Goal: Obtain resource: Obtain resource

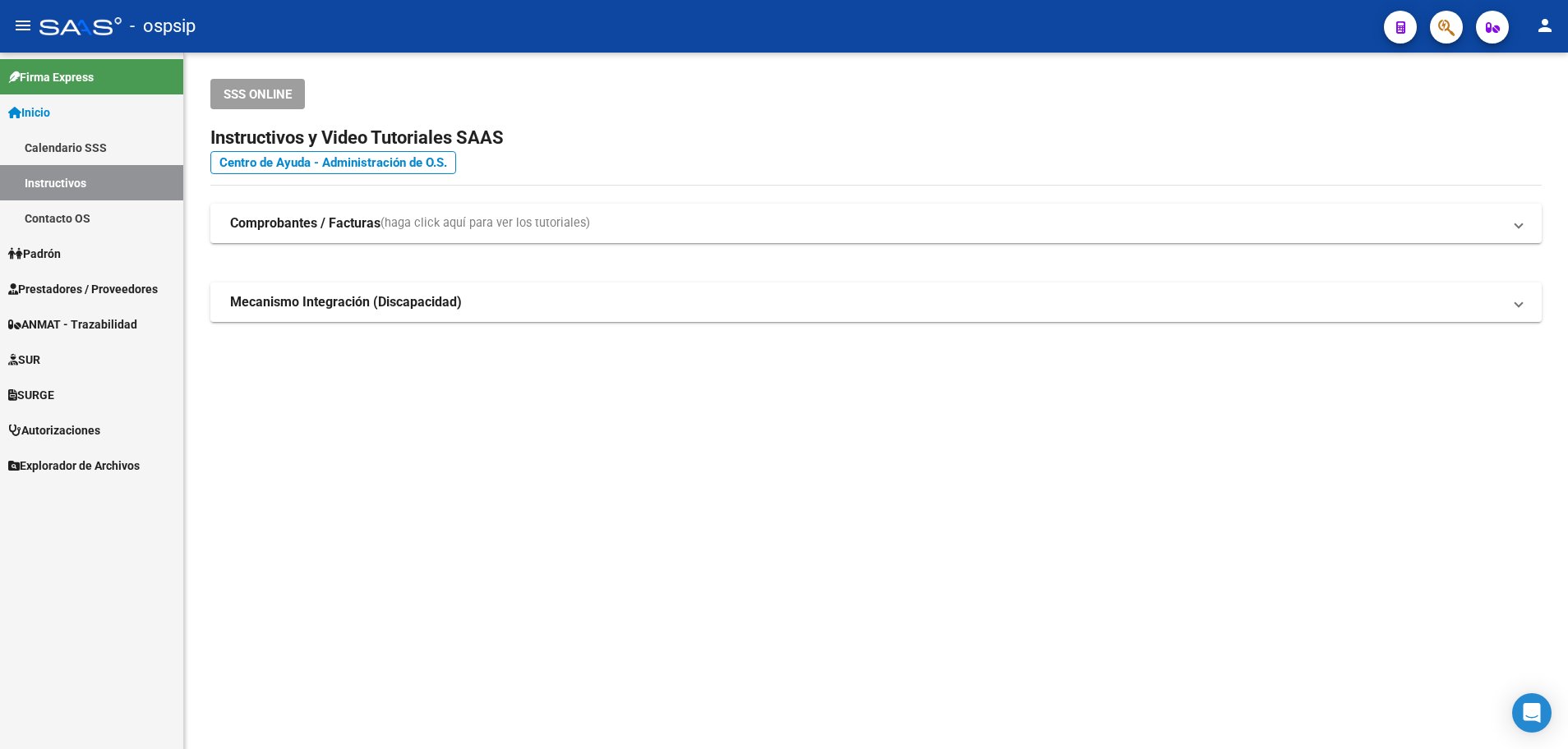
click at [94, 286] on span "Prestadores / Proveedores" at bounding box center [83, 288] width 150 height 18
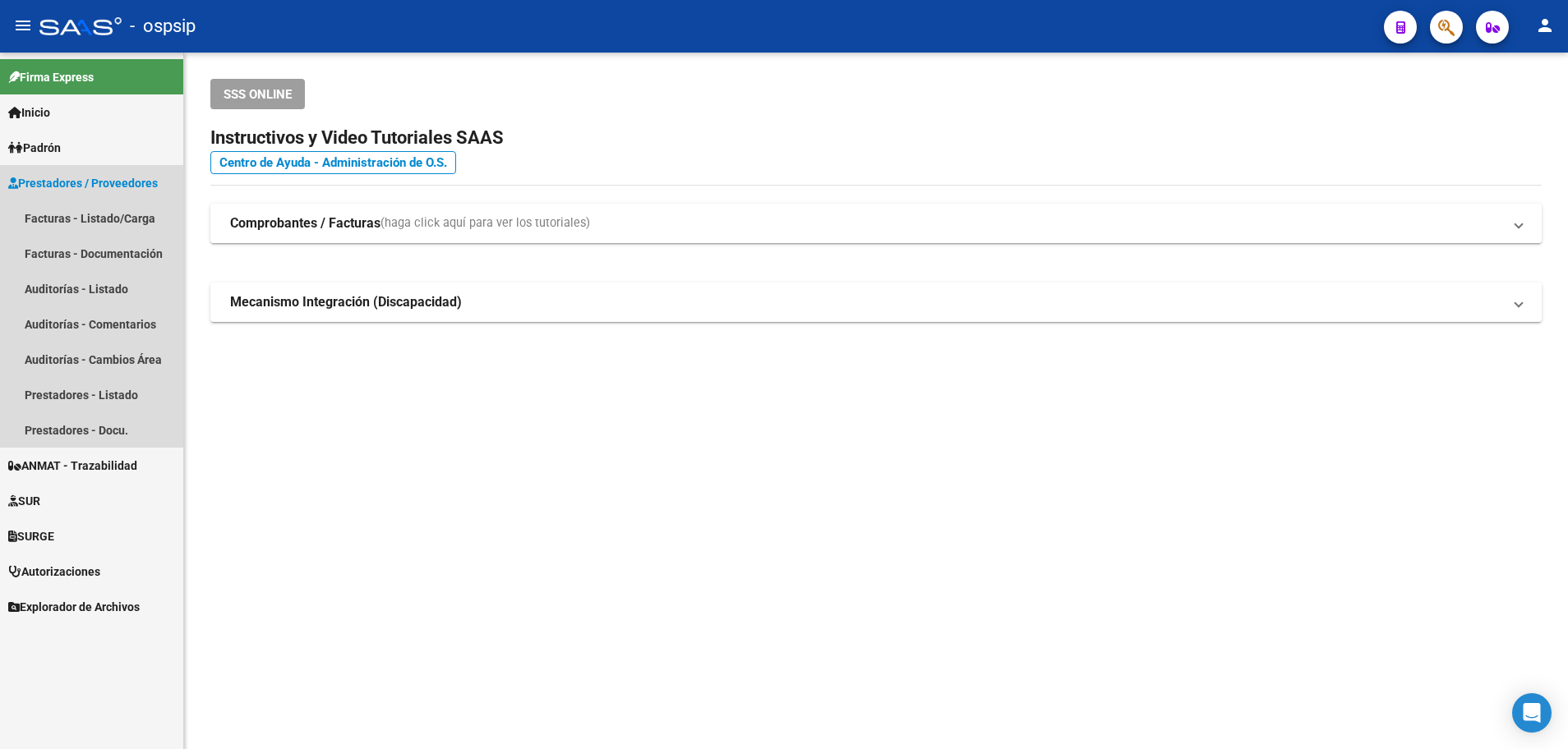
click at [95, 181] on span "Prestadores / Proveedores" at bounding box center [83, 182] width 150 height 18
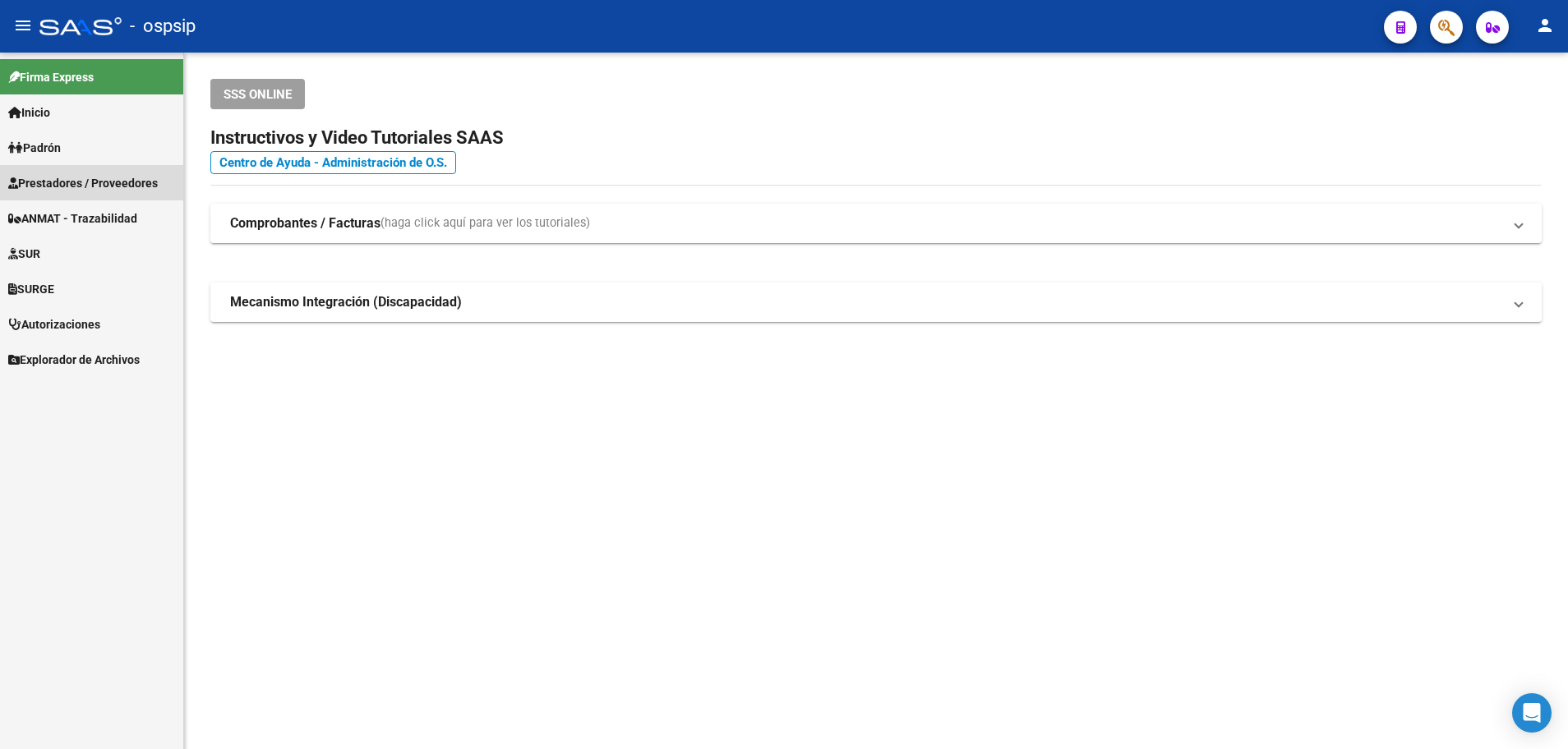
click at [92, 175] on span "Prestadores / Proveedores" at bounding box center [83, 182] width 150 height 18
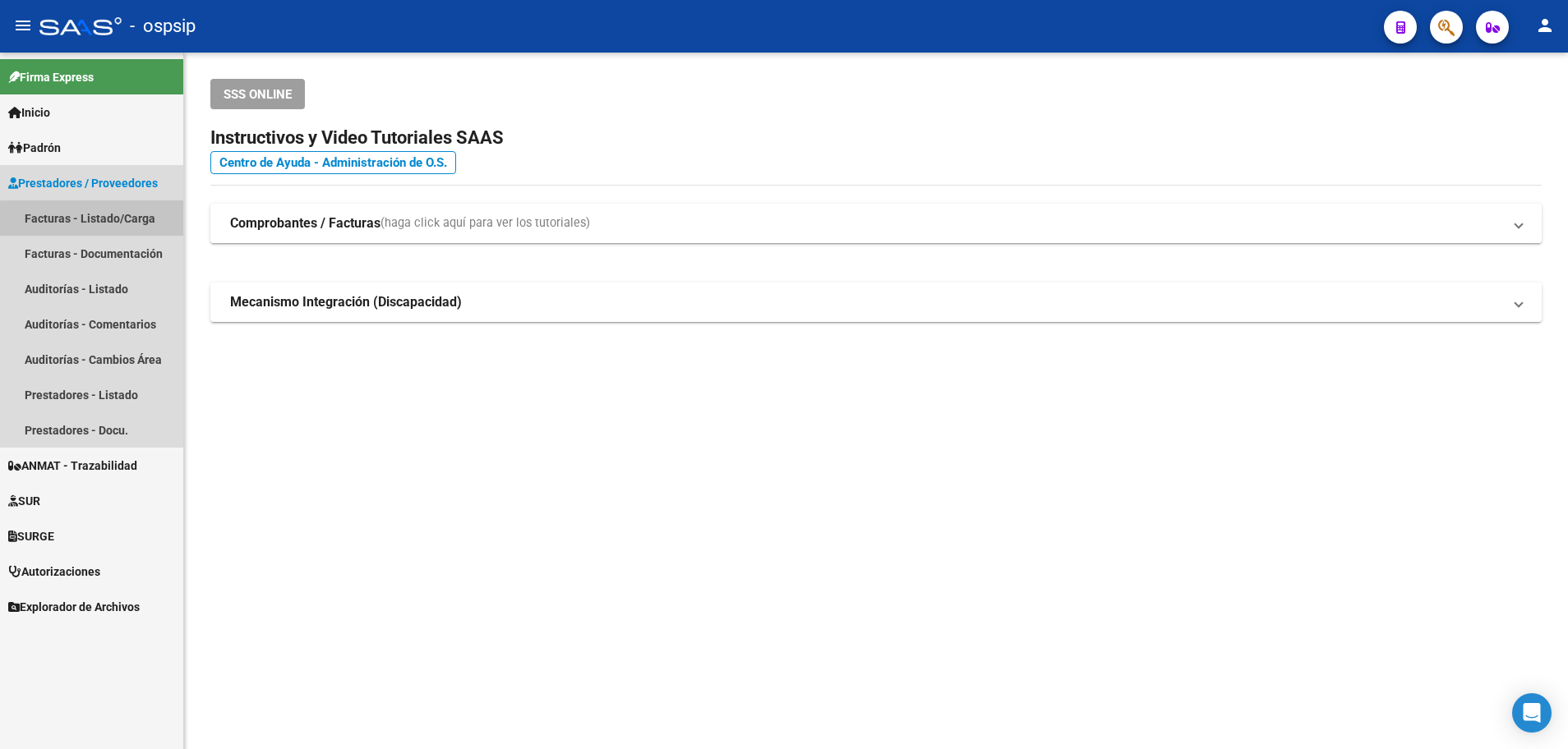
click at [95, 222] on link "Facturas - Listado/Carga" at bounding box center [91, 218] width 183 height 35
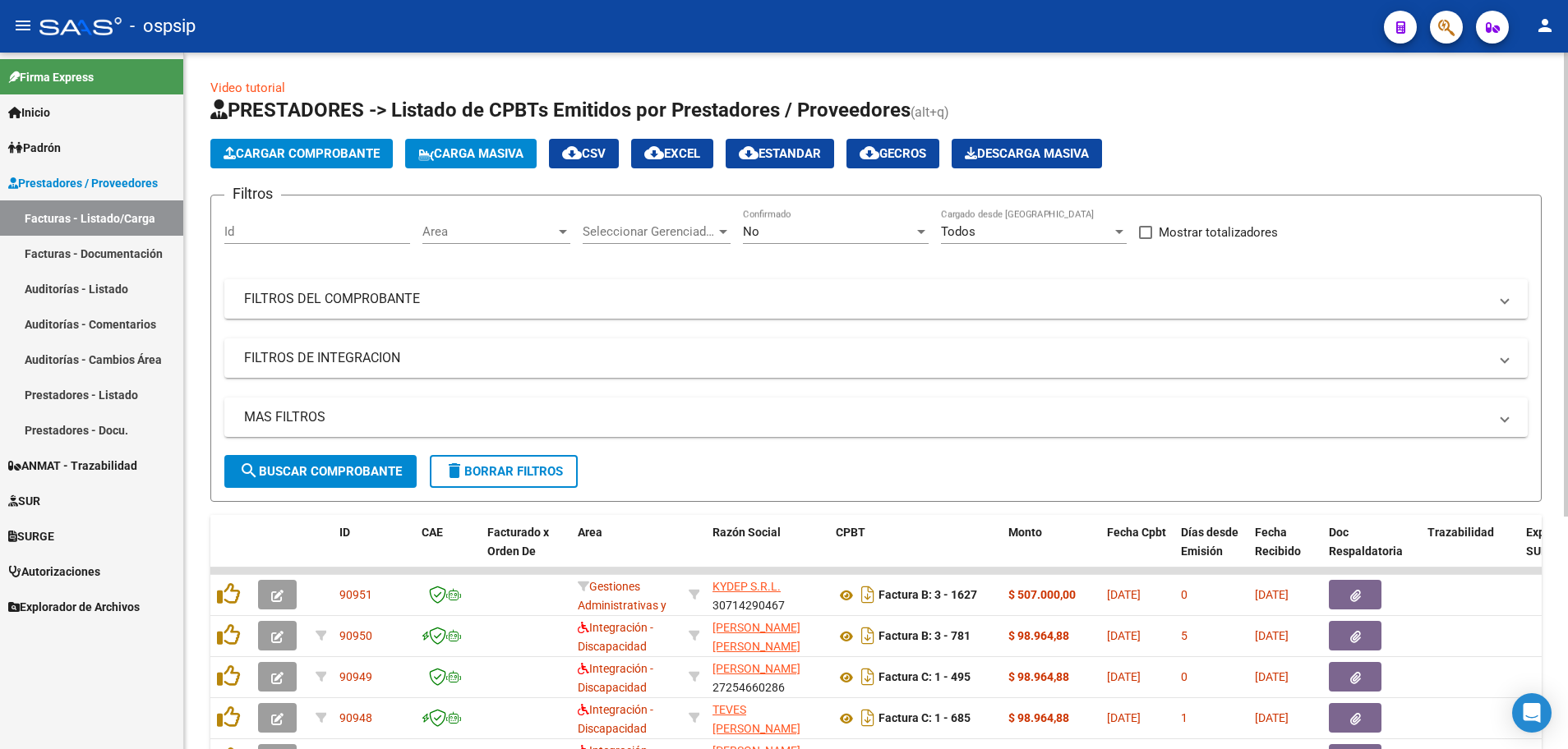
click at [560, 230] on div at bounding box center [562, 232] width 8 height 4
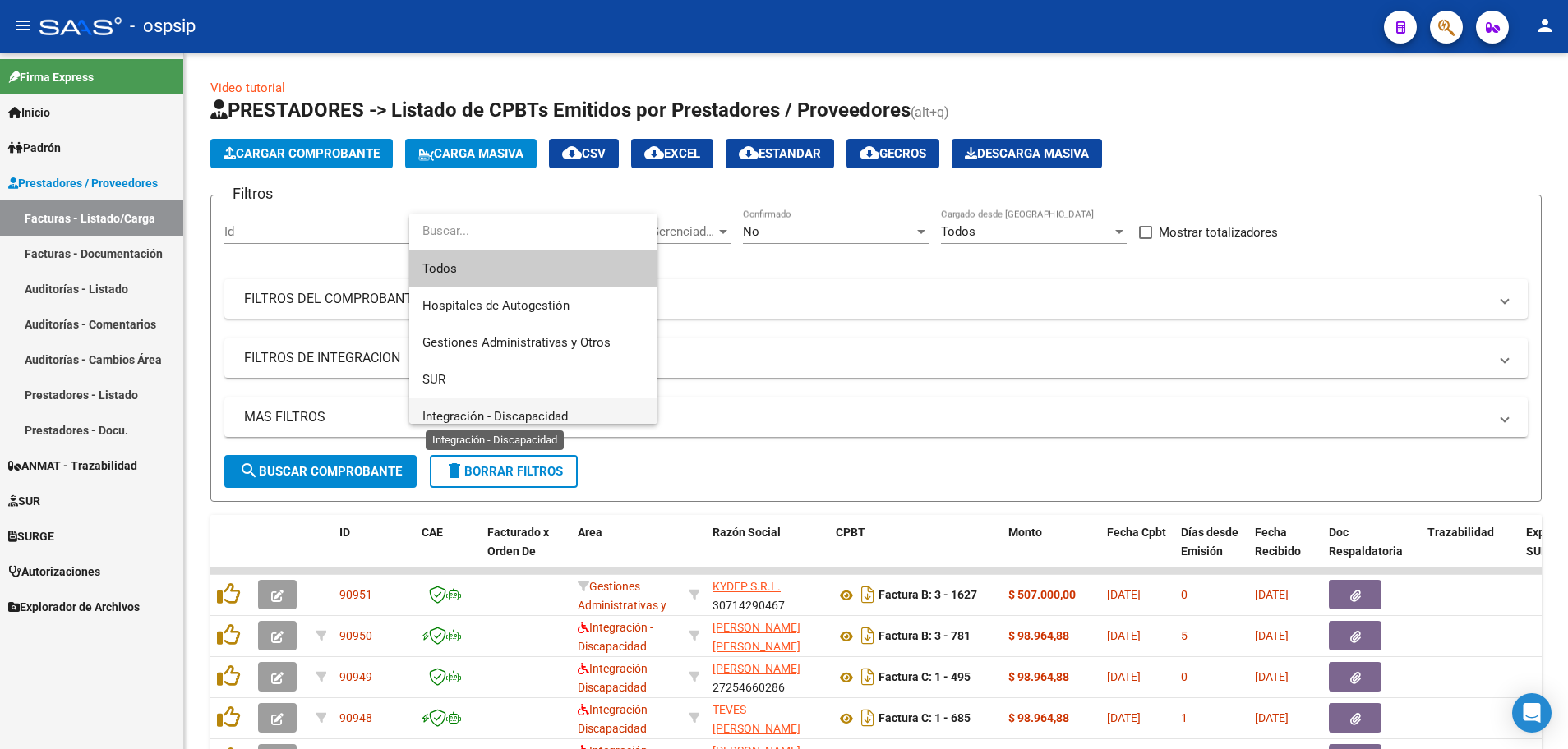
click at [527, 415] on span "Integración - Discapacidad" at bounding box center [494, 416] width 145 height 15
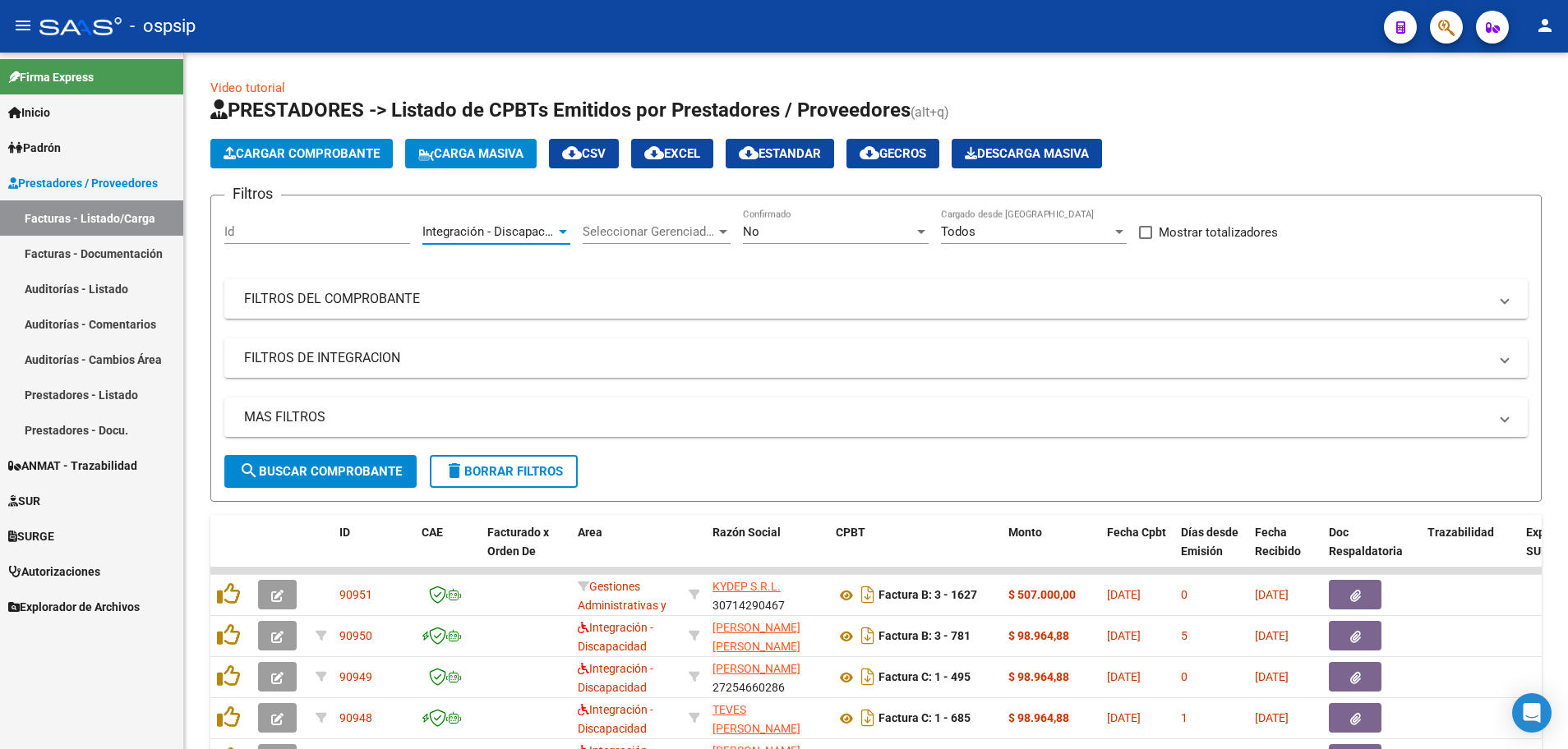
scroll to position [11, 0]
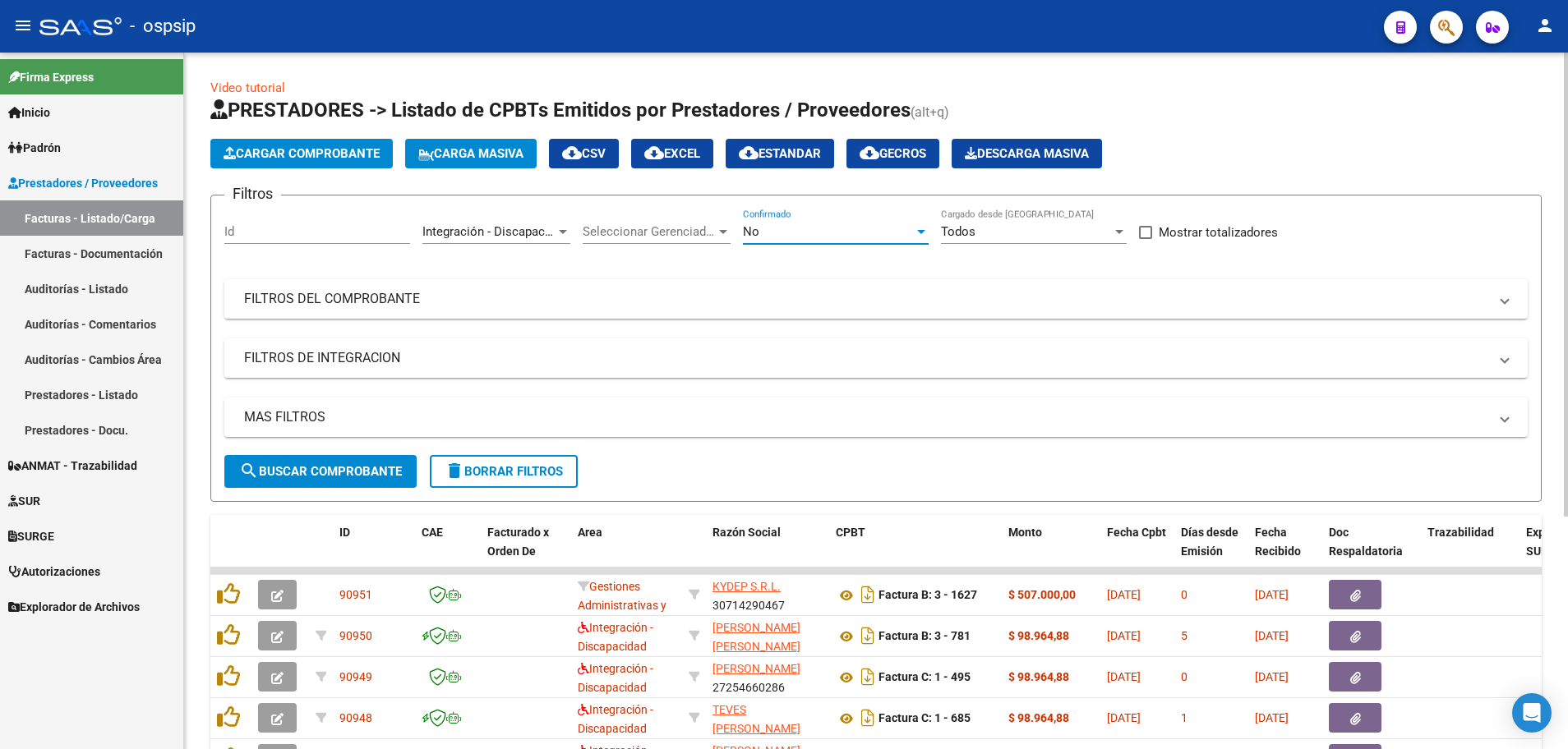
click at [921, 232] on div at bounding box center [920, 232] width 8 height 4
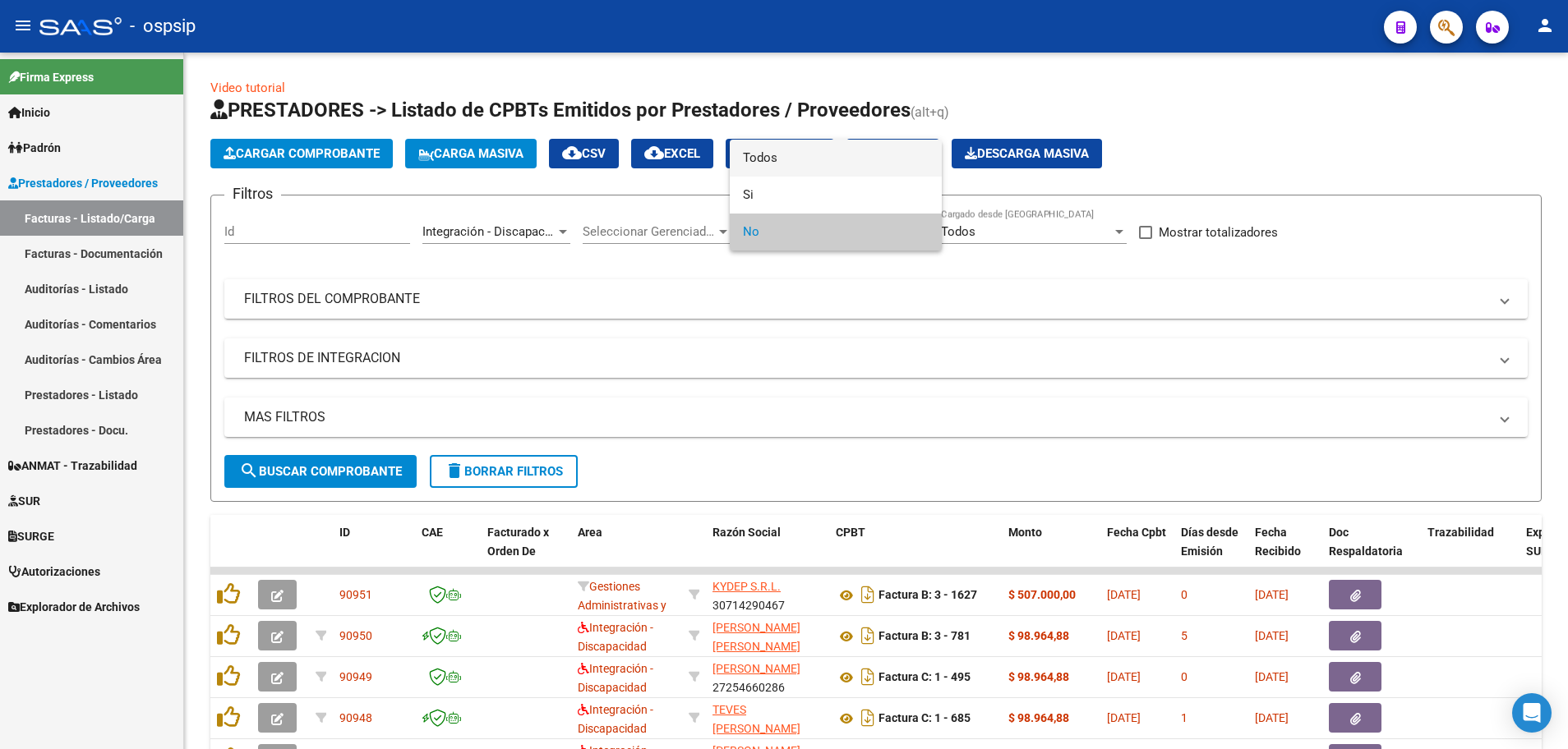
click at [897, 158] on span "Todos" at bounding box center [836, 158] width 186 height 37
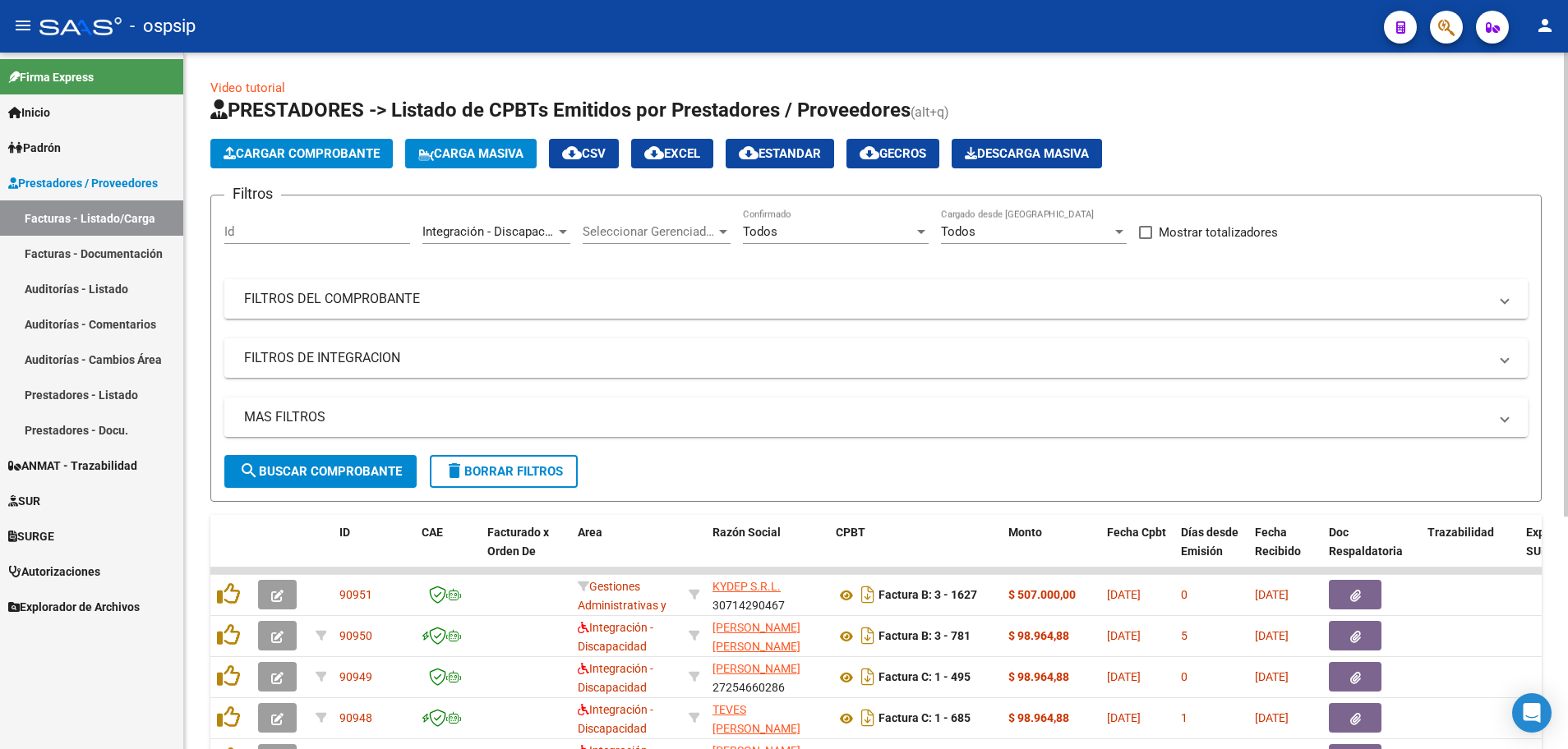
click at [283, 424] on mat-panel-title "MAS FILTROS" at bounding box center [866, 416] width 1244 height 18
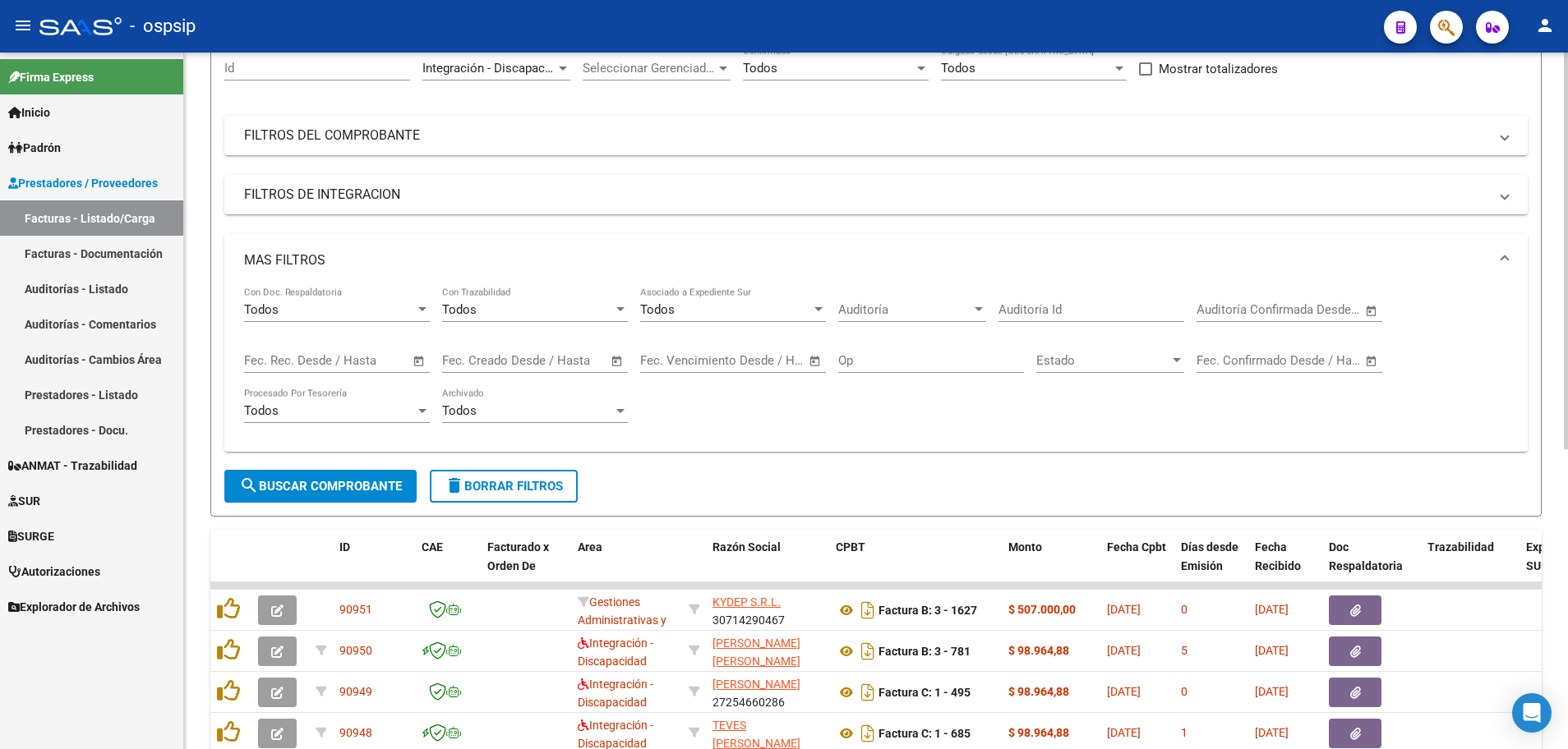
scroll to position [164, 0]
click at [418, 360] on span "Open calendar" at bounding box center [419, 361] width 39 height 39
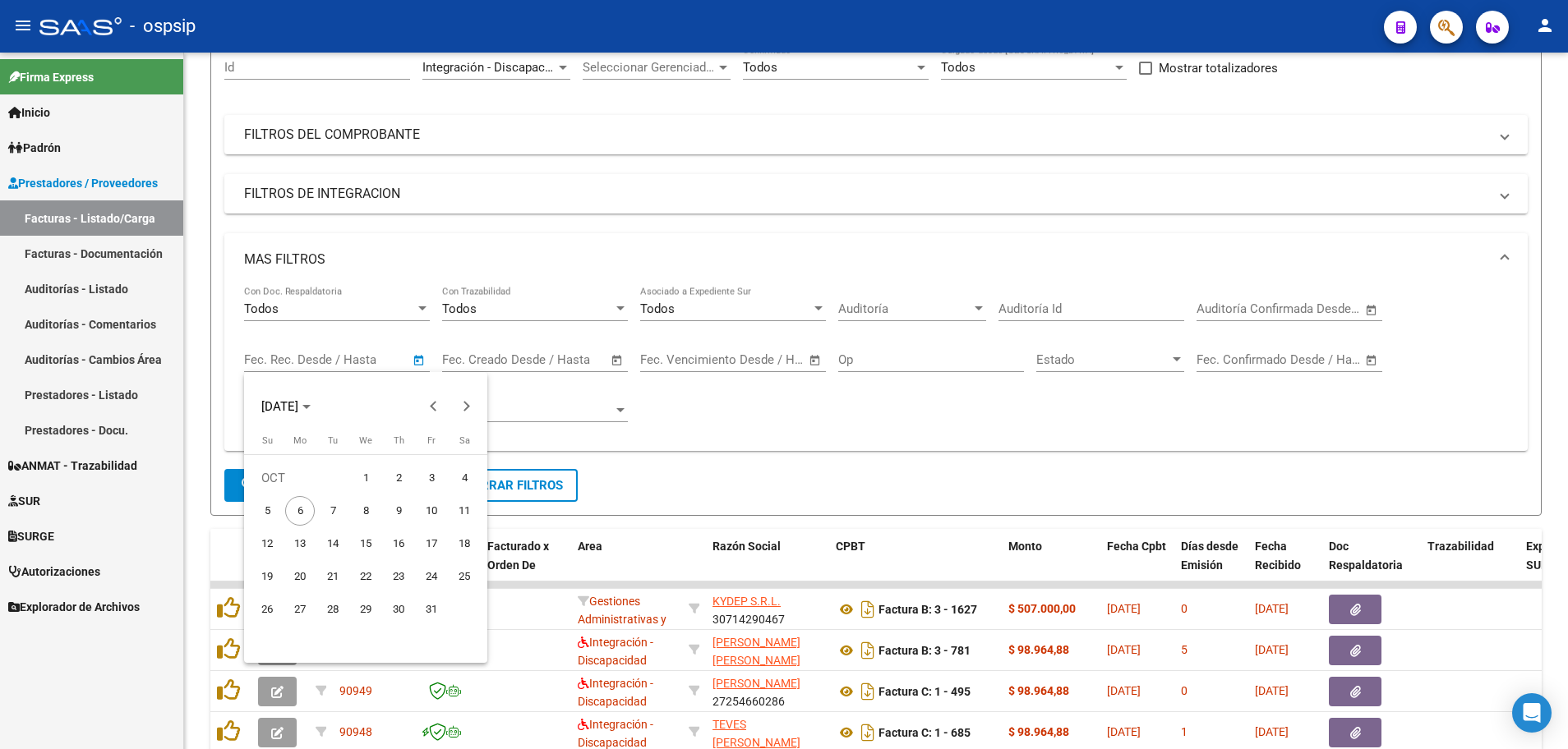
click at [433, 480] on span "3" at bounding box center [431, 479] width 30 height 30
type input "[DATE]"
click at [263, 516] on span "5" at bounding box center [267, 511] width 30 height 30
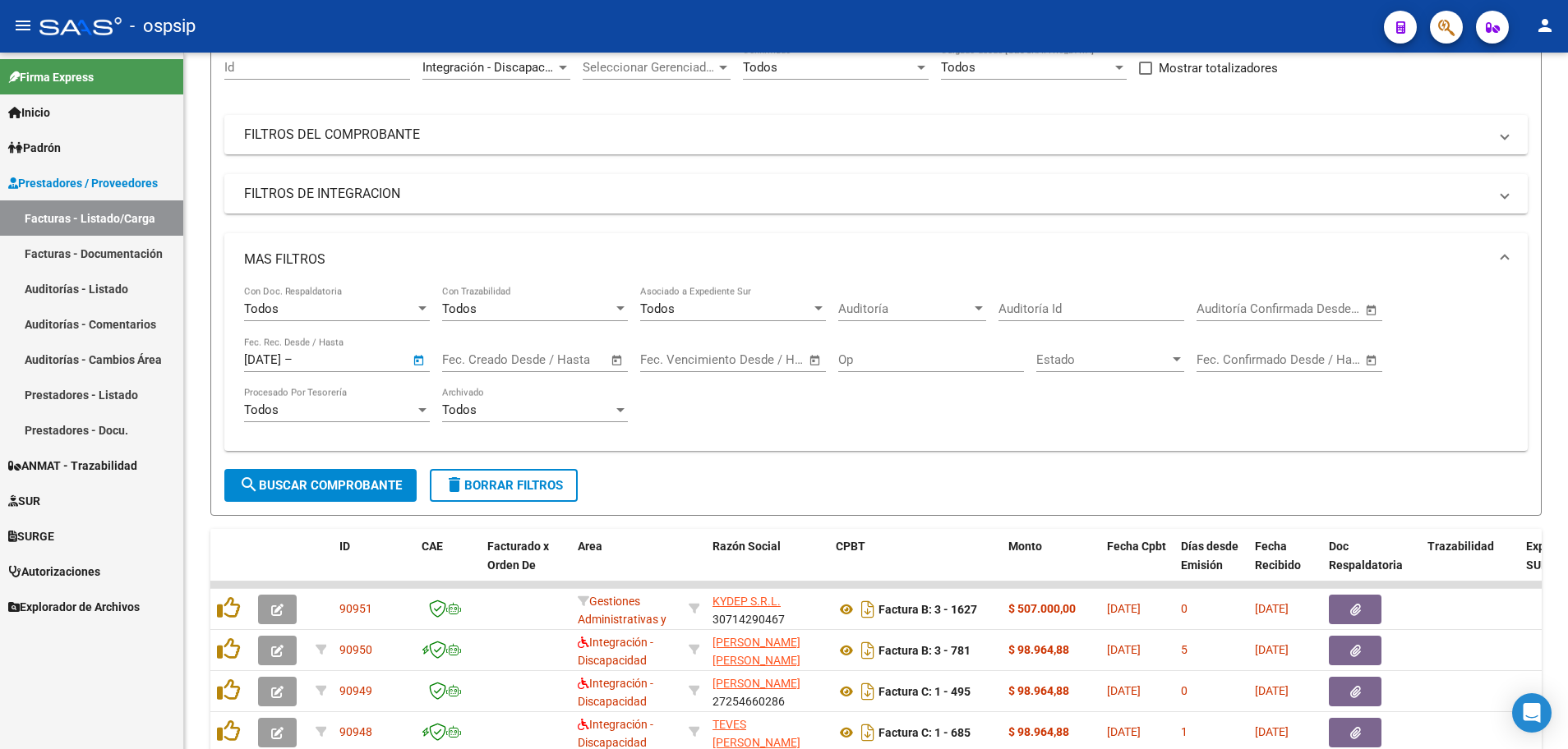
type input "[DATE]"
click at [323, 478] on button "search Buscar Comprobante" at bounding box center [320, 485] width 192 height 33
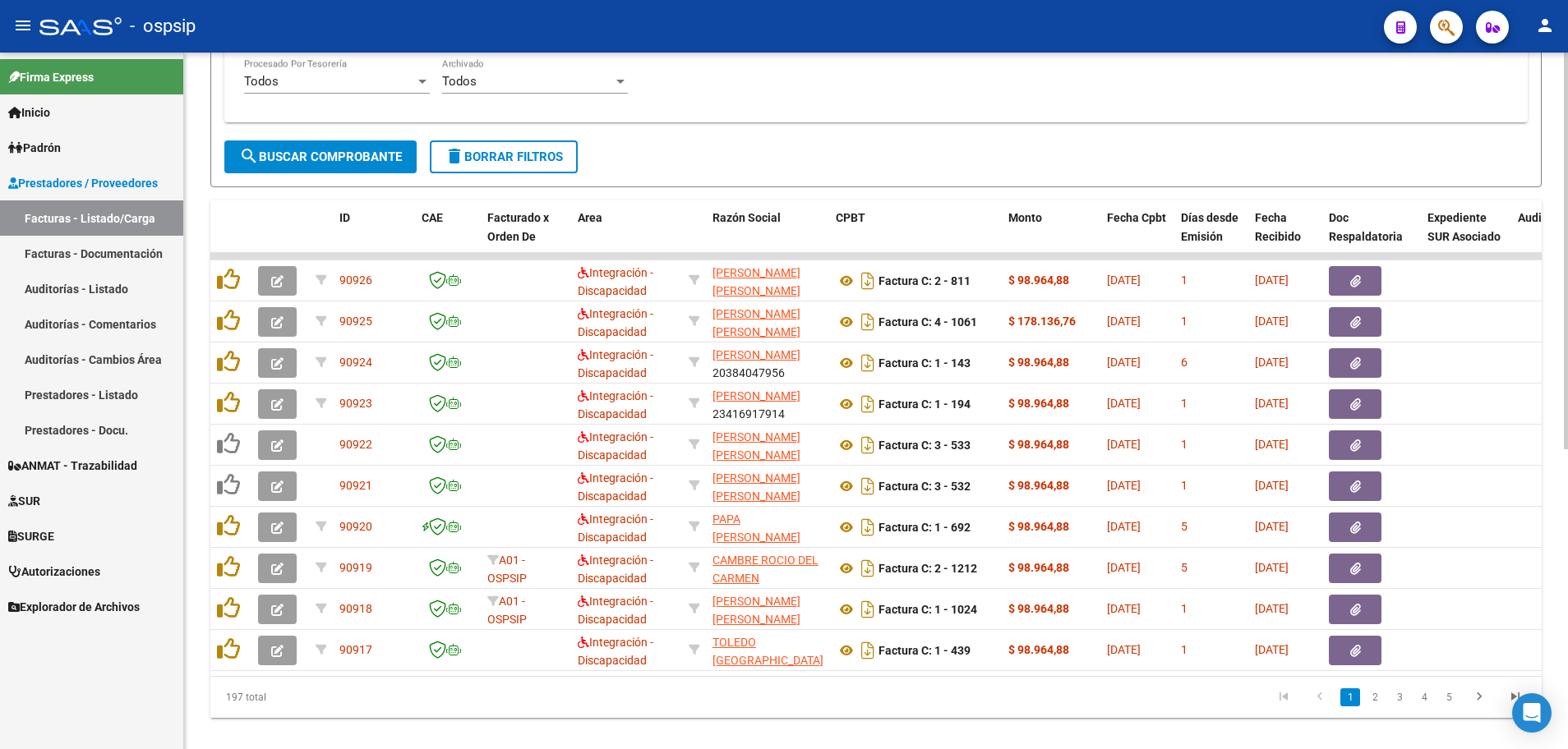
scroll to position [527, 0]
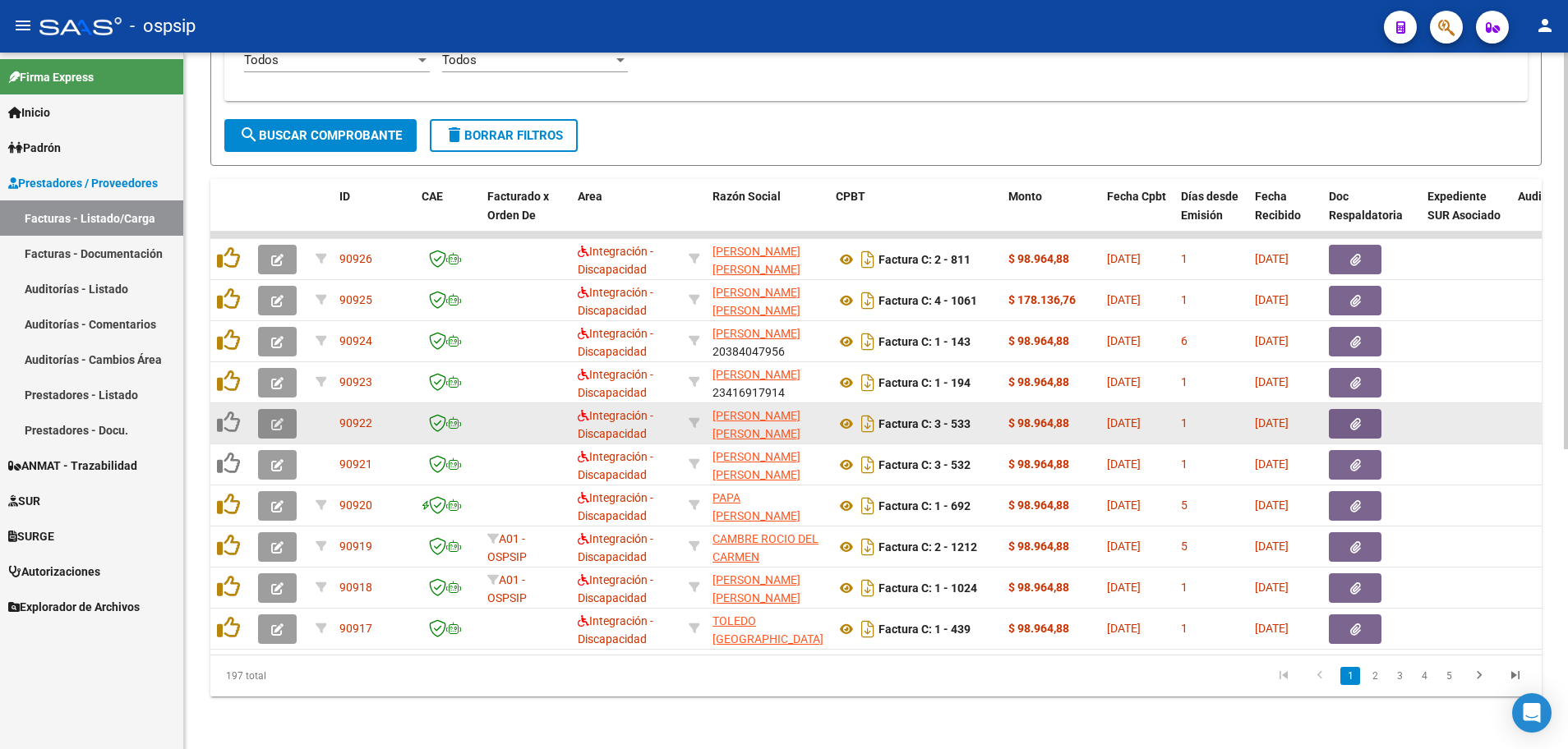
click at [267, 417] on button "button" at bounding box center [278, 424] width 39 height 30
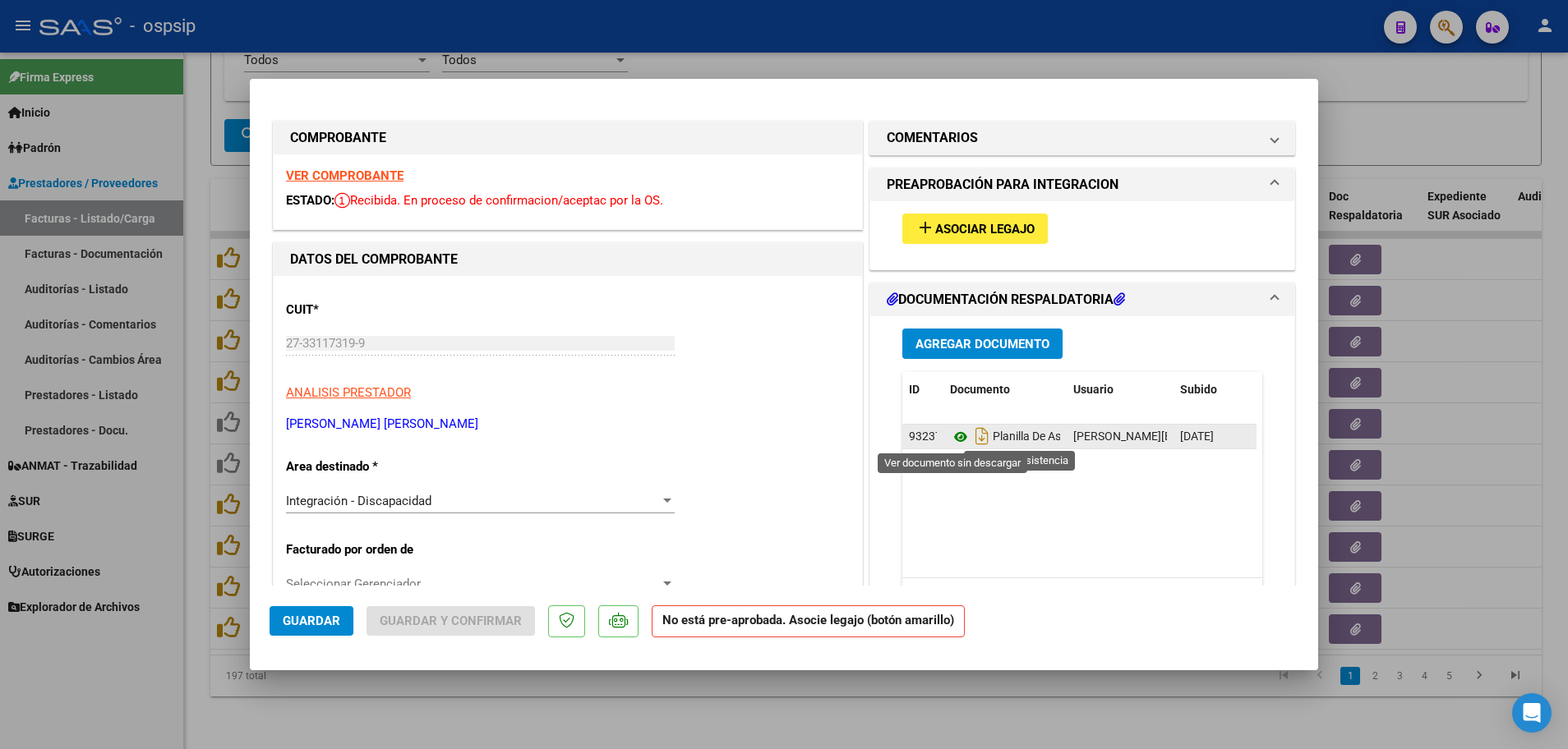
click at [952, 433] on icon at bounding box center [960, 437] width 21 height 20
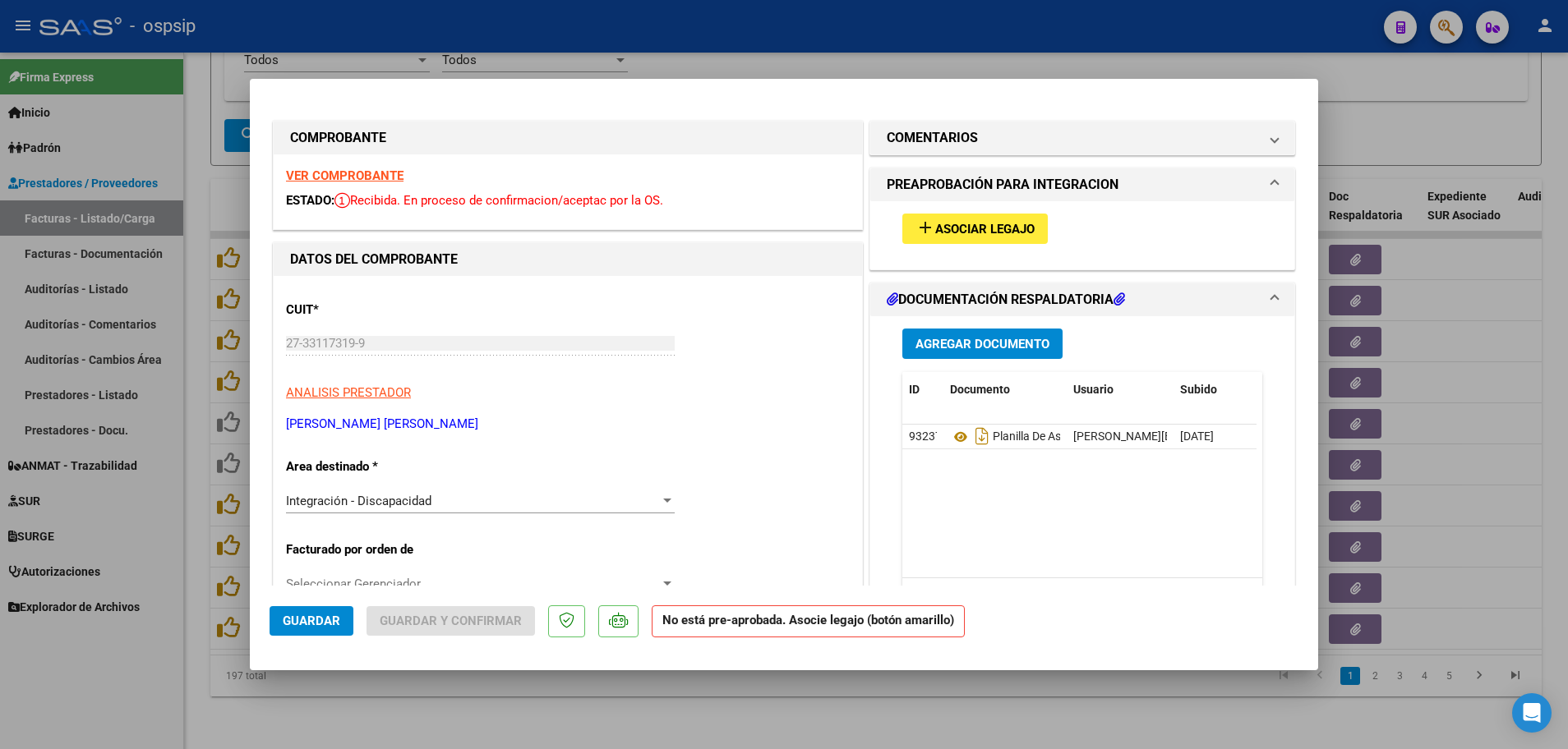
click at [380, 176] on strong "VER COMPROBANTE" at bounding box center [345, 176] width 117 height 15
click at [989, 225] on span "Asociar Legajo" at bounding box center [984, 230] width 99 height 15
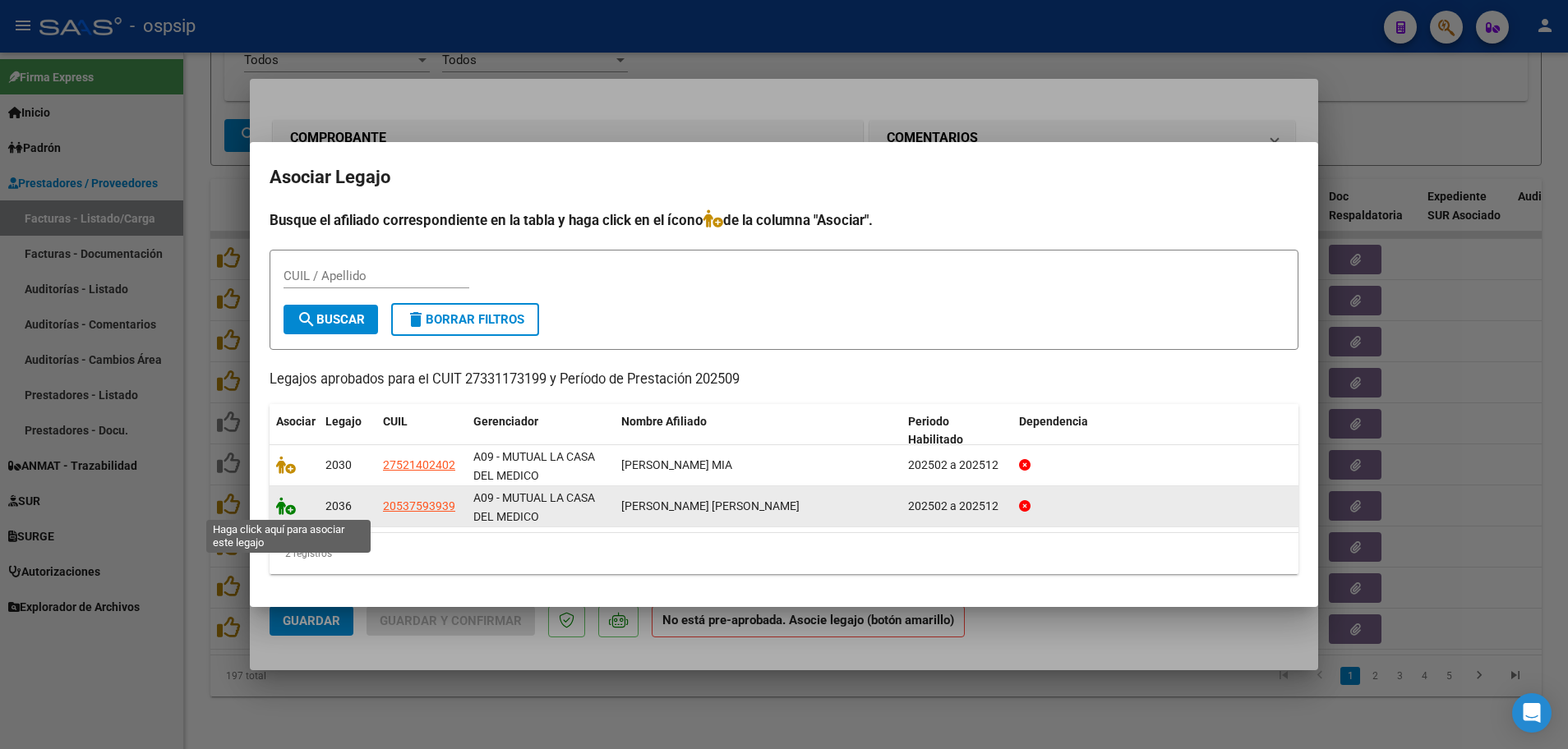
click at [290, 509] on icon at bounding box center [285, 506] width 20 height 18
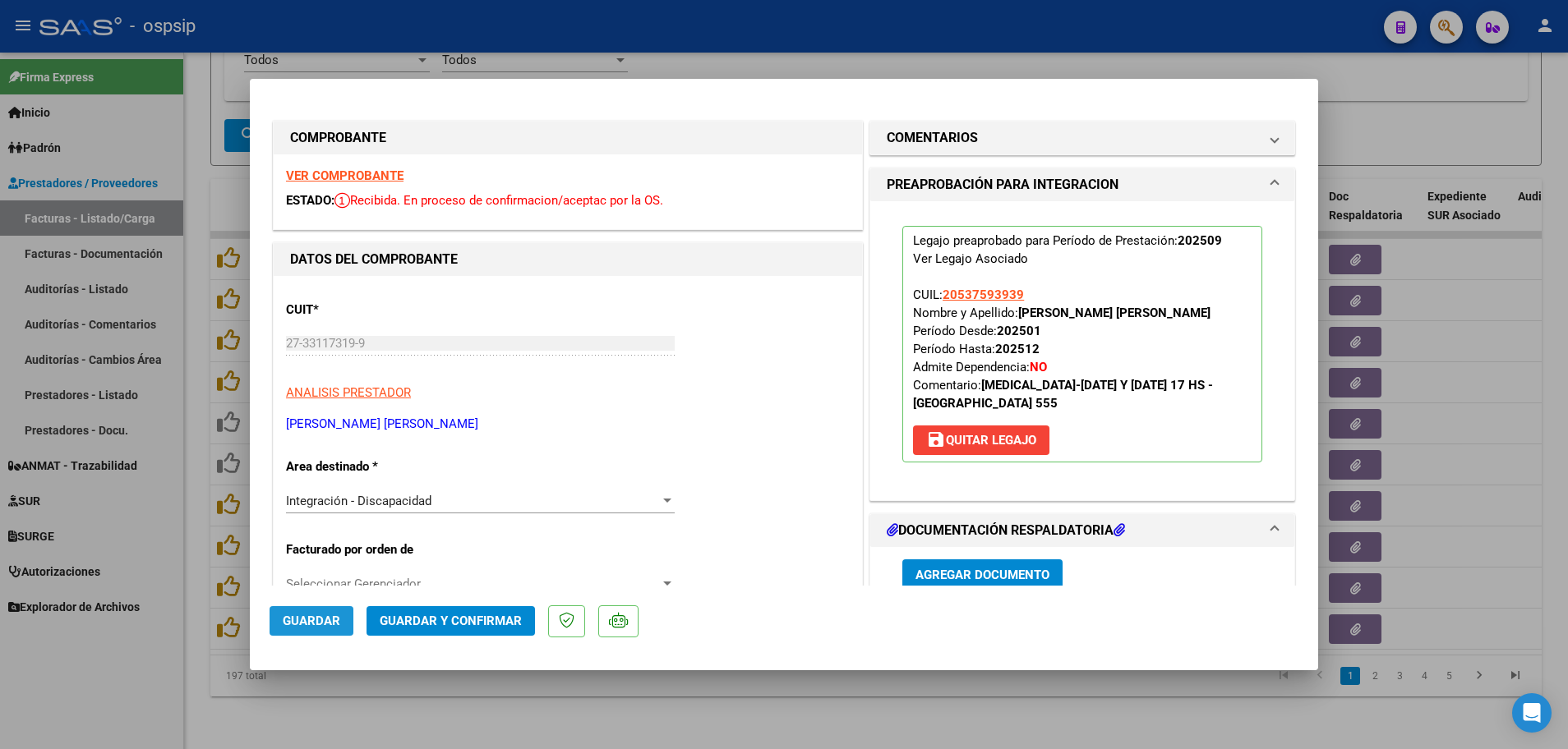
click at [293, 626] on span "Guardar" at bounding box center [311, 621] width 58 height 15
click at [196, 585] on div at bounding box center [784, 374] width 1568 height 749
type input "$ 0,00"
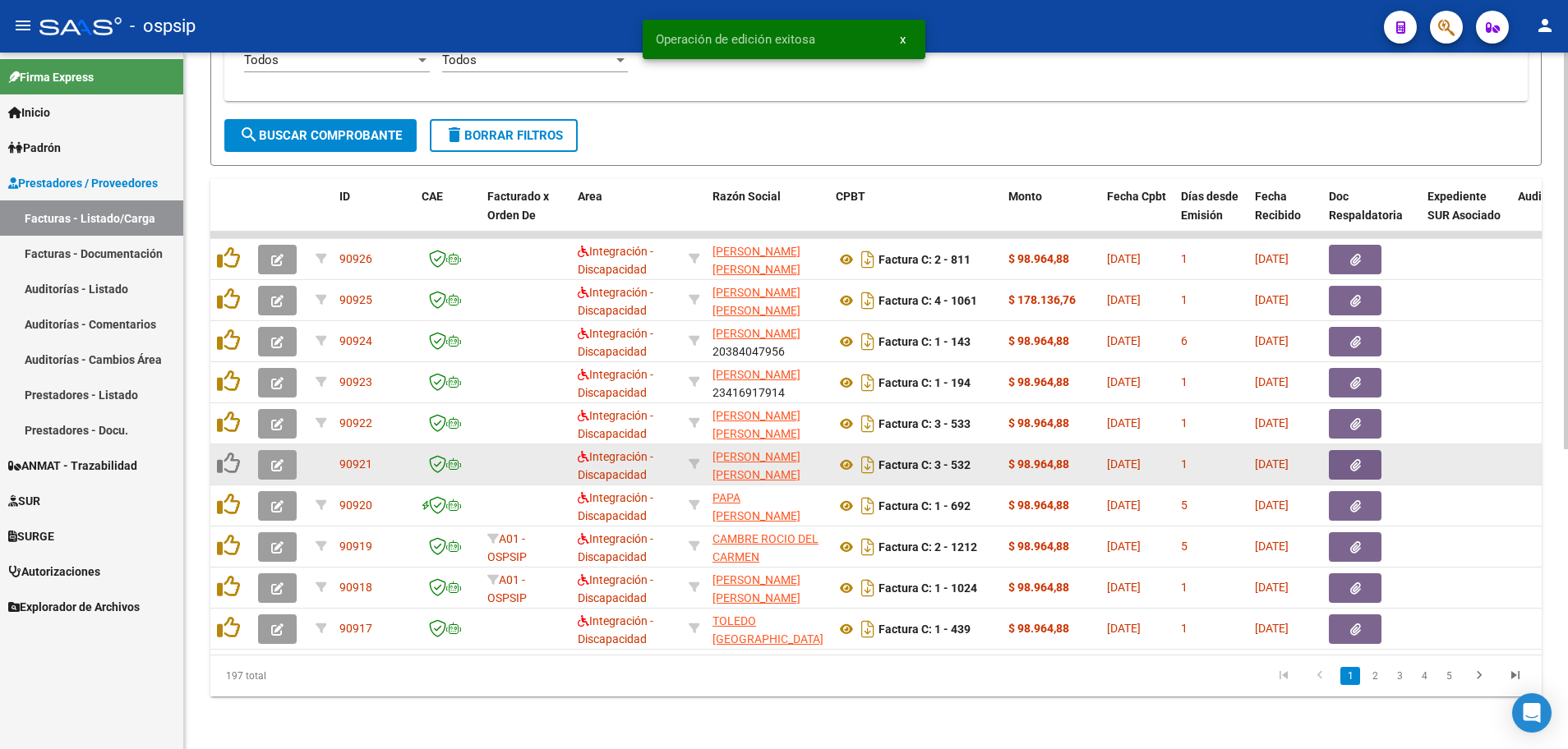
click at [262, 463] on button "button" at bounding box center [278, 465] width 39 height 30
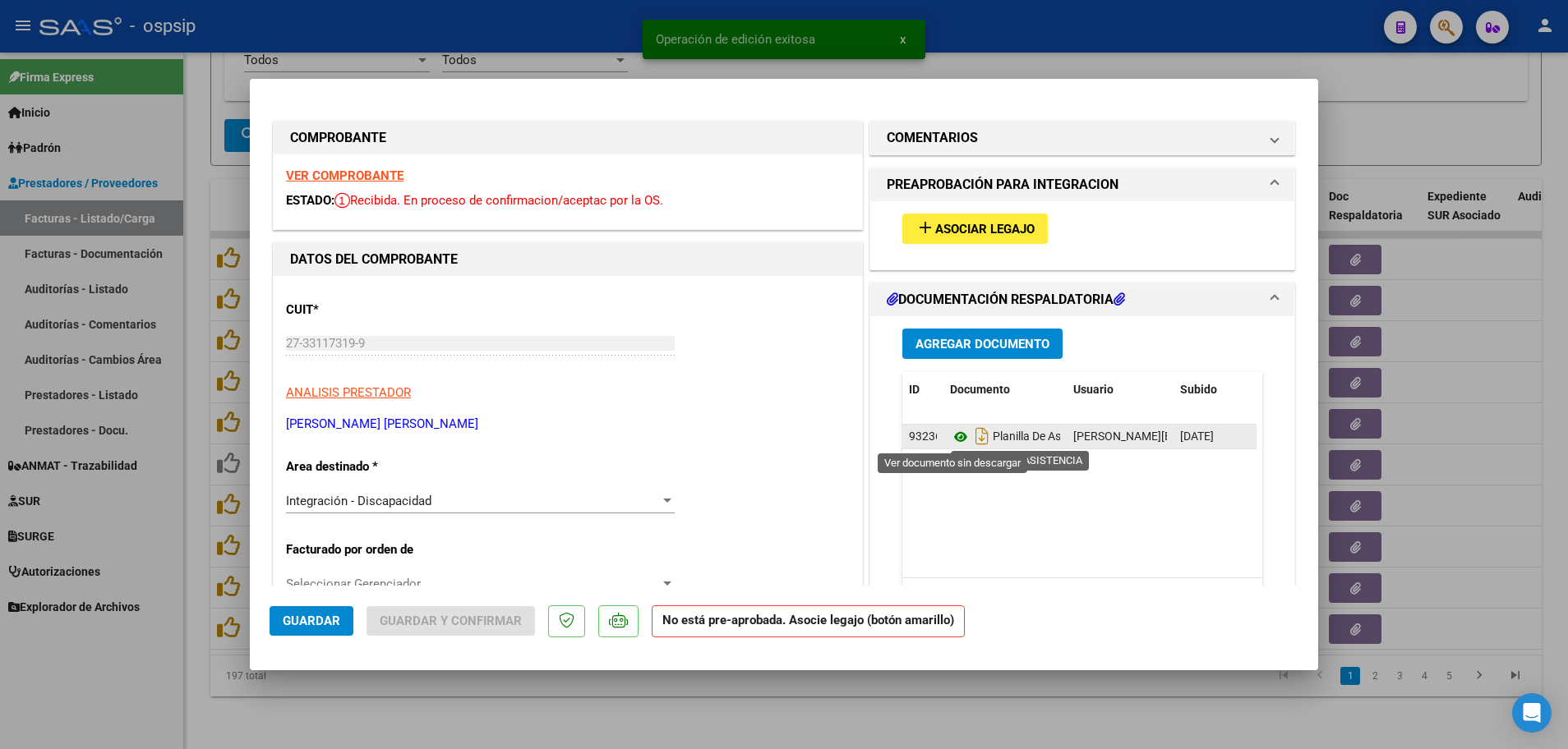
click at [956, 433] on icon at bounding box center [960, 437] width 21 height 20
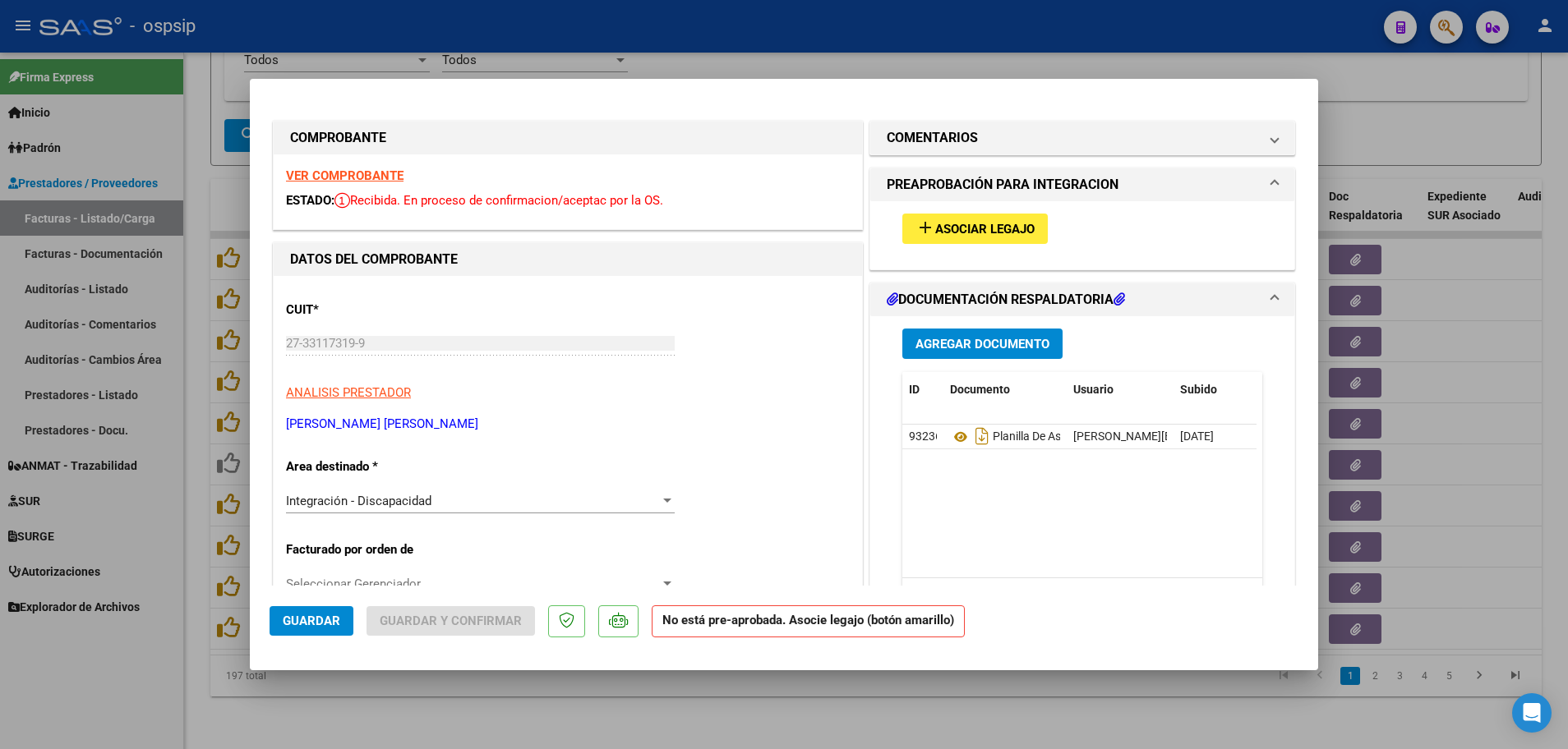
click at [359, 168] on strong "VER COMPROBANTE" at bounding box center [345, 176] width 117 height 15
click at [965, 240] on button "add Asociar Legajo" at bounding box center [975, 229] width 145 height 31
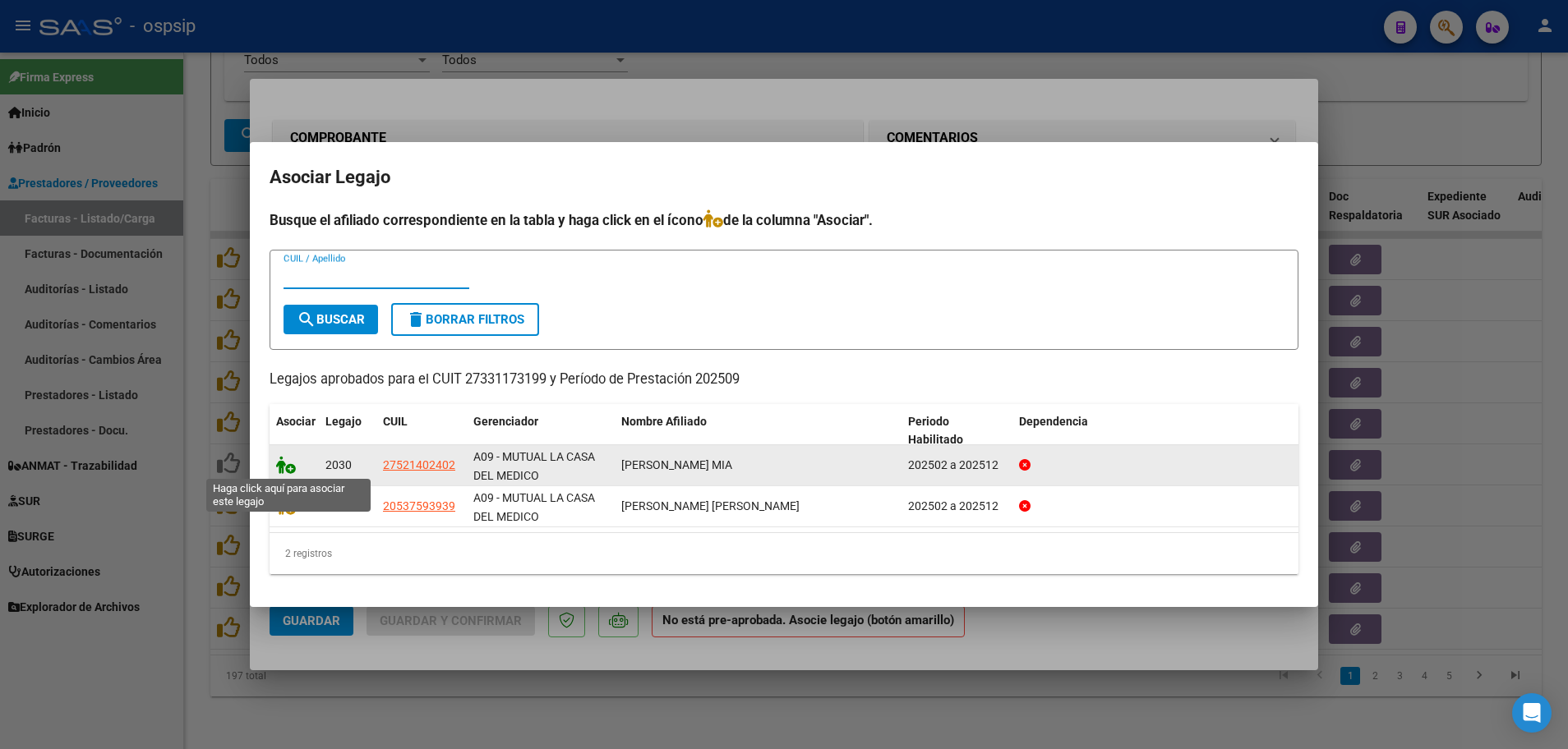
click at [290, 466] on icon at bounding box center [285, 465] width 20 height 18
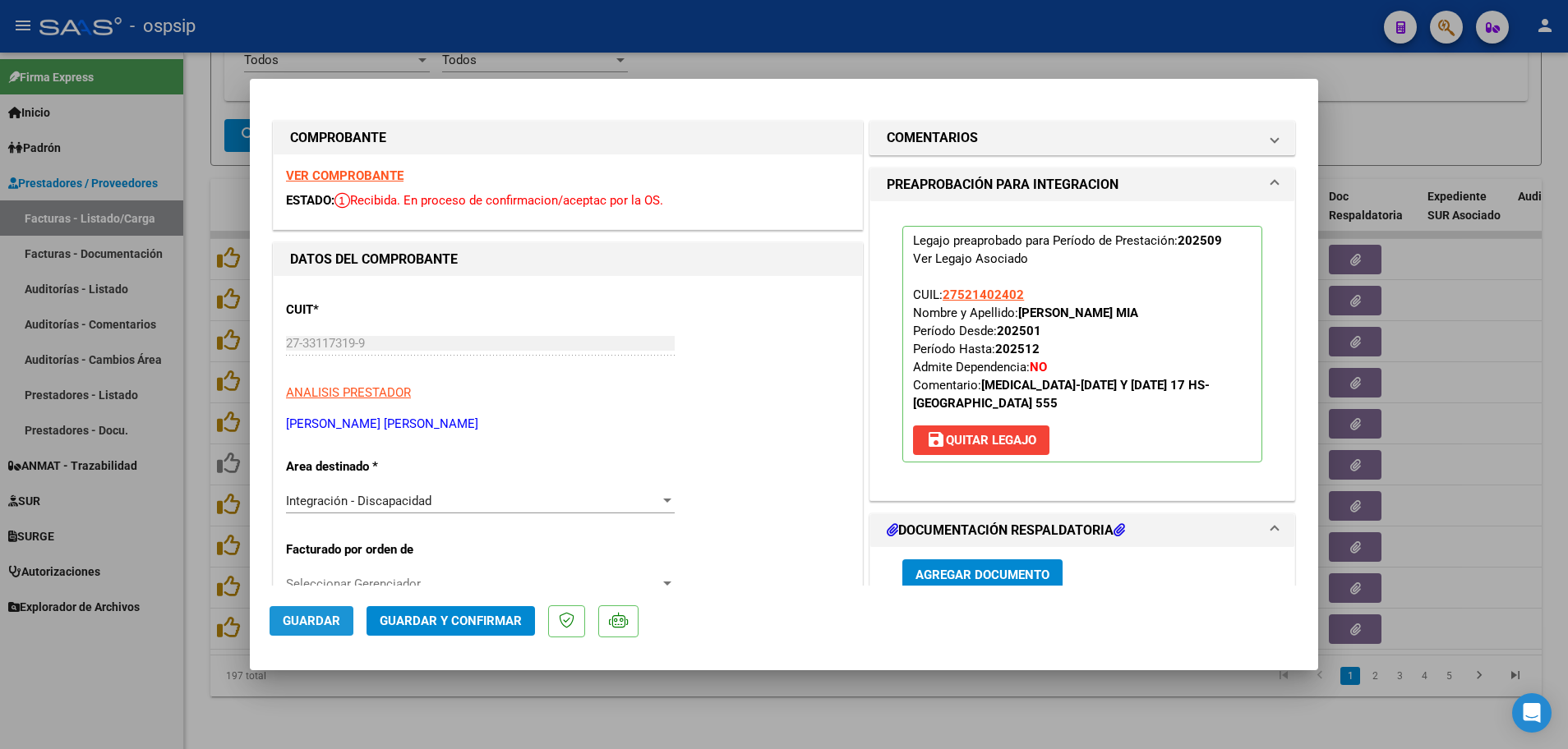
click at [297, 616] on span "Guardar" at bounding box center [311, 621] width 58 height 15
click at [192, 584] on div at bounding box center [784, 374] width 1568 height 749
type input "$ 0,00"
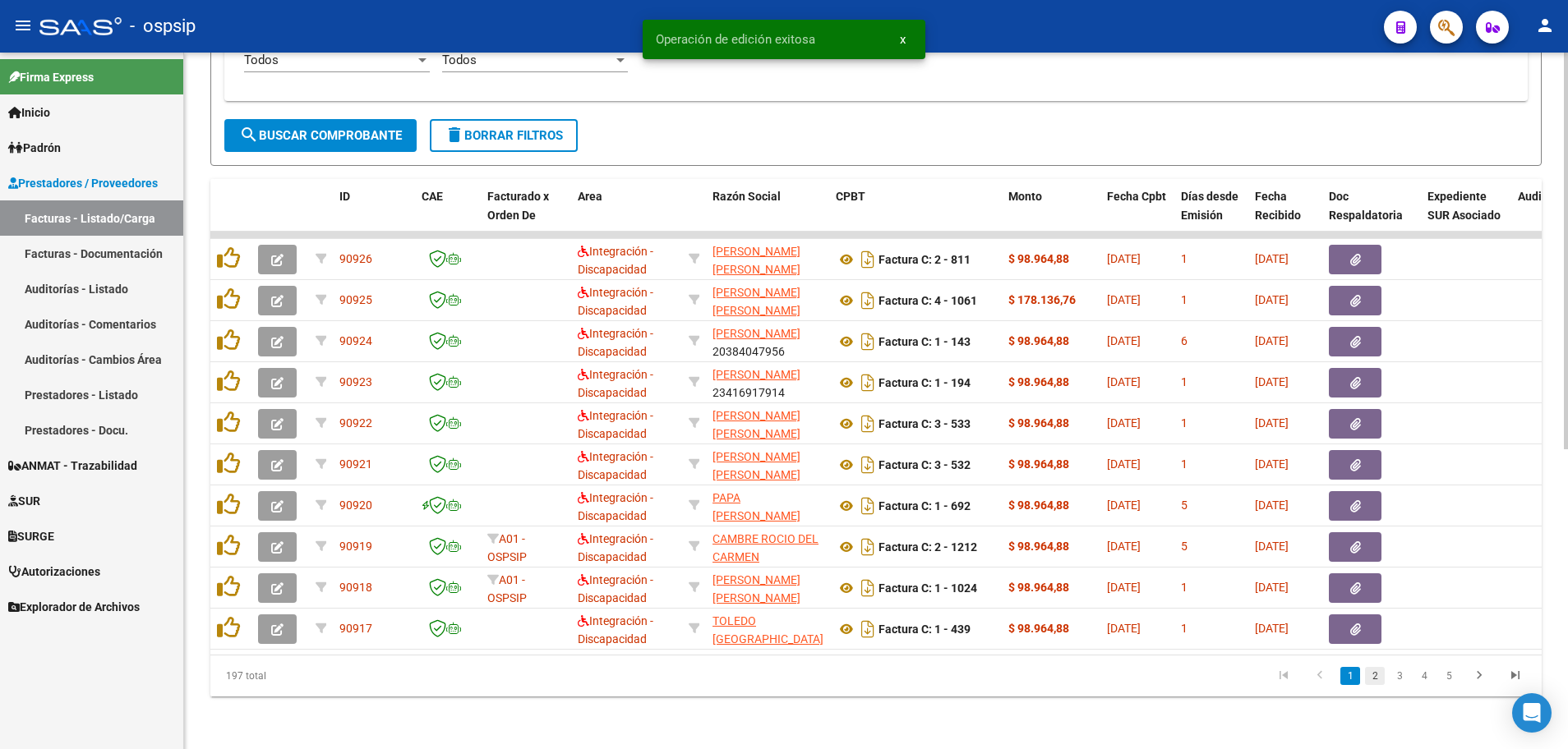
click at [1372, 682] on link "2" at bounding box center [1374, 676] width 20 height 18
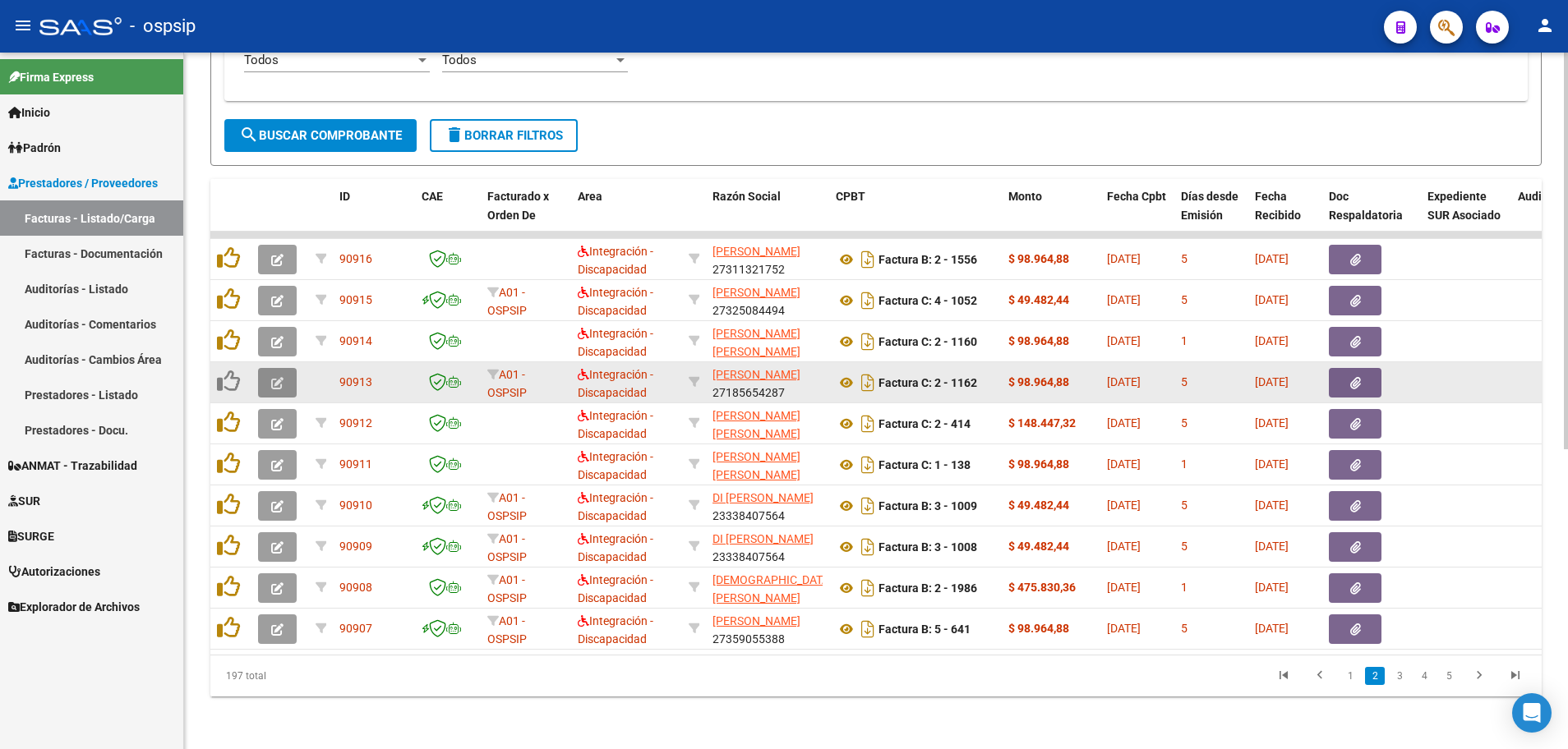
click at [278, 379] on button "button" at bounding box center [278, 383] width 39 height 30
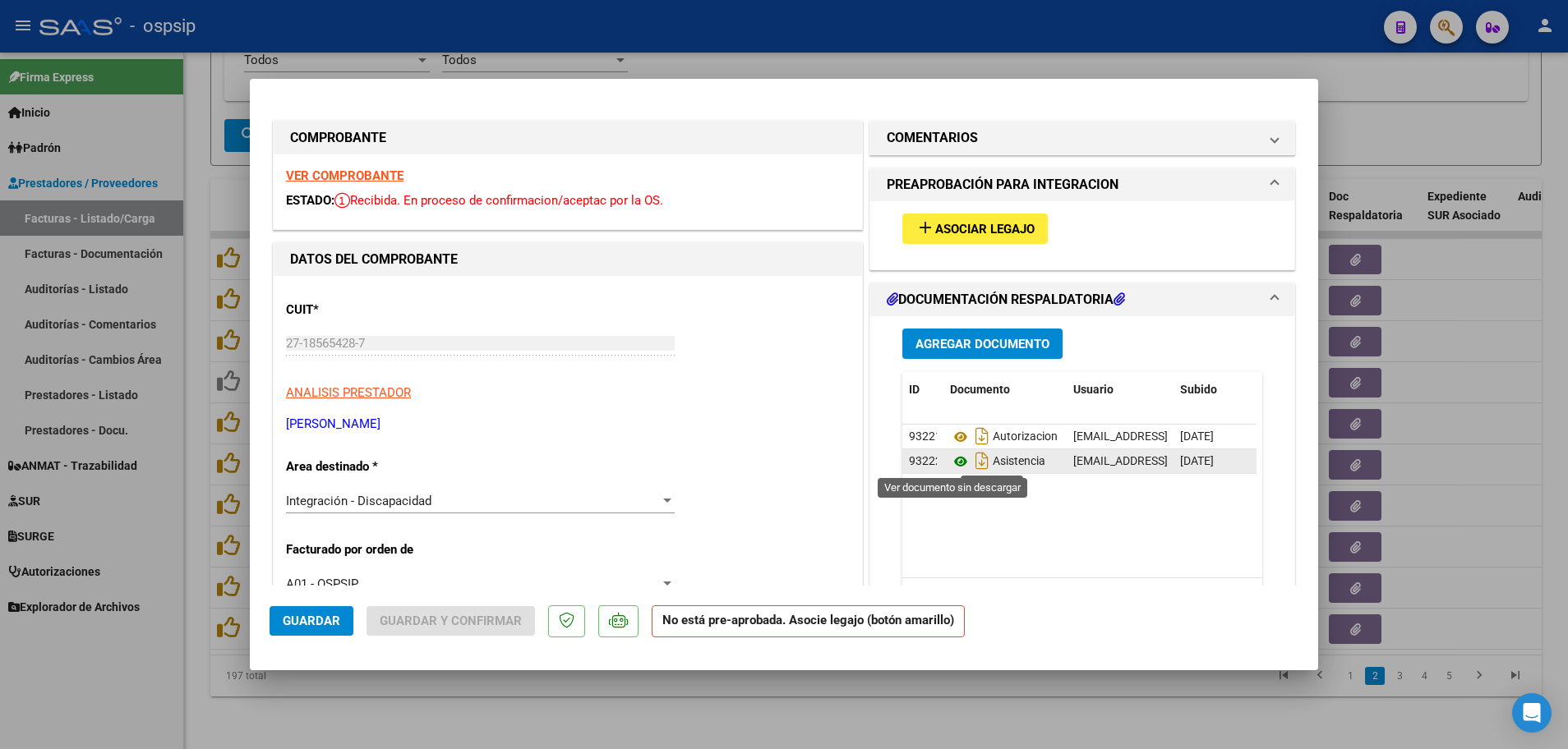
click at [950, 463] on icon at bounding box center [960, 461] width 21 height 20
click at [372, 174] on strong "VER COMPROBANTE" at bounding box center [345, 176] width 117 height 15
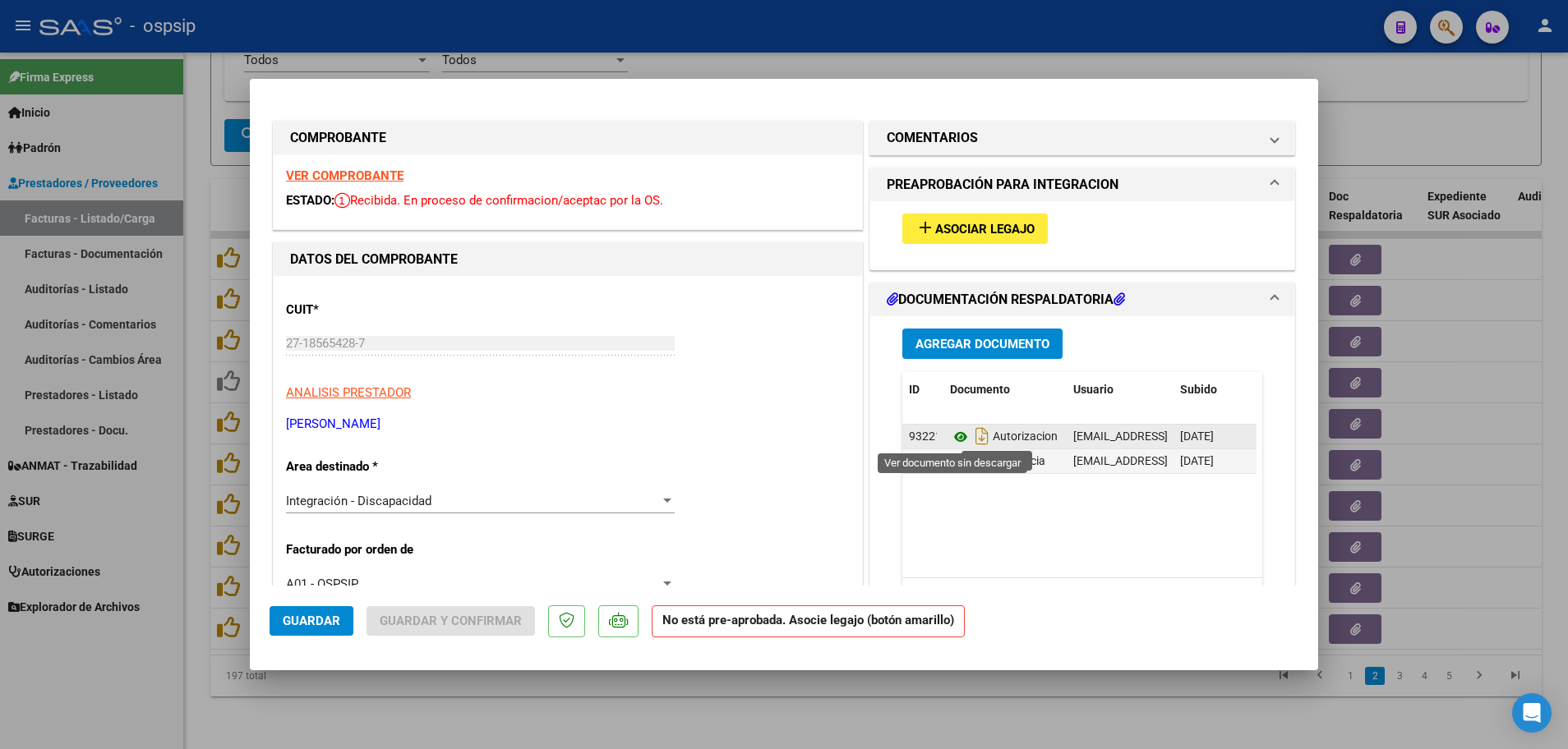
click at [952, 433] on icon at bounding box center [960, 437] width 21 height 20
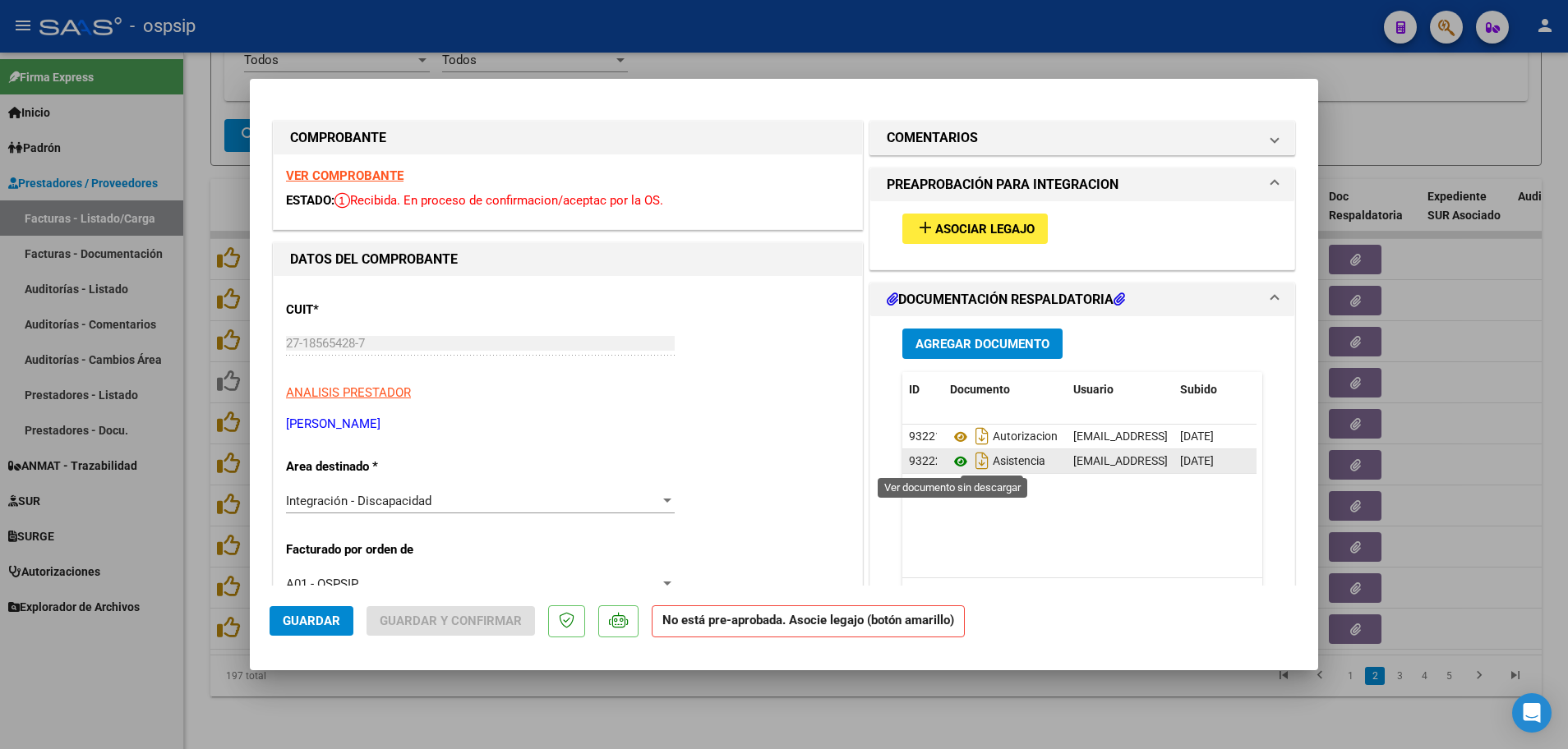
click at [956, 458] on icon at bounding box center [960, 461] width 21 height 20
click at [303, 612] on button "Guardar" at bounding box center [311, 621] width 84 height 30
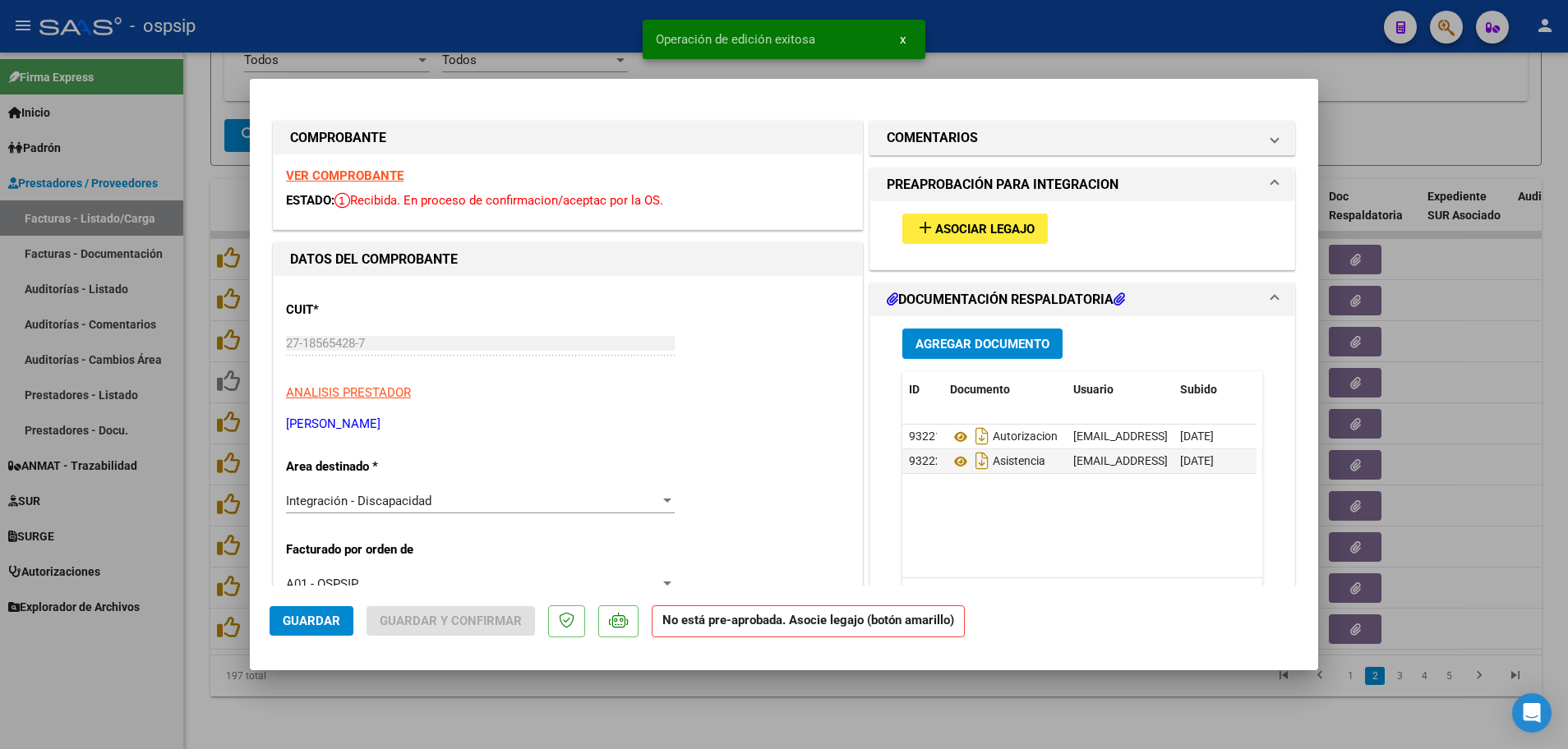
click at [989, 236] on span "Asociar Legajo" at bounding box center [984, 230] width 99 height 15
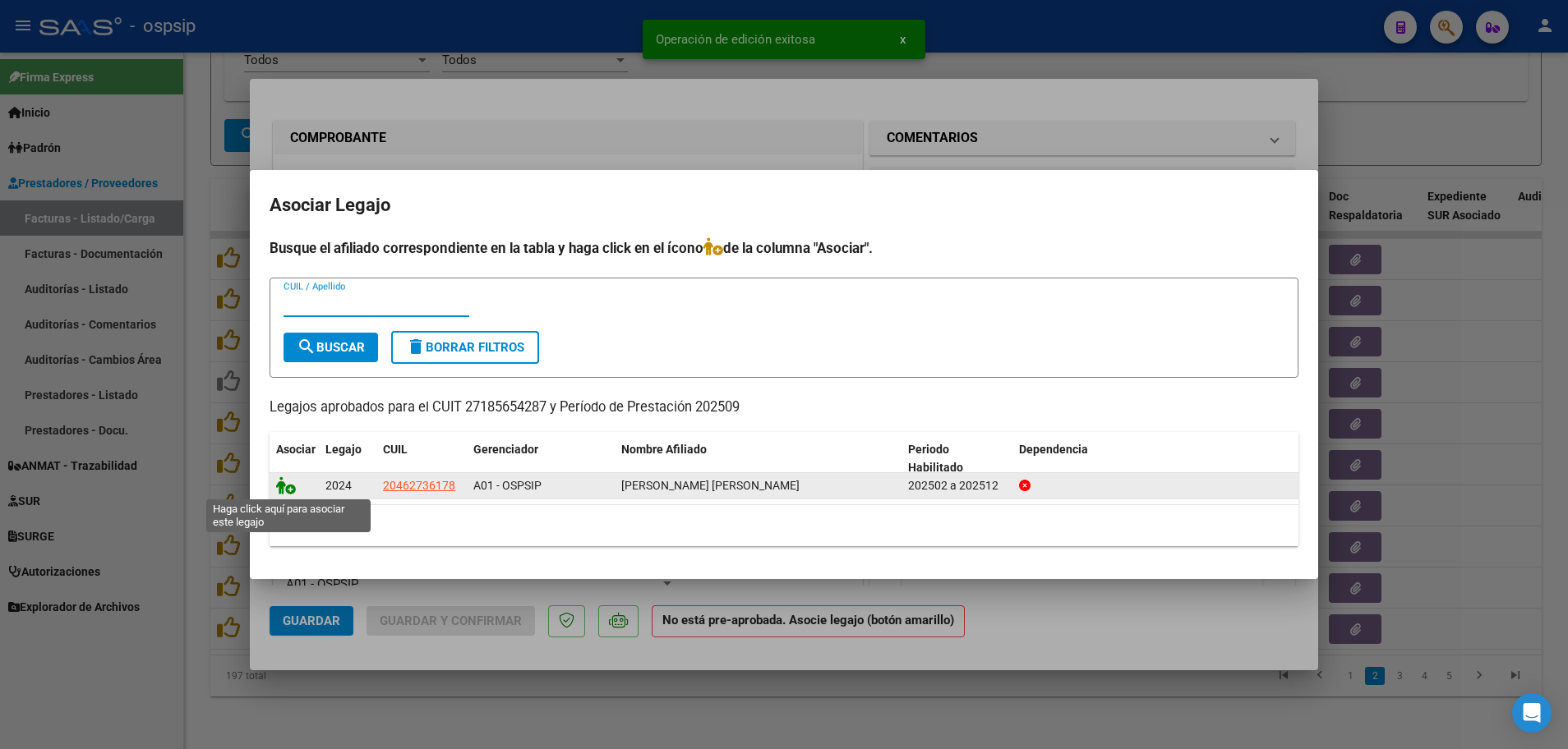
click at [286, 491] on icon at bounding box center [285, 485] width 20 height 18
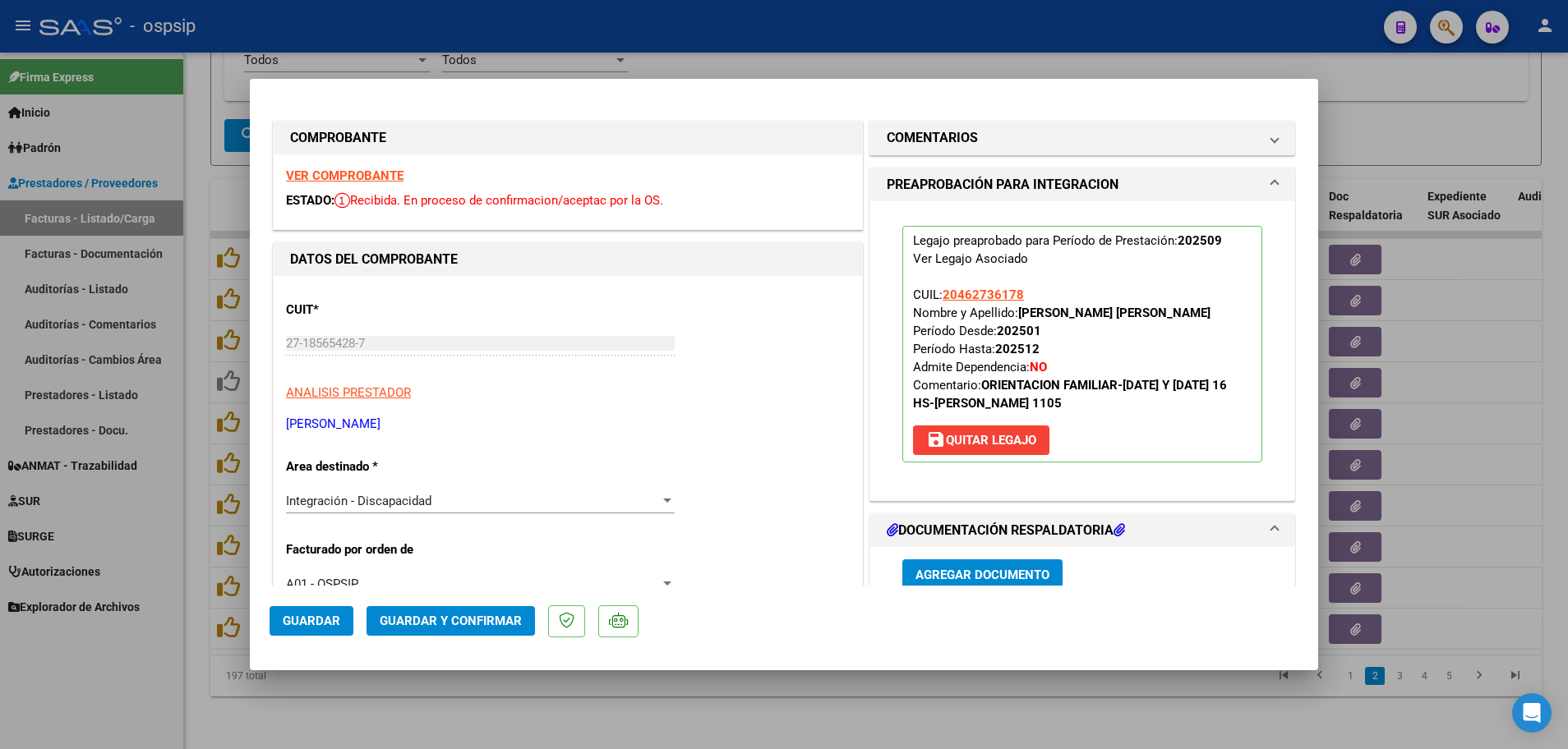
click at [292, 615] on span "Guardar" at bounding box center [311, 621] width 58 height 15
click at [194, 583] on div at bounding box center [784, 374] width 1568 height 749
type input "$ 0,00"
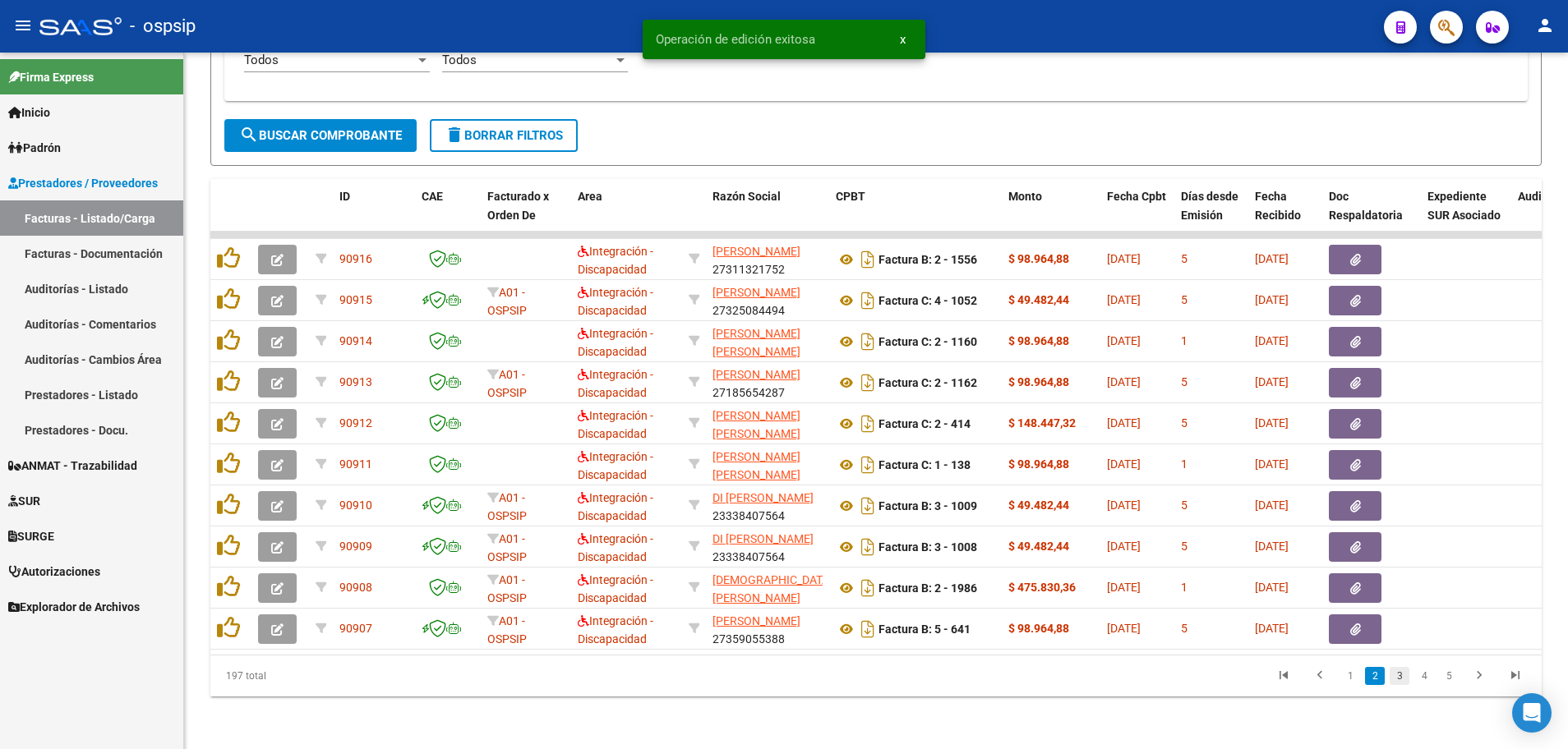
click at [1399, 670] on link "3" at bounding box center [1399, 676] width 20 height 18
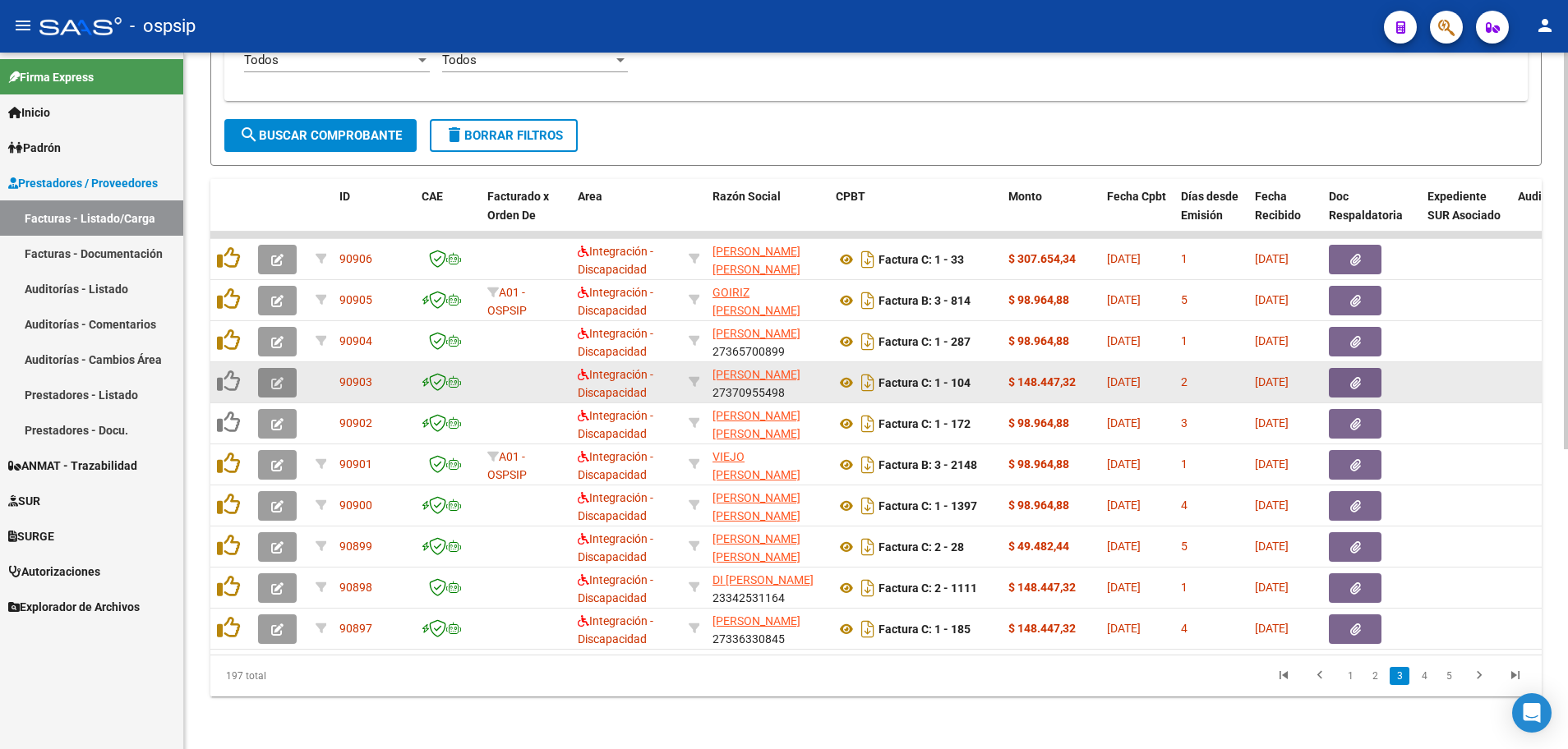
click at [266, 373] on button "button" at bounding box center [278, 383] width 39 height 30
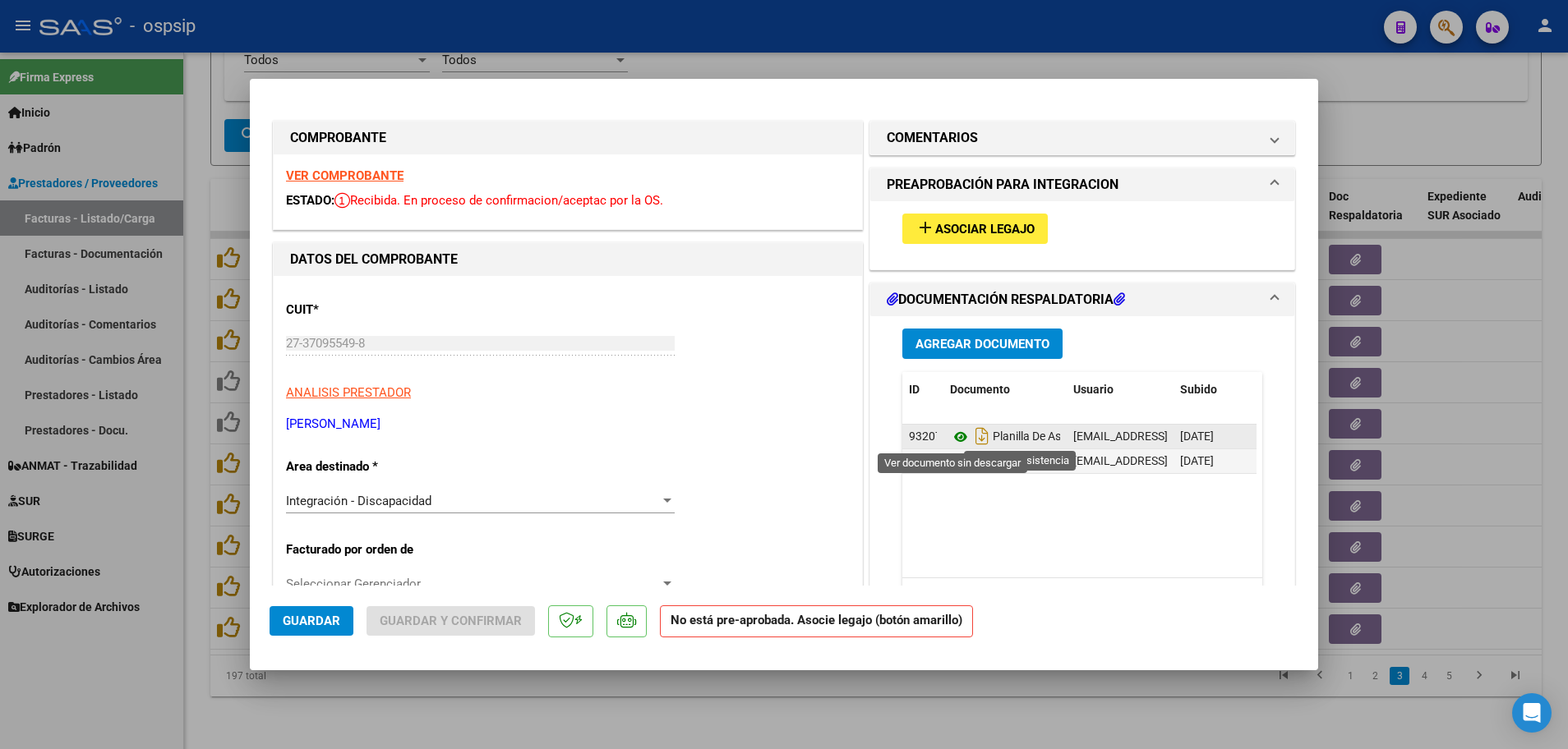
click at [950, 438] on icon at bounding box center [960, 437] width 21 height 20
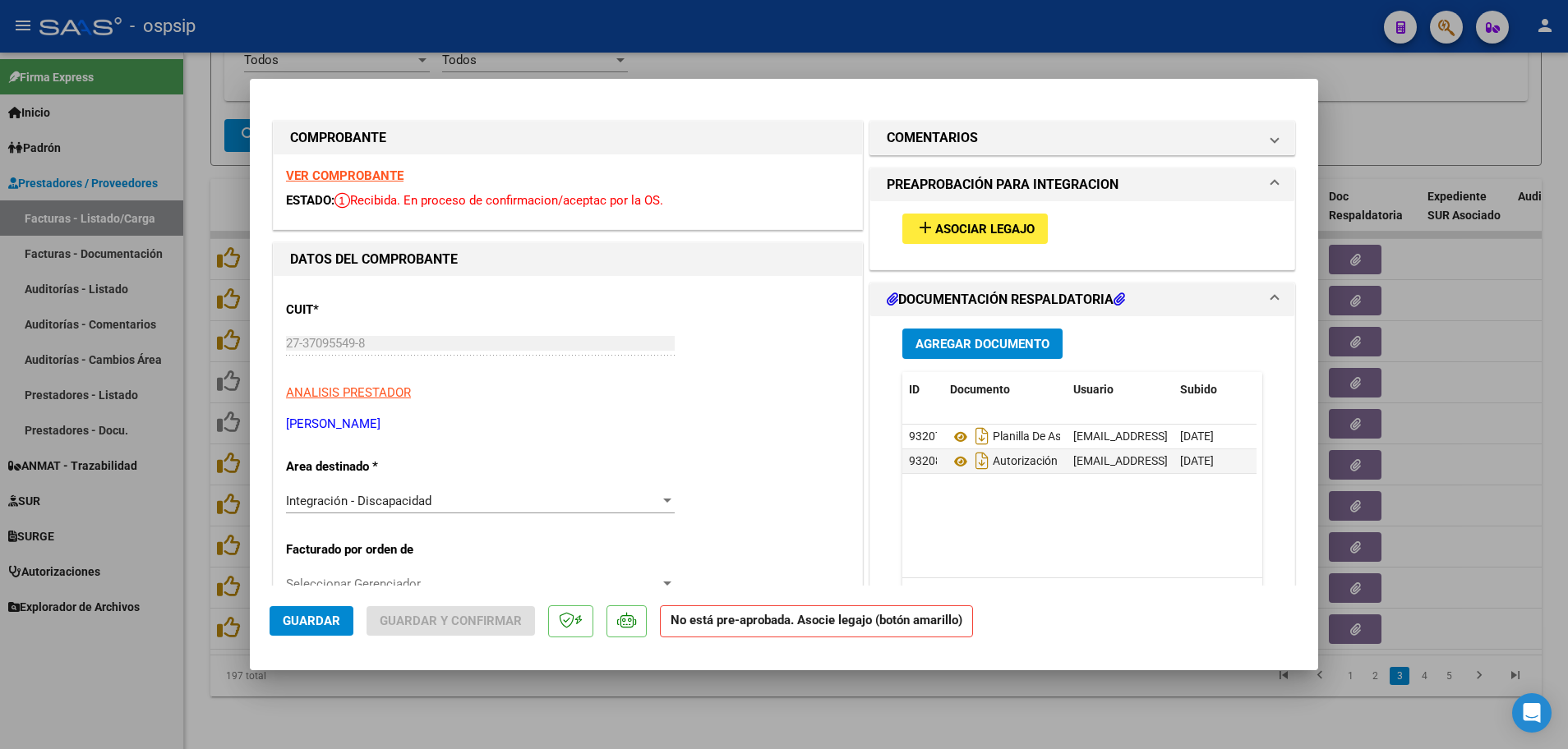
click at [326, 174] on strong "VER COMPROBANTE" at bounding box center [345, 176] width 117 height 15
click at [935, 234] on span "Asociar Legajo" at bounding box center [984, 230] width 99 height 15
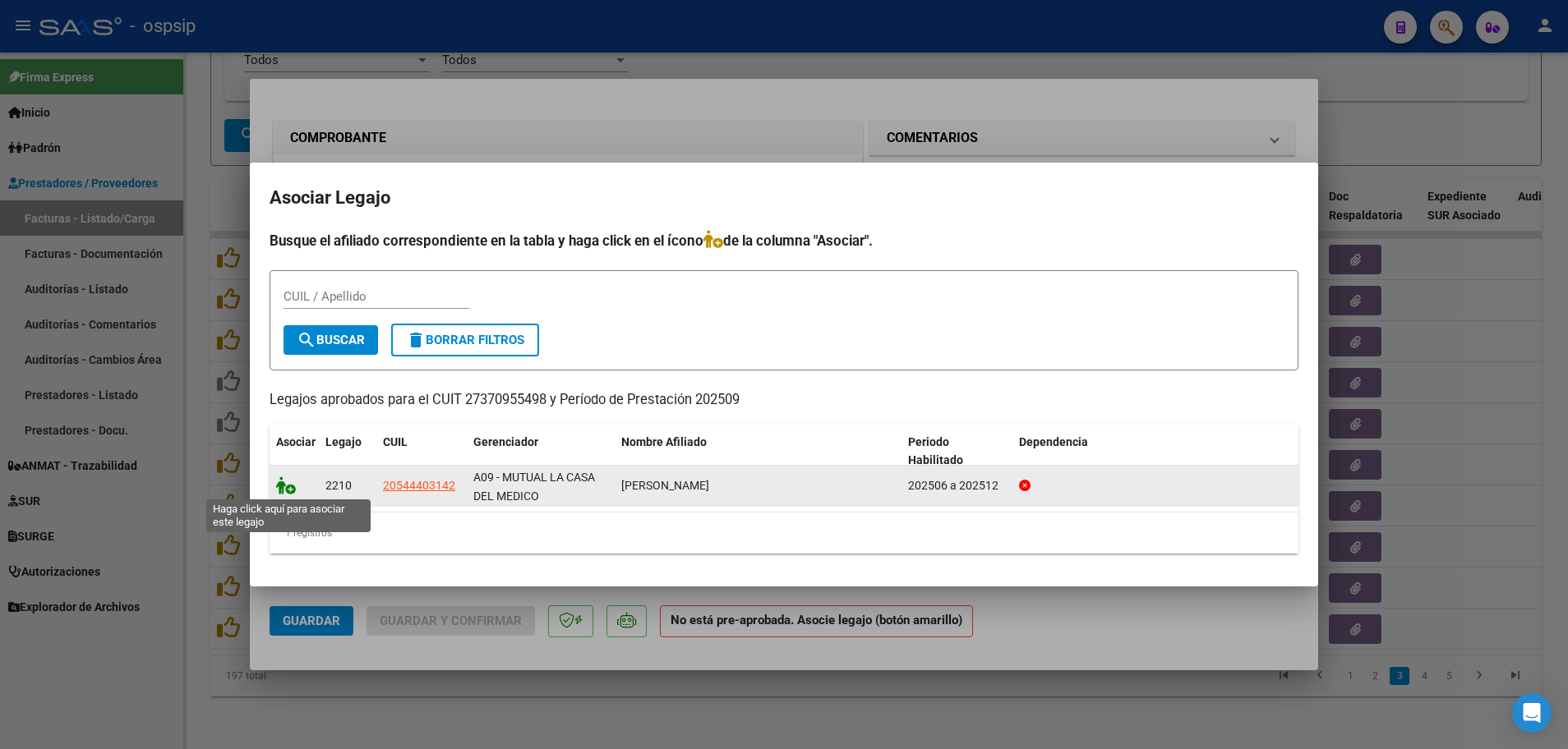
click at [287, 490] on icon at bounding box center [285, 485] width 20 height 18
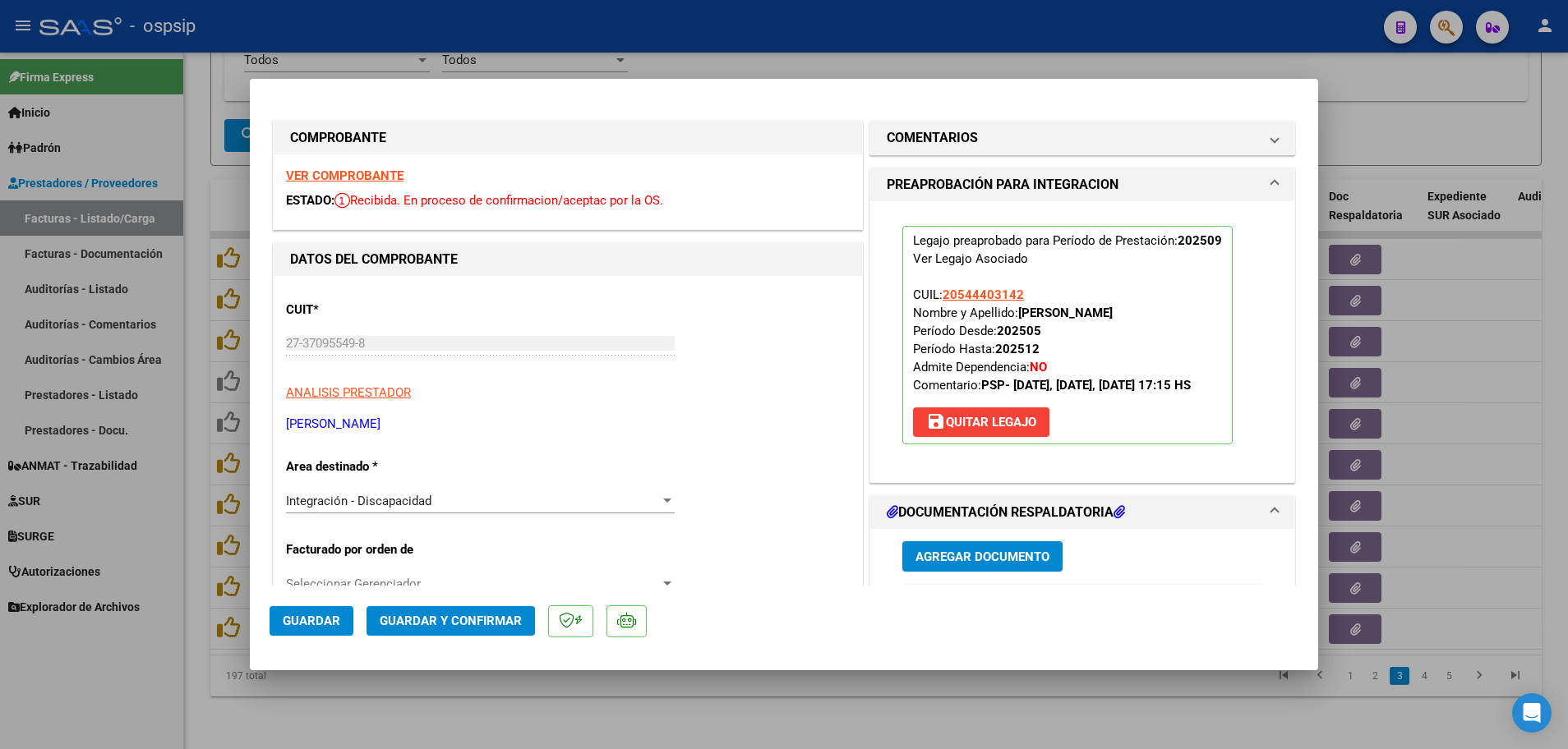
click at [283, 627] on span "Guardar" at bounding box center [311, 621] width 58 height 15
click at [186, 613] on div at bounding box center [784, 374] width 1568 height 749
type input "$ 0,00"
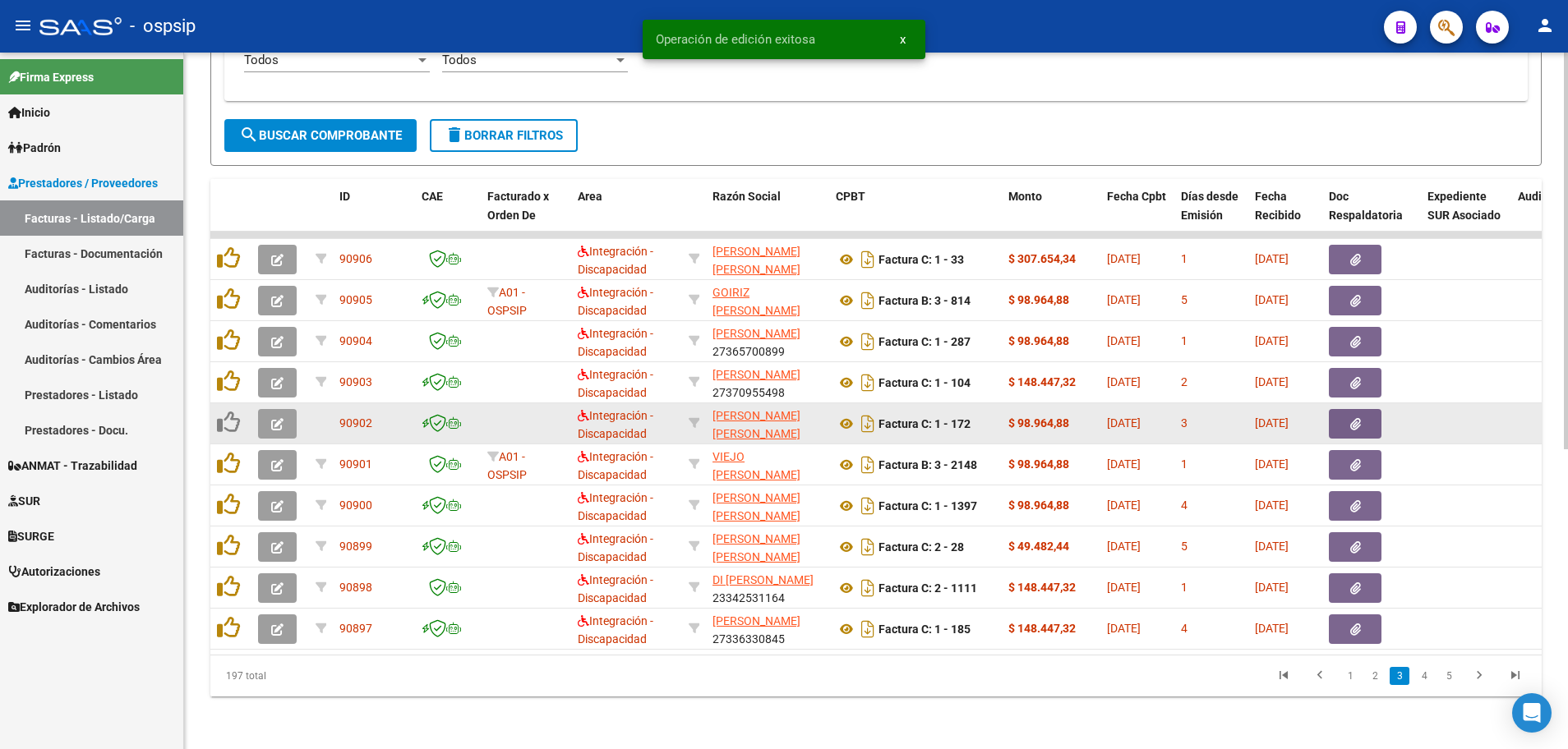
click at [265, 418] on button "button" at bounding box center [278, 424] width 39 height 30
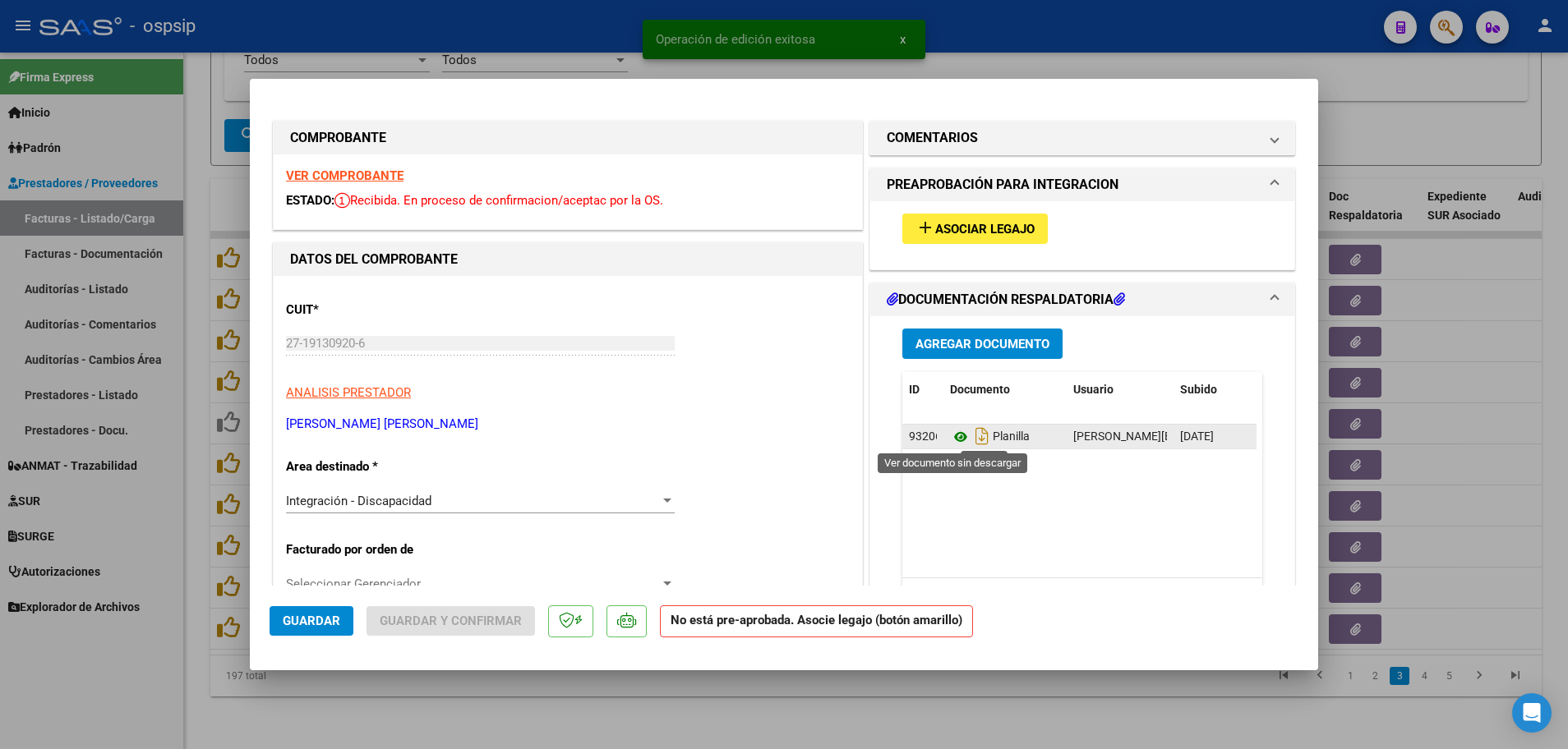
click at [950, 439] on icon at bounding box center [960, 437] width 21 height 20
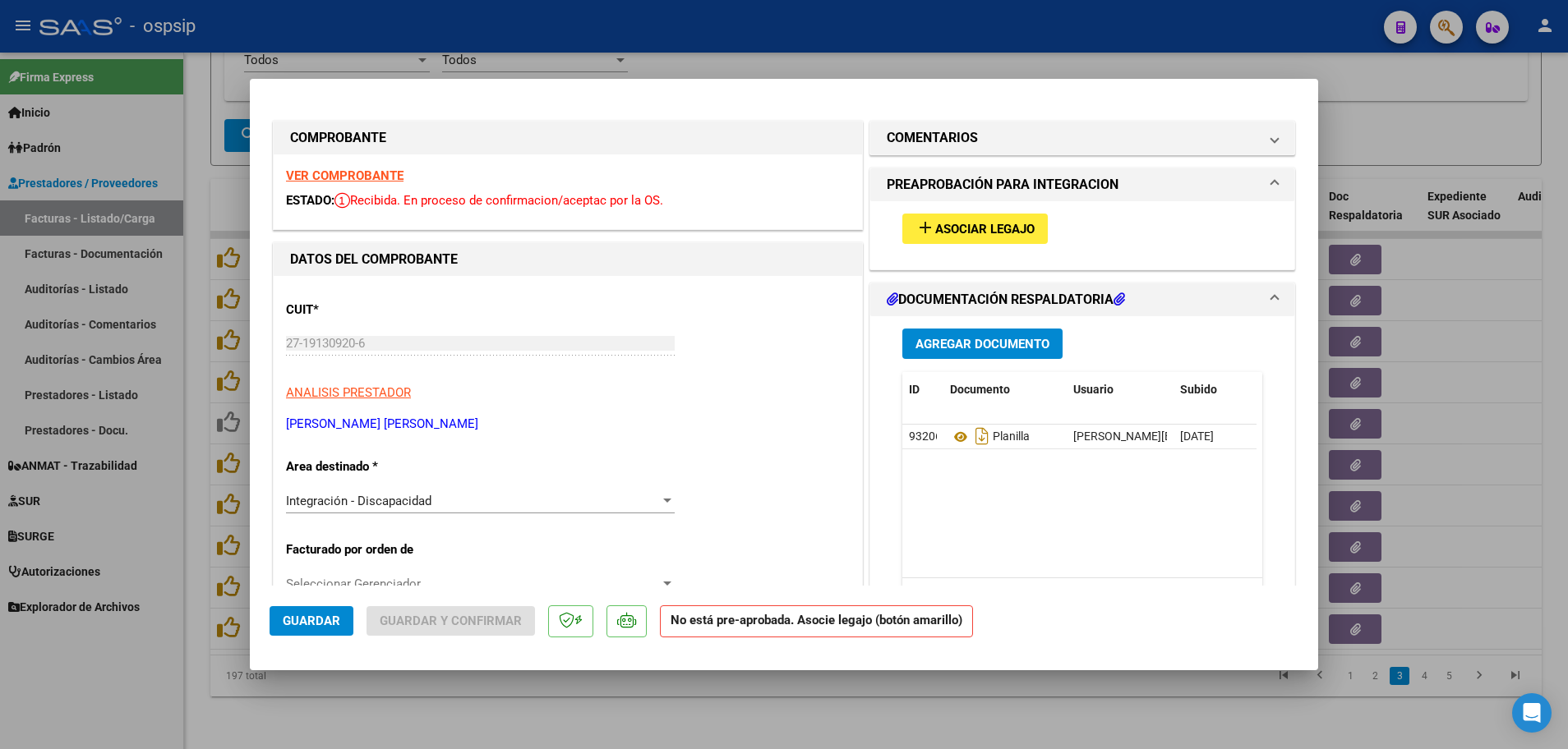
click at [367, 172] on strong "VER COMPROBANTE" at bounding box center [345, 176] width 117 height 15
click at [967, 238] on button "add Asociar Legajo" at bounding box center [975, 229] width 145 height 31
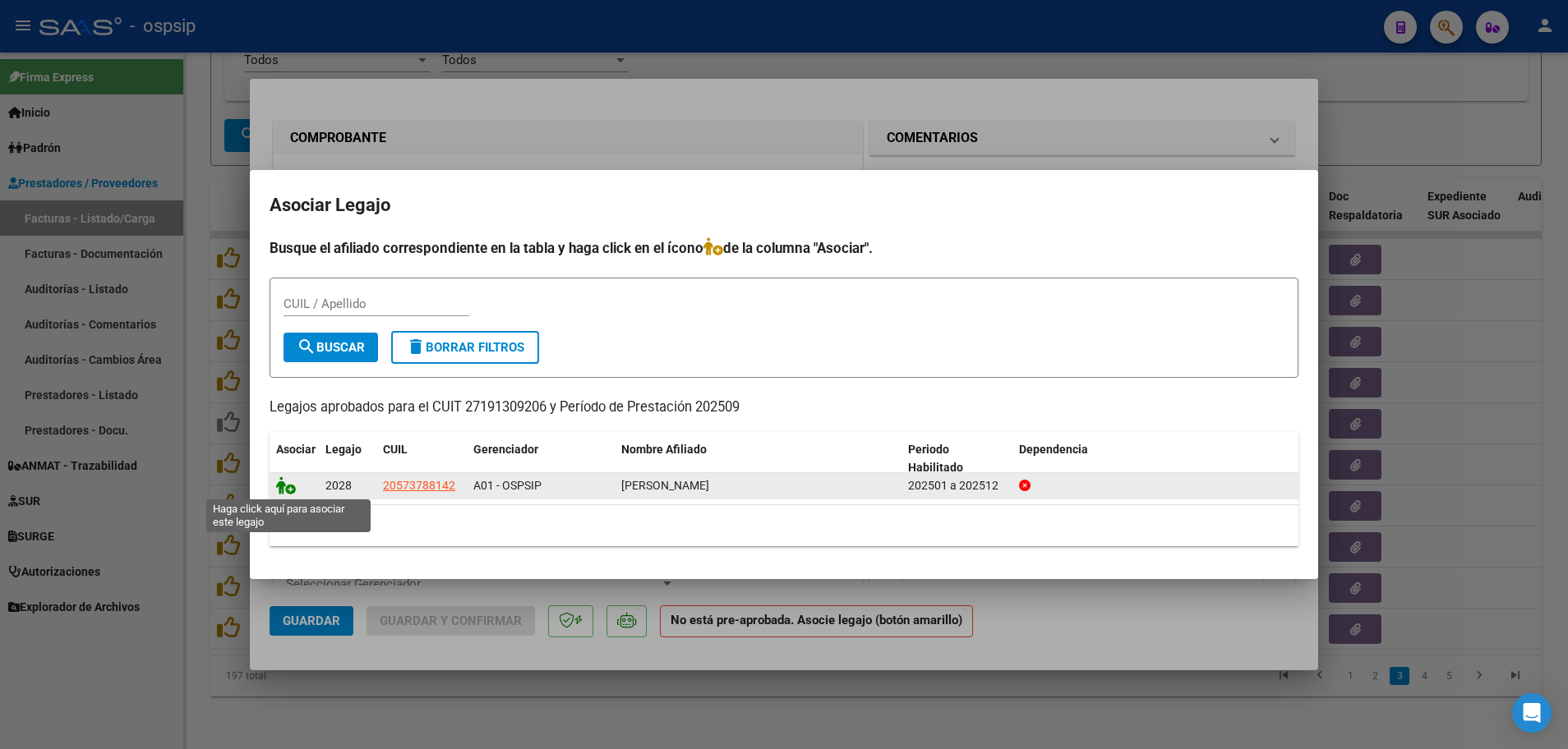
click at [291, 488] on icon at bounding box center [285, 485] width 20 height 18
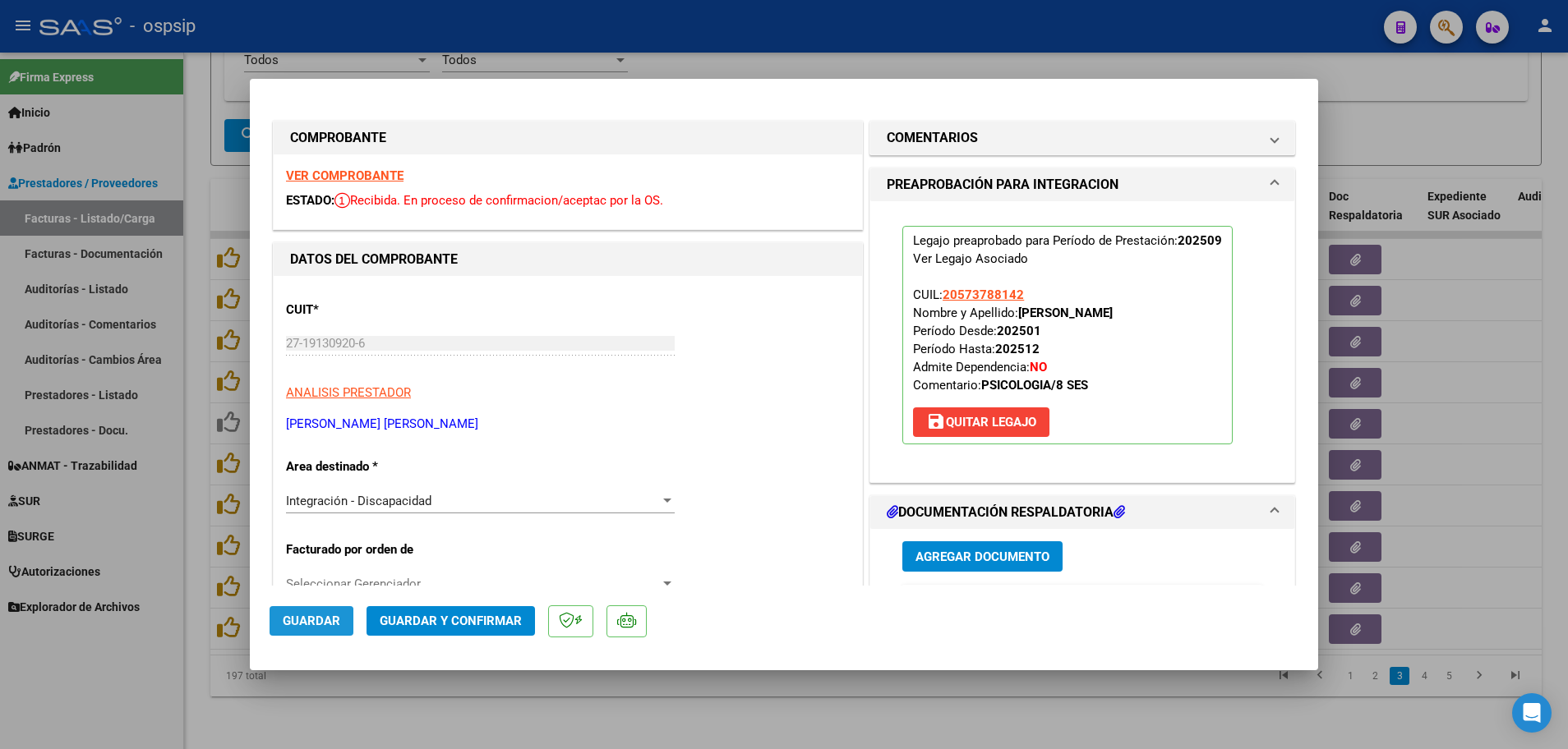
click at [292, 630] on button "Guardar" at bounding box center [311, 621] width 84 height 30
click at [188, 605] on div at bounding box center [784, 374] width 1568 height 749
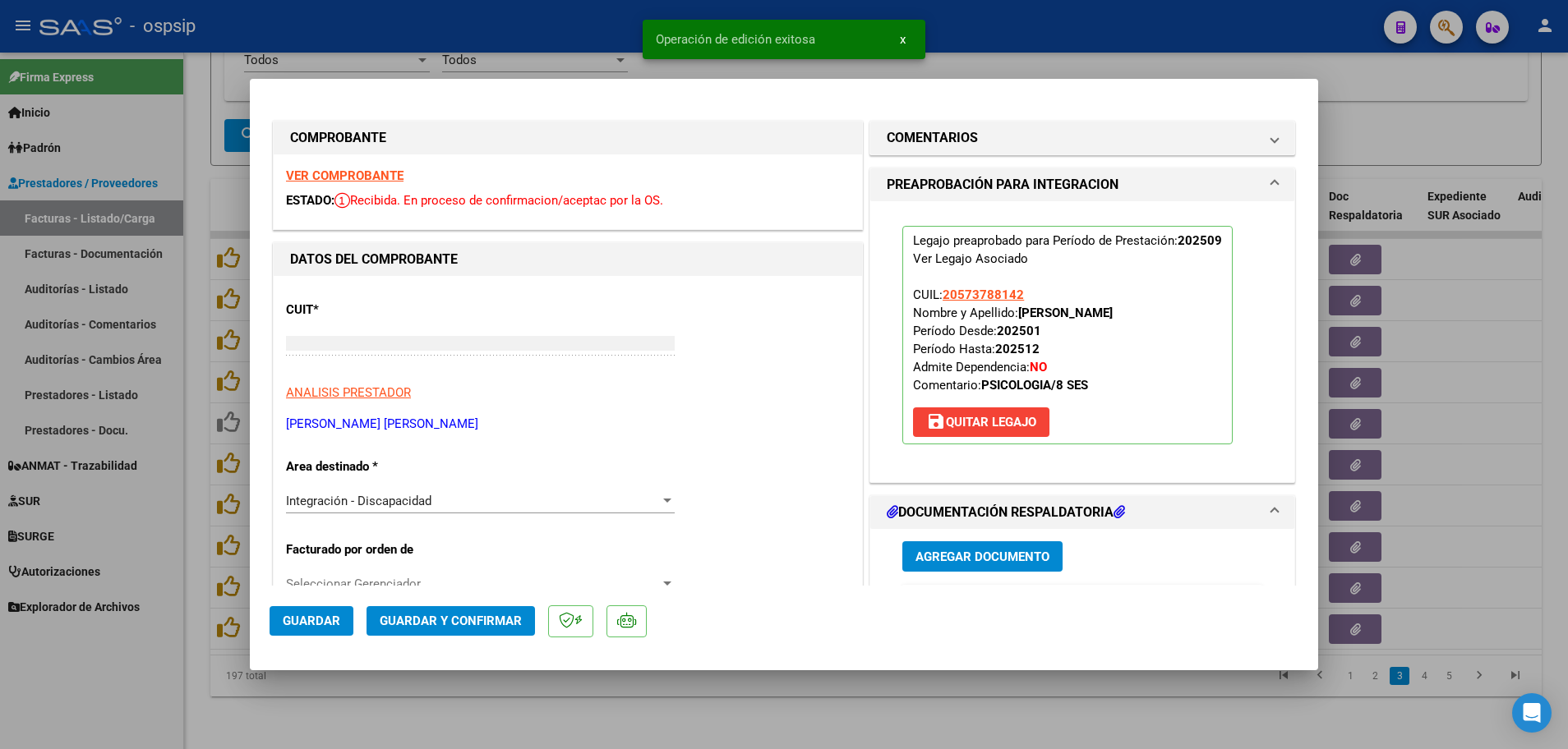
type input "$ 0,00"
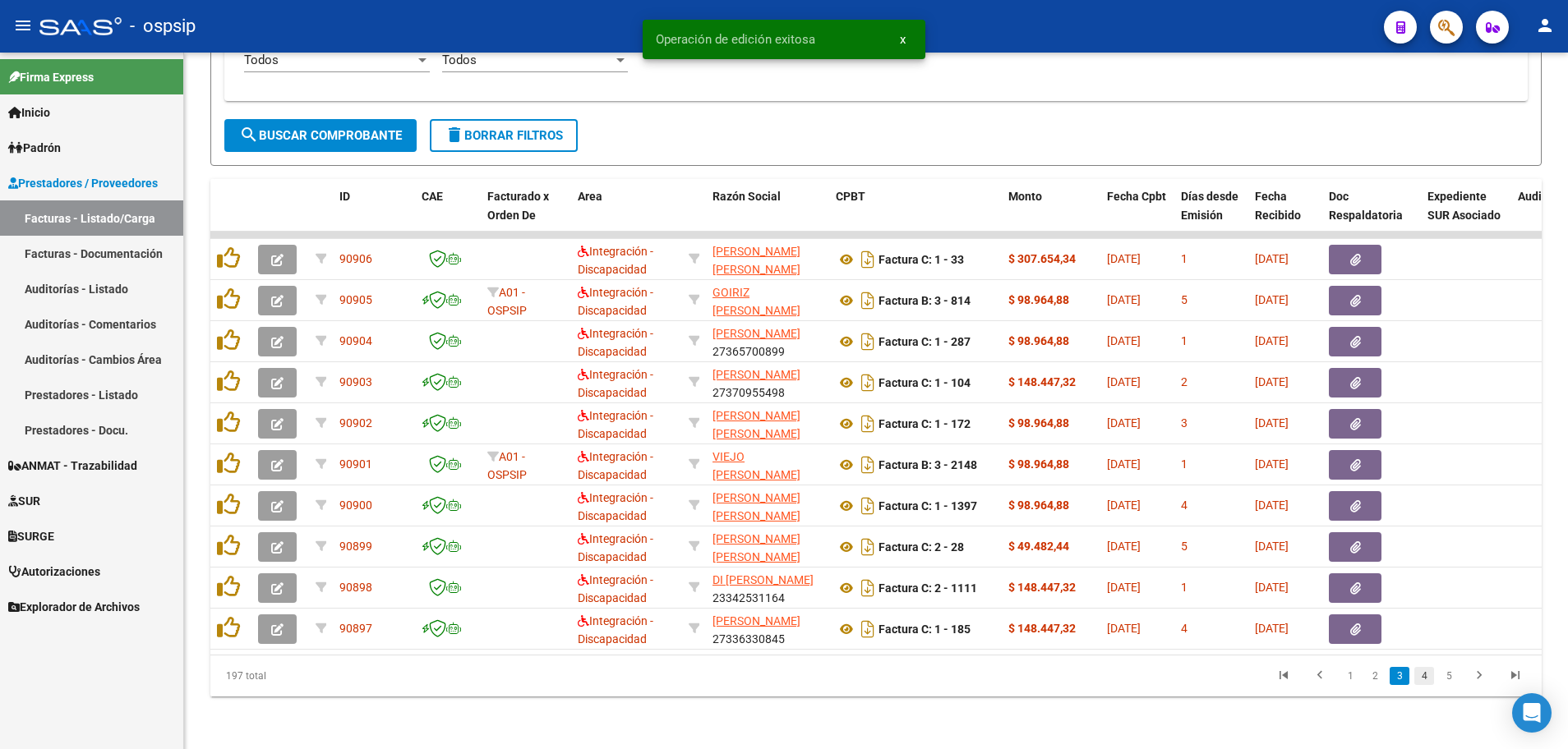
click at [1421, 679] on link "4" at bounding box center [1423, 676] width 20 height 18
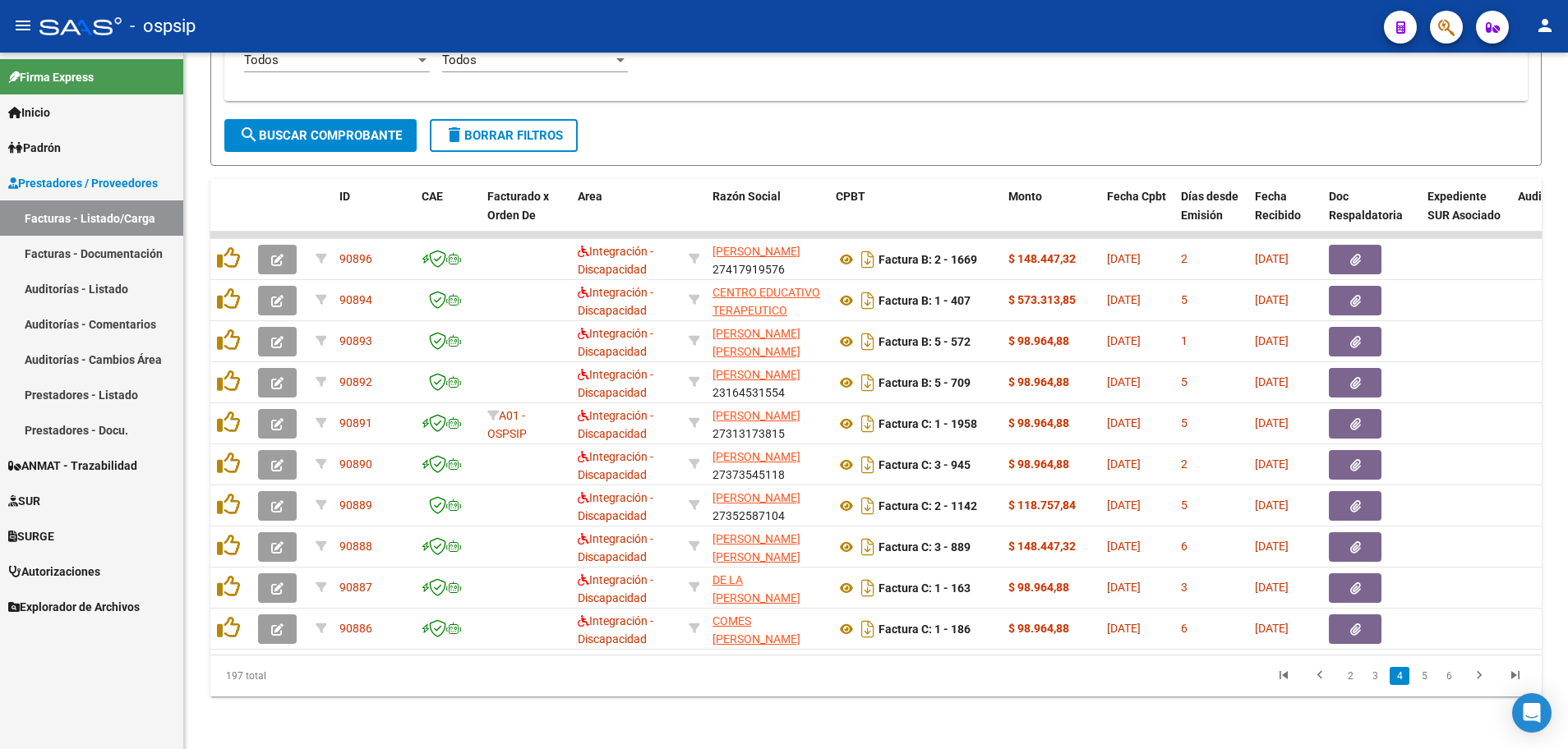
click at [1421, 679] on link "5" at bounding box center [1423, 676] width 20 height 18
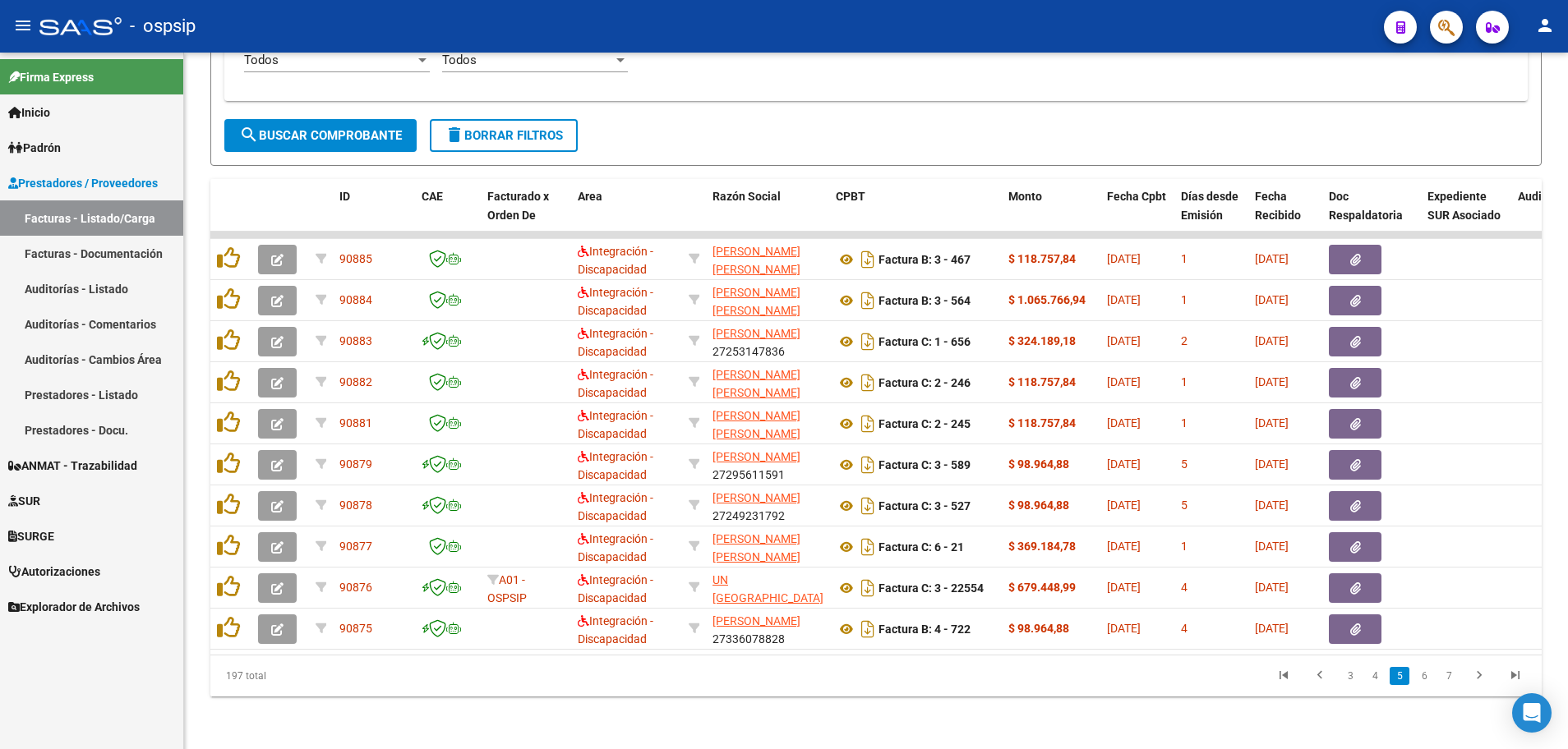
click at [1421, 679] on link "6" at bounding box center [1423, 676] width 20 height 18
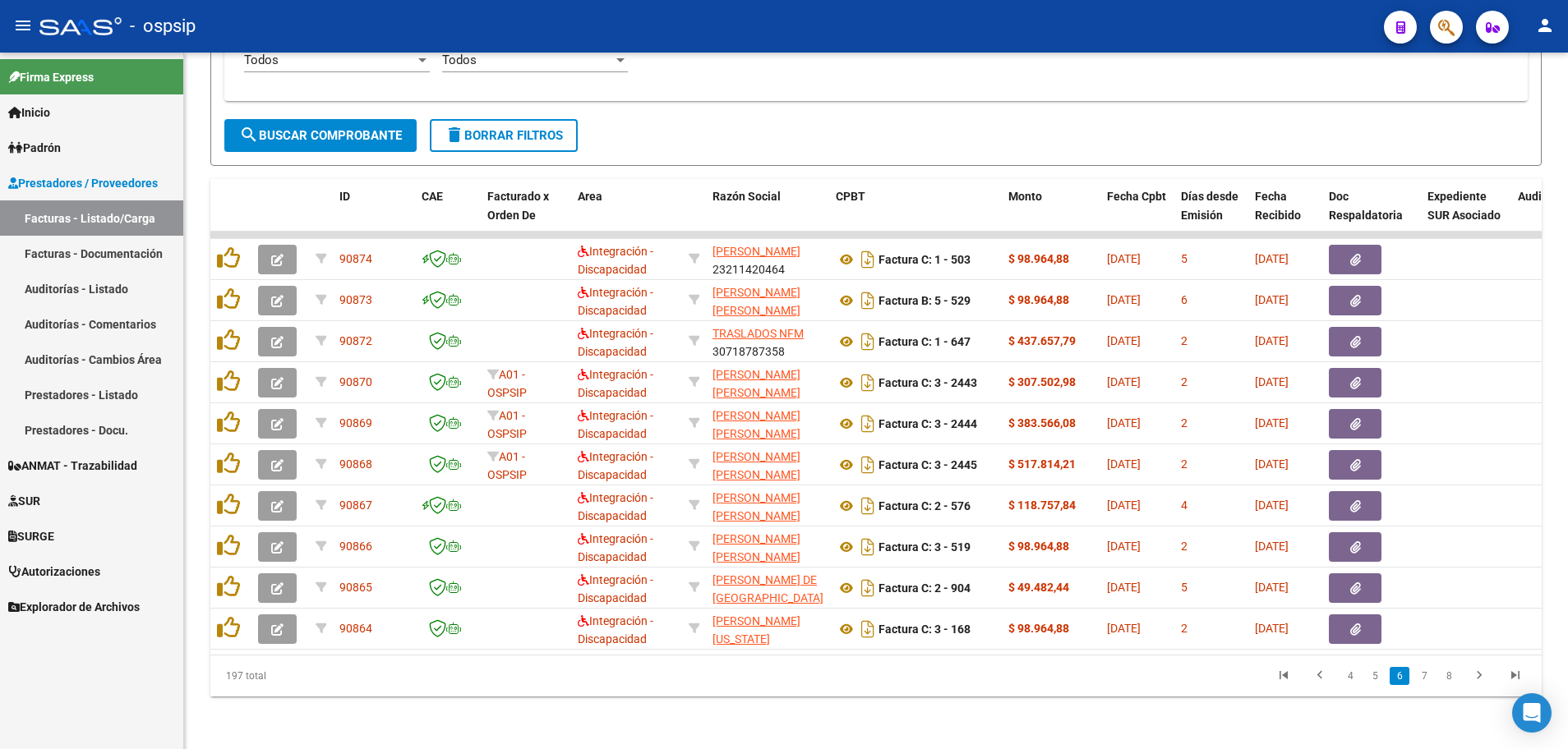
click at [1421, 679] on link "7" at bounding box center [1423, 676] width 20 height 18
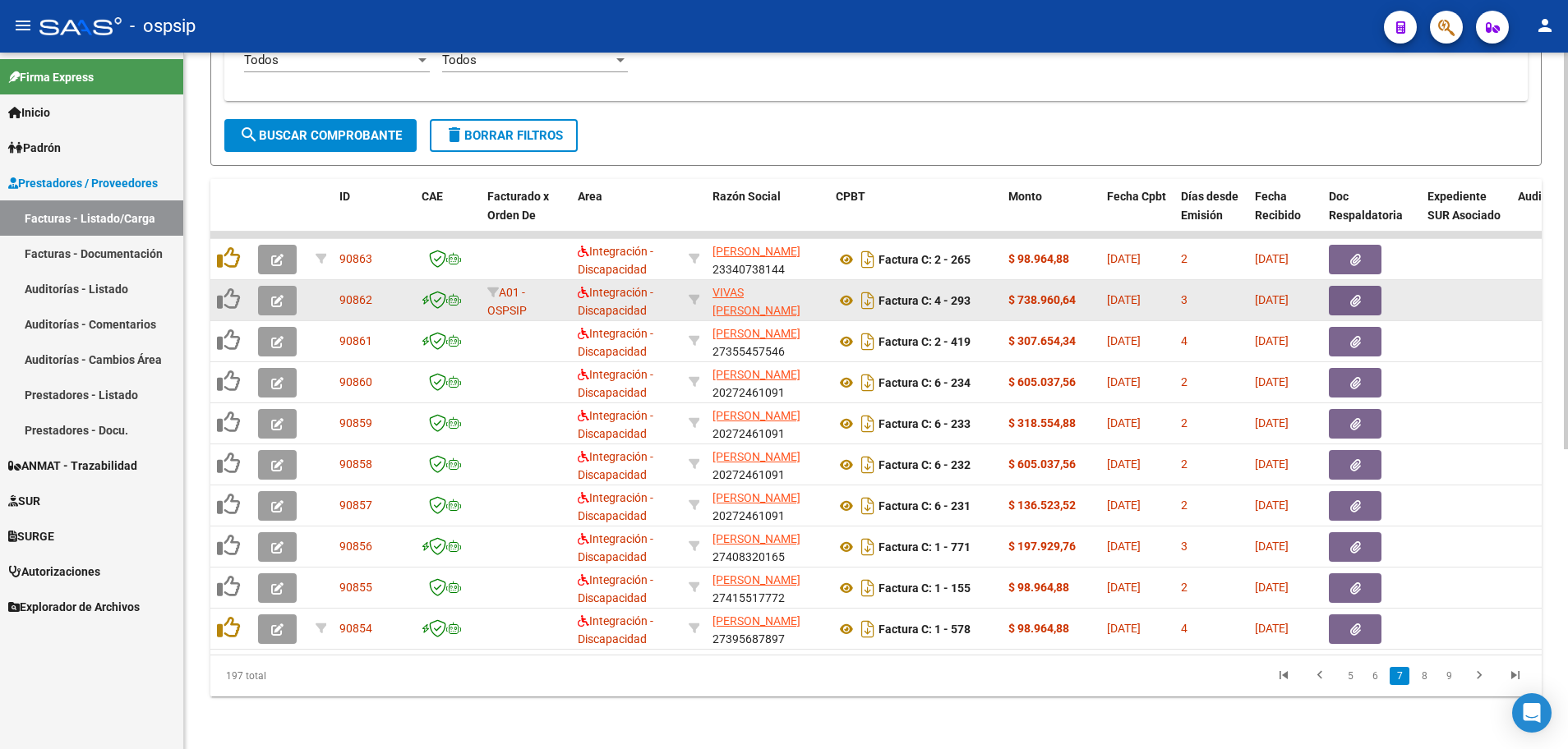
click at [270, 299] on button "button" at bounding box center [278, 301] width 39 height 30
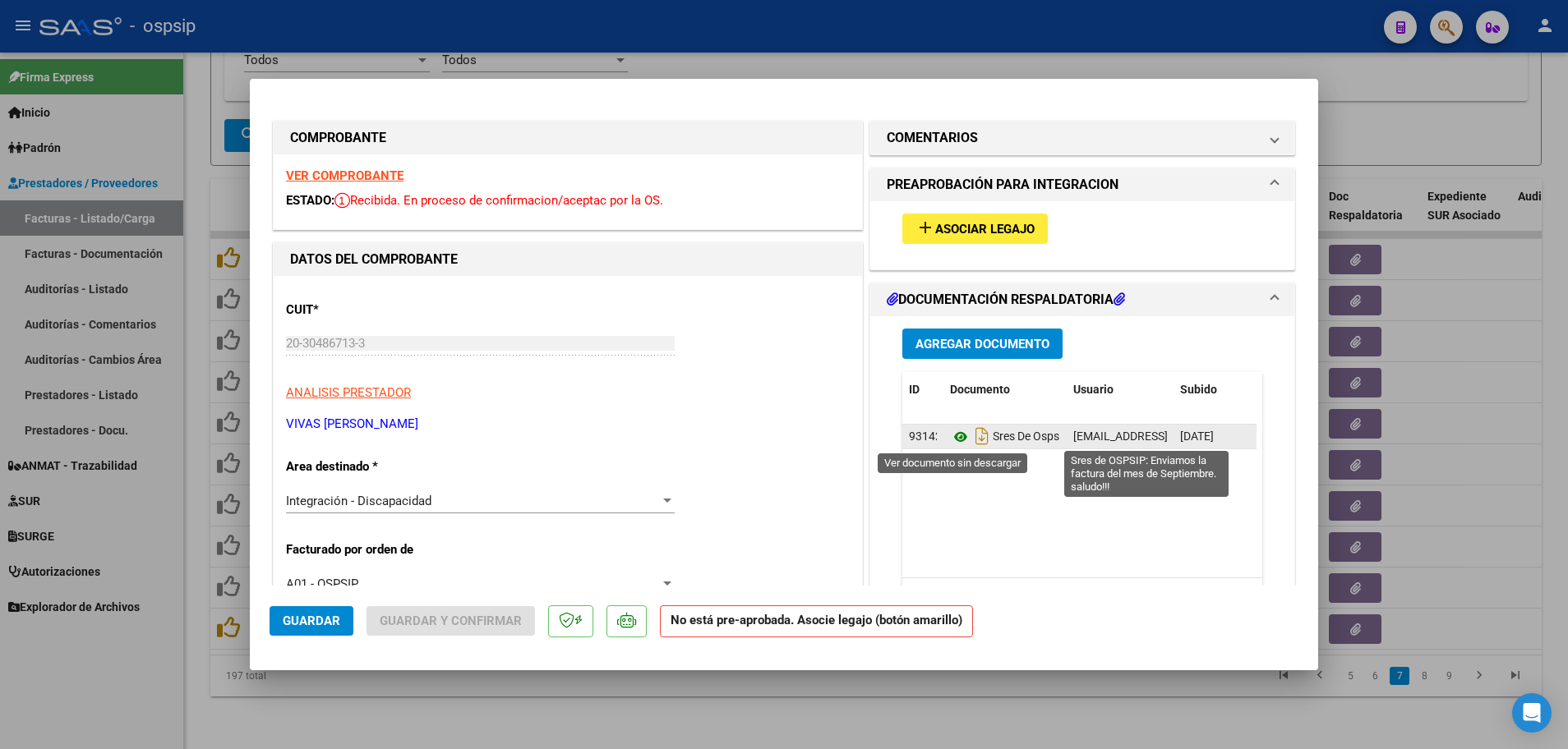
click at [952, 434] on icon at bounding box center [960, 437] width 21 height 20
click at [954, 433] on icon at bounding box center [960, 437] width 21 height 20
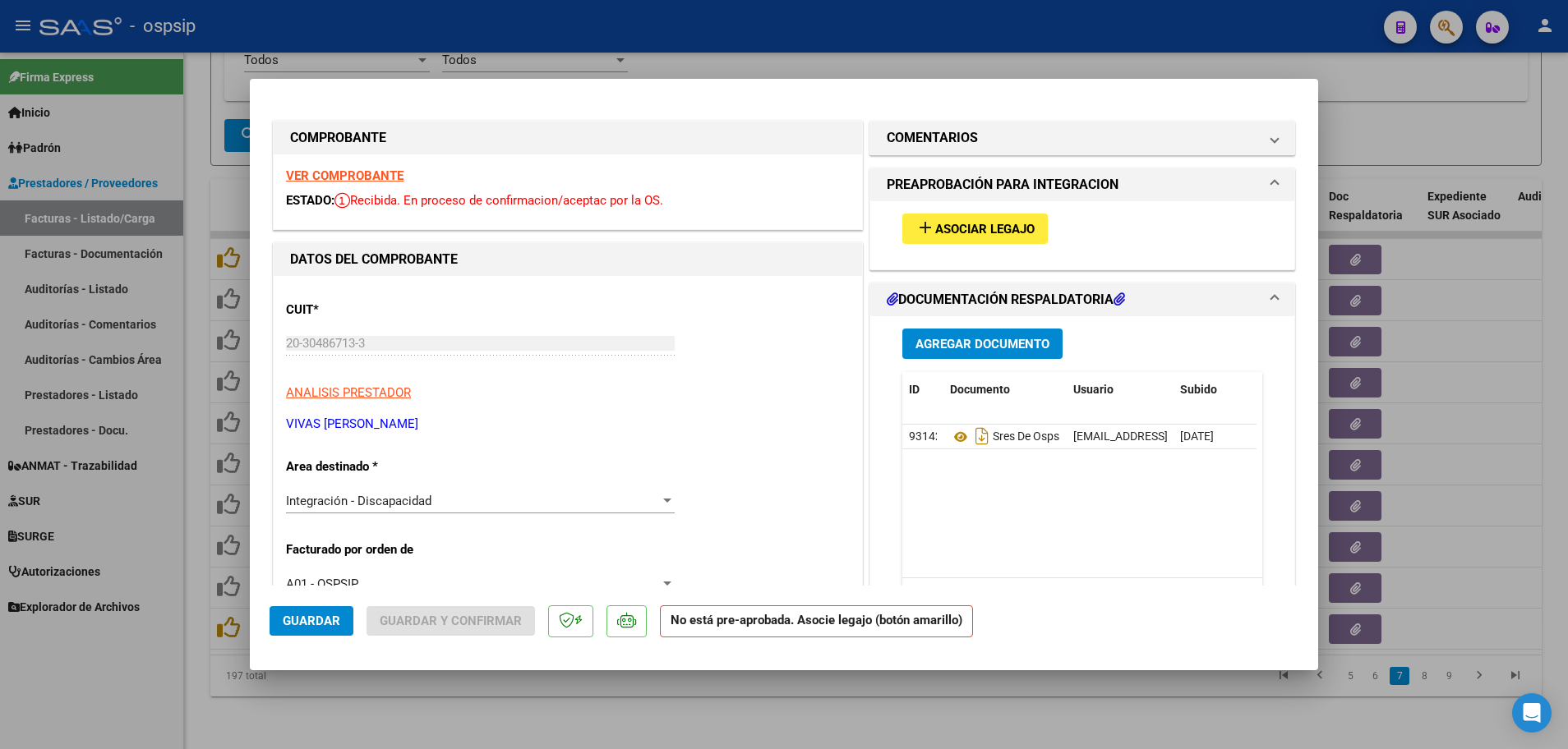
click at [957, 237] on button "add Asociar Legajo" at bounding box center [975, 229] width 145 height 31
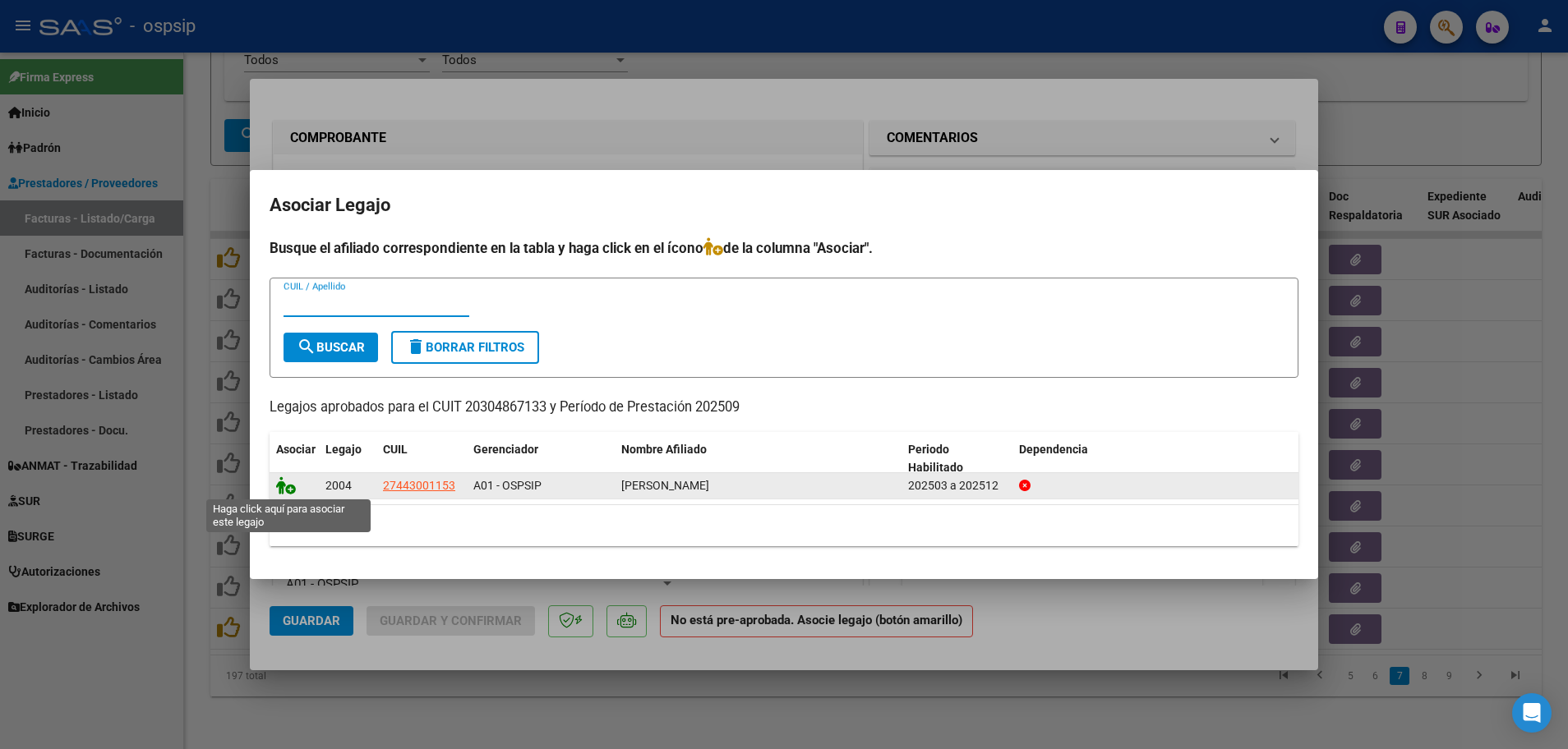
click at [286, 486] on icon at bounding box center [285, 485] width 20 height 18
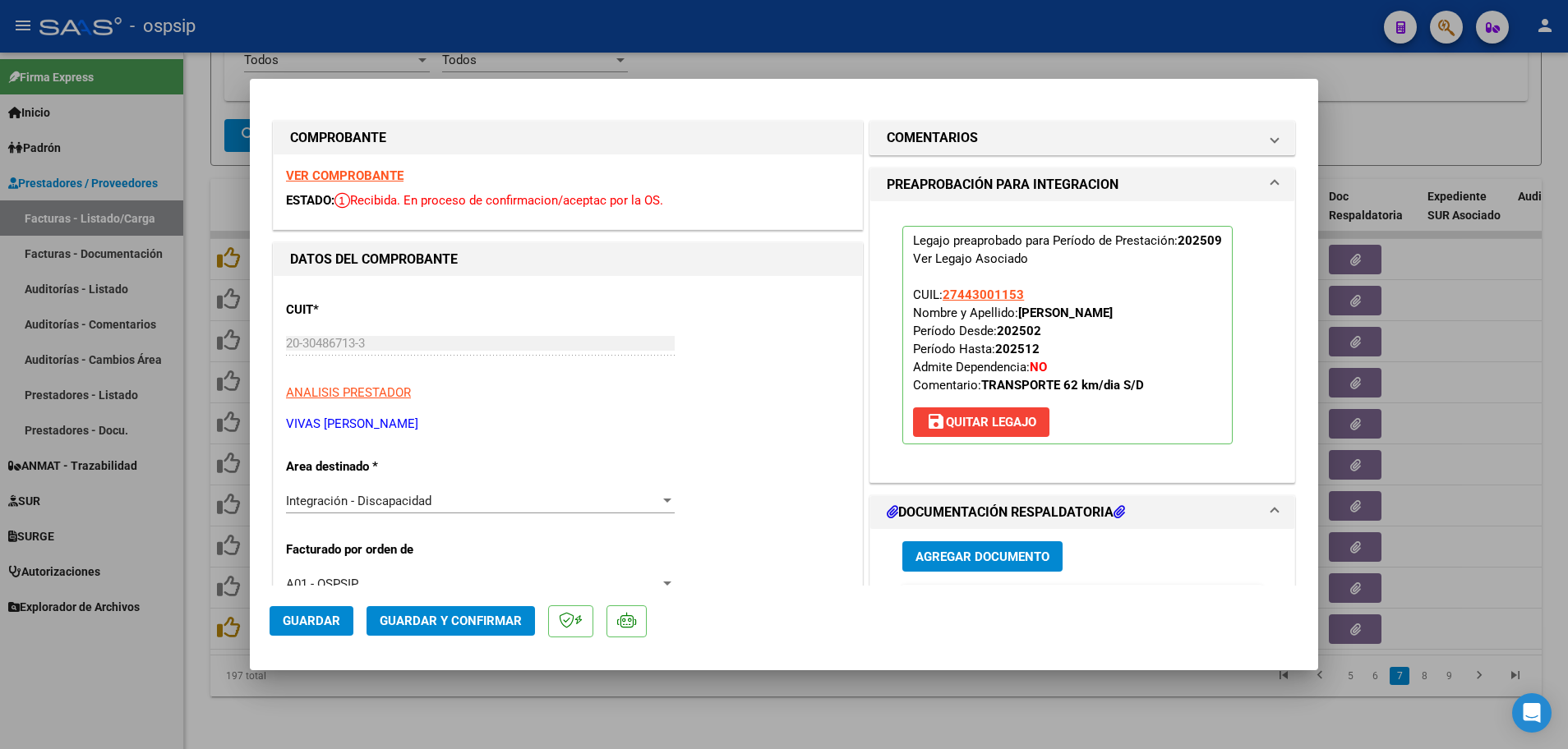
click at [296, 626] on span "Guardar" at bounding box center [311, 621] width 58 height 15
click at [193, 576] on div at bounding box center [784, 374] width 1568 height 749
type input "$ 0,00"
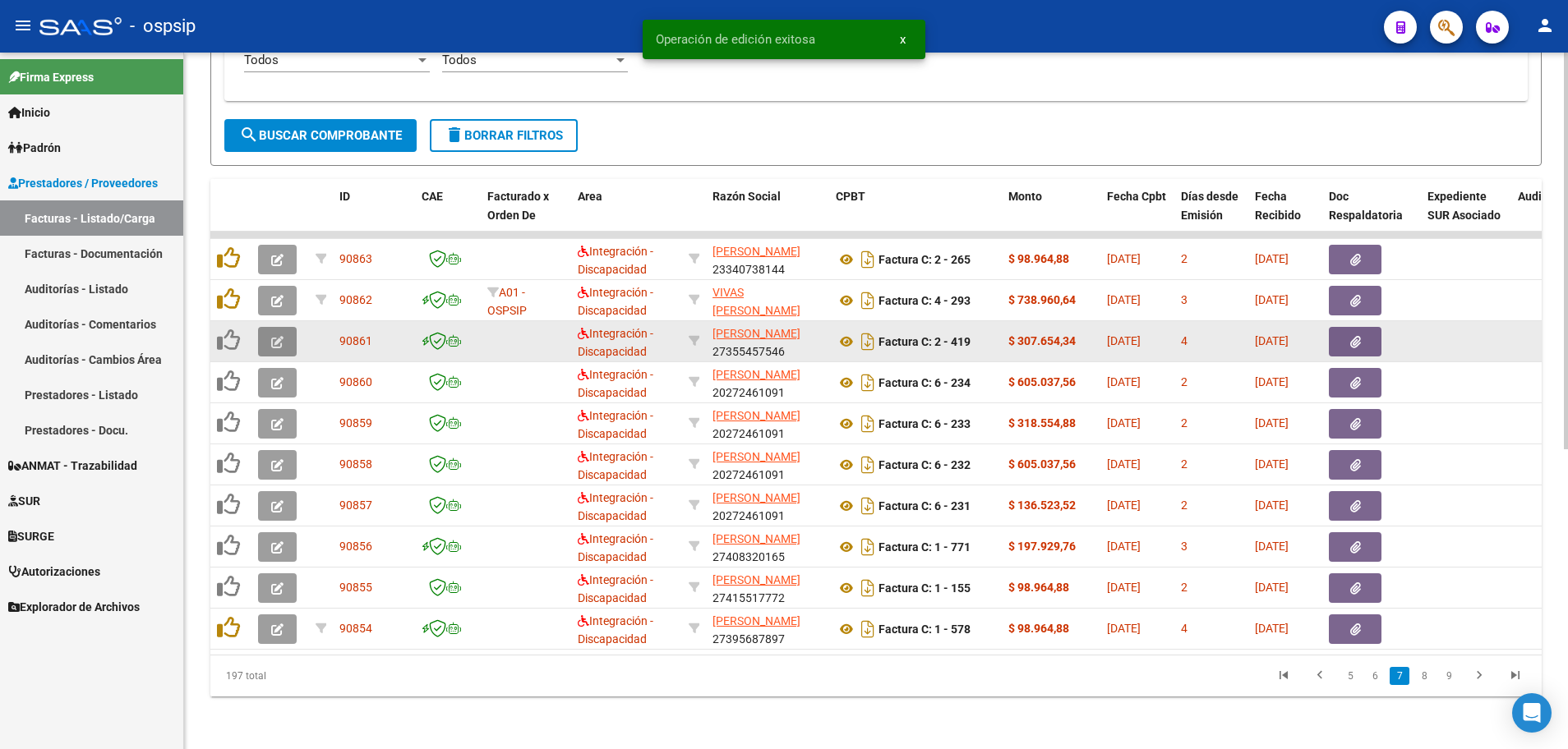
click at [267, 327] on button "button" at bounding box center [278, 342] width 39 height 30
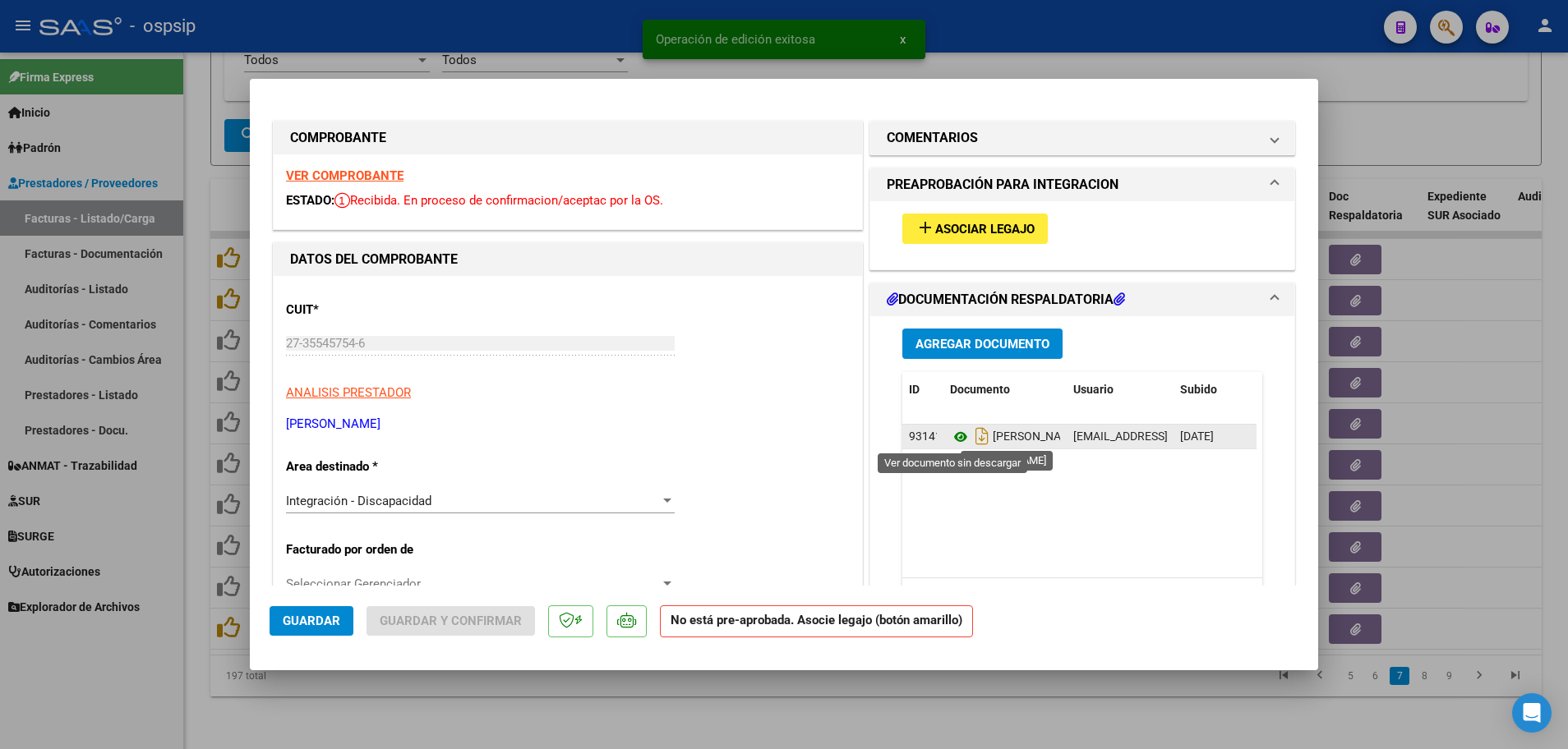
click at [958, 432] on icon at bounding box center [960, 437] width 21 height 20
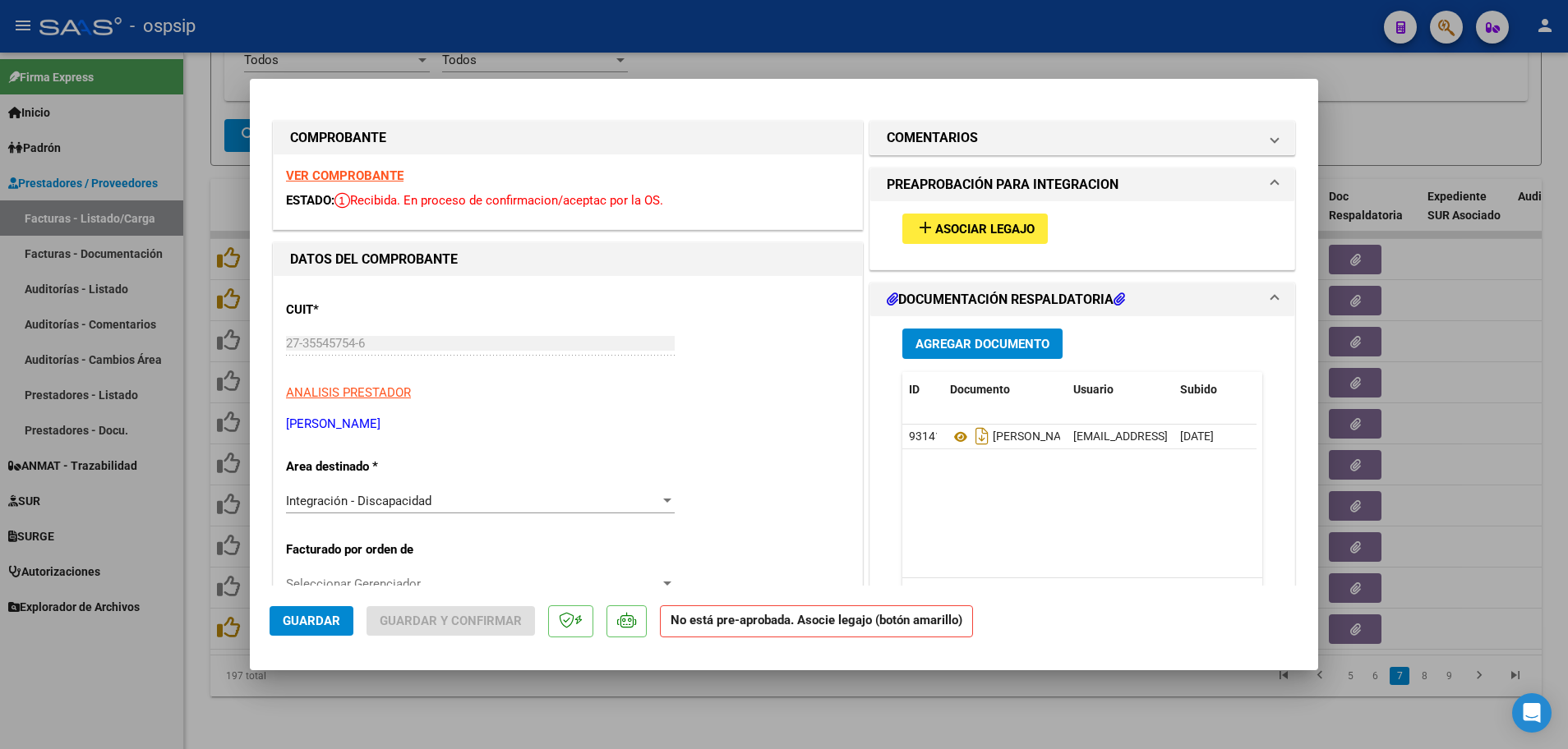
click at [379, 174] on strong "VER COMPROBANTE" at bounding box center [345, 176] width 117 height 15
click at [982, 230] on span "Asociar Legajo" at bounding box center [984, 230] width 99 height 15
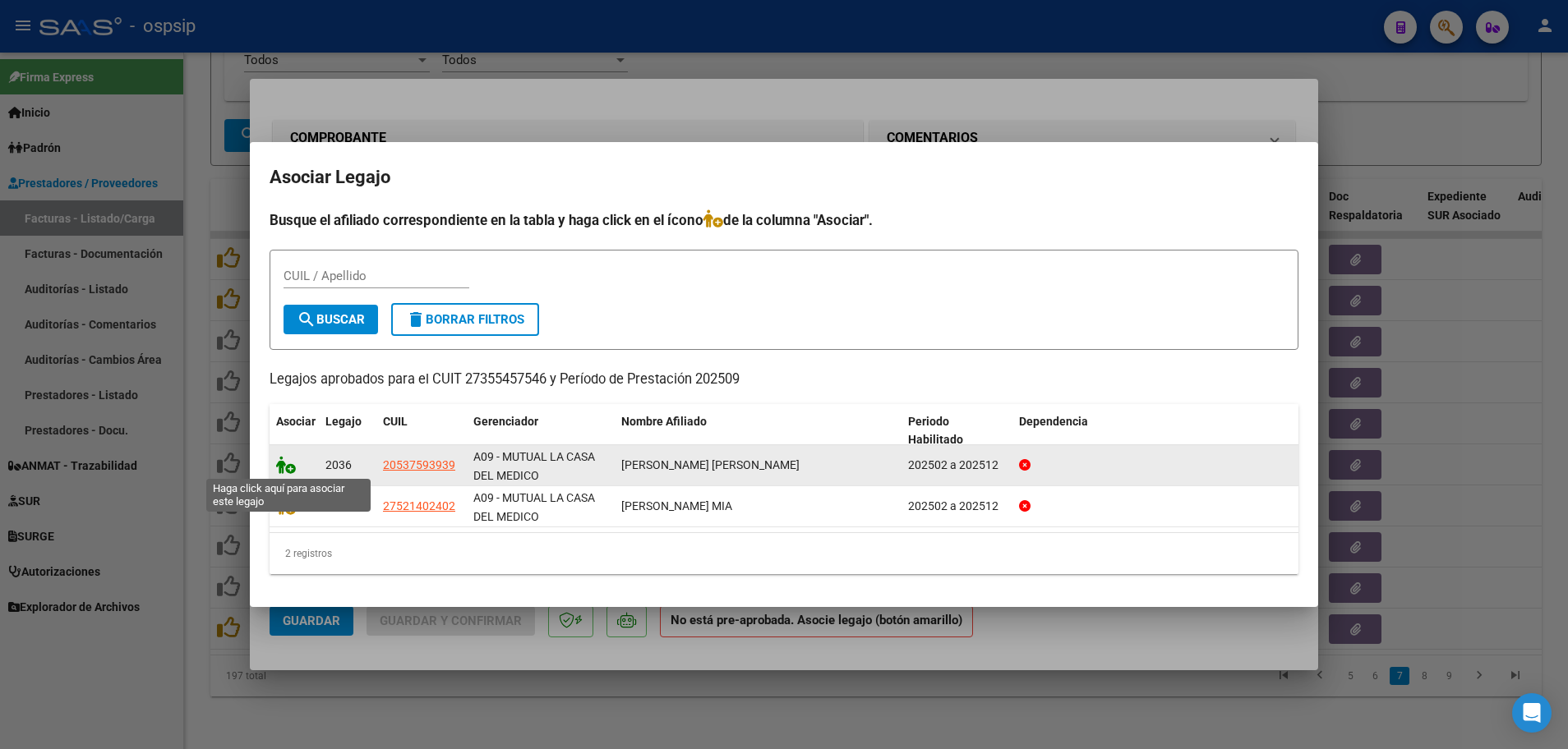
click at [286, 465] on icon at bounding box center [285, 465] width 20 height 18
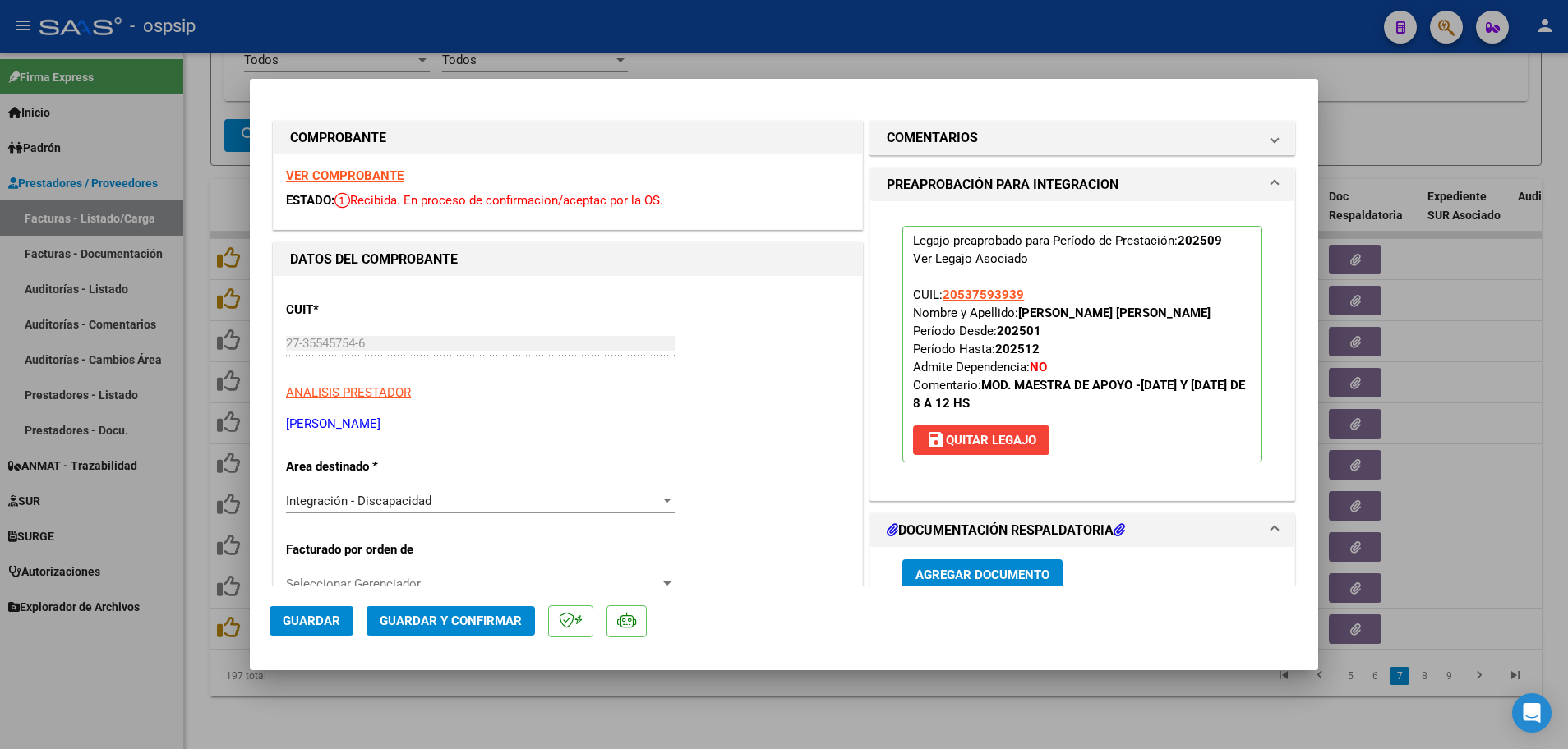
click at [294, 624] on span "Guardar" at bounding box center [311, 621] width 58 height 15
click at [194, 565] on div at bounding box center [784, 374] width 1568 height 749
type input "$ 0,00"
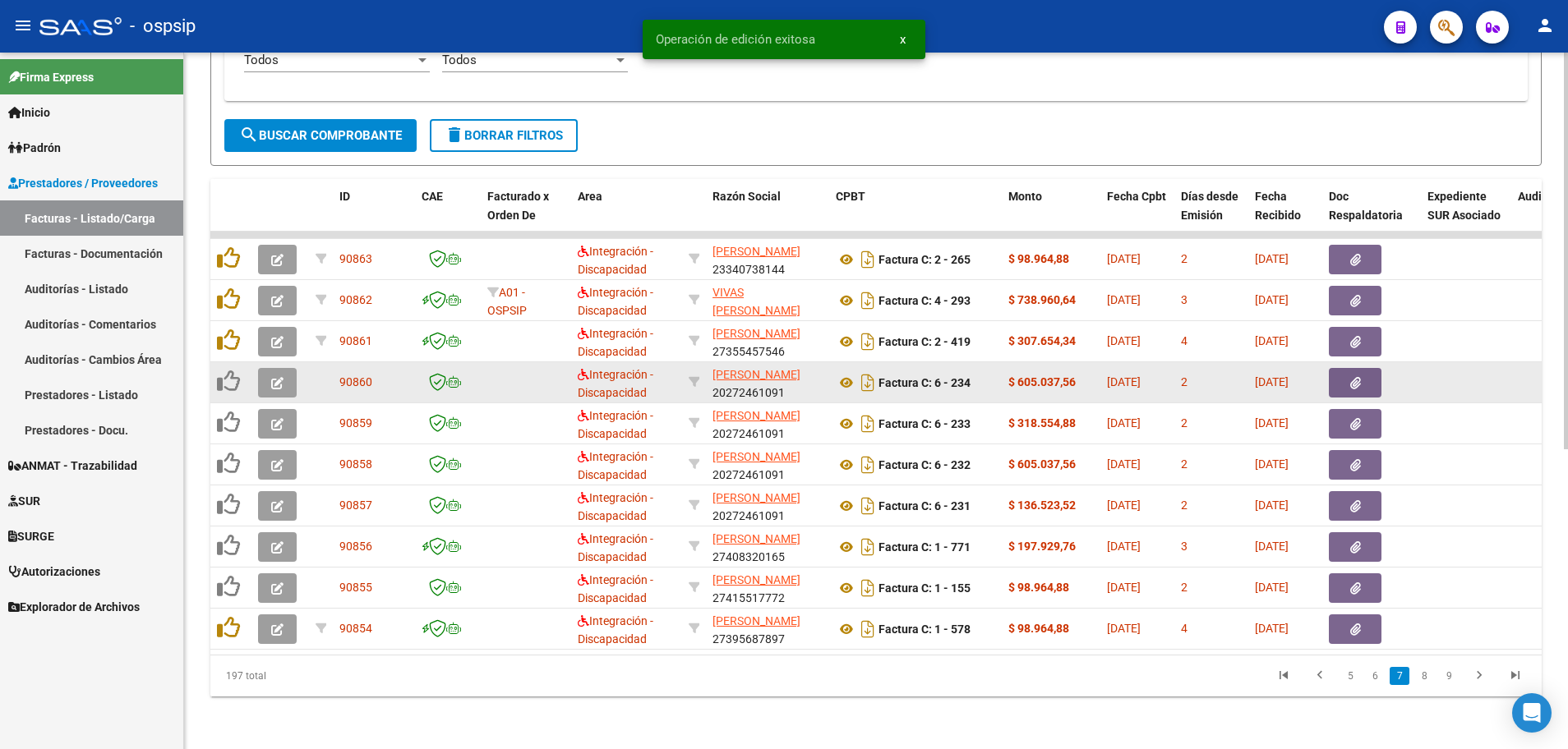
click at [266, 376] on button "button" at bounding box center [278, 383] width 39 height 30
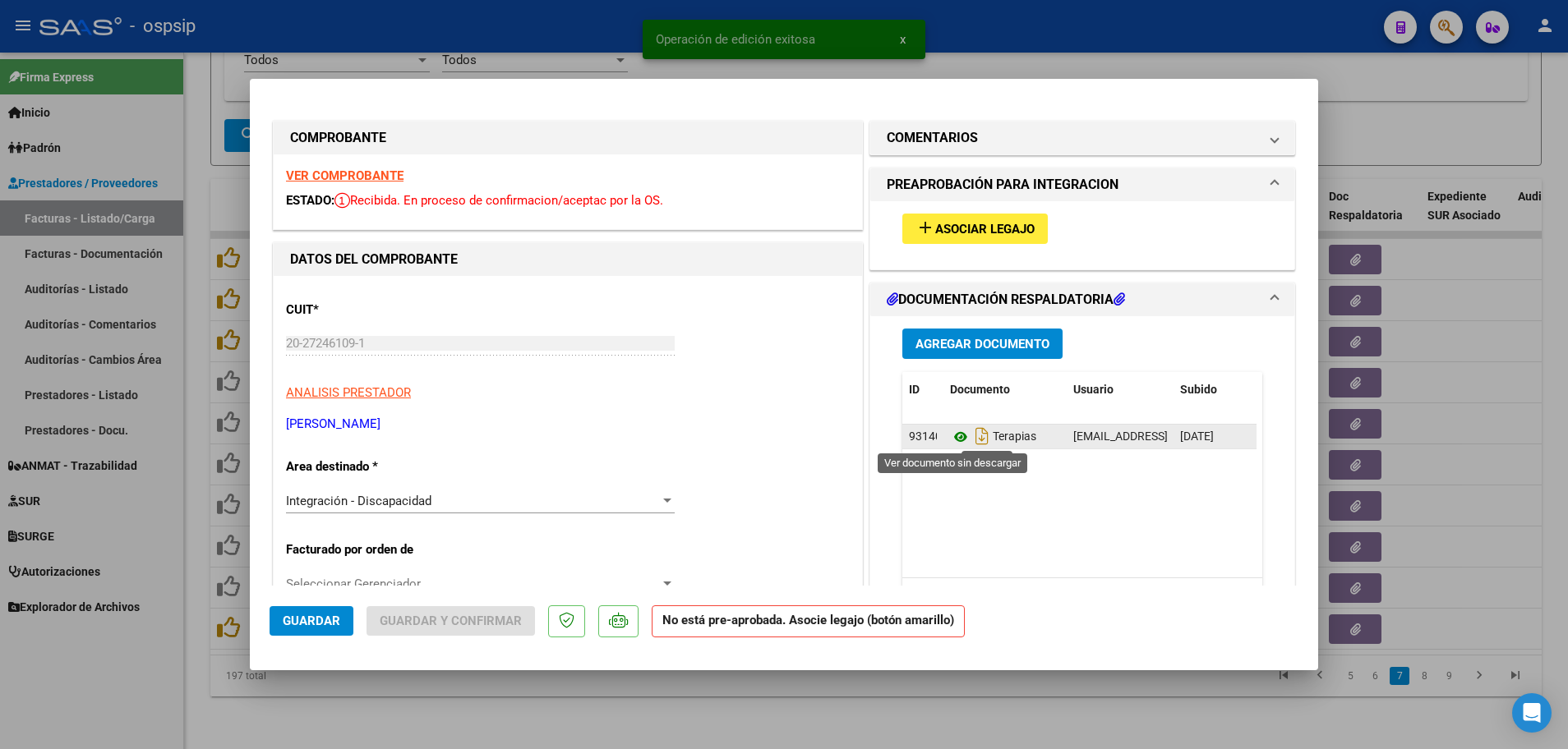
click at [950, 439] on icon at bounding box center [960, 437] width 21 height 20
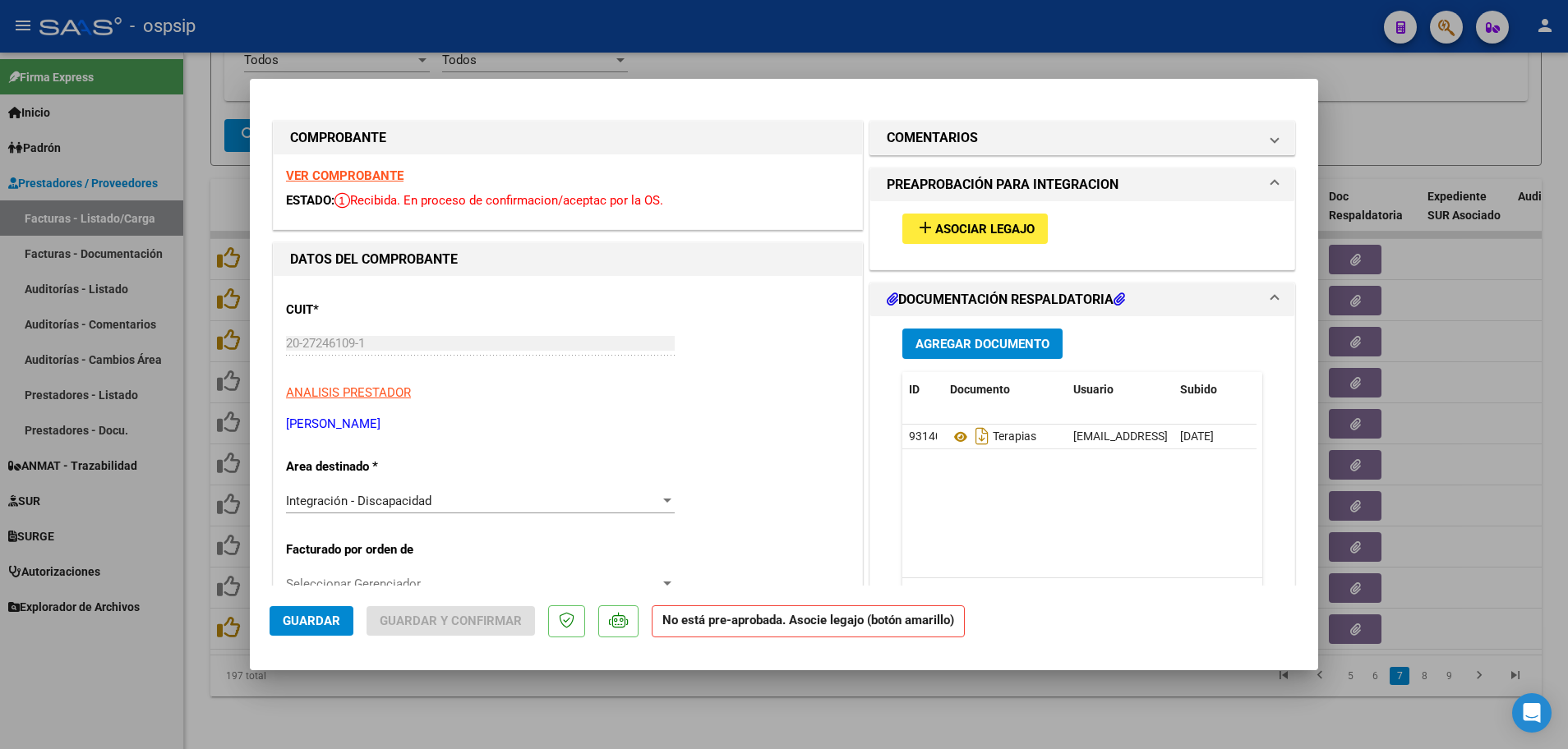
click at [343, 173] on strong "VER COMPROBANTE" at bounding box center [345, 176] width 117 height 15
click at [948, 228] on span "Asociar Legajo" at bounding box center [984, 230] width 99 height 15
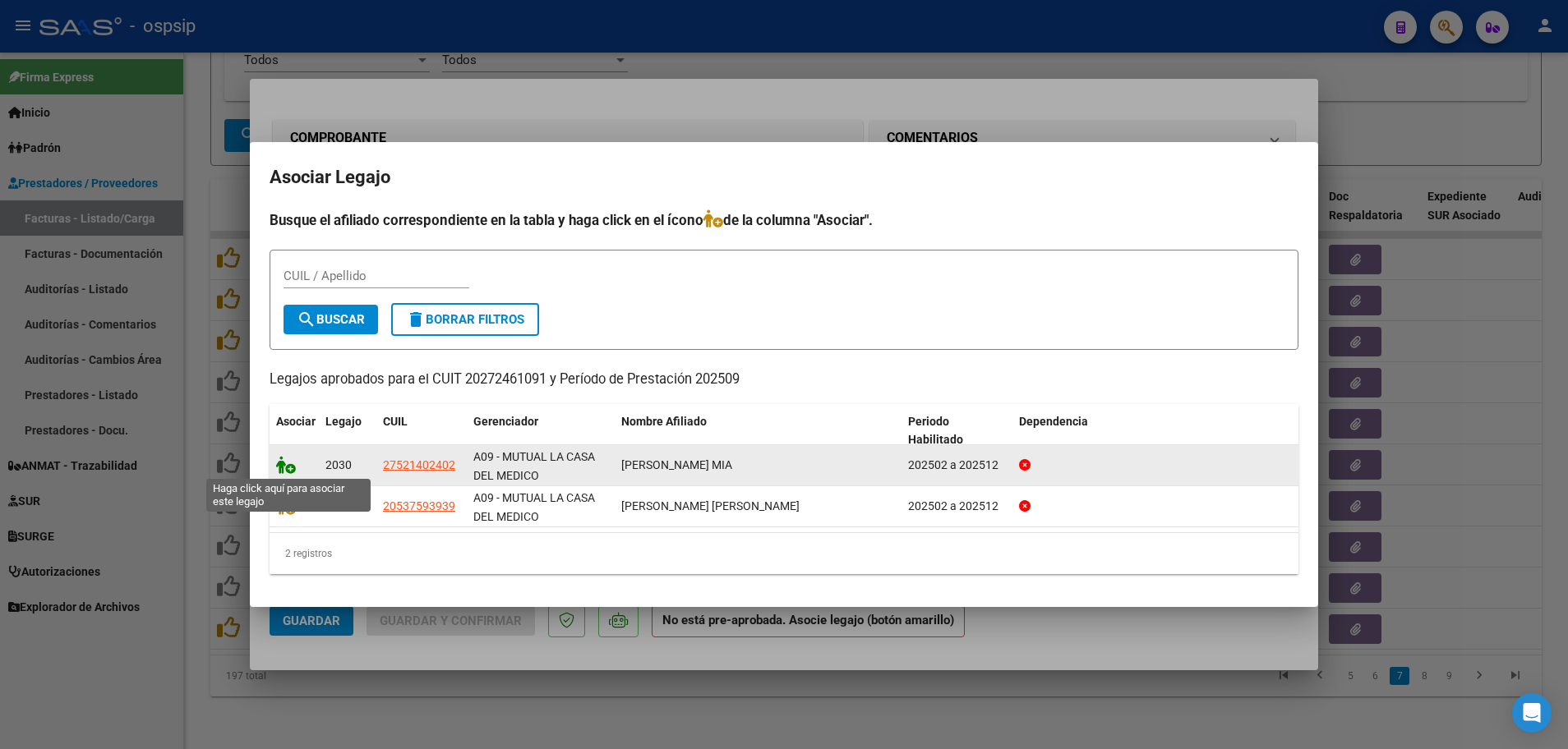
click at [294, 467] on icon at bounding box center [285, 465] width 20 height 18
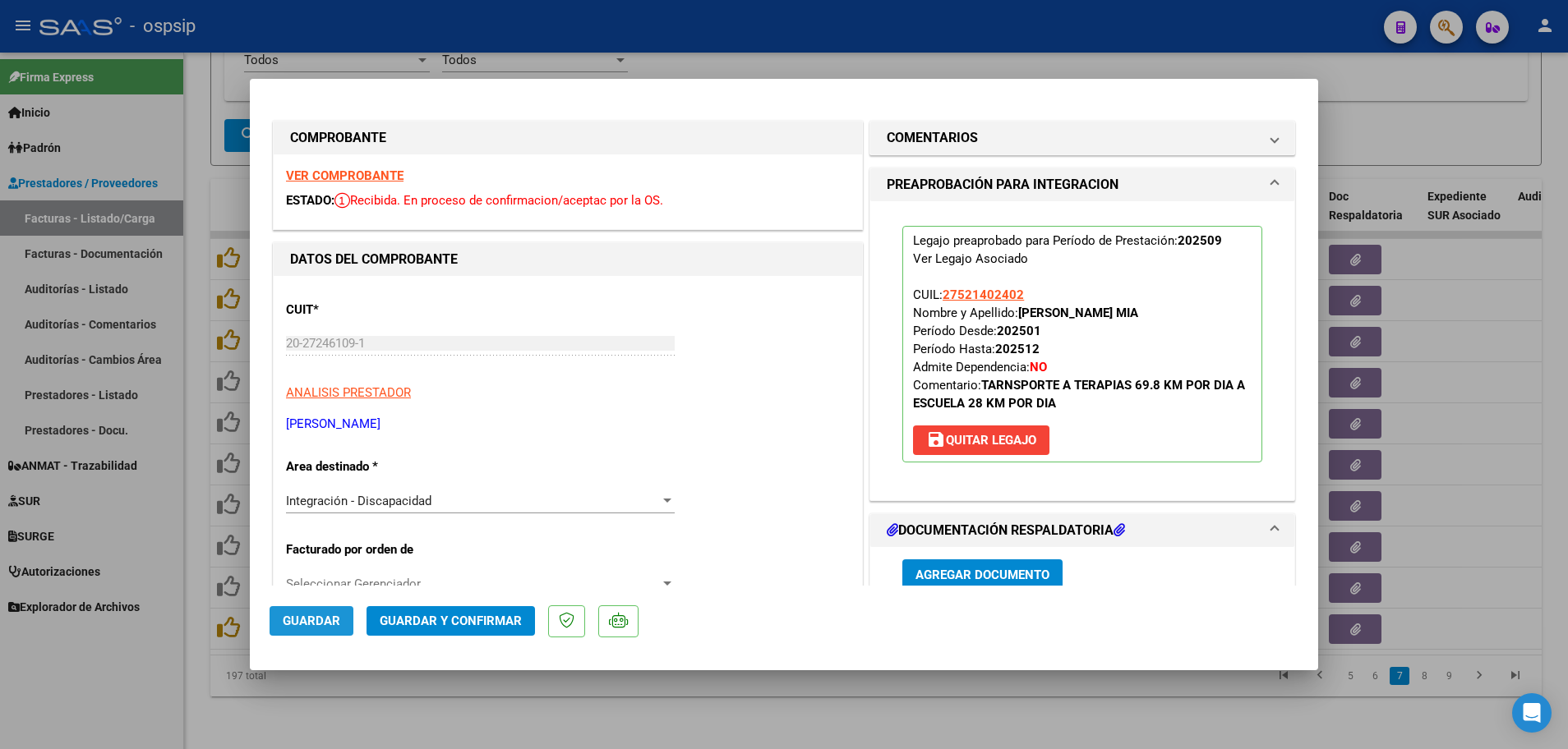
click at [306, 614] on span "Guardar" at bounding box center [311, 621] width 58 height 15
click at [196, 548] on div at bounding box center [784, 374] width 1568 height 749
type input "$ 0,00"
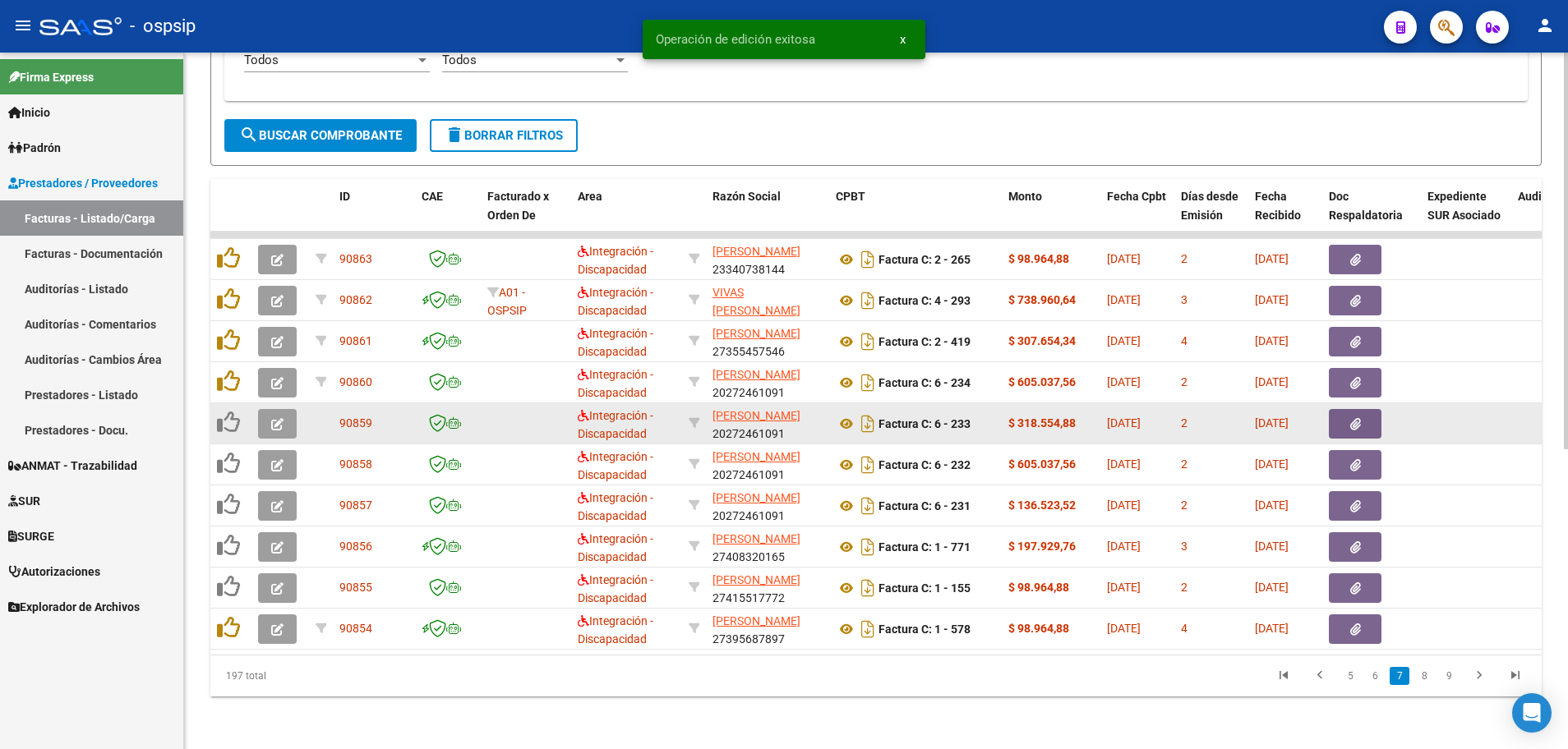
click at [257, 421] on datatable-body-cell at bounding box center [280, 423] width 58 height 40
click at [266, 418] on button "button" at bounding box center [278, 424] width 39 height 30
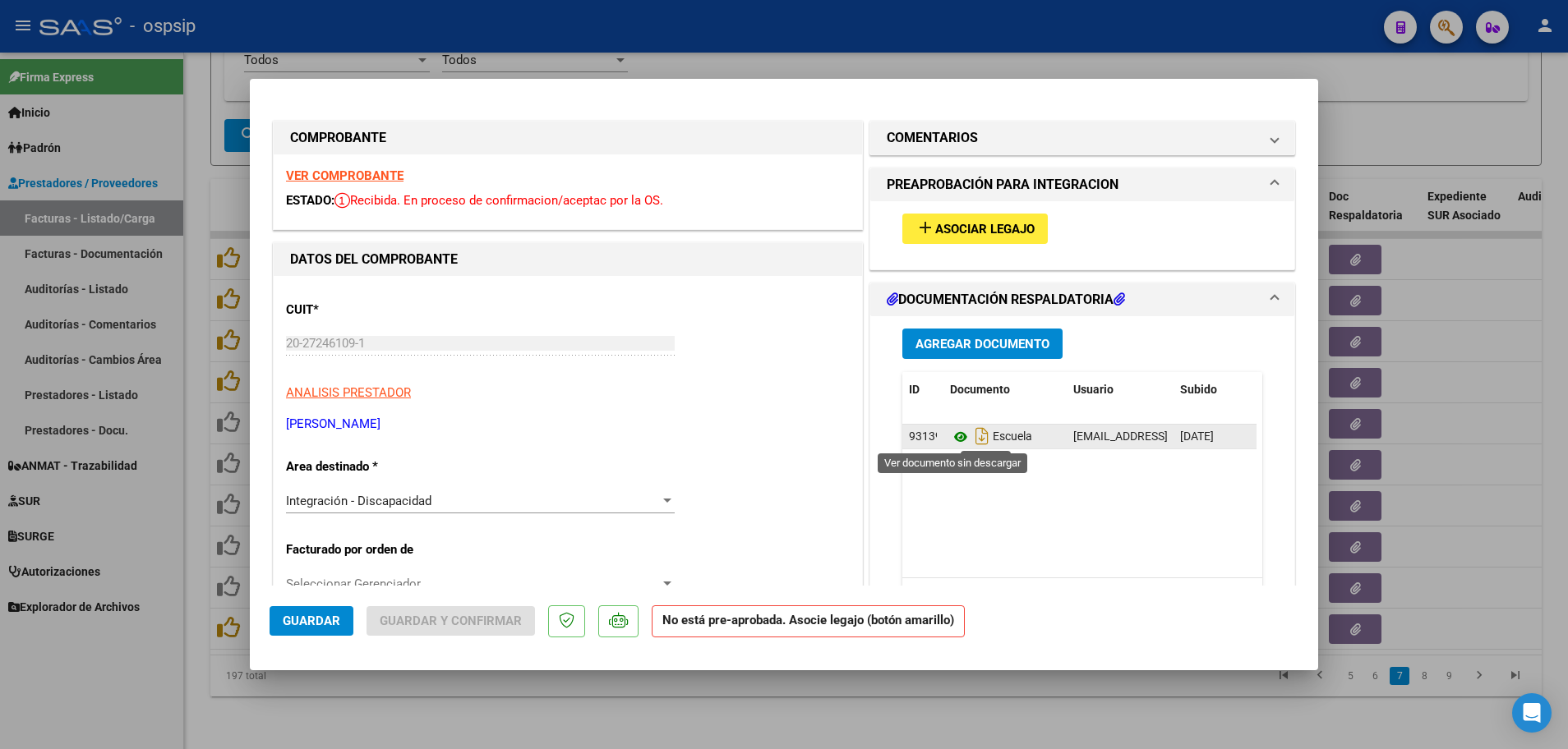
click at [950, 441] on icon at bounding box center [960, 437] width 21 height 20
click at [336, 175] on strong "VER COMPROBANTE" at bounding box center [345, 176] width 117 height 15
click at [954, 436] on icon at bounding box center [960, 437] width 21 height 20
click at [338, 182] on strong "VER COMPROBANTE" at bounding box center [345, 176] width 117 height 15
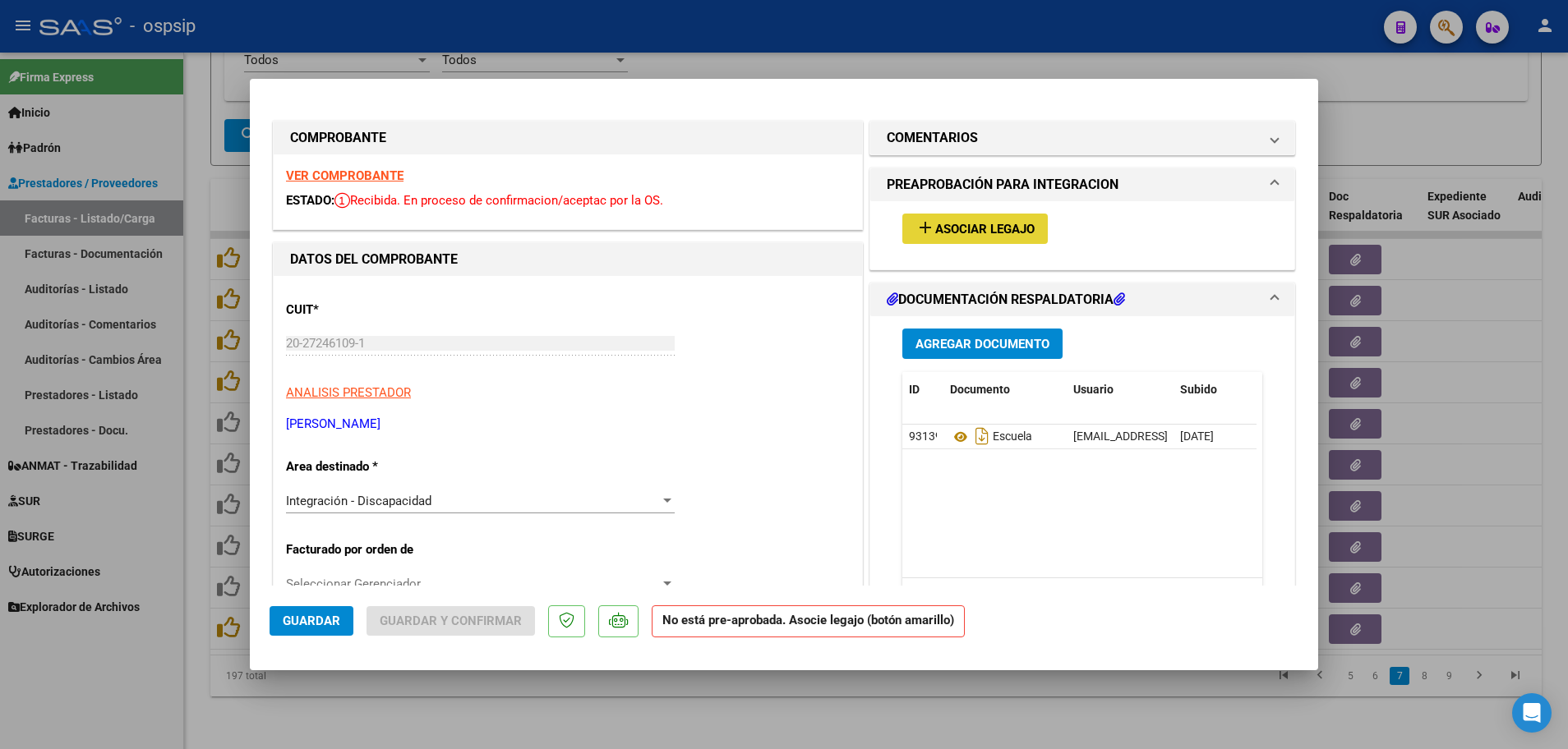
click at [942, 234] on span "Asociar Legajo" at bounding box center [984, 230] width 99 height 15
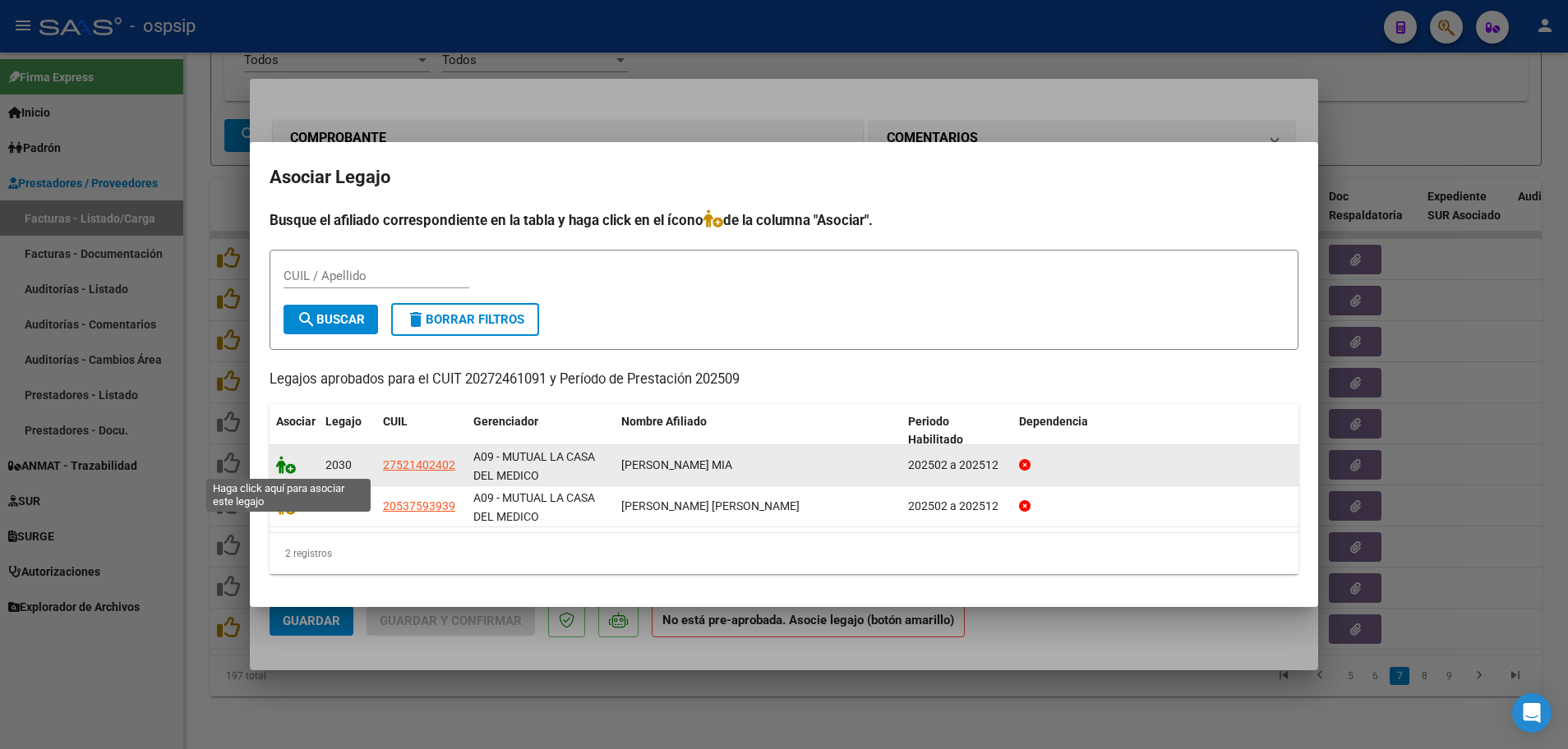
click at [288, 467] on icon at bounding box center [285, 465] width 20 height 18
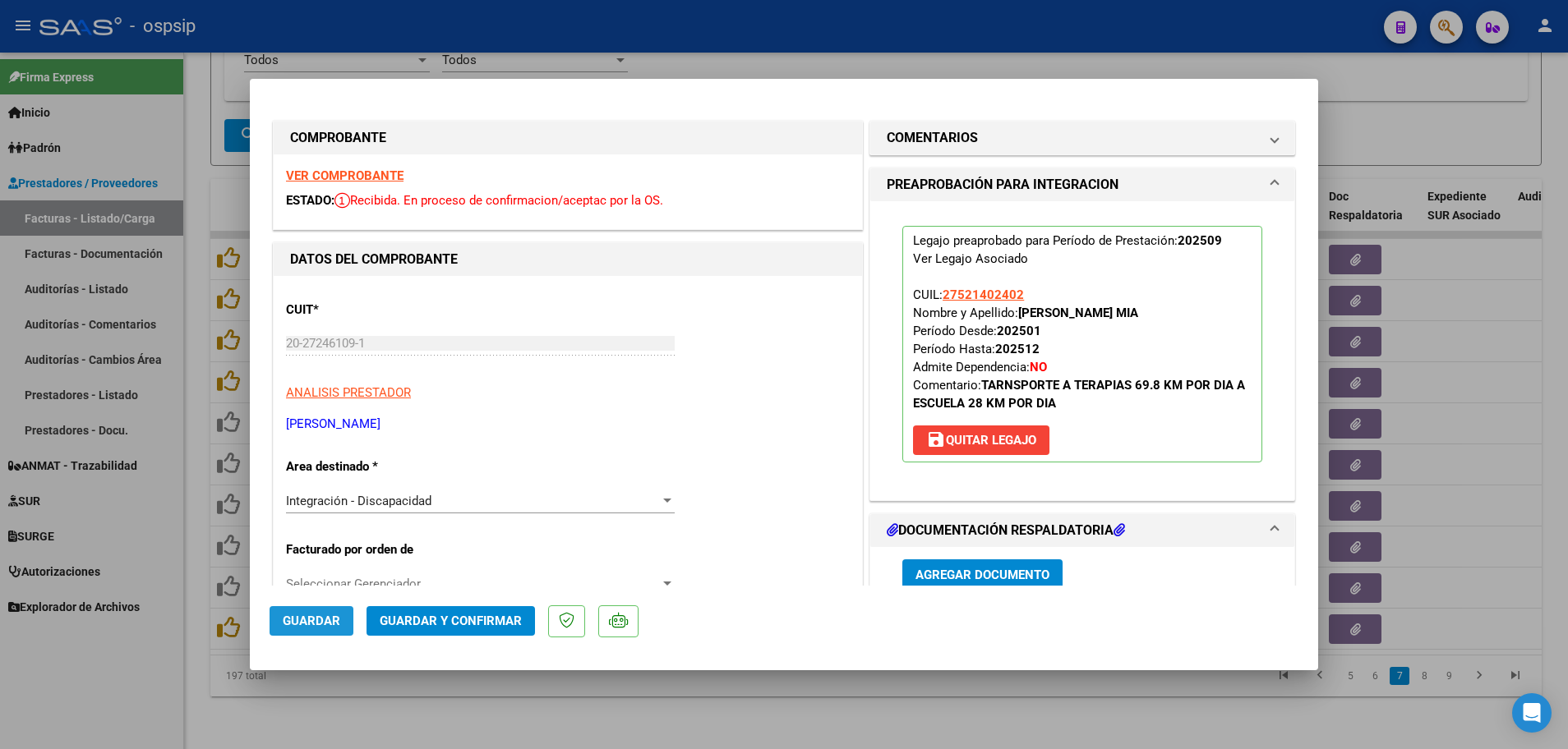
click at [297, 627] on span "Guardar" at bounding box center [311, 621] width 58 height 15
click at [191, 531] on div at bounding box center [784, 374] width 1568 height 749
type input "$ 0,00"
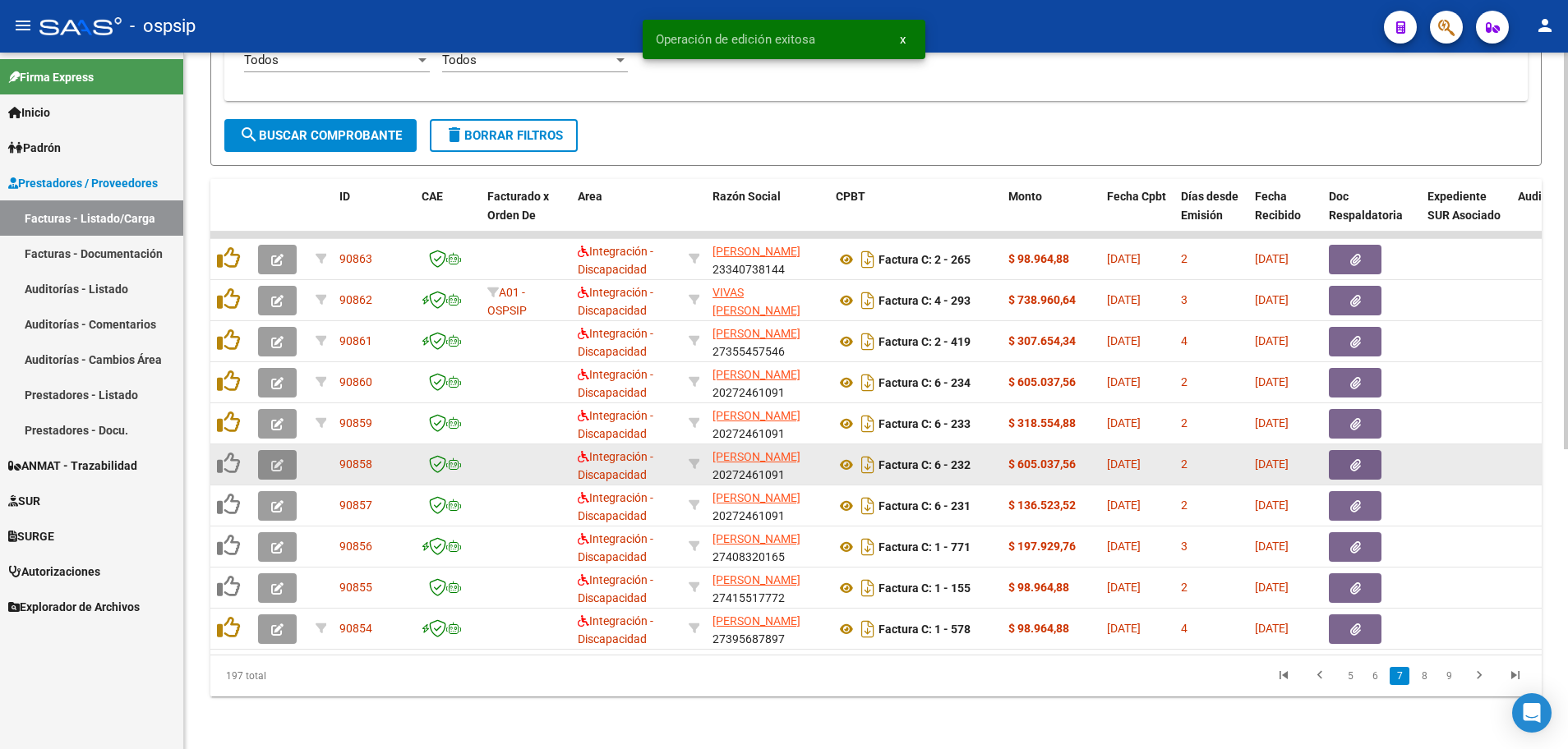
click at [262, 457] on button "button" at bounding box center [278, 465] width 39 height 30
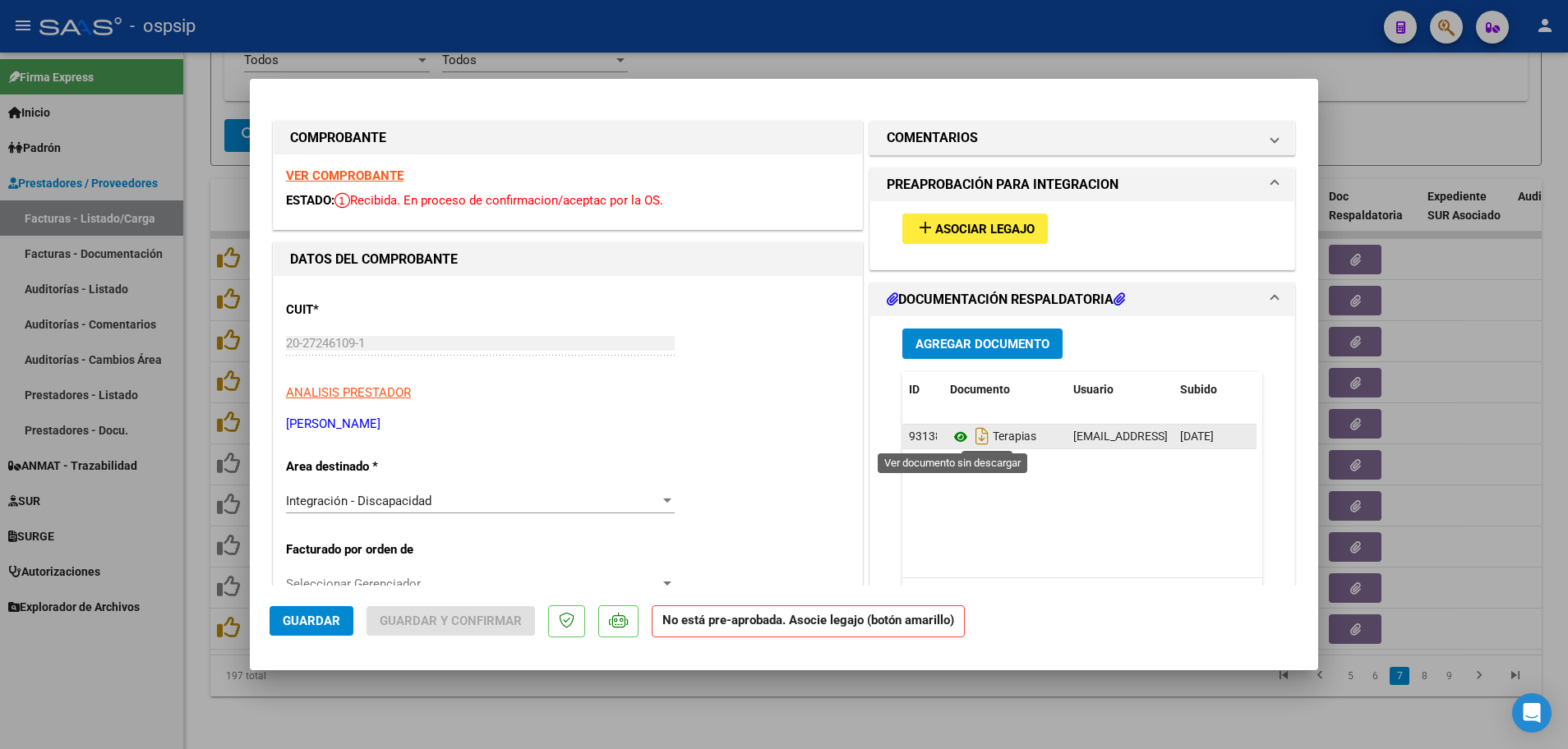
click at [952, 435] on icon at bounding box center [960, 437] width 21 height 20
click at [327, 176] on strong "VER COMPROBANTE" at bounding box center [345, 176] width 117 height 15
click at [972, 228] on span "Asociar Legajo" at bounding box center [984, 230] width 99 height 15
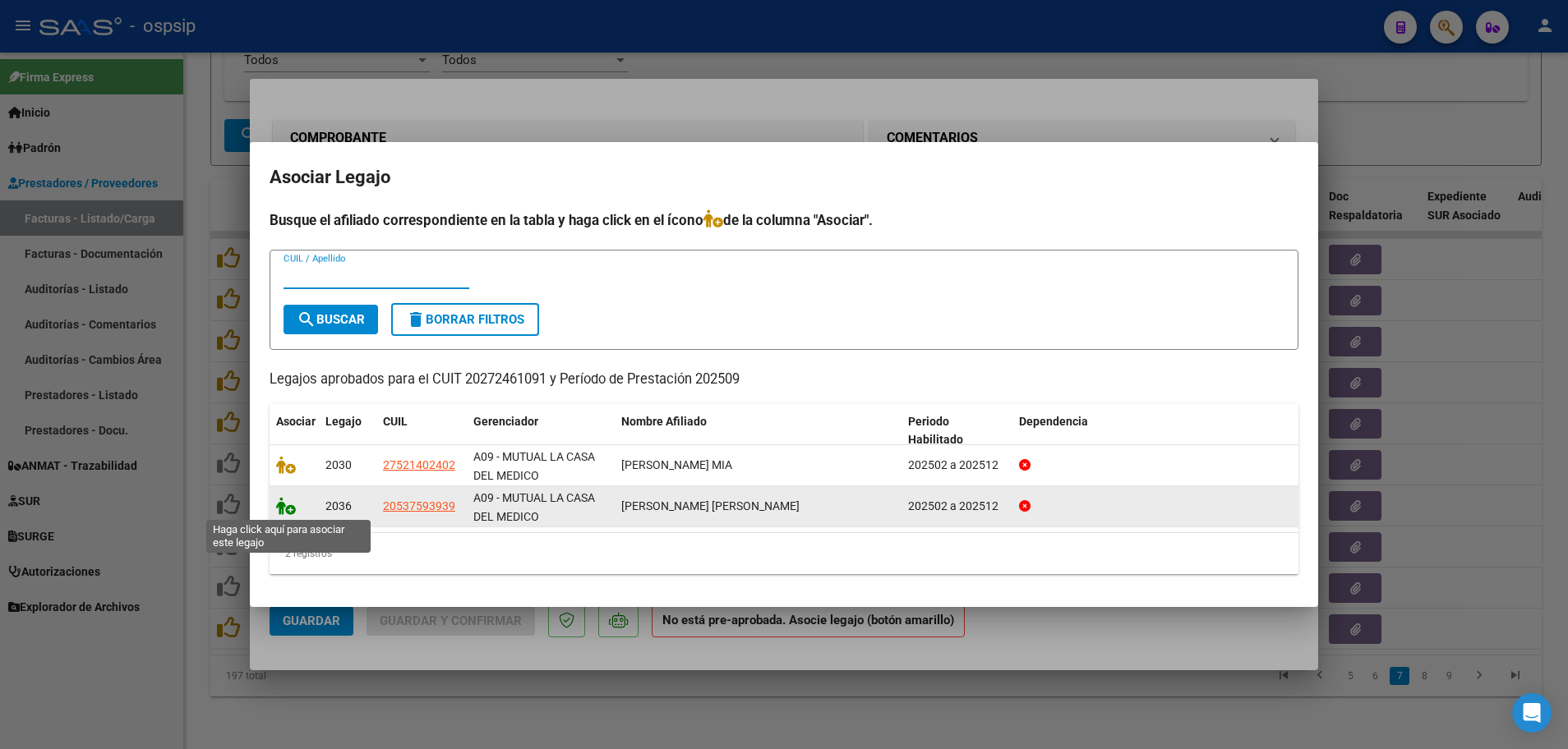
click at [286, 507] on icon at bounding box center [285, 506] width 20 height 18
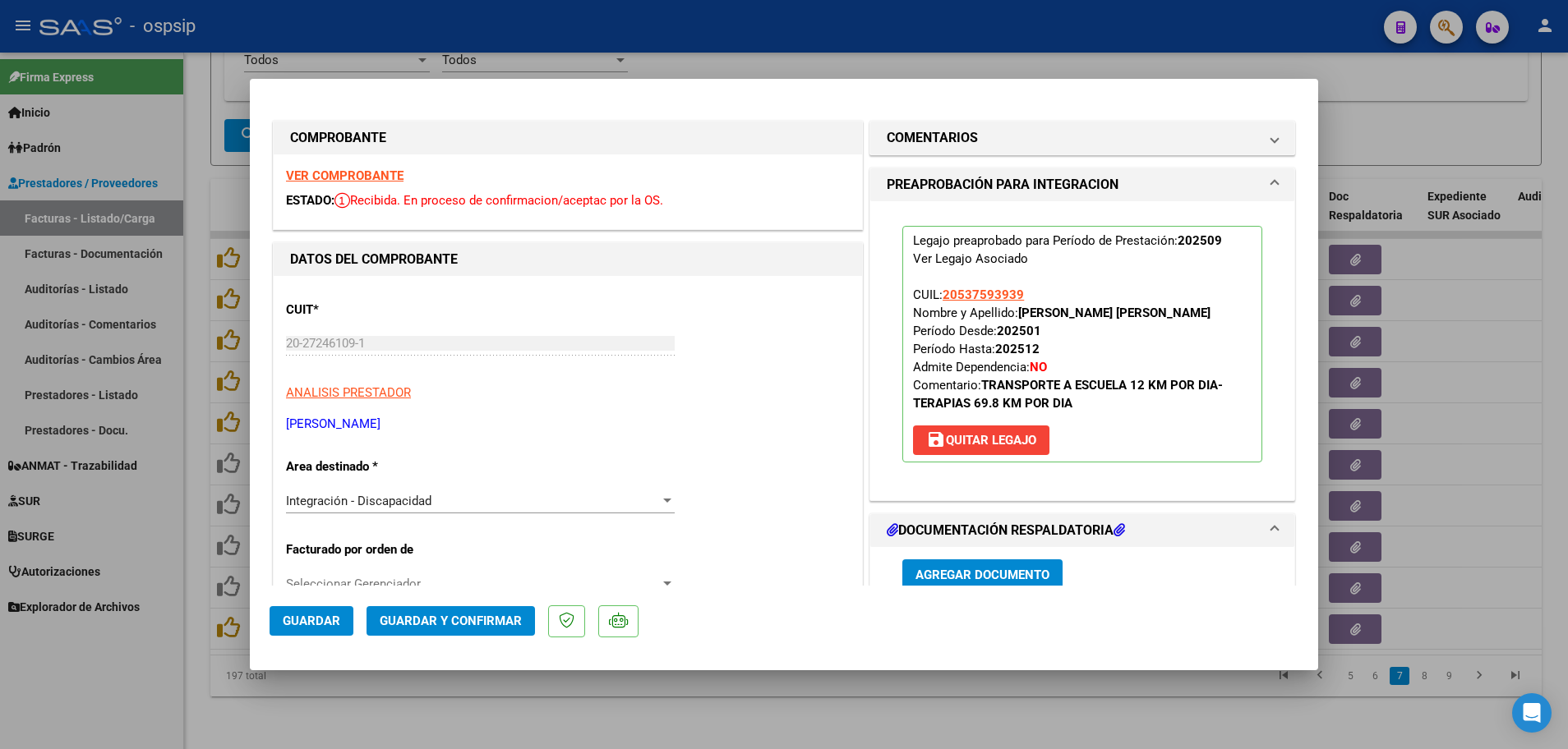
click at [294, 617] on span "Guardar" at bounding box center [311, 621] width 58 height 15
click at [195, 545] on div at bounding box center [784, 374] width 1568 height 749
type input "$ 0,00"
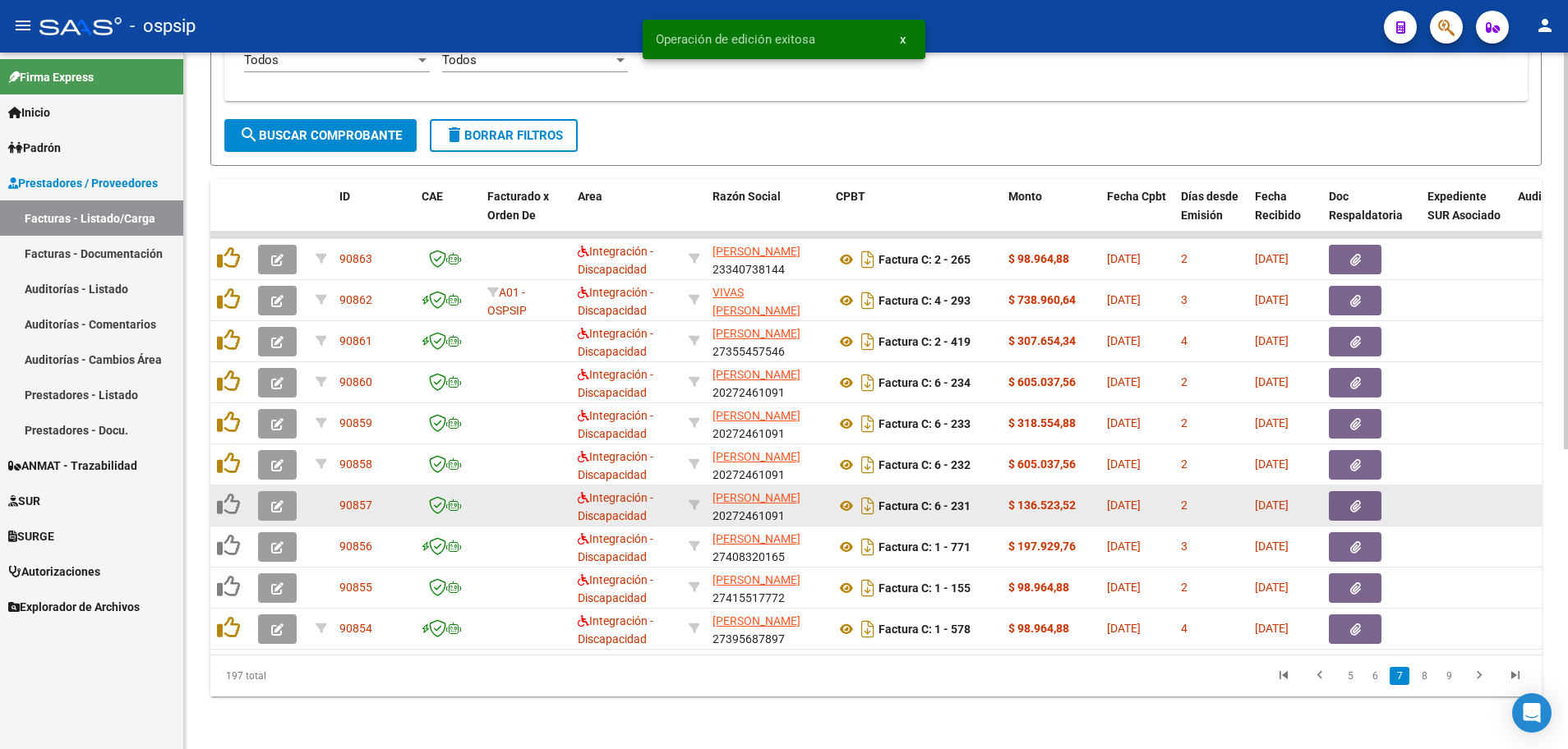
click at [263, 496] on button "button" at bounding box center [278, 506] width 39 height 30
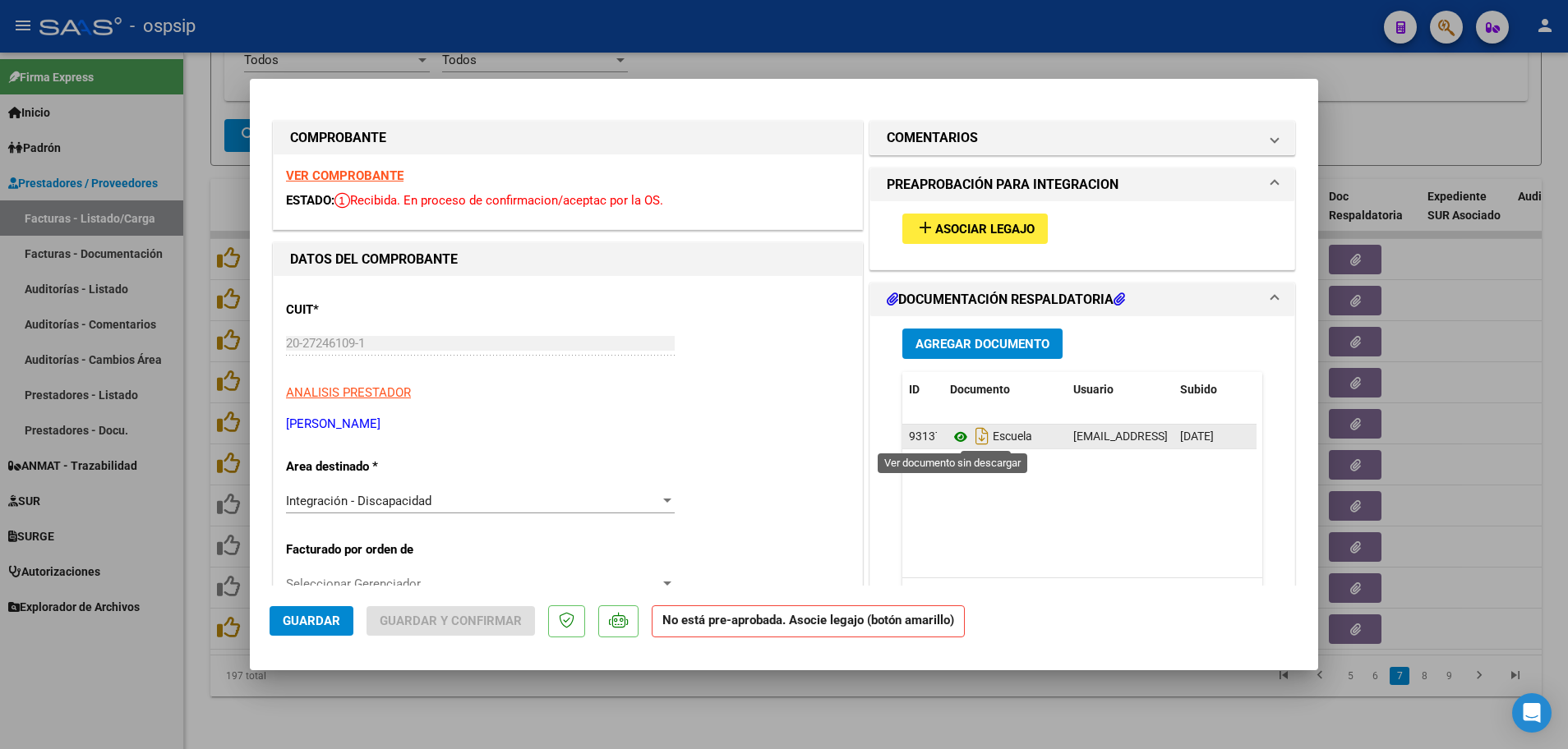
click at [954, 436] on icon at bounding box center [960, 437] width 21 height 20
click at [336, 175] on strong "VER COMPROBANTE" at bounding box center [345, 176] width 117 height 15
click at [994, 226] on span "Asociar Legajo" at bounding box center [984, 230] width 99 height 15
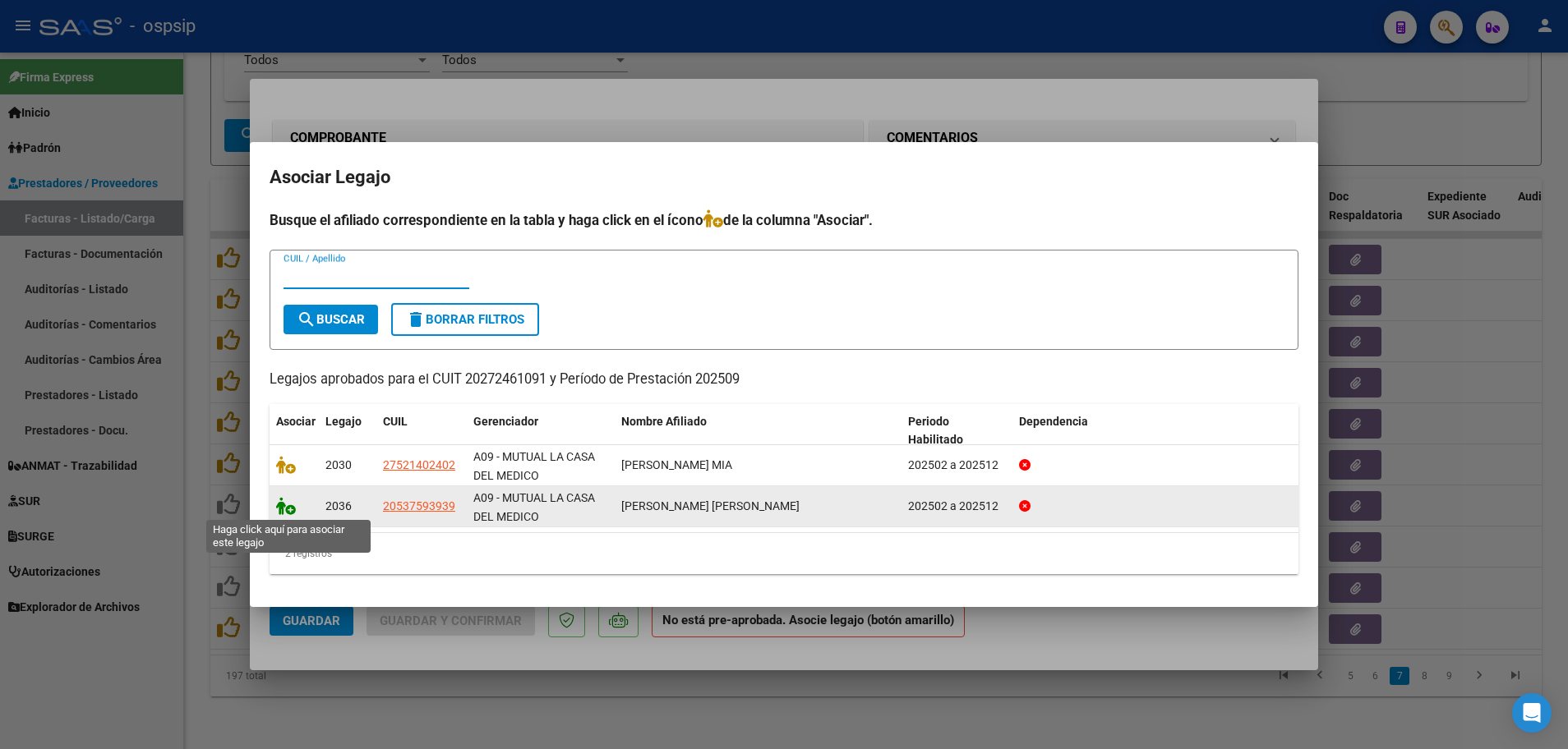
click at [290, 509] on icon at bounding box center [285, 506] width 20 height 18
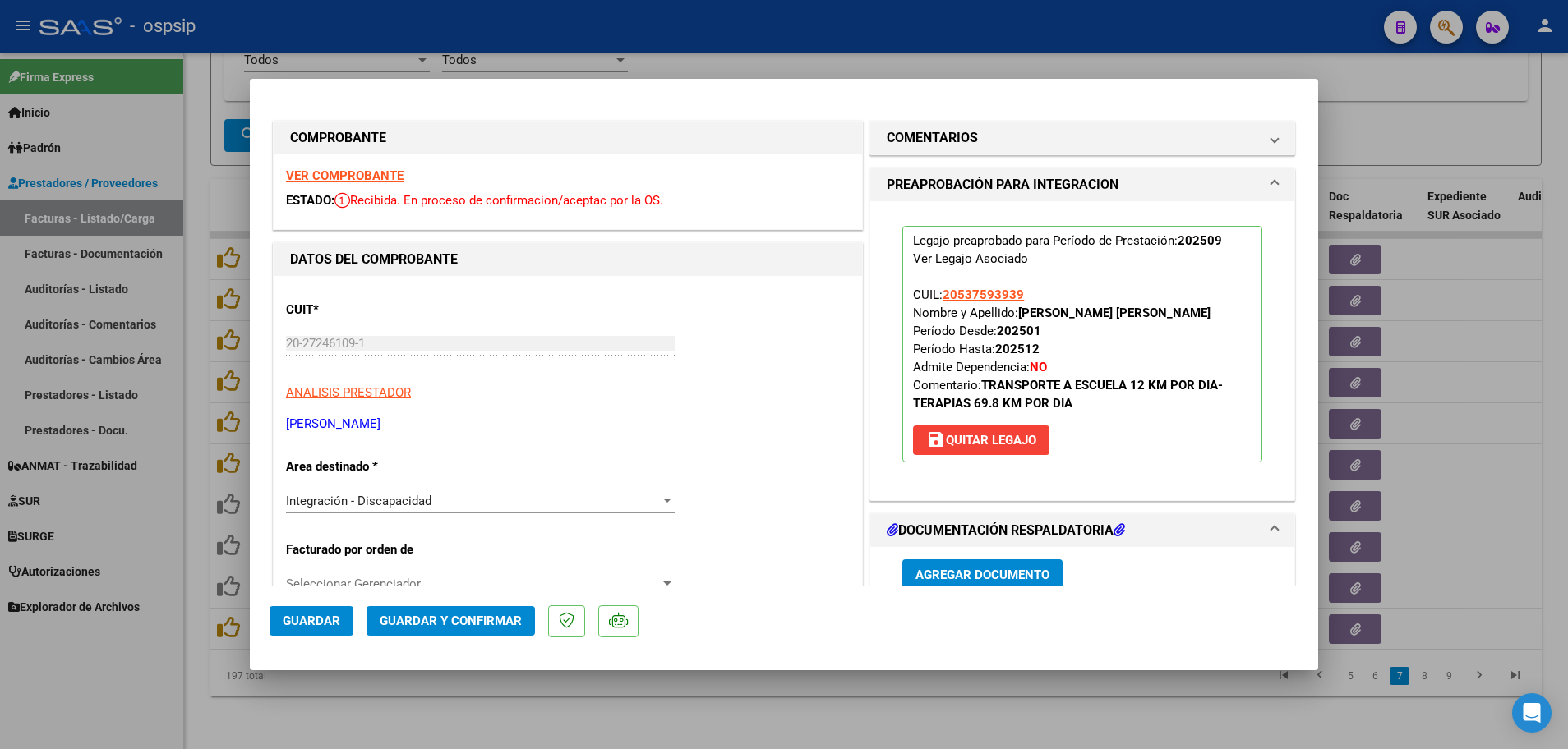
click at [311, 622] on span "Guardar" at bounding box center [311, 621] width 58 height 15
click at [204, 576] on div at bounding box center [784, 374] width 1568 height 749
type input "$ 0,00"
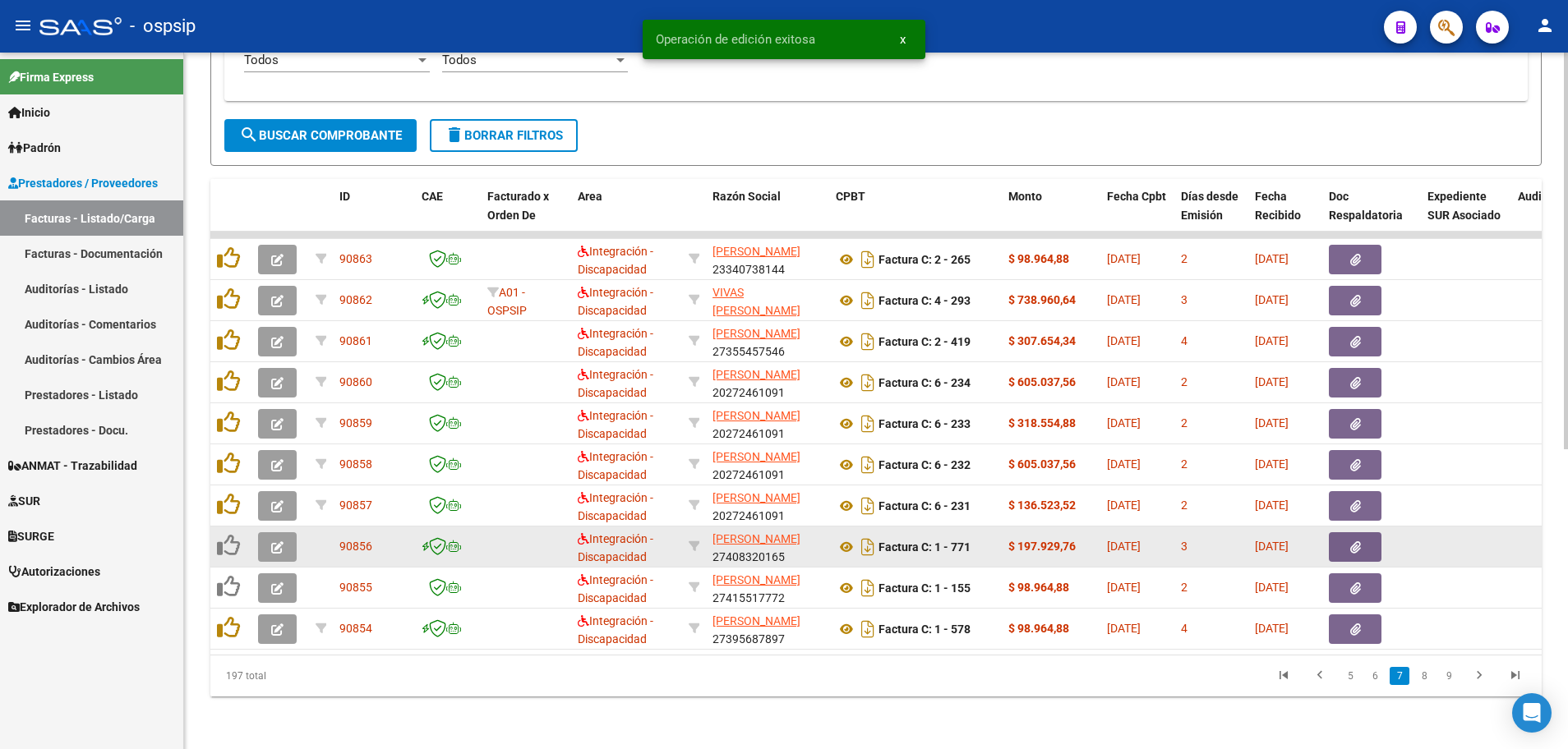
click at [264, 541] on button "button" at bounding box center [278, 547] width 39 height 30
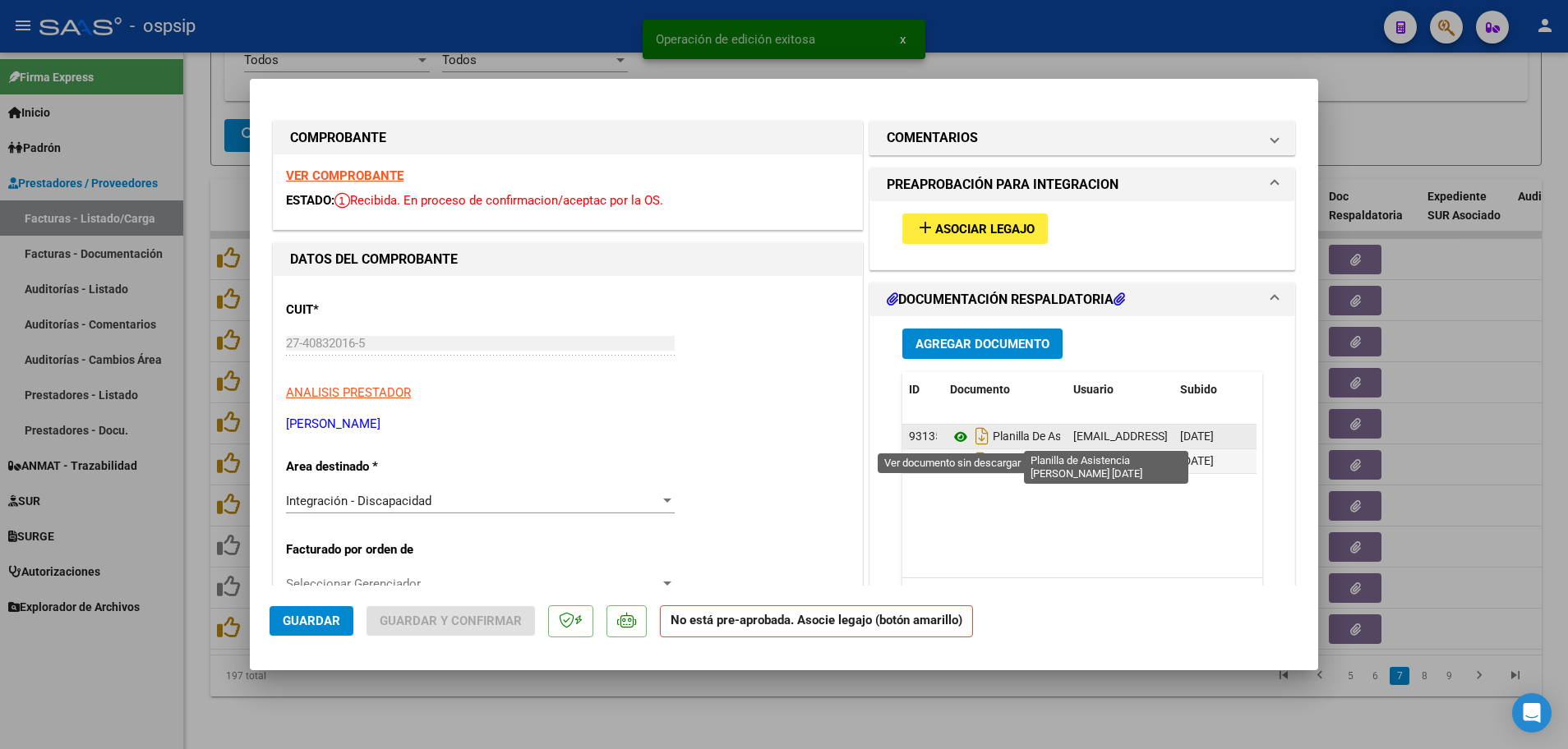
click at [950, 436] on icon at bounding box center [960, 437] width 21 height 20
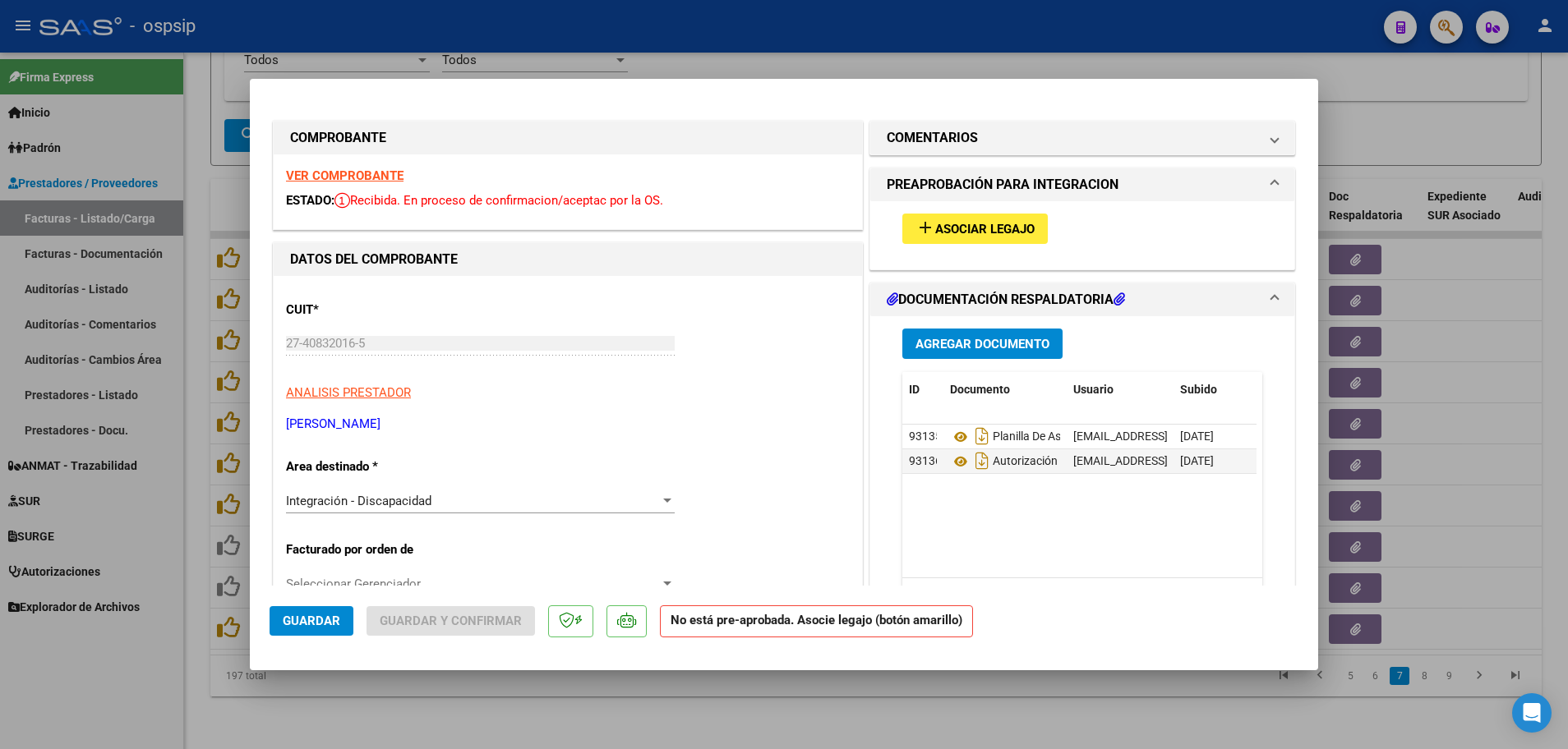
click at [334, 173] on strong "VER COMPROBANTE" at bounding box center [345, 176] width 117 height 15
click at [980, 224] on span "Asociar Legajo" at bounding box center [984, 230] width 99 height 15
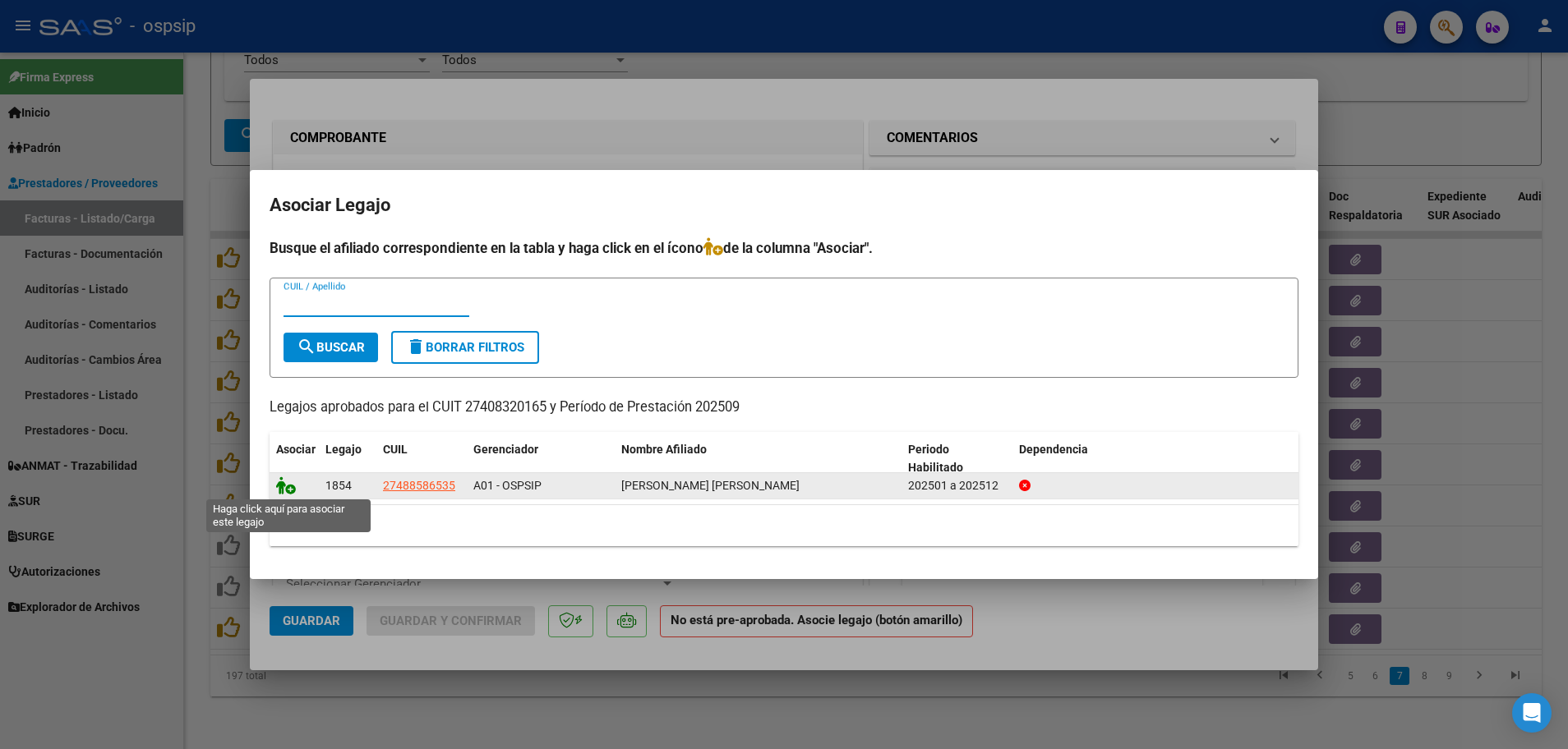
click at [293, 488] on icon at bounding box center [285, 485] width 20 height 18
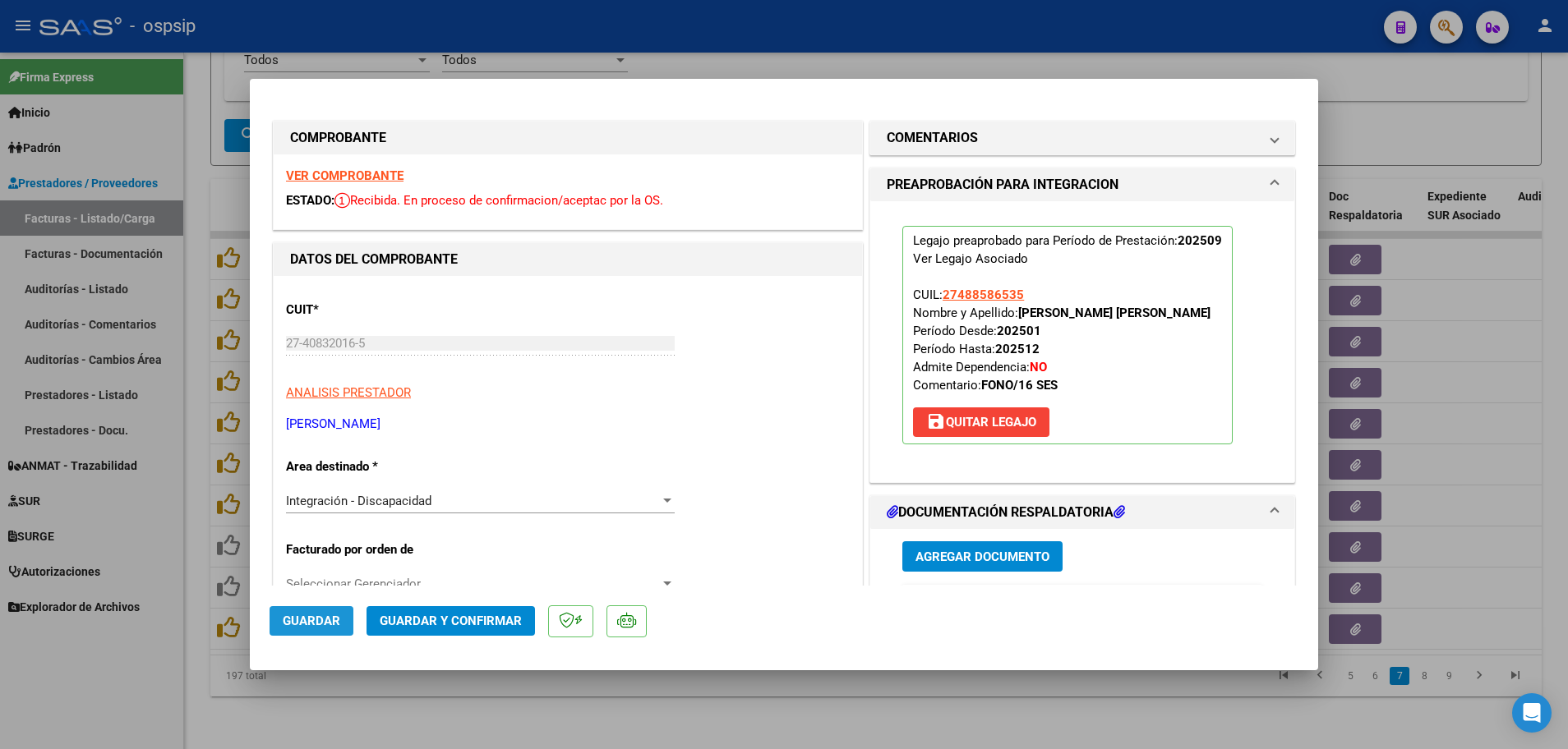
click at [314, 623] on span "Guardar" at bounding box center [311, 621] width 58 height 15
click at [184, 585] on div at bounding box center [784, 374] width 1568 height 749
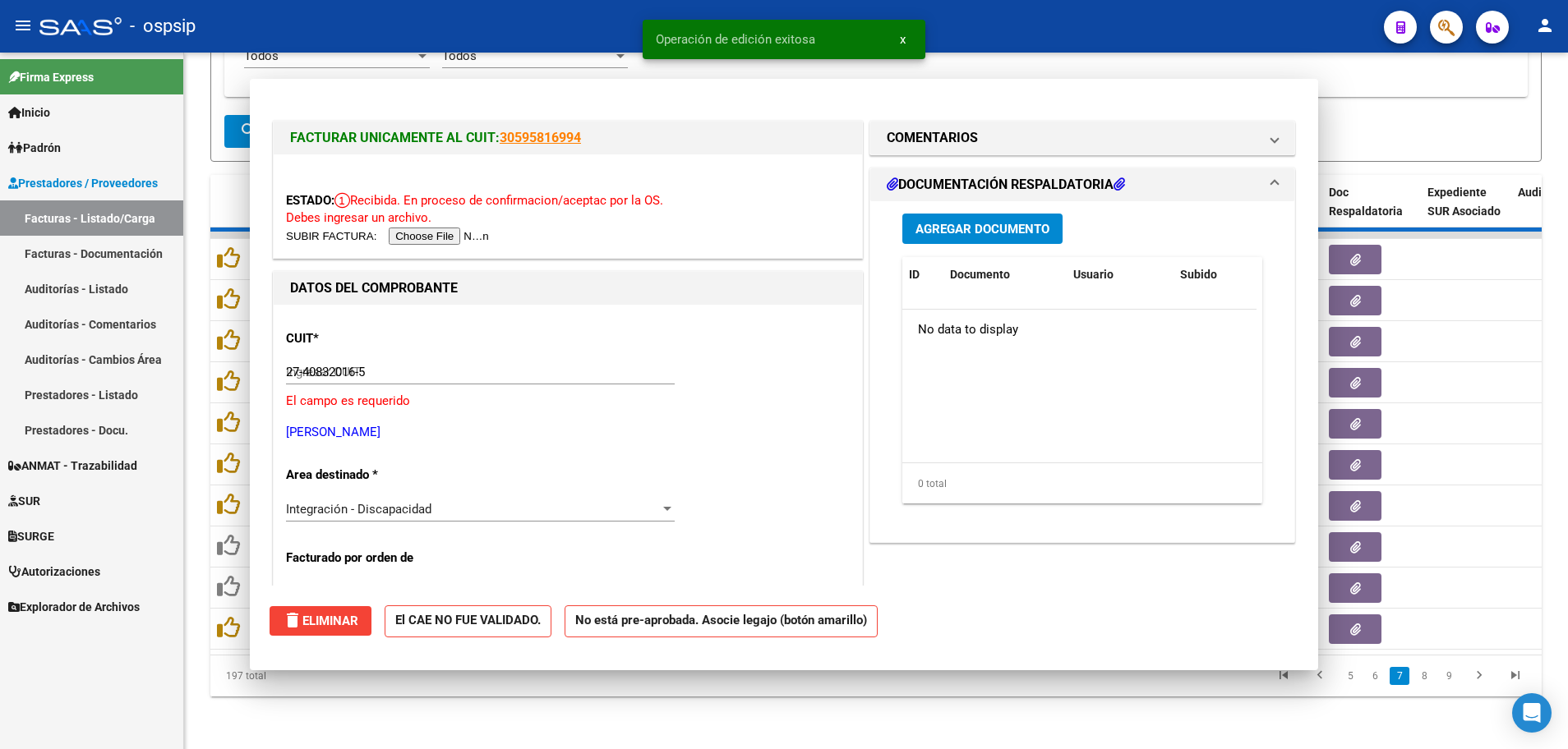
type input "$ 0,00"
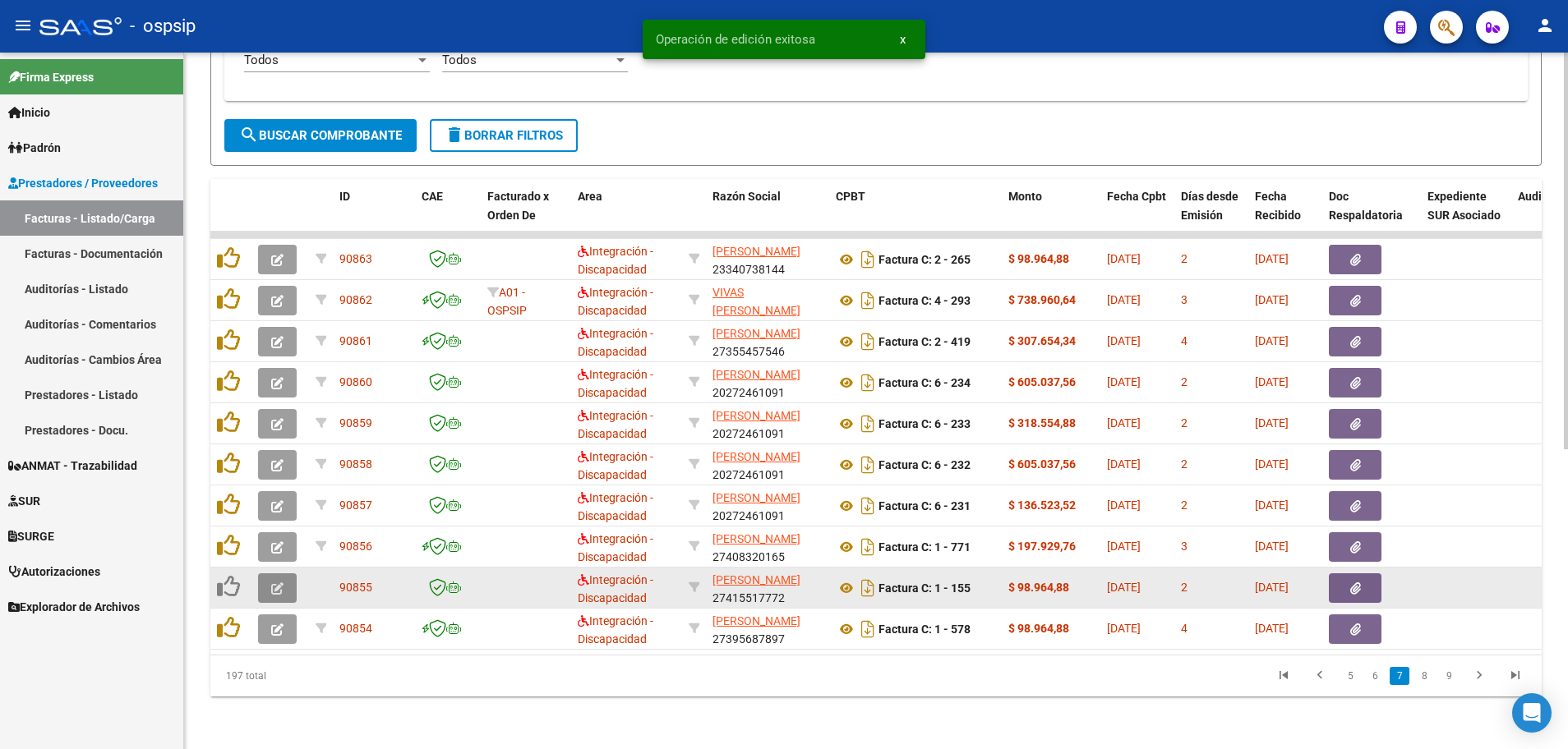
click at [260, 578] on button "button" at bounding box center [278, 588] width 39 height 30
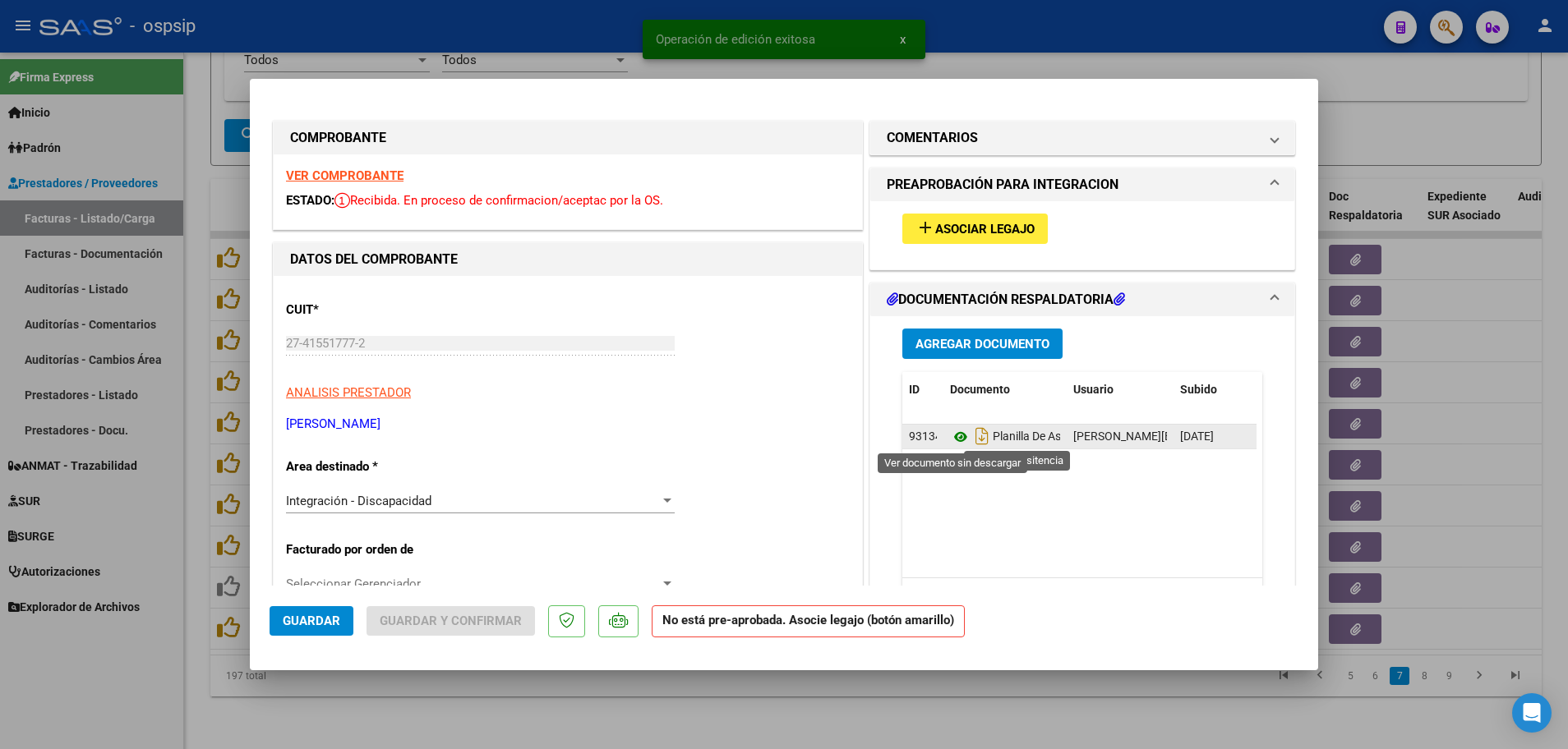
click at [952, 441] on icon at bounding box center [960, 437] width 21 height 20
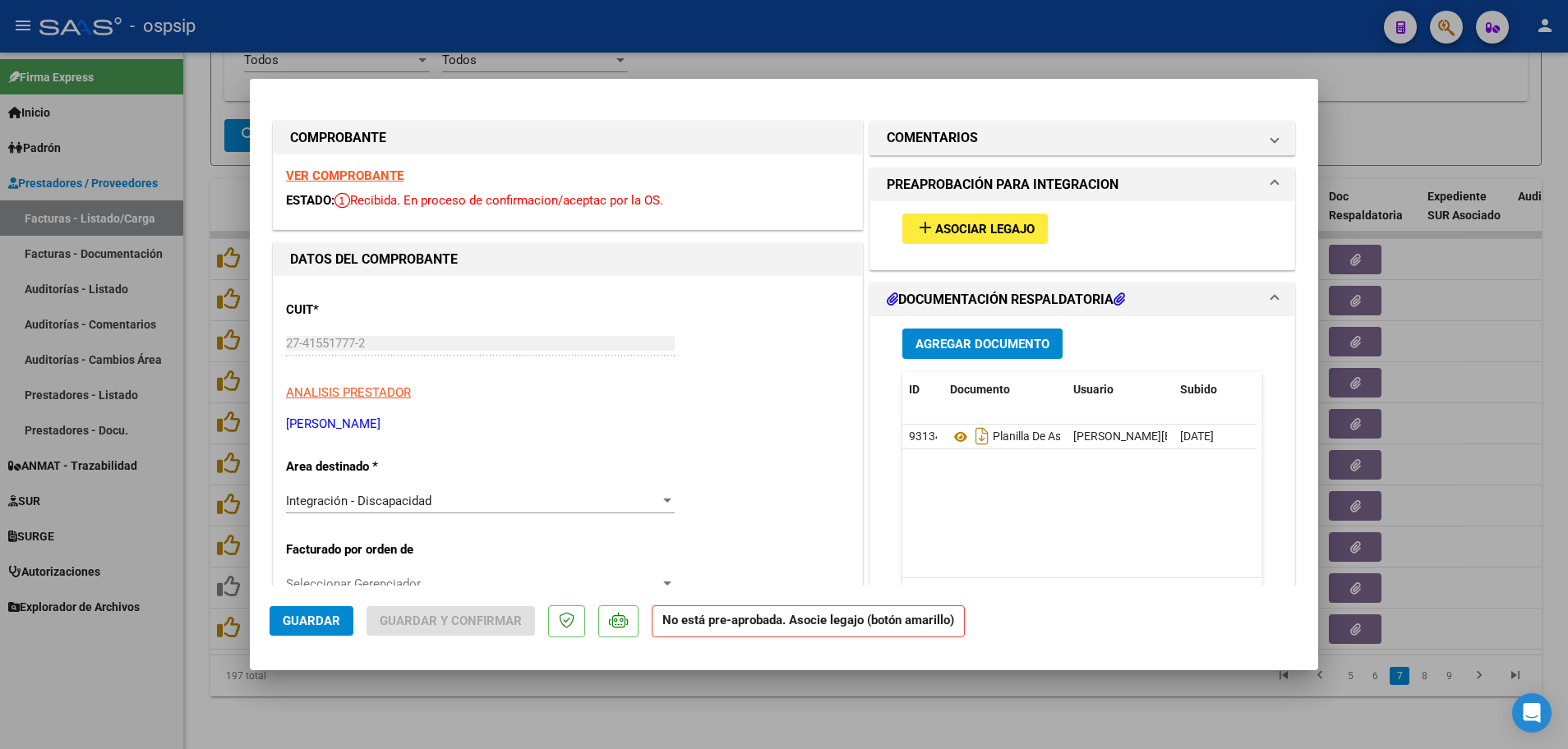
click at [334, 178] on strong "VER COMPROBANTE" at bounding box center [345, 176] width 117 height 15
click at [936, 237] on button "add Asociar Legajo" at bounding box center [975, 229] width 145 height 31
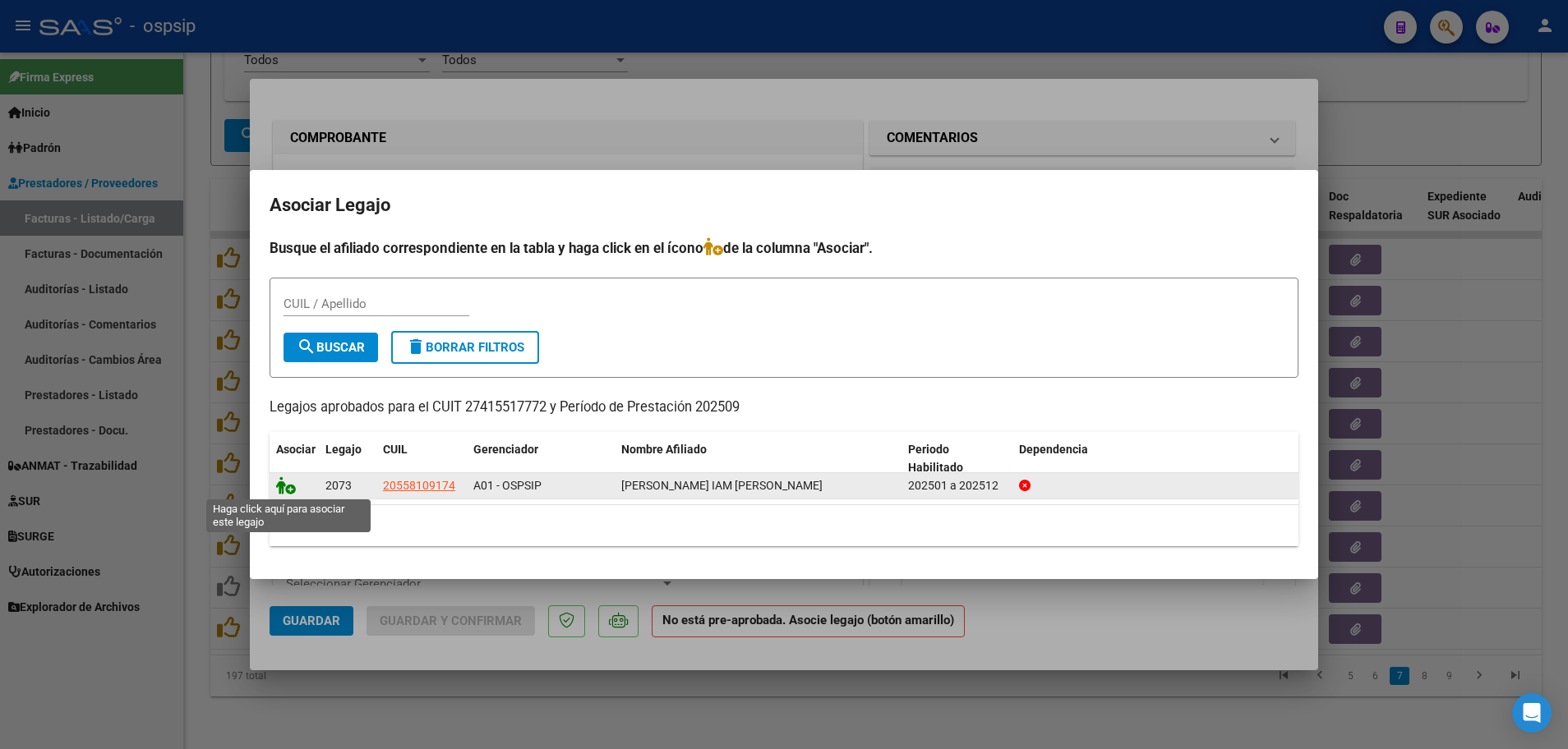
click at [289, 490] on icon at bounding box center [285, 485] width 20 height 18
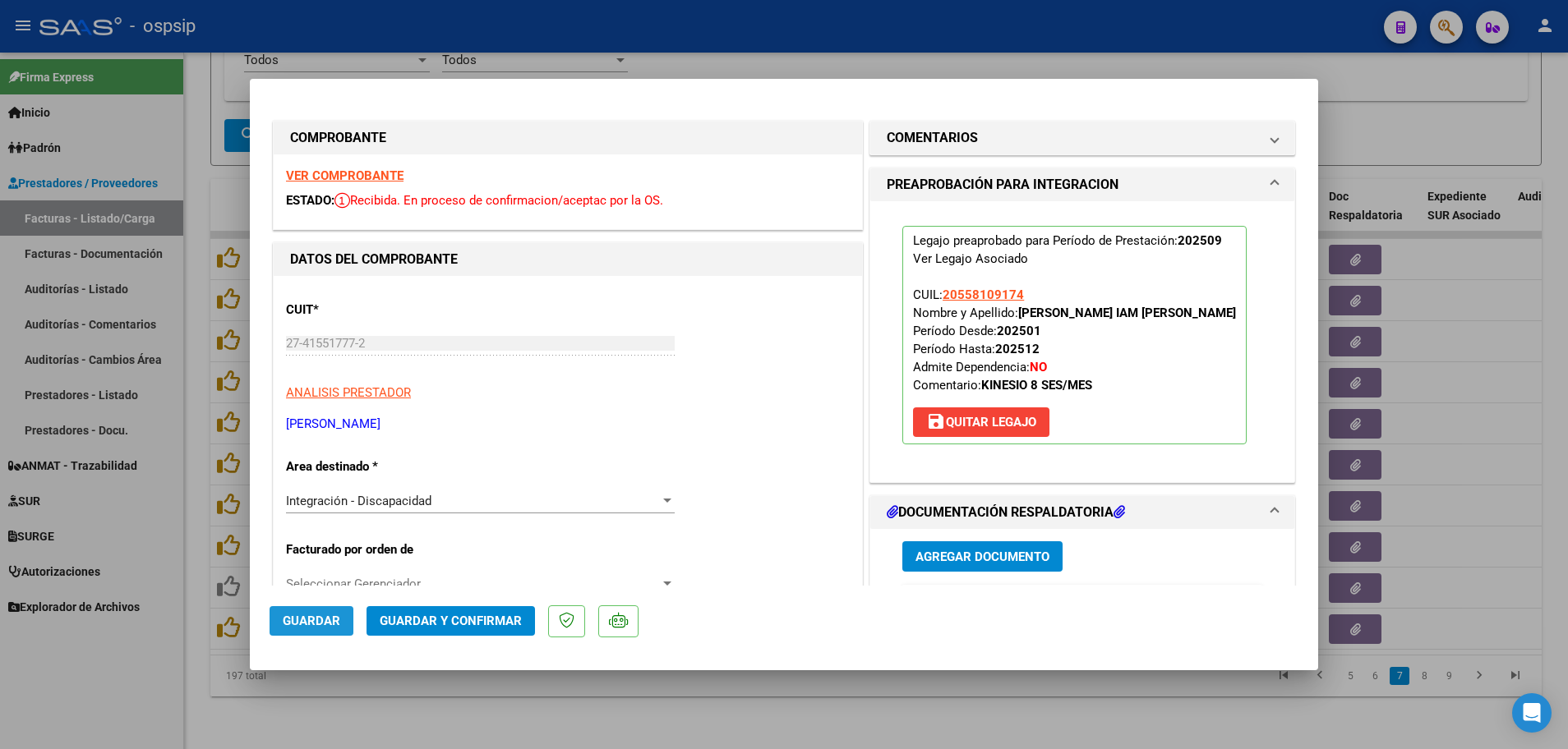
click at [296, 616] on span "Guardar" at bounding box center [311, 621] width 58 height 15
click at [194, 591] on div at bounding box center [784, 374] width 1568 height 749
type input "$ 0,00"
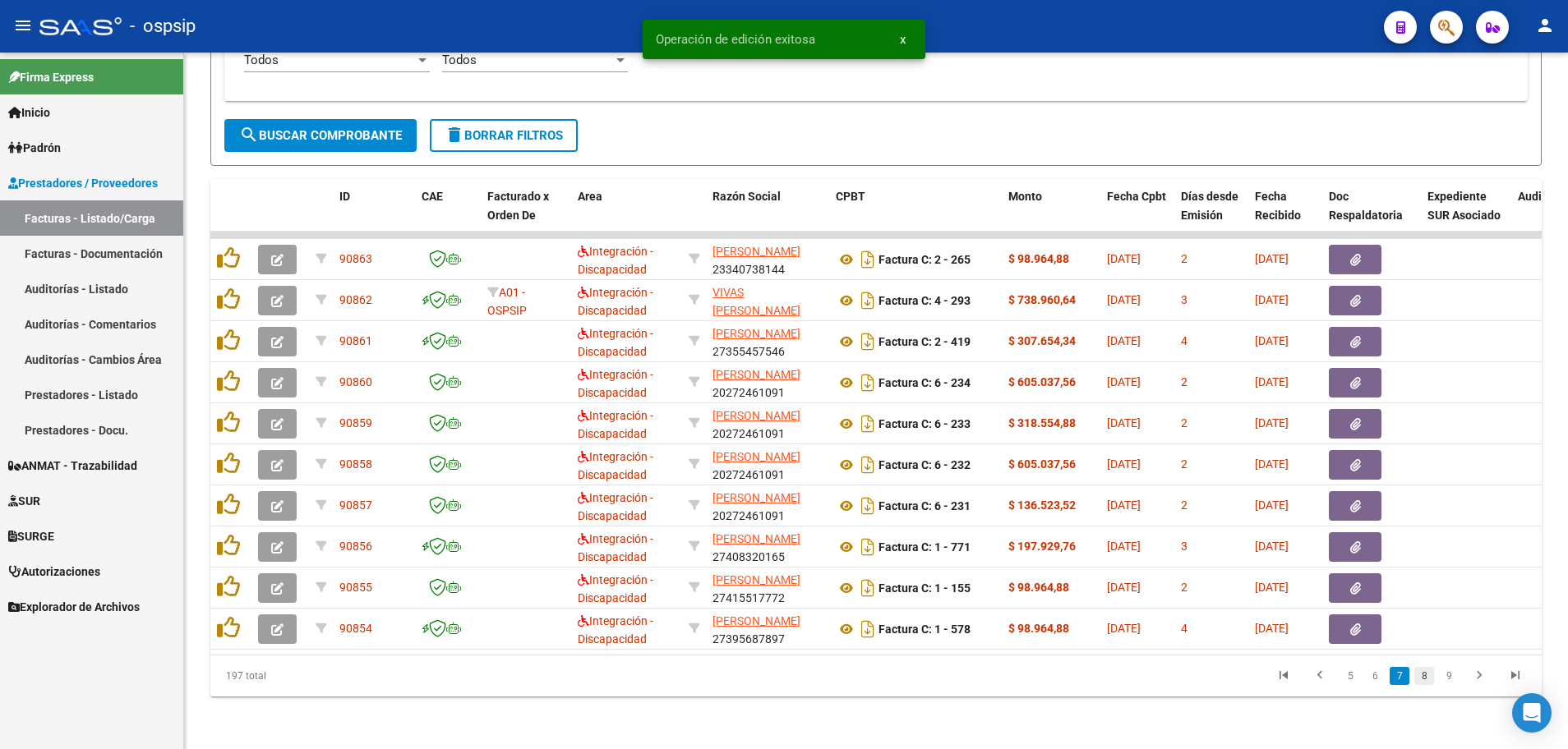
click at [1423, 678] on link "8" at bounding box center [1423, 676] width 20 height 18
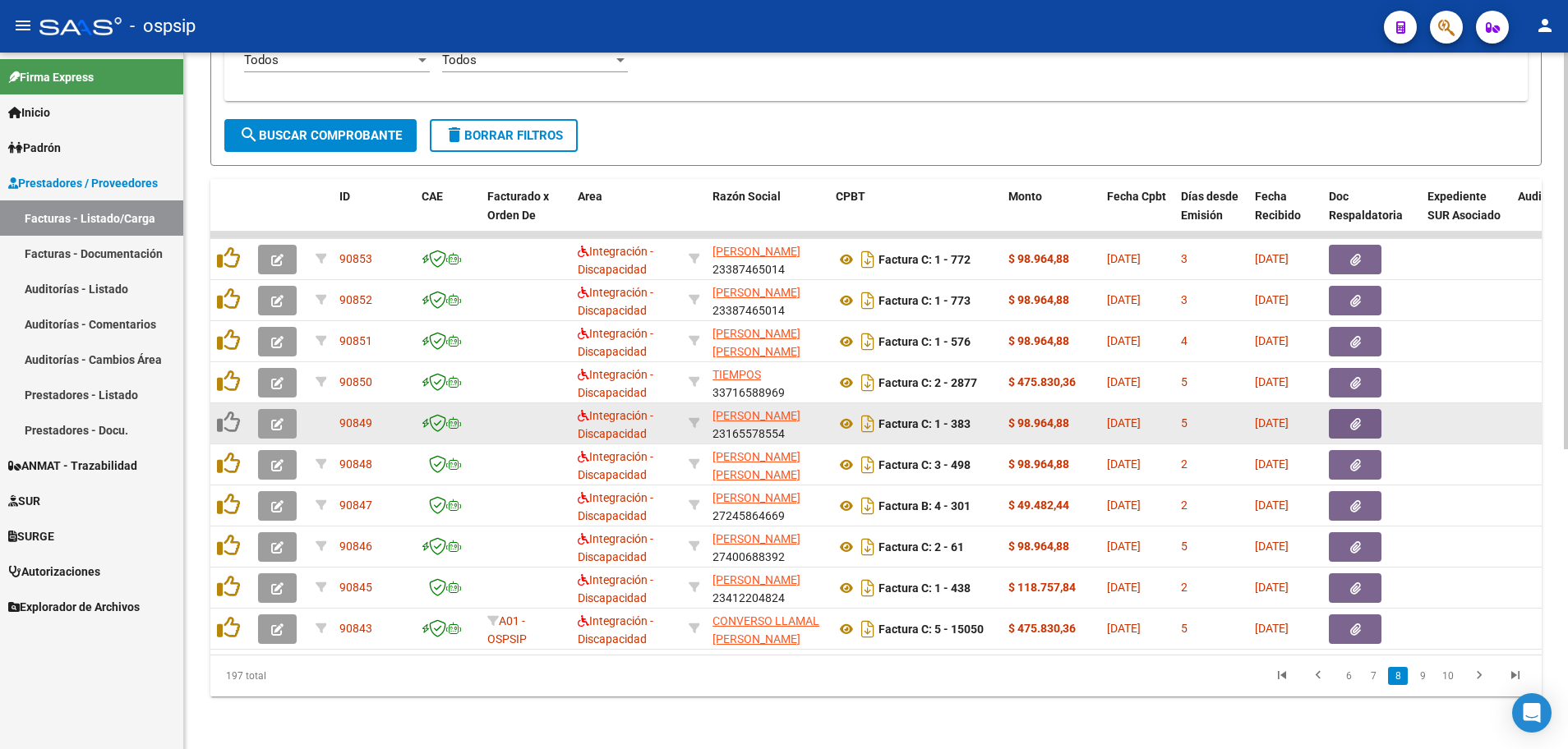
click at [267, 420] on button "button" at bounding box center [278, 424] width 39 height 30
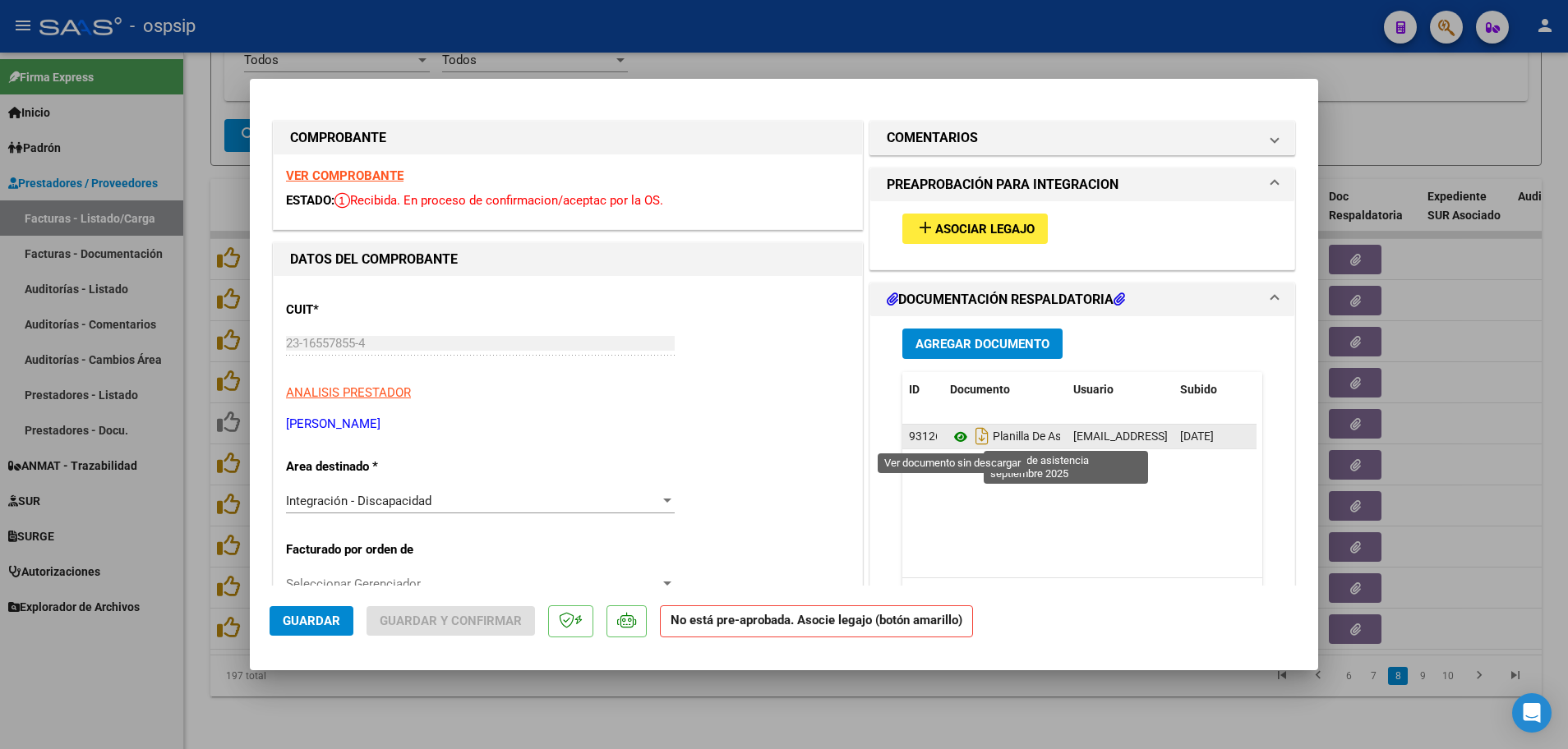
click at [955, 435] on icon at bounding box center [960, 437] width 21 height 20
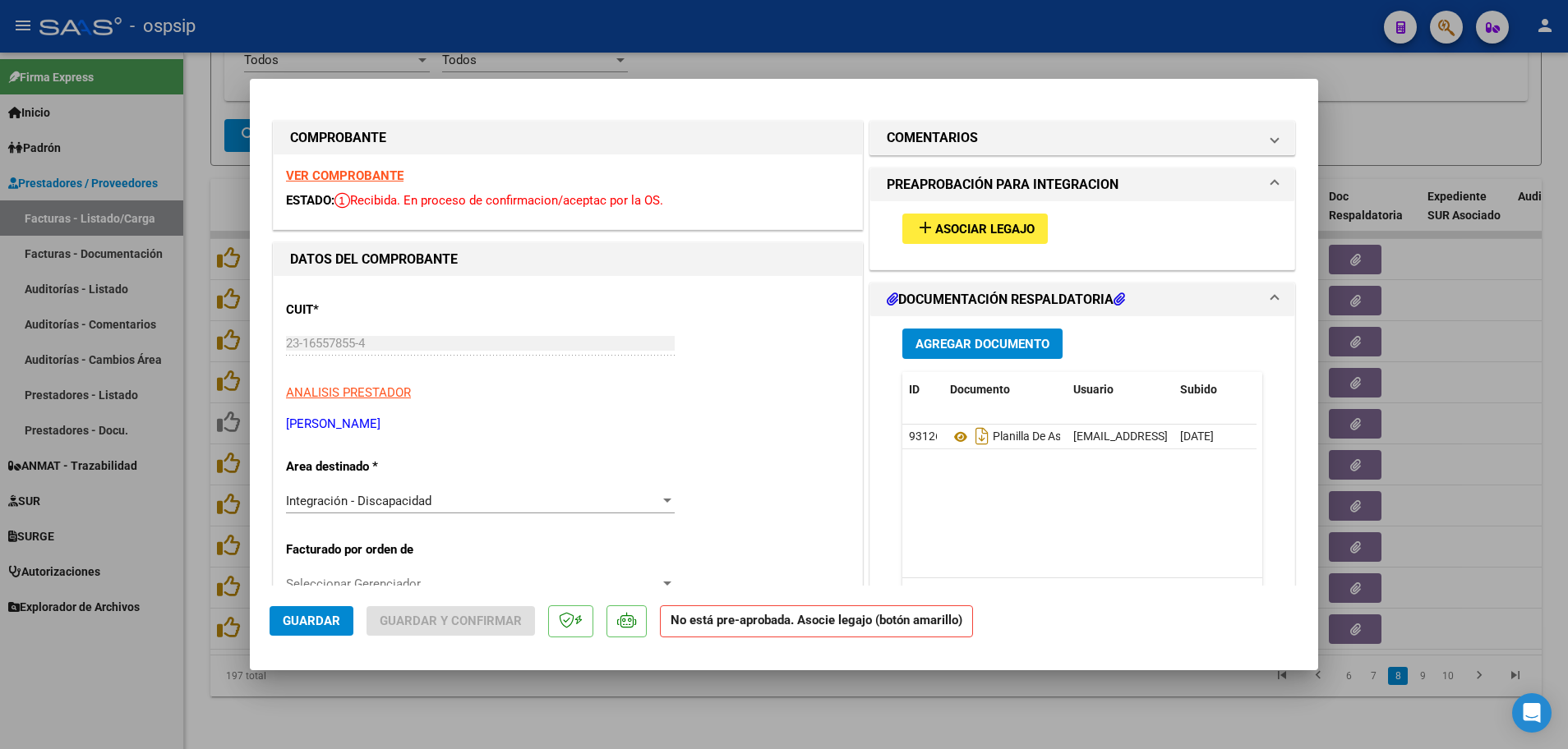
click at [327, 170] on strong "VER COMPROBANTE" at bounding box center [345, 176] width 117 height 15
click at [958, 227] on span "Asociar Legajo" at bounding box center [984, 230] width 99 height 15
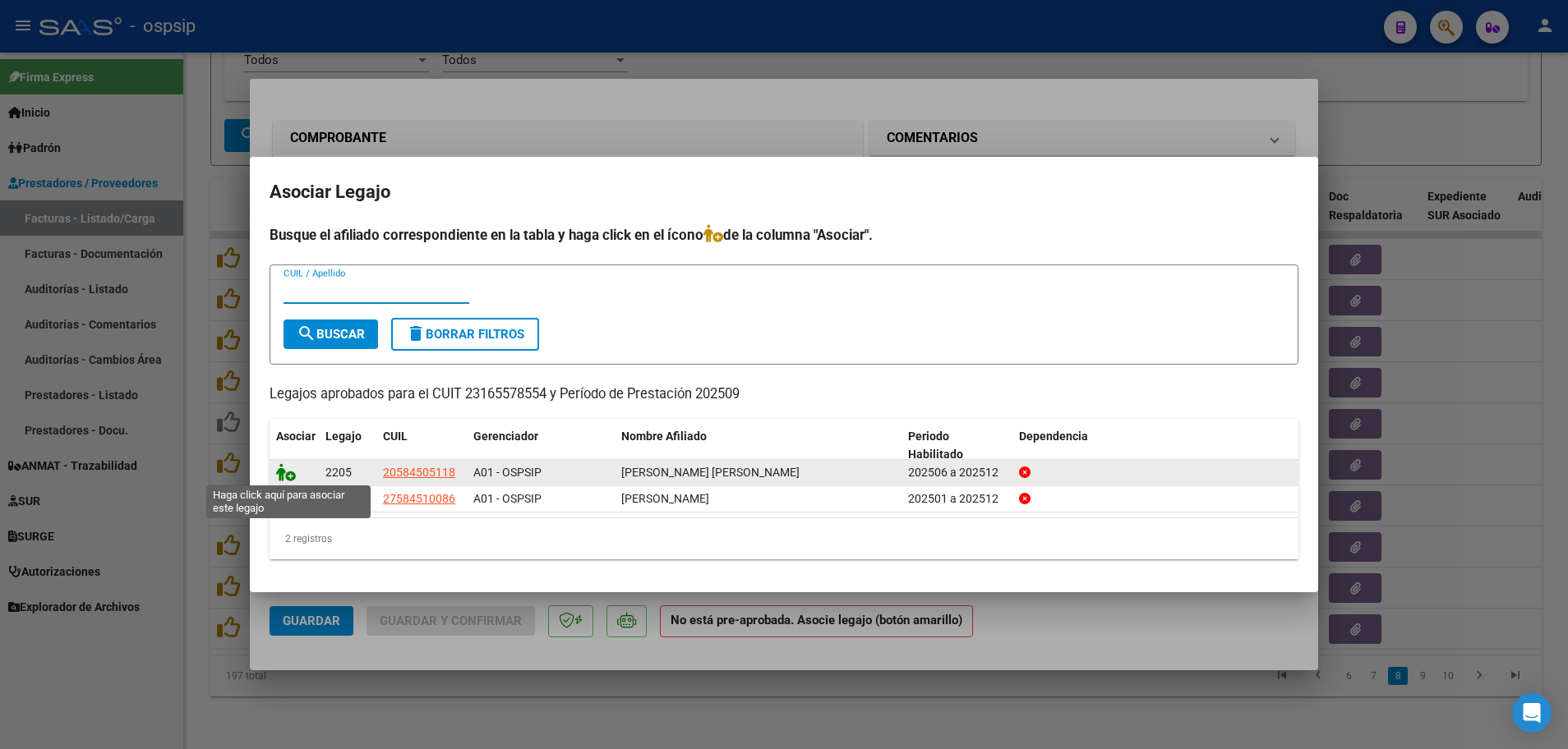
click at [292, 476] on icon at bounding box center [285, 472] width 20 height 18
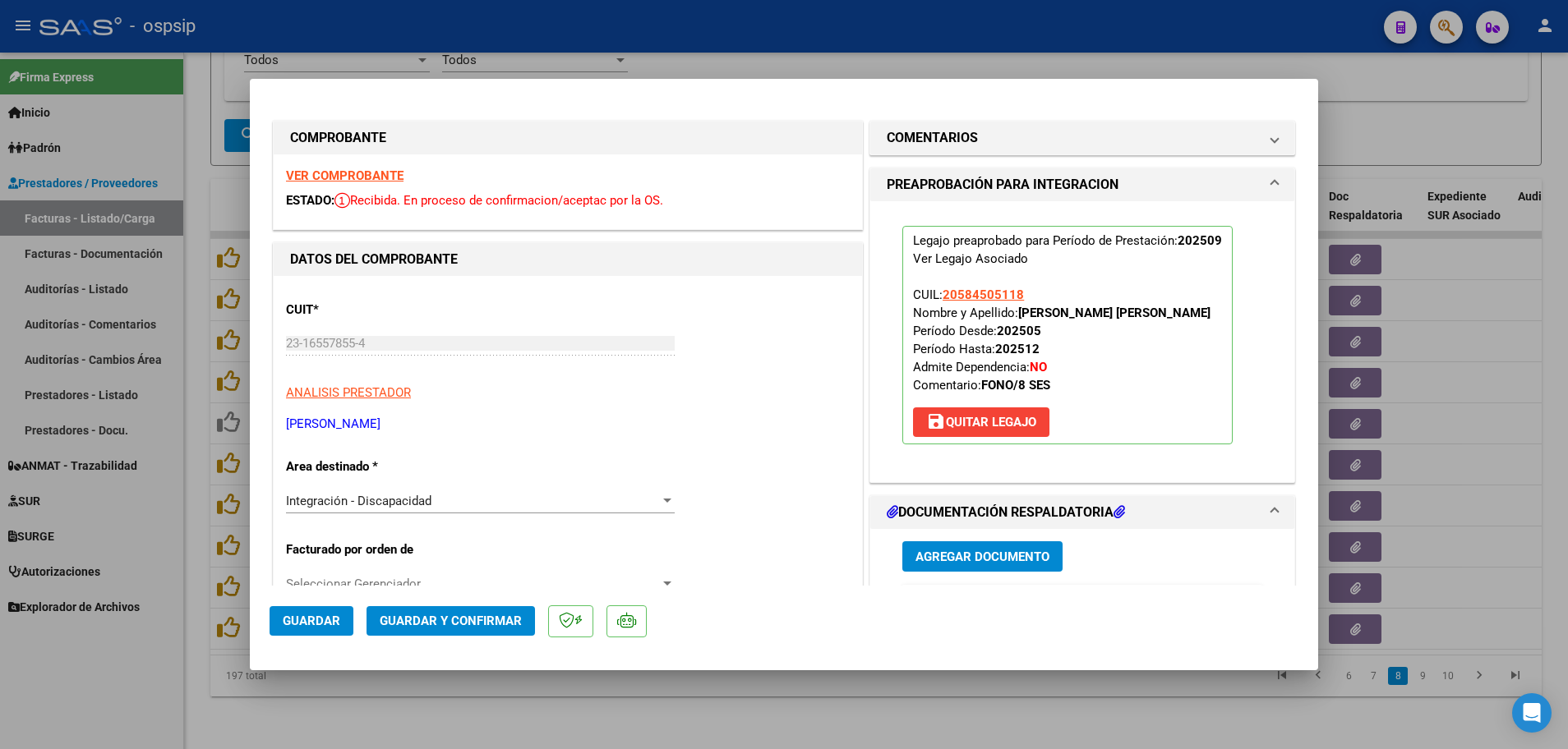
click at [305, 619] on span "Guardar" at bounding box center [311, 621] width 58 height 15
click at [197, 568] on div at bounding box center [784, 374] width 1568 height 749
type input "$ 0,00"
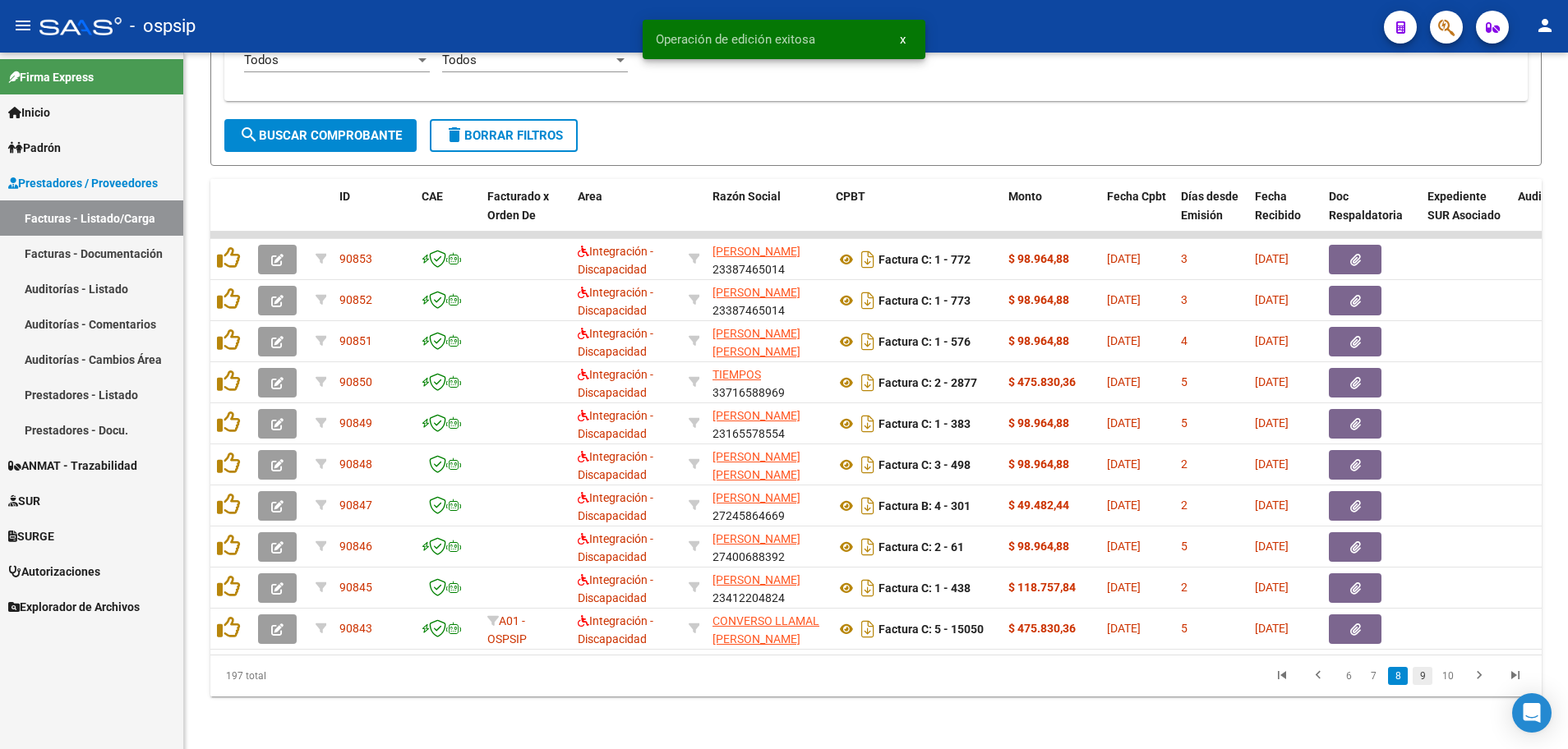
click at [1427, 678] on link "9" at bounding box center [1421, 676] width 20 height 18
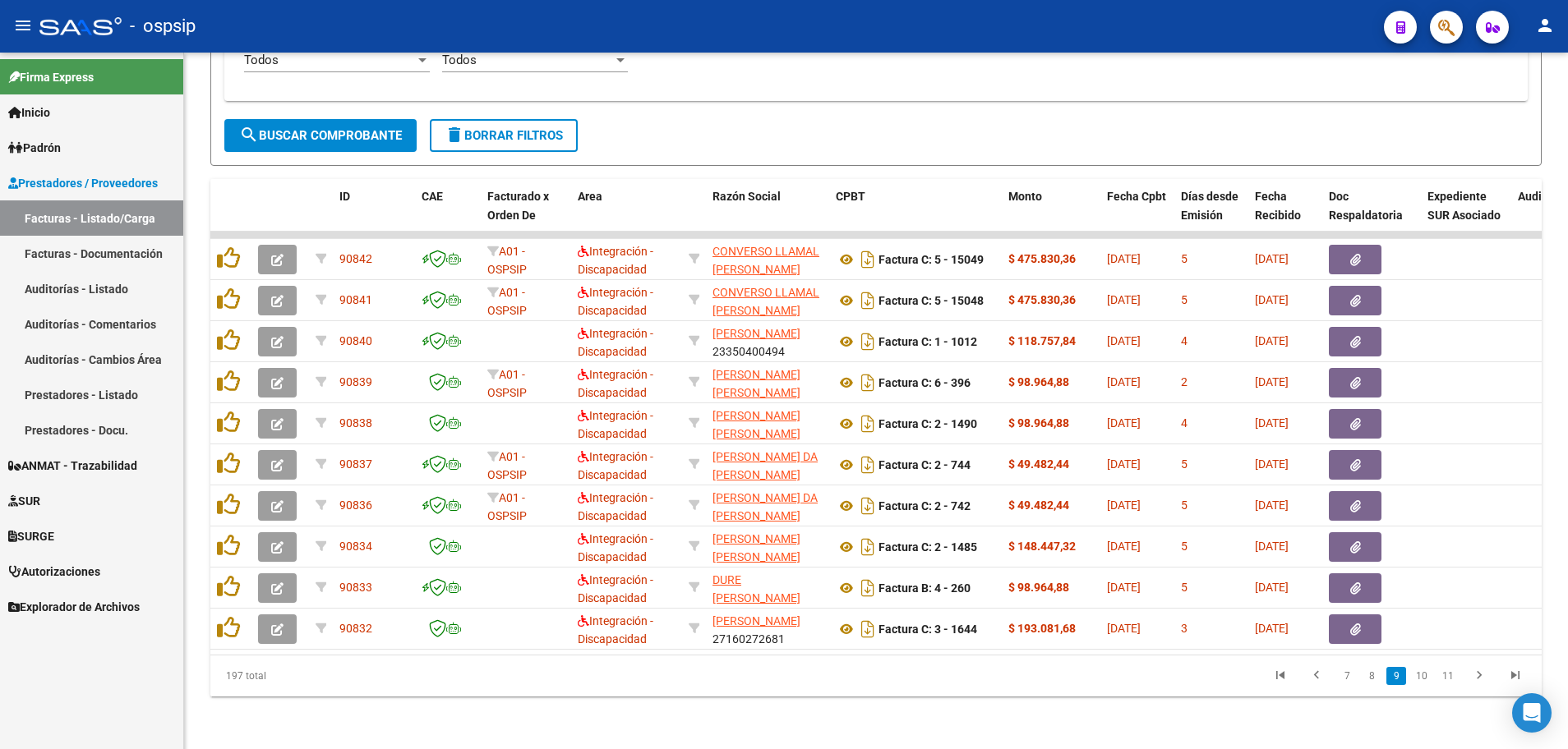
click at [1427, 678] on link "10" at bounding box center [1421, 676] width 21 height 18
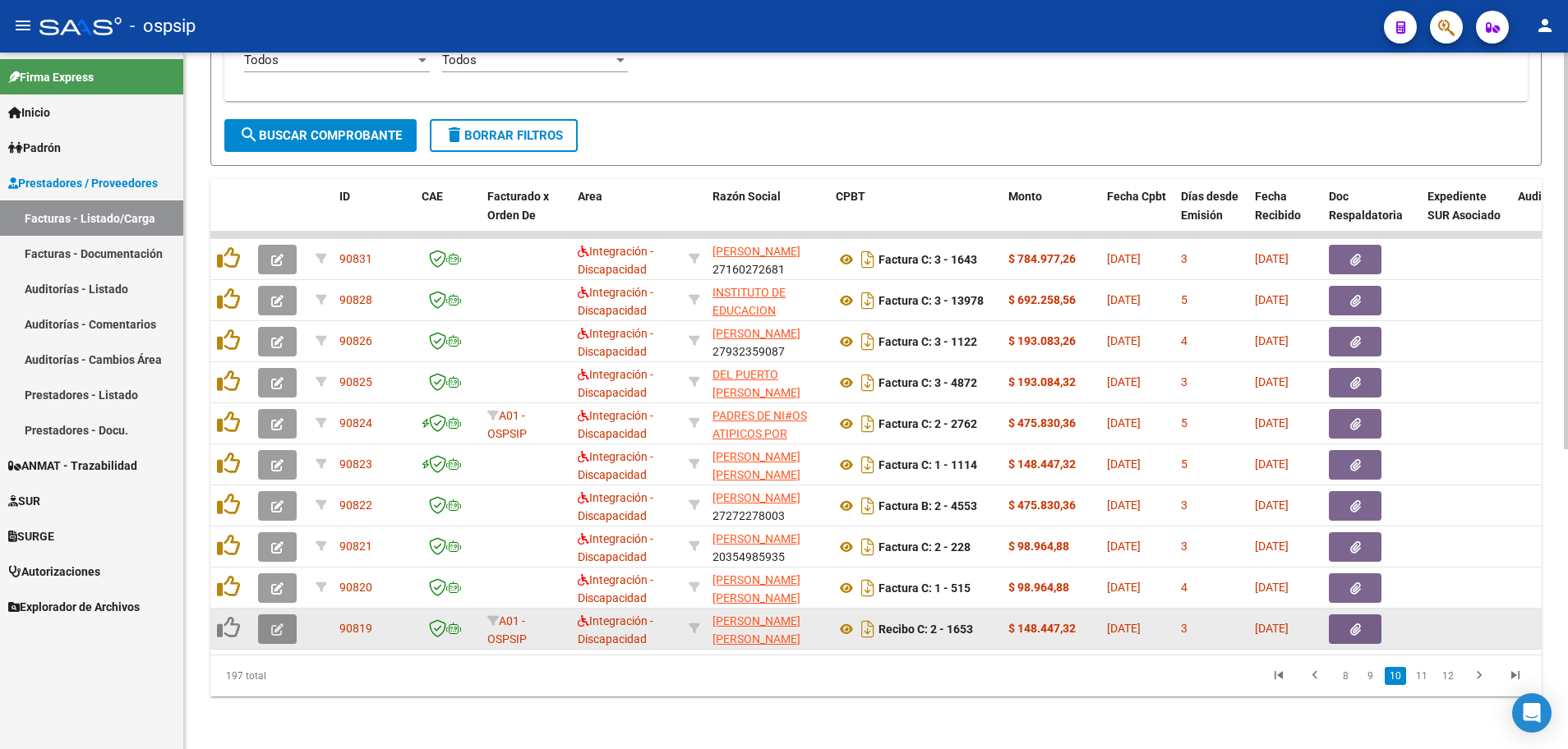
click at [273, 624] on icon "button" at bounding box center [277, 629] width 12 height 12
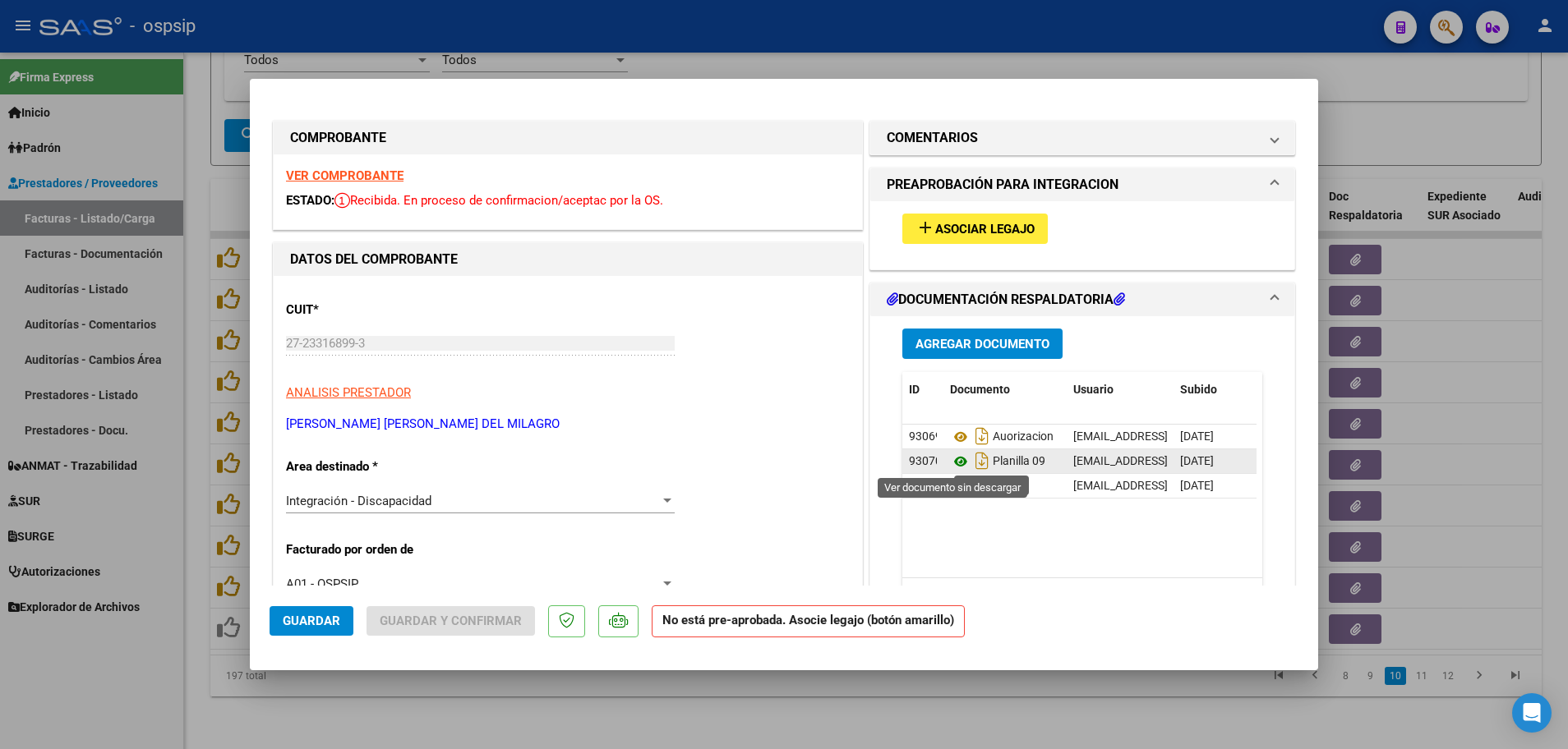
click at [952, 459] on icon at bounding box center [960, 461] width 21 height 20
click at [372, 171] on strong "VER COMPROBANTE" at bounding box center [345, 176] width 117 height 15
click at [955, 231] on span "Asociar Legajo" at bounding box center [984, 230] width 99 height 15
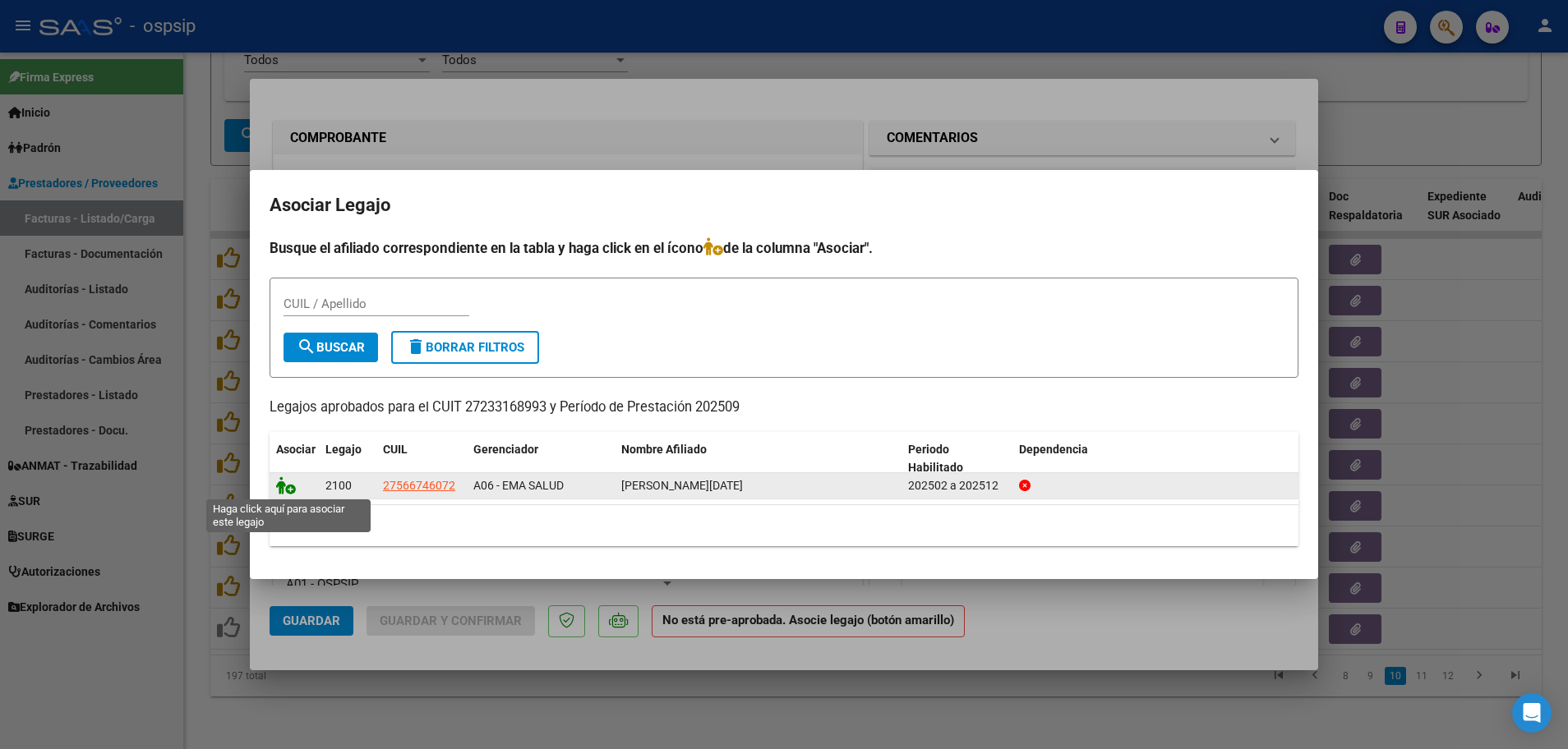
click at [294, 485] on icon at bounding box center [285, 485] width 20 height 18
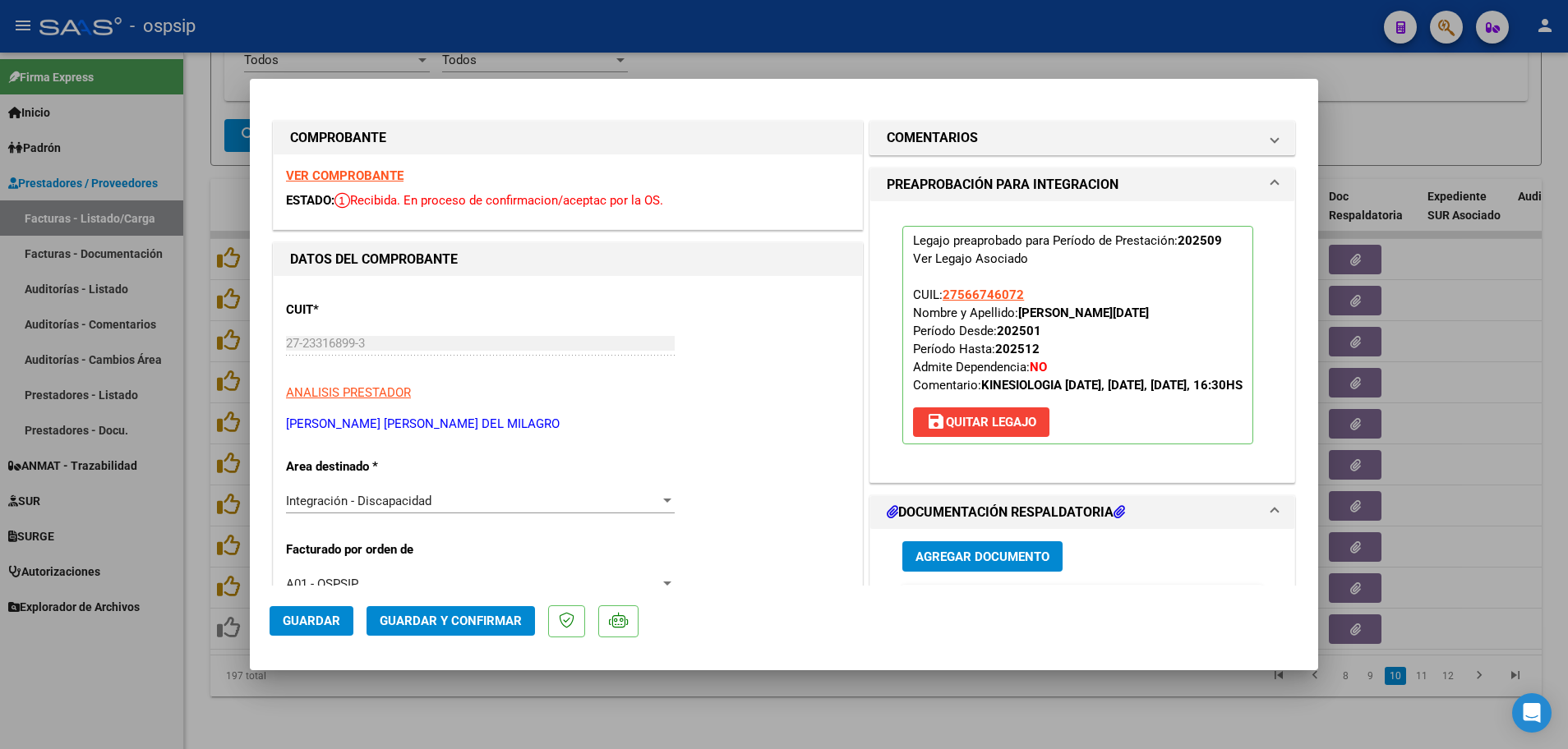
click at [310, 634] on button "Guardar" at bounding box center [311, 621] width 84 height 30
click at [194, 603] on div at bounding box center [784, 374] width 1568 height 749
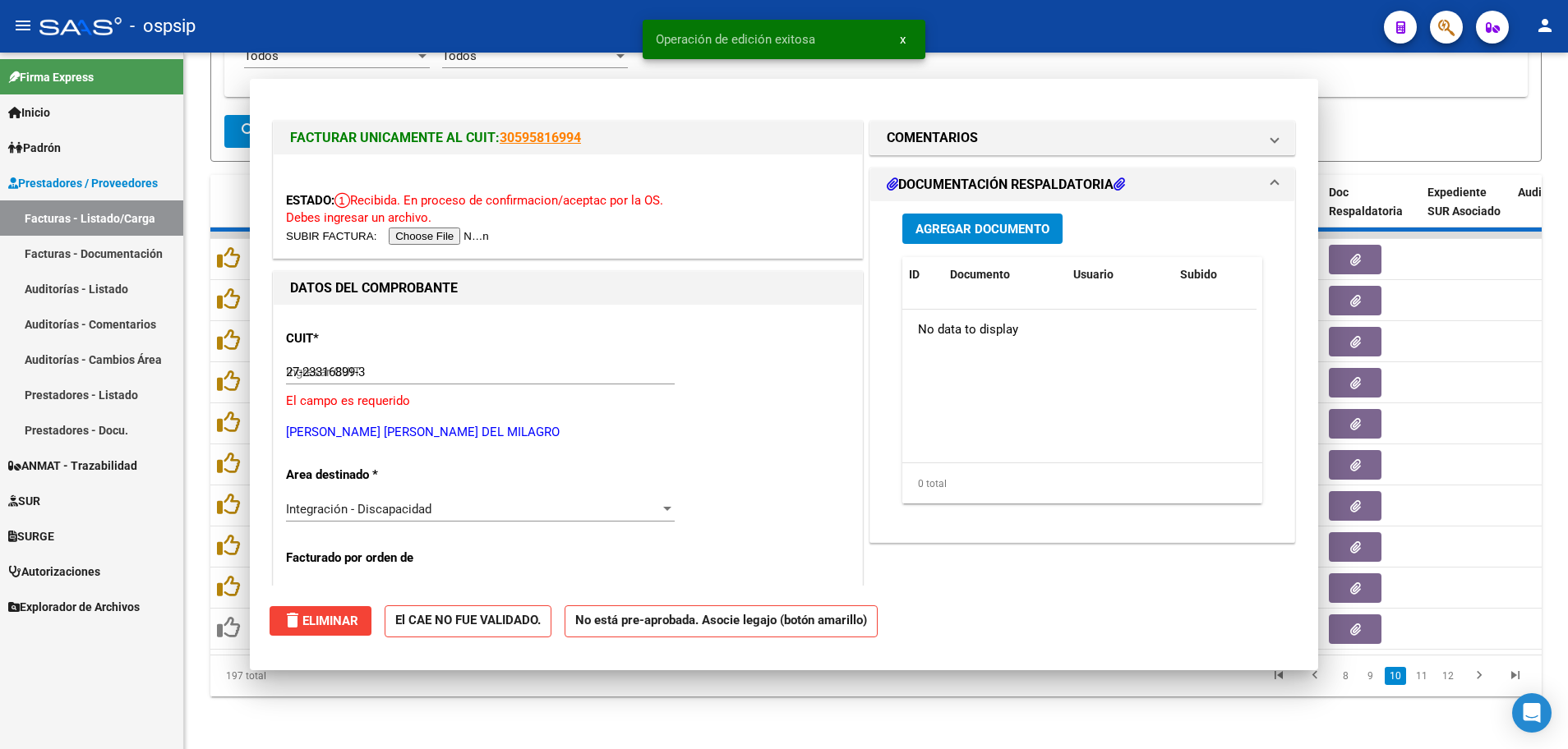
type input "$ 0,00"
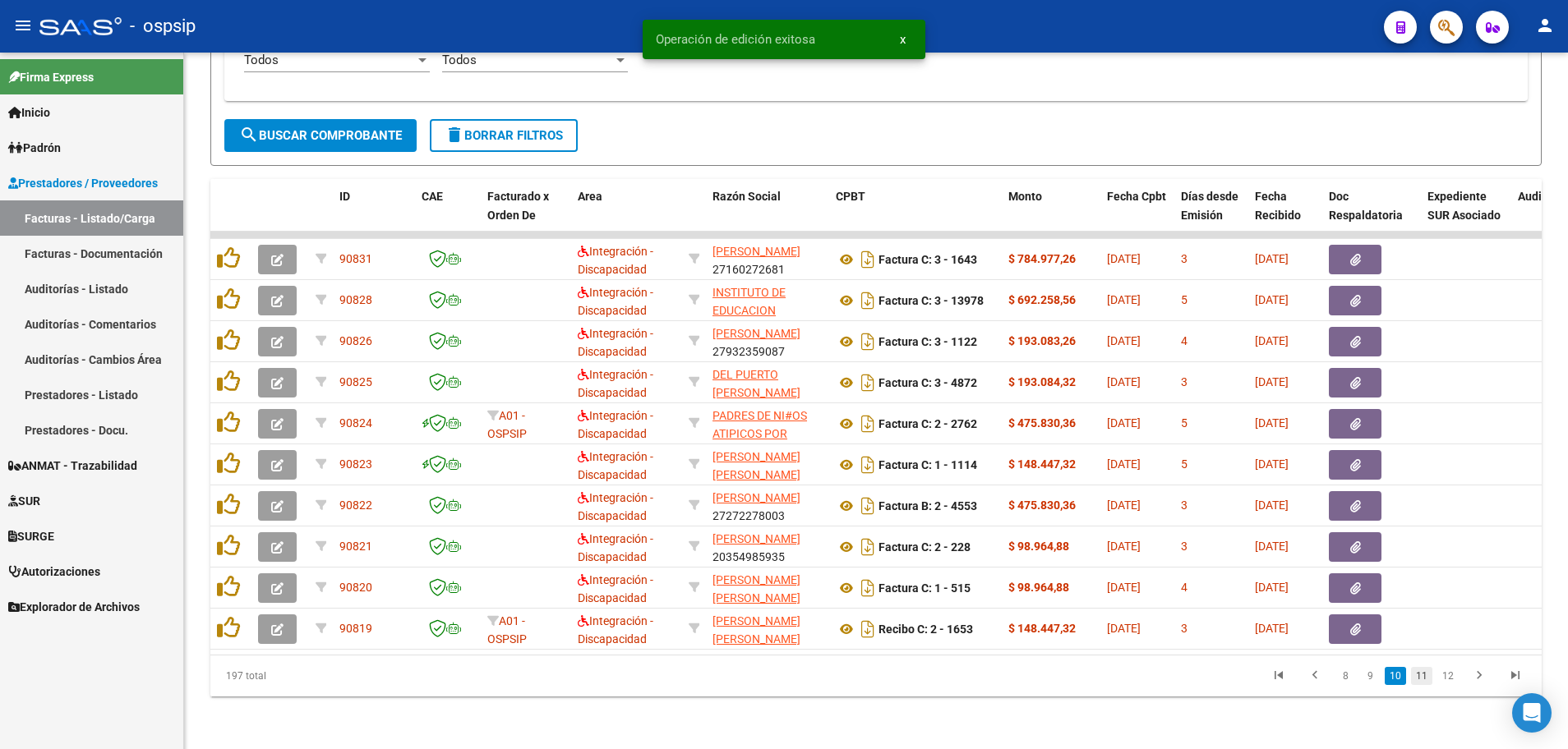
click at [1420, 673] on link "11" at bounding box center [1421, 676] width 21 height 18
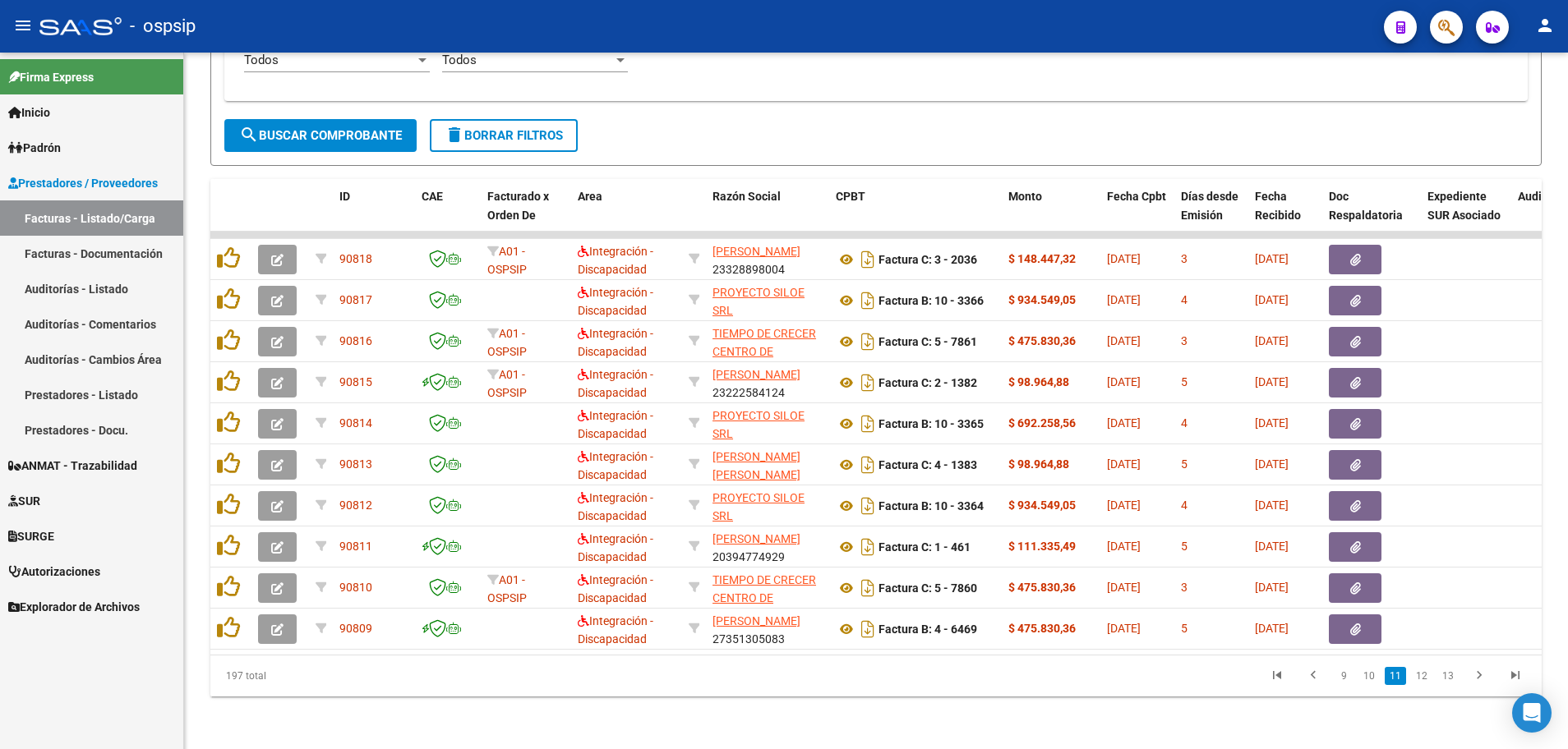
click at [1420, 673] on link "12" at bounding box center [1421, 676] width 21 height 18
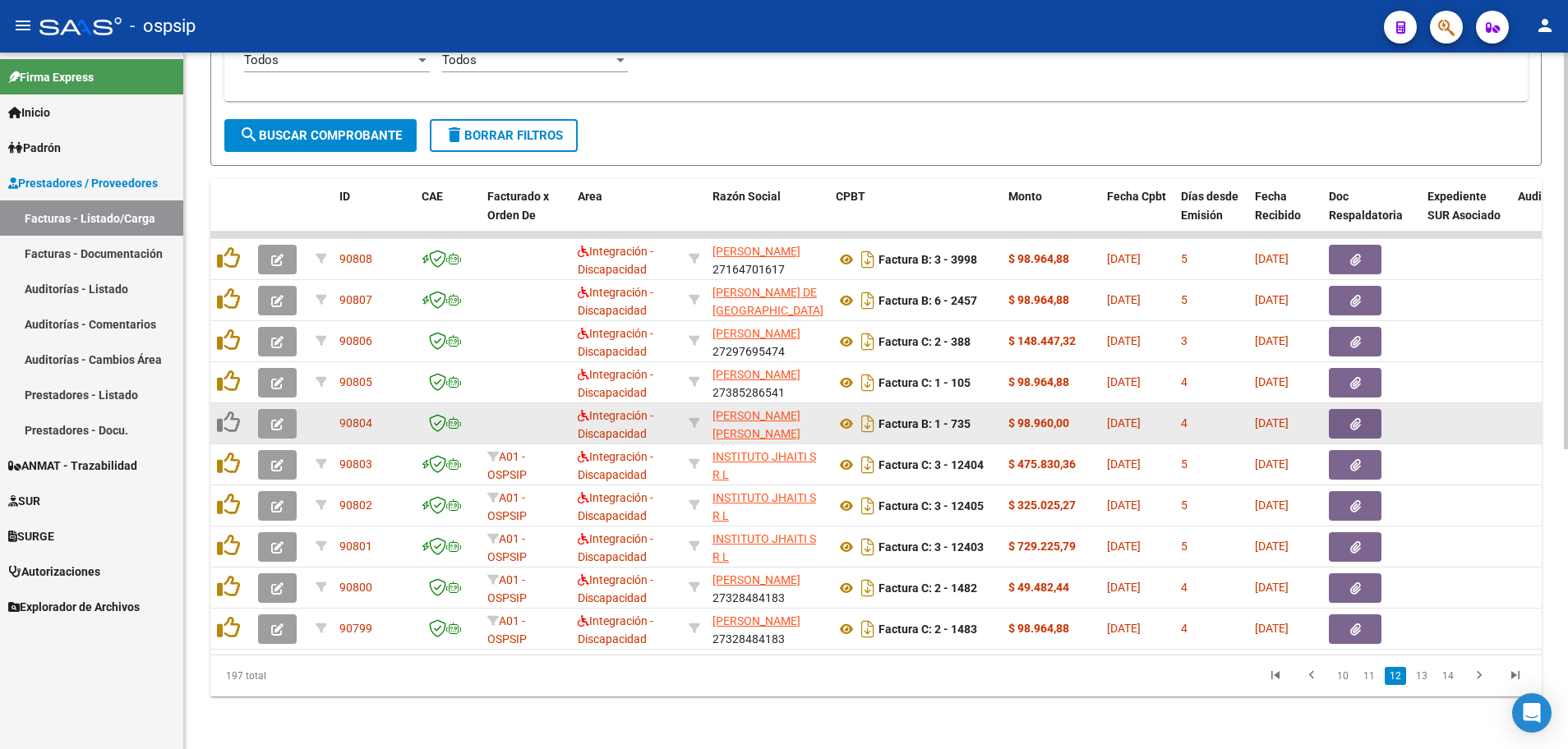
click at [261, 412] on button "button" at bounding box center [278, 424] width 39 height 30
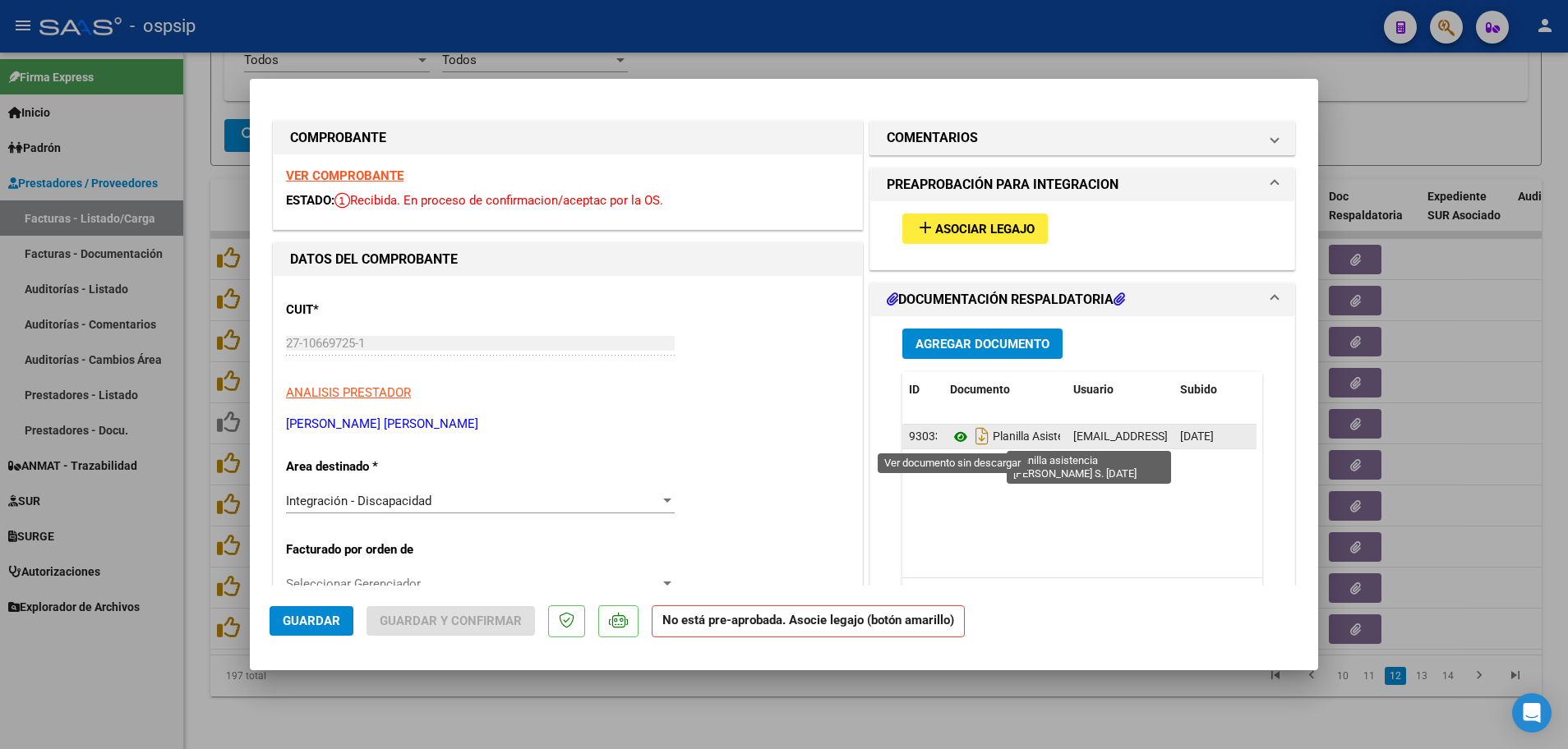
click at [953, 437] on icon at bounding box center [960, 437] width 21 height 20
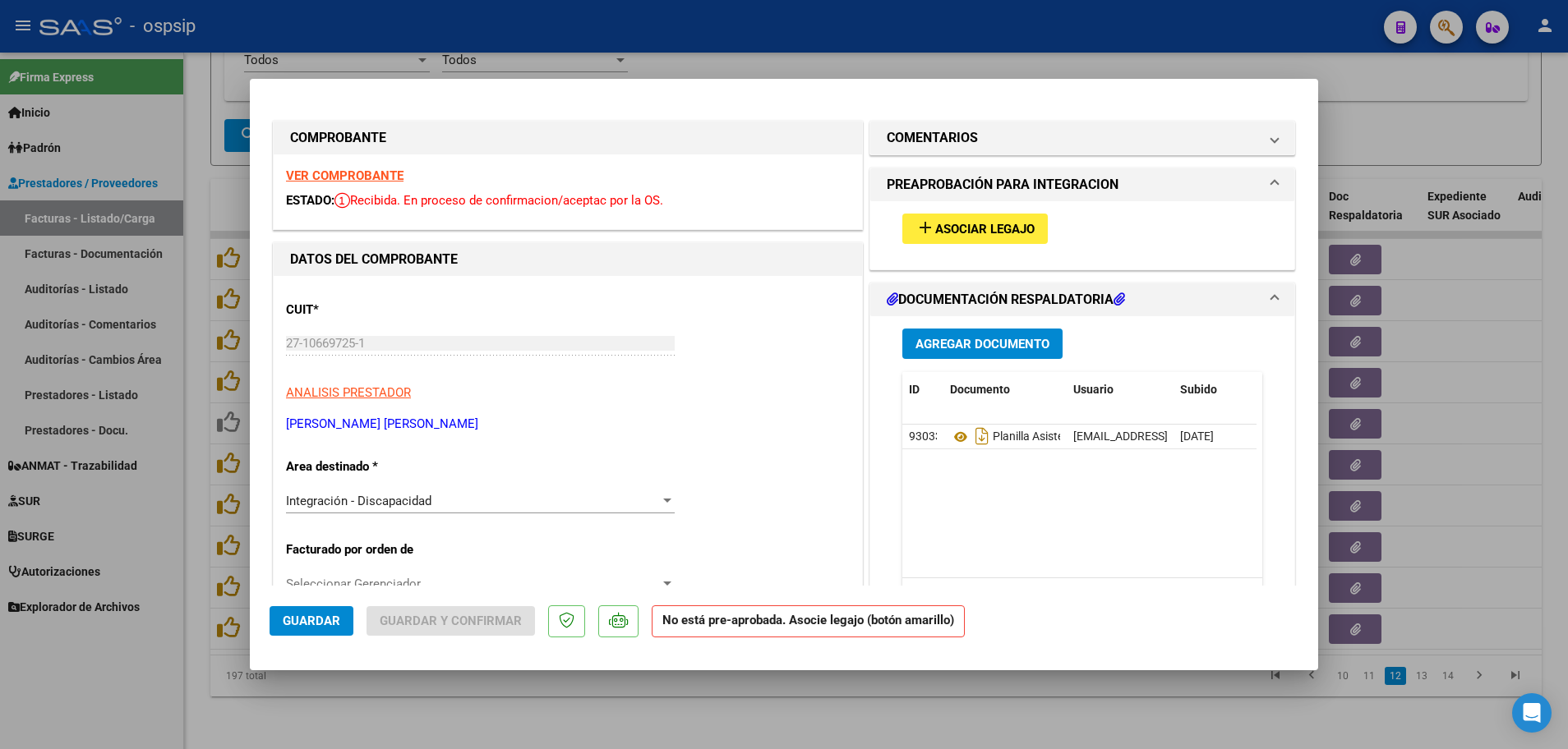
click at [331, 172] on strong "VER COMPROBANTE" at bounding box center [345, 176] width 117 height 15
click at [960, 214] on button "add Asociar Legajo" at bounding box center [975, 229] width 145 height 31
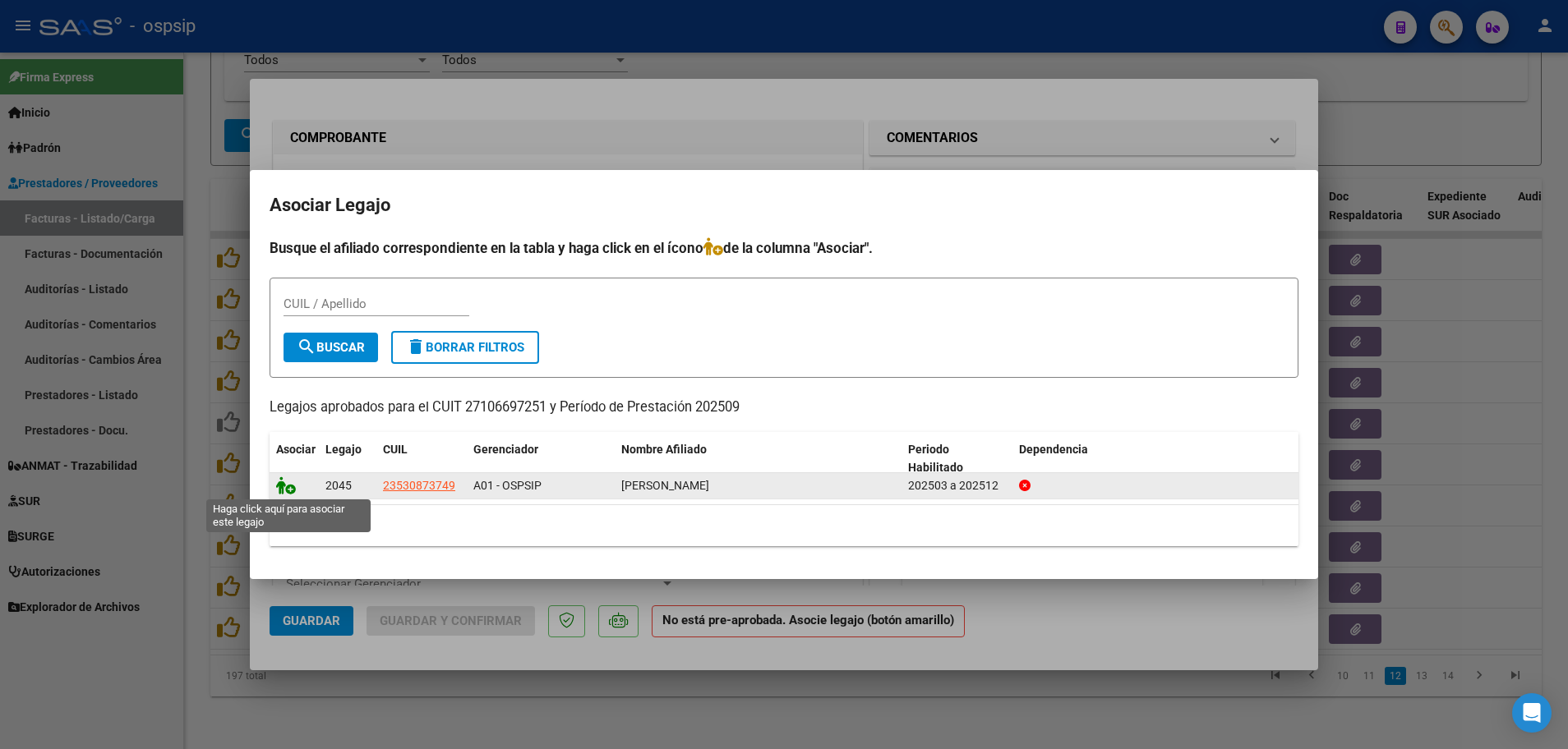
click at [291, 490] on icon at bounding box center [285, 485] width 20 height 18
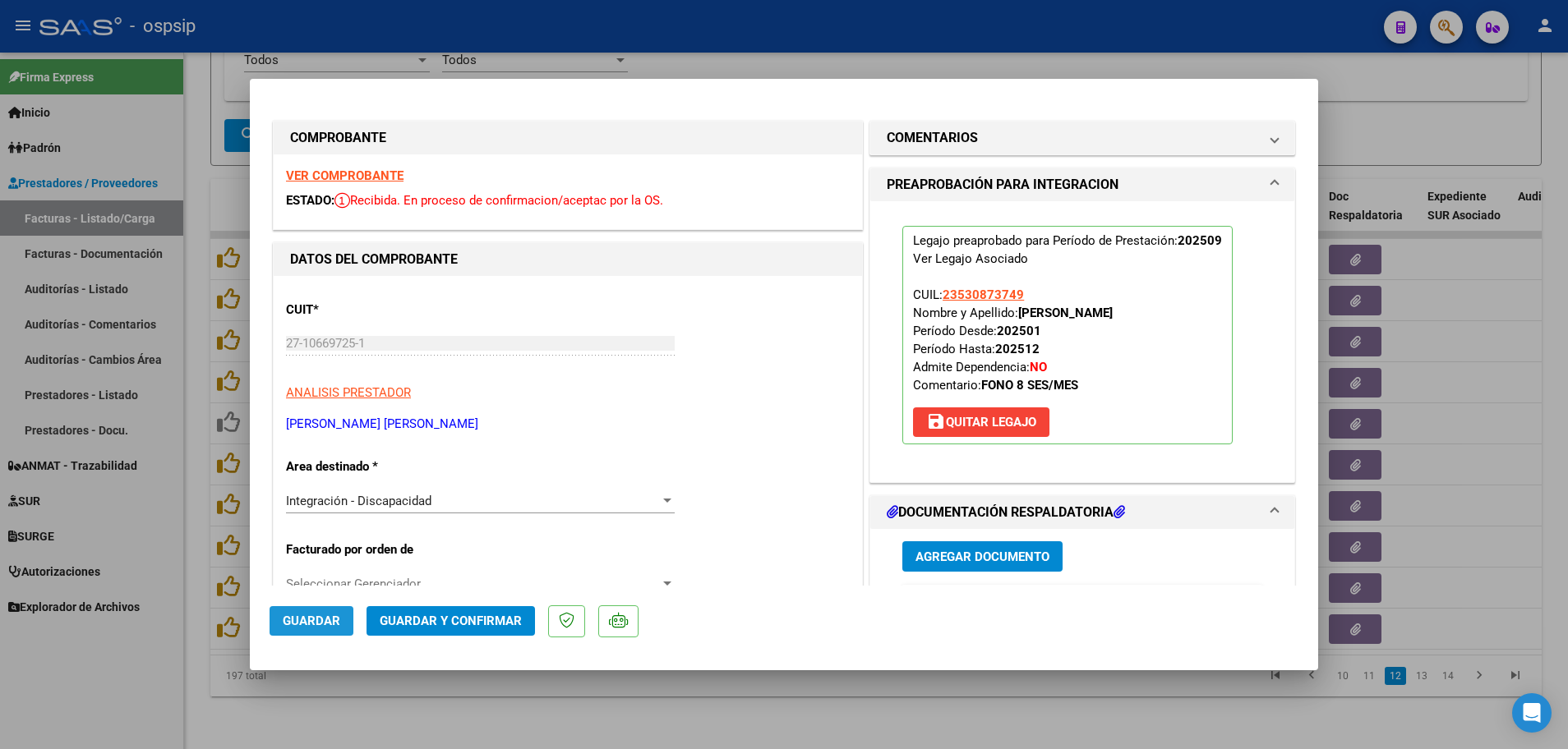
click at [313, 620] on span "Guardar" at bounding box center [311, 621] width 58 height 15
click at [194, 580] on div at bounding box center [784, 374] width 1568 height 749
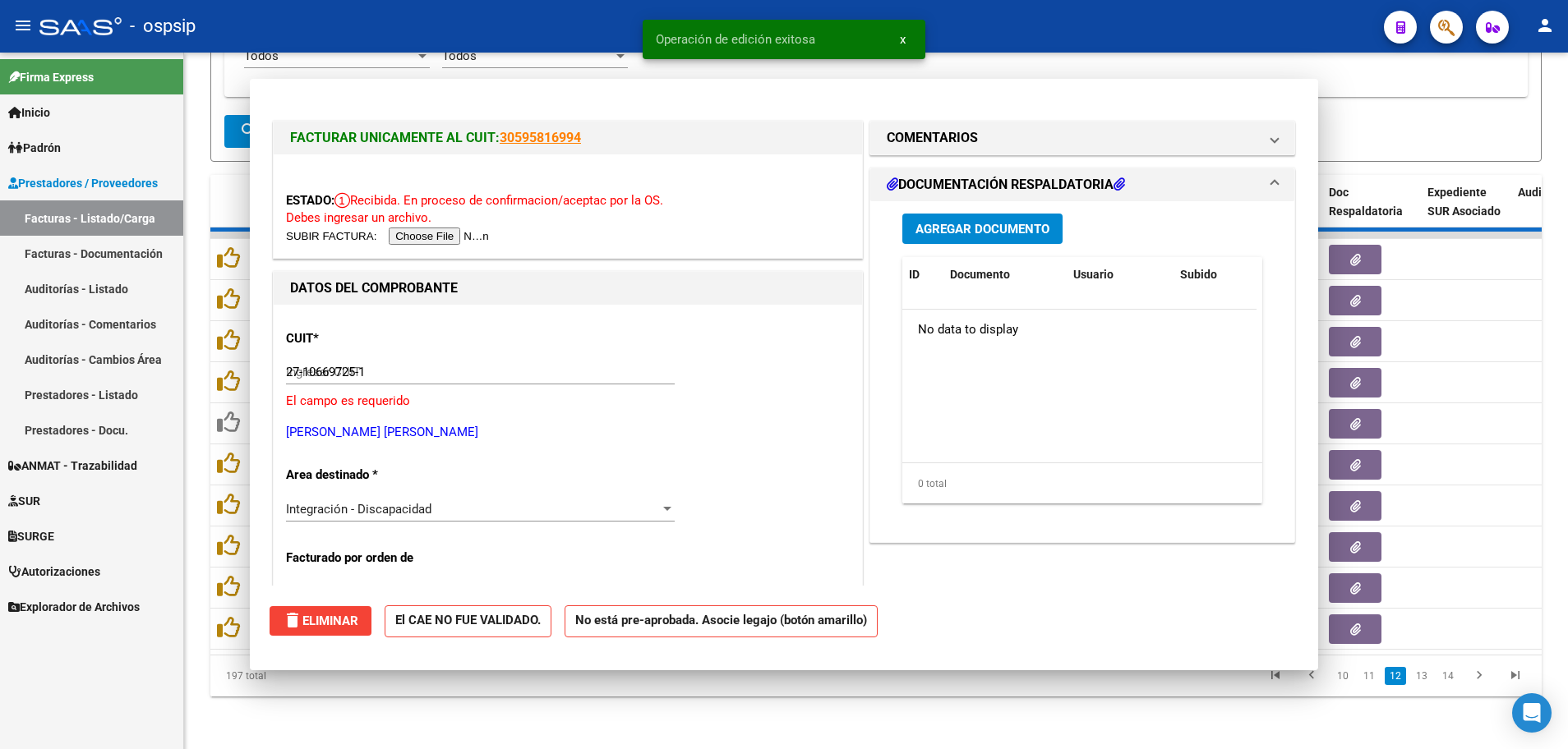
type input "$ 0,00"
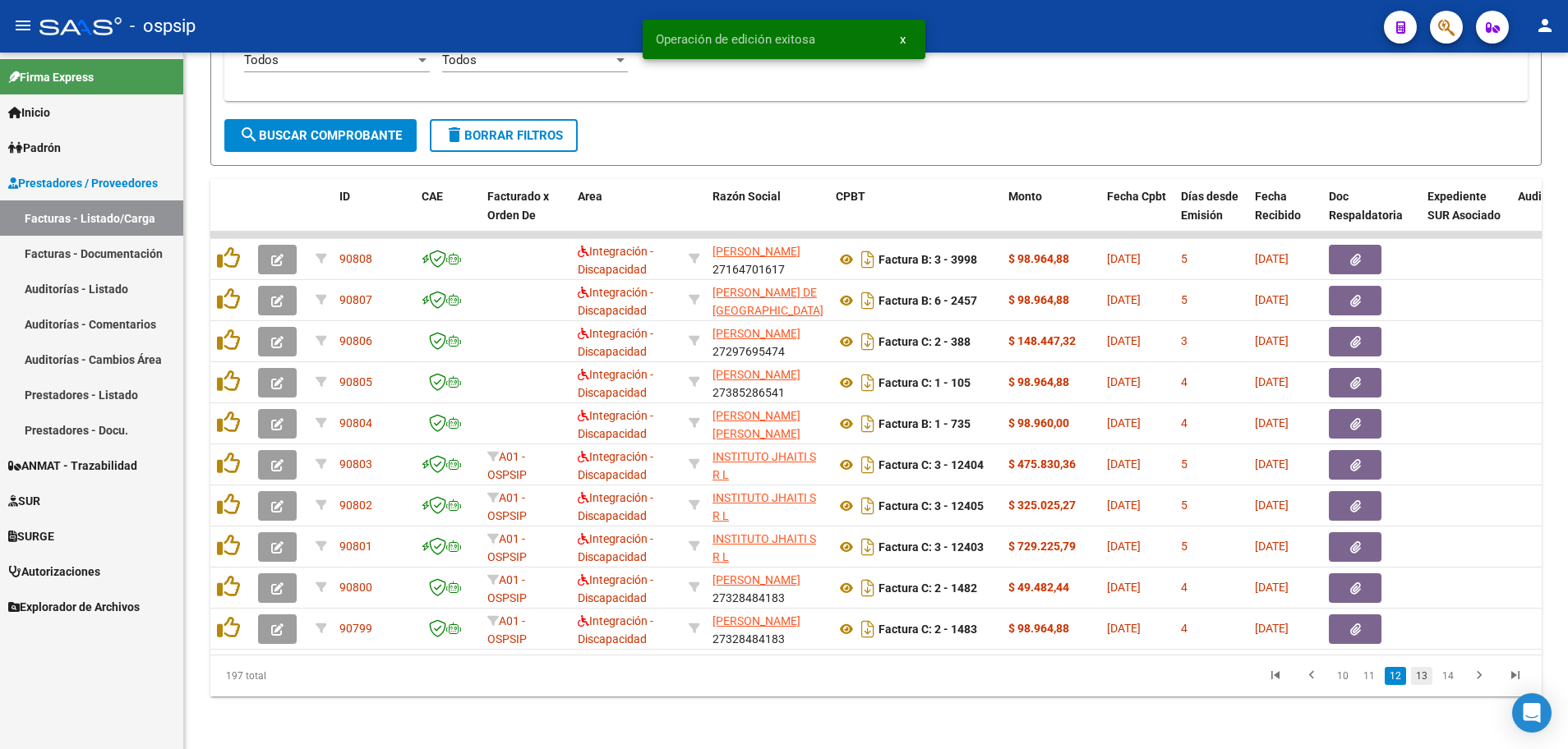
click at [1420, 681] on link "13" at bounding box center [1421, 676] width 21 height 18
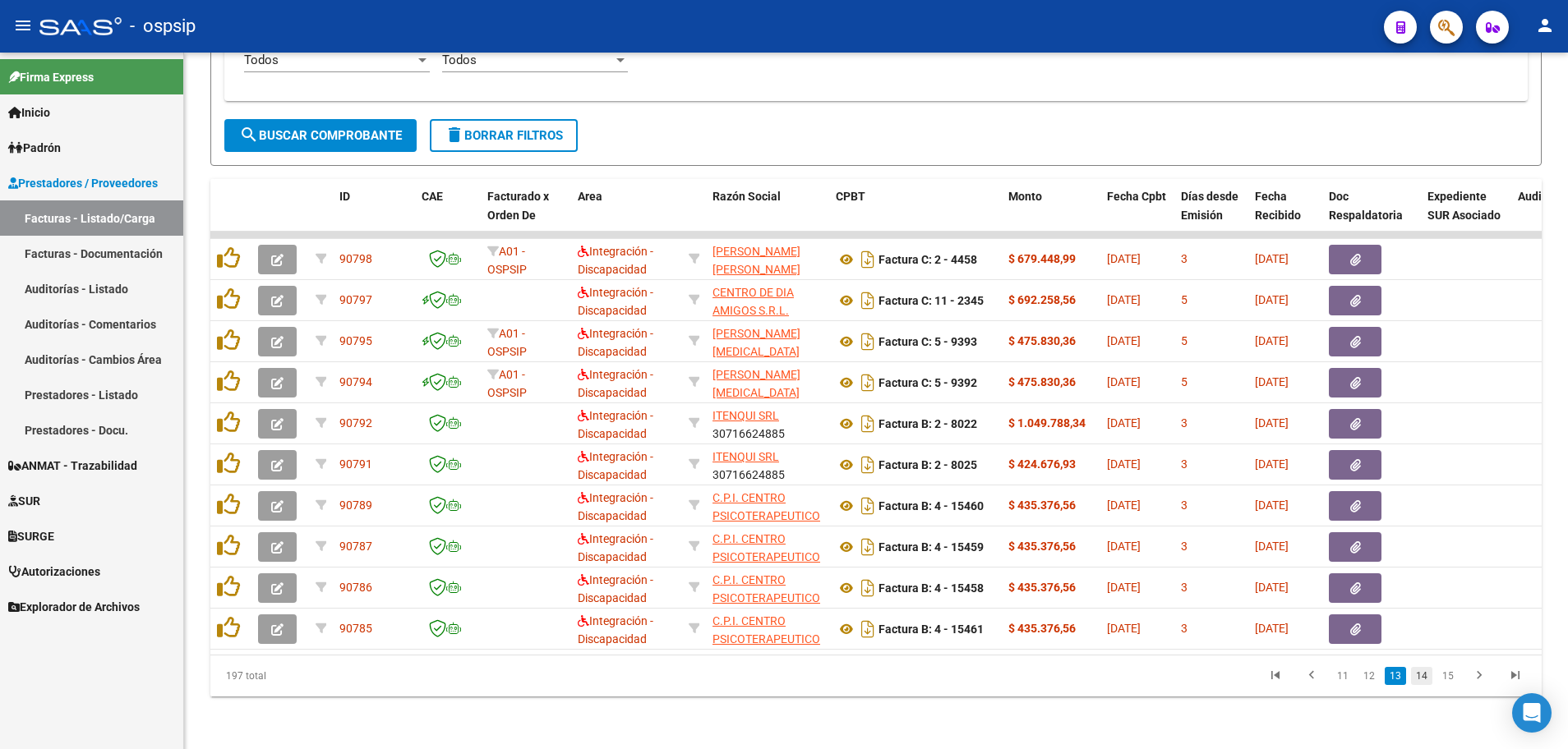
click at [1419, 680] on link "14" at bounding box center [1421, 676] width 21 height 18
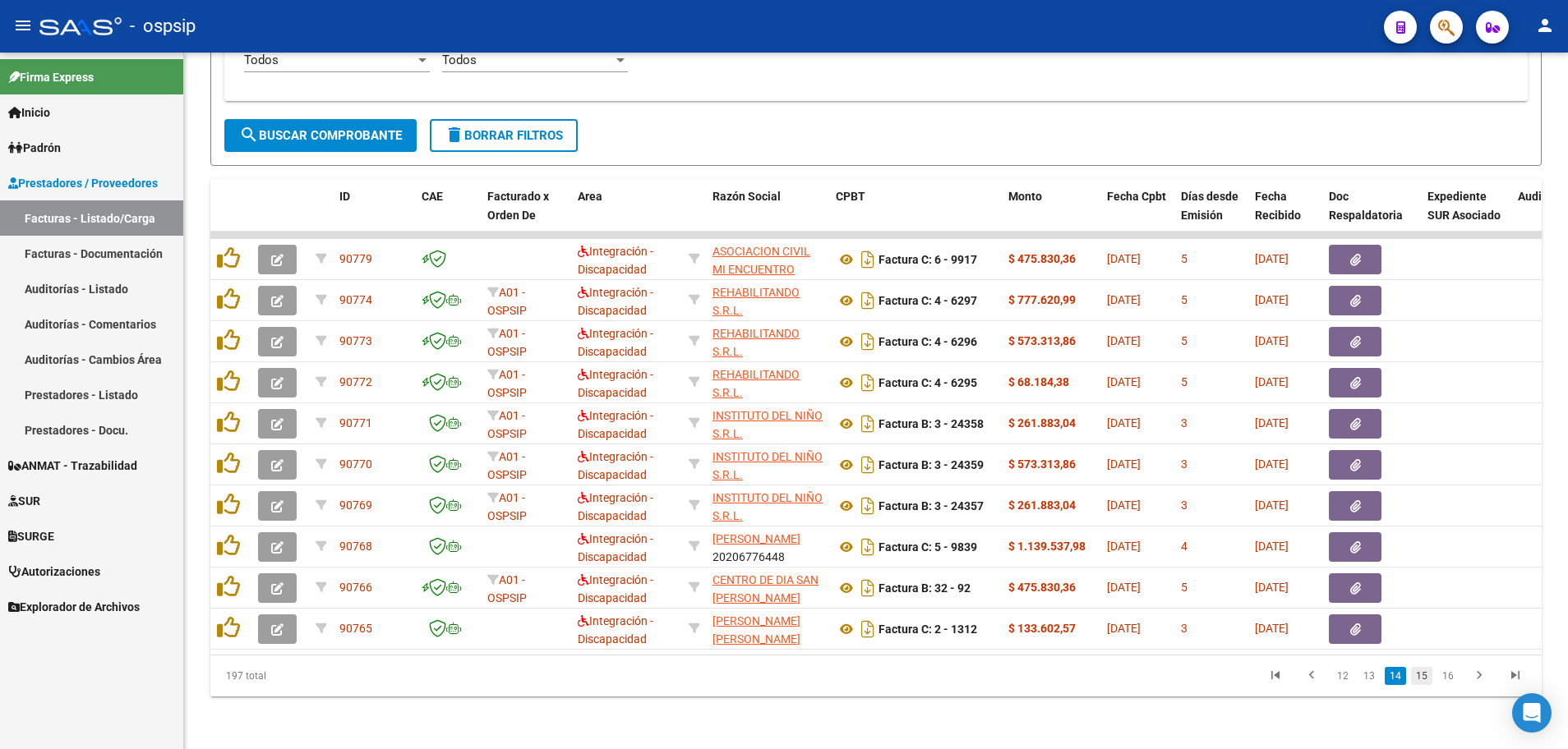
click at [1427, 676] on link "15" at bounding box center [1421, 676] width 21 height 18
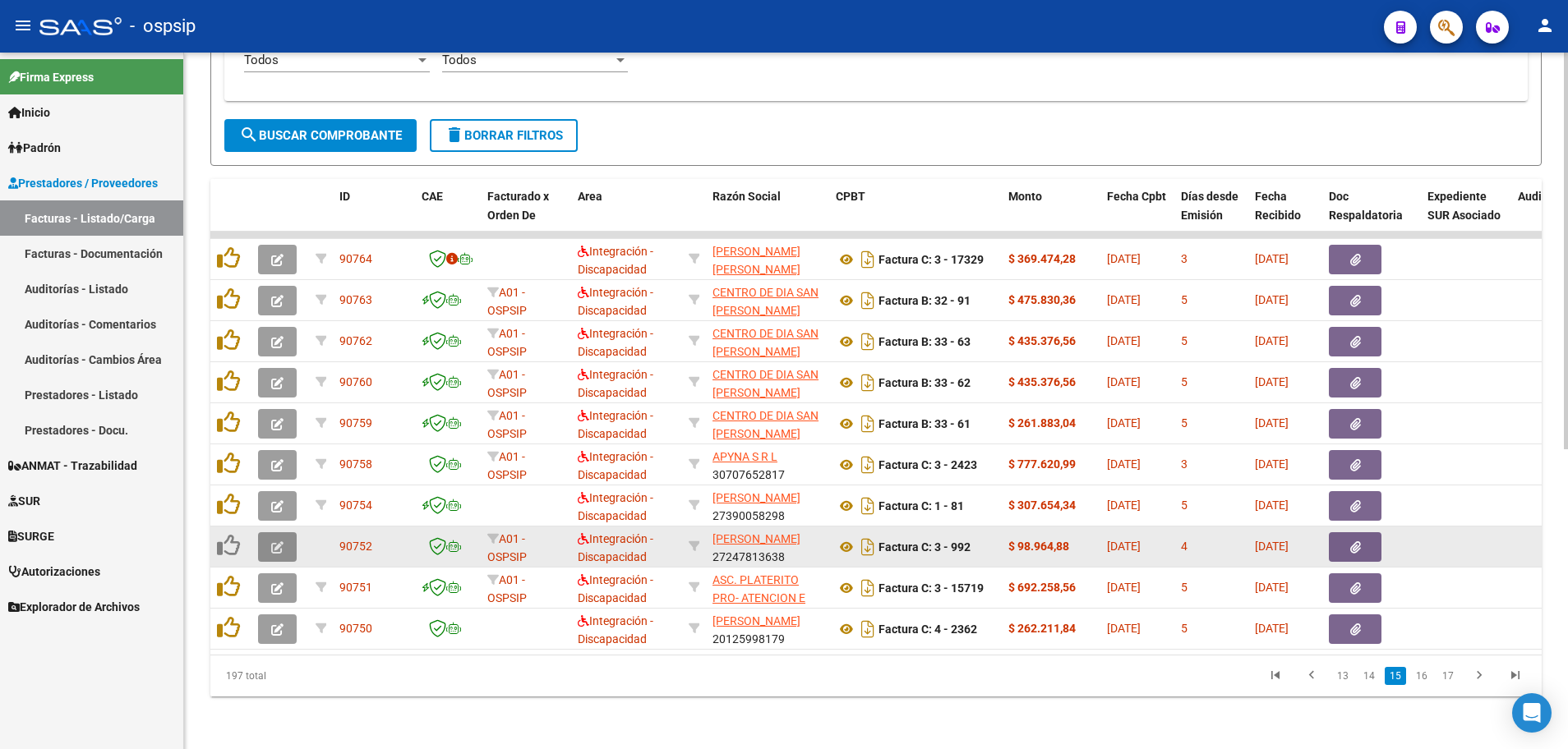
click at [269, 540] on button "button" at bounding box center [278, 547] width 39 height 30
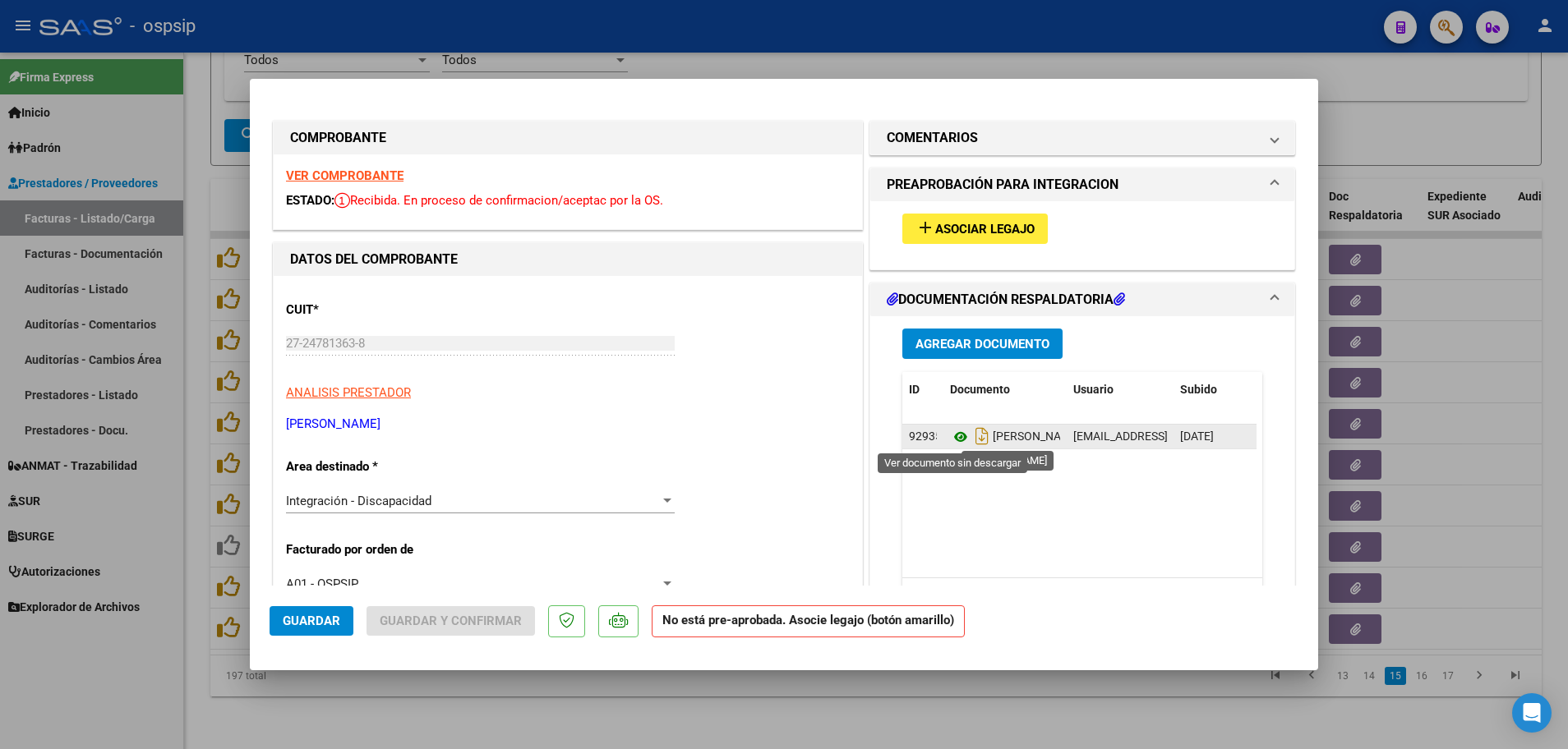
click at [952, 436] on icon at bounding box center [960, 437] width 21 height 20
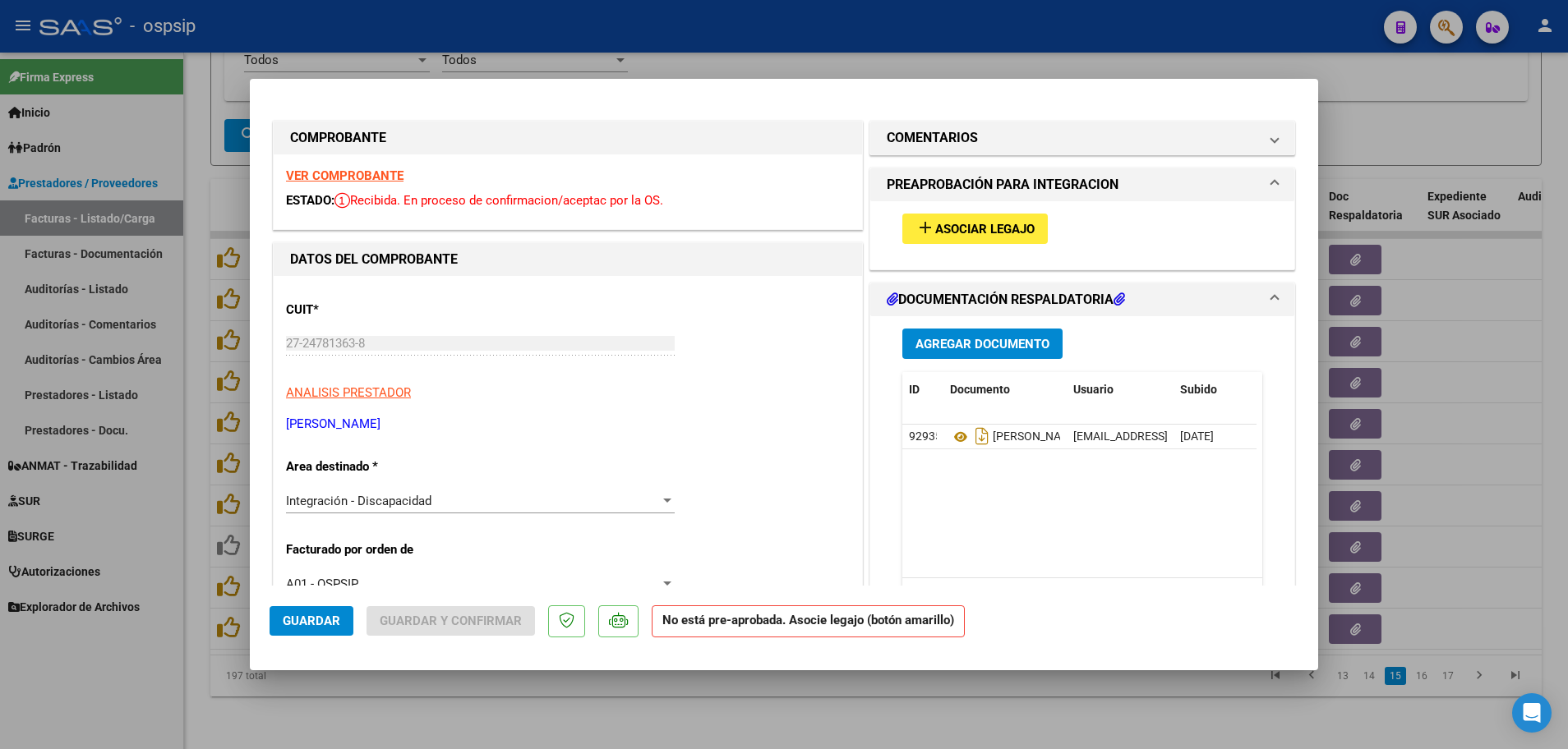
click at [336, 174] on strong "VER COMPROBANTE" at bounding box center [345, 176] width 117 height 15
click at [960, 222] on span "Asociar Legajo" at bounding box center [984, 230] width 99 height 15
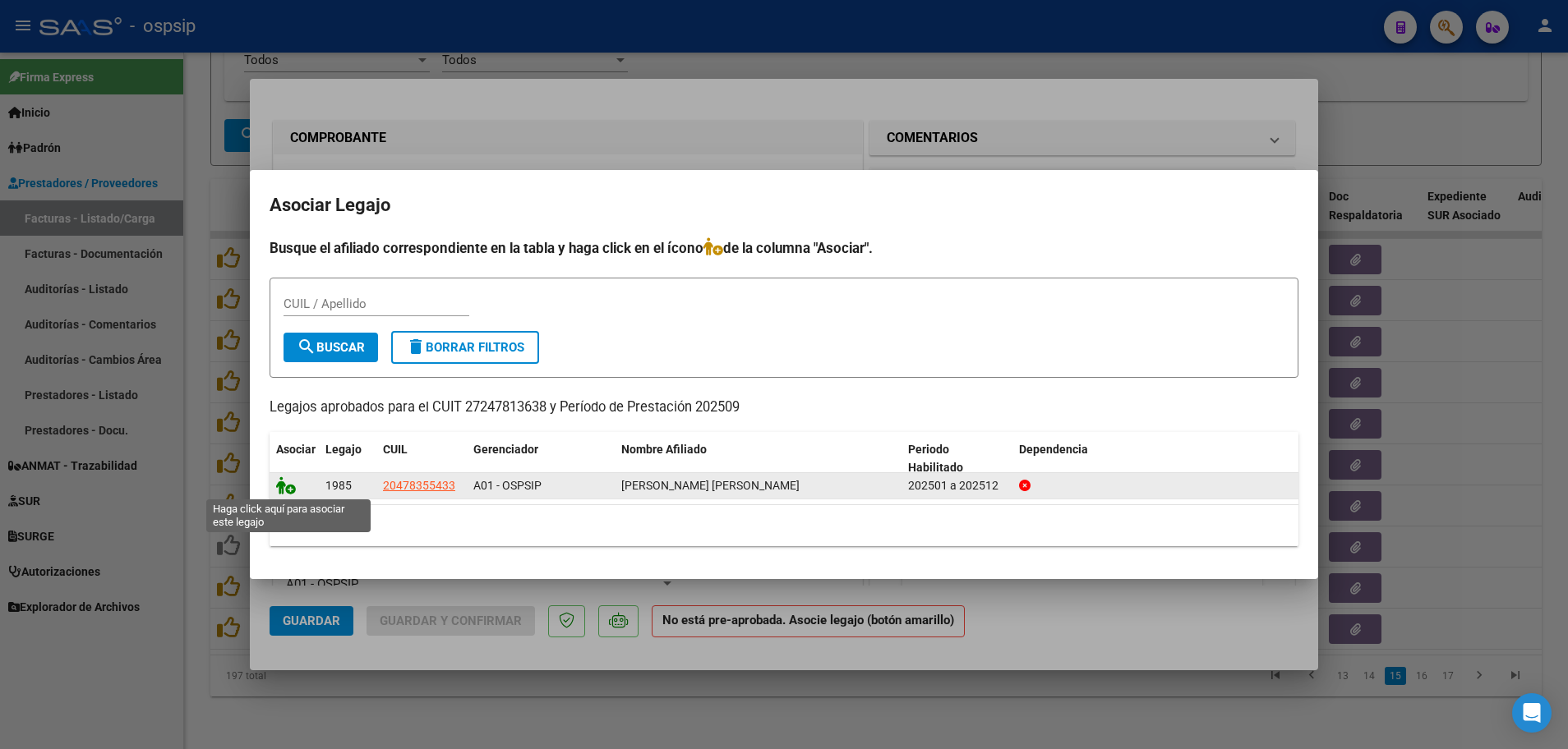
click at [293, 488] on icon at bounding box center [285, 485] width 20 height 18
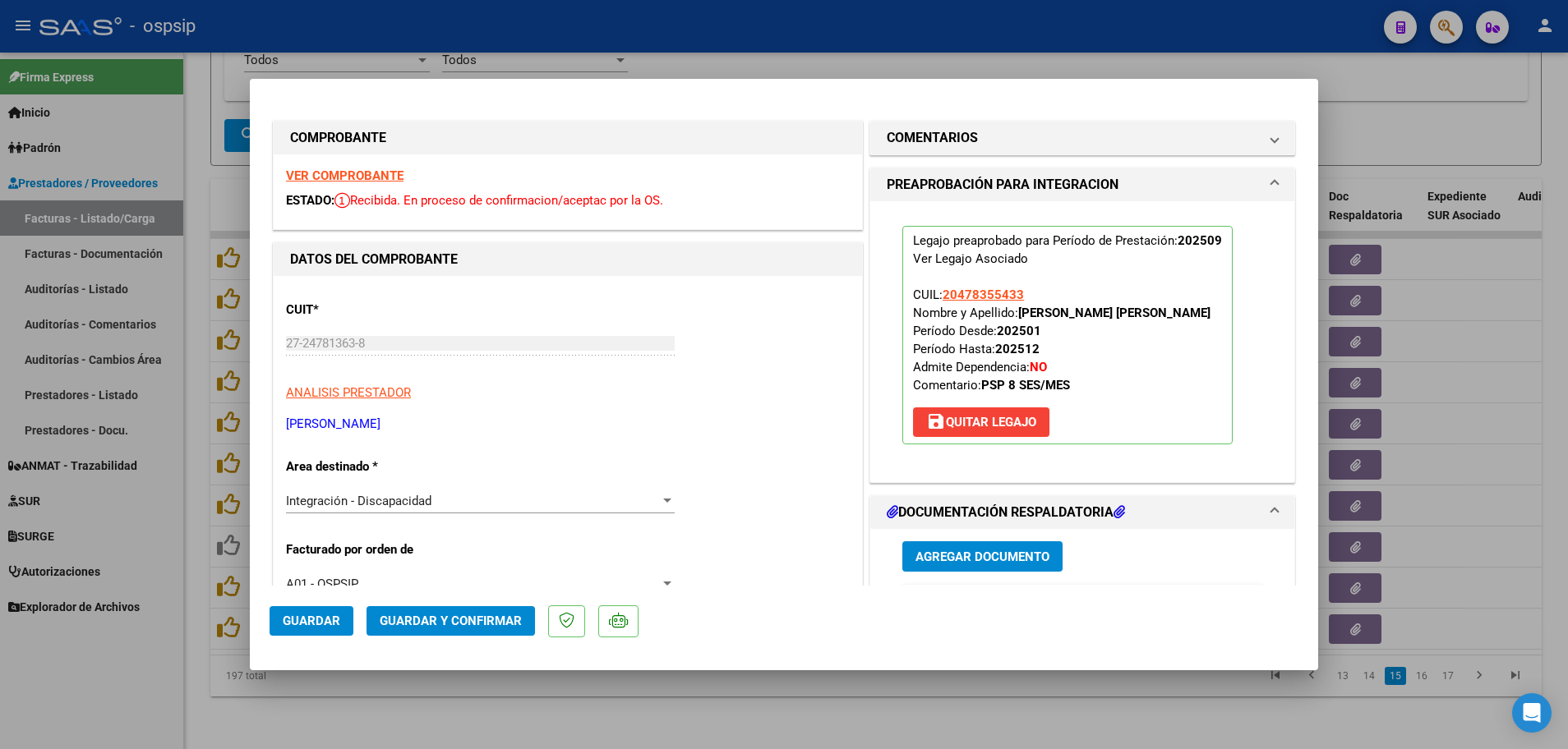
click at [323, 621] on span "Guardar" at bounding box center [311, 621] width 58 height 15
click at [185, 607] on div at bounding box center [784, 374] width 1568 height 749
type input "$ 0,00"
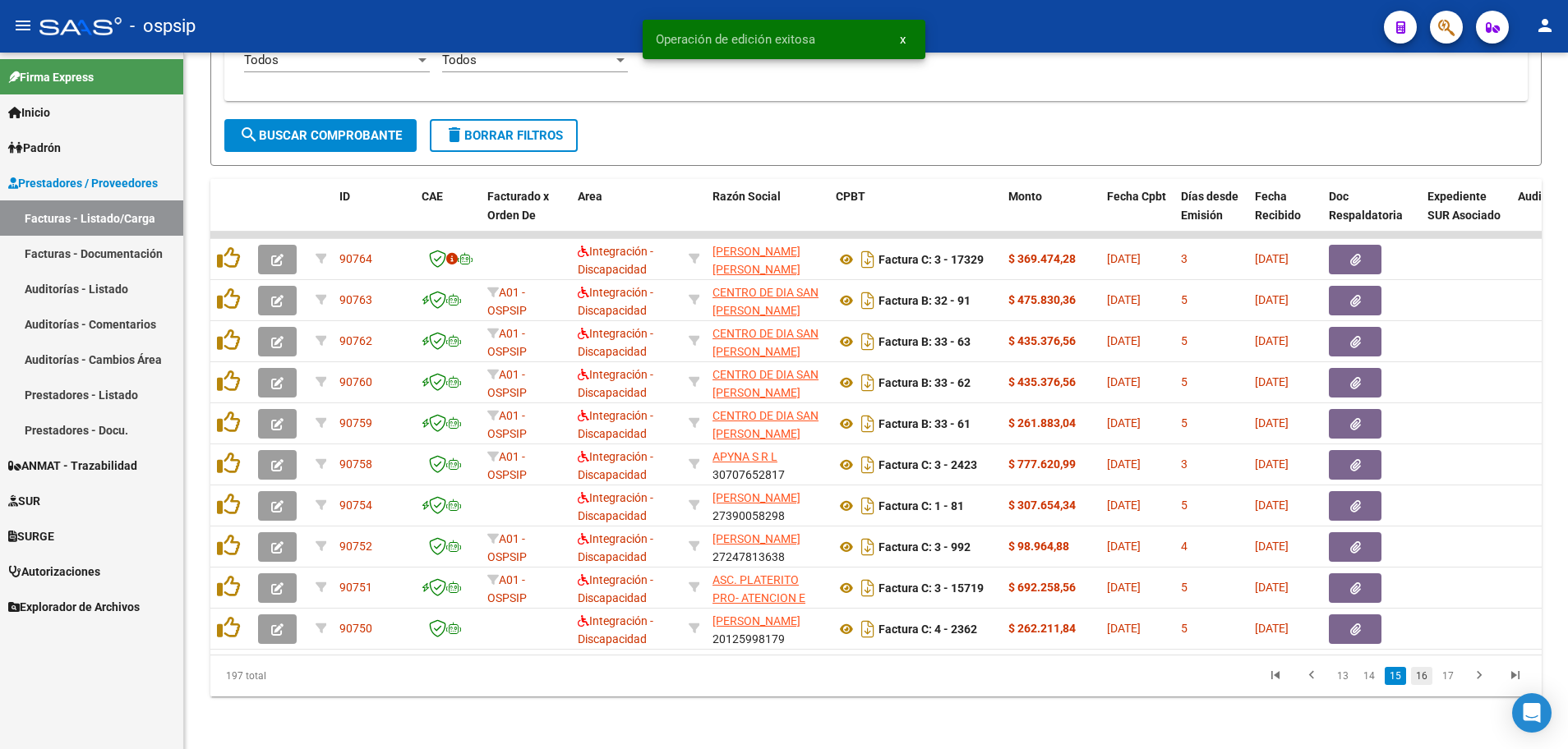
click at [1426, 677] on link "16" at bounding box center [1421, 676] width 21 height 18
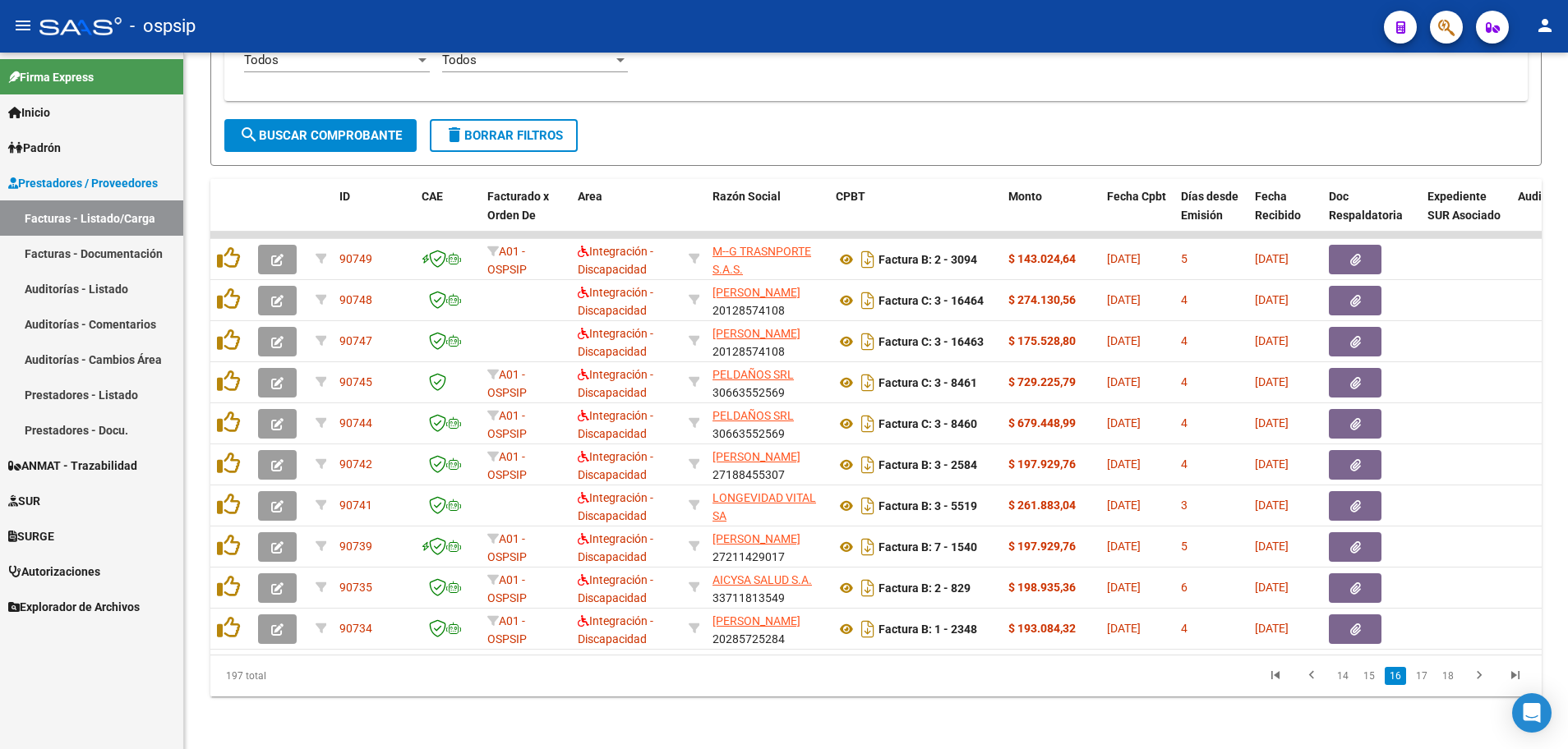
click at [1426, 677] on link "17" at bounding box center [1421, 676] width 21 height 18
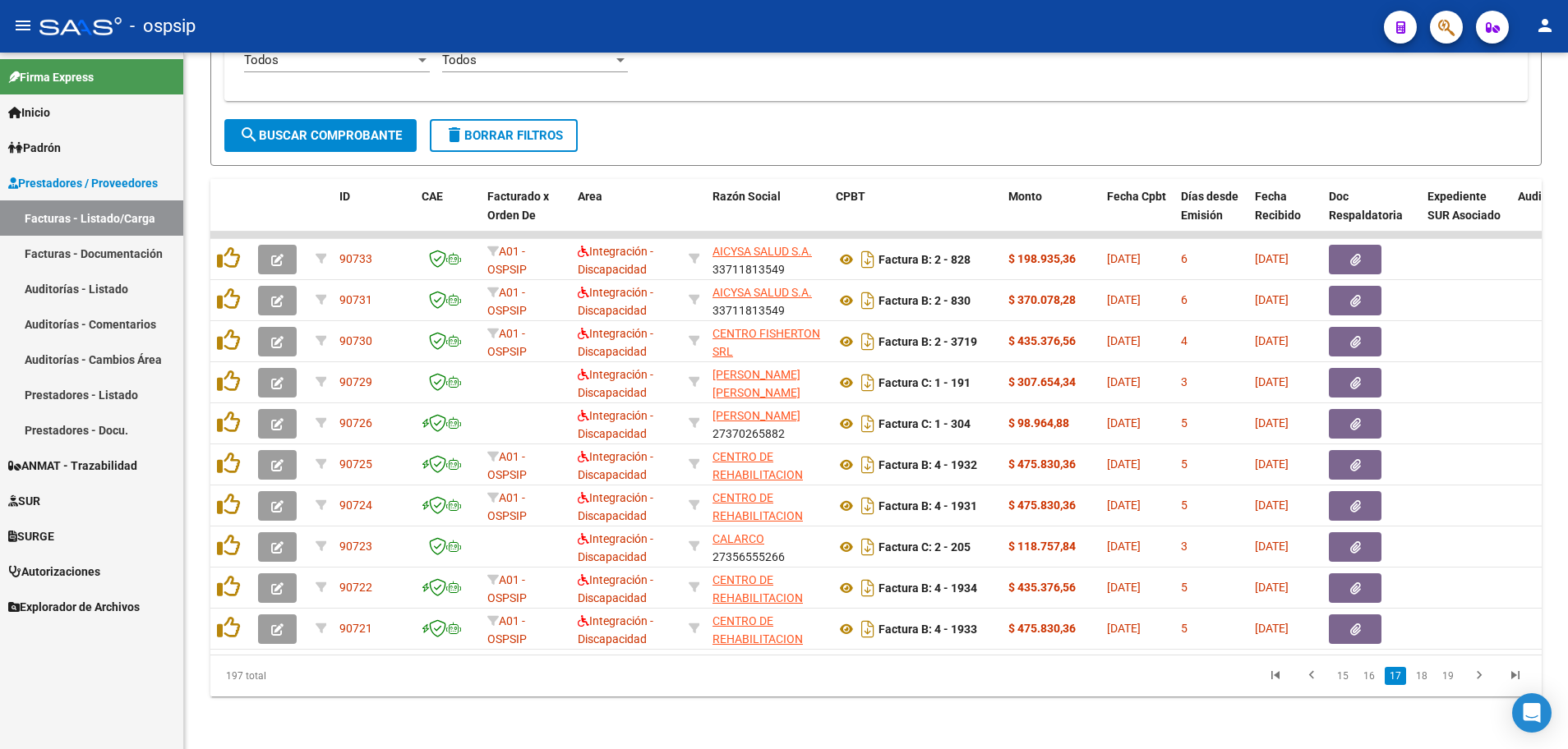
click at [1426, 677] on link "18" at bounding box center [1421, 676] width 21 height 18
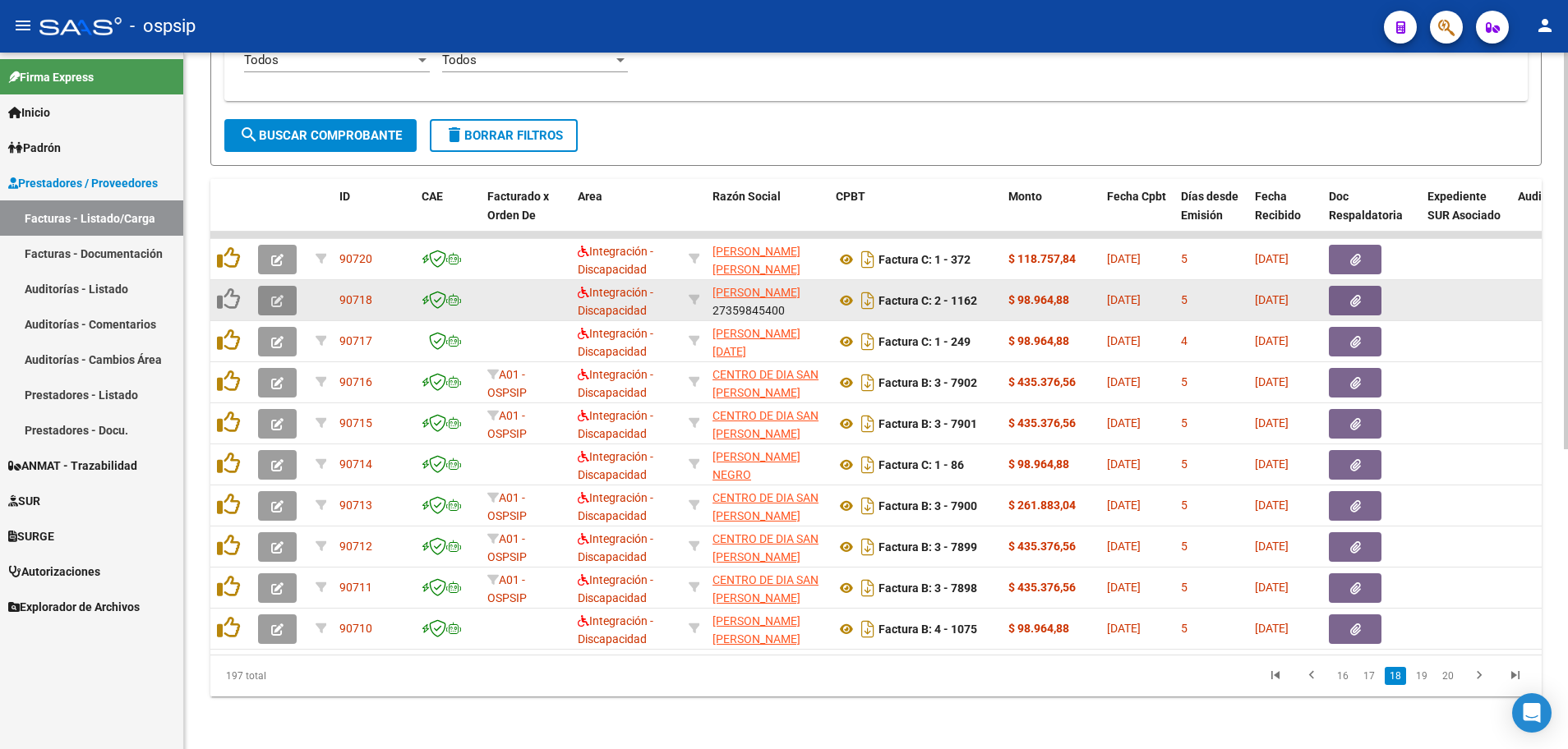
click at [266, 287] on button "button" at bounding box center [278, 301] width 39 height 30
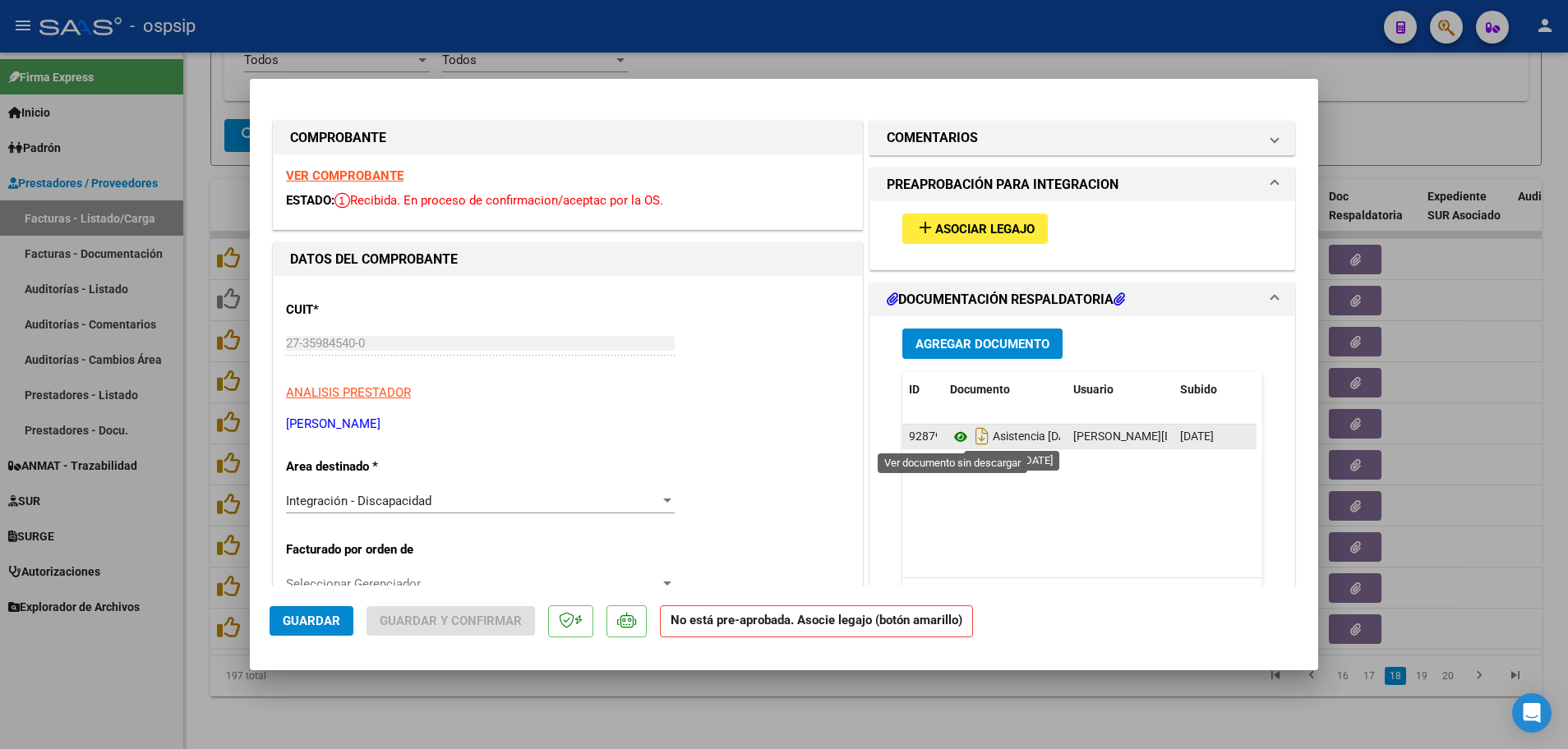
click at [953, 435] on icon at bounding box center [960, 437] width 21 height 20
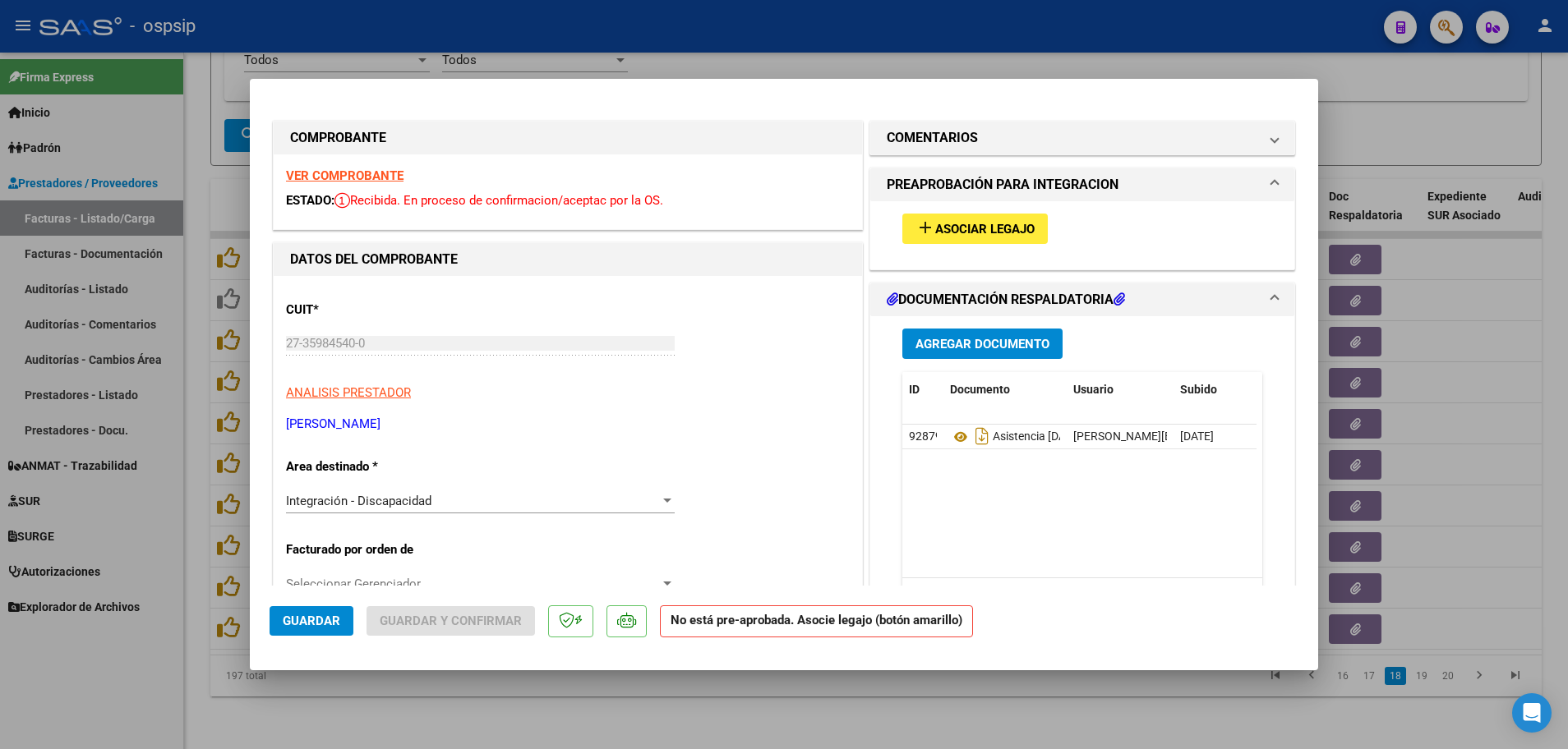
click at [364, 171] on strong "VER COMPROBANTE" at bounding box center [345, 176] width 117 height 15
click at [955, 222] on span "Asociar Legajo" at bounding box center [984, 230] width 99 height 15
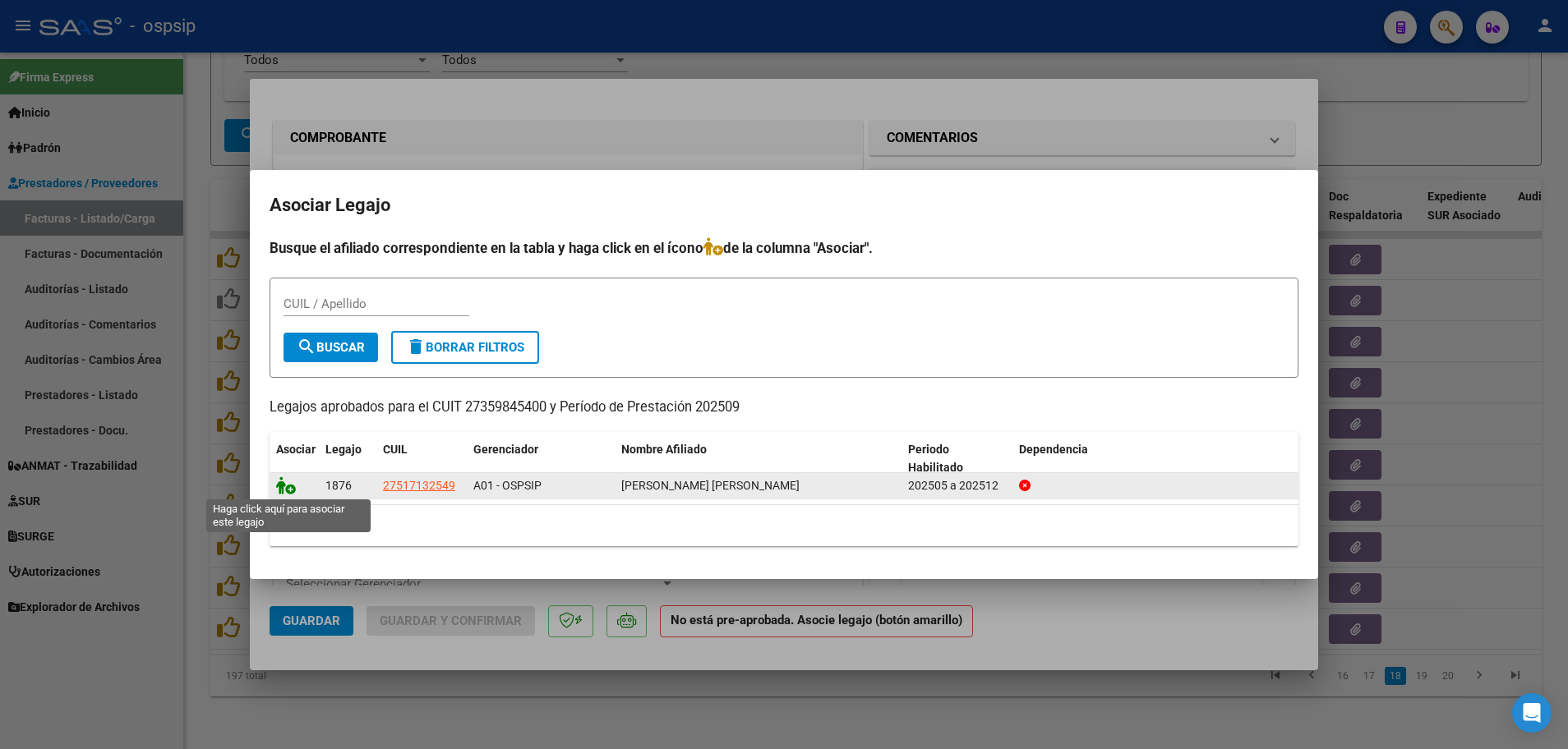
click at [286, 490] on icon at bounding box center [285, 485] width 20 height 18
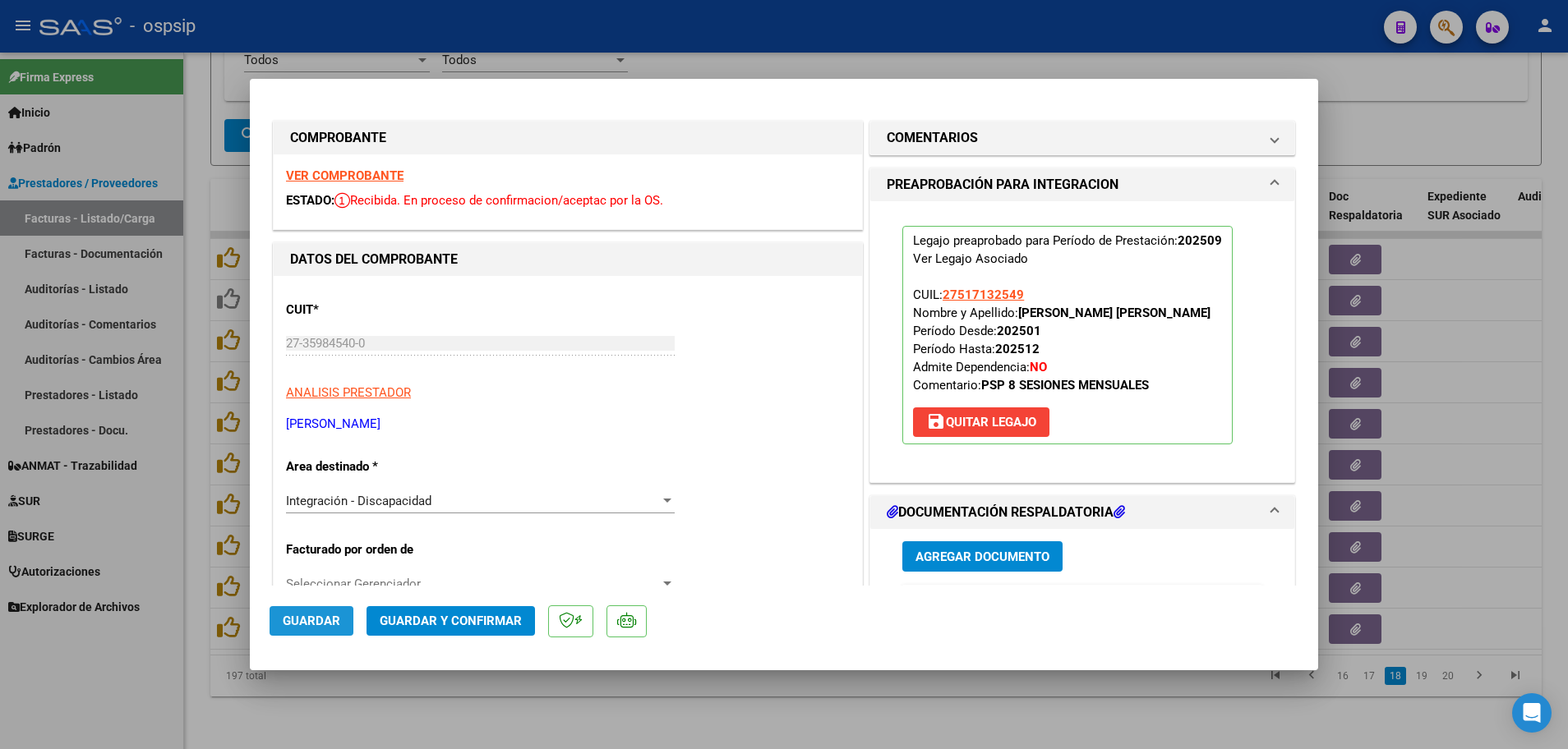
click at [296, 623] on span "Guardar" at bounding box center [311, 621] width 58 height 15
click at [202, 609] on div at bounding box center [784, 374] width 1568 height 749
type input "$ 0,00"
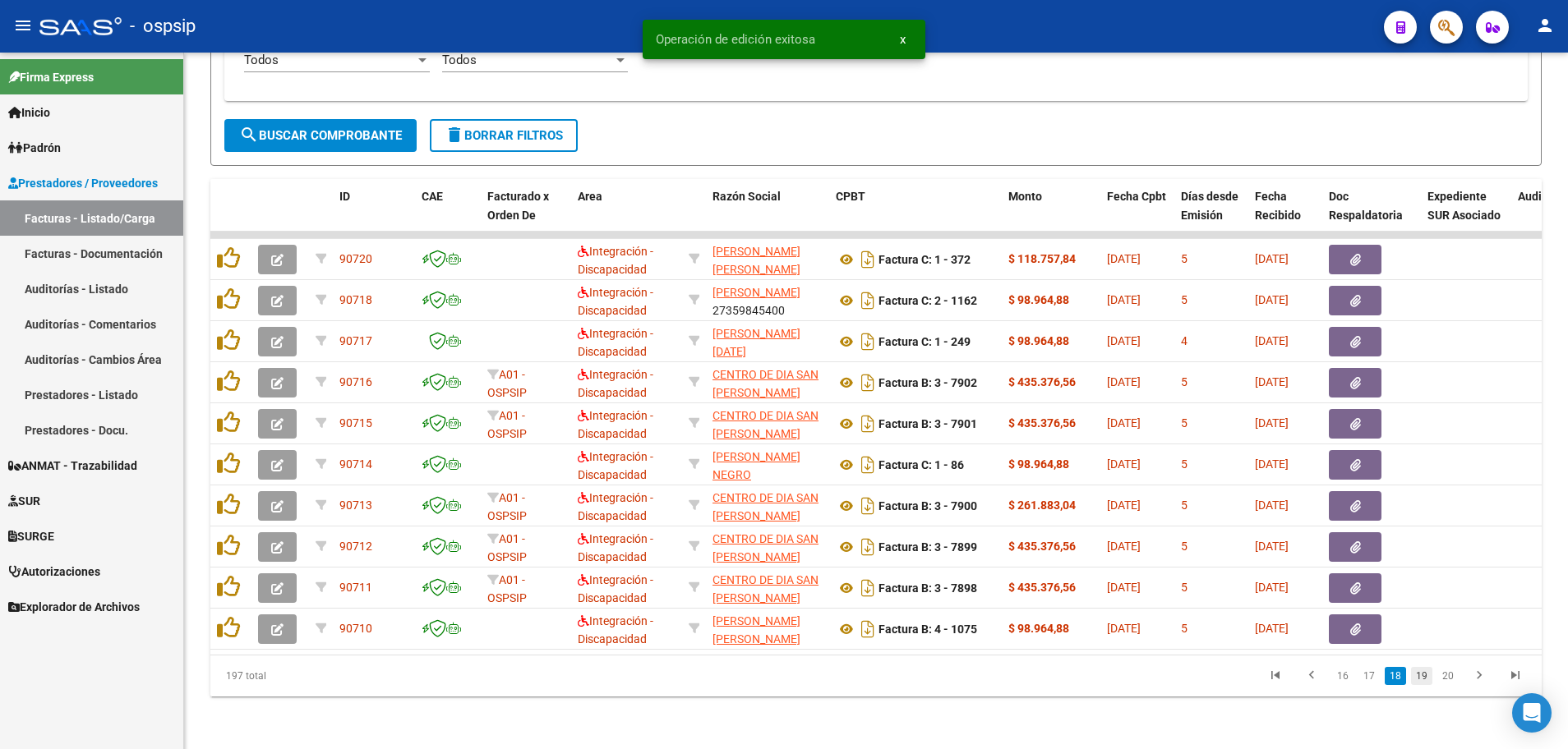
click at [1427, 676] on link "19" at bounding box center [1421, 676] width 21 height 18
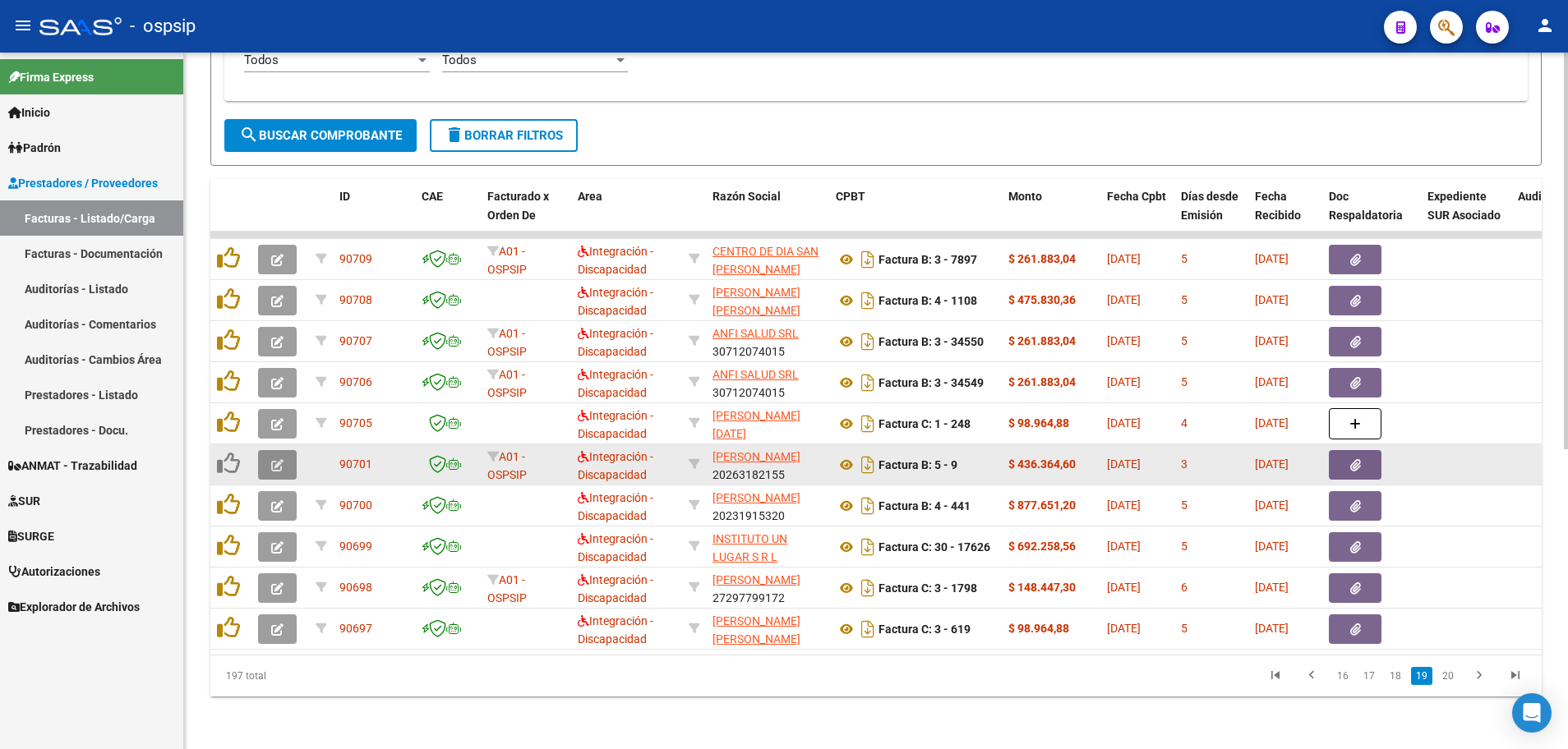
click at [269, 454] on button "button" at bounding box center [278, 465] width 39 height 30
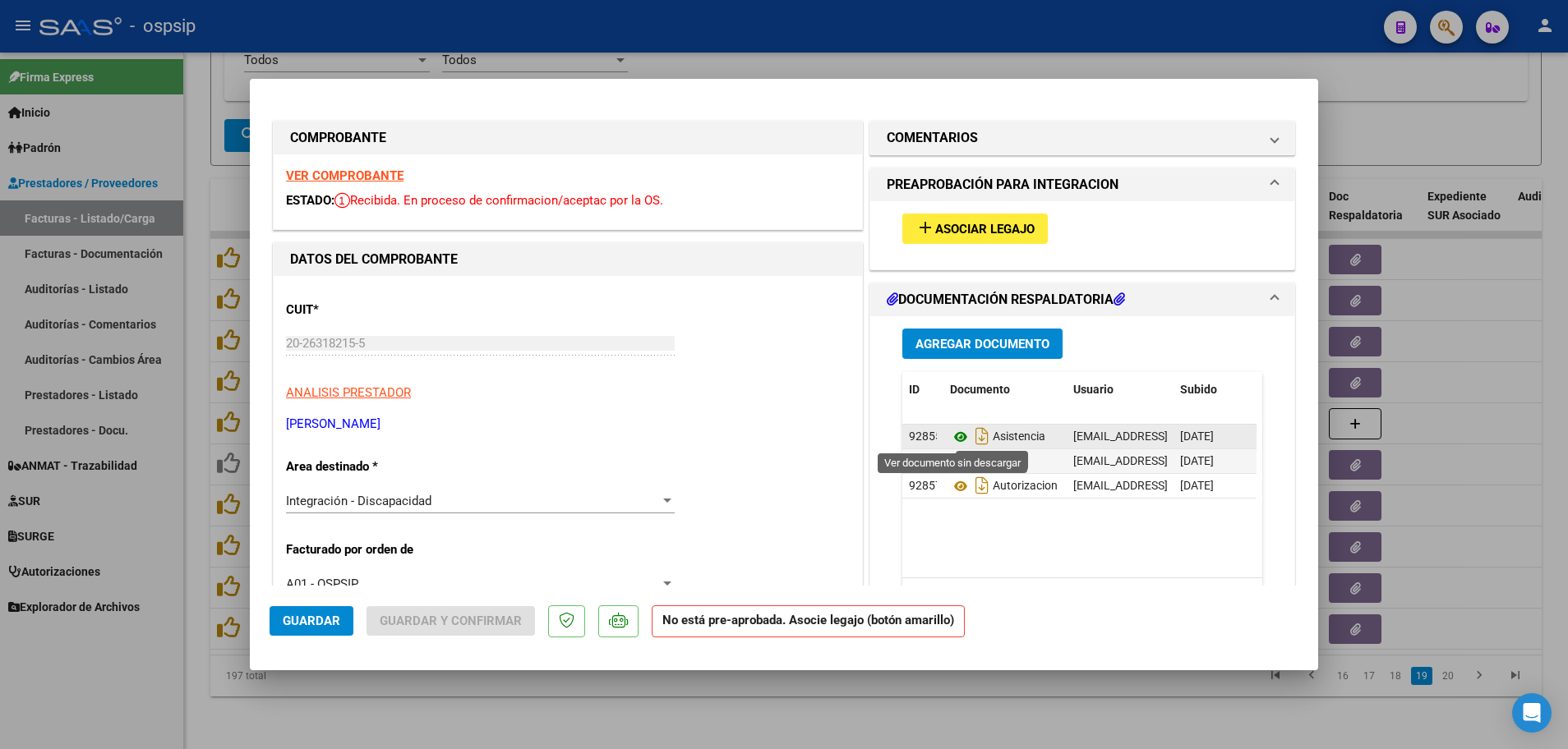
click at [952, 438] on icon at bounding box center [960, 437] width 21 height 20
click at [337, 173] on strong "VER COMPROBANTE" at bounding box center [345, 176] width 117 height 15
click at [965, 234] on span "Asociar Legajo" at bounding box center [984, 230] width 99 height 15
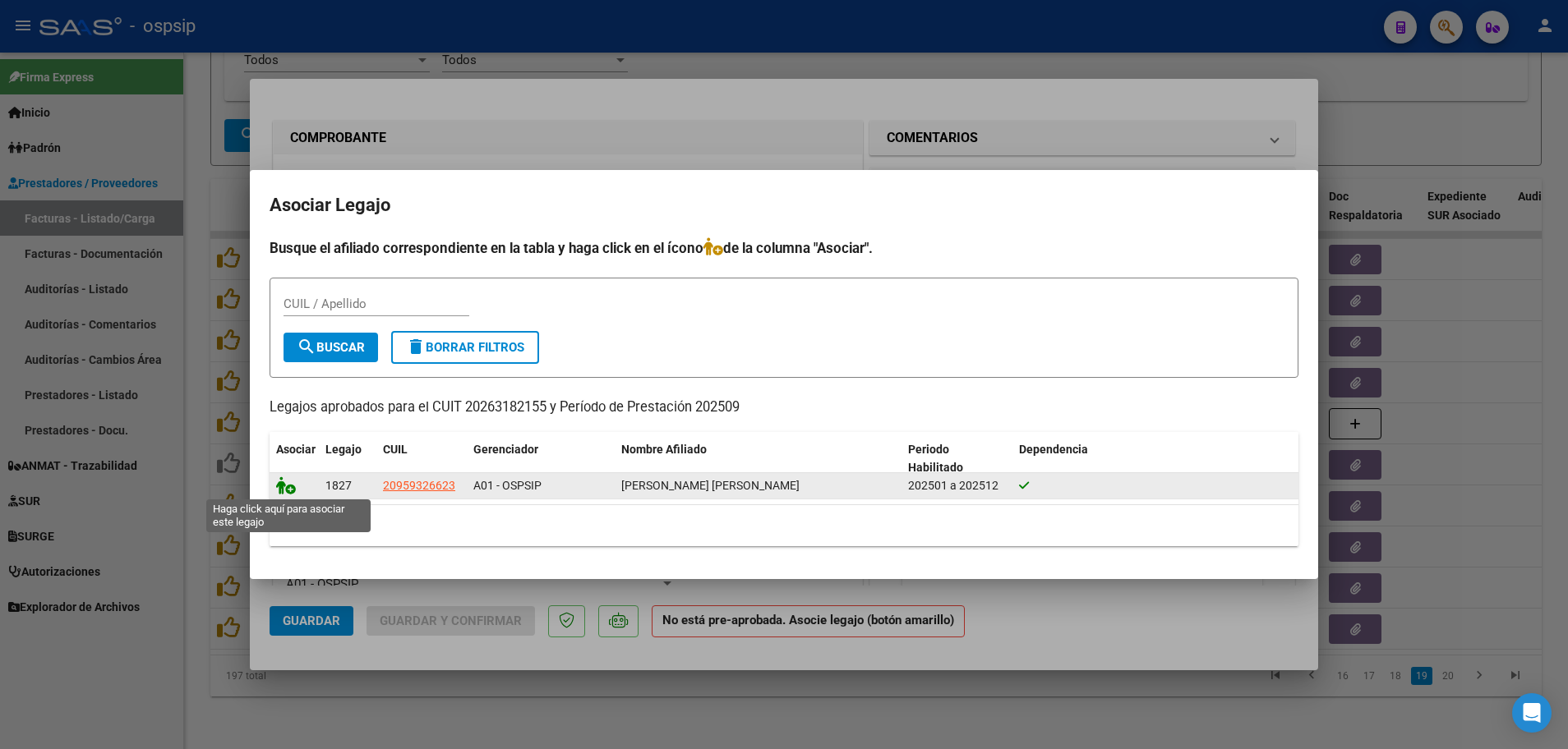
click at [293, 488] on icon at bounding box center [285, 485] width 20 height 18
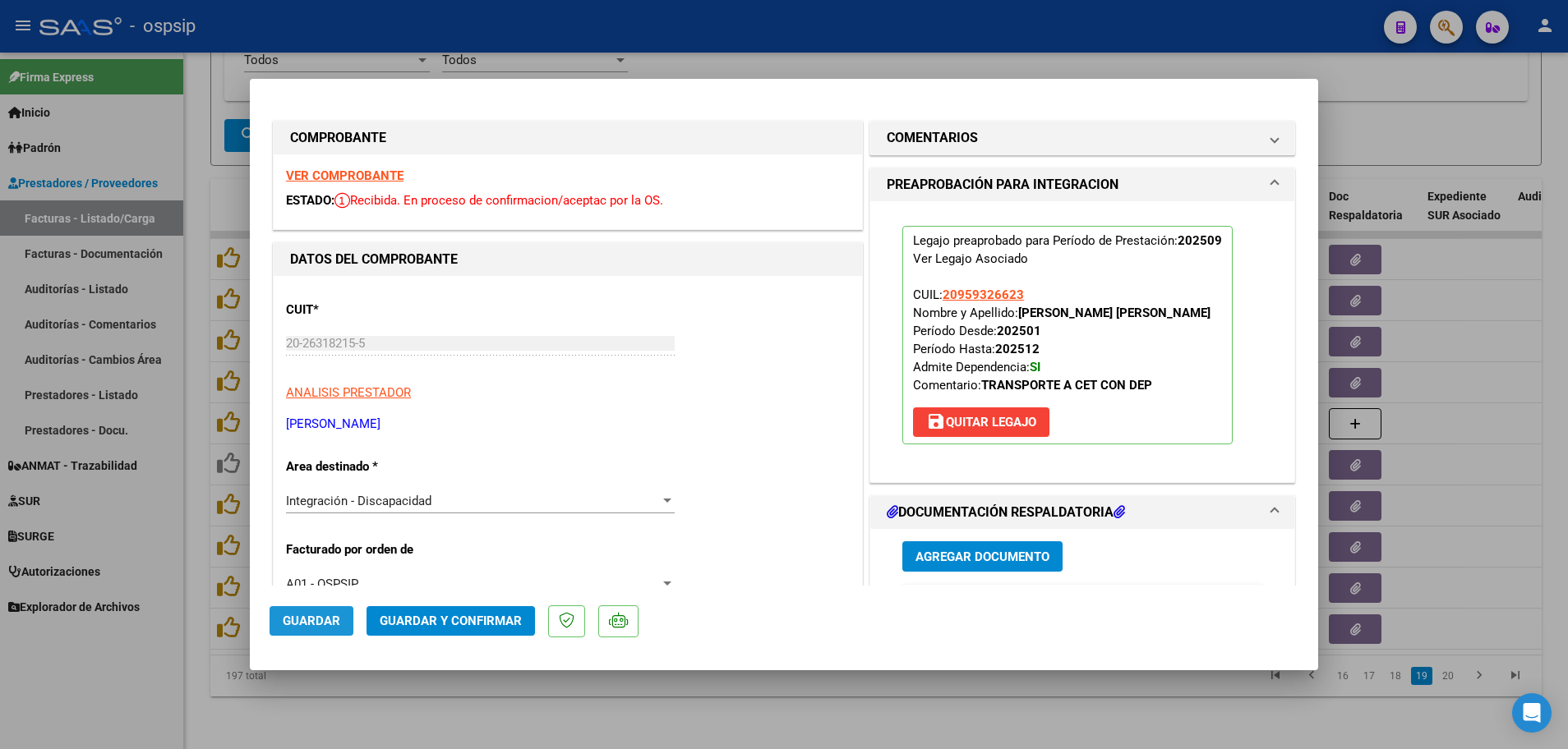
click at [307, 622] on span "Guardar" at bounding box center [311, 621] width 58 height 15
click at [197, 575] on div at bounding box center [784, 374] width 1568 height 749
type input "$ 0,00"
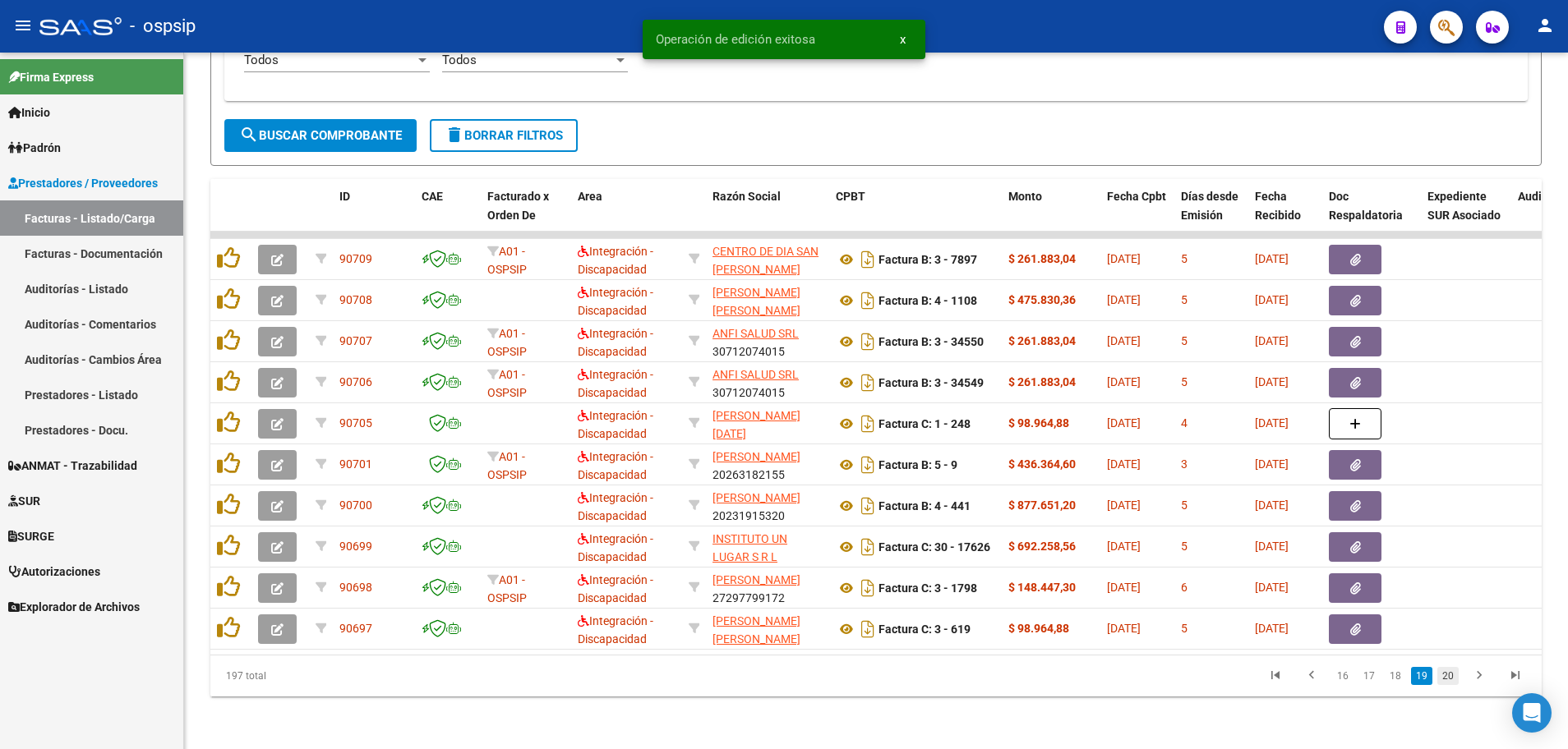
click at [1445, 674] on link "20" at bounding box center [1447, 676] width 21 height 18
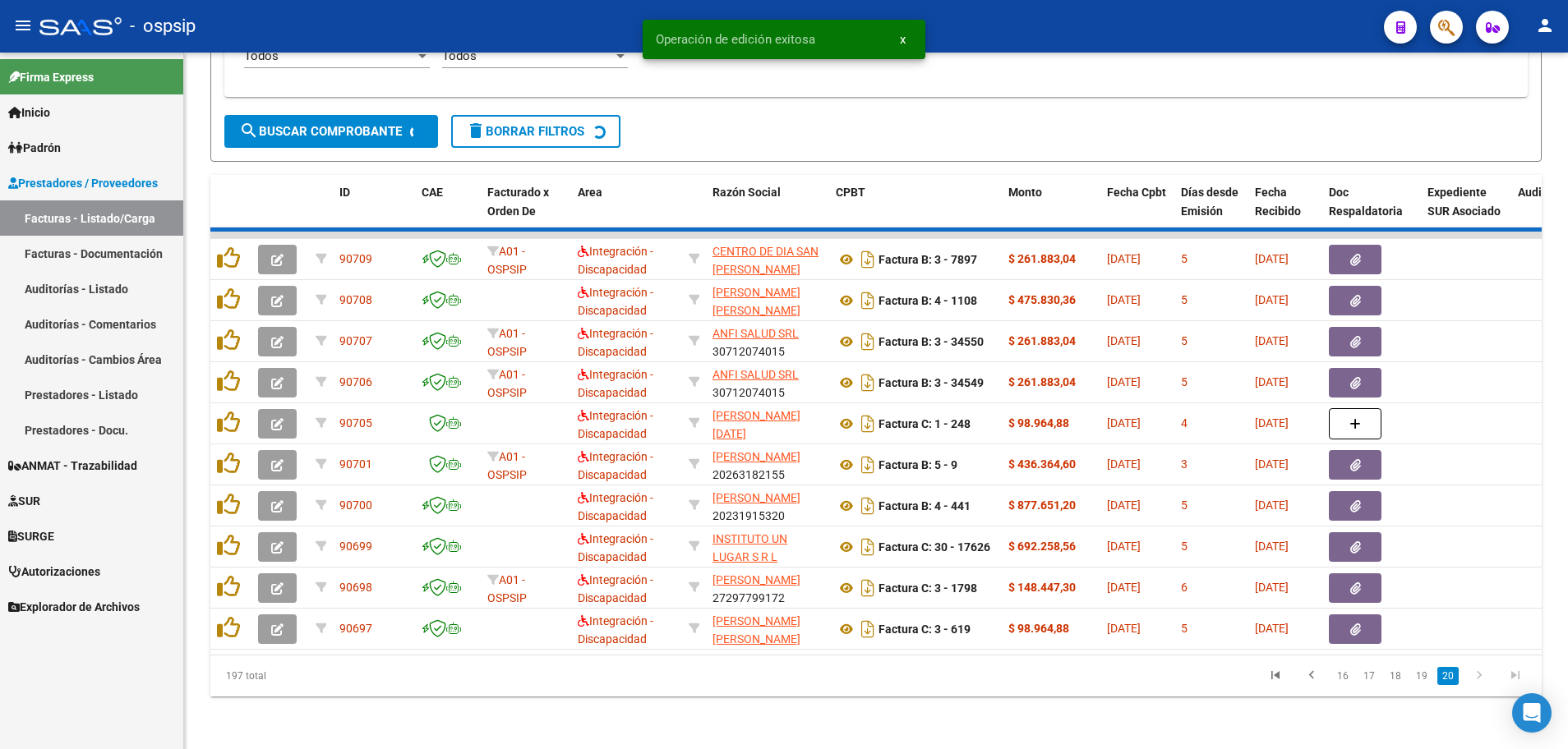
scroll to position [403, 0]
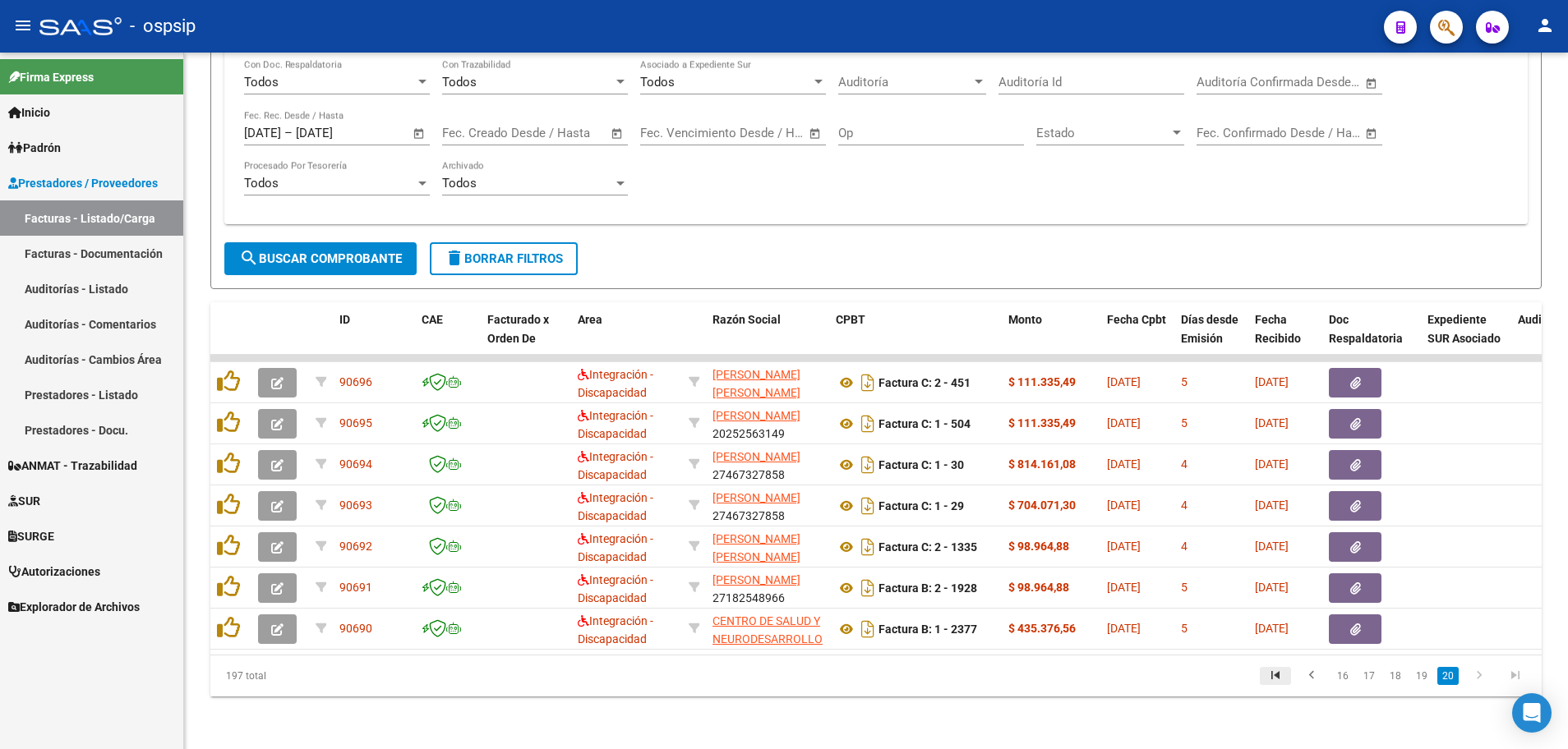
click at [1285, 677] on icon "go to first page" at bounding box center [1274, 677] width 21 height 20
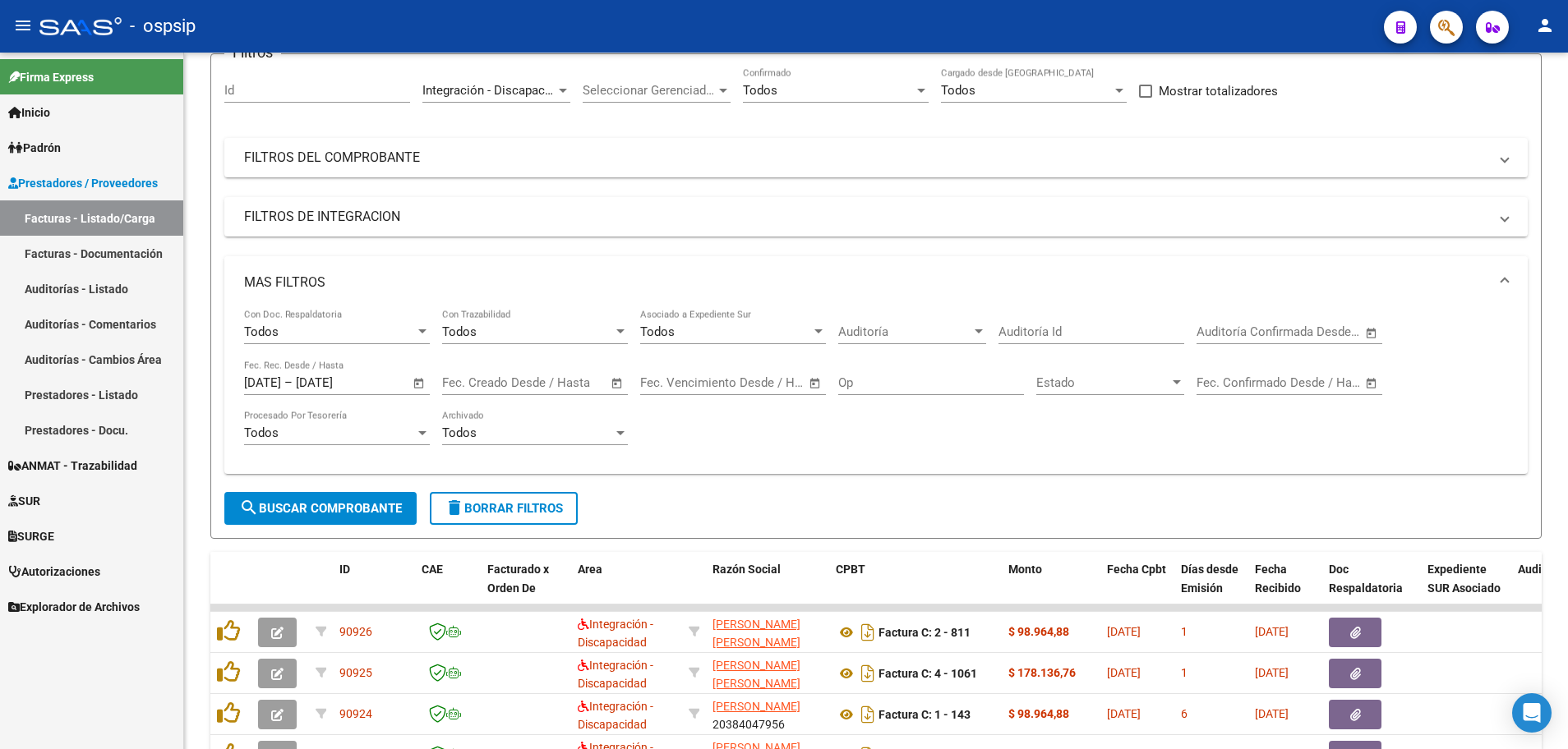
scroll to position [0, 0]
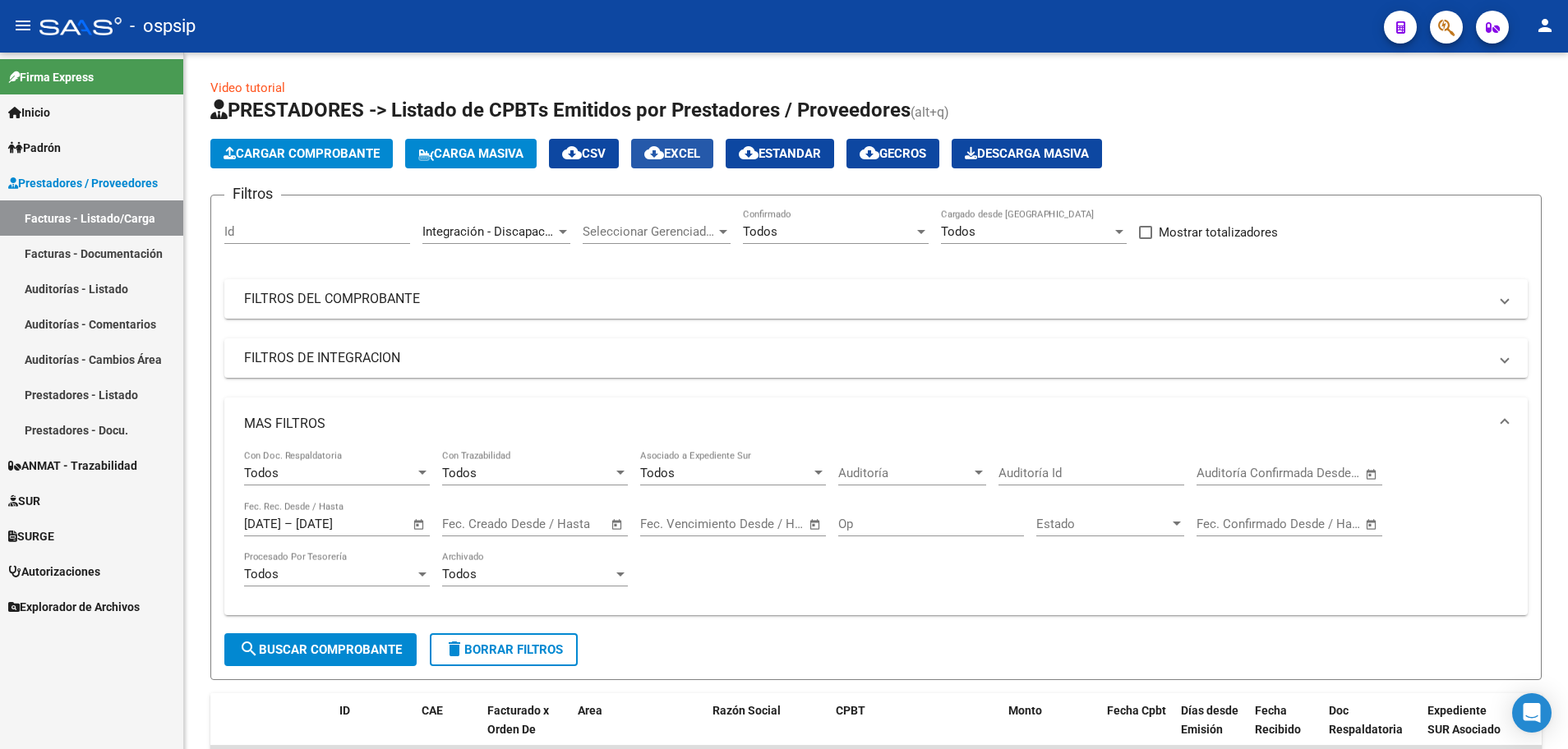
click at [695, 153] on span "cloud_download EXCEL" at bounding box center [672, 153] width 56 height 15
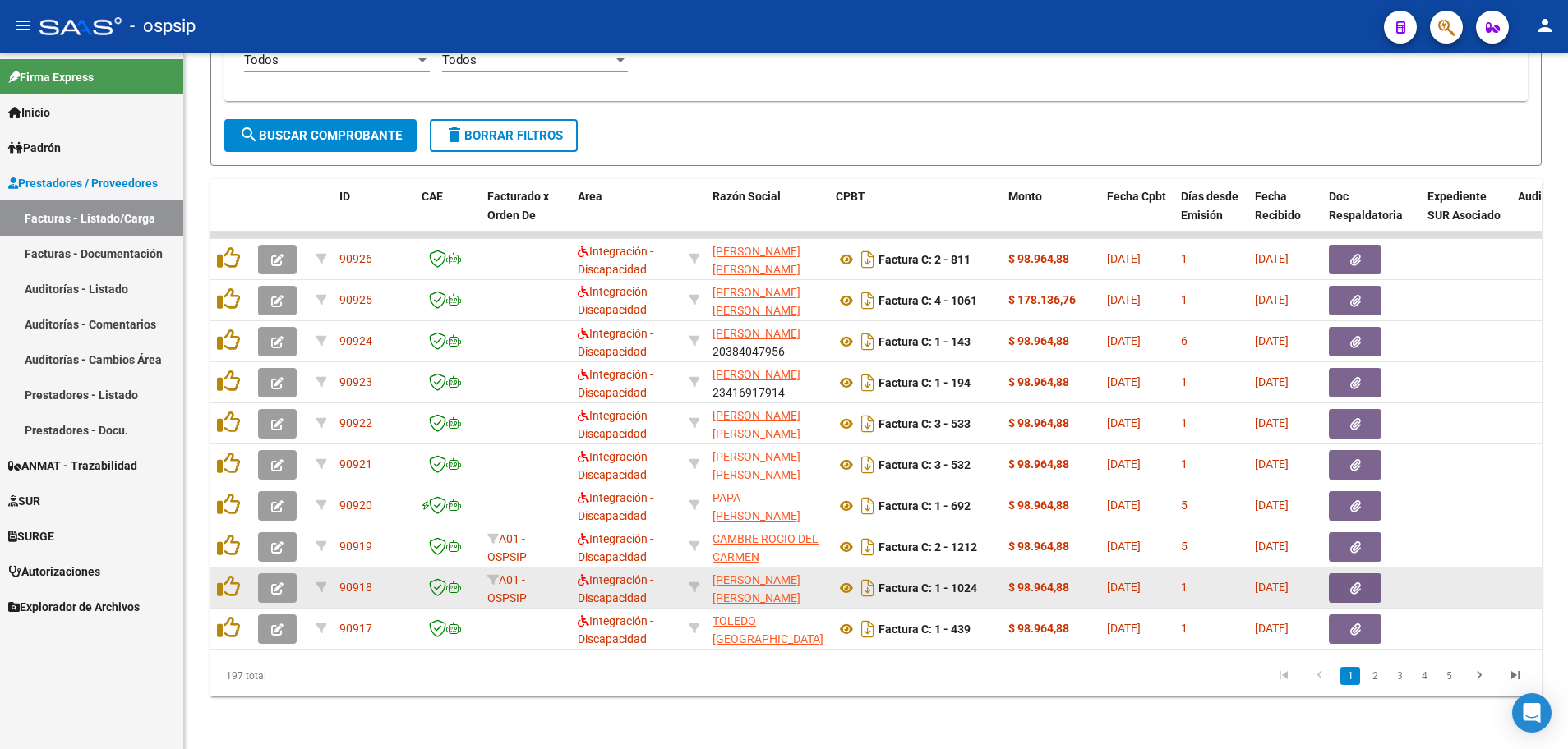
scroll to position [527, 0]
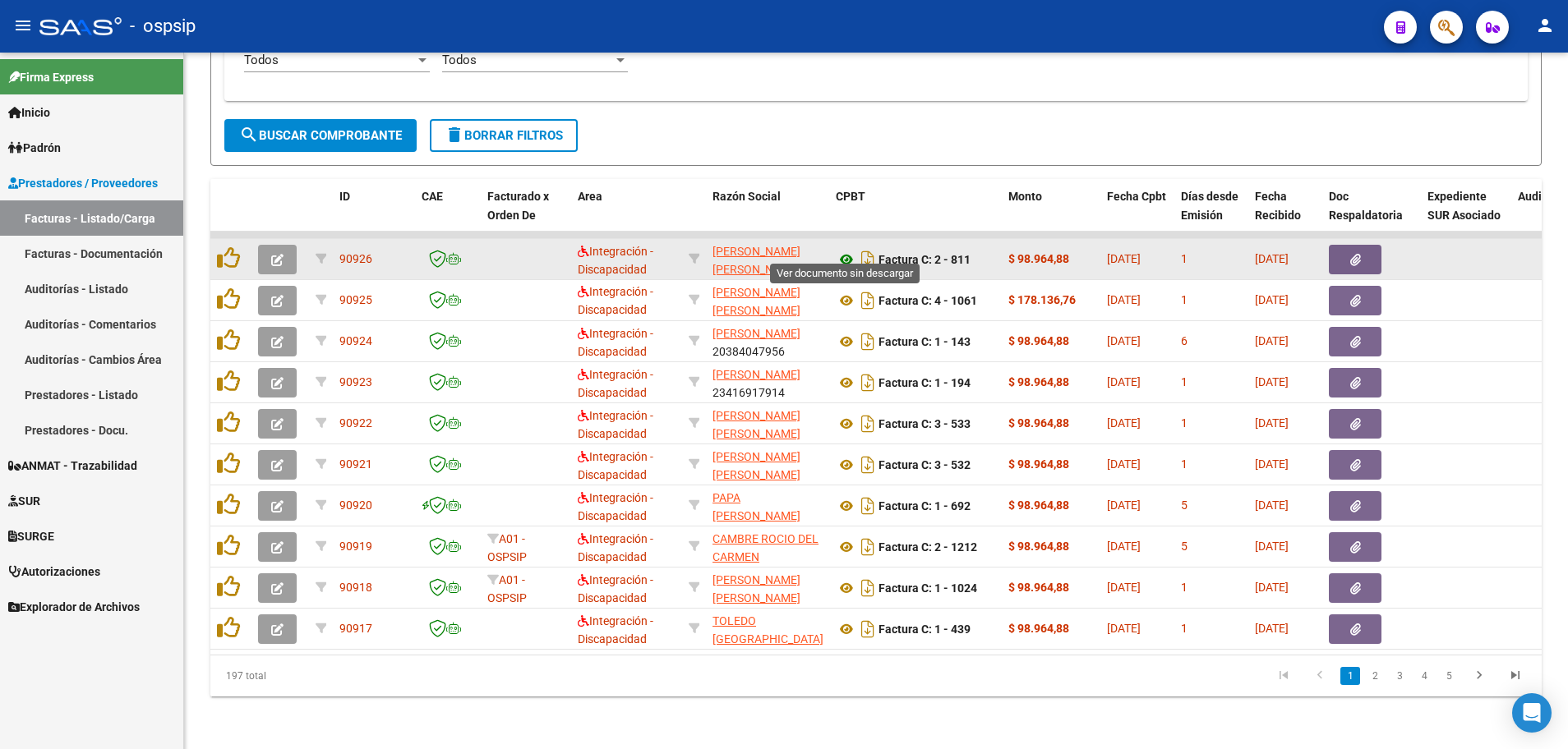
click at [839, 250] on icon at bounding box center [846, 259] width 21 height 20
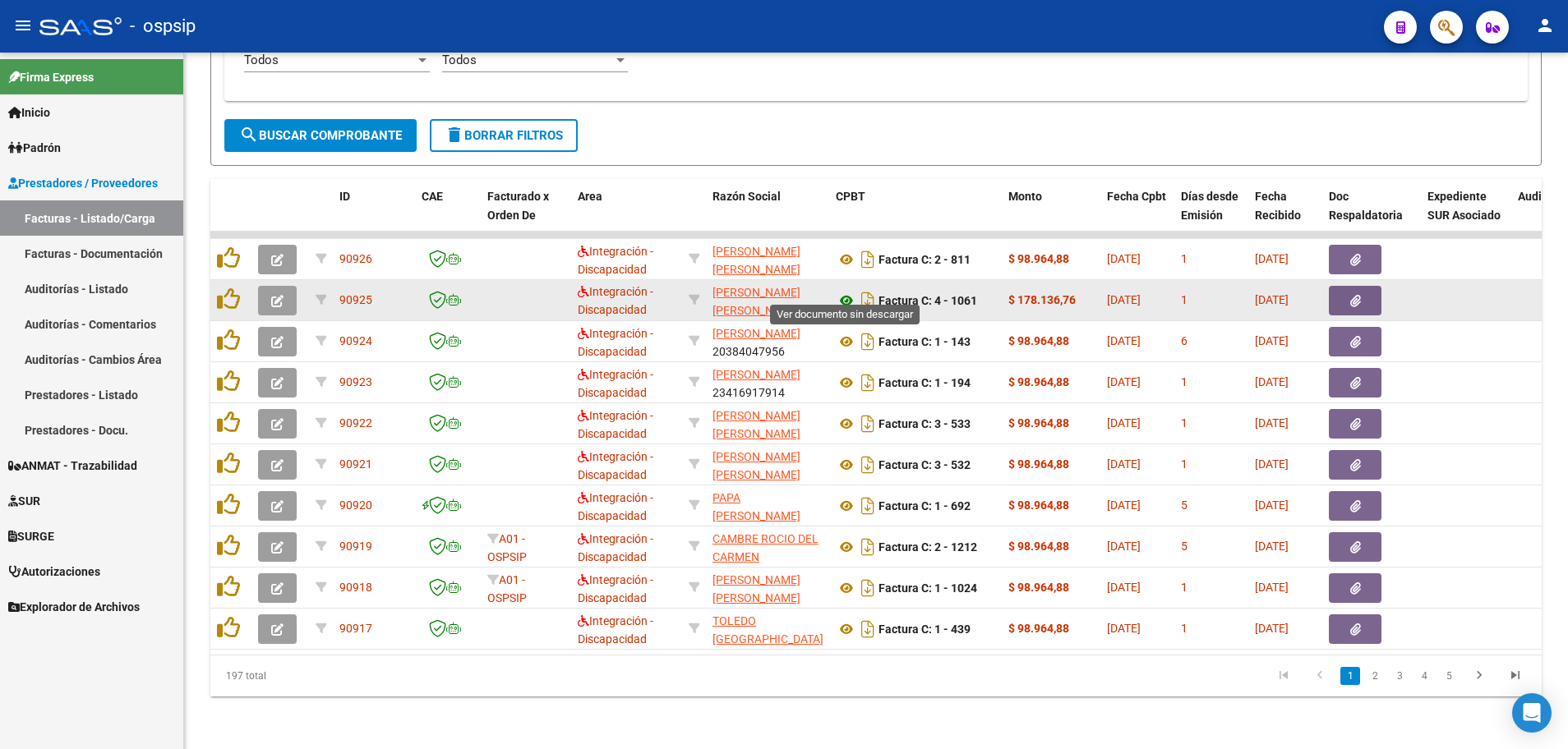
click at [840, 291] on icon at bounding box center [846, 300] width 21 height 20
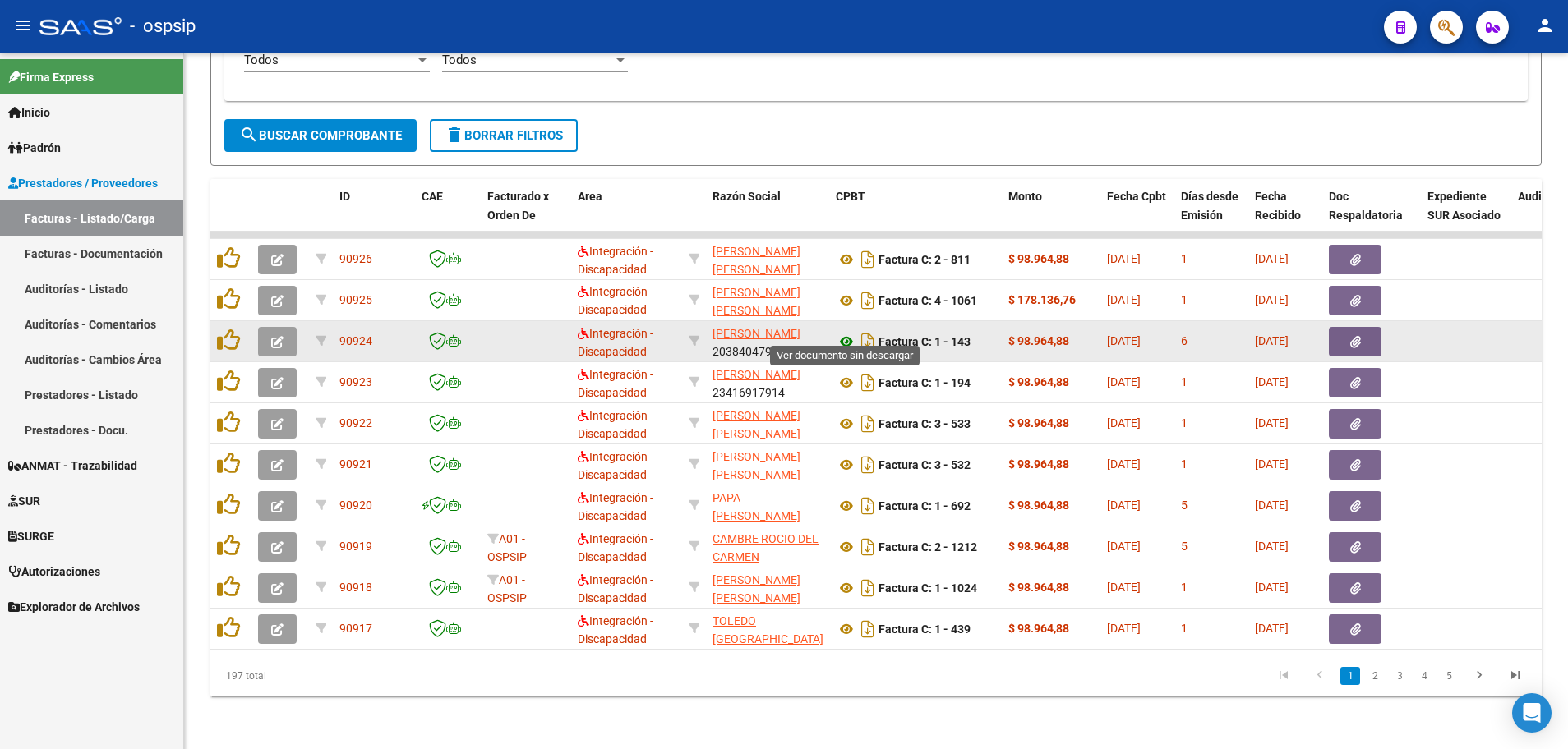
click at [838, 332] on icon at bounding box center [846, 341] width 21 height 20
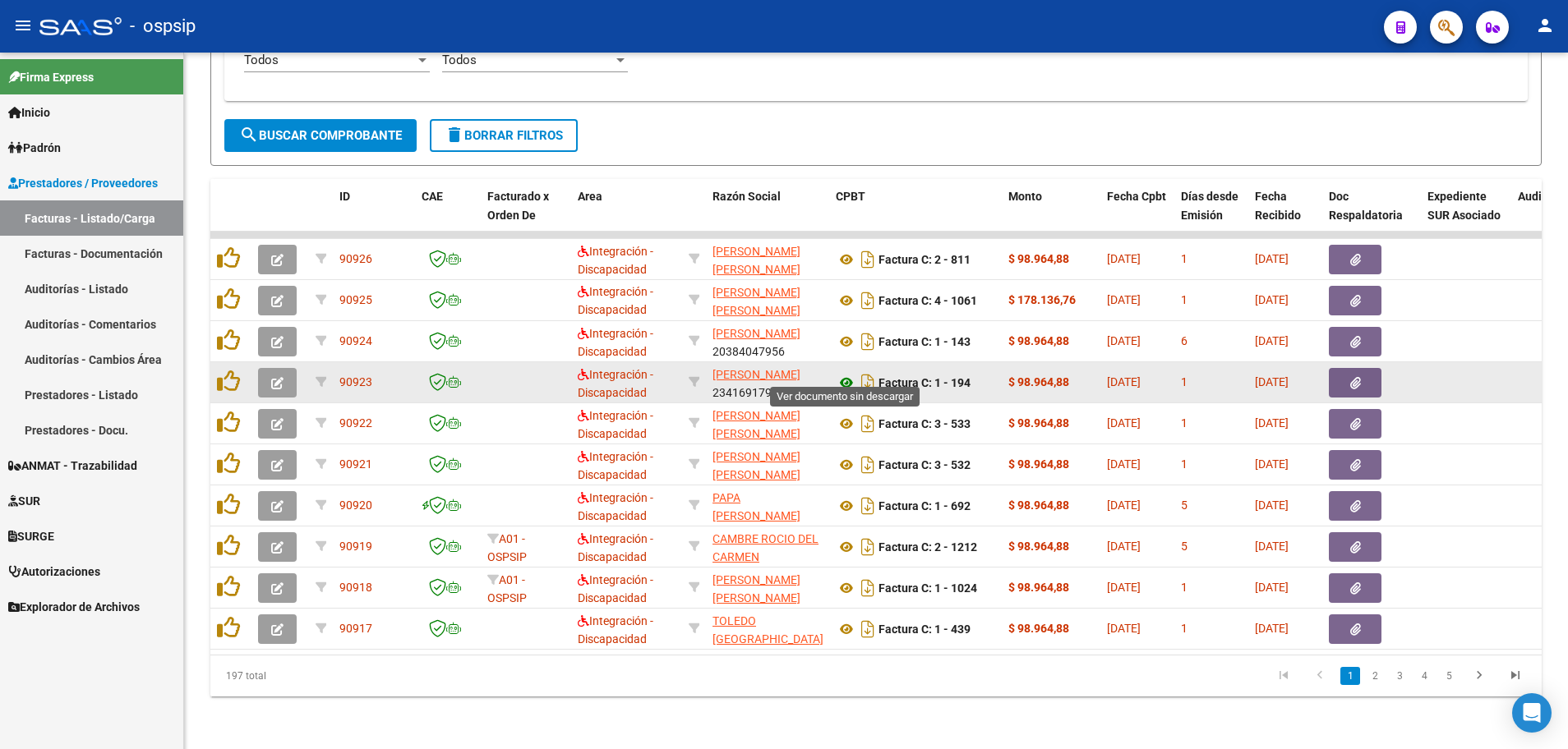
click at [839, 376] on icon at bounding box center [846, 382] width 21 height 20
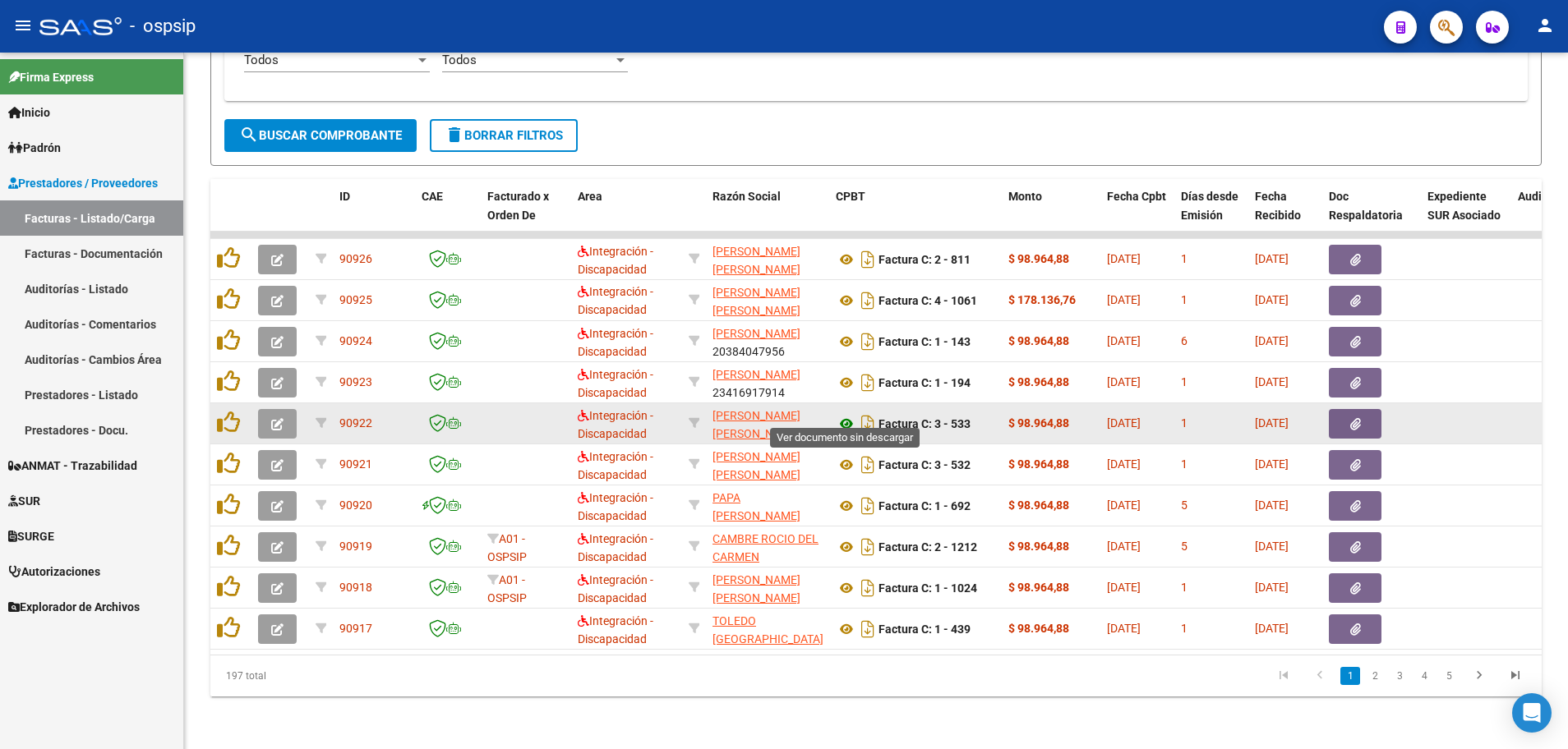
click at [848, 414] on icon at bounding box center [846, 424] width 21 height 20
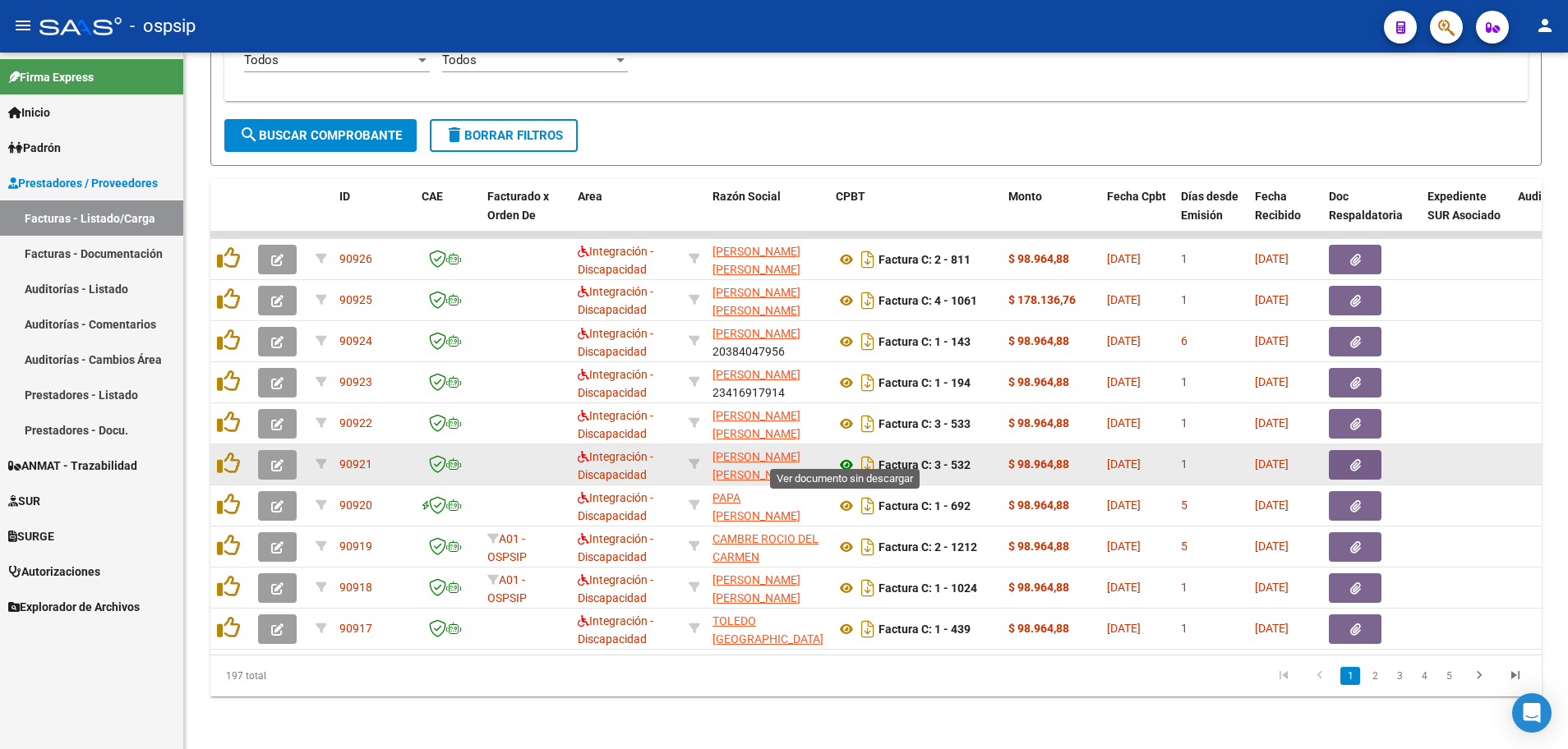
click at [847, 455] on icon at bounding box center [846, 465] width 21 height 20
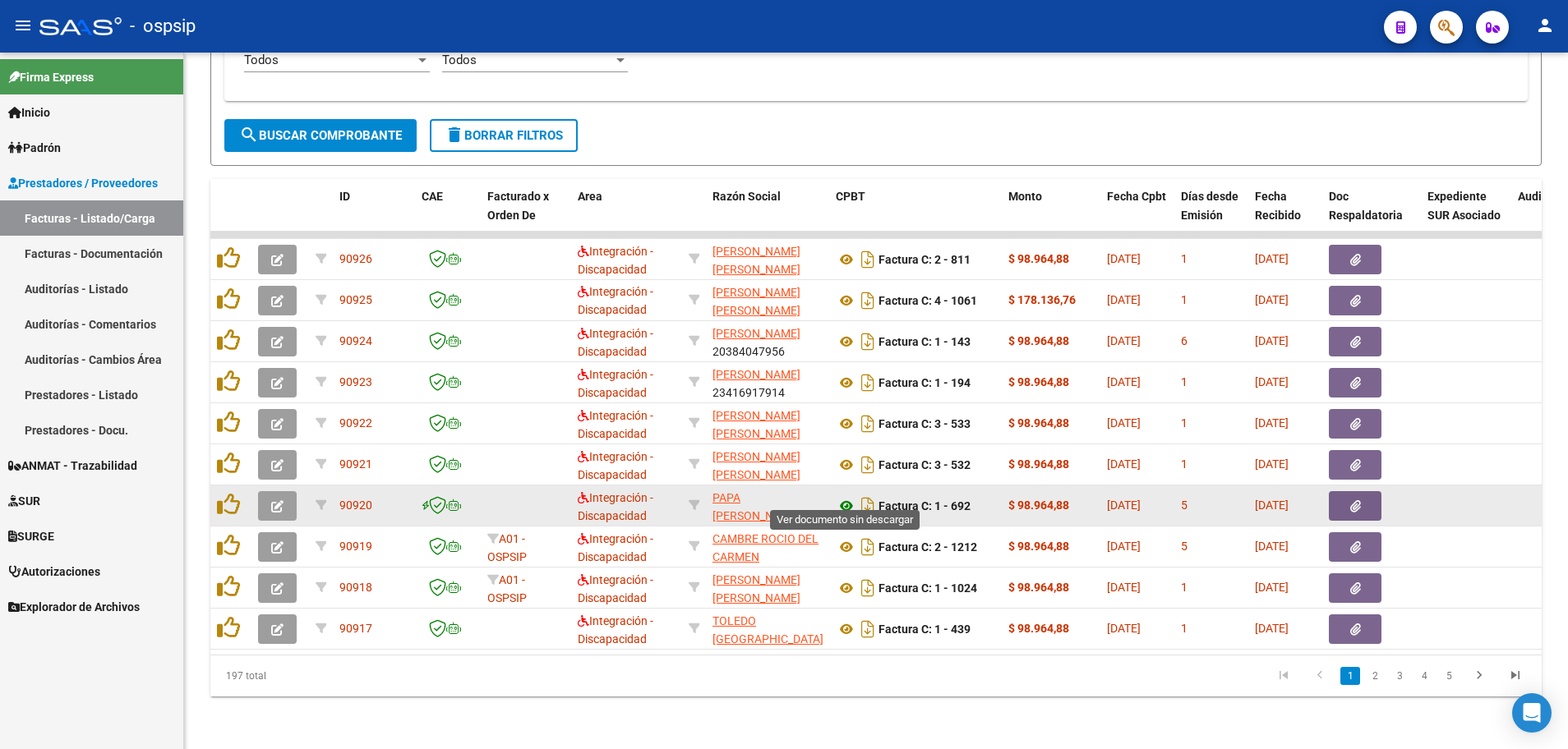
click at [850, 496] on icon at bounding box center [846, 506] width 21 height 20
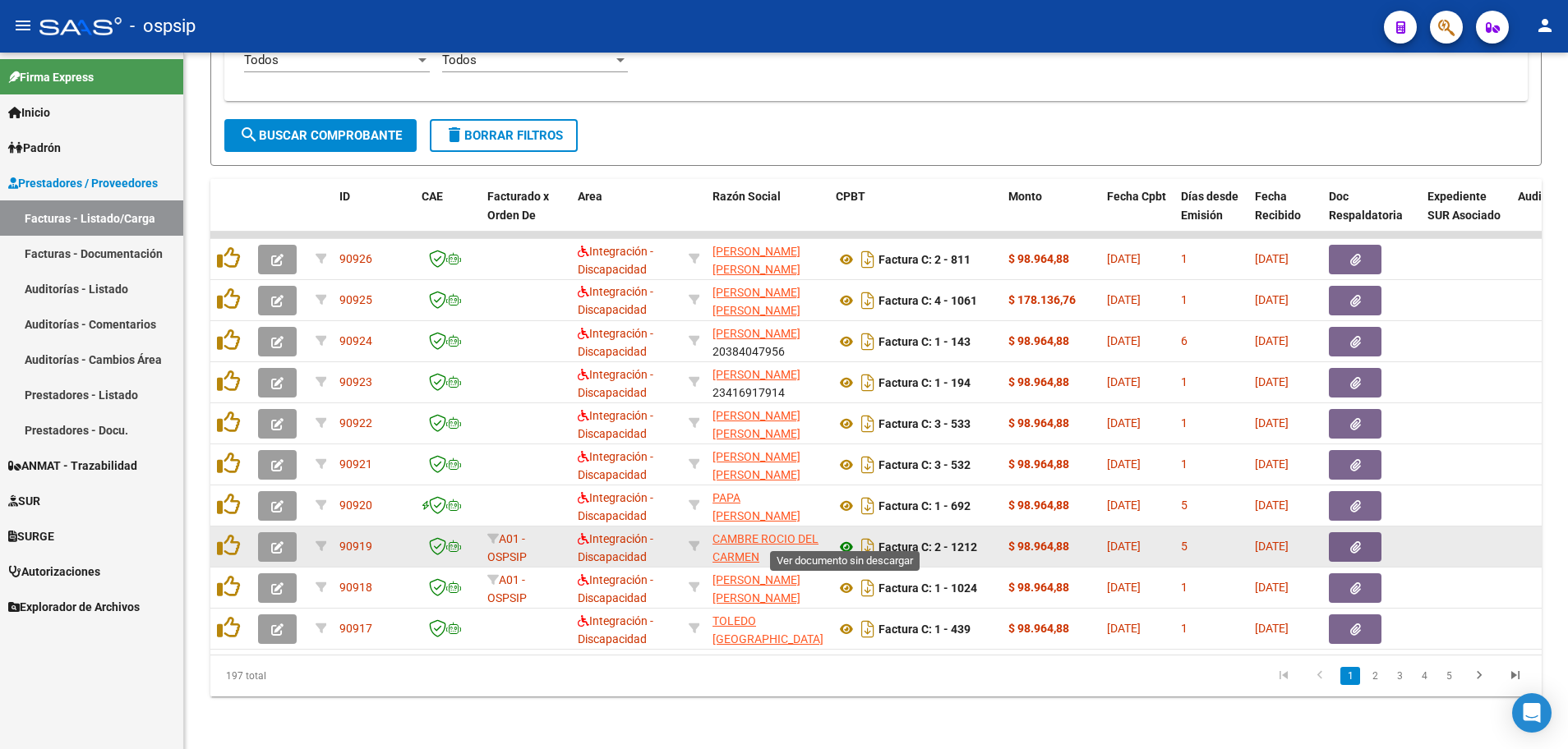
click at [843, 537] on icon at bounding box center [846, 546] width 21 height 20
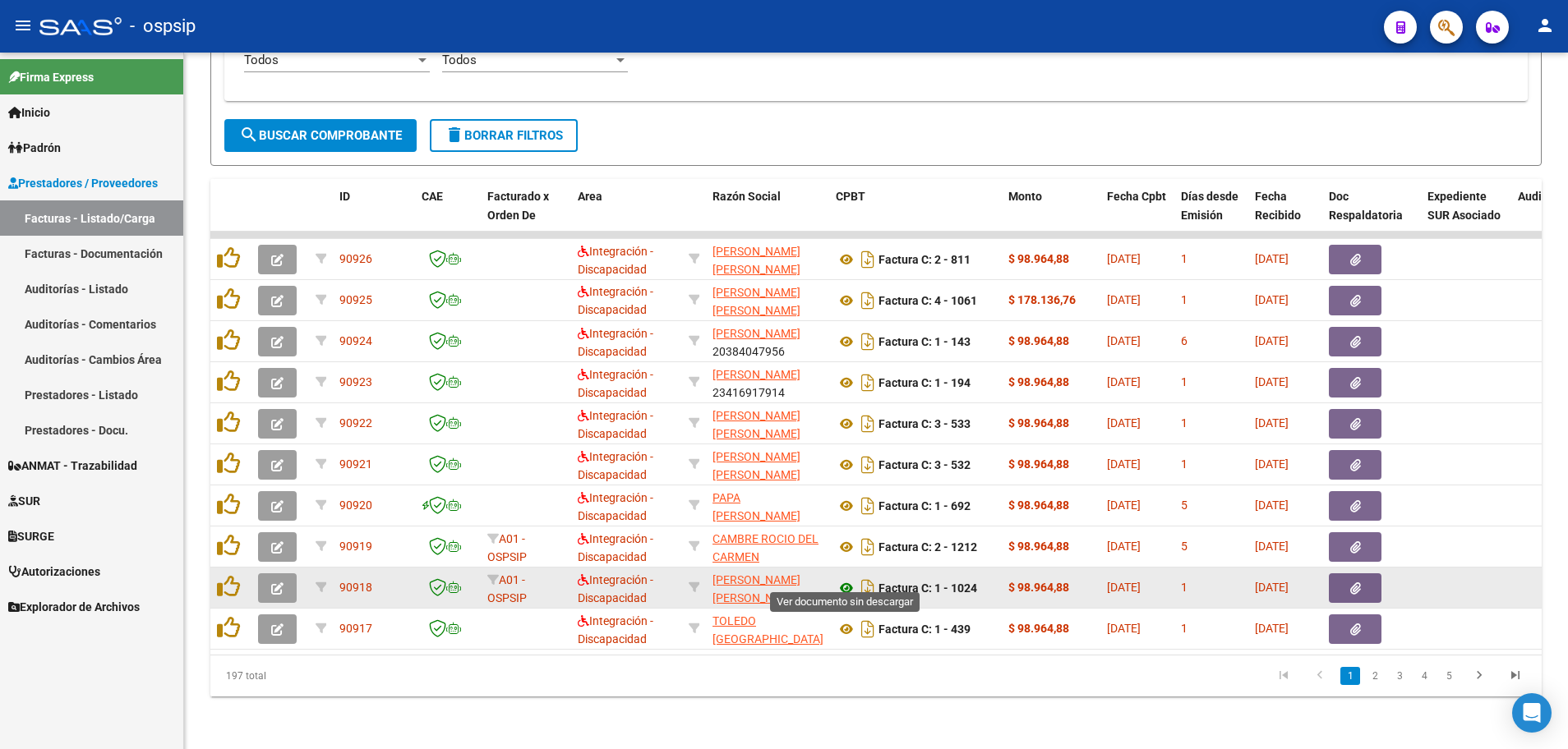
click at [849, 579] on icon at bounding box center [846, 587] width 21 height 20
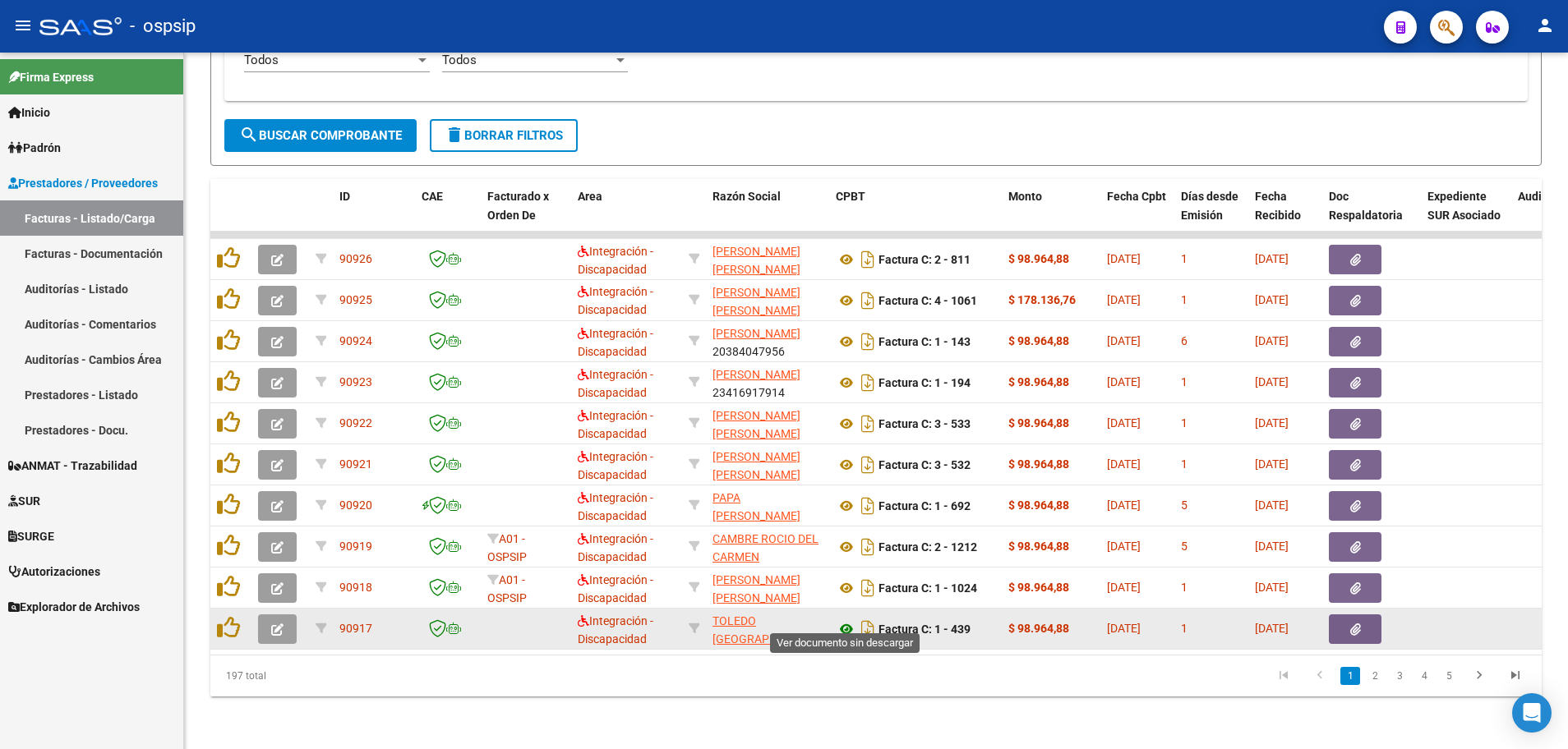
click at [848, 619] on icon at bounding box center [846, 628] width 21 height 20
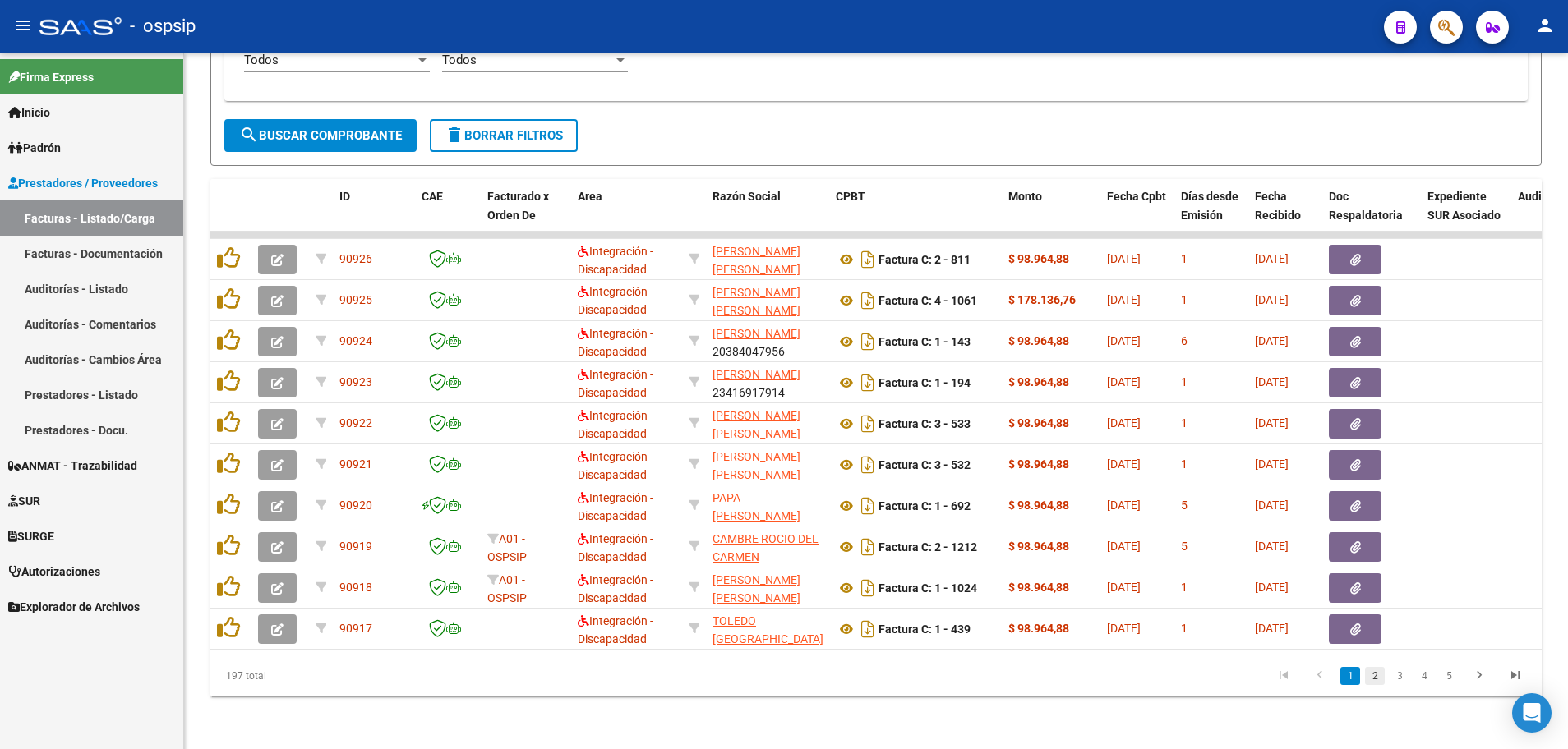
click at [1375, 679] on link "2" at bounding box center [1374, 676] width 20 height 18
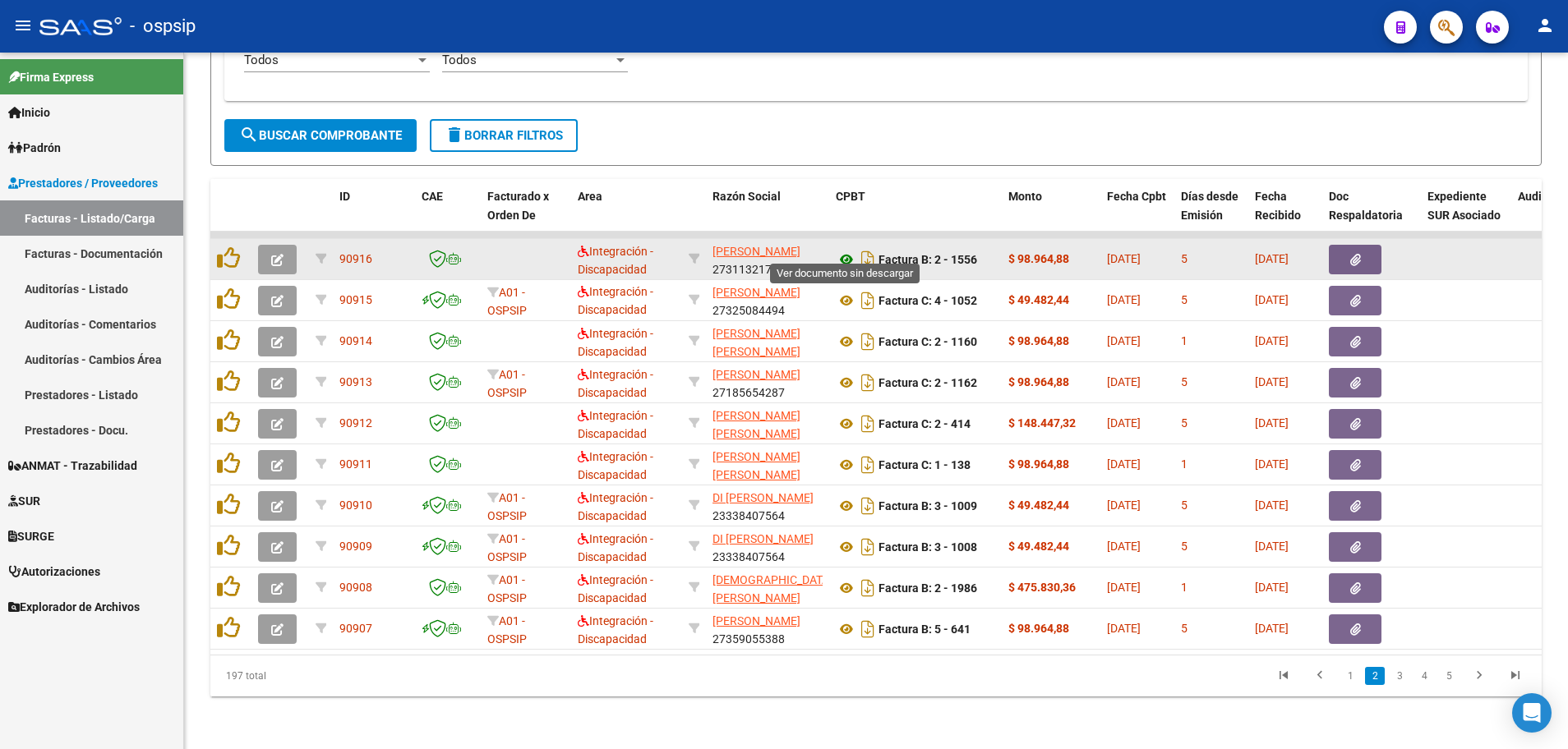
click at [850, 251] on icon at bounding box center [846, 259] width 21 height 20
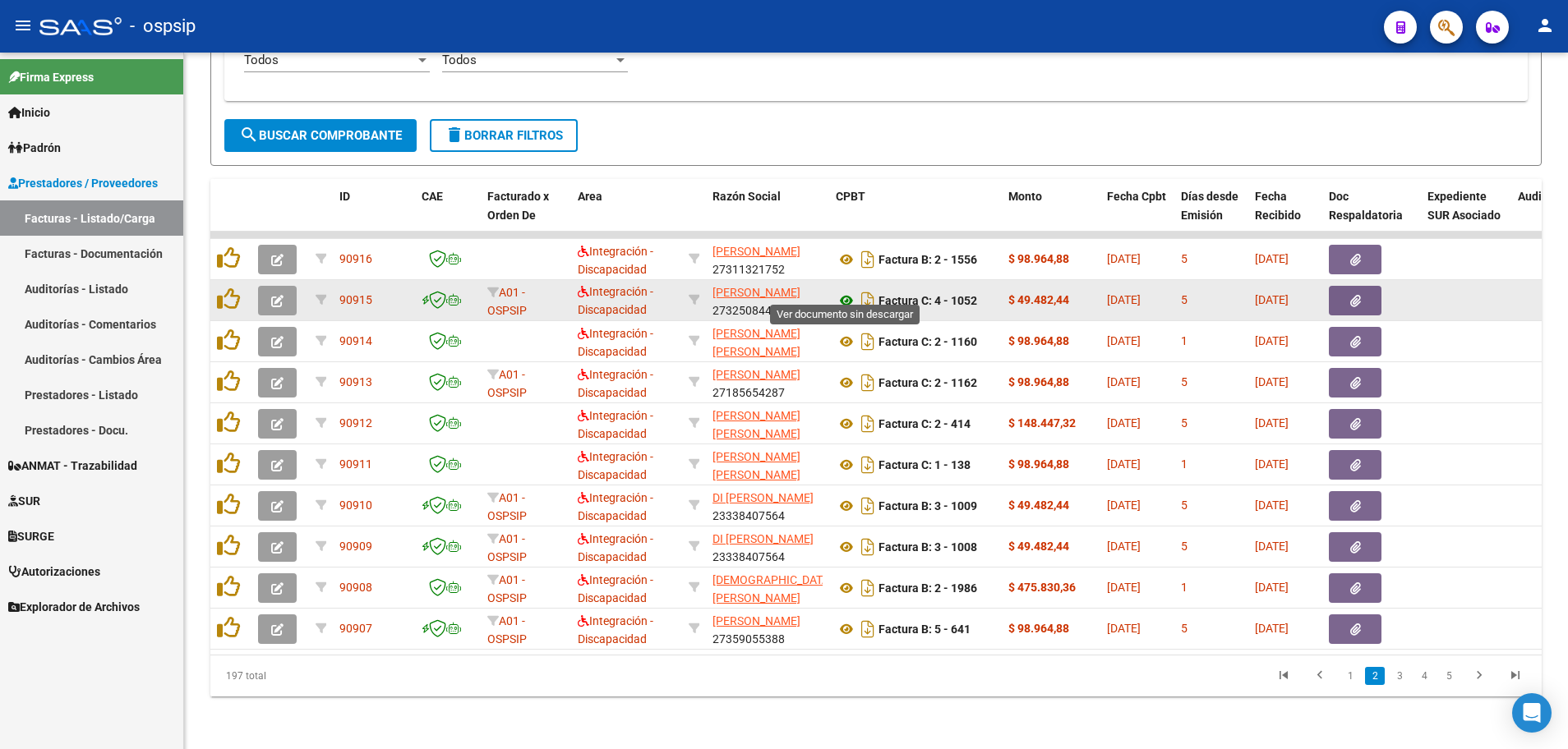
click at [842, 291] on icon at bounding box center [846, 300] width 21 height 20
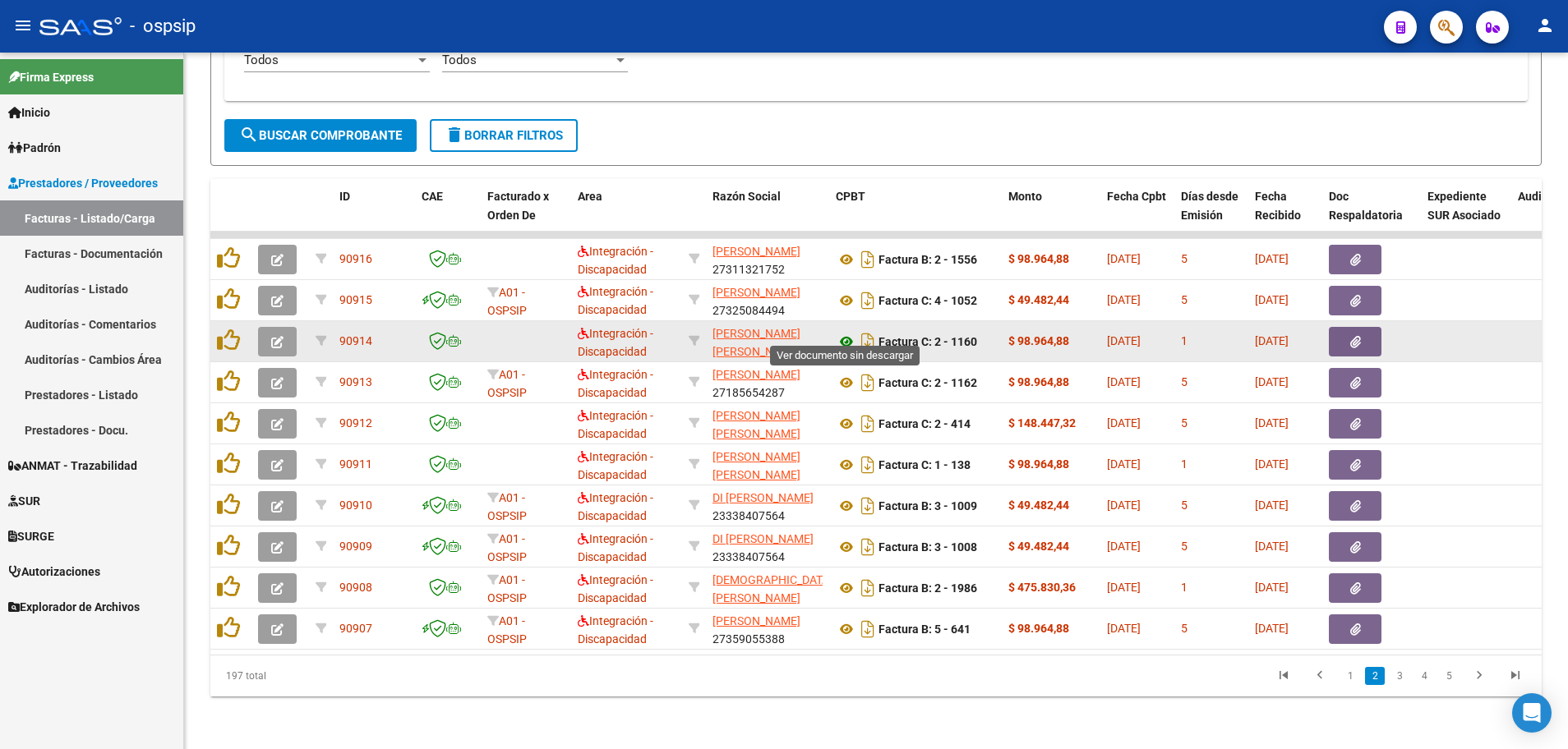
click at [845, 332] on icon at bounding box center [846, 341] width 21 height 20
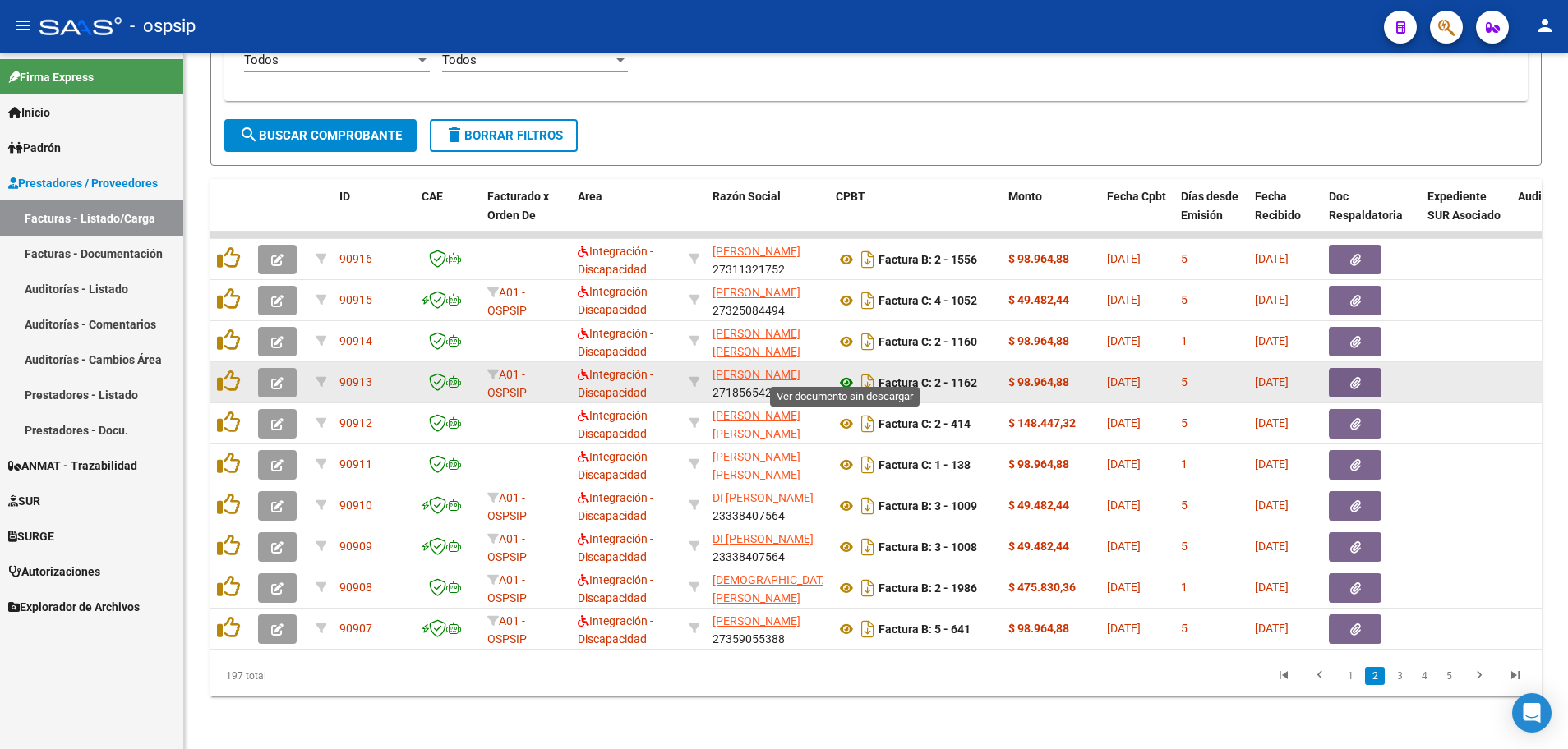
click at [845, 373] on icon at bounding box center [846, 382] width 21 height 20
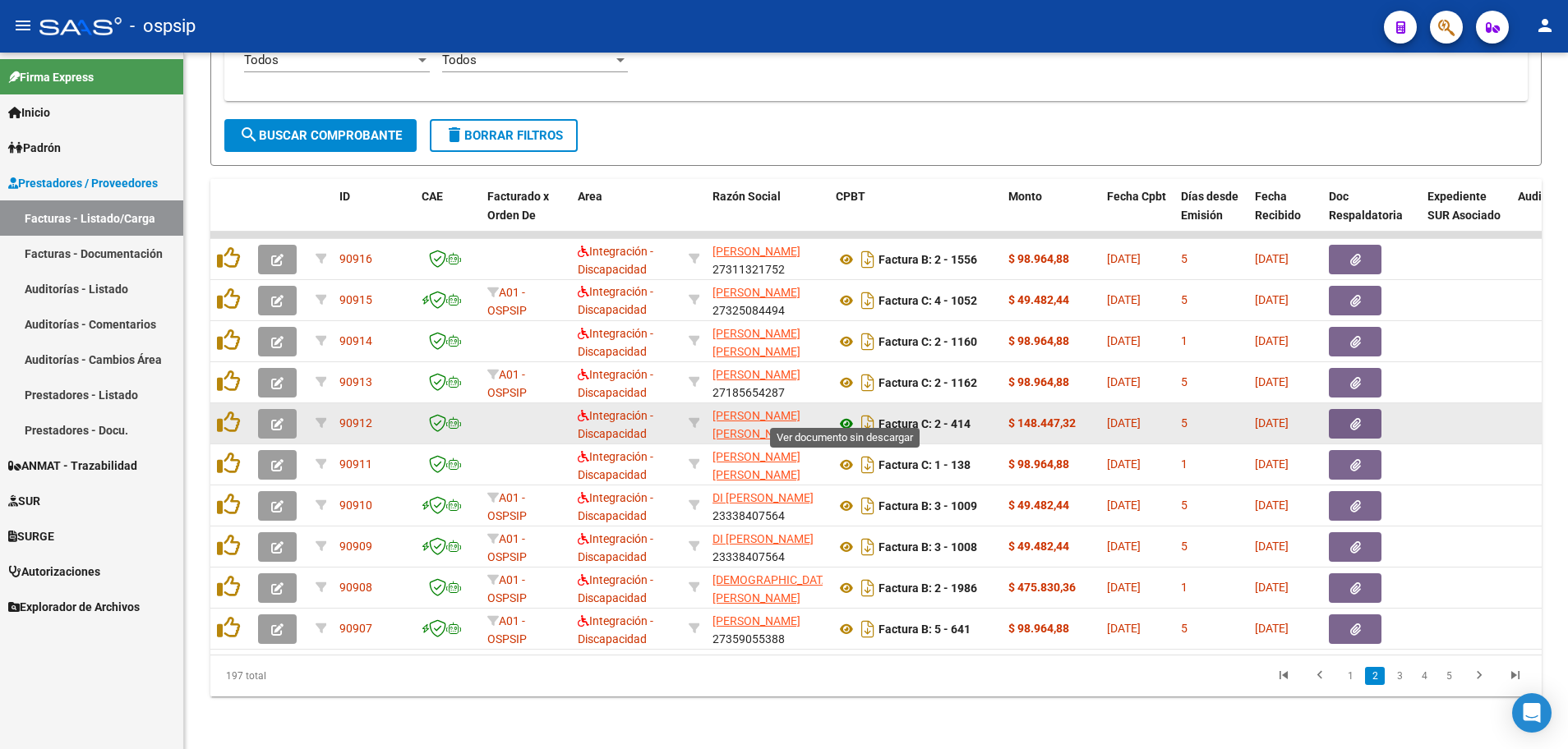
click at [846, 414] on icon at bounding box center [846, 424] width 21 height 20
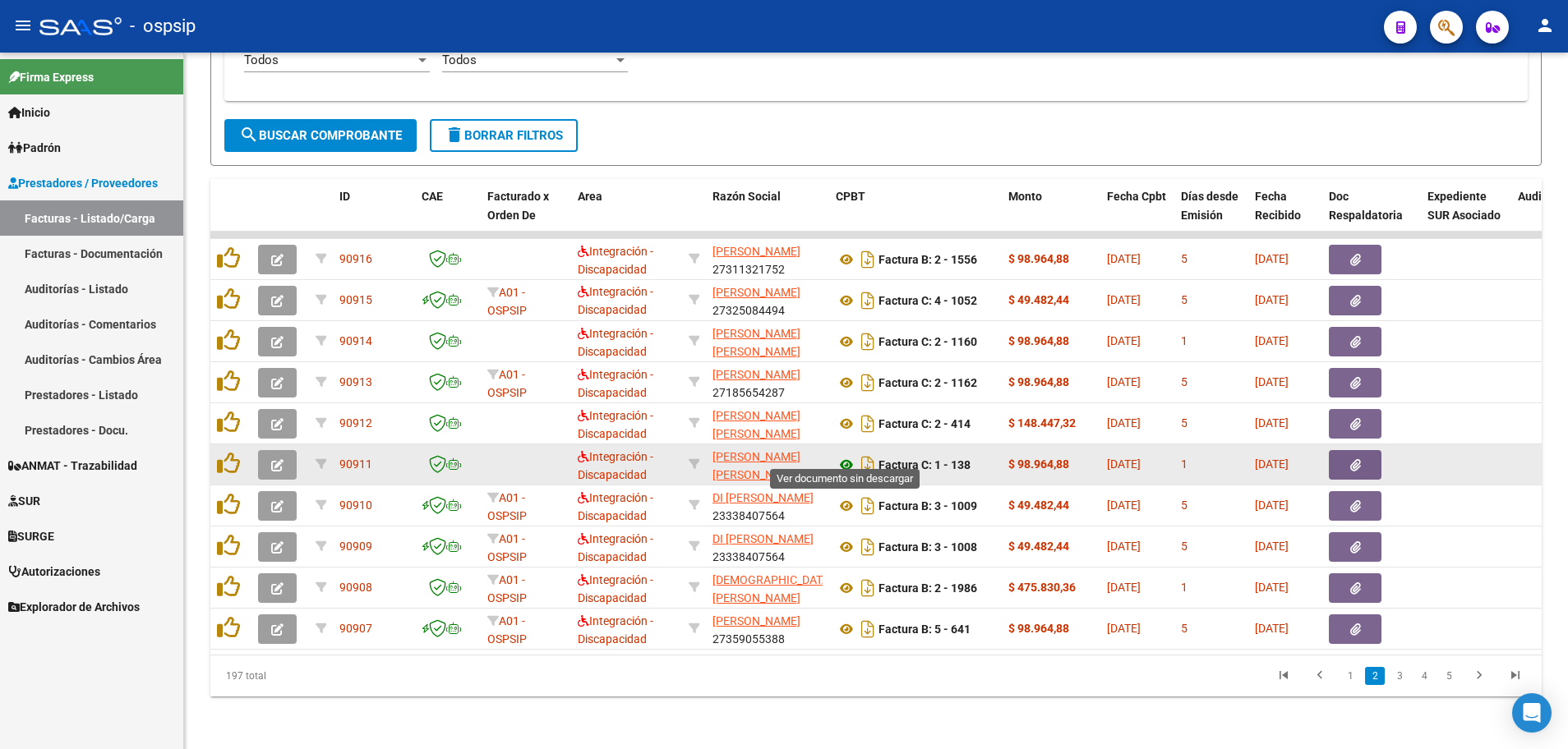
click at [844, 456] on icon at bounding box center [846, 465] width 21 height 20
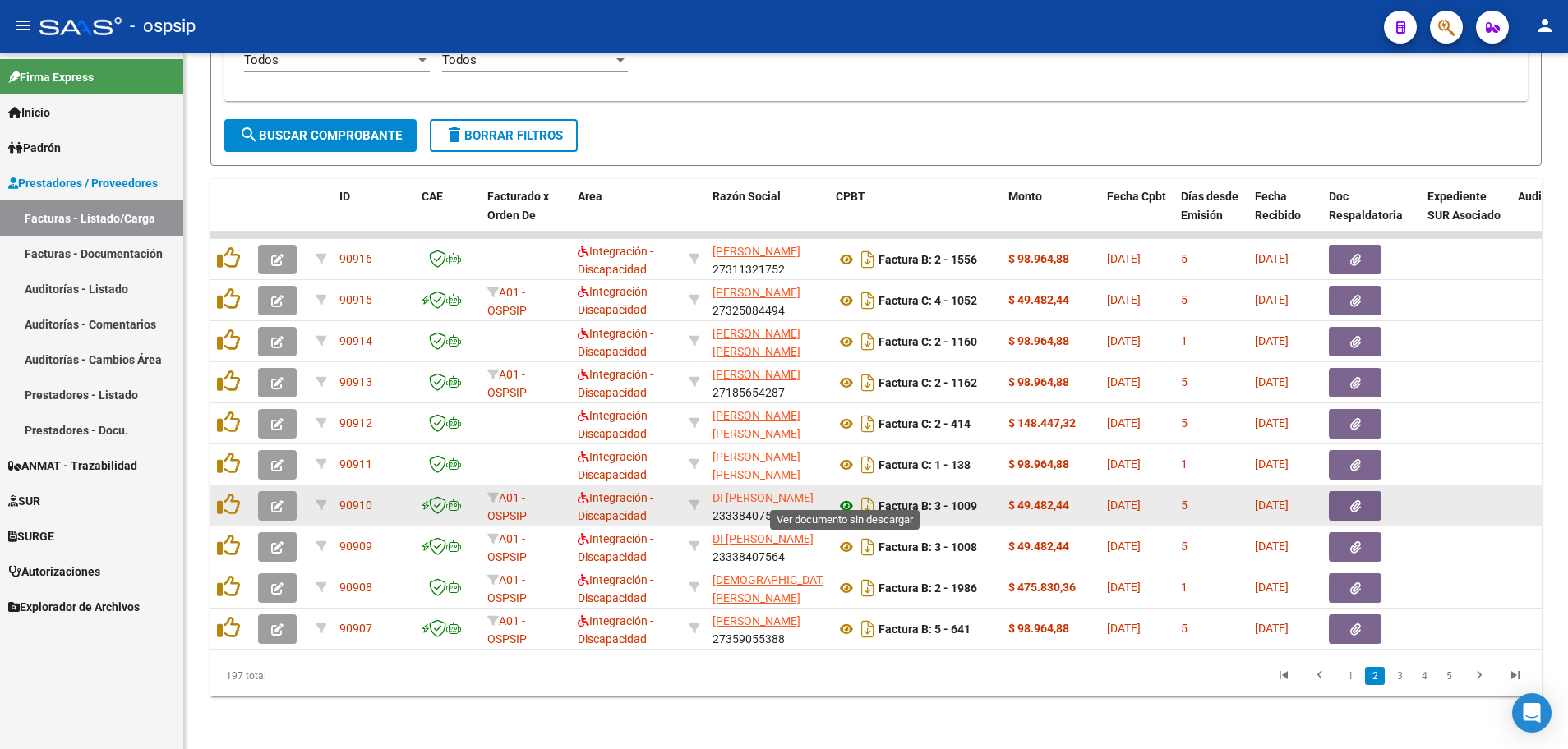
click at [846, 496] on icon at bounding box center [846, 506] width 21 height 20
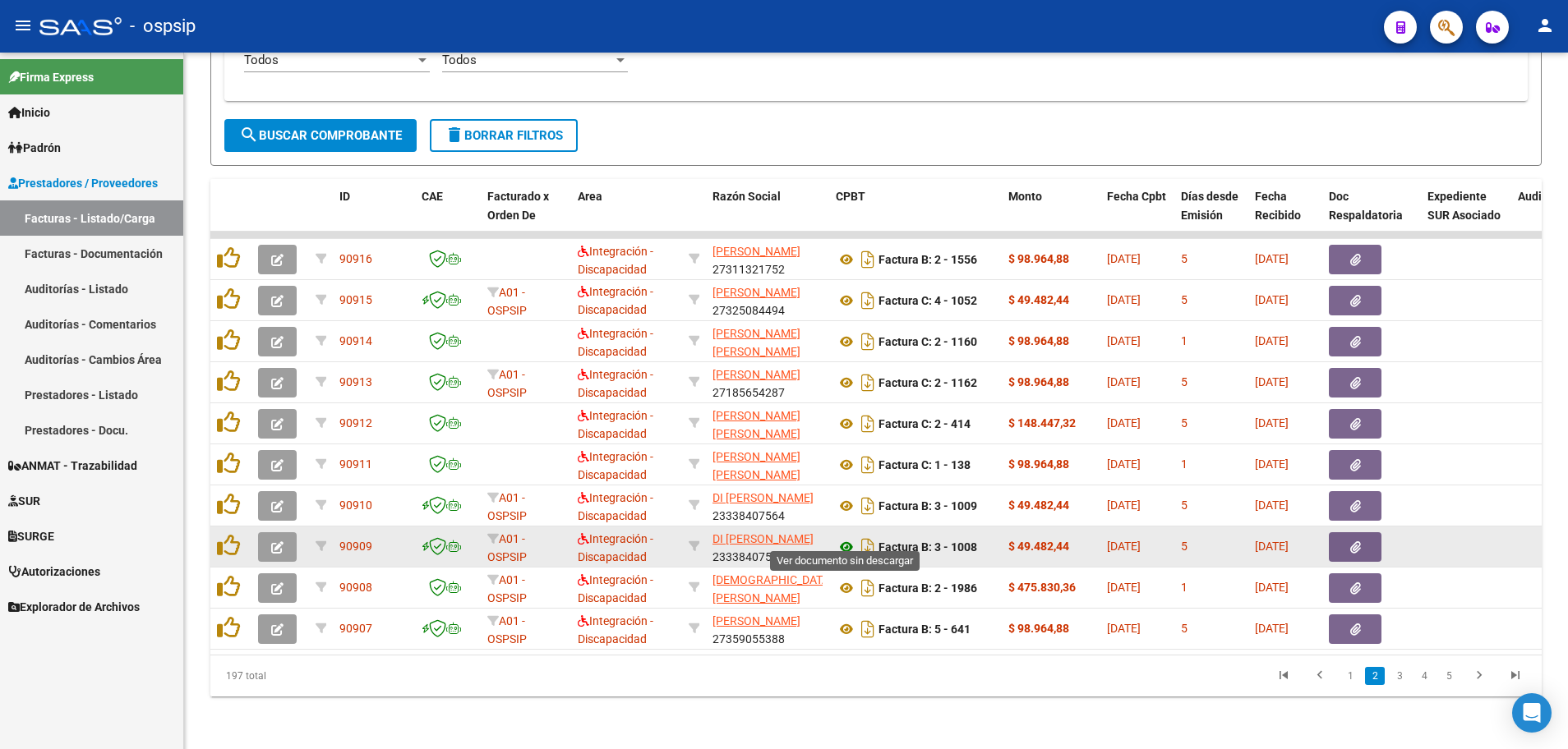
click at [843, 537] on icon at bounding box center [846, 546] width 21 height 20
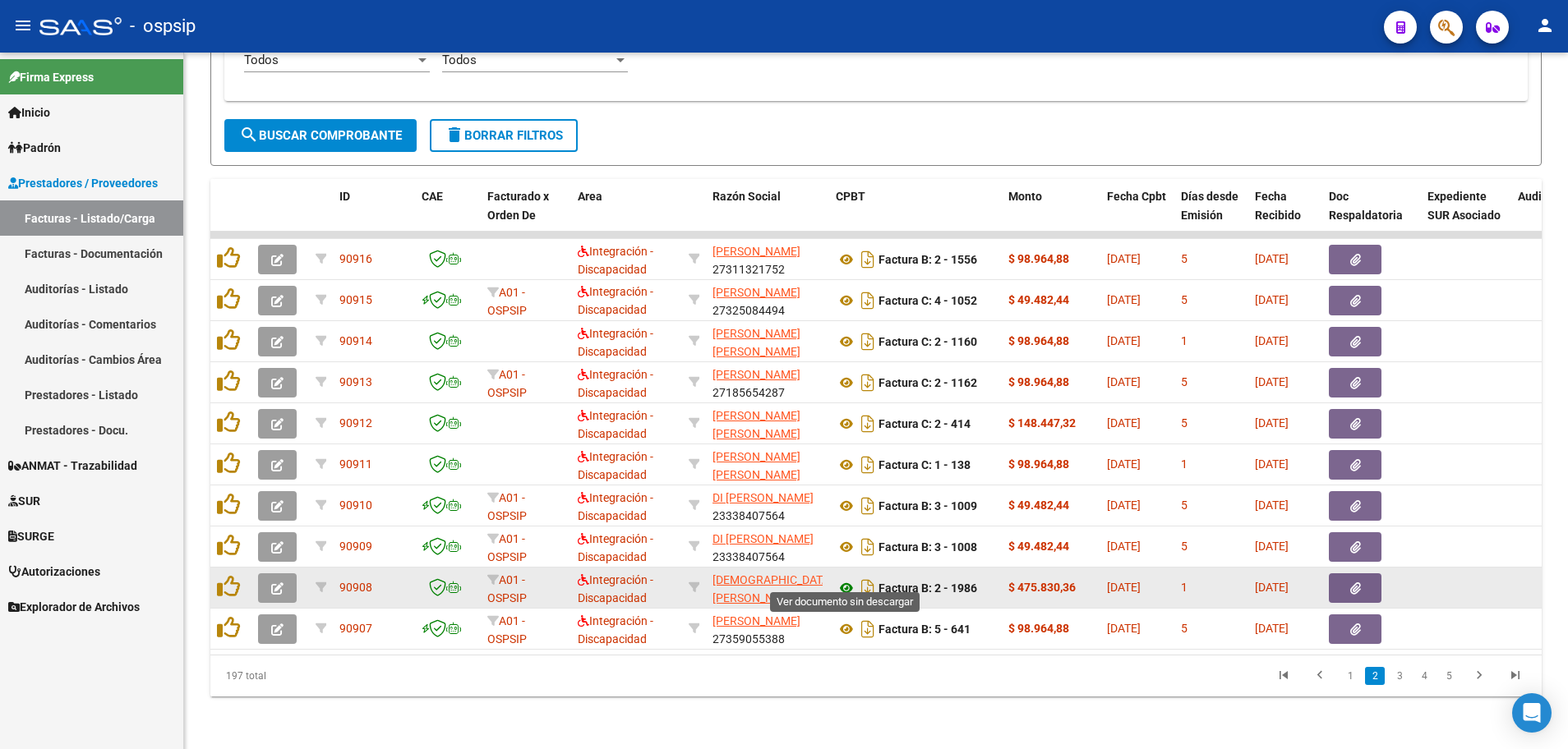
click at [840, 578] on icon at bounding box center [846, 587] width 21 height 20
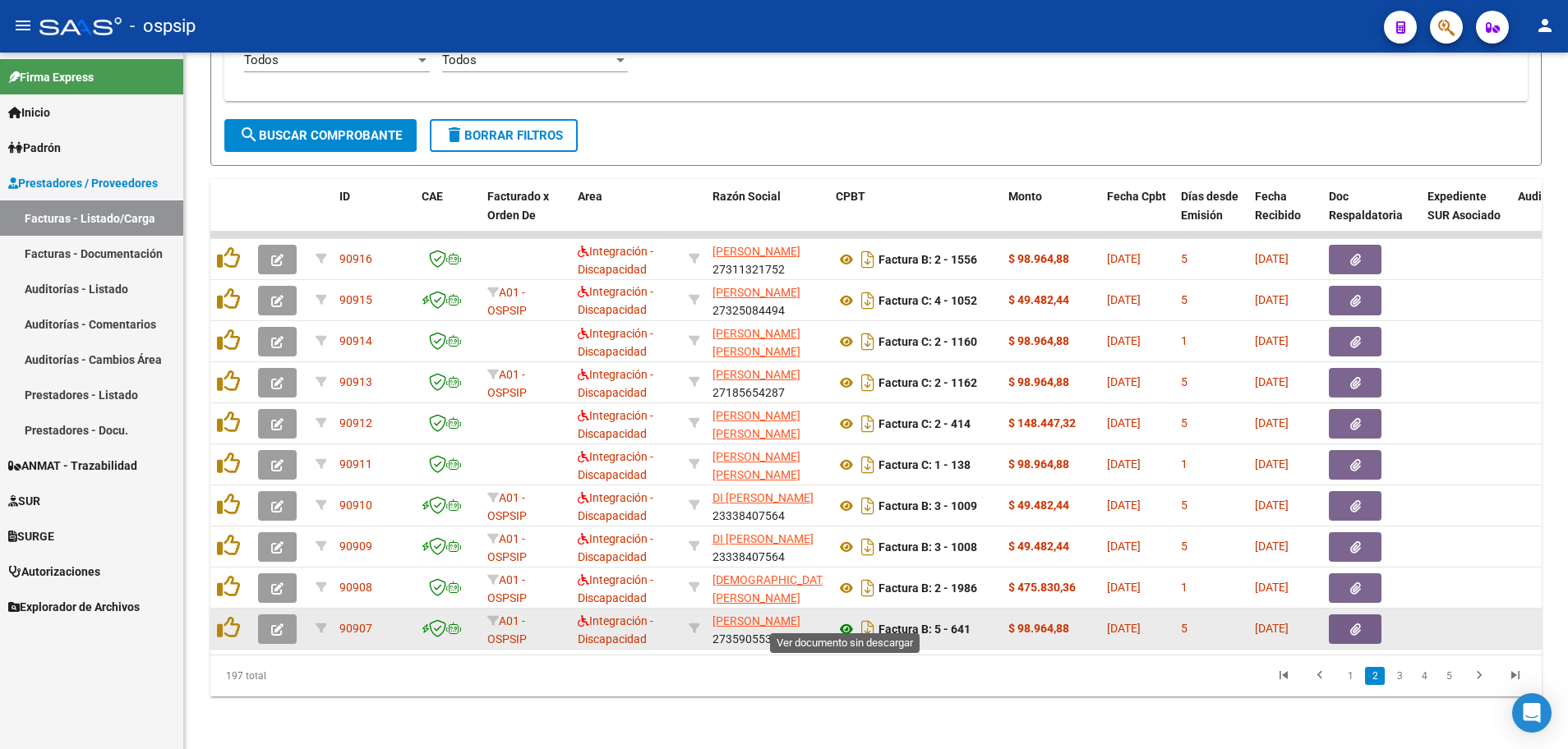
click at [841, 619] on icon at bounding box center [846, 628] width 21 height 20
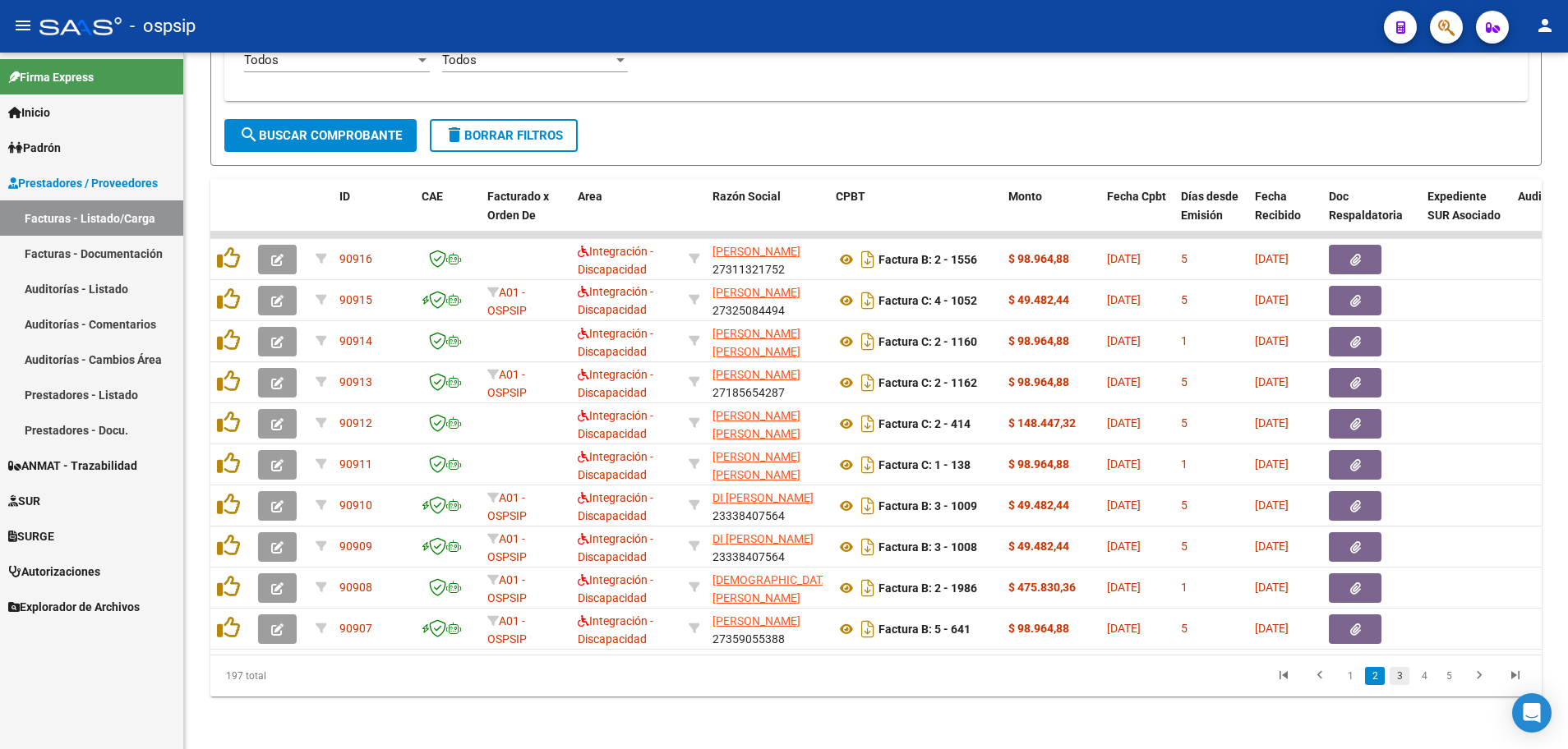
click at [1403, 680] on link "3" at bounding box center [1399, 676] width 20 height 18
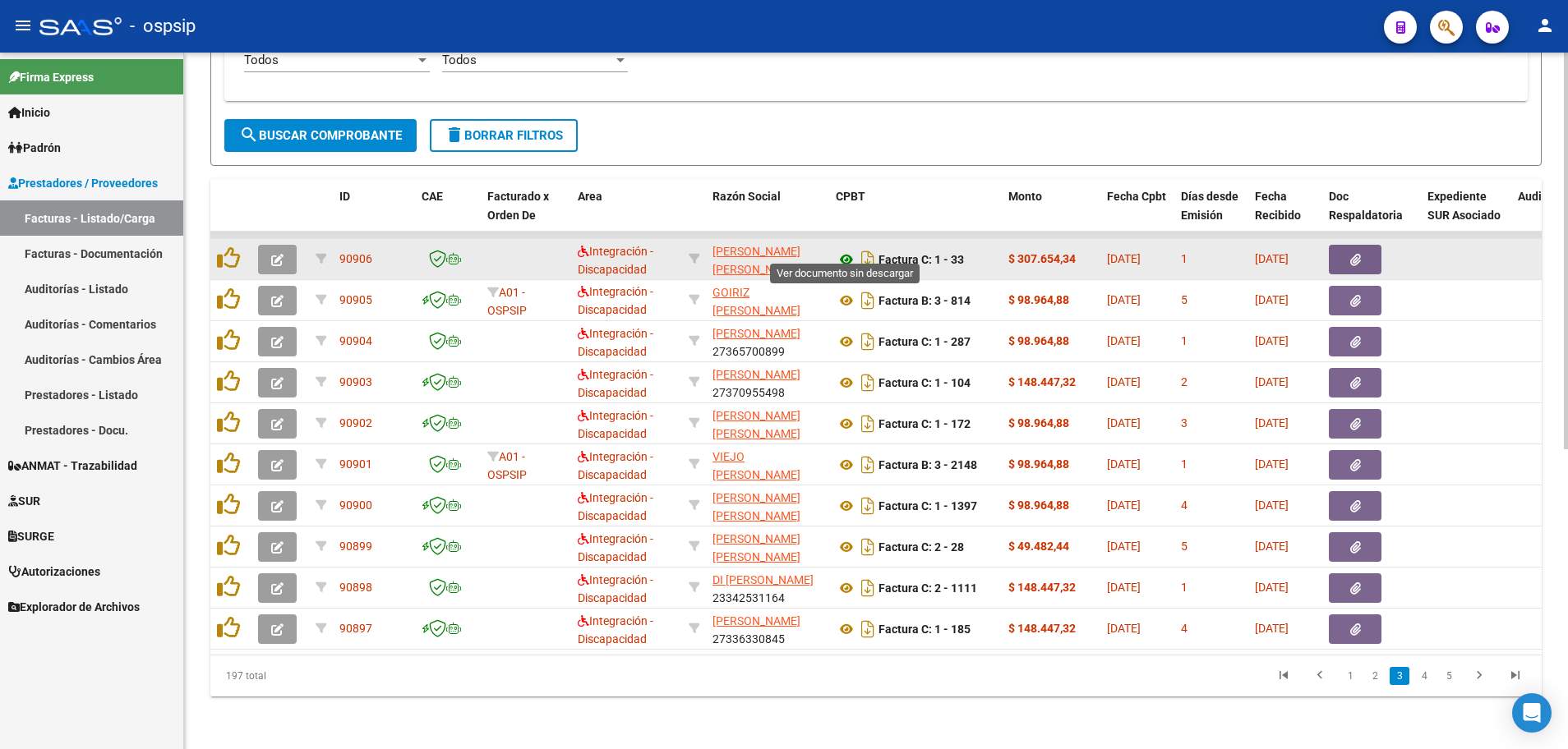
click at [839, 250] on icon at bounding box center [846, 259] width 21 height 20
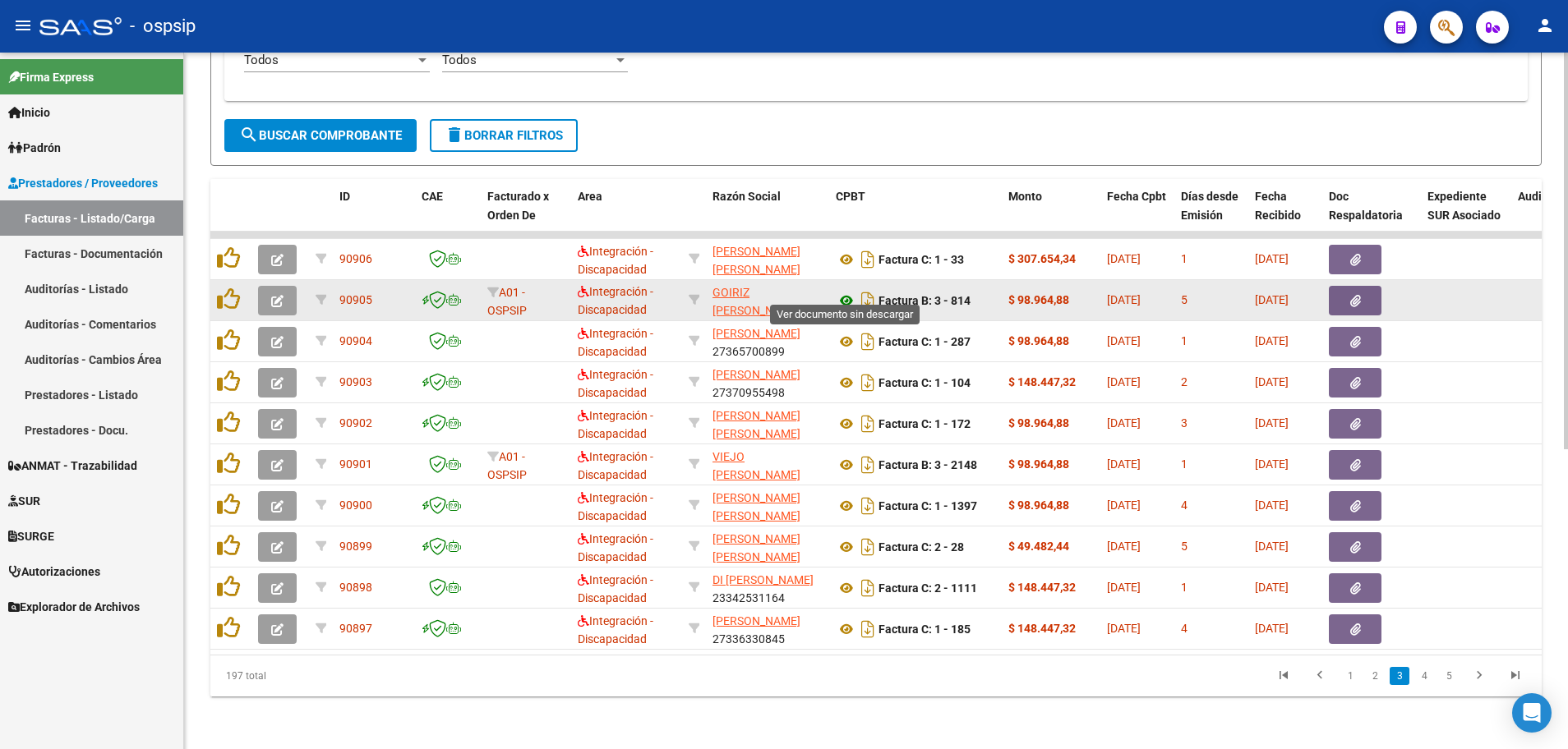
click at [847, 291] on icon at bounding box center [846, 300] width 21 height 20
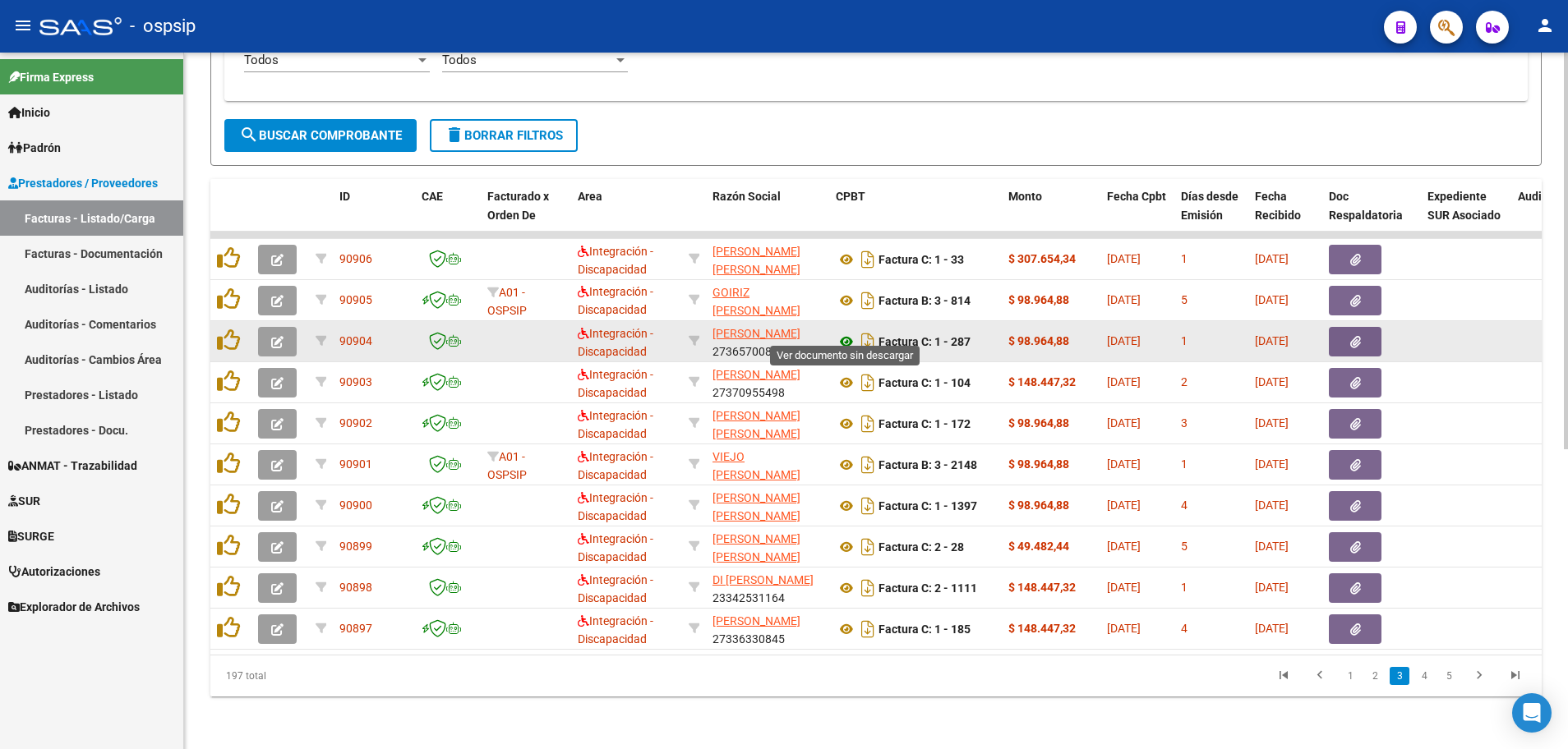
click at [846, 332] on icon at bounding box center [846, 341] width 21 height 20
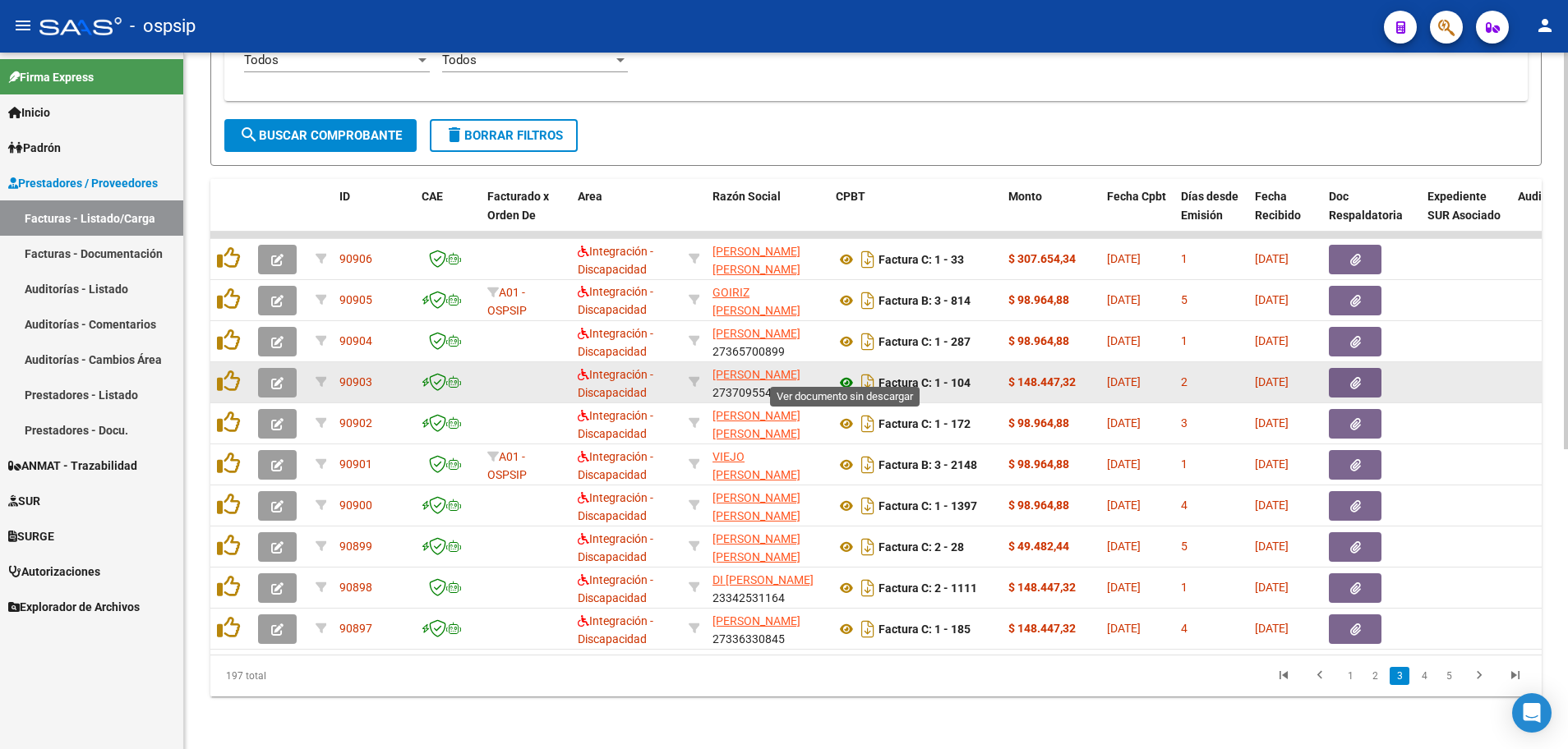
click at [840, 373] on icon at bounding box center [846, 382] width 21 height 20
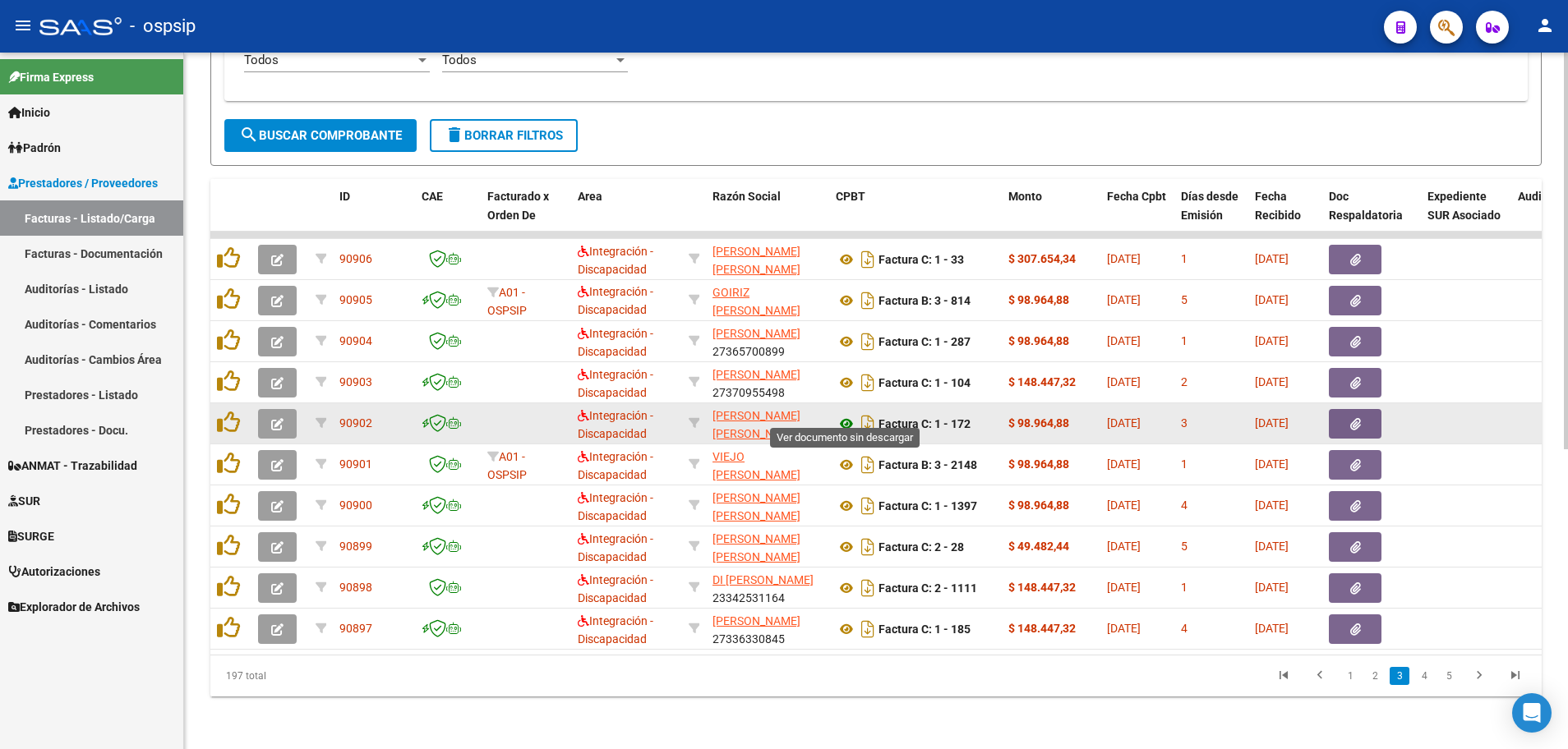
click at [846, 414] on icon at bounding box center [846, 424] width 21 height 20
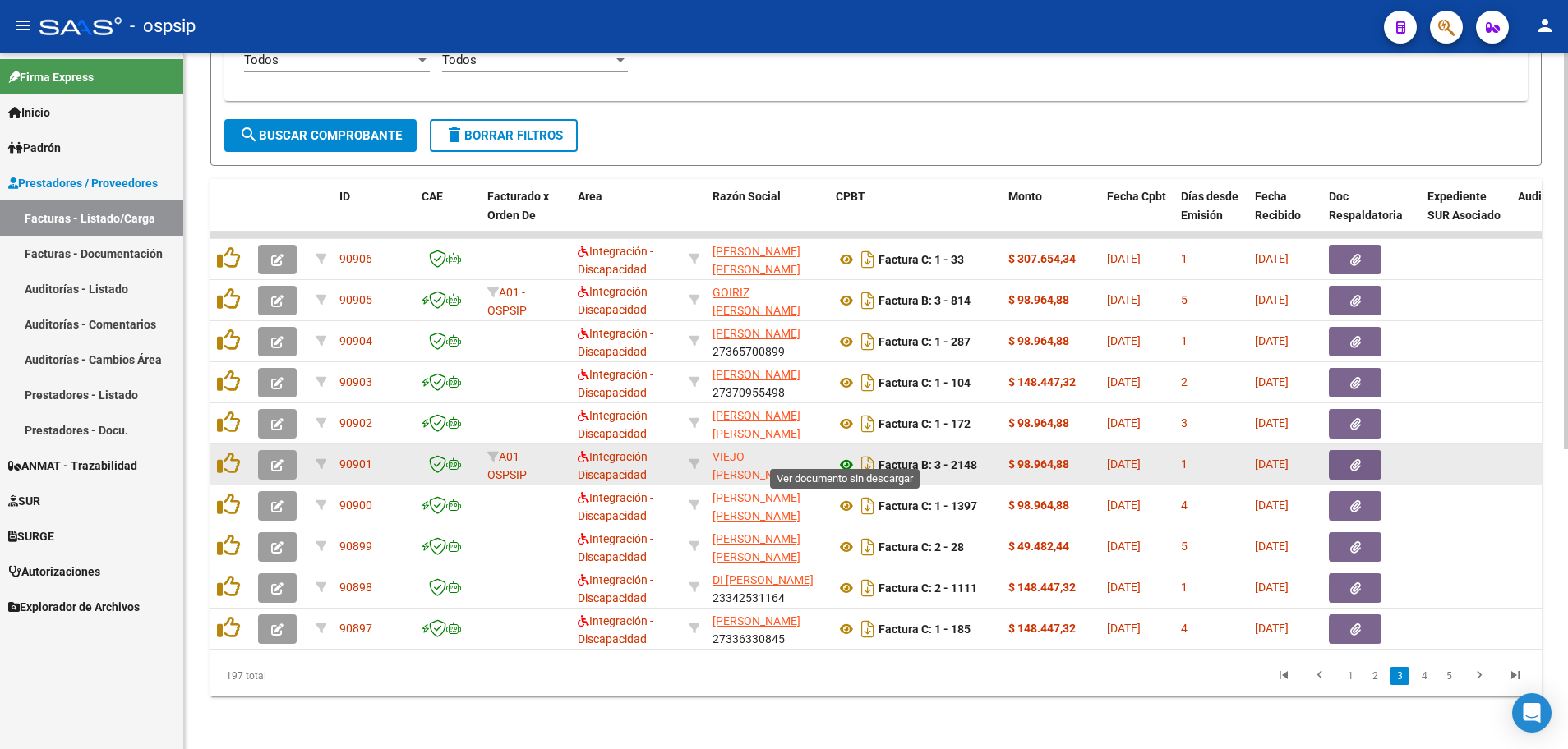
click at [842, 455] on icon at bounding box center [846, 465] width 21 height 20
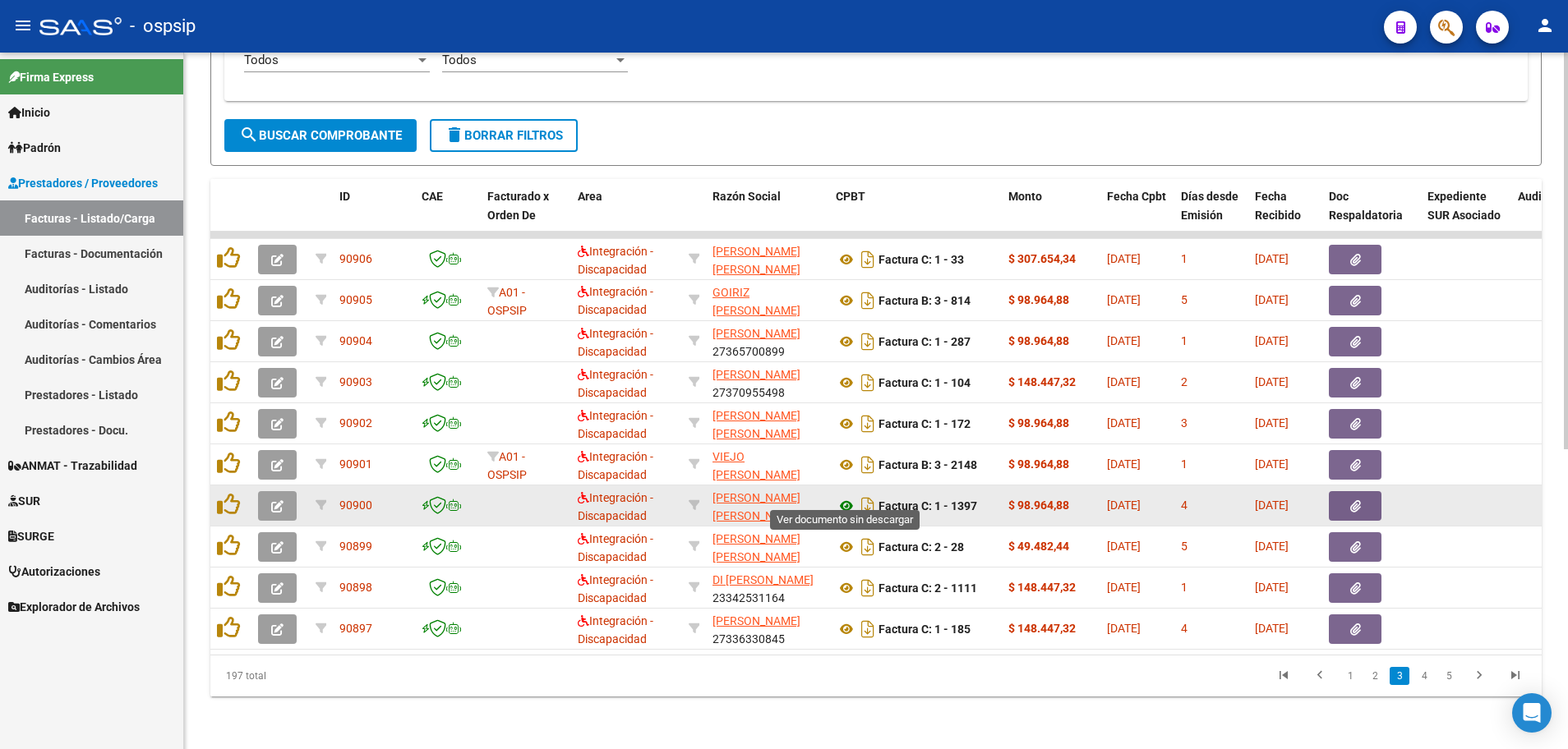
click at [847, 496] on icon at bounding box center [846, 506] width 21 height 20
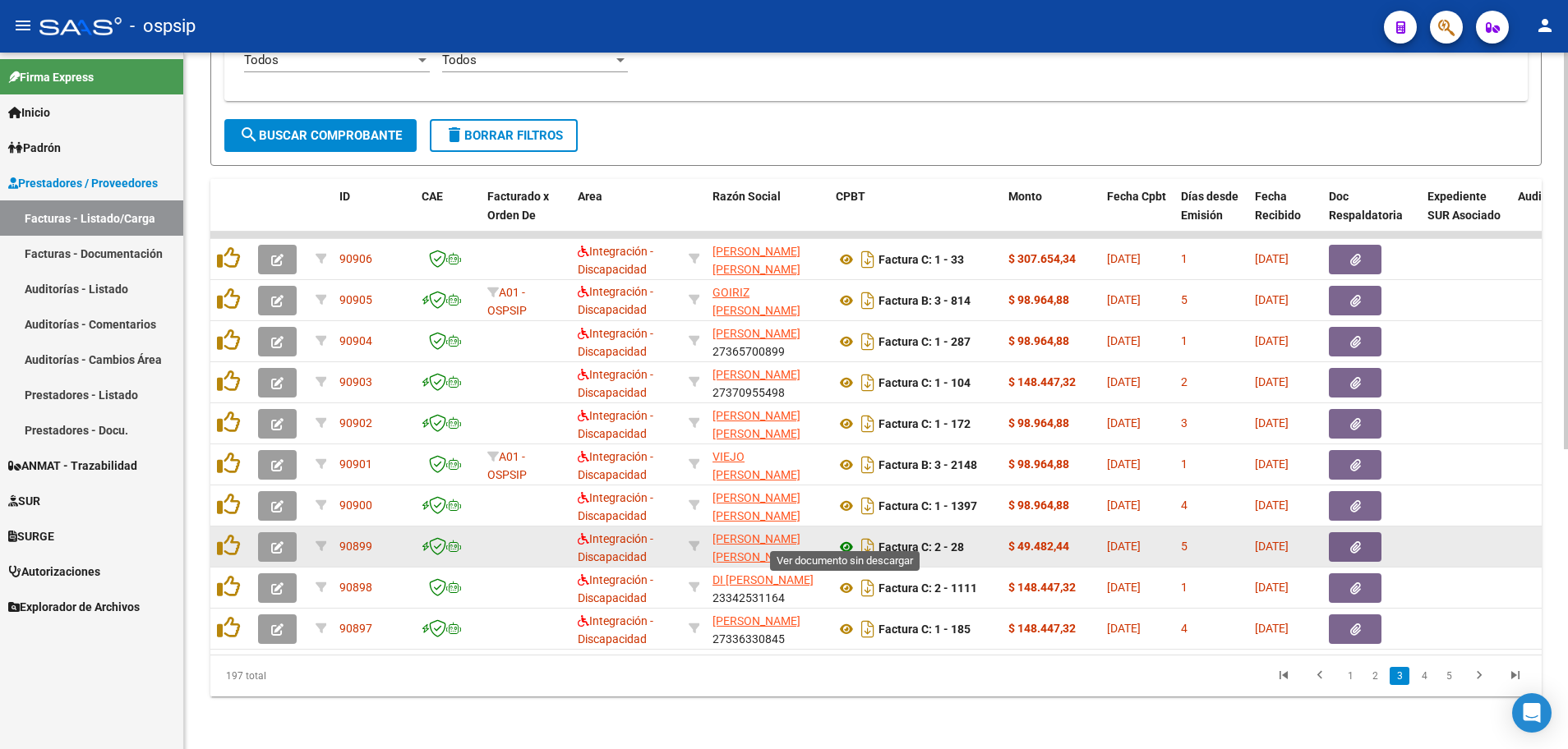
click at [841, 537] on icon at bounding box center [846, 546] width 21 height 20
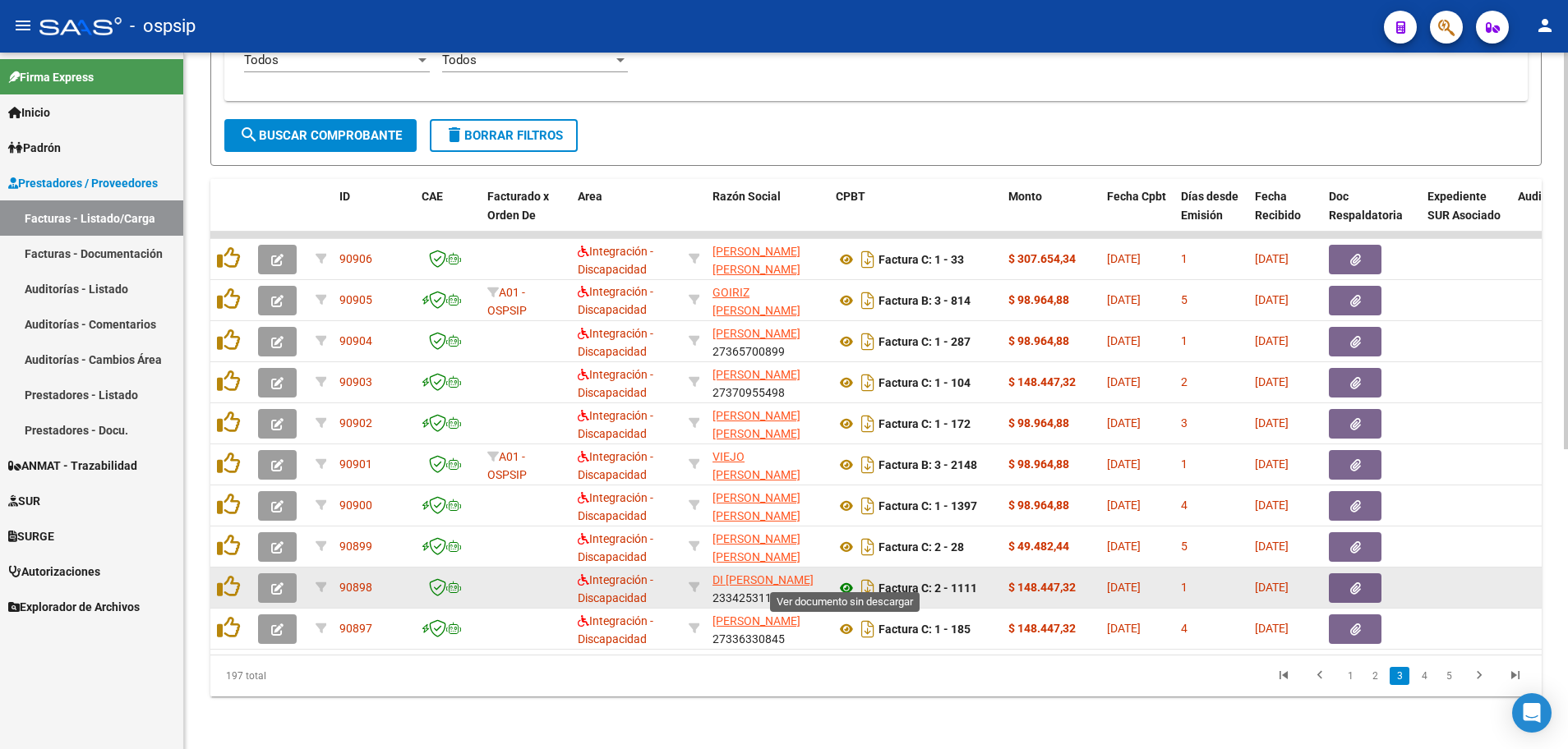
click at [845, 578] on icon at bounding box center [846, 587] width 21 height 20
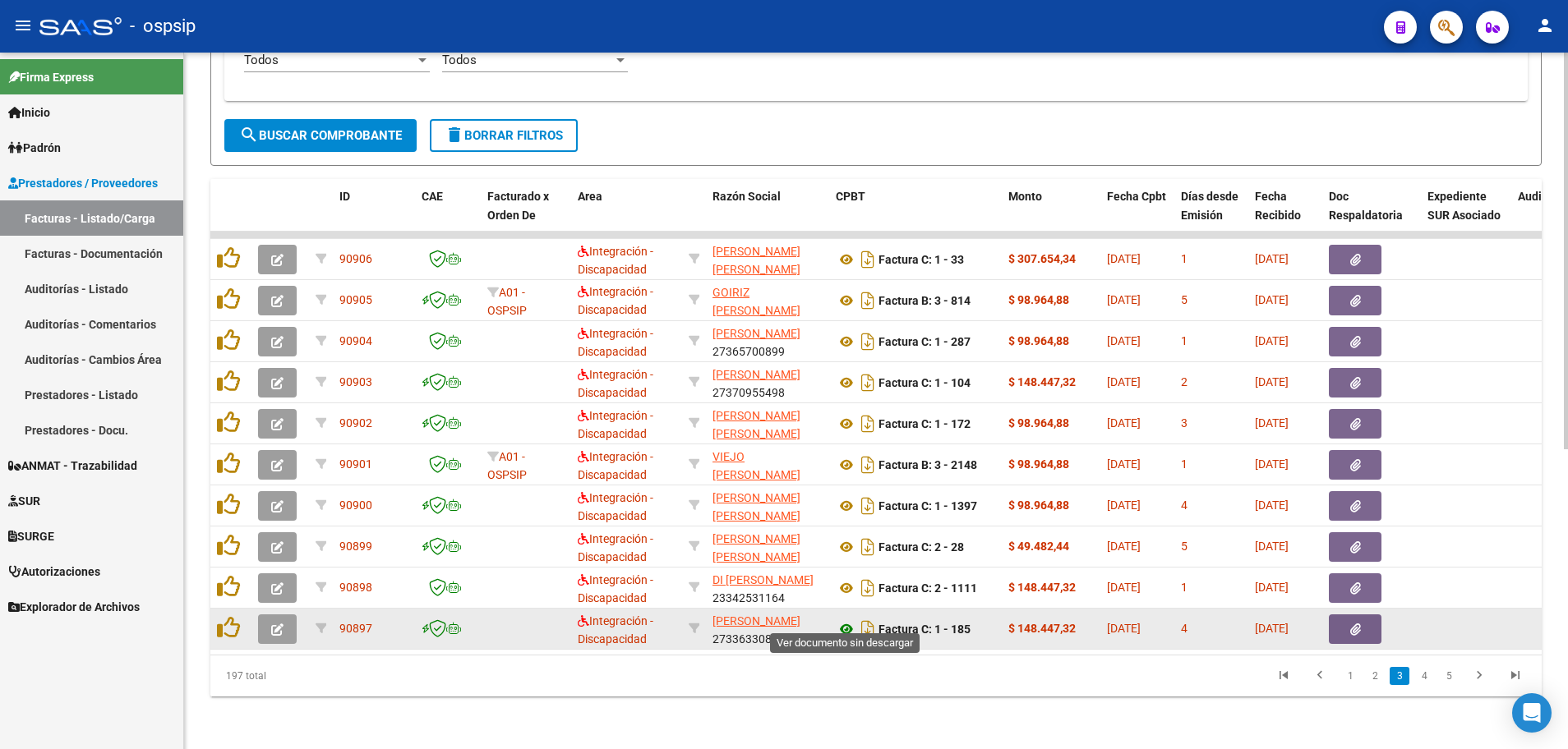
click at [842, 619] on icon at bounding box center [846, 628] width 21 height 20
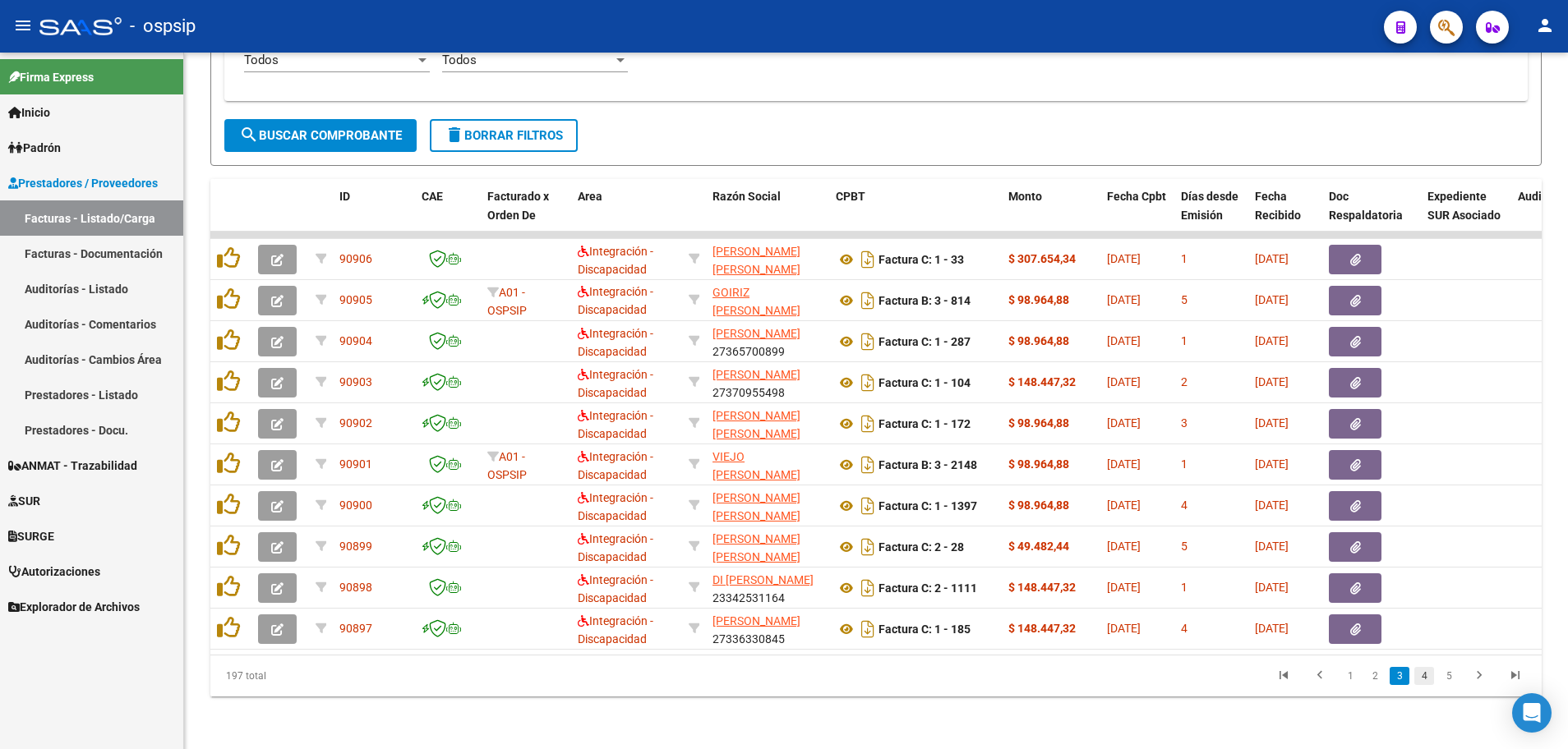
click at [1423, 682] on link "4" at bounding box center [1423, 676] width 20 height 18
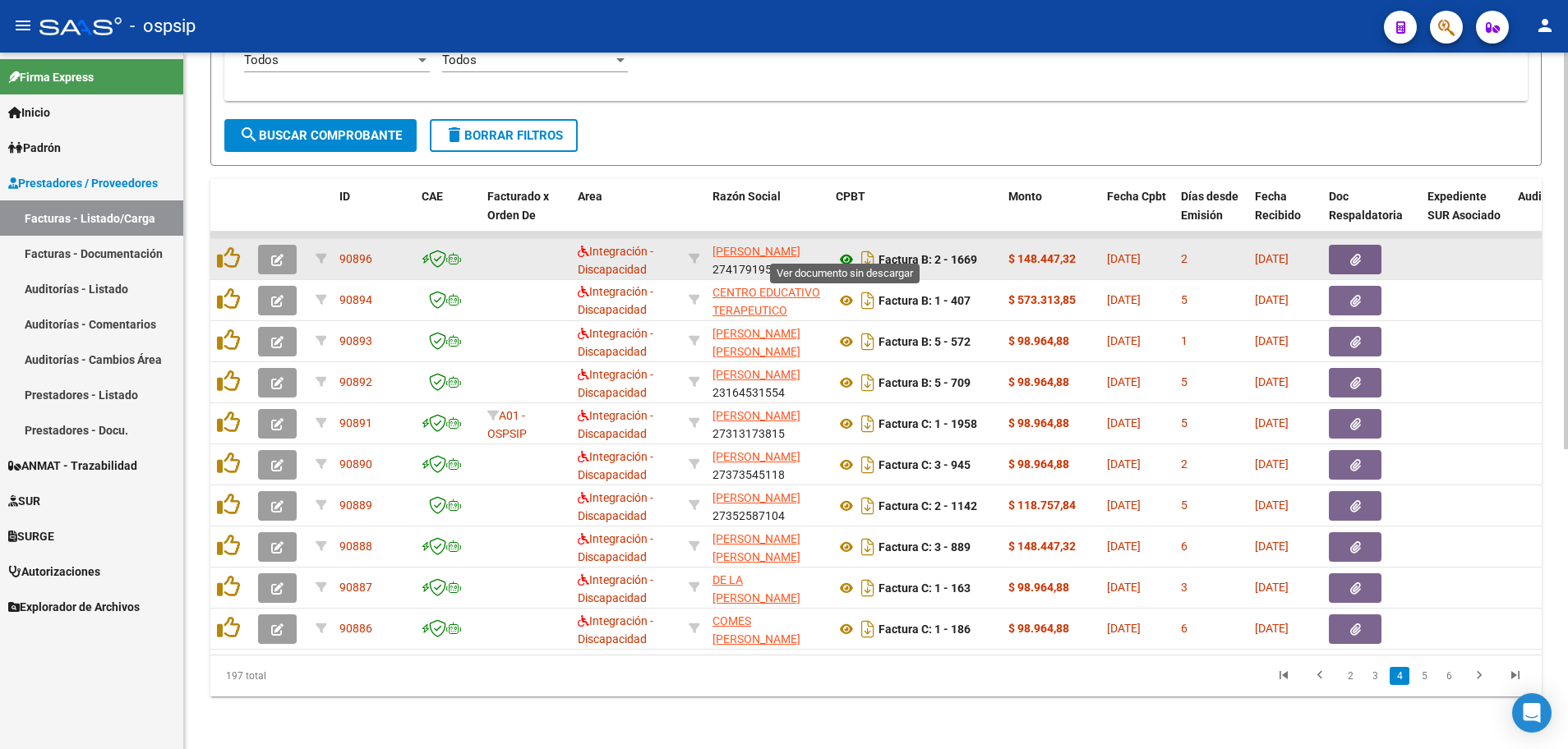
click at [845, 250] on icon at bounding box center [846, 259] width 21 height 20
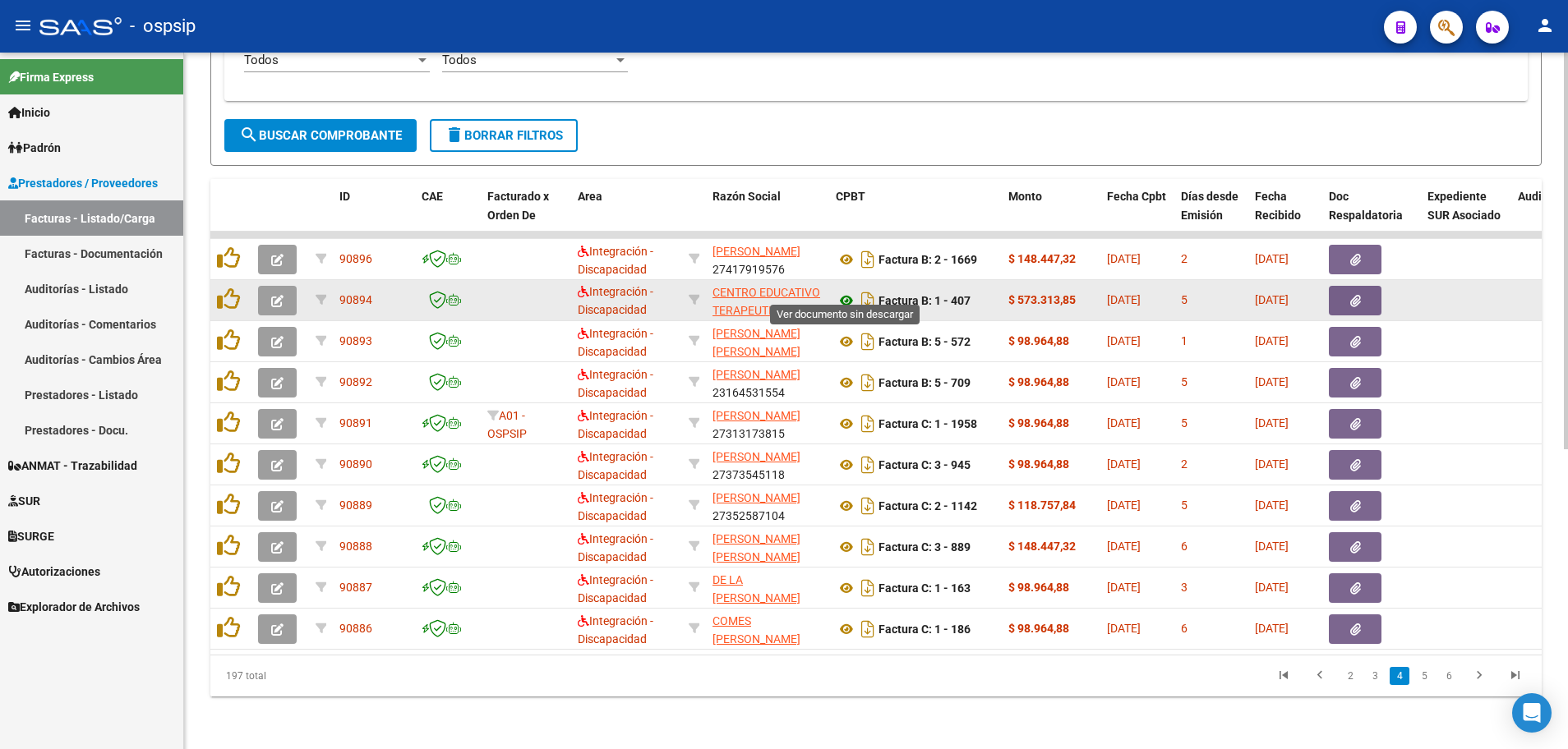
click at [838, 291] on icon at bounding box center [846, 300] width 21 height 20
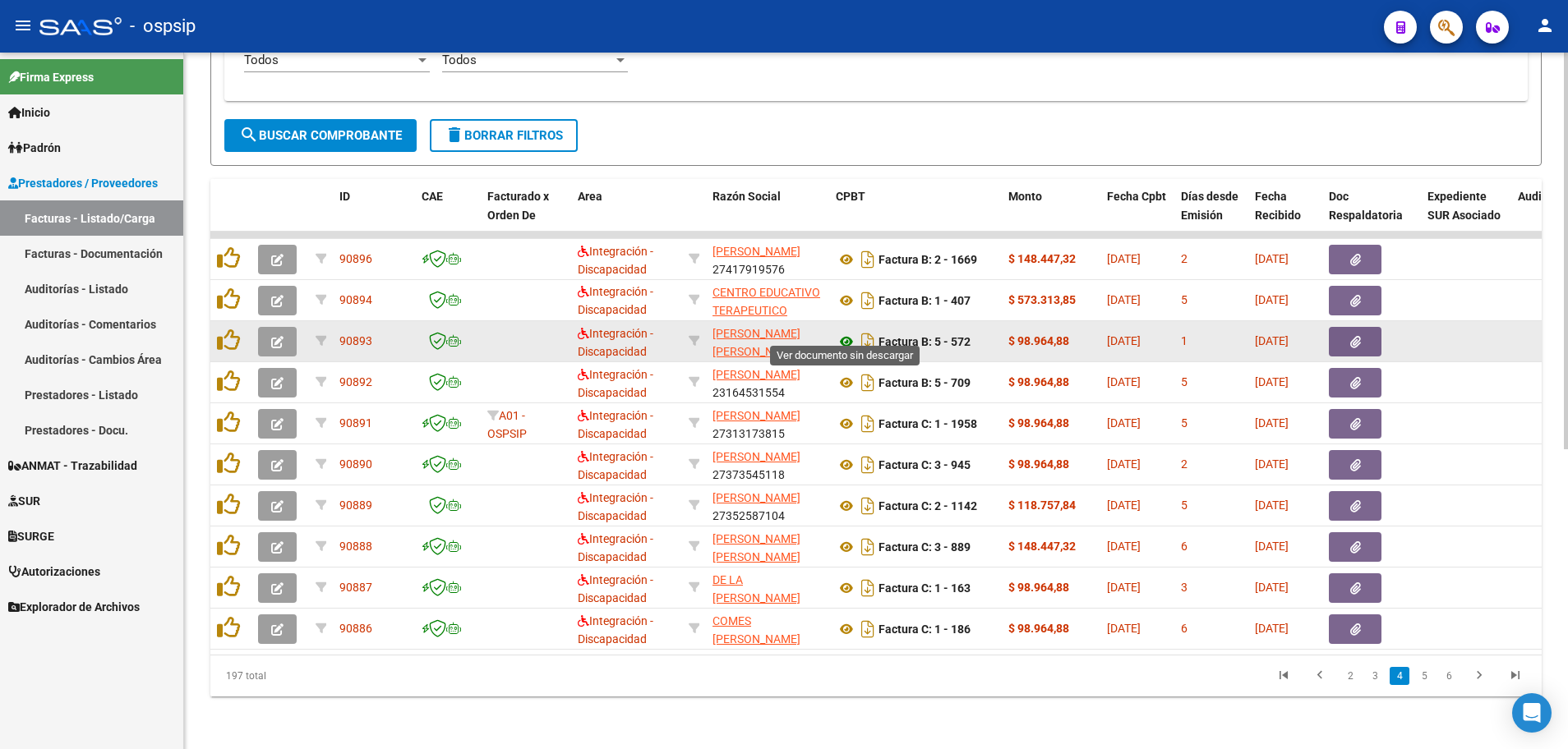
click at [842, 333] on icon at bounding box center [846, 341] width 21 height 20
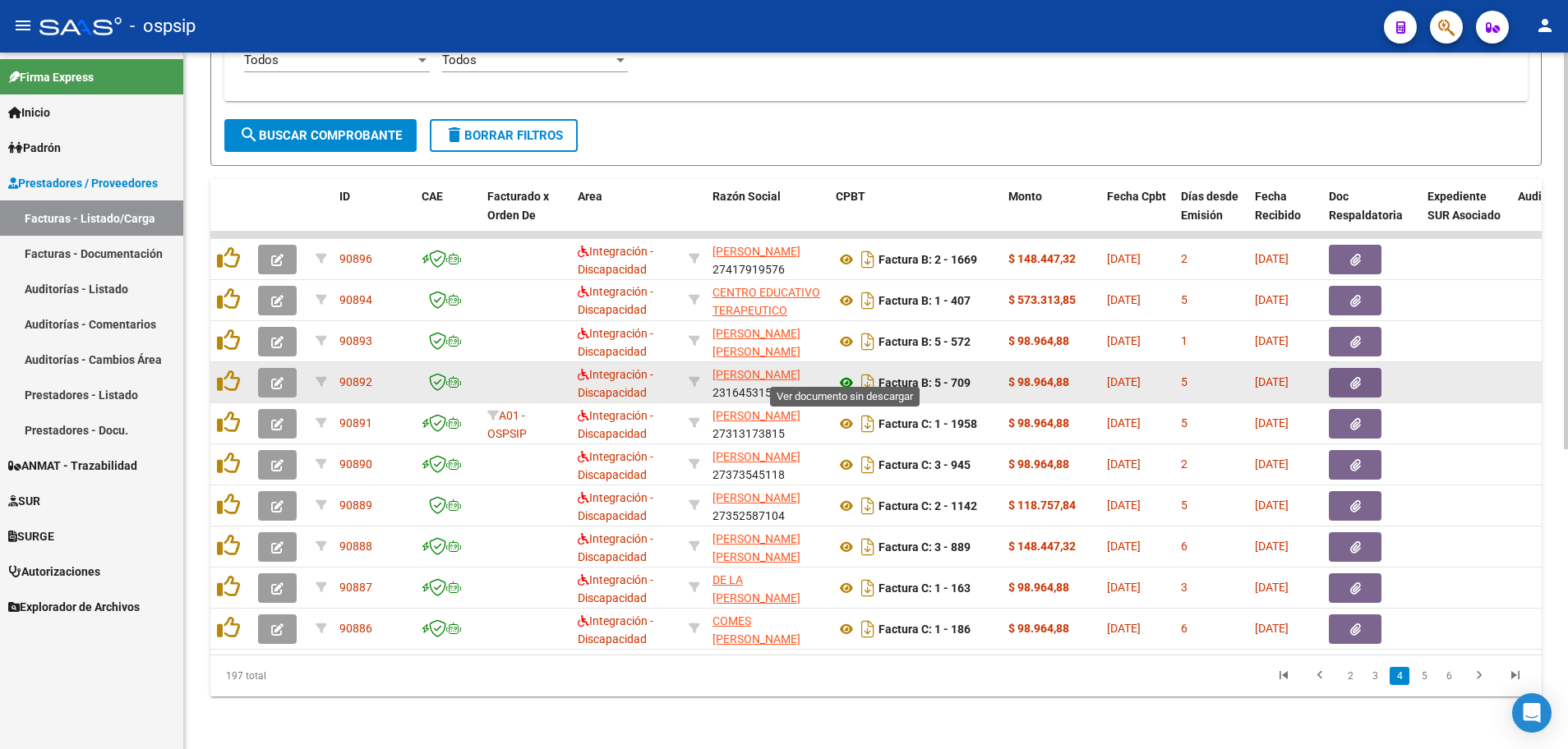
click at [842, 373] on icon at bounding box center [846, 382] width 21 height 20
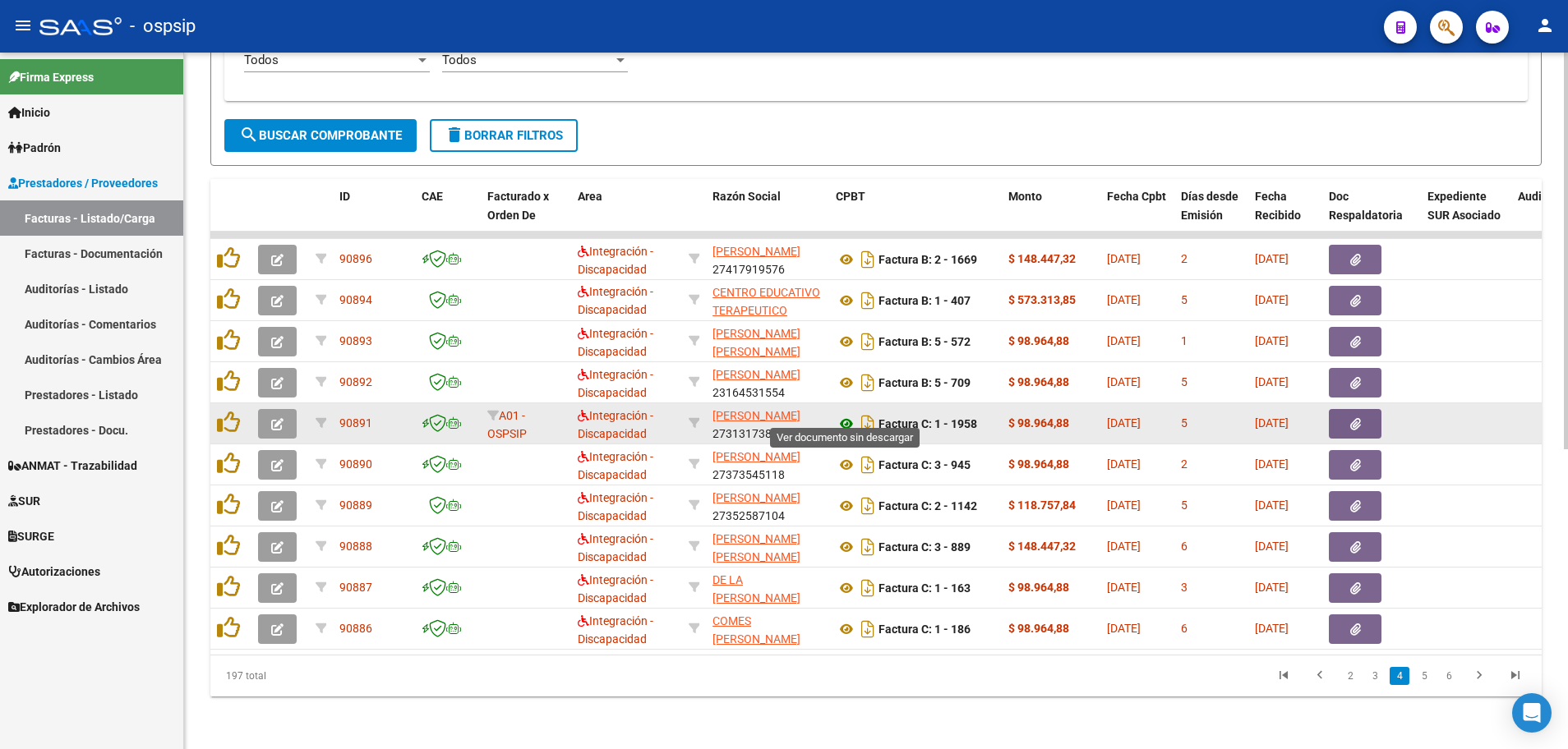
click at [845, 414] on icon at bounding box center [846, 424] width 21 height 20
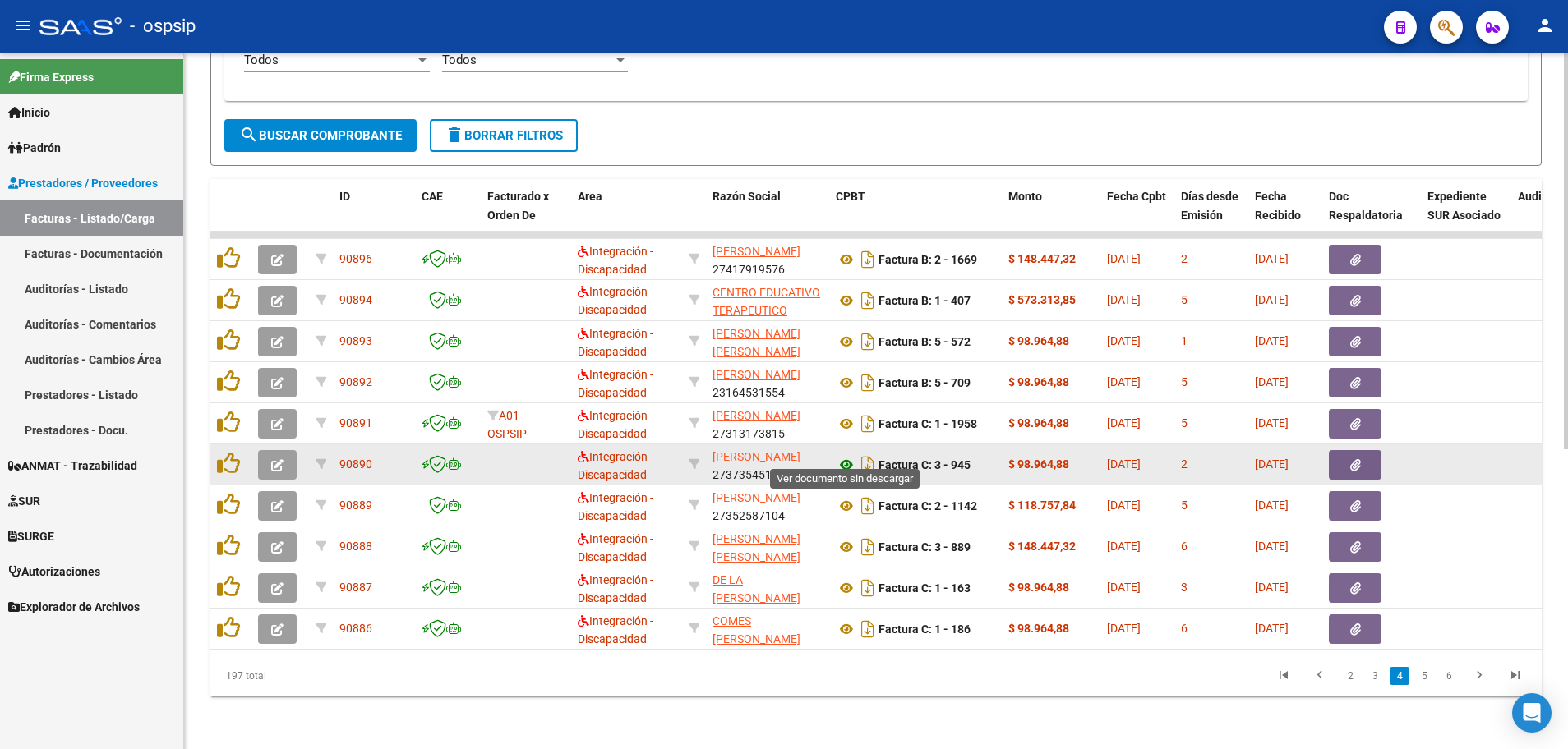
click at [846, 455] on icon at bounding box center [846, 465] width 21 height 20
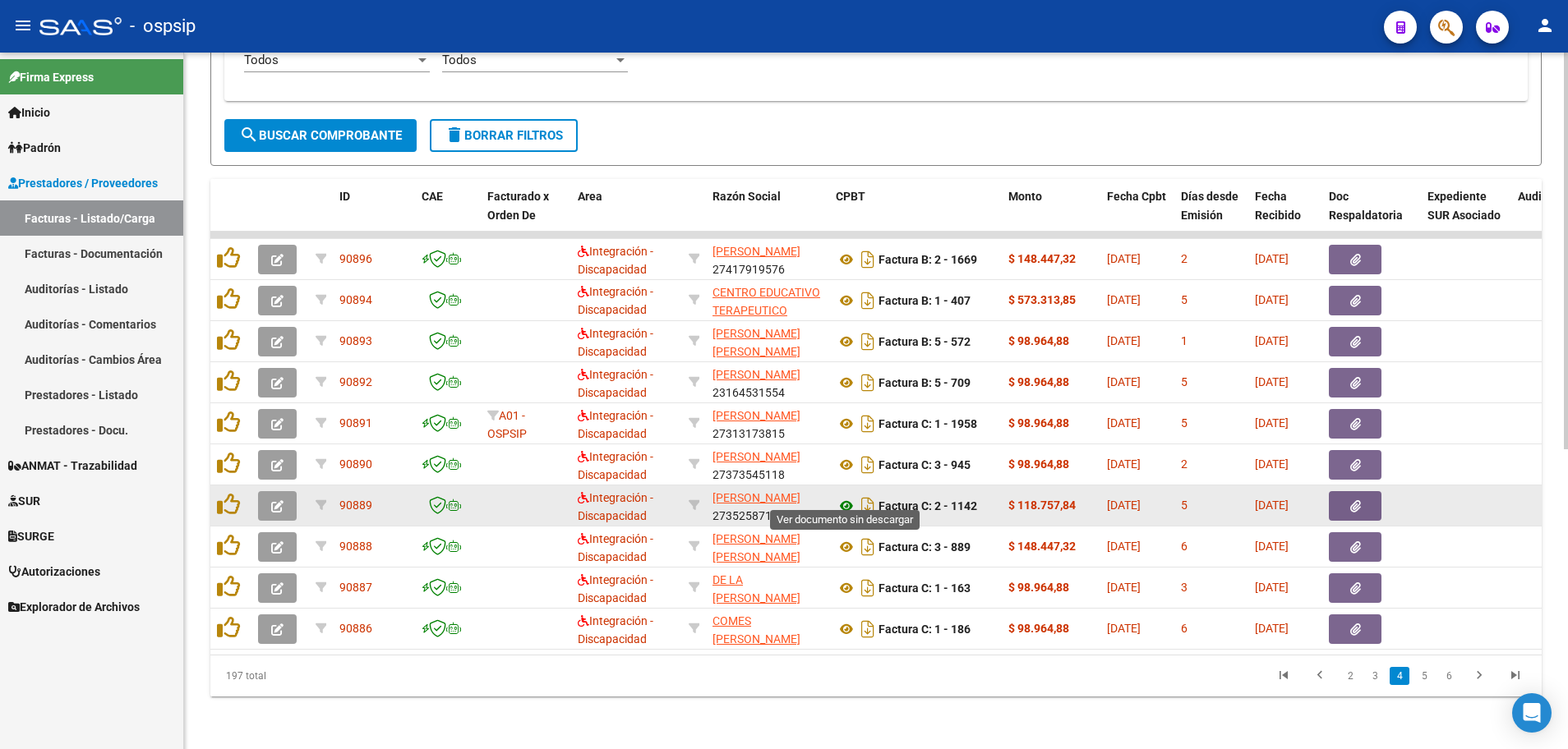
click at [846, 496] on icon at bounding box center [846, 506] width 21 height 20
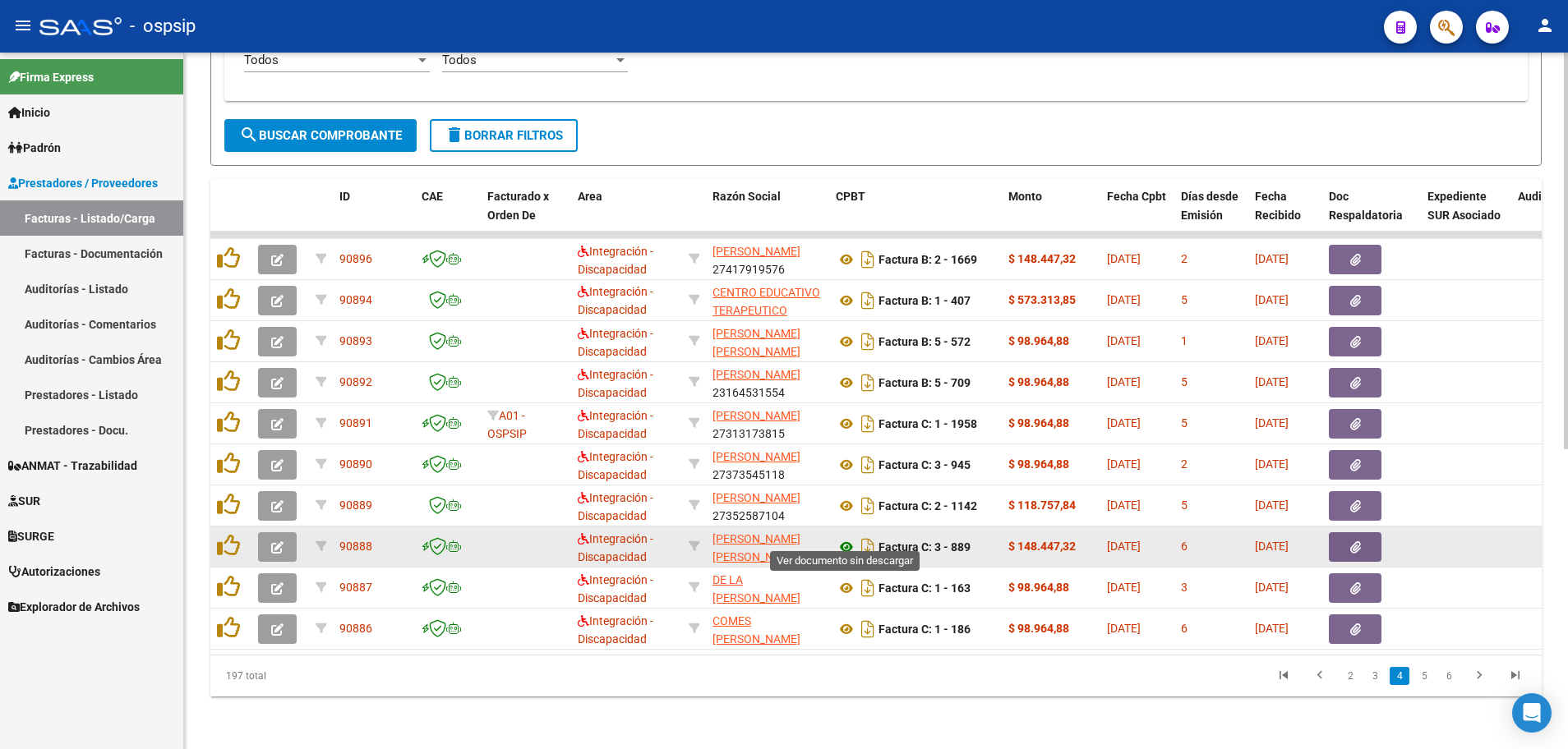
click at [842, 537] on icon at bounding box center [846, 546] width 21 height 20
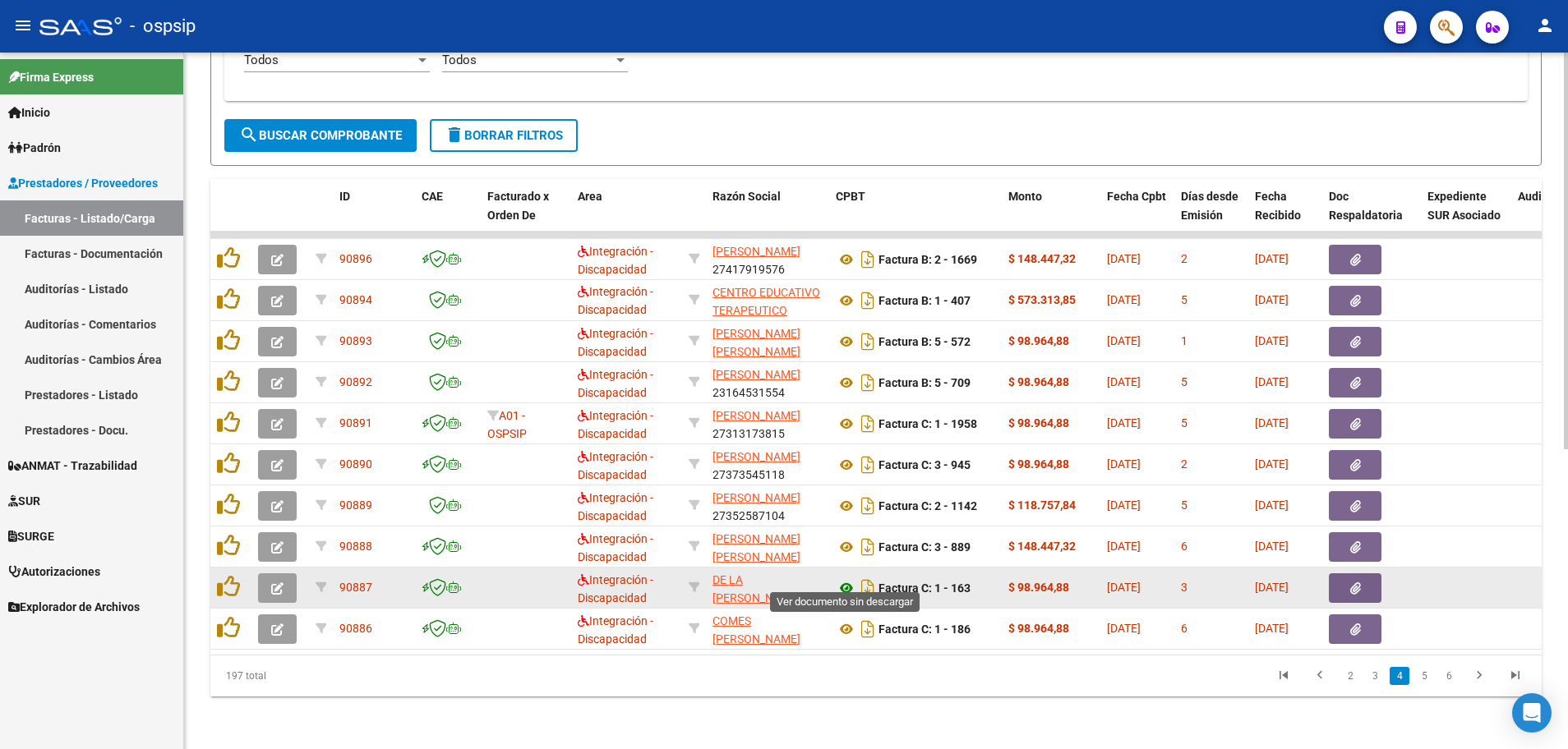
click at [845, 578] on icon at bounding box center [846, 587] width 21 height 20
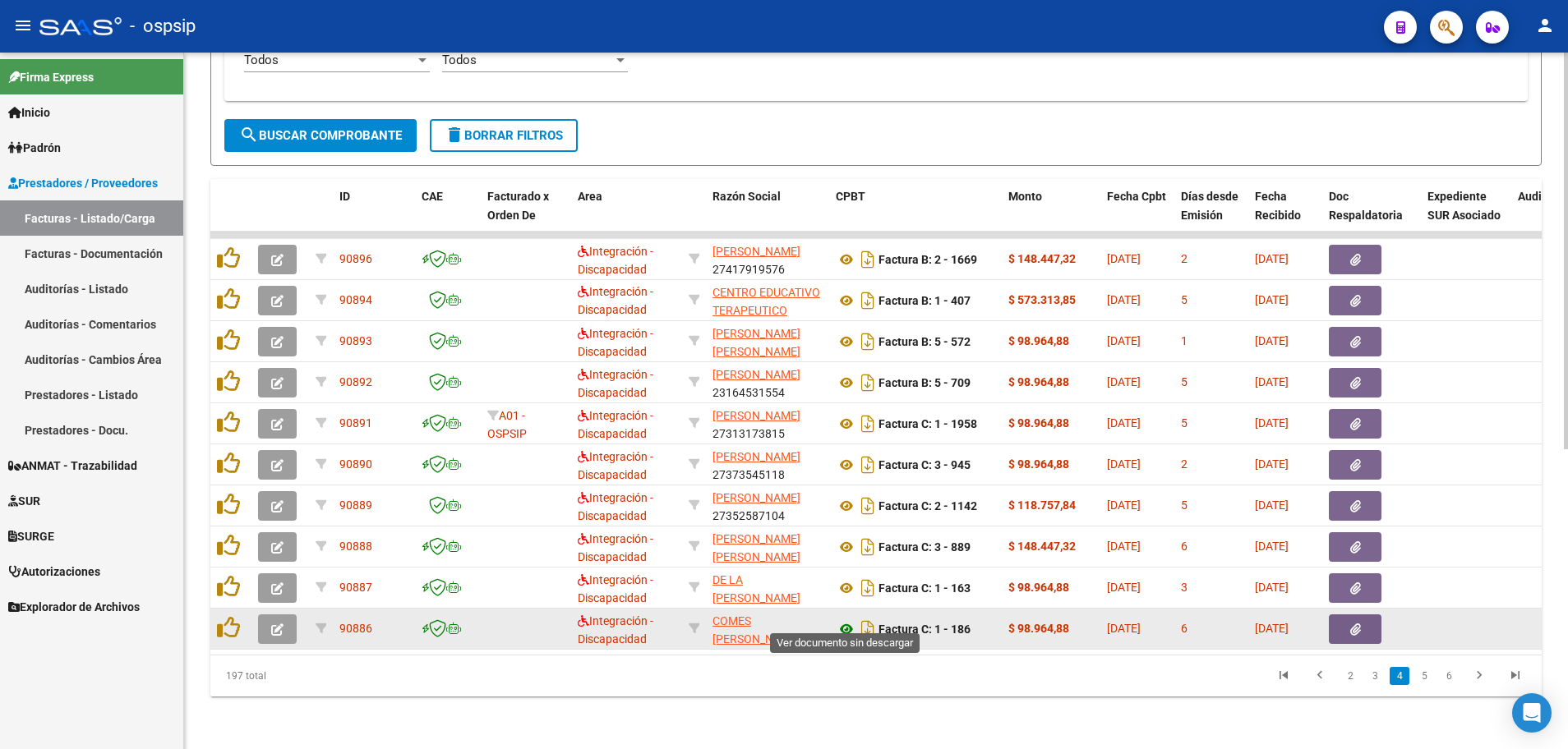
click at [845, 619] on icon at bounding box center [846, 628] width 21 height 20
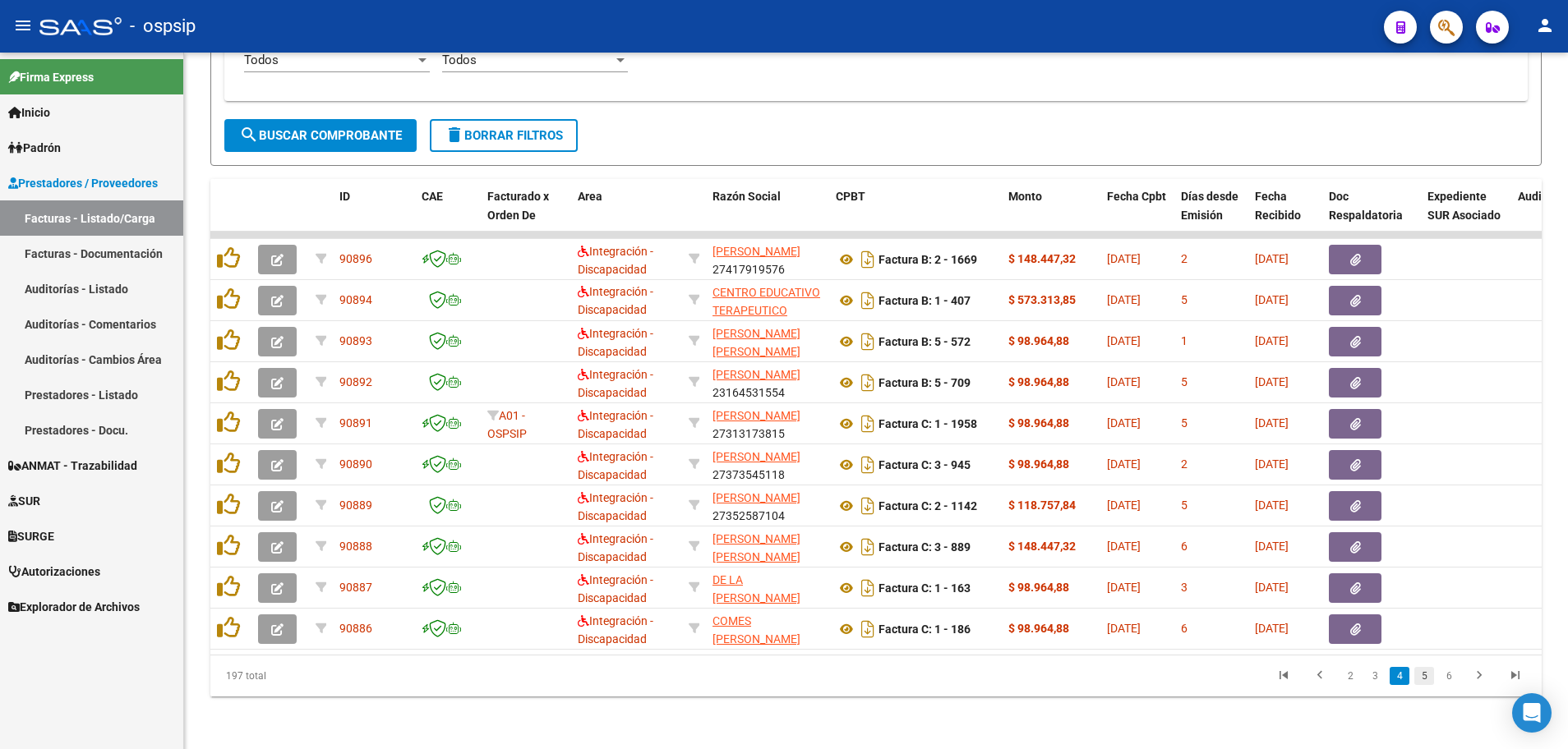
click at [1426, 678] on link "5" at bounding box center [1423, 676] width 20 height 18
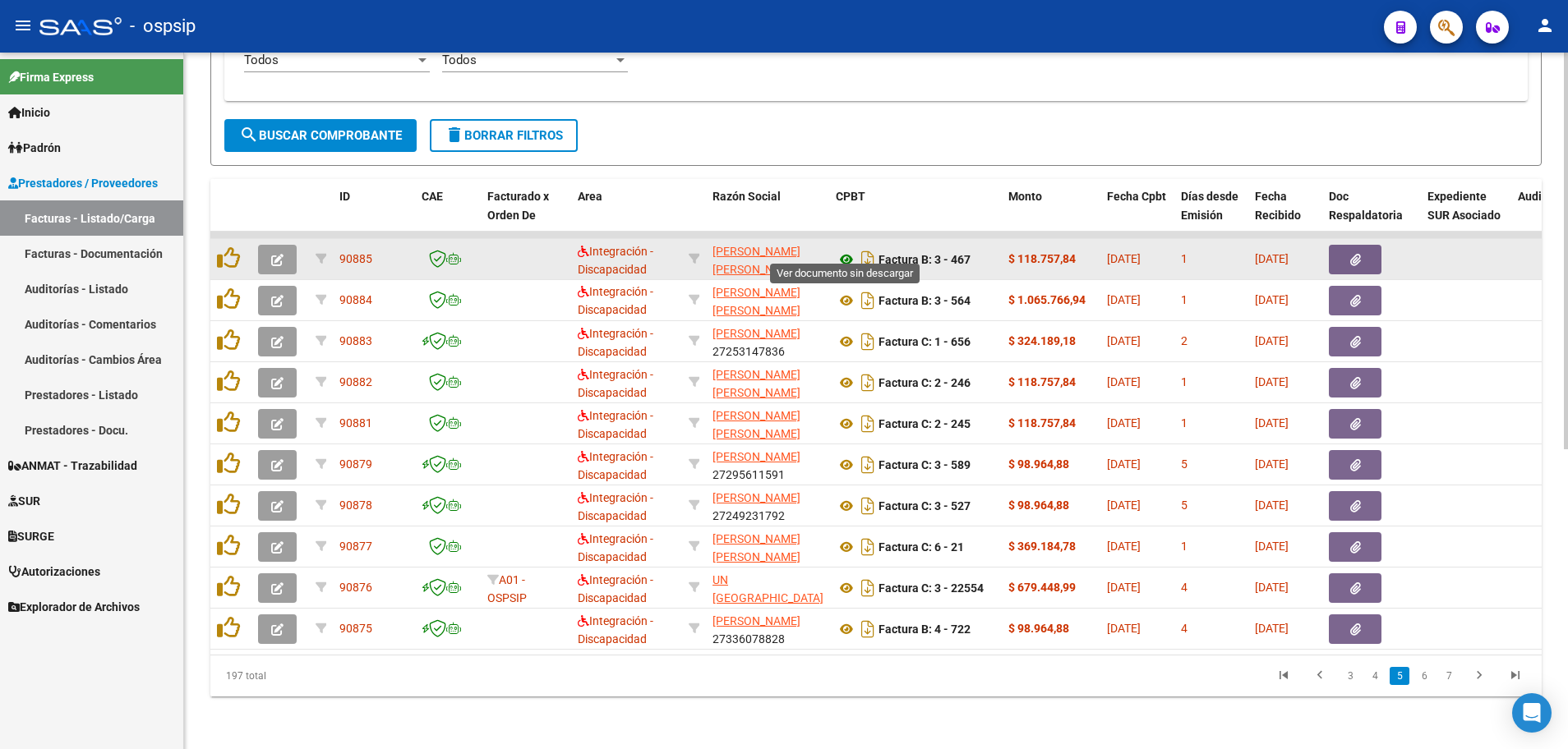
click at [840, 250] on icon at bounding box center [846, 259] width 21 height 20
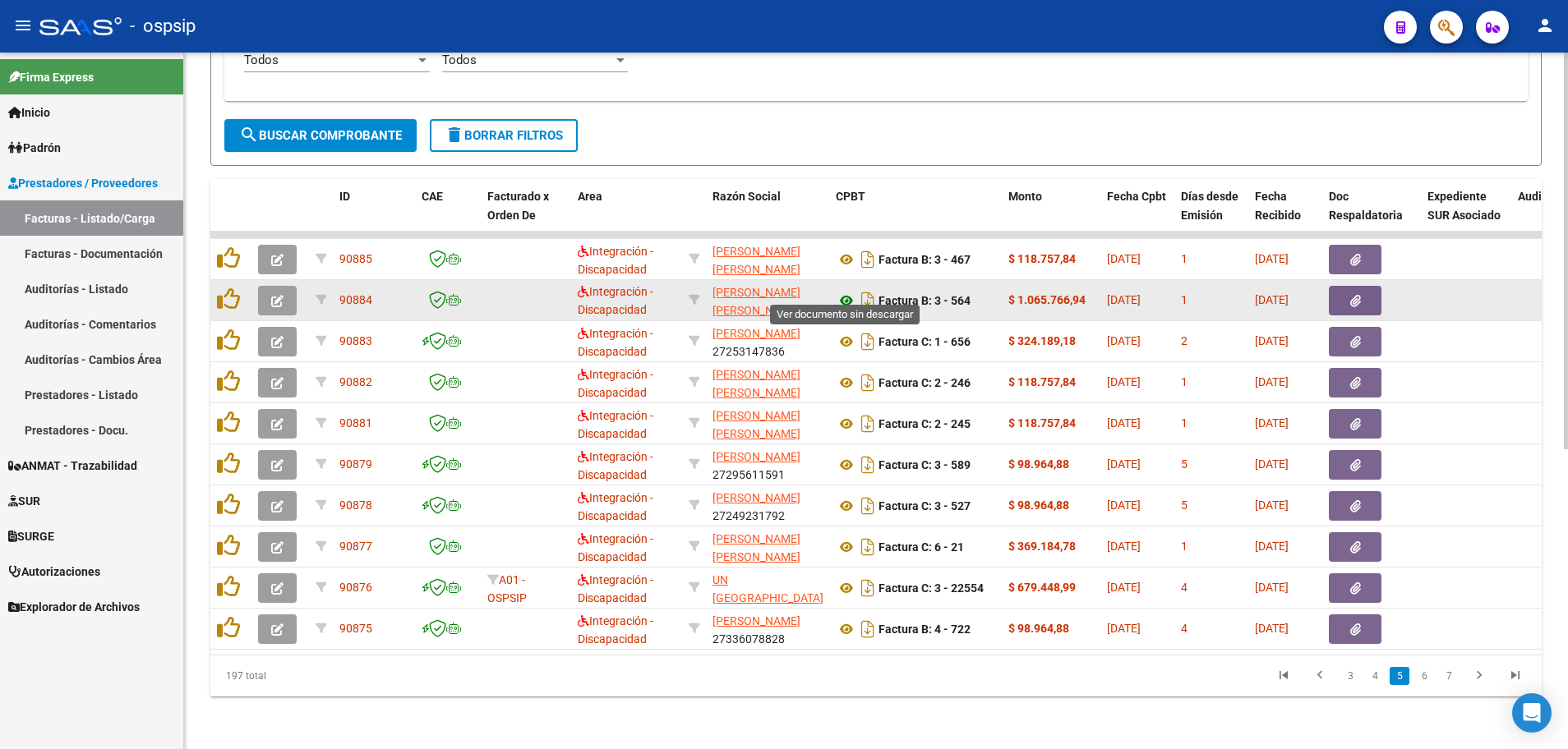
click at [842, 291] on icon at bounding box center [846, 300] width 21 height 20
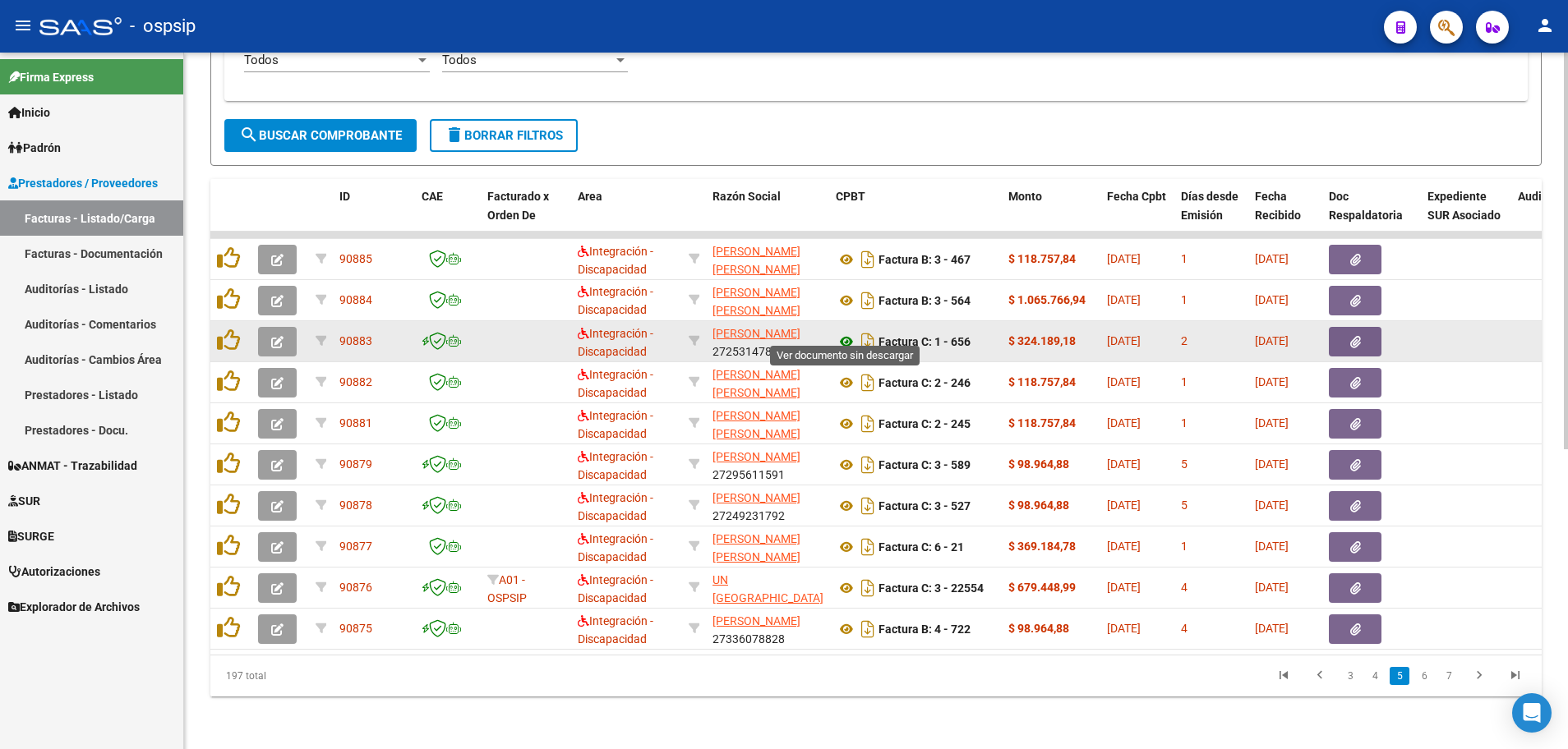
click at [842, 333] on icon at bounding box center [846, 341] width 21 height 20
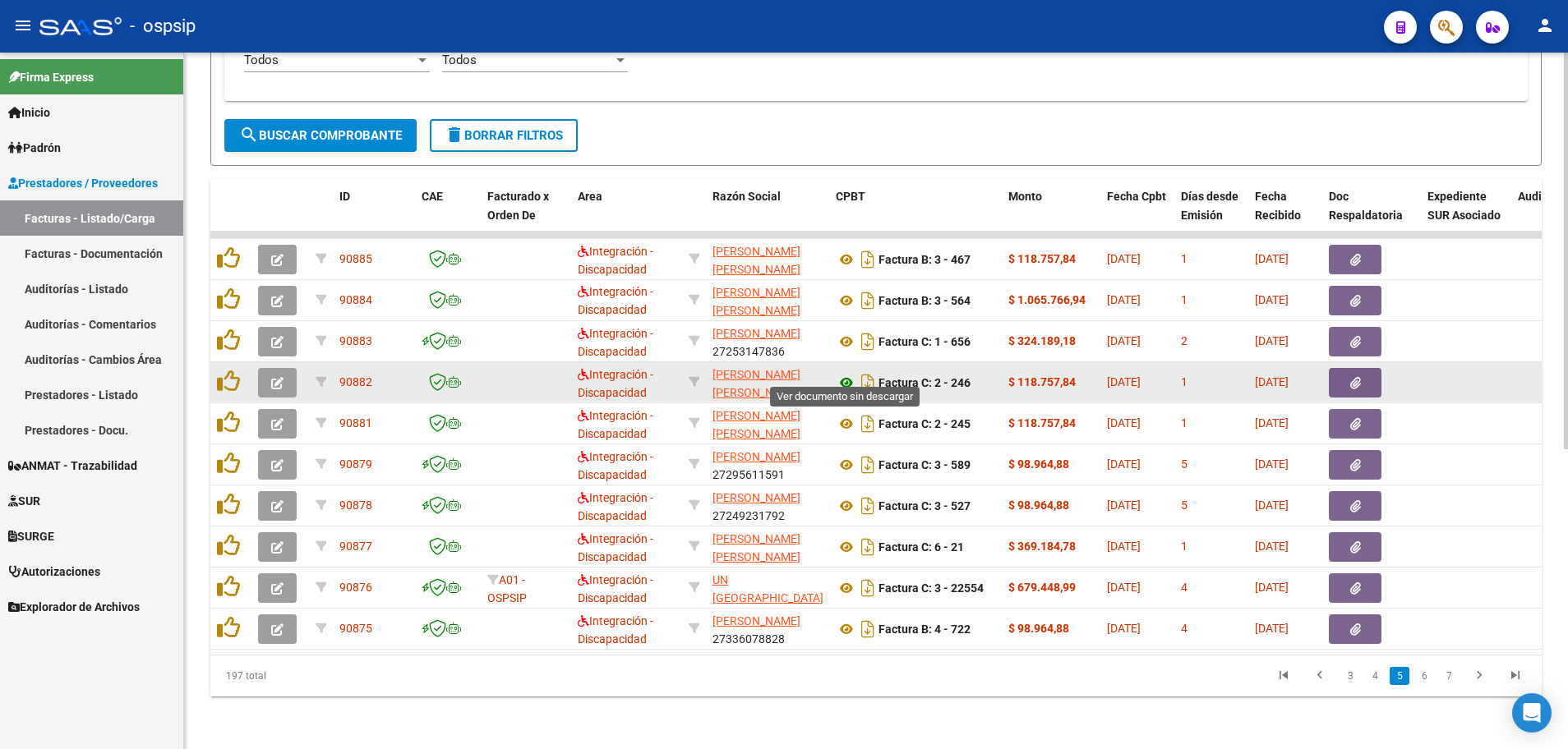
click at [846, 373] on icon at bounding box center [846, 382] width 21 height 20
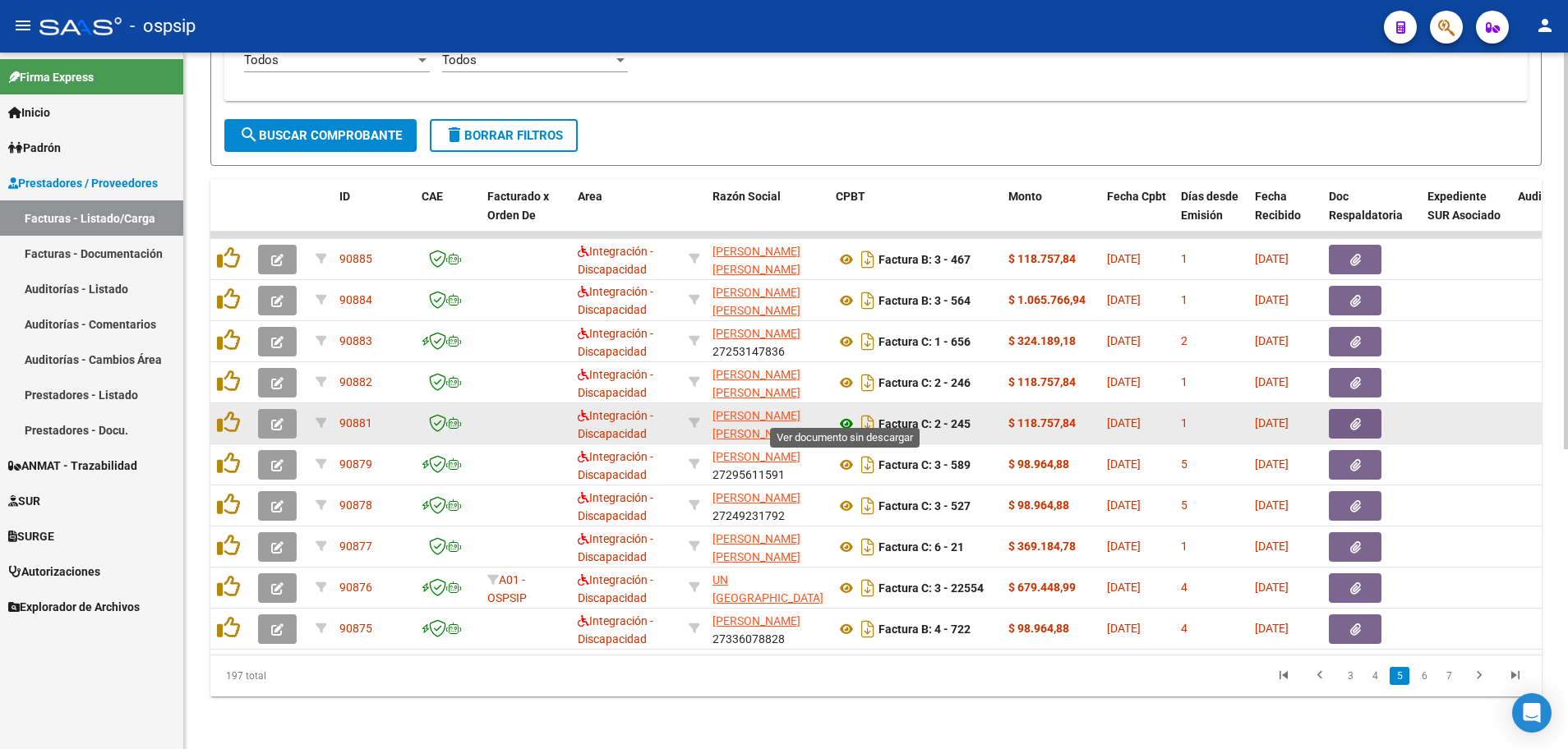
click at [846, 414] on icon at bounding box center [846, 424] width 21 height 20
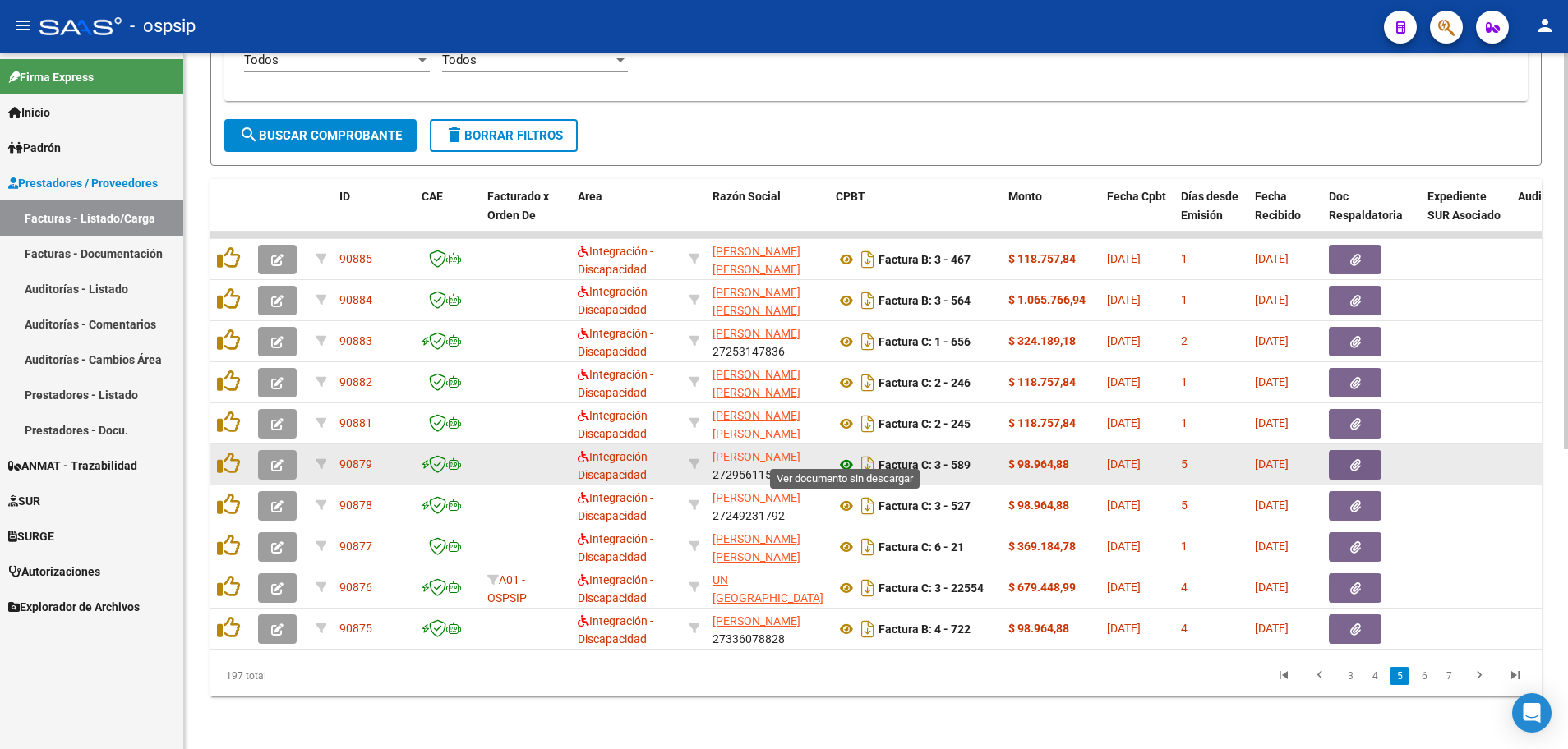
click at [838, 455] on icon at bounding box center [846, 465] width 21 height 20
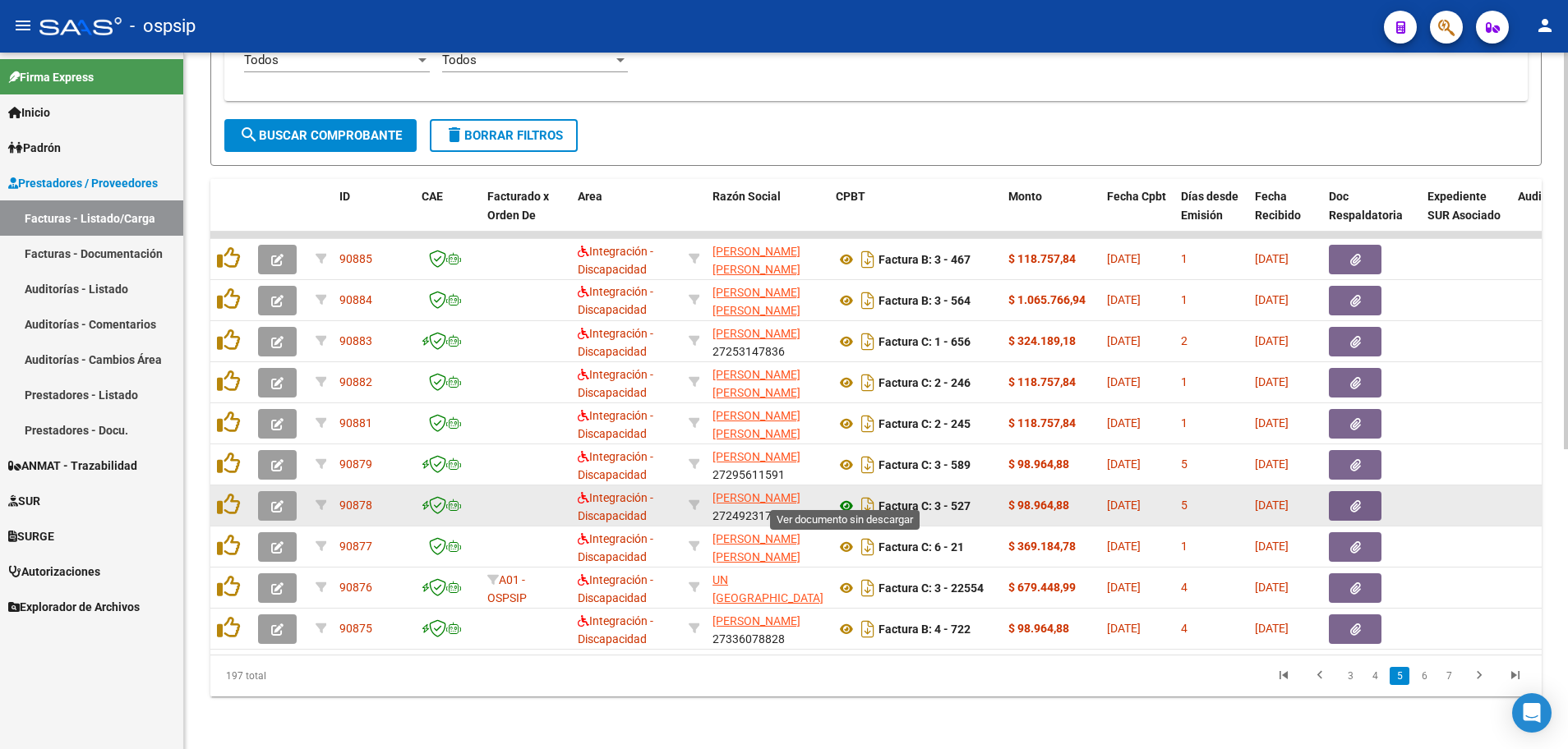
click at [842, 496] on icon at bounding box center [846, 506] width 21 height 20
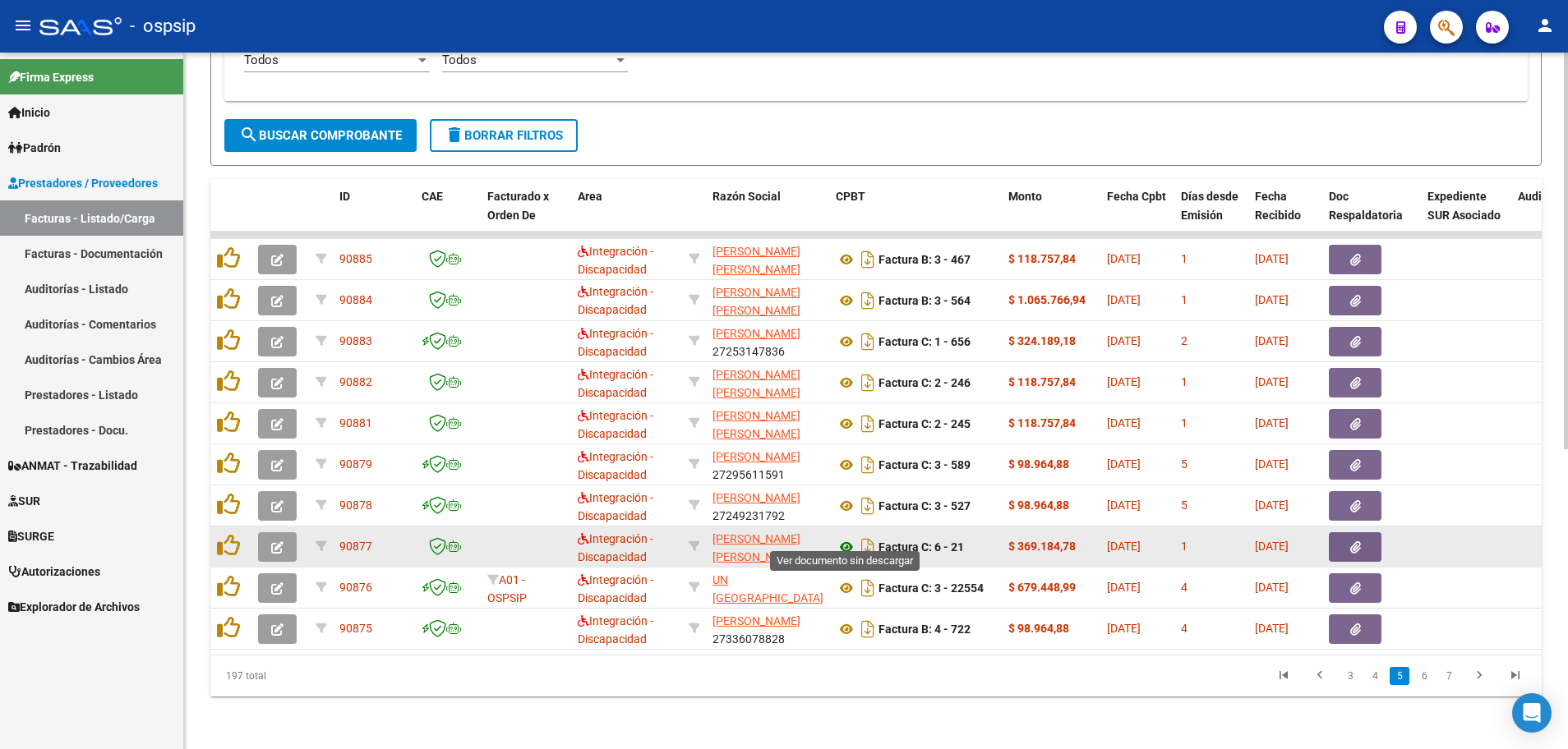
click at [839, 537] on icon at bounding box center [846, 546] width 21 height 20
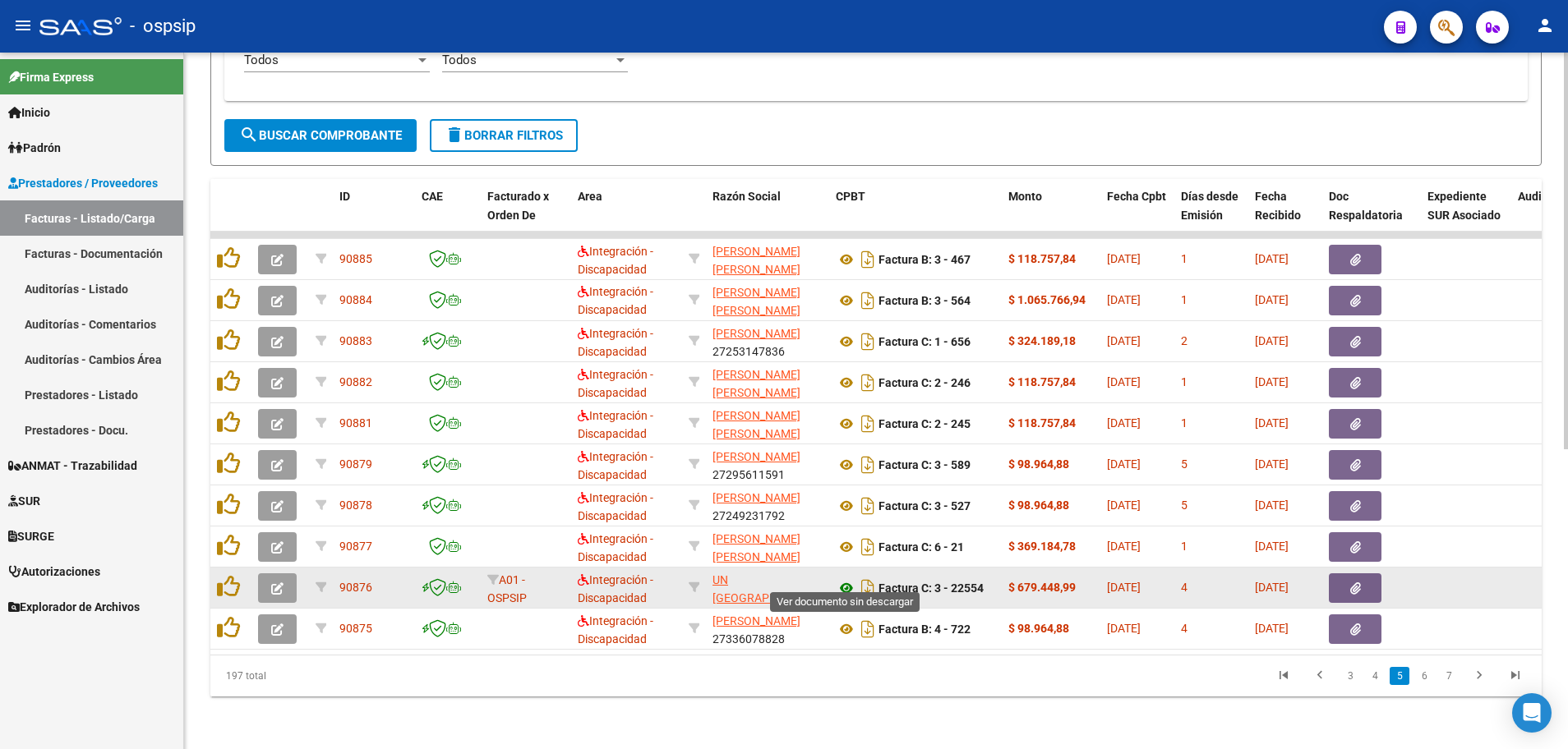
click at [847, 578] on icon at bounding box center [846, 587] width 21 height 20
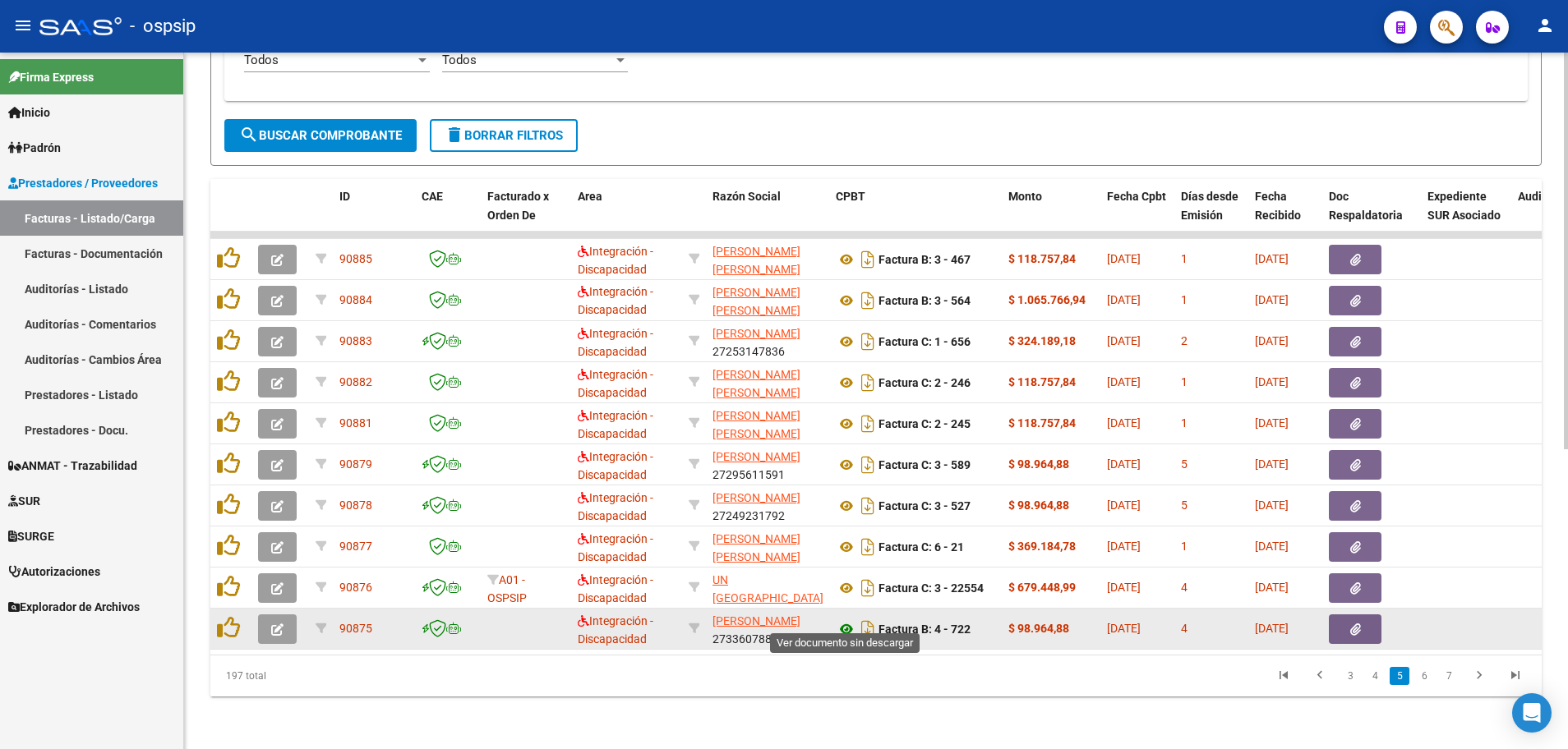
click at [847, 619] on icon at bounding box center [846, 628] width 21 height 20
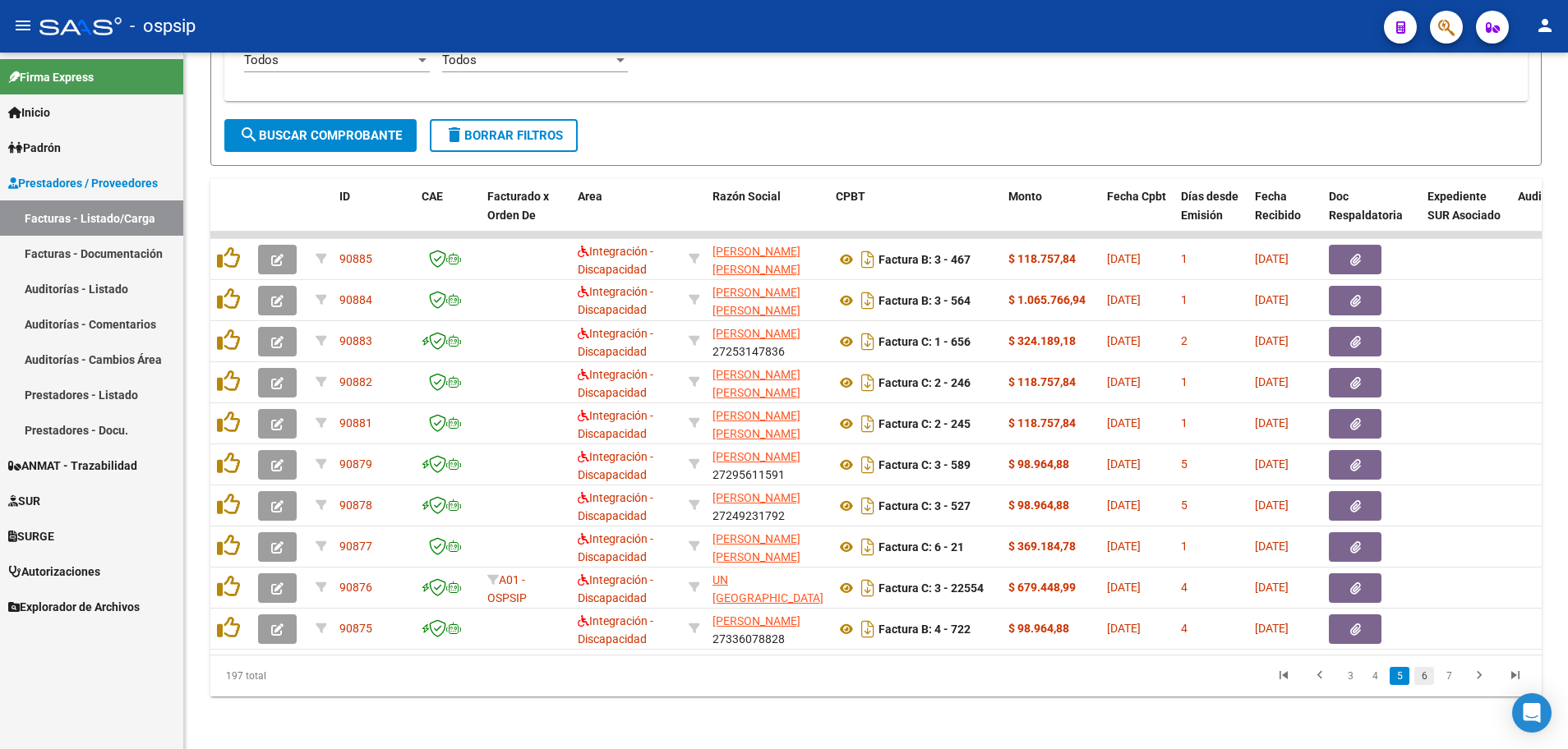
click at [1426, 675] on link "6" at bounding box center [1423, 676] width 20 height 18
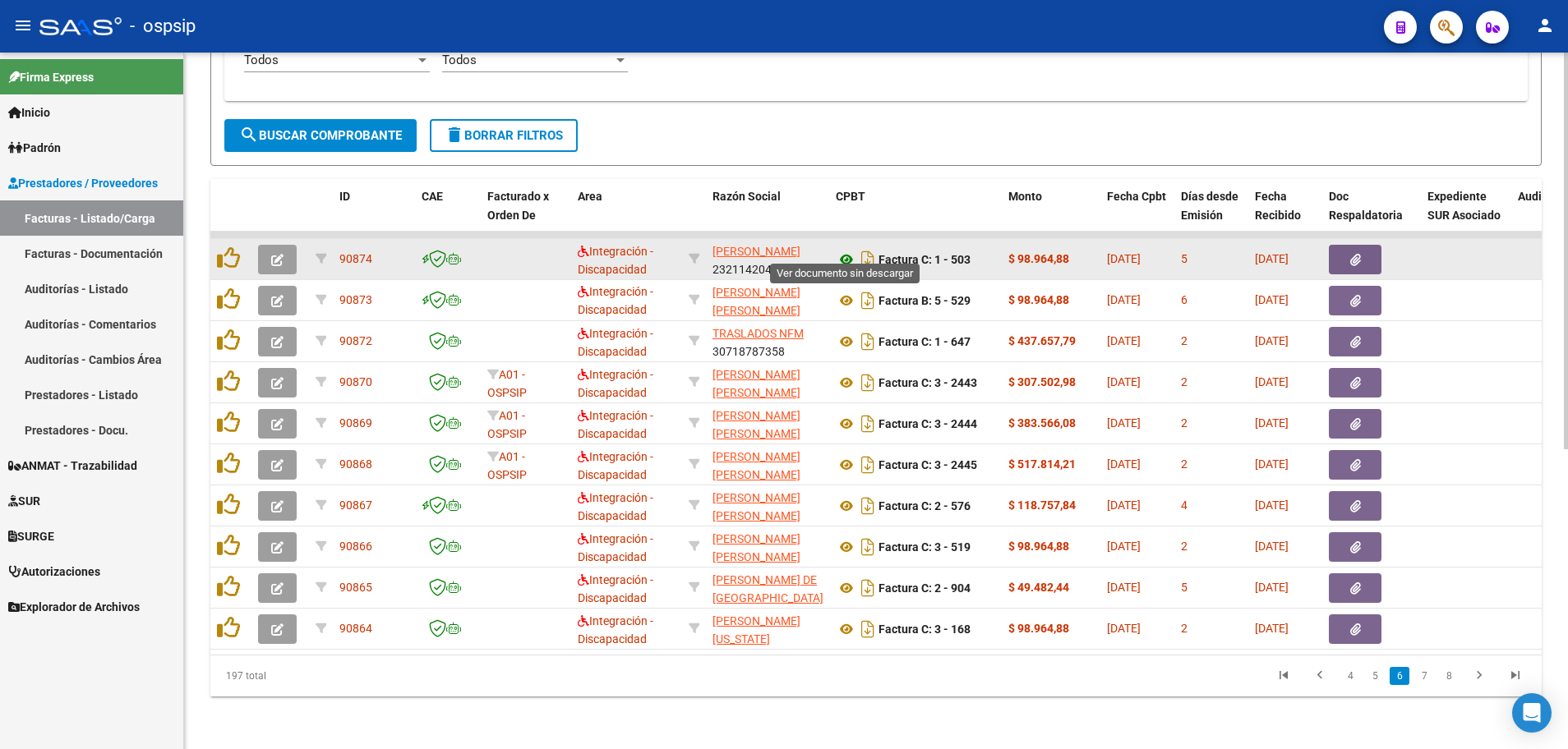
click at [846, 250] on icon at bounding box center [846, 259] width 21 height 20
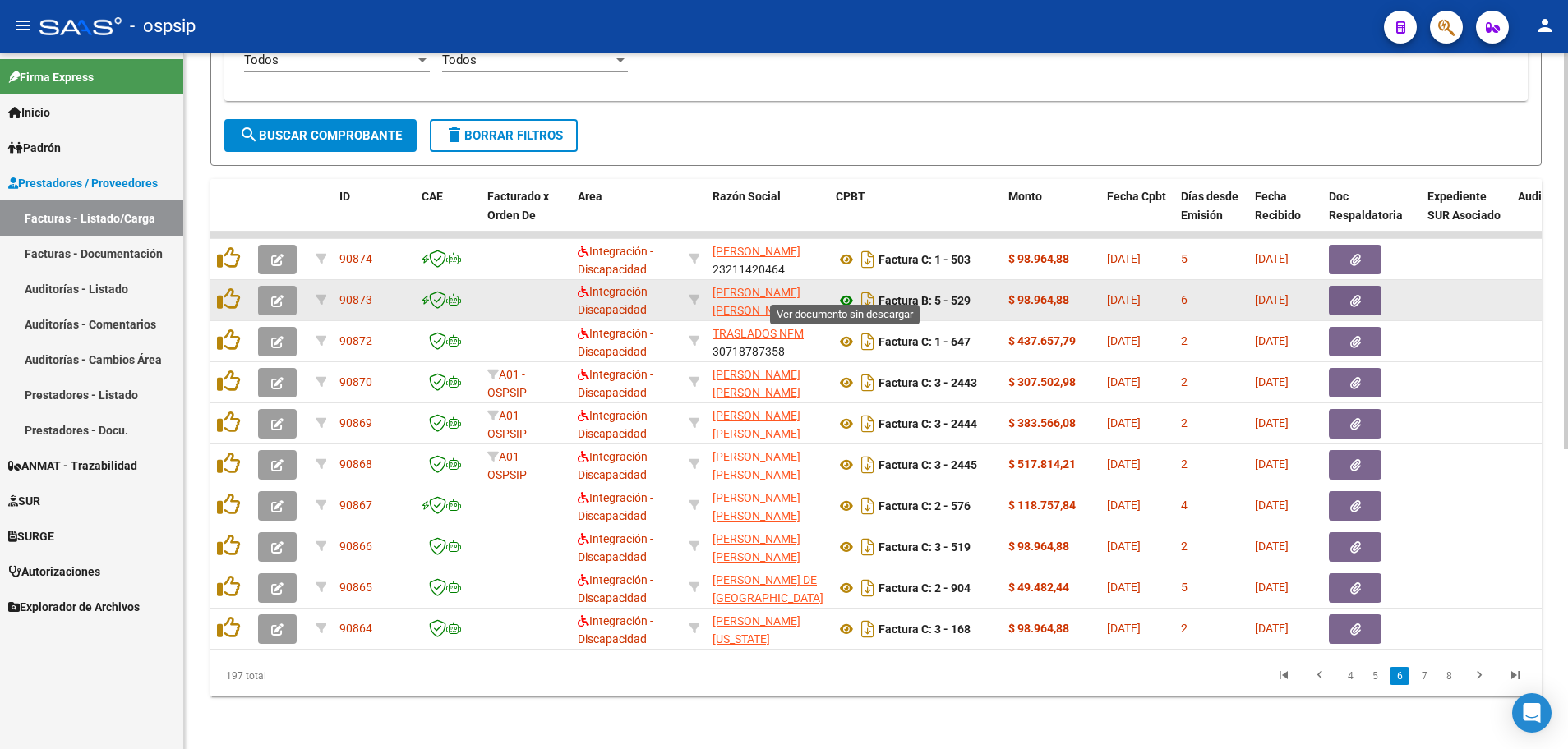
click at [843, 291] on icon at bounding box center [846, 300] width 21 height 20
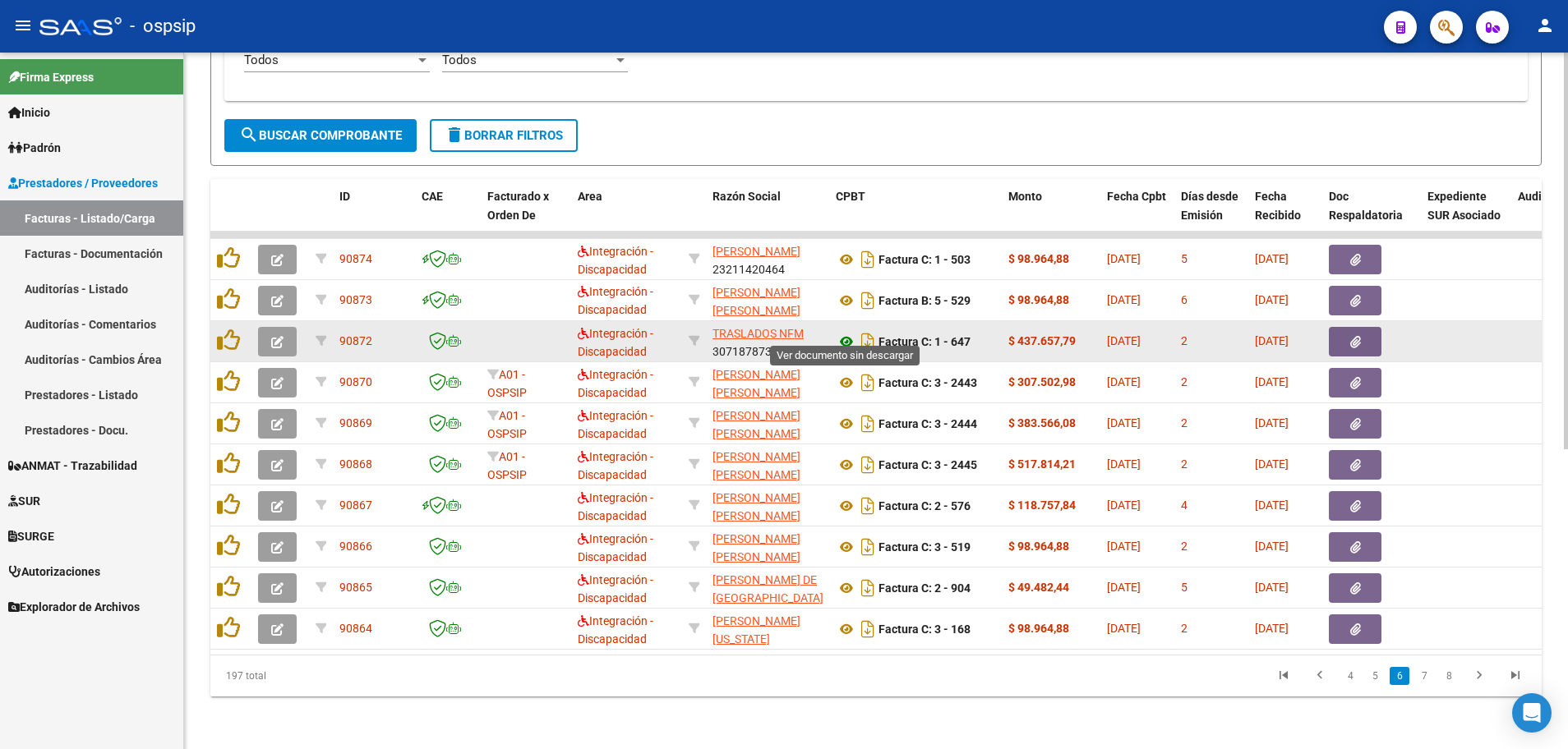
click at [846, 332] on icon at bounding box center [846, 341] width 21 height 20
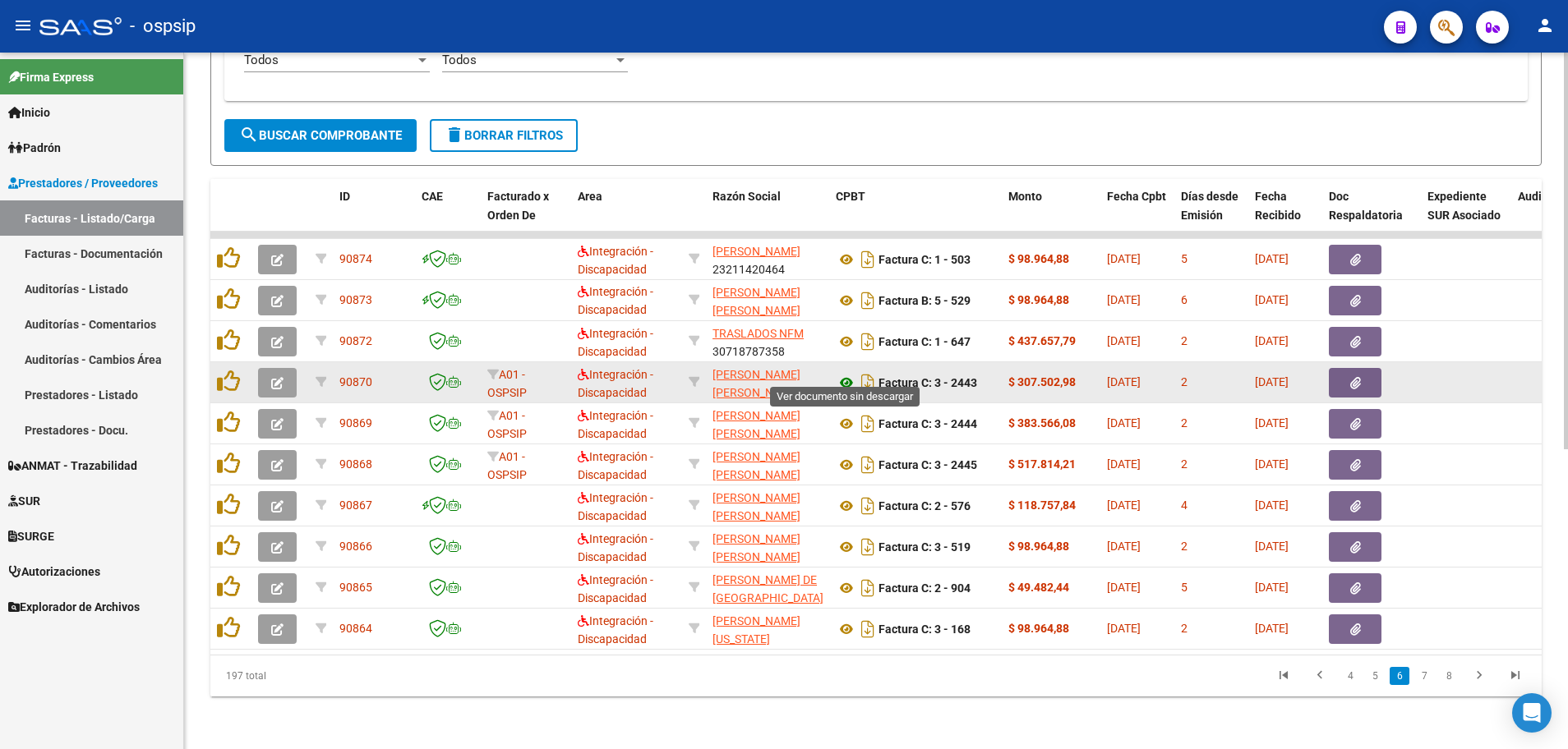
click at [850, 373] on icon at bounding box center [846, 382] width 21 height 20
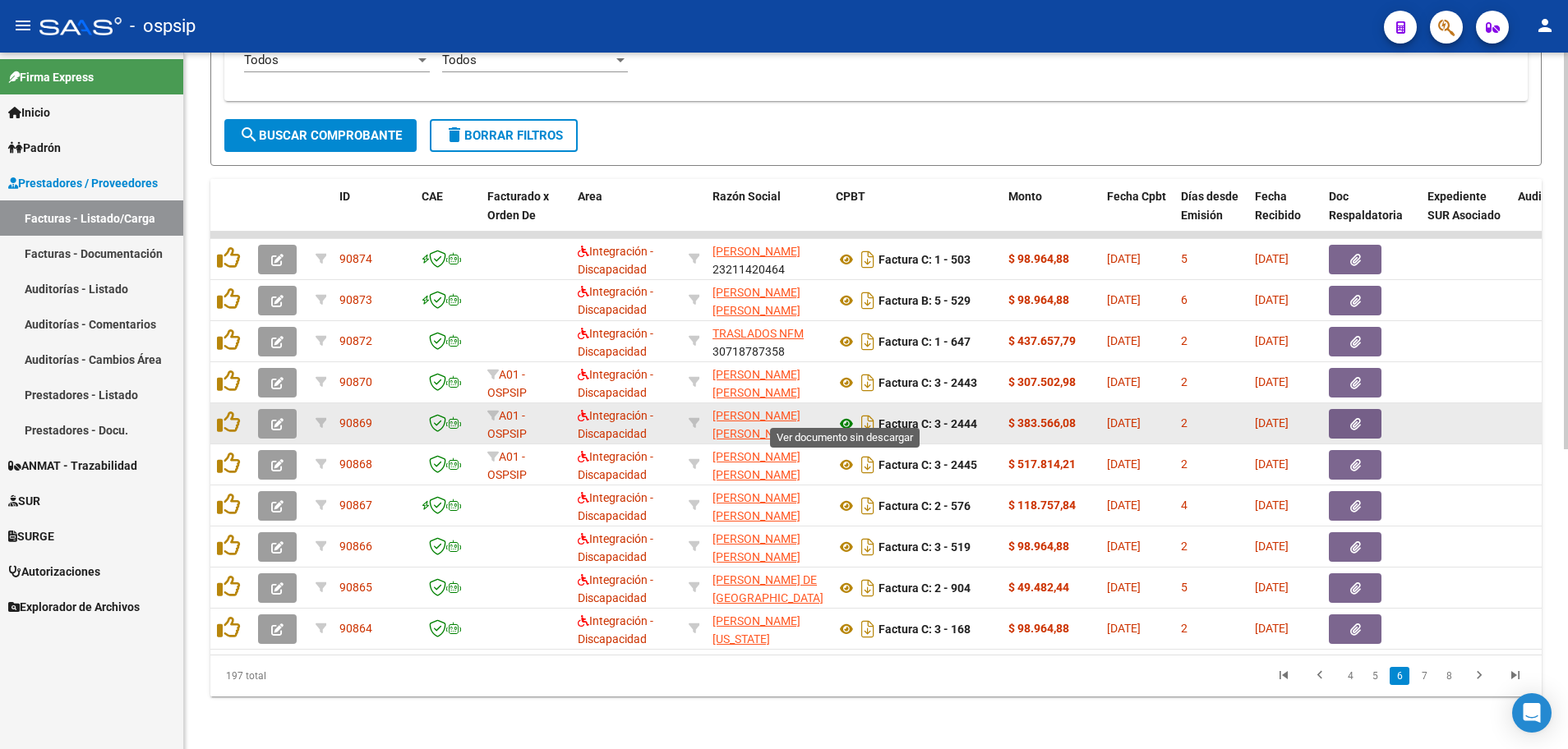
click at [846, 414] on icon at bounding box center [846, 424] width 21 height 20
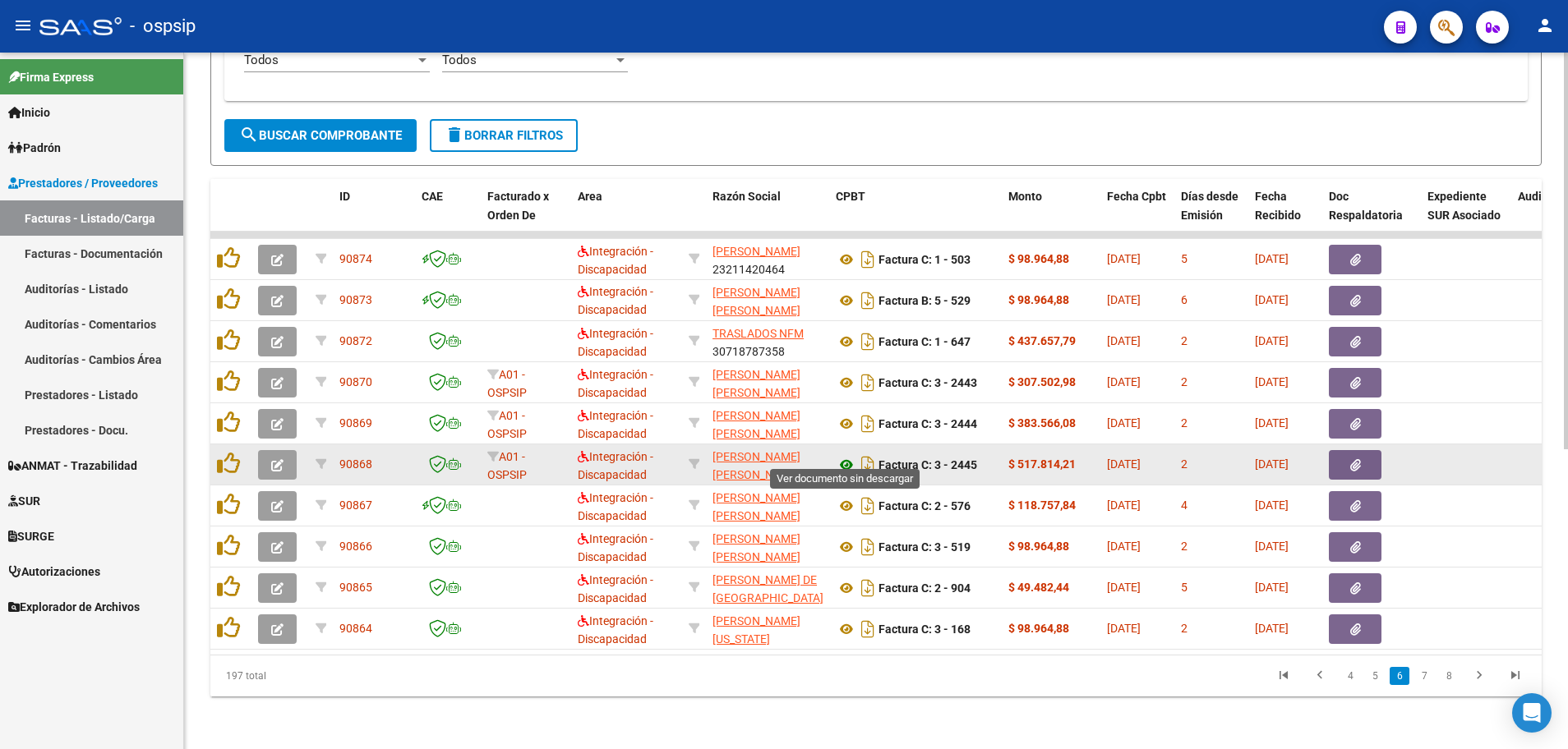
click at [839, 455] on icon at bounding box center [846, 465] width 21 height 20
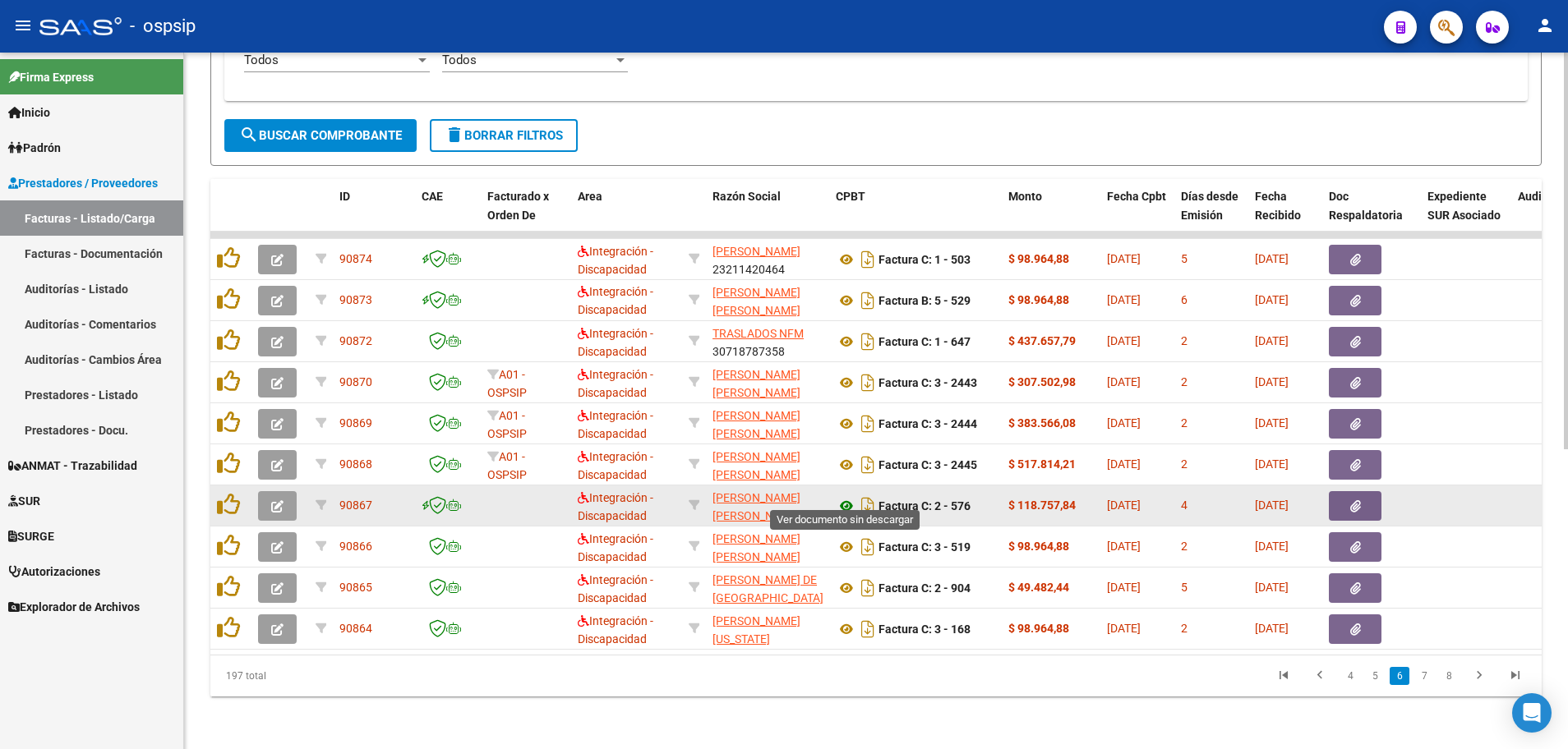
click at [844, 496] on icon at bounding box center [846, 506] width 21 height 20
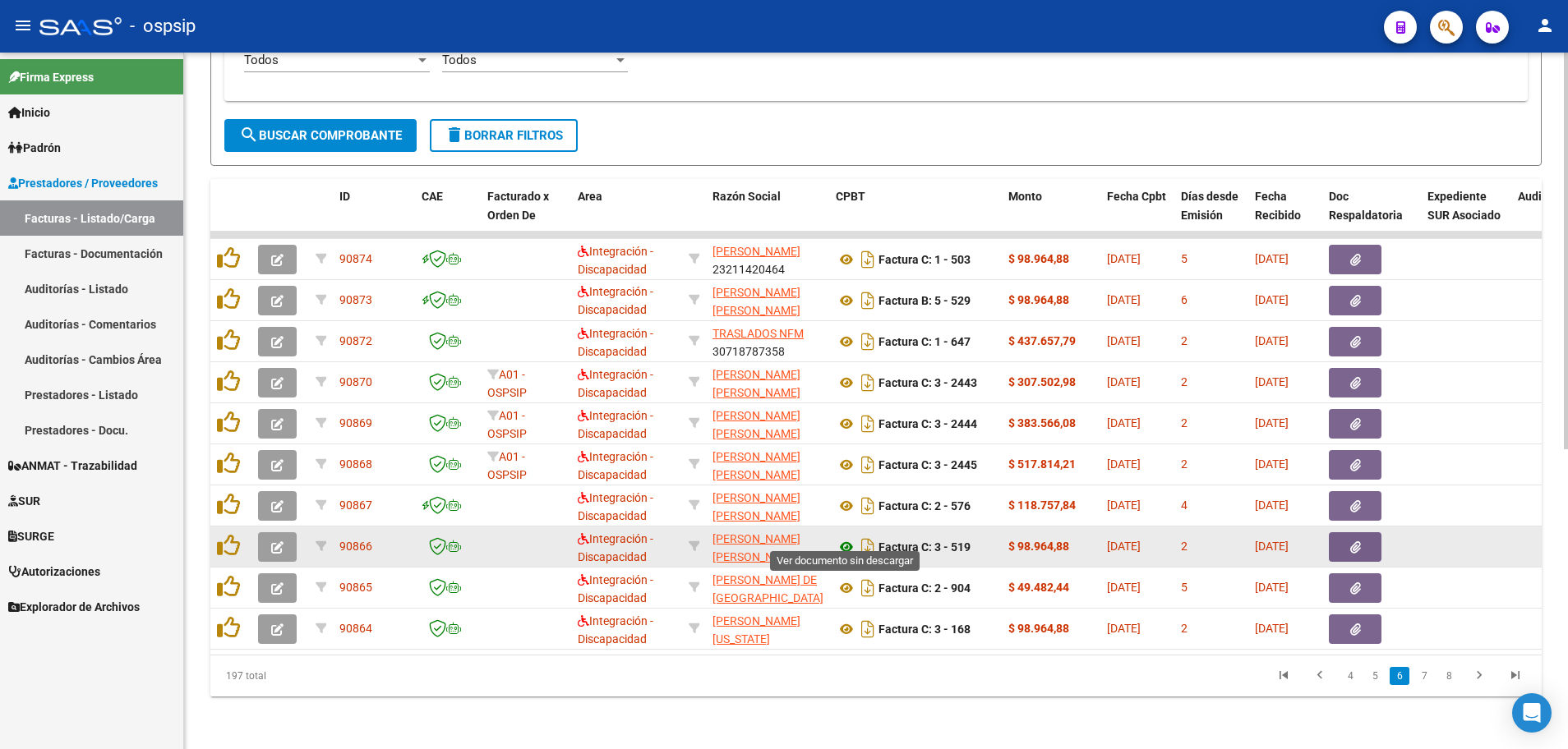
click at [841, 537] on icon at bounding box center [846, 546] width 21 height 20
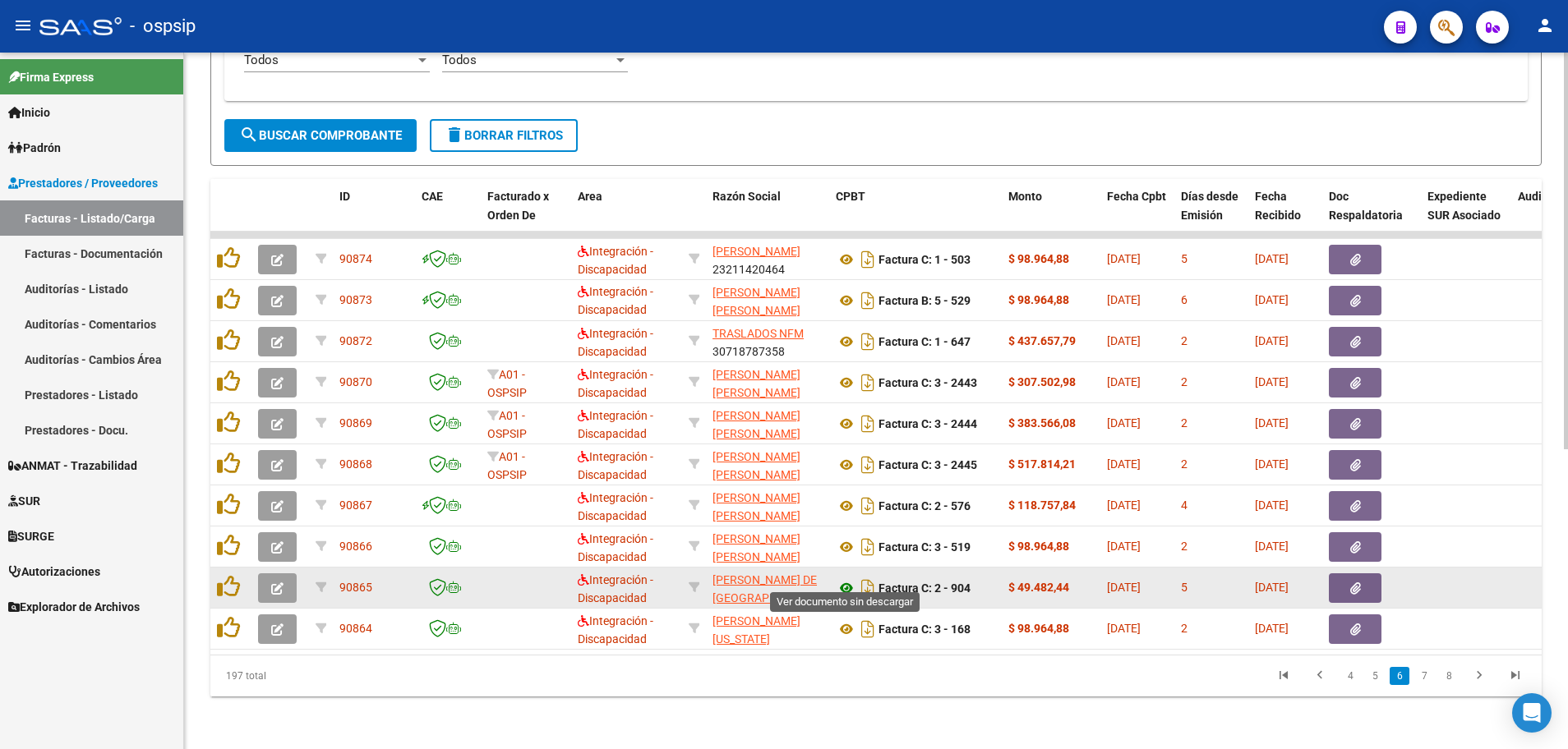
click at [846, 578] on icon at bounding box center [846, 587] width 21 height 20
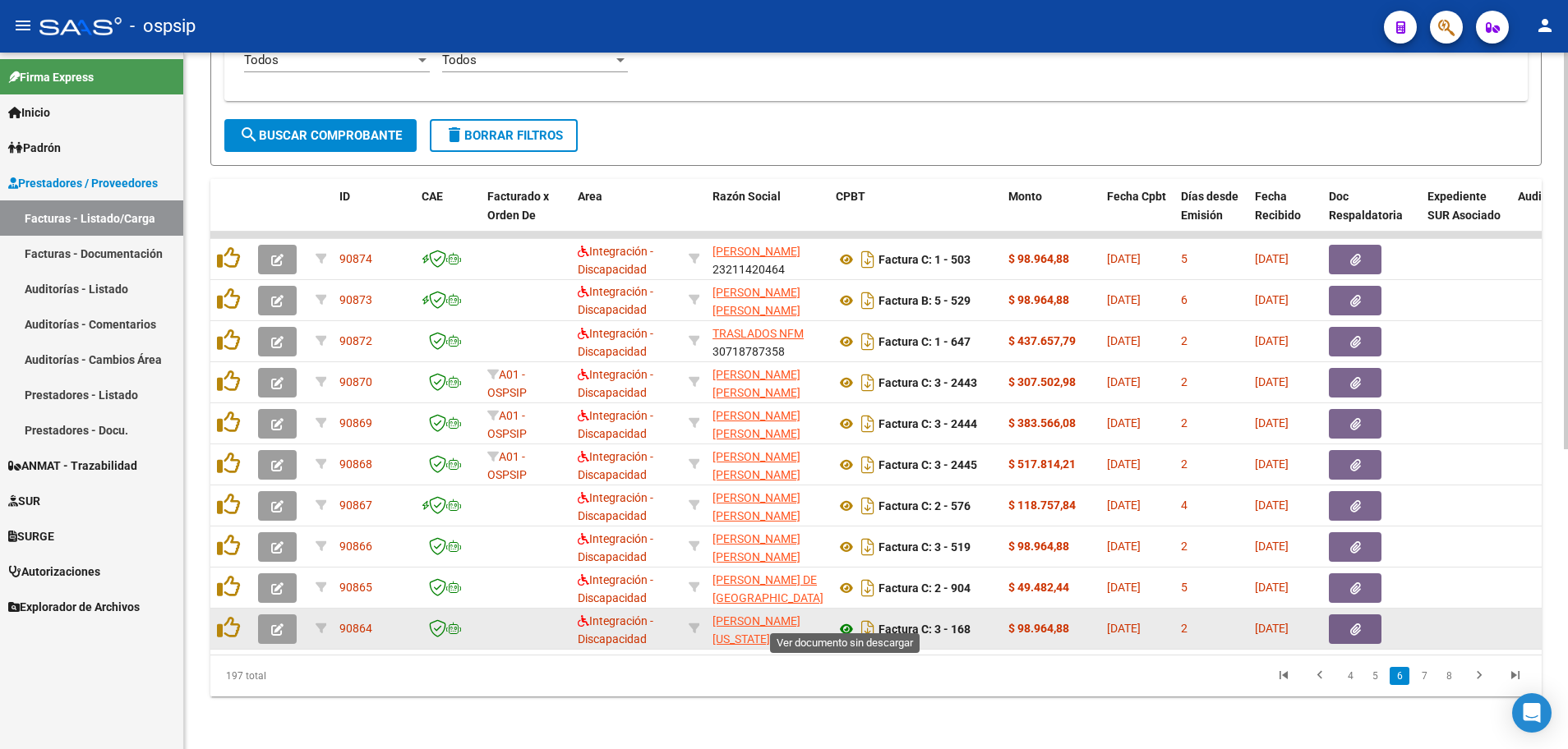
click at [838, 619] on icon at bounding box center [846, 628] width 21 height 20
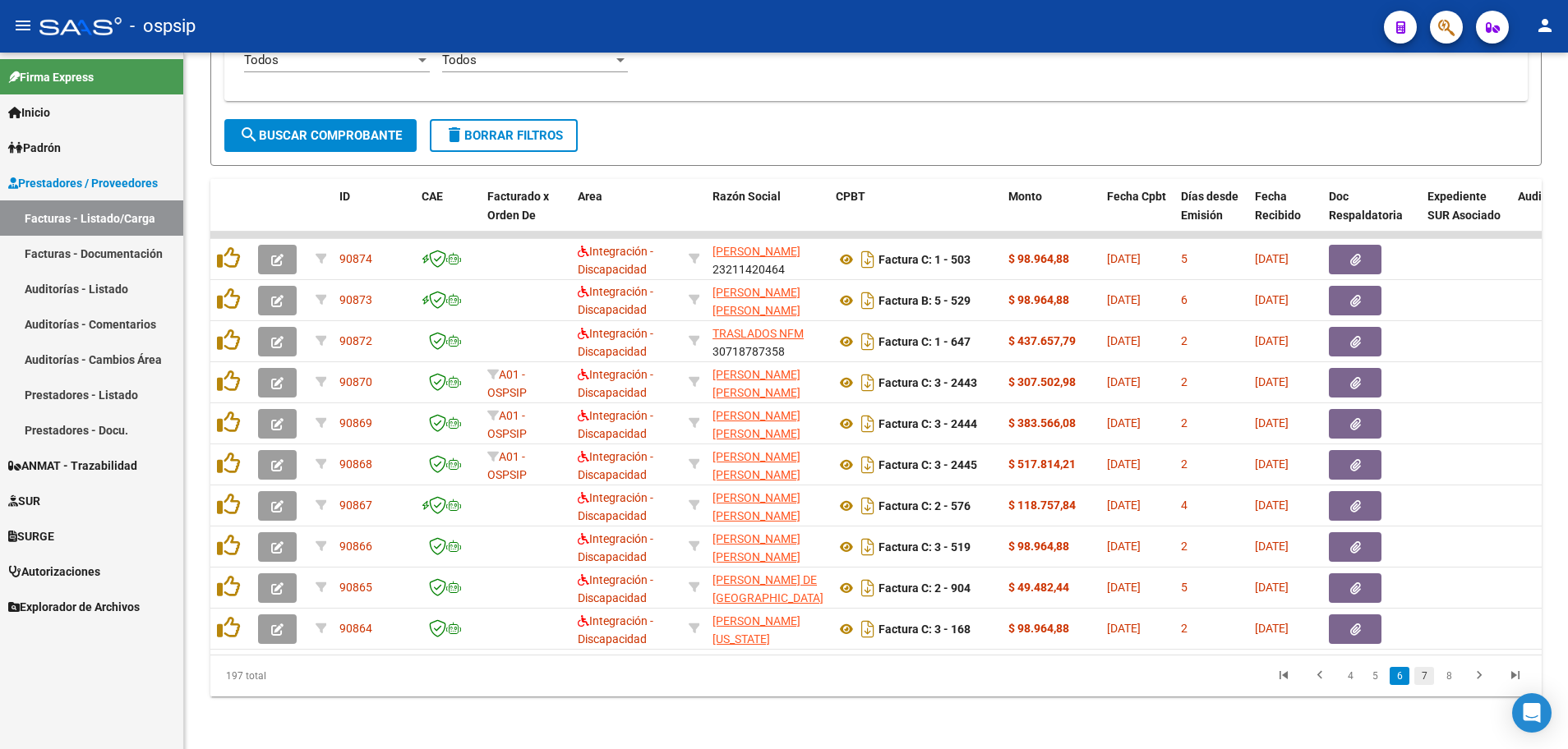
click at [1419, 678] on link "7" at bounding box center [1423, 676] width 20 height 18
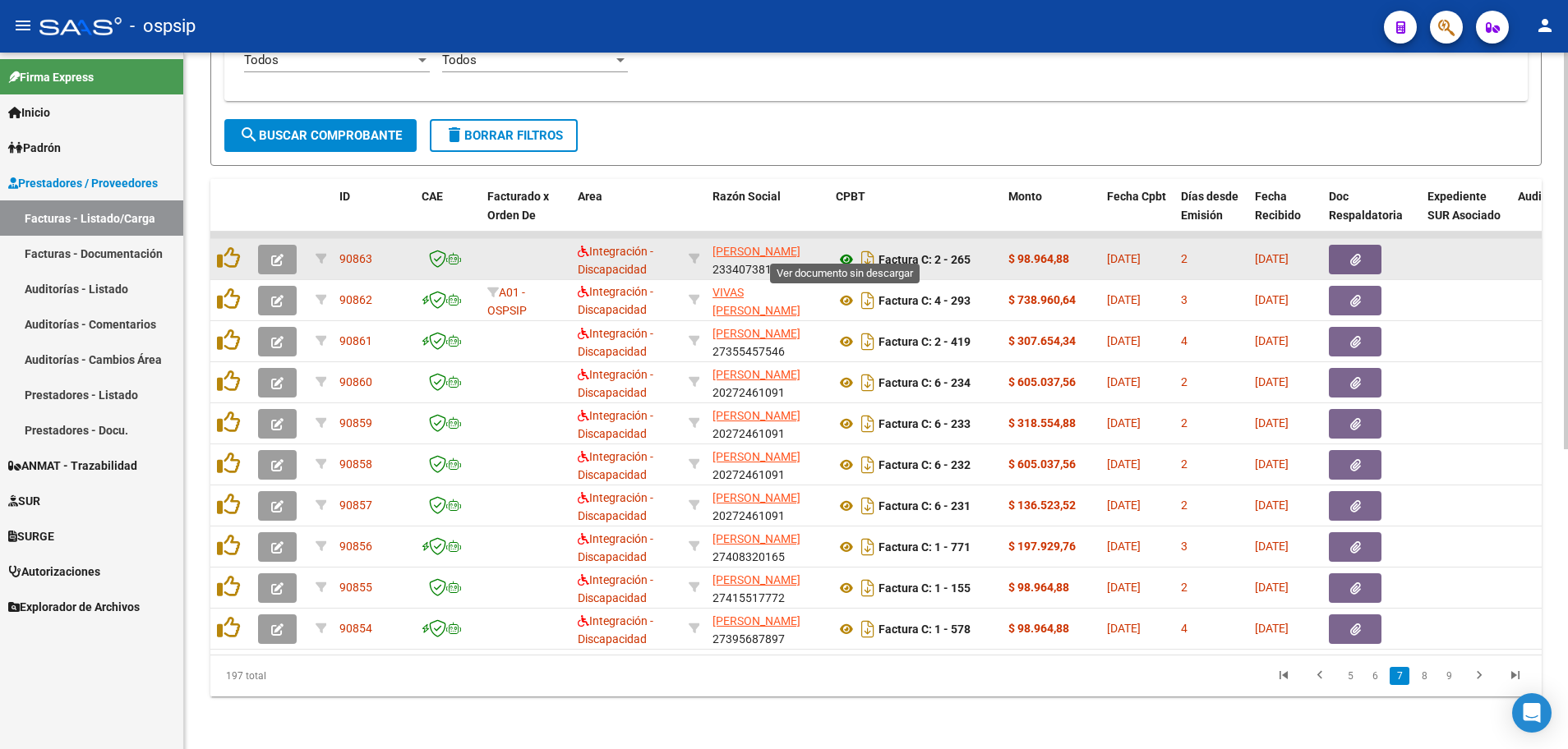
click at [849, 250] on icon at bounding box center [846, 259] width 21 height 20
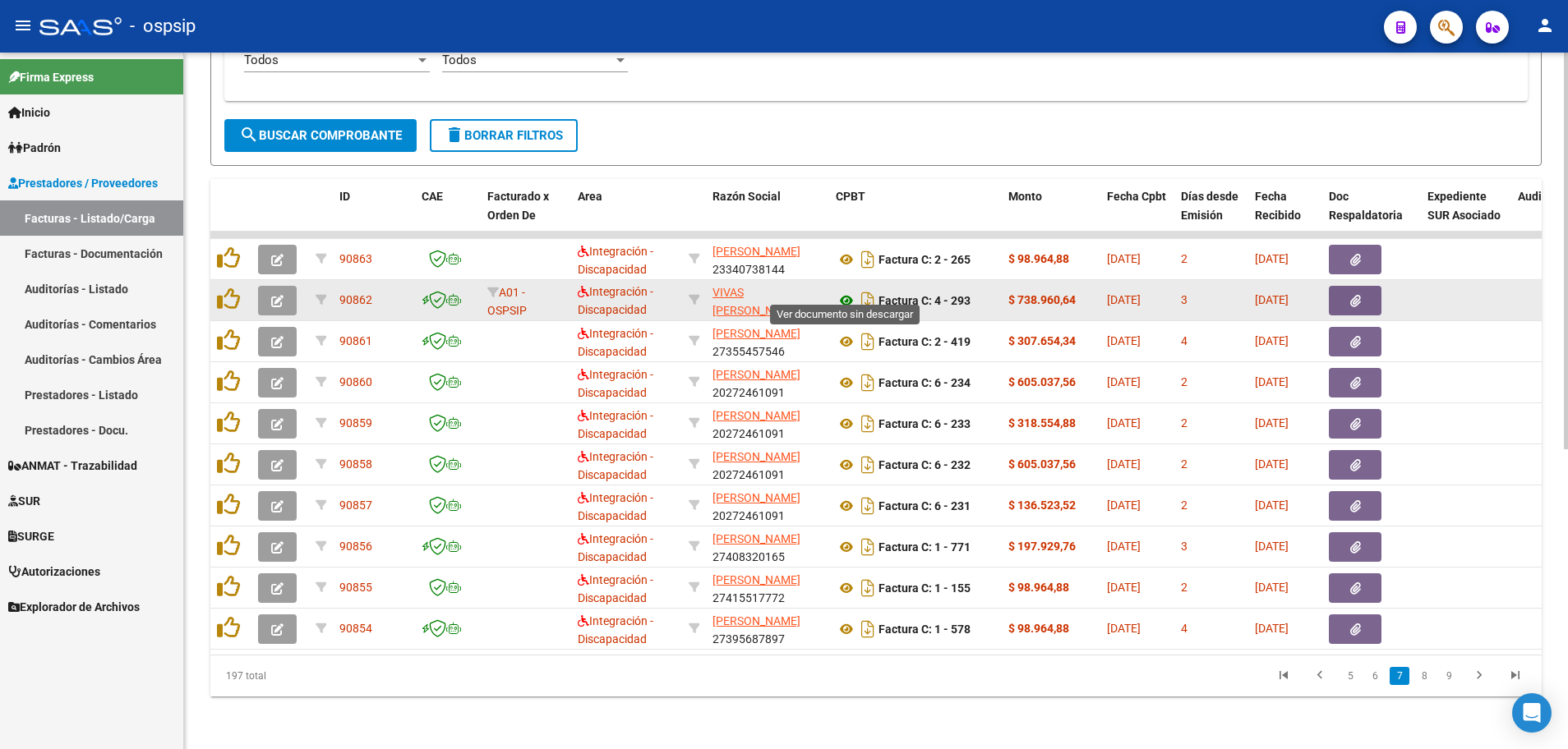
click at [844, 291] on icon at bounding box center [846, 300] width 21 height 20
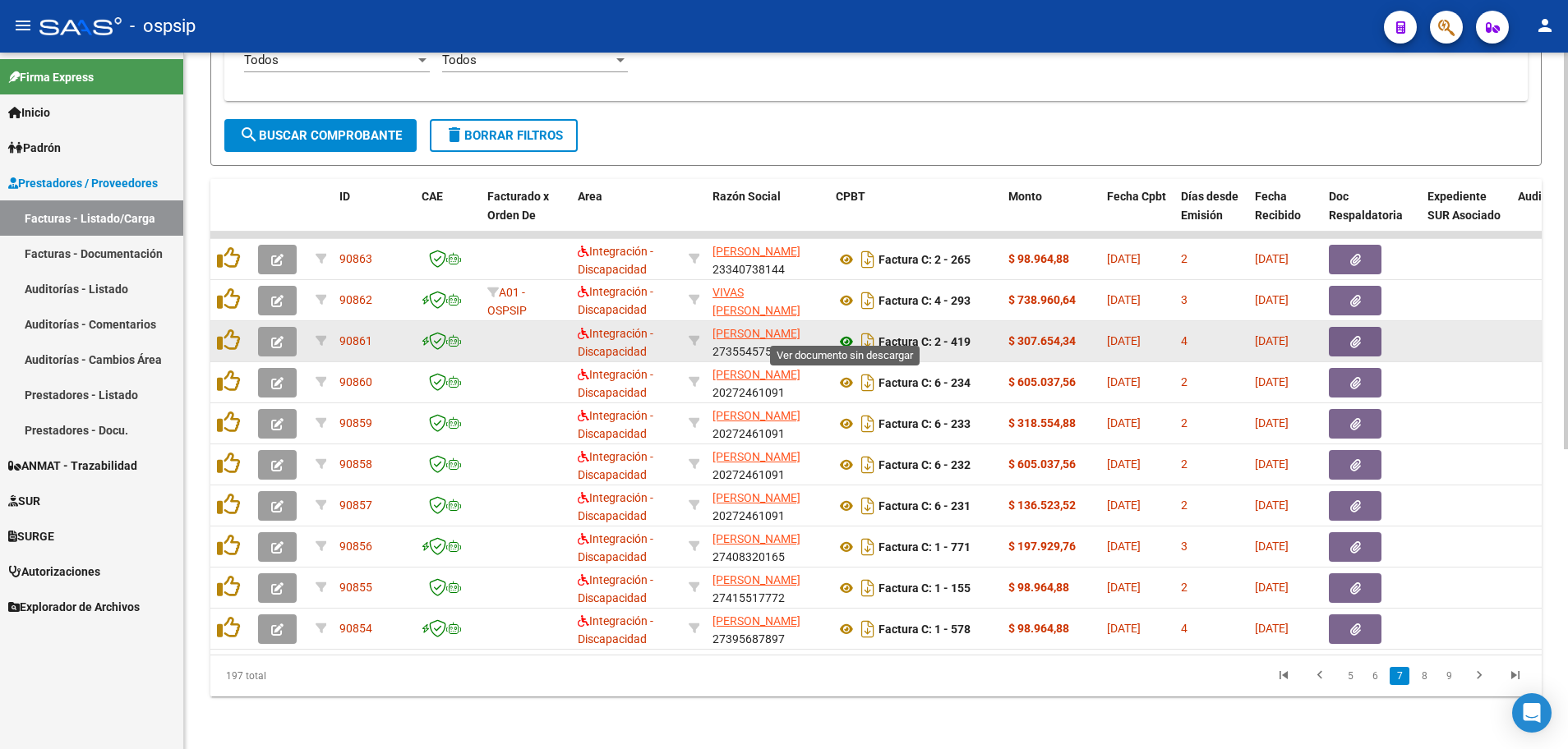
click at [845, 332] on icon at bounding box center [846, 341] width 21 height 20
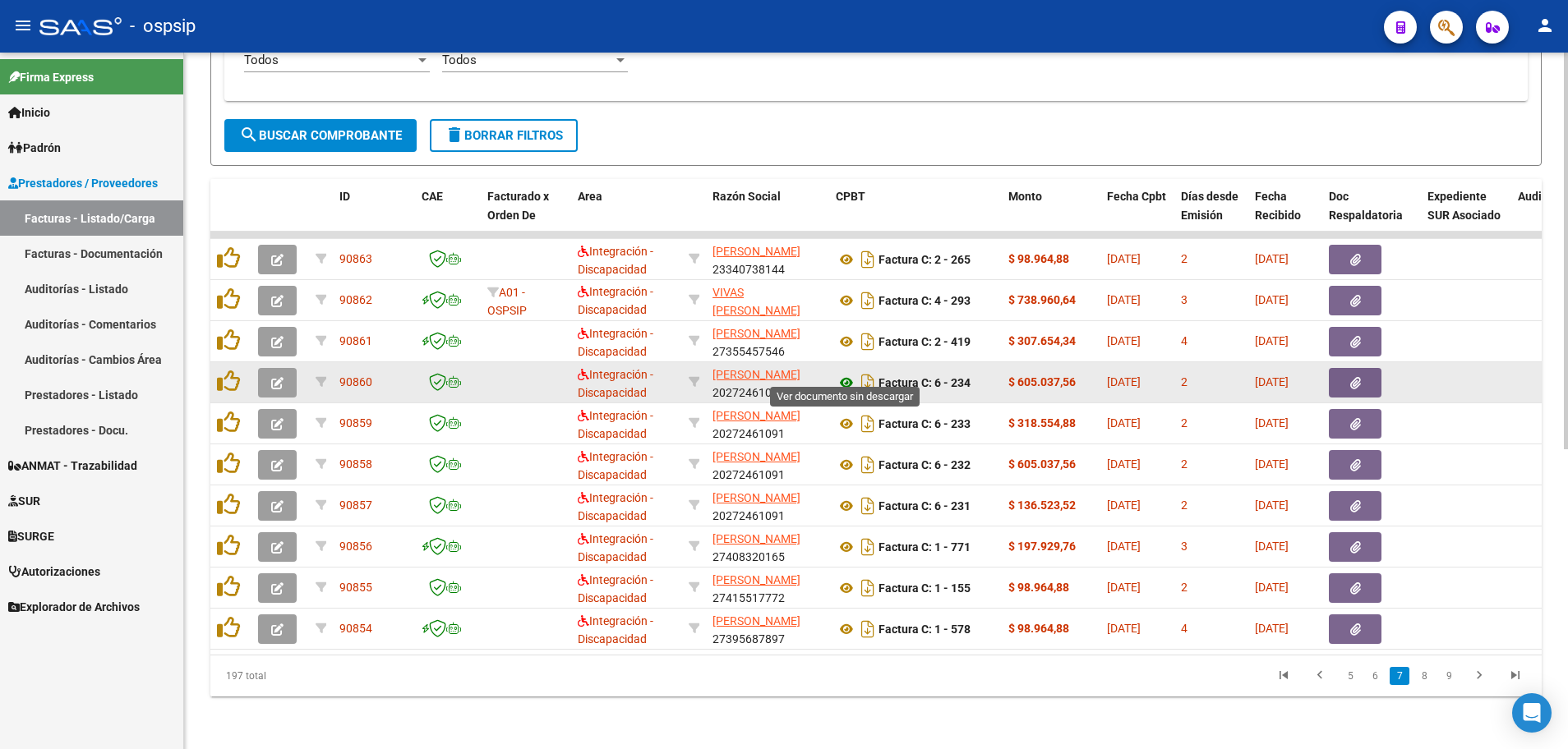
click at [846, 373] on icon at bounding box center [846, 382] width 21 height 20
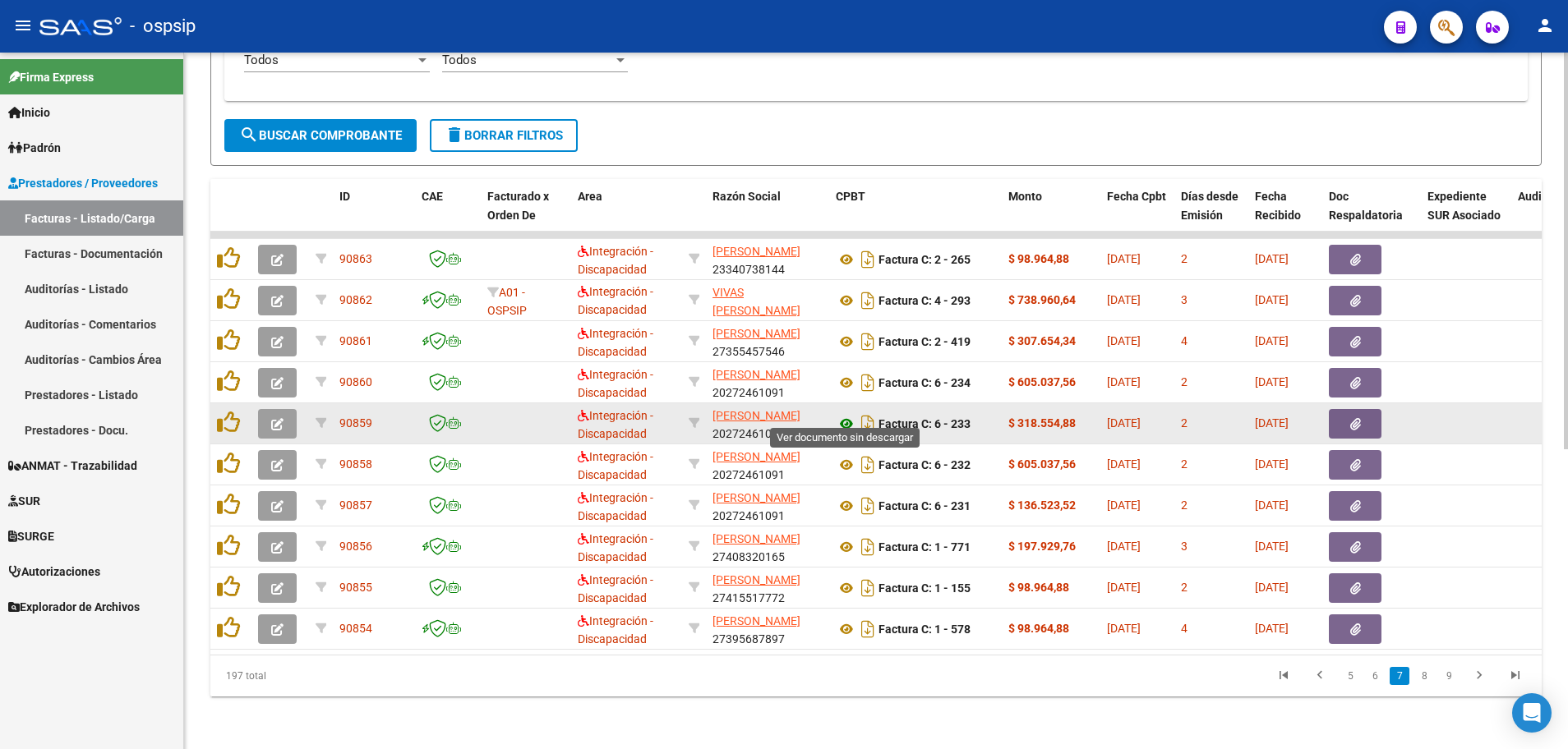
click at [846, 414] on icon at bounding box center [846, 424] width 21 height 20
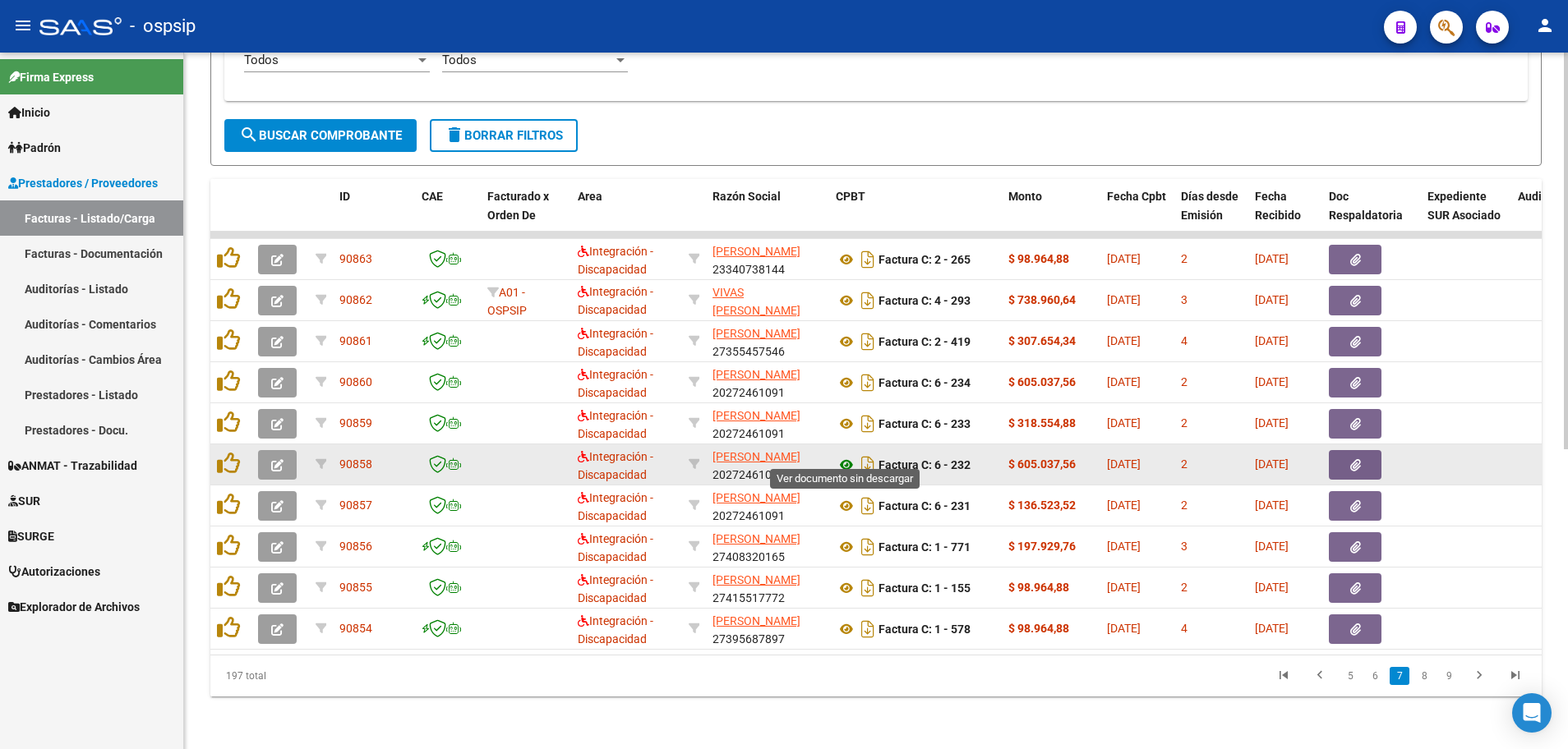
click at [847, 456] on icon at bounding box center [846, 465] width 21 height 20
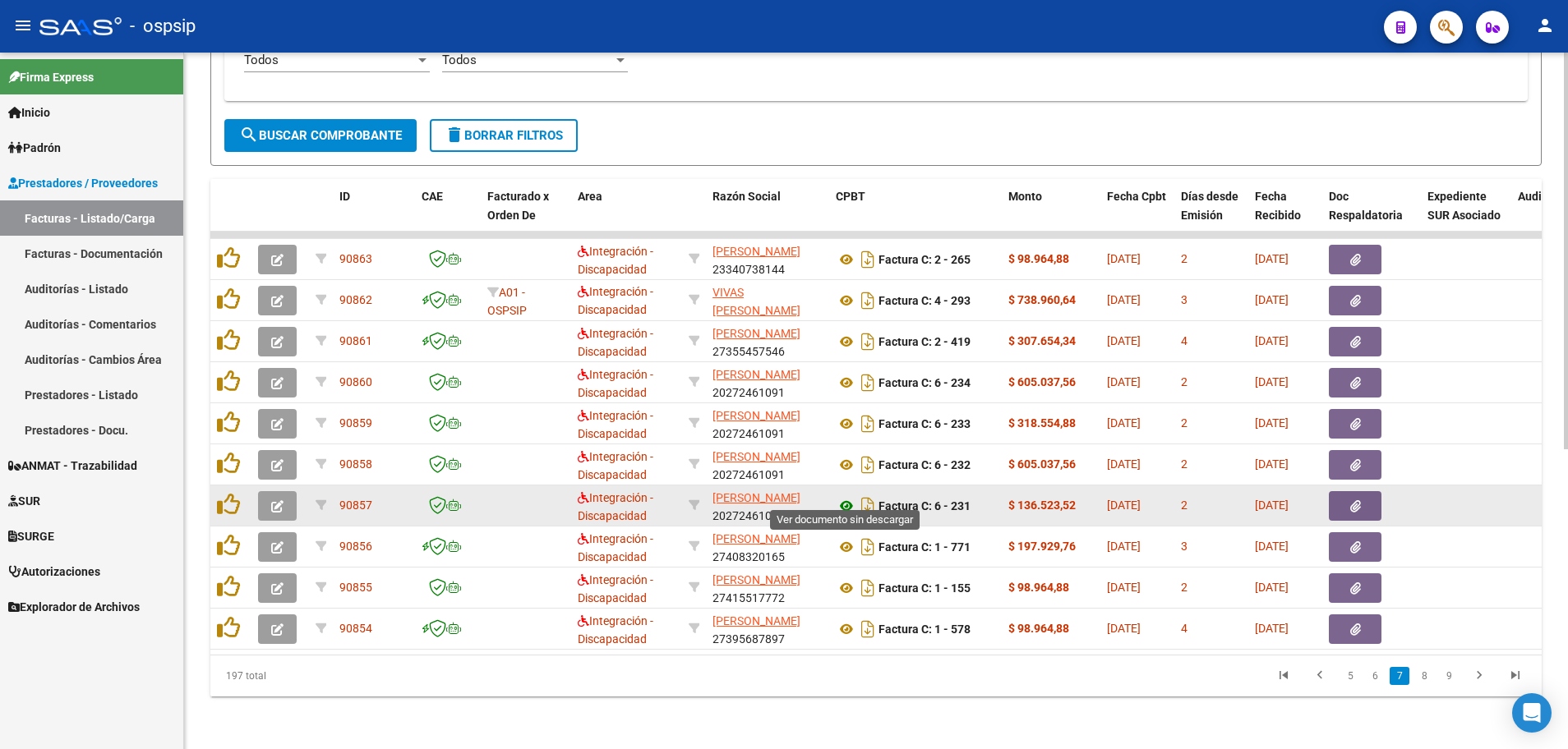
click at [846, 496] on icon at bounding box center [846, 506] width 21 height 20
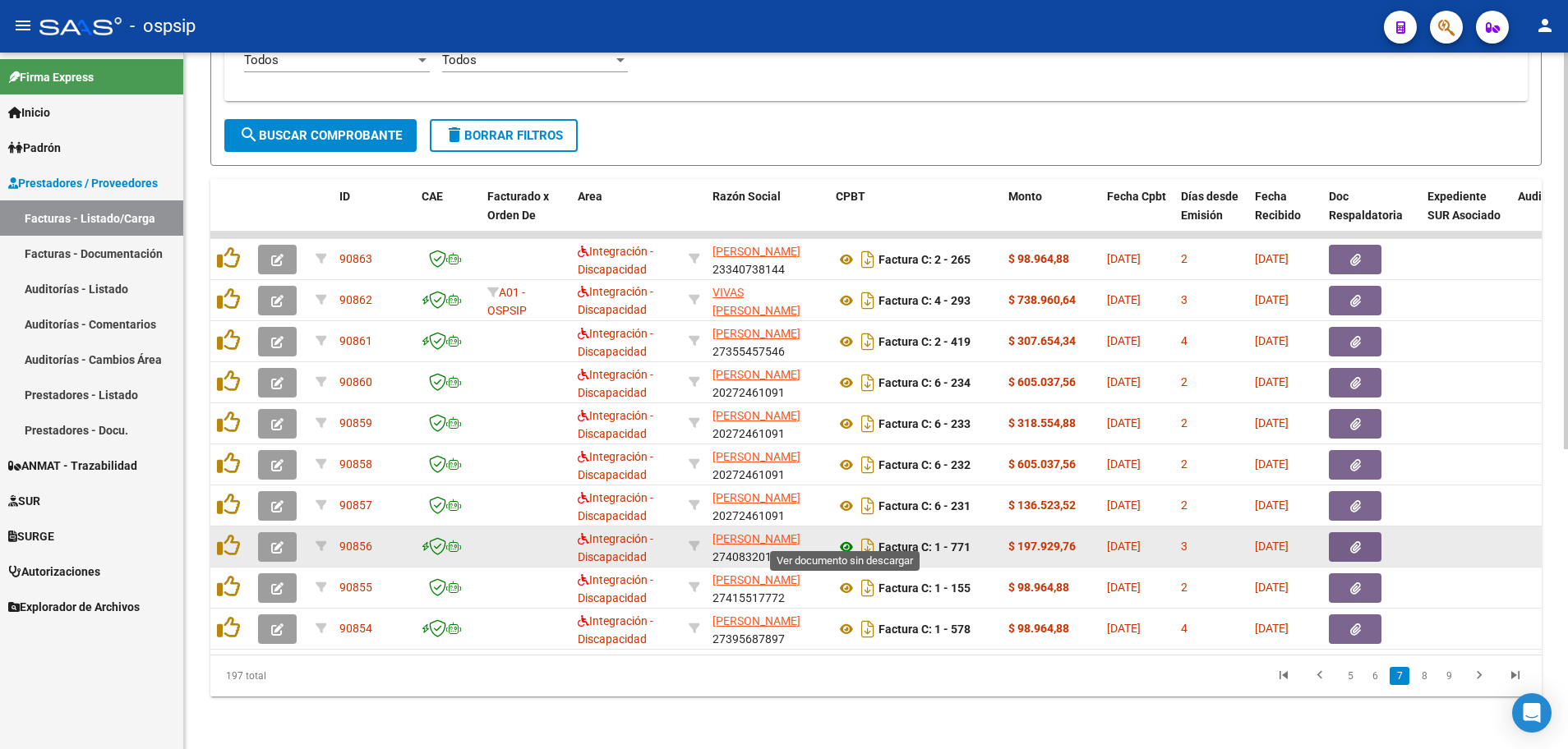
click at [838, 537] on icon at bounding box center [846, 546] width 21 height 20
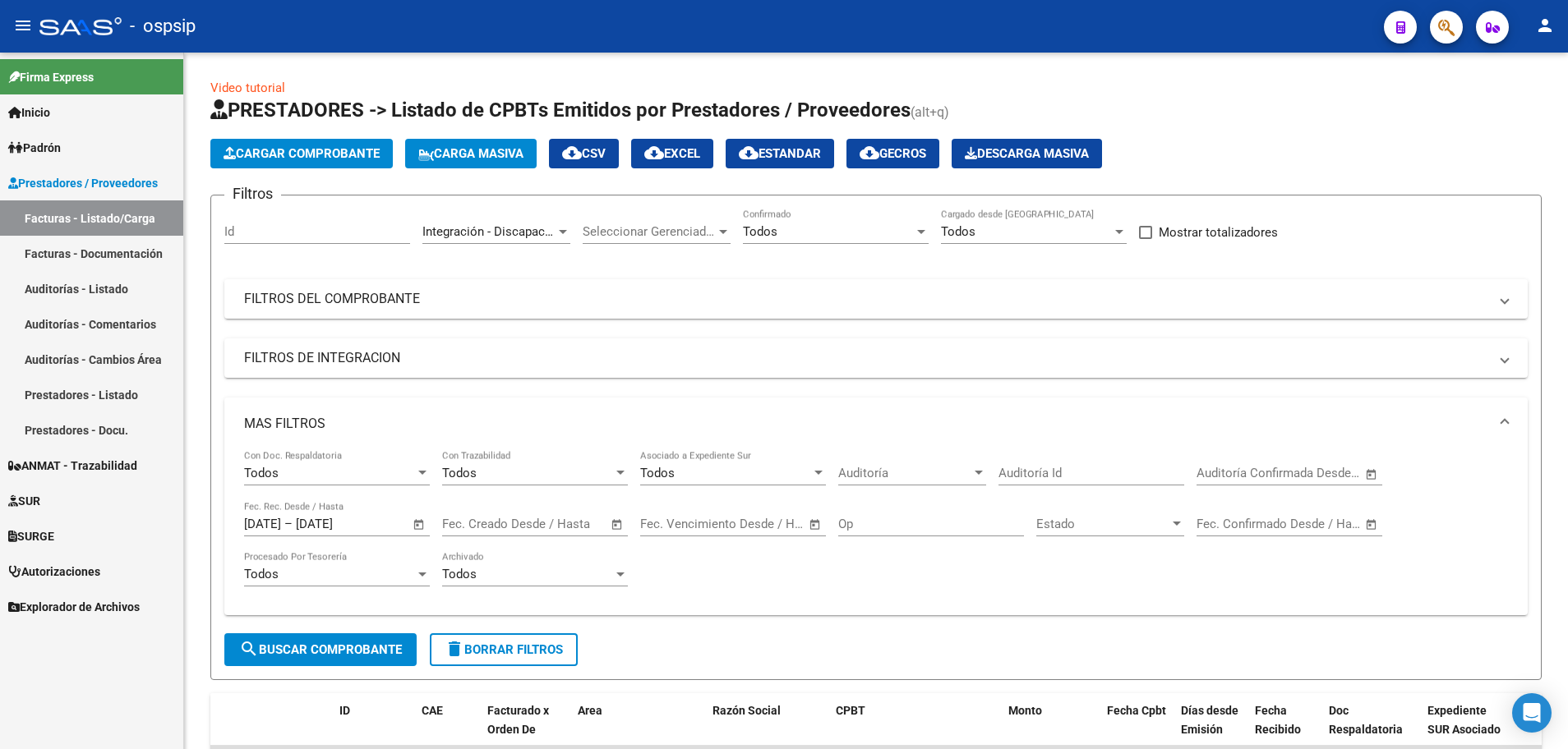
scroll to position [1, 0]
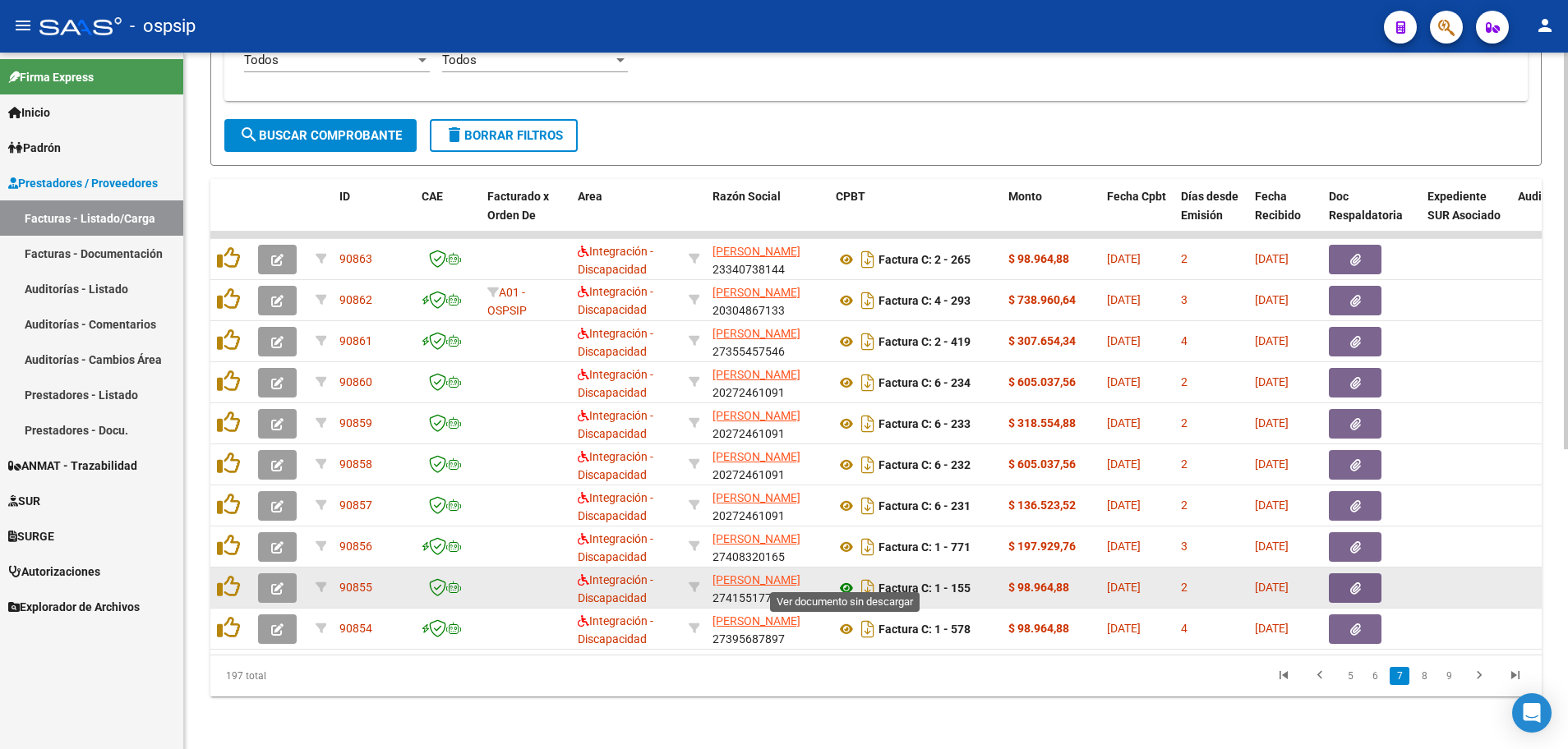
click at [845, 578] on icon at bounding box center [846, 587] width 21 height 20
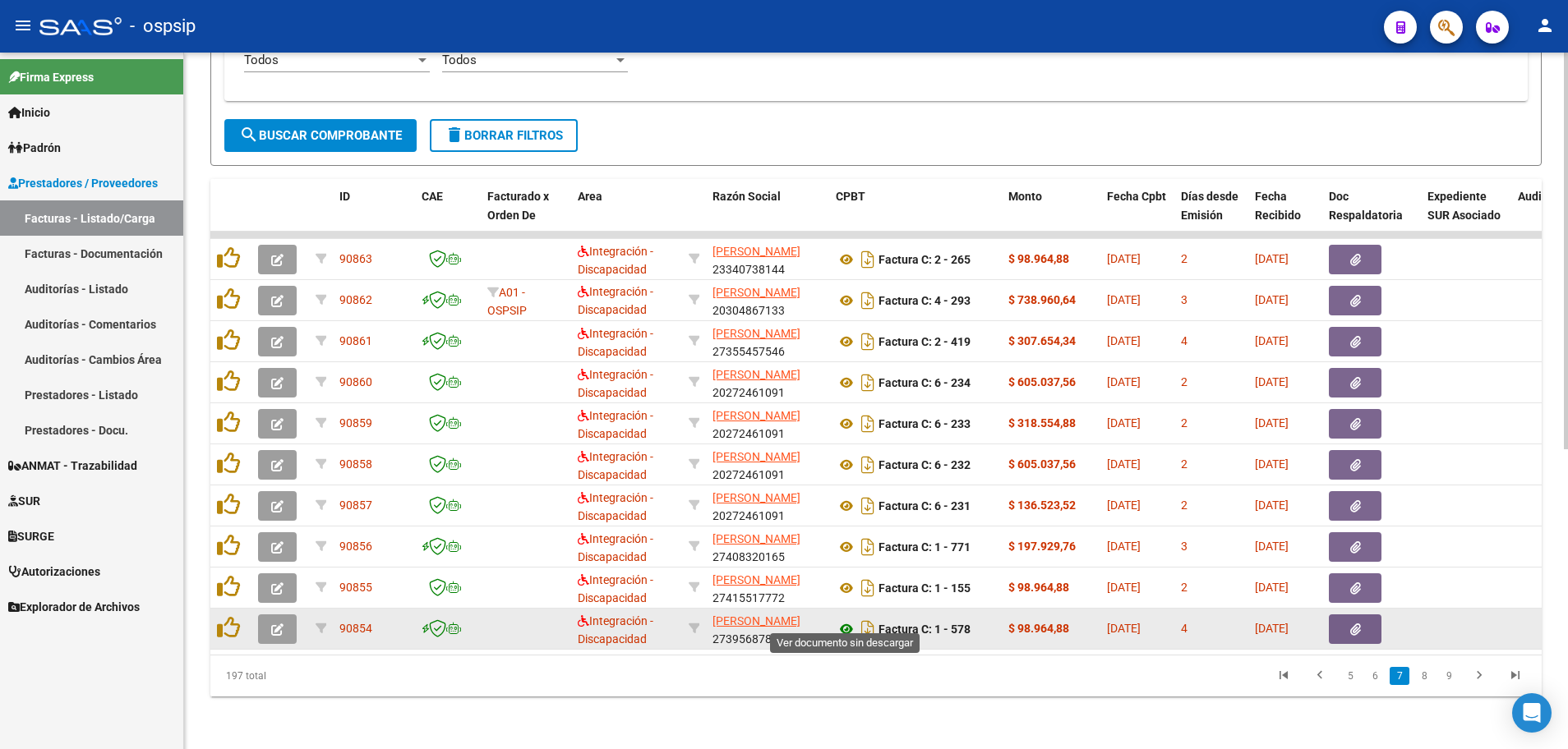
click at [840, 619] on icon at bounding box center [846, 628] width 21 height 20
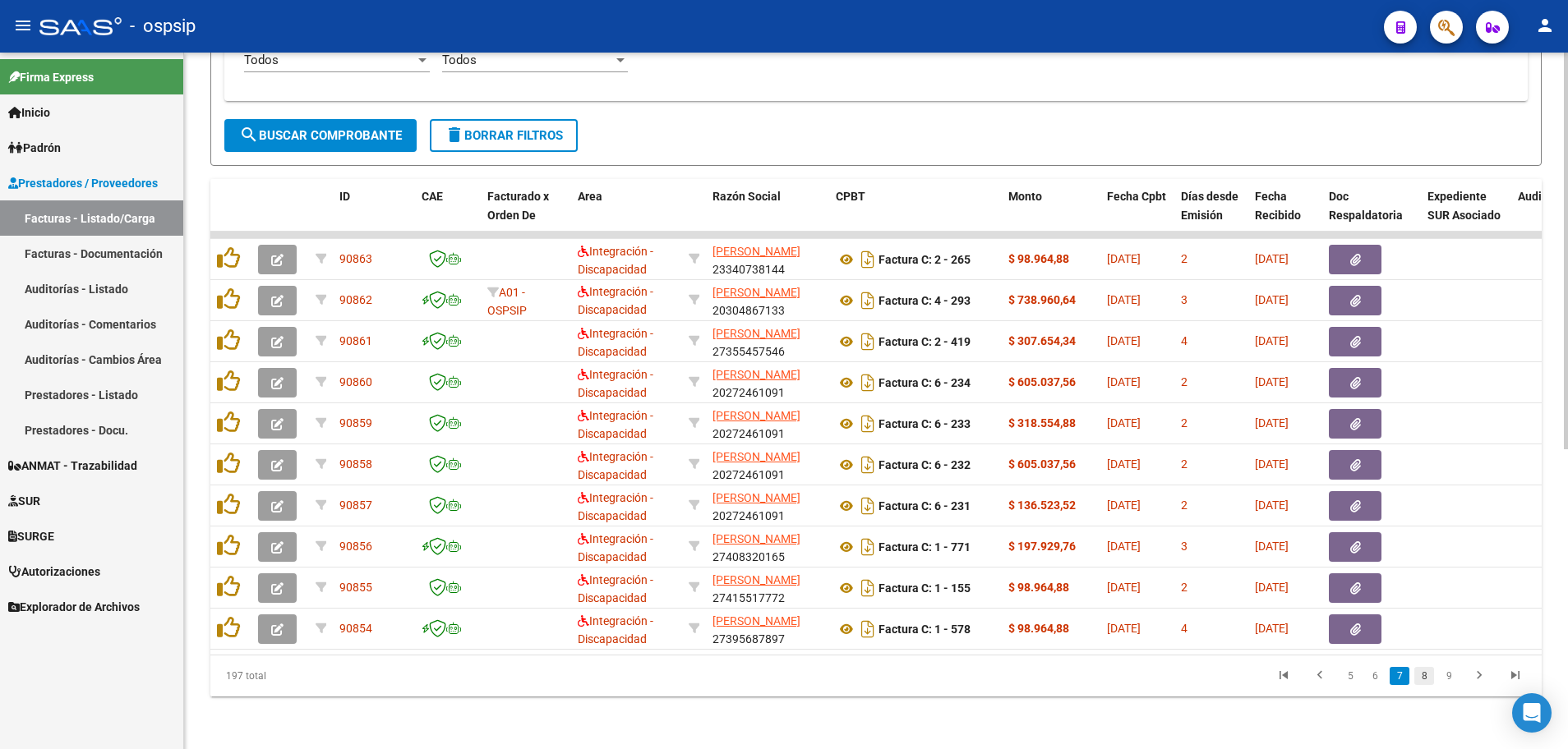
click at [1424, 677] on link "8" at bounding box center [1423, 676] width 20 height 18
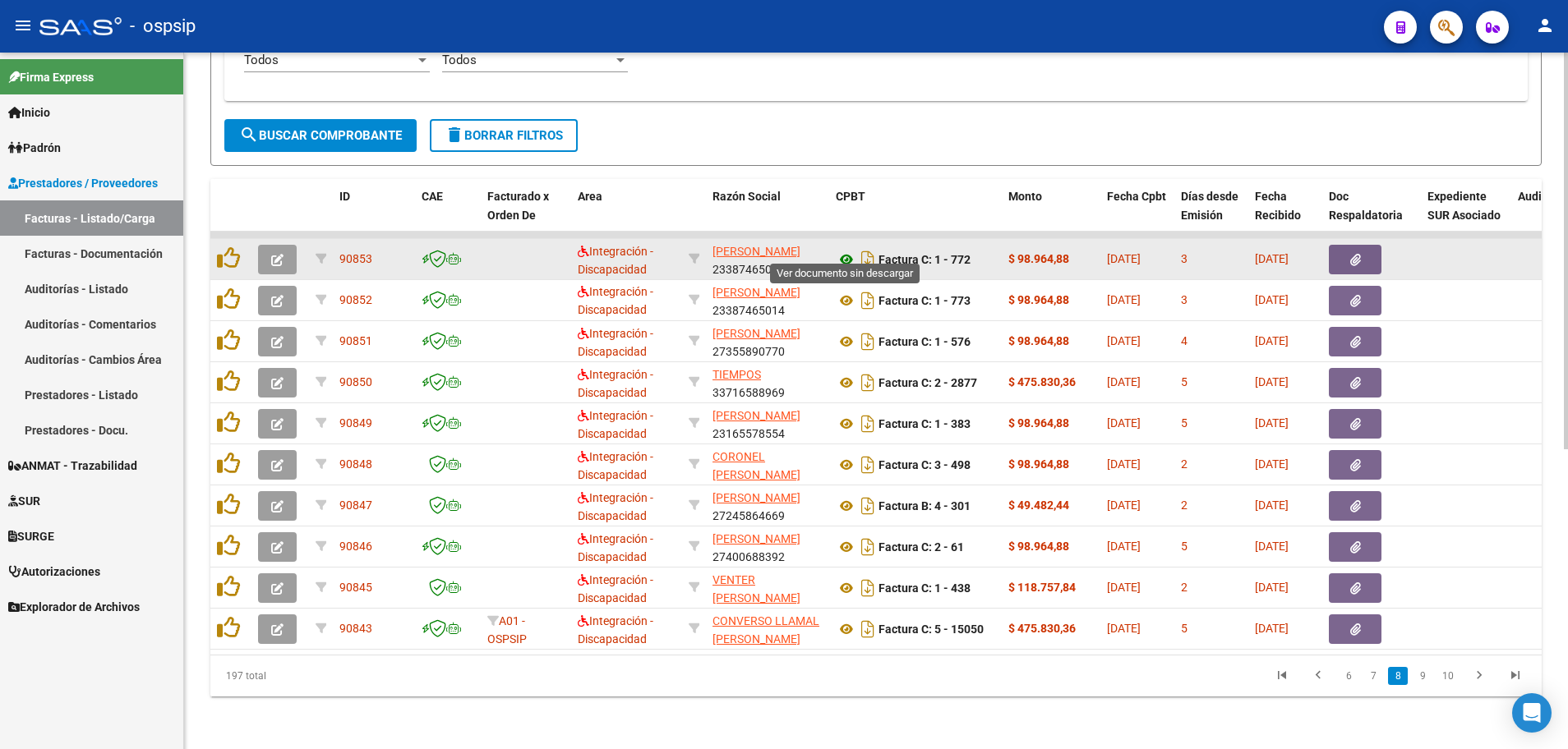
click at [846, 250] on icon at bounding box center [846, 259] width 21 height 20
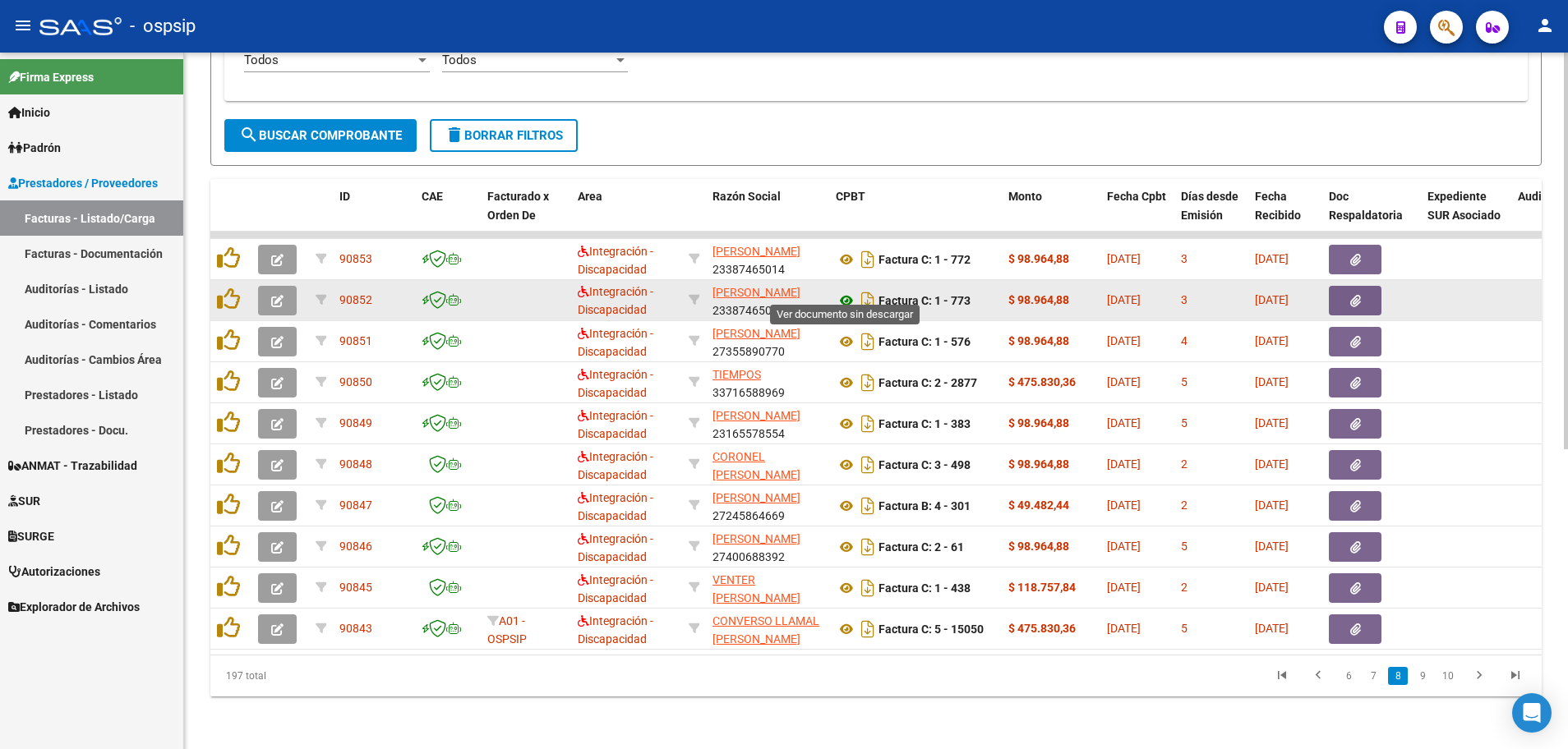
click at [843, 291] on icon at bounding box center [846, 300] width 21 height 20
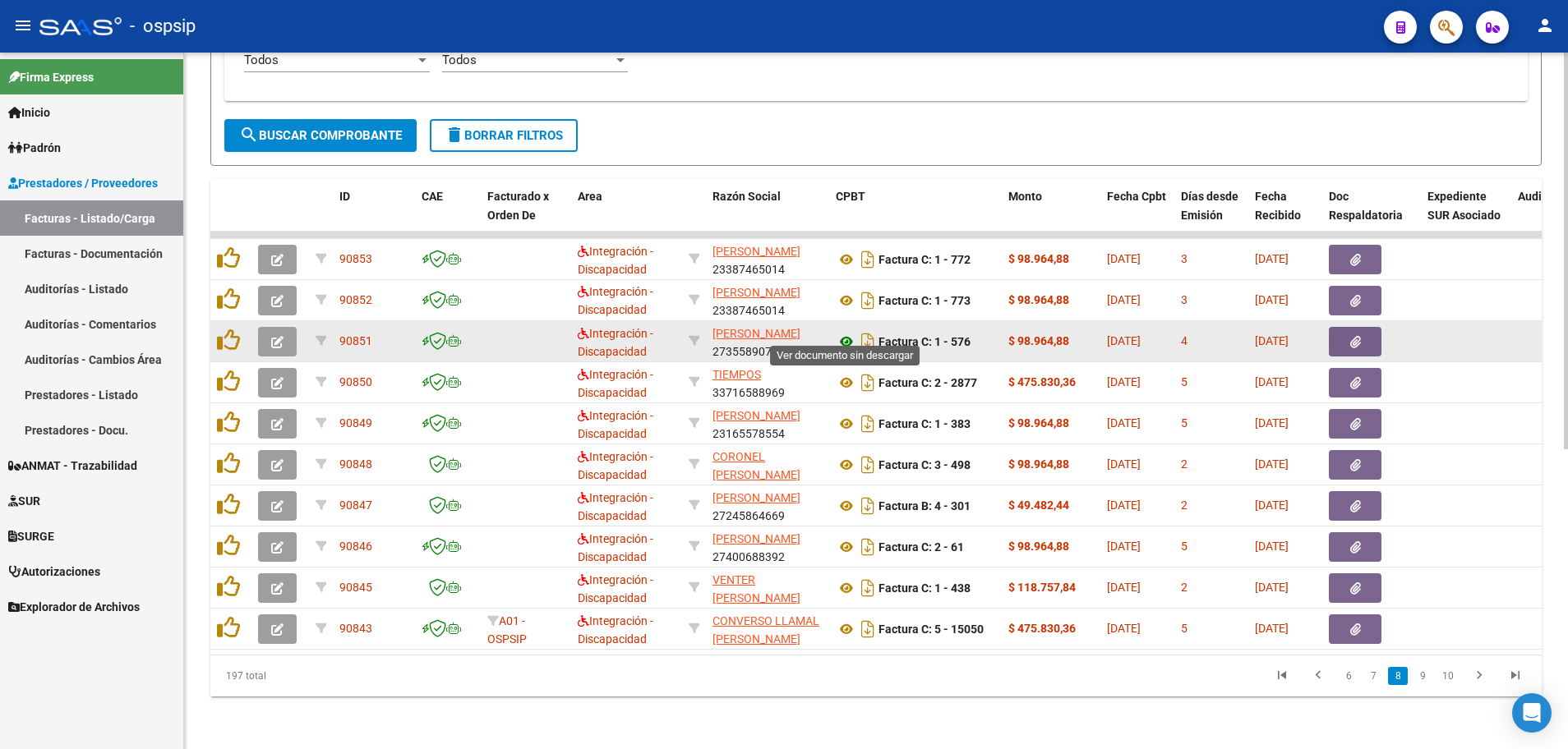
click at [840, 332] on icon at bounding box center [846, 341] width 21 height 20
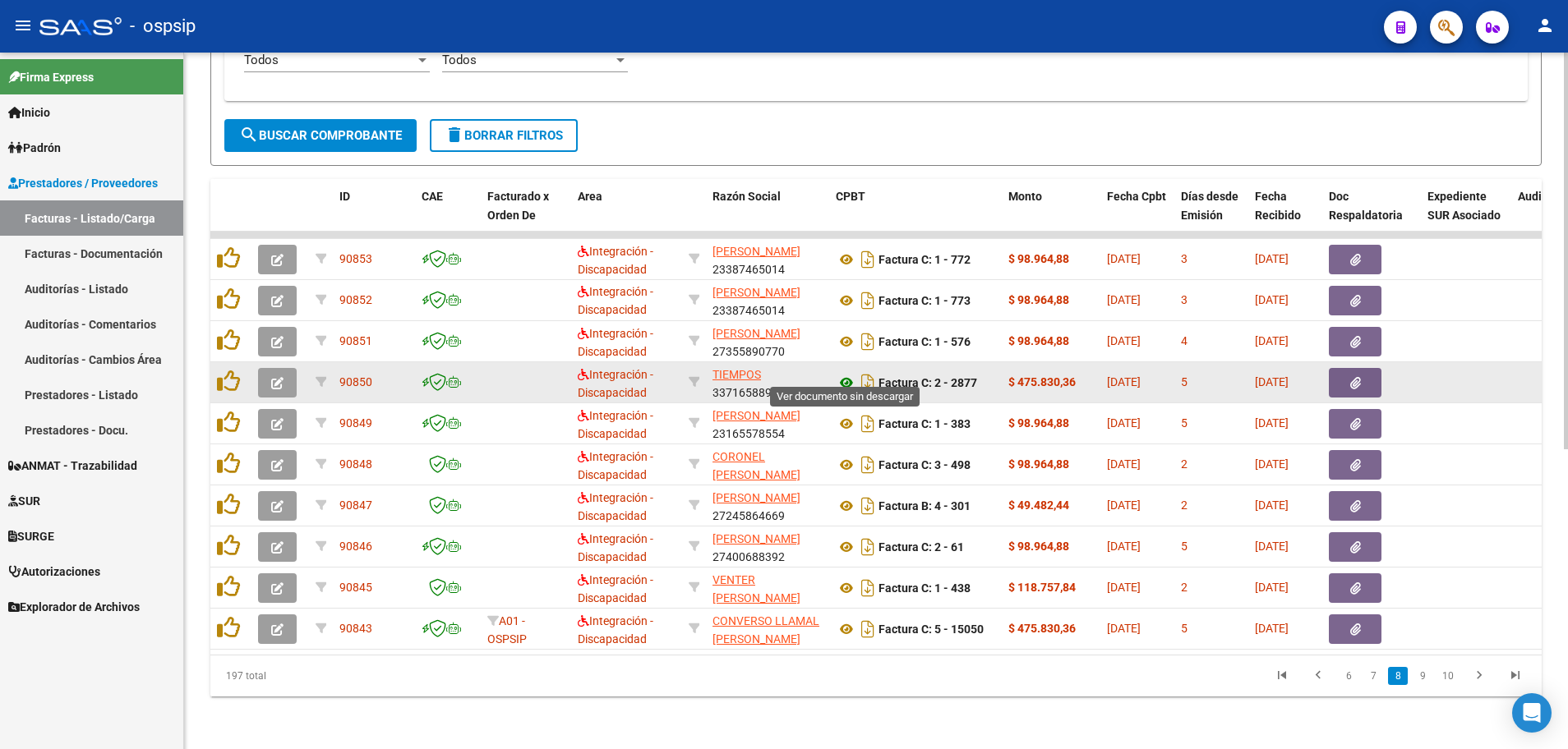
click at [842, 373] on icon at bounding box center [846, 382] width 21 height 20
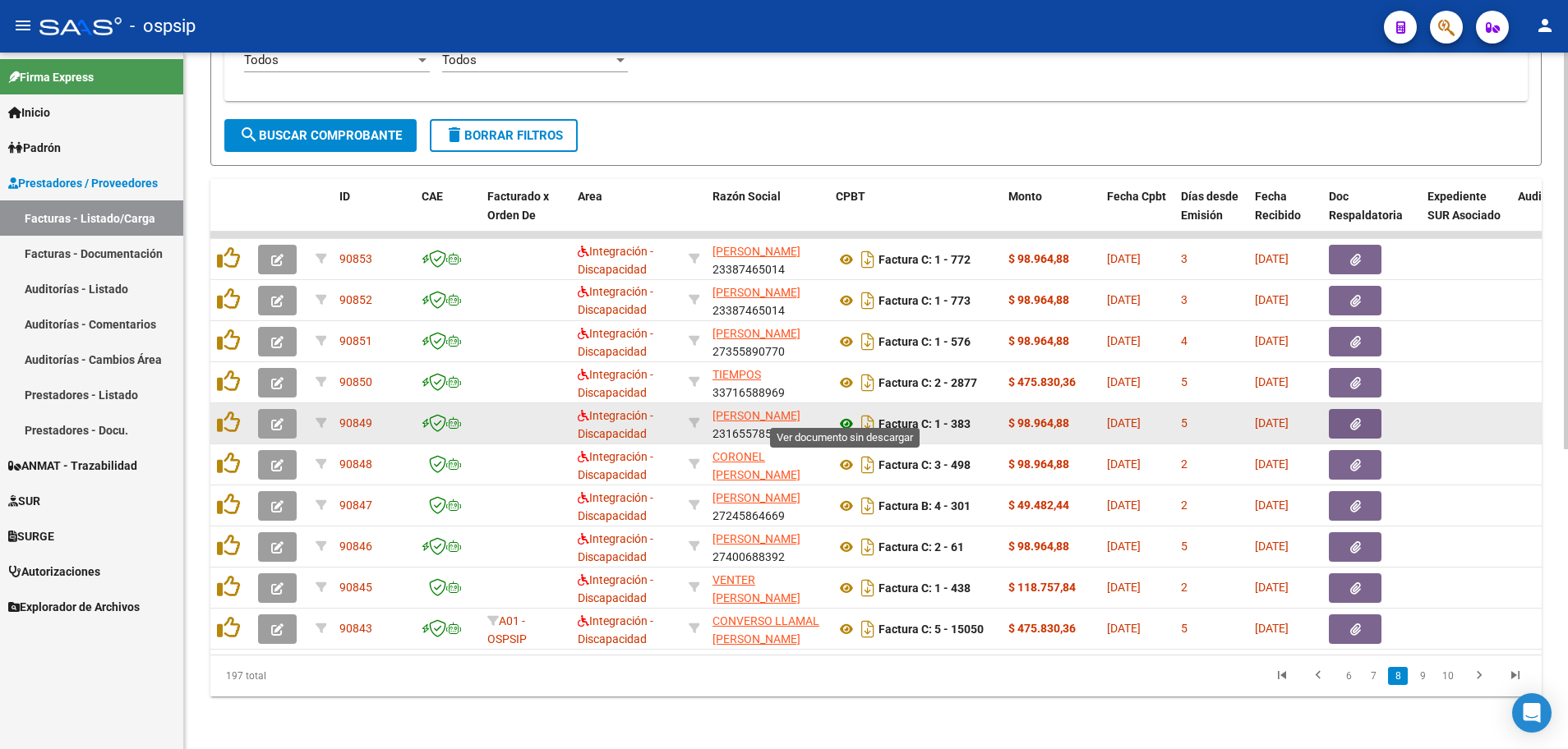
click at [843, 414] on icon at bounding box center [846, 424] width 21 height 20
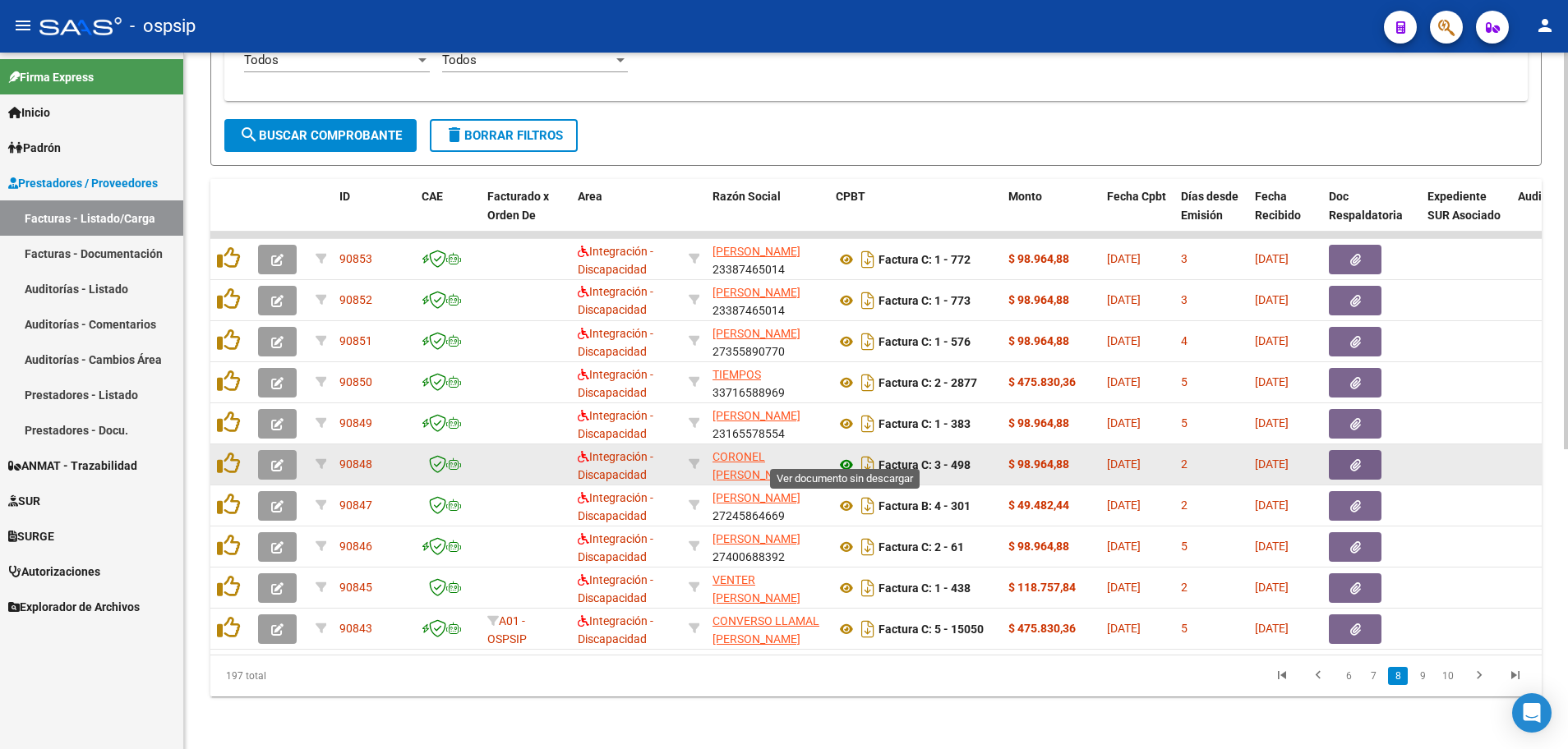
click at [843, 455] on icon at bounding box center [846, 465] width 21 height 20
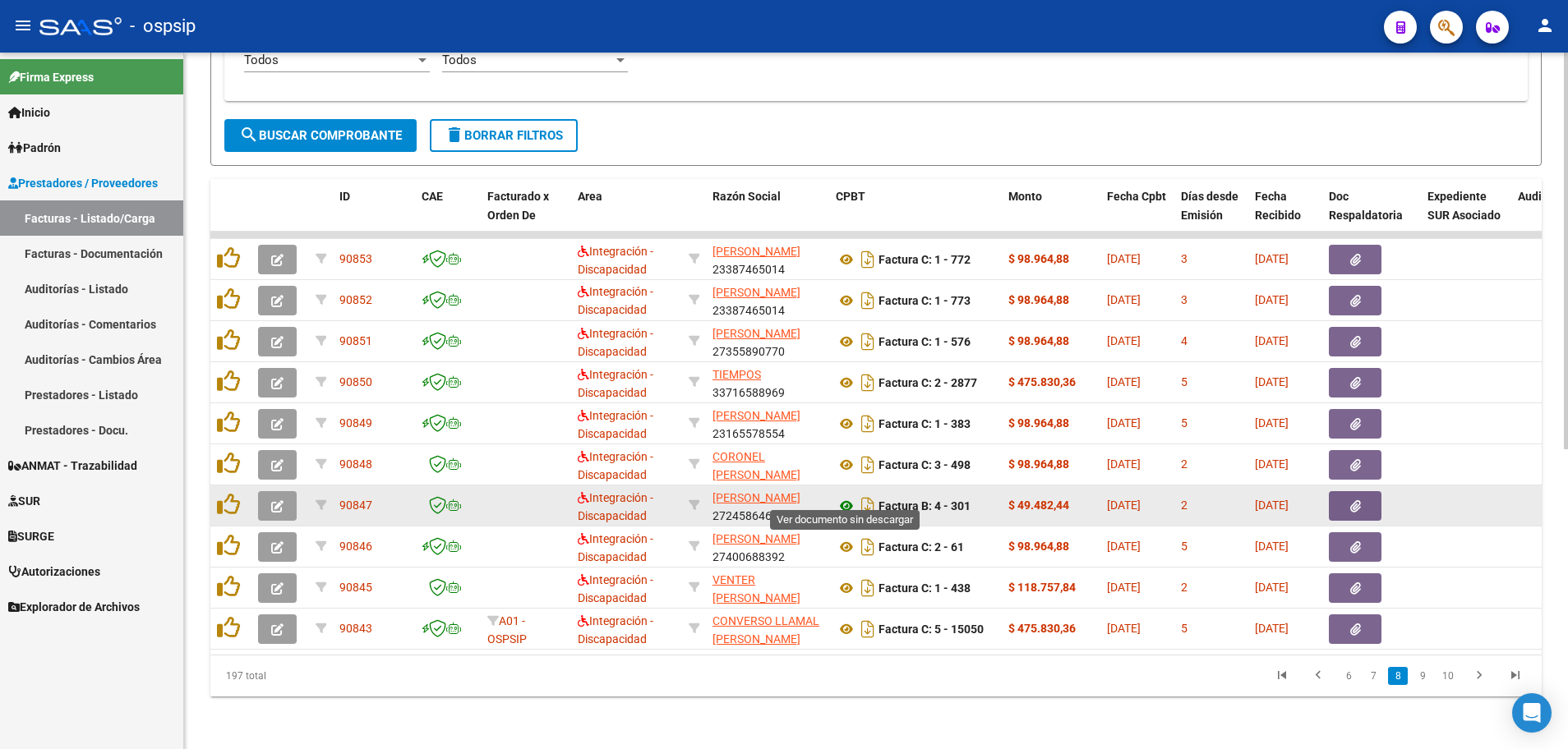
click at [842, 498] on icon at bounding box center [846, 506] width 21 height 20
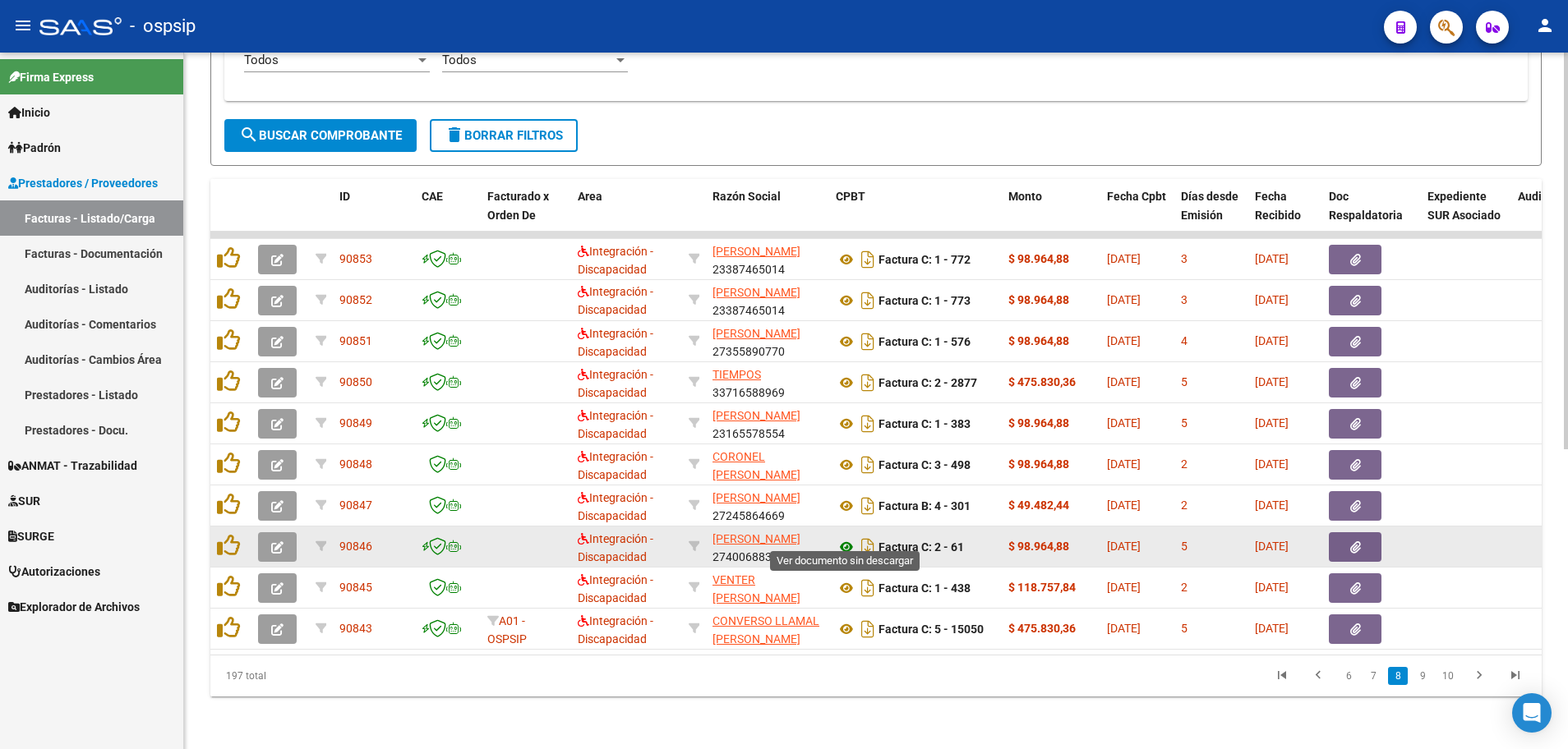
click at [850, 542] on icon at bounding box center [846, 546] width 21 height 20
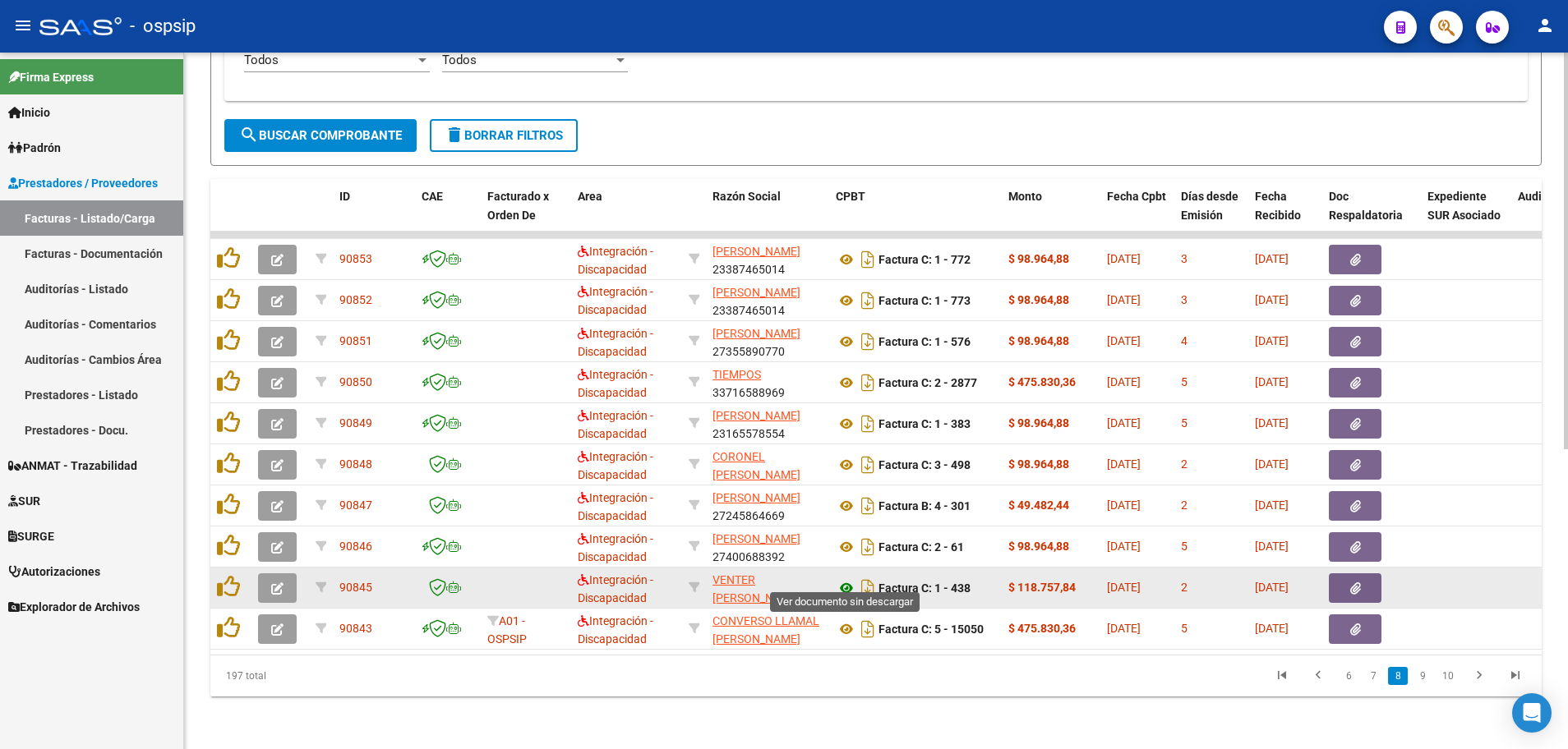
click at [846, 578] on icon at bounding box center [846, 587] width 21 height 20
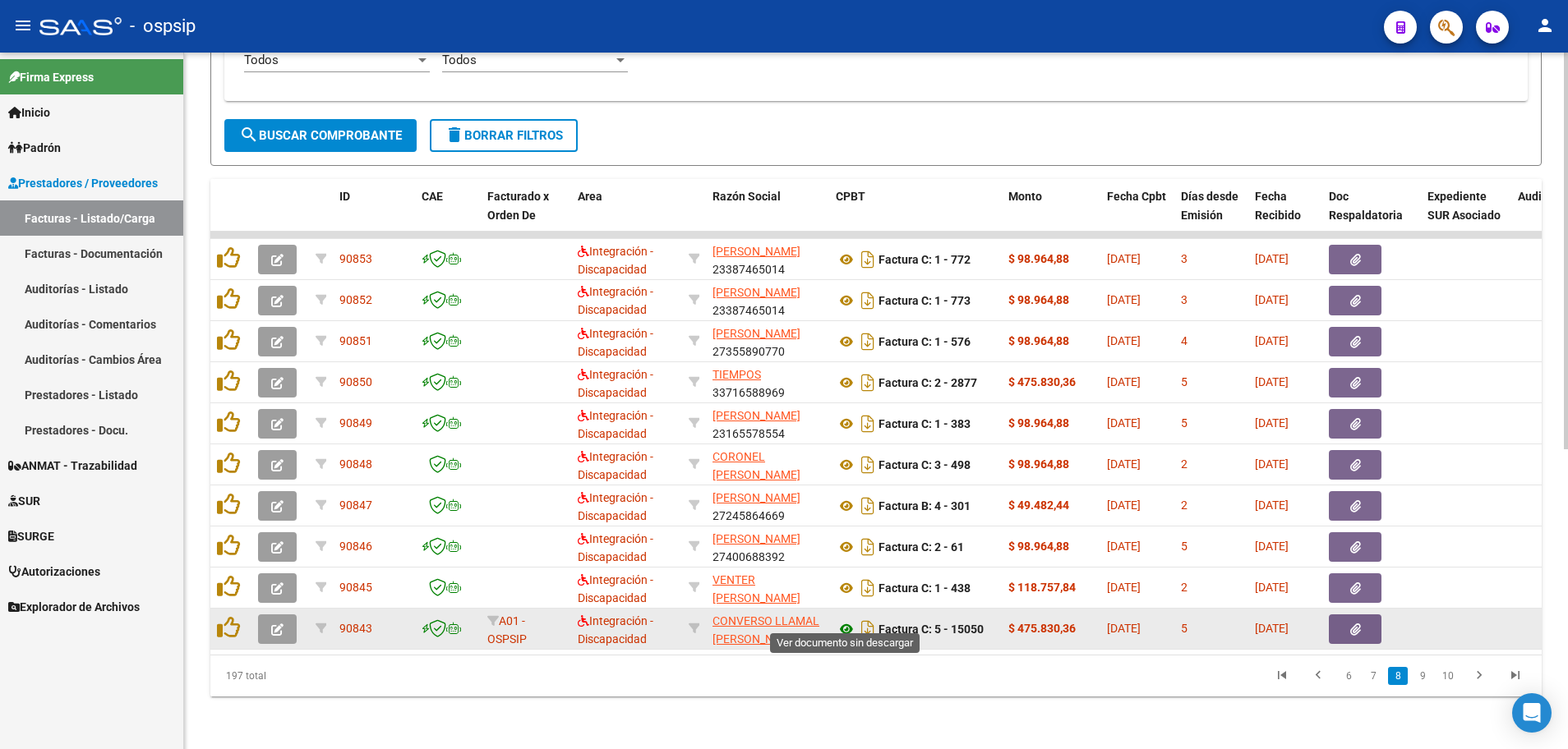
click at [848, 619] on icon at bounding box center [846, 628] width 21 height 20
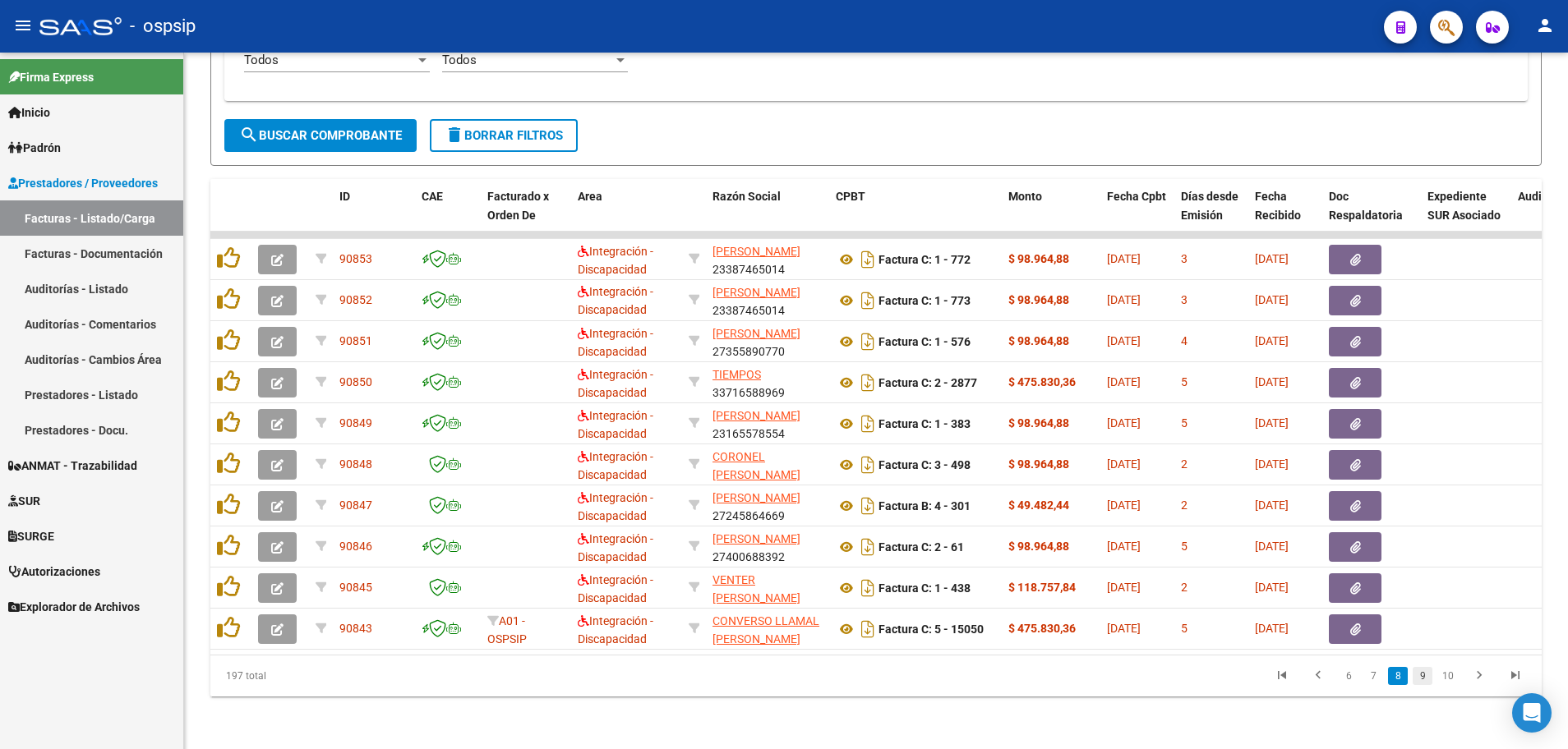
click at [1428, 676] on link "9" at bounding box center [1421, 676] width 20 height 18
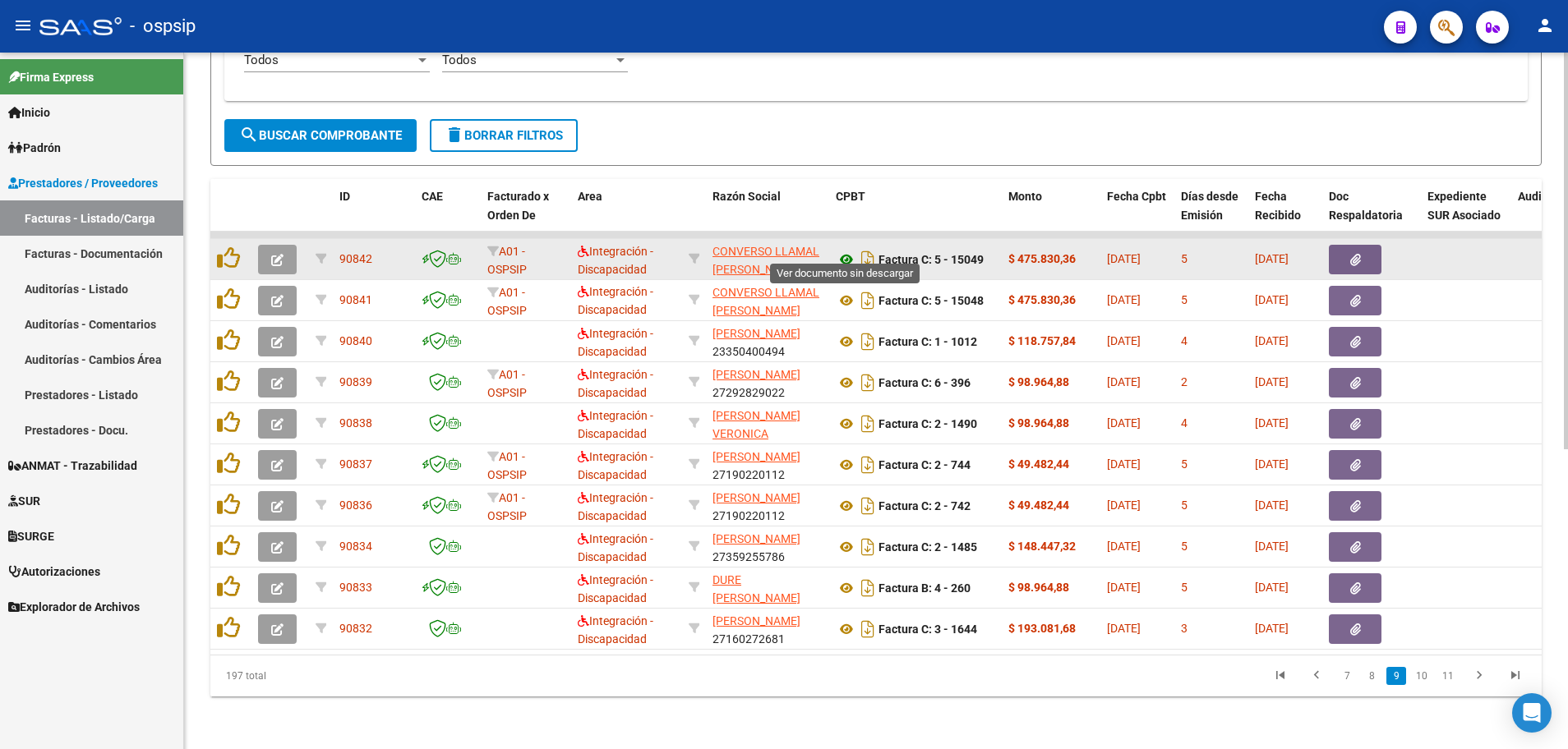
click at [840, 251] on icon at bounding box center [846, 259] width 21 height 20
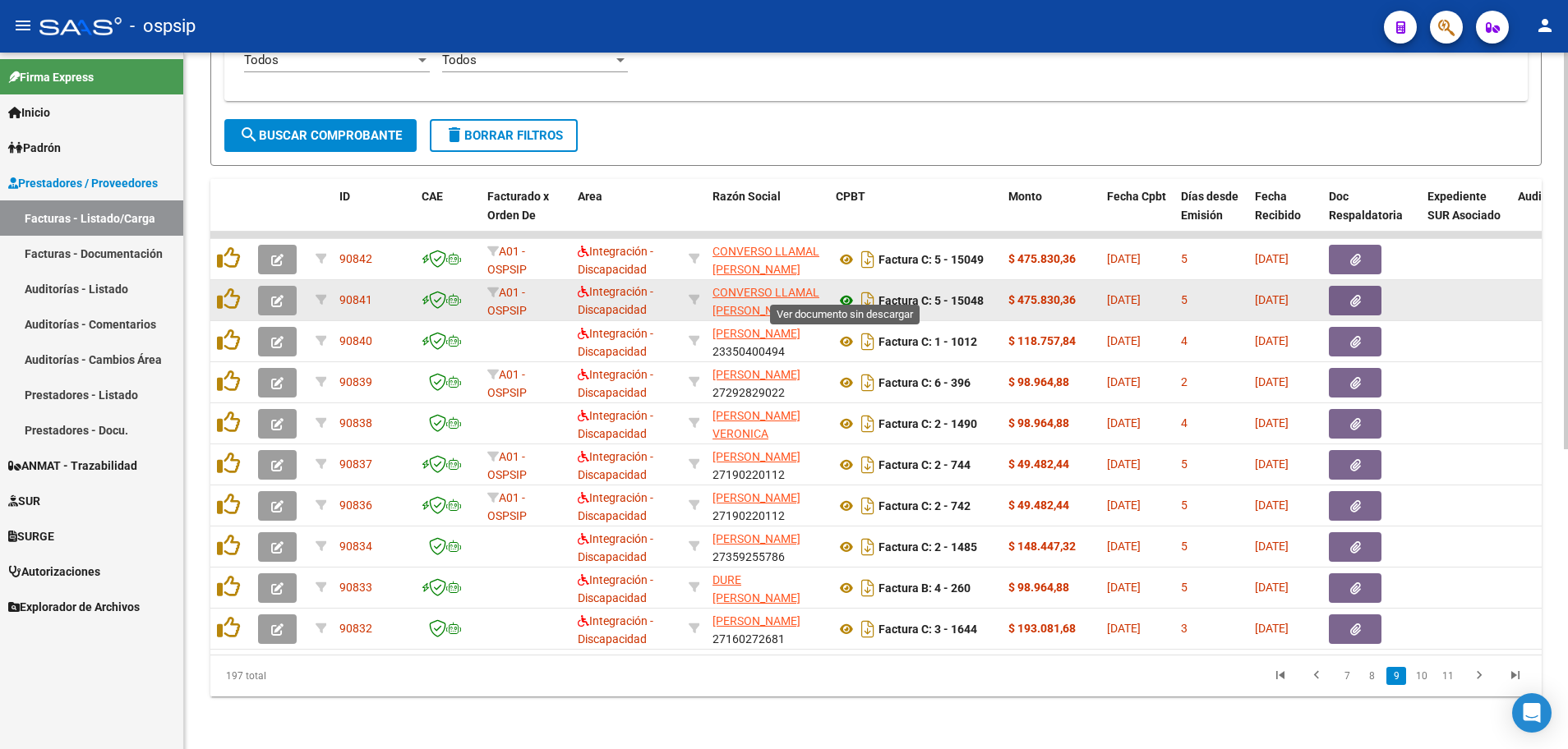
click at [846, 291] on icon at bounding box center [846, 300] width 21 height 20
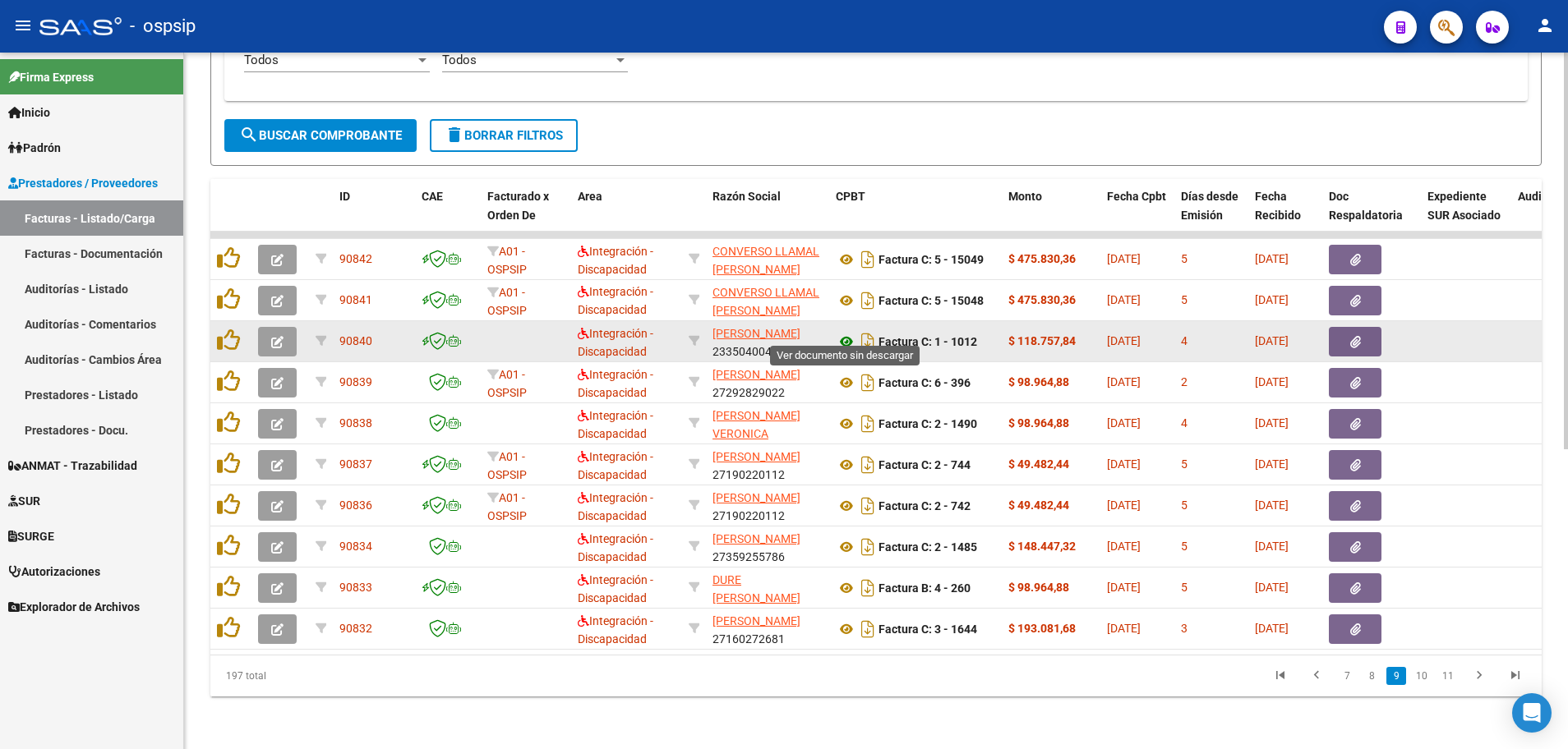
click at [845, 332] on icon at bounding box center [846, 341] width 21 height 20
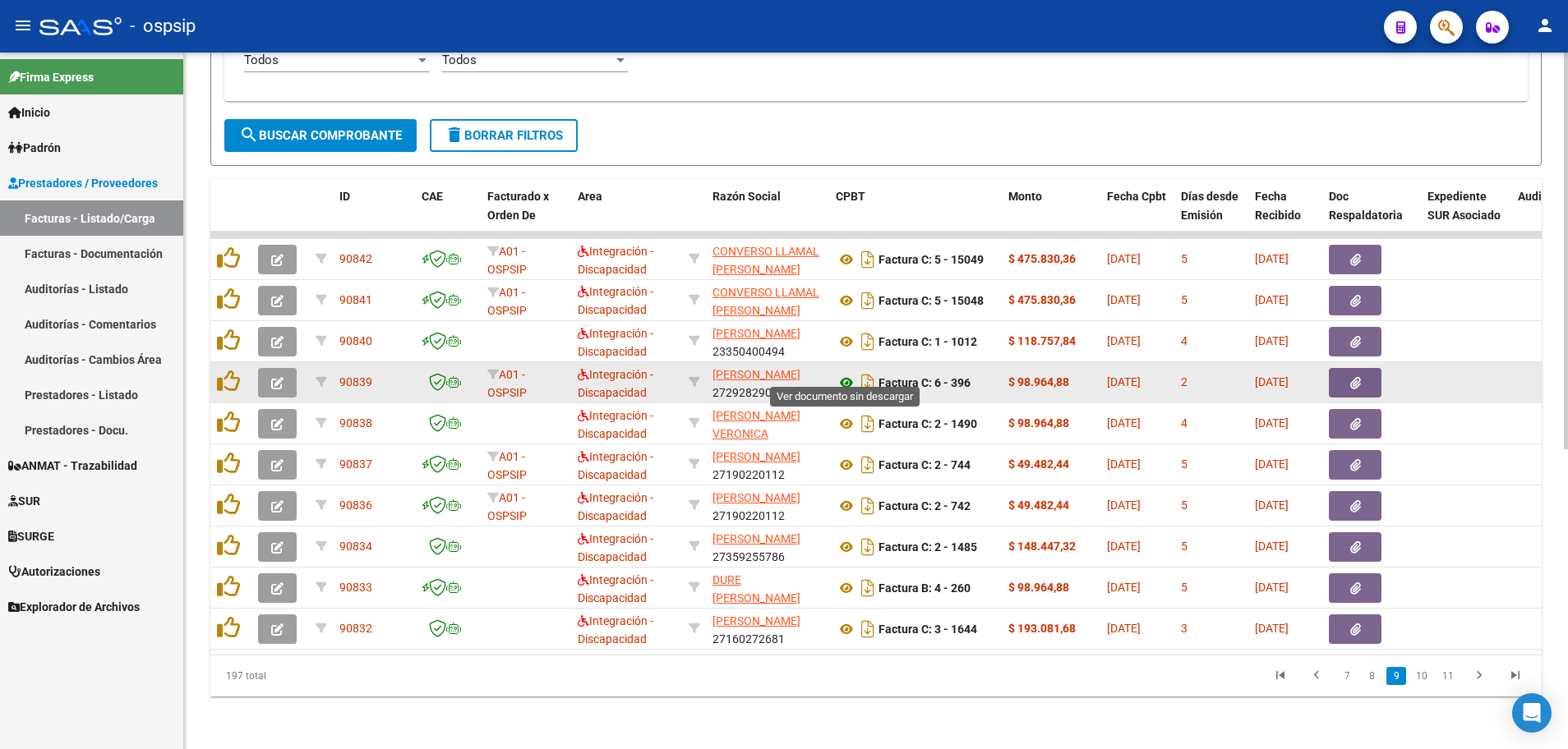
click at [850, 373] on icon at bounding box center [846, 382] width 21 height 20
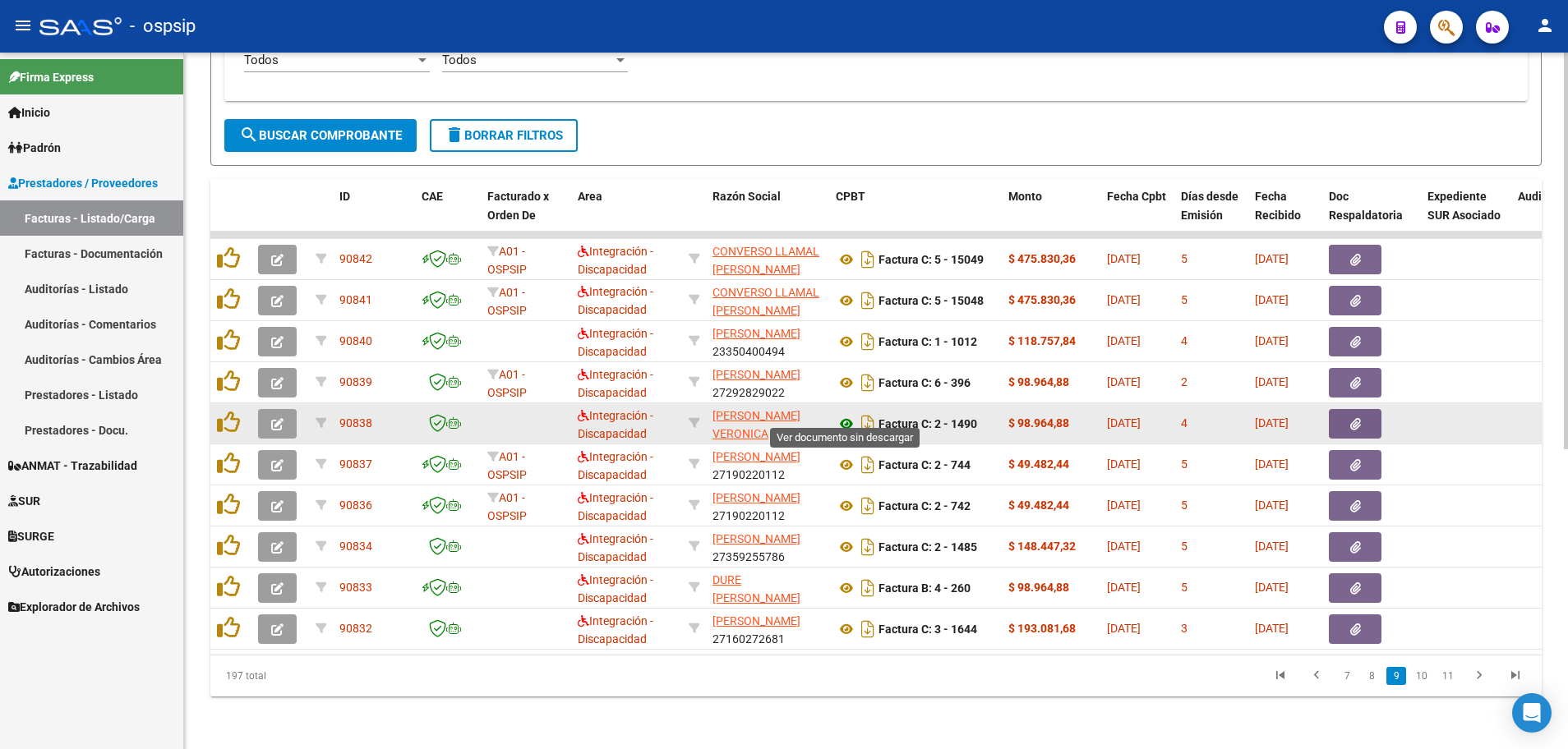
click at [847, 414] on icon at bounding box center [846, 424] width 21 height 20
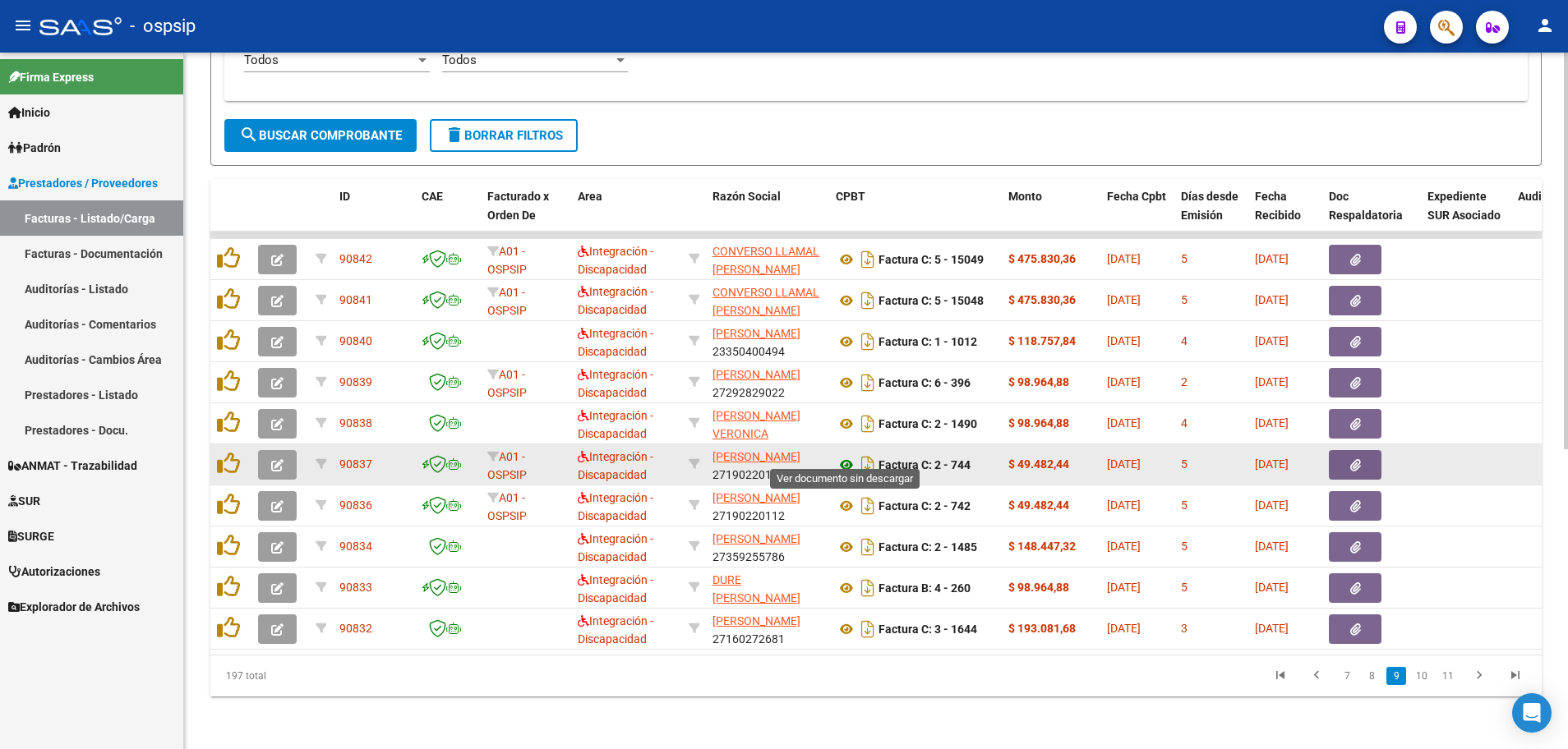
click at [844, 455] on icon at bounding box center [846, 465] width 21 height 20
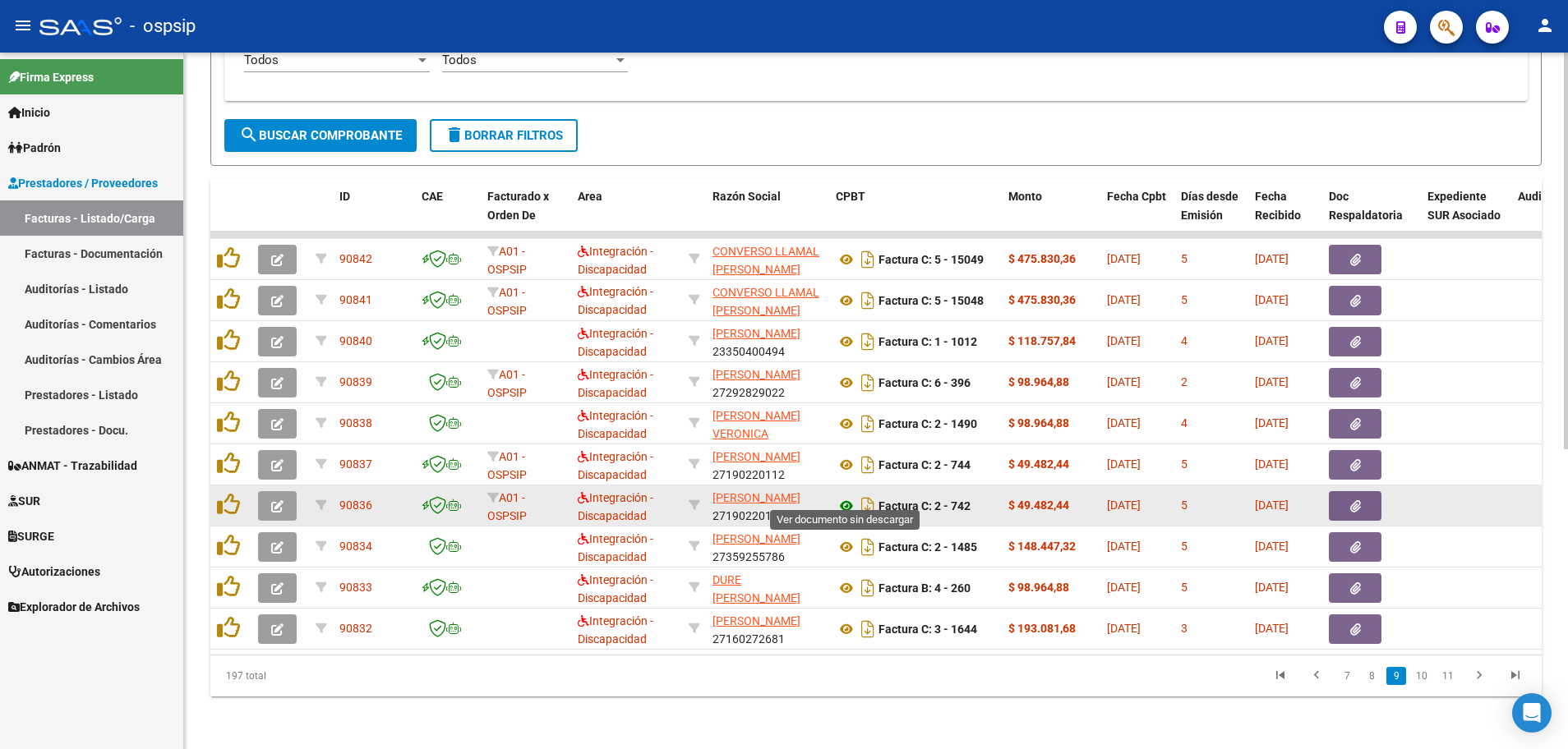
click at [846, 496] on icon at bounding box center [846, 506] width 21 height 20
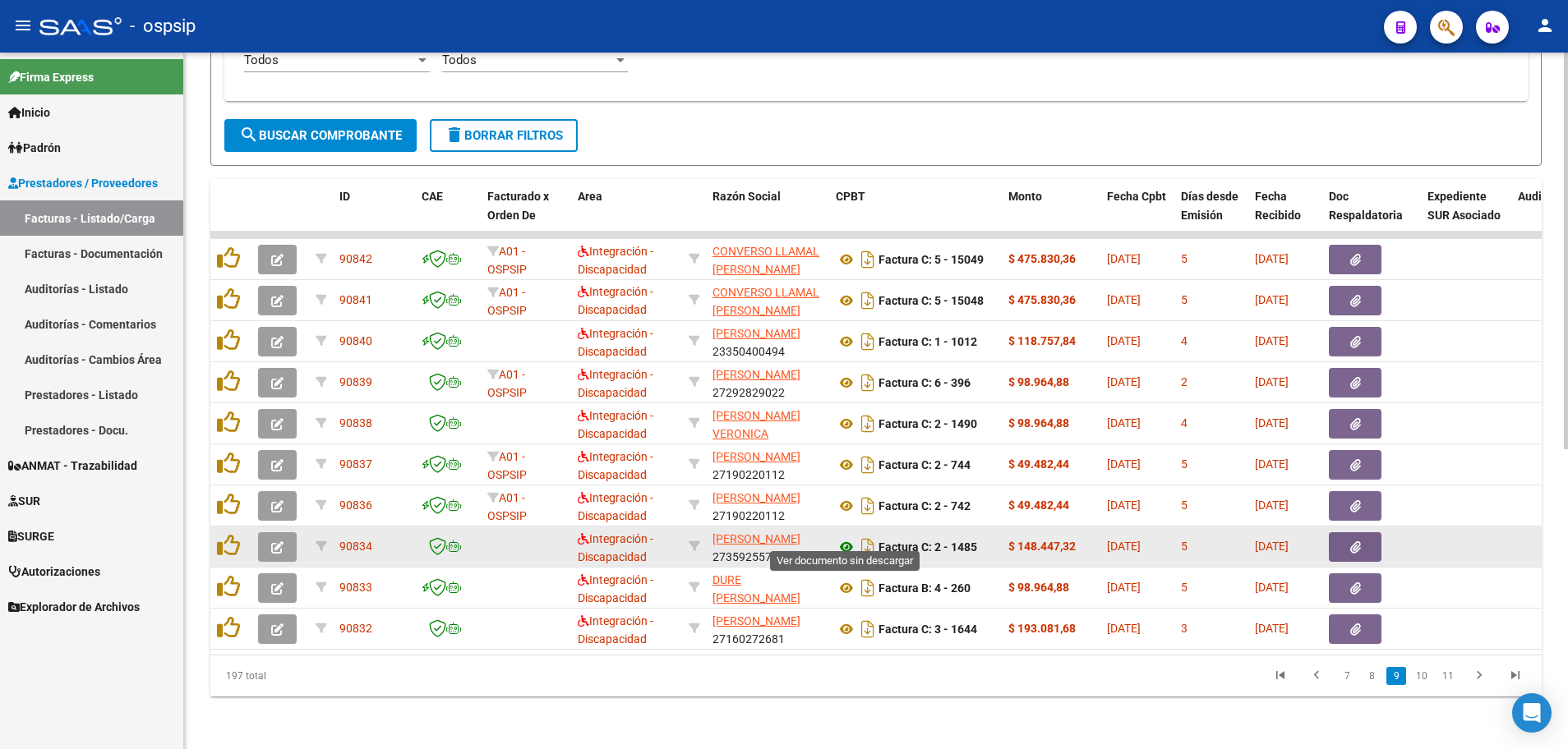
click at [845, 537] on icon at bounding box center [846, 546] width 21 height 20
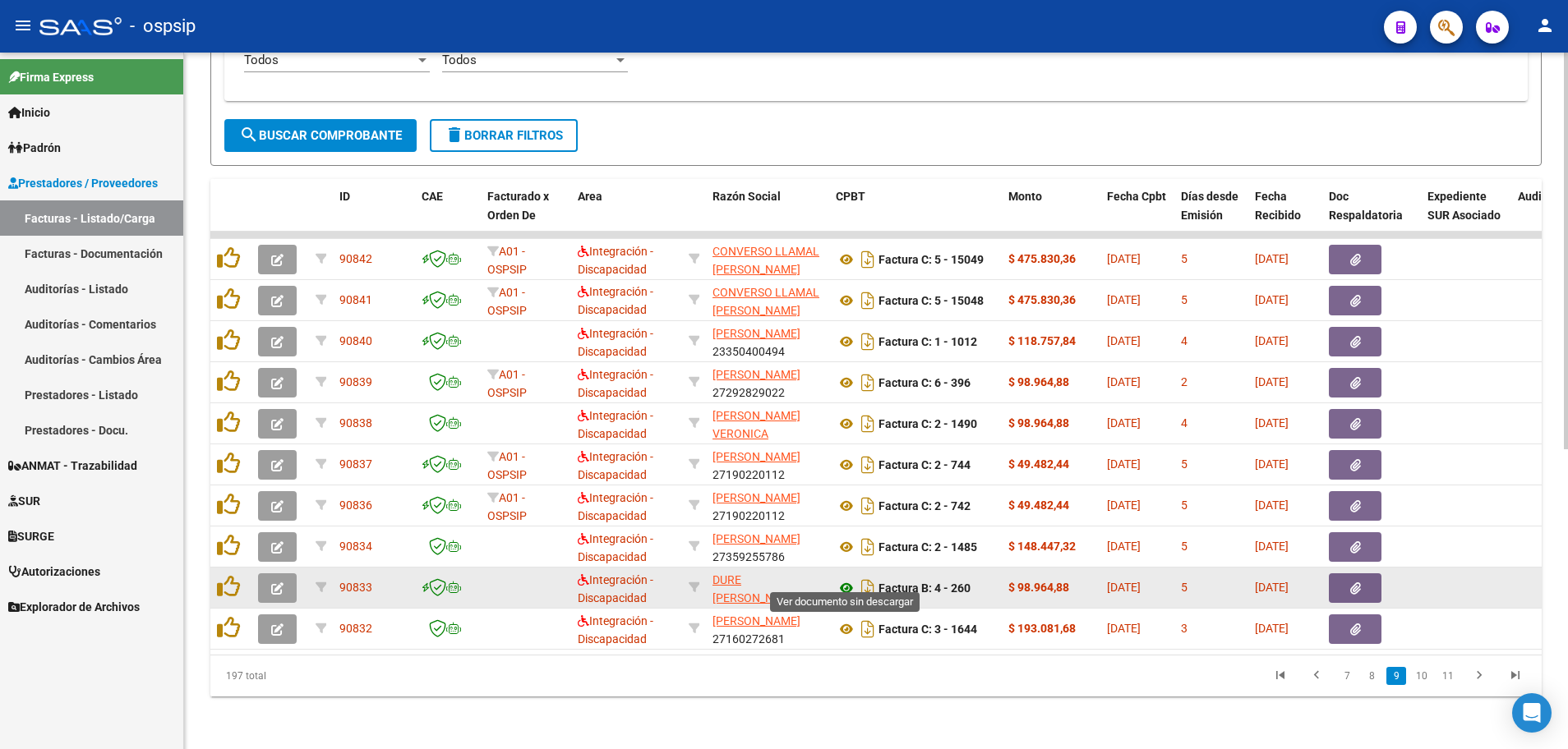
click at [846, 578] on icon at bounding box center [846, 587] width 21 height 20
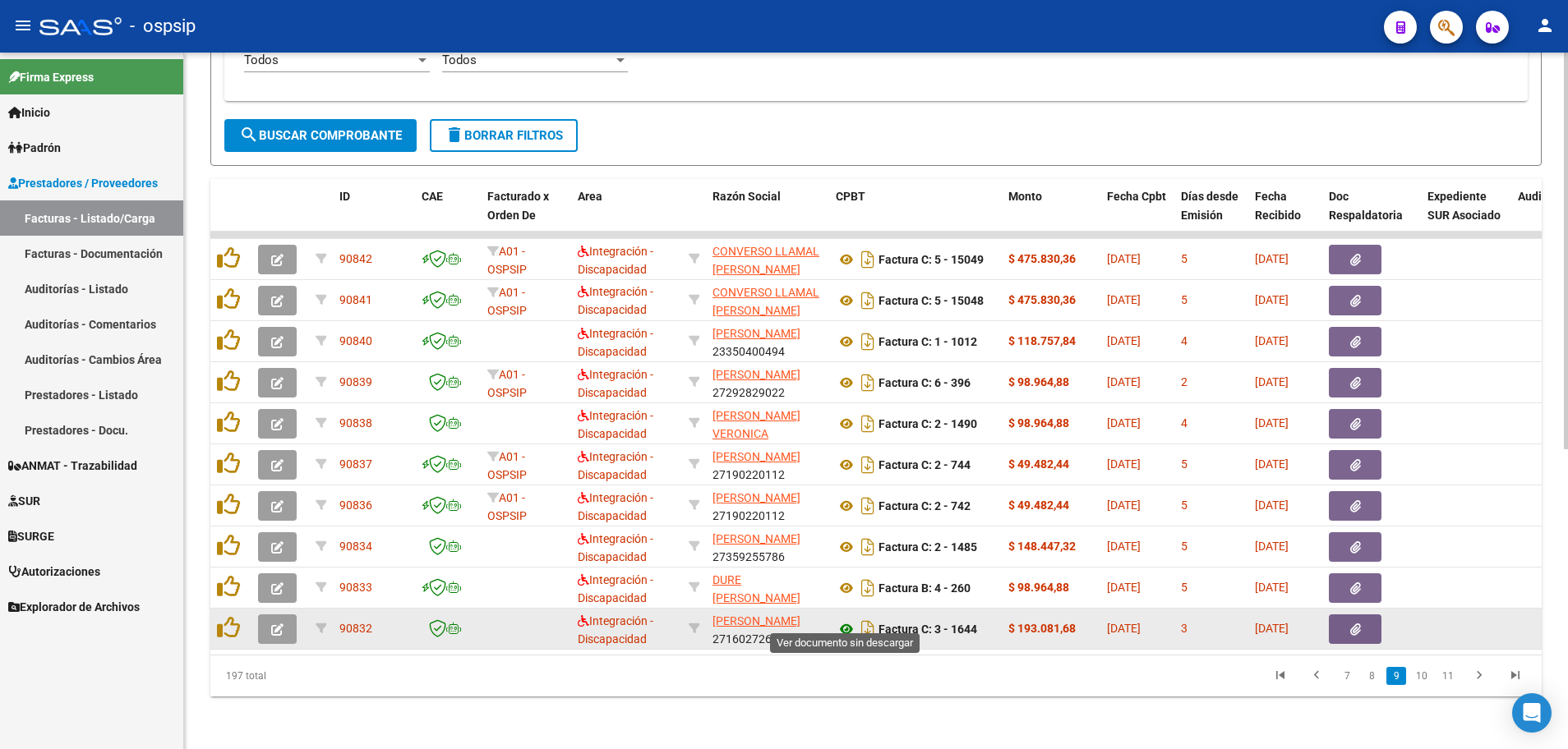
click at [845, 619] on icon at bounding box center [846, 628] width 21 height 20
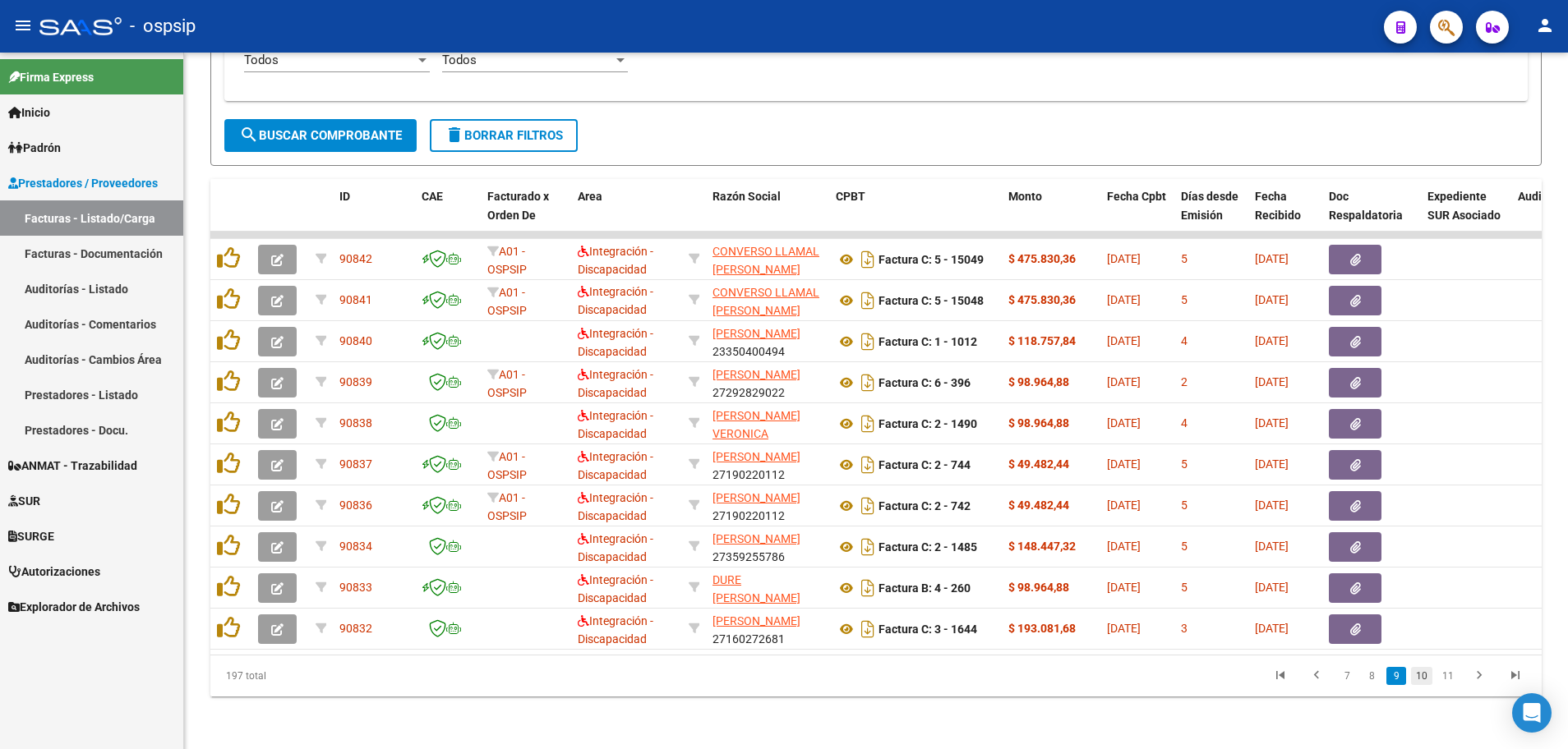
click at [1420, 676] on link "10" at bounding box center [1421, 676] width 21 height 18
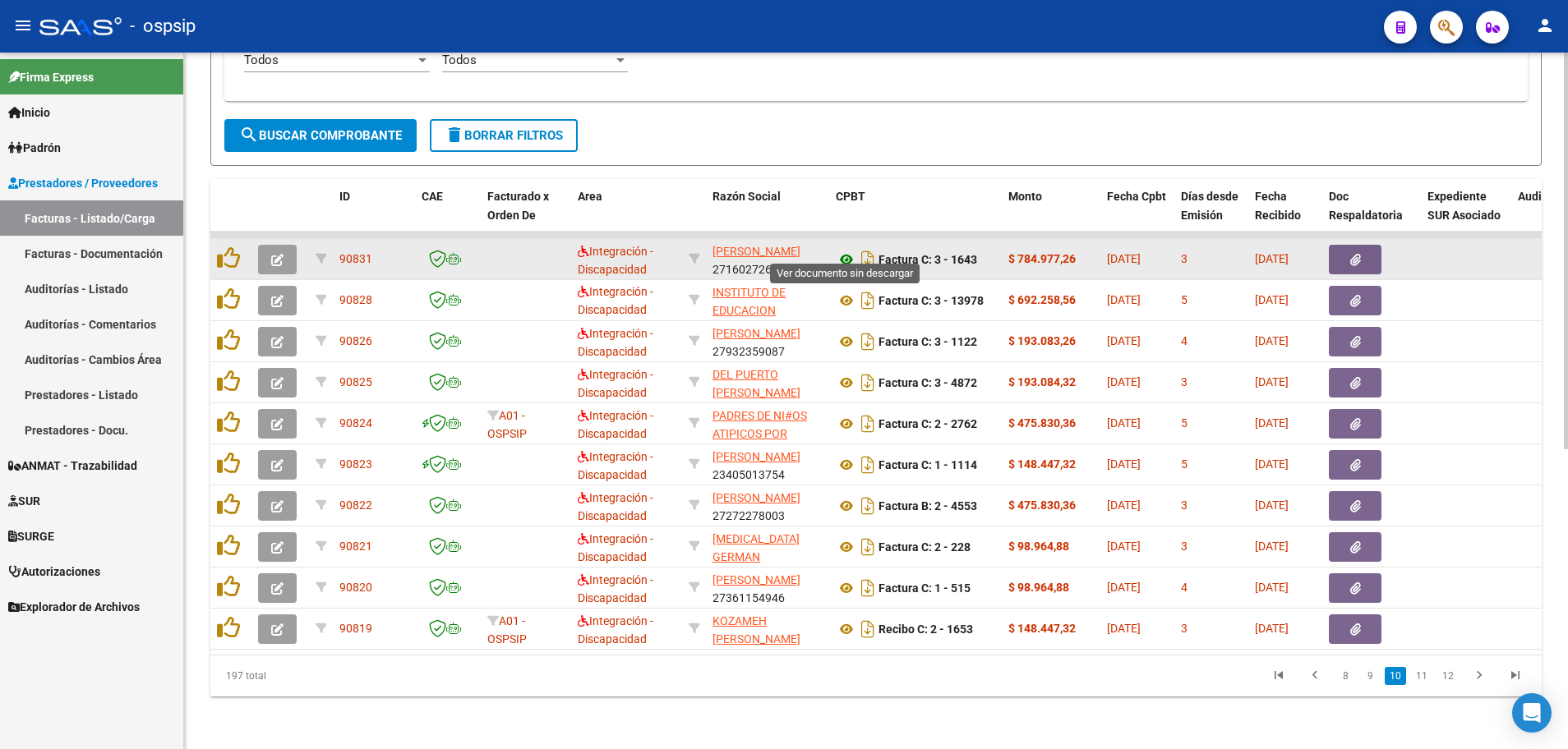
click at [846, 250] on icon at bounding box center [846, 259] width 21 height 20
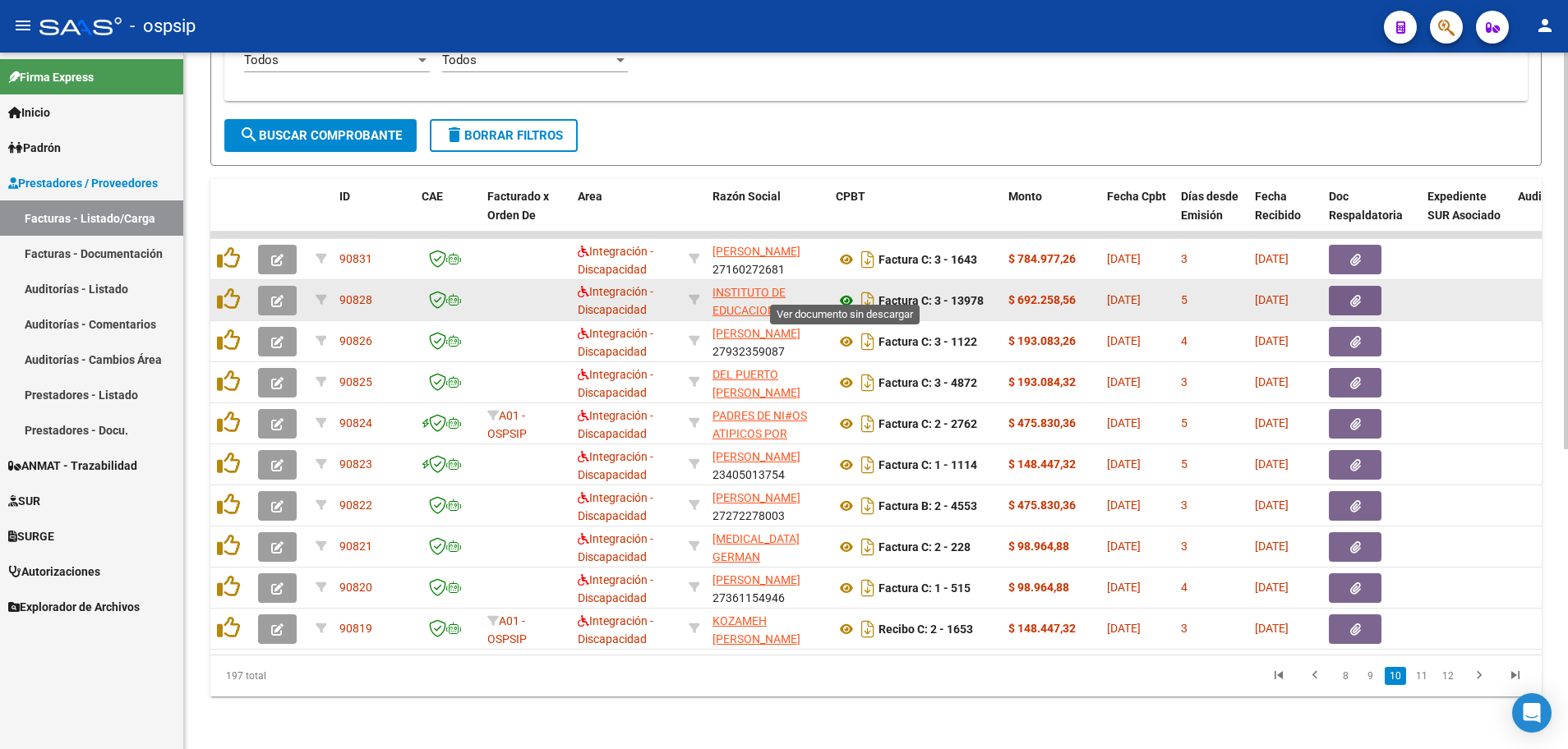
click at [845, 291] on icon at bounding box center [846, 300] width 21 height 20
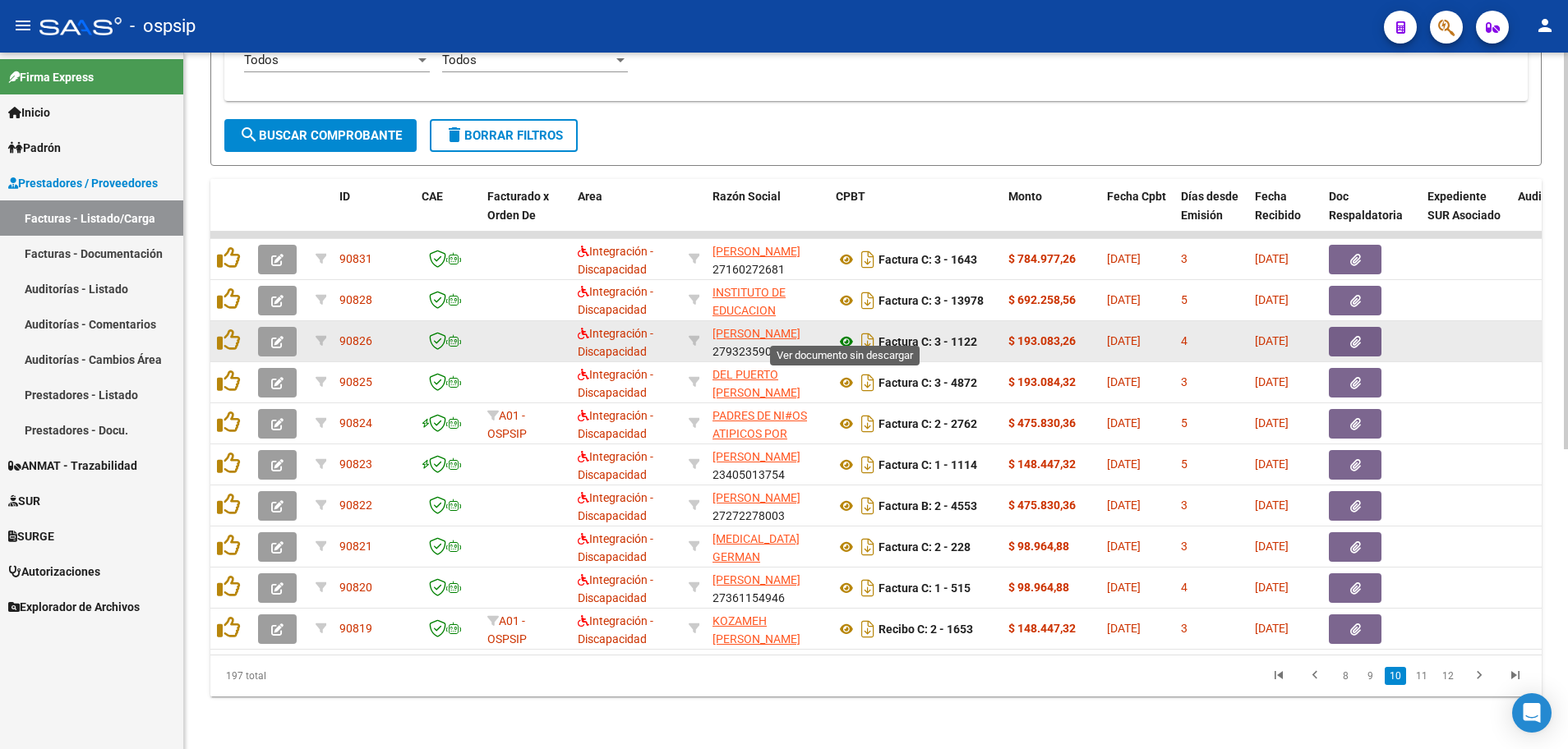
click at [842, 332] on icon at bounding box center [846, 341] width 21 height 20
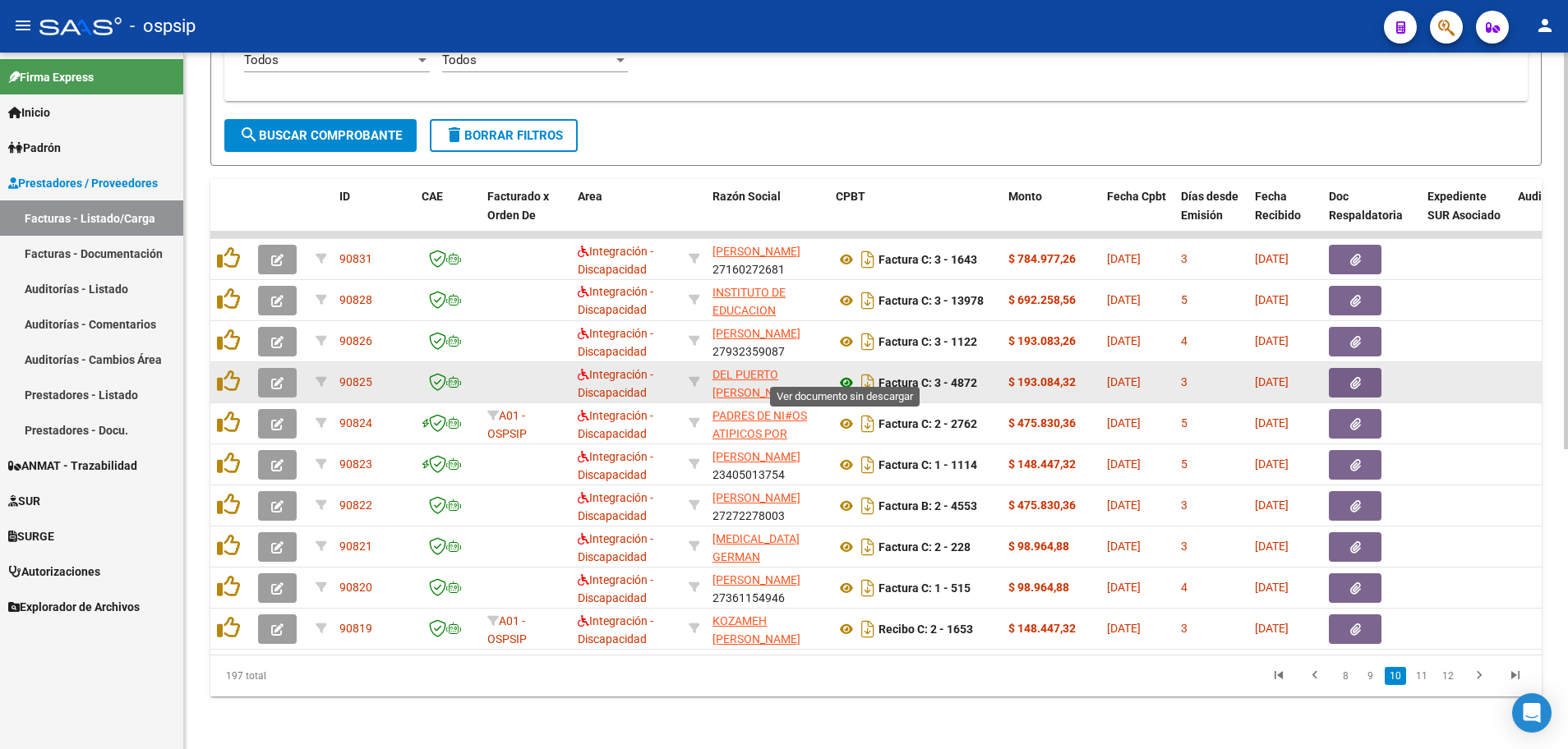
click at [842, 373] on icon at bounding box center [846, 382] width 21 height 20
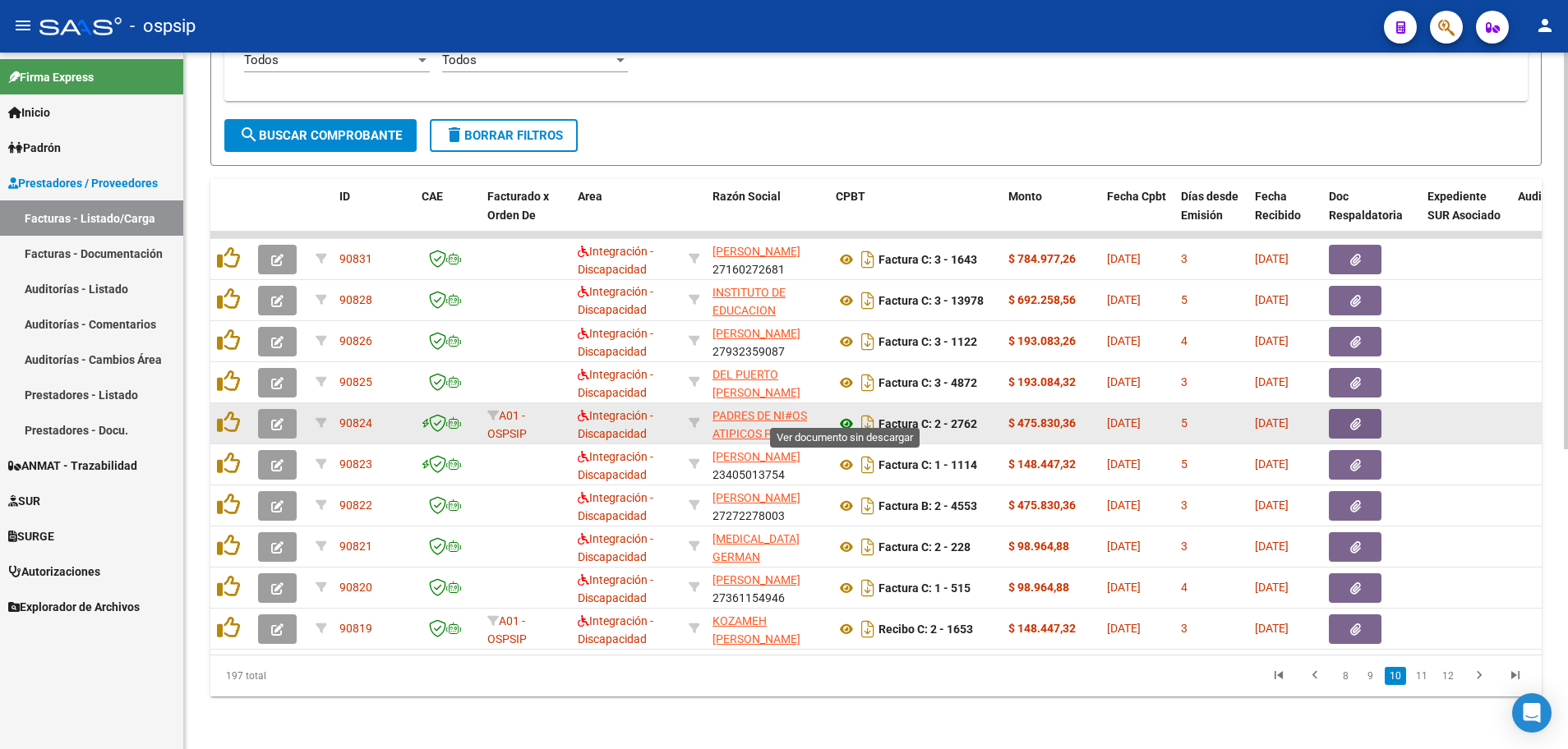
click at [841, 414] on icon at bounding box center [846, 424] width 21 height 20
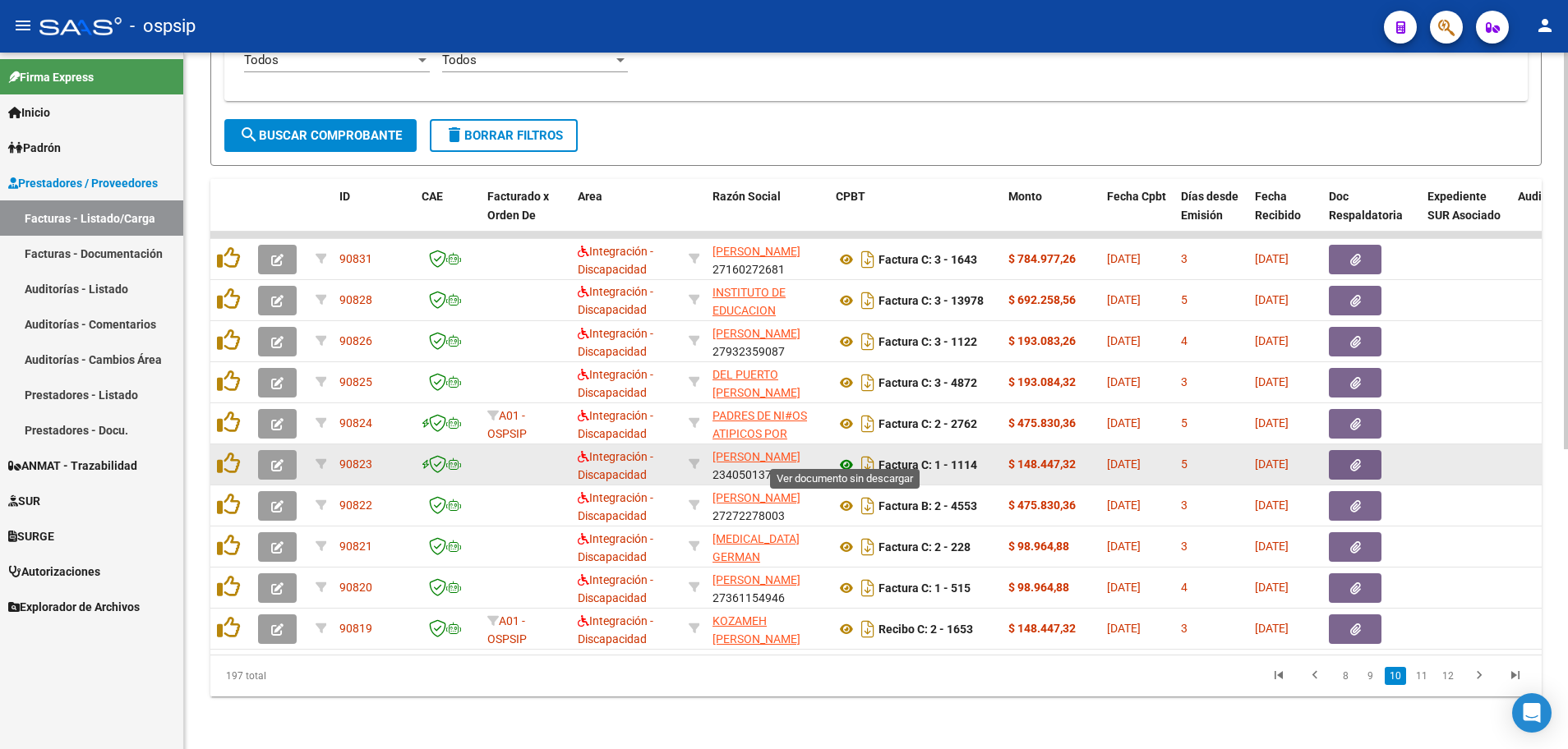
click at [844, 456] on icon at bounding box center [846, 465] width 21 height 20
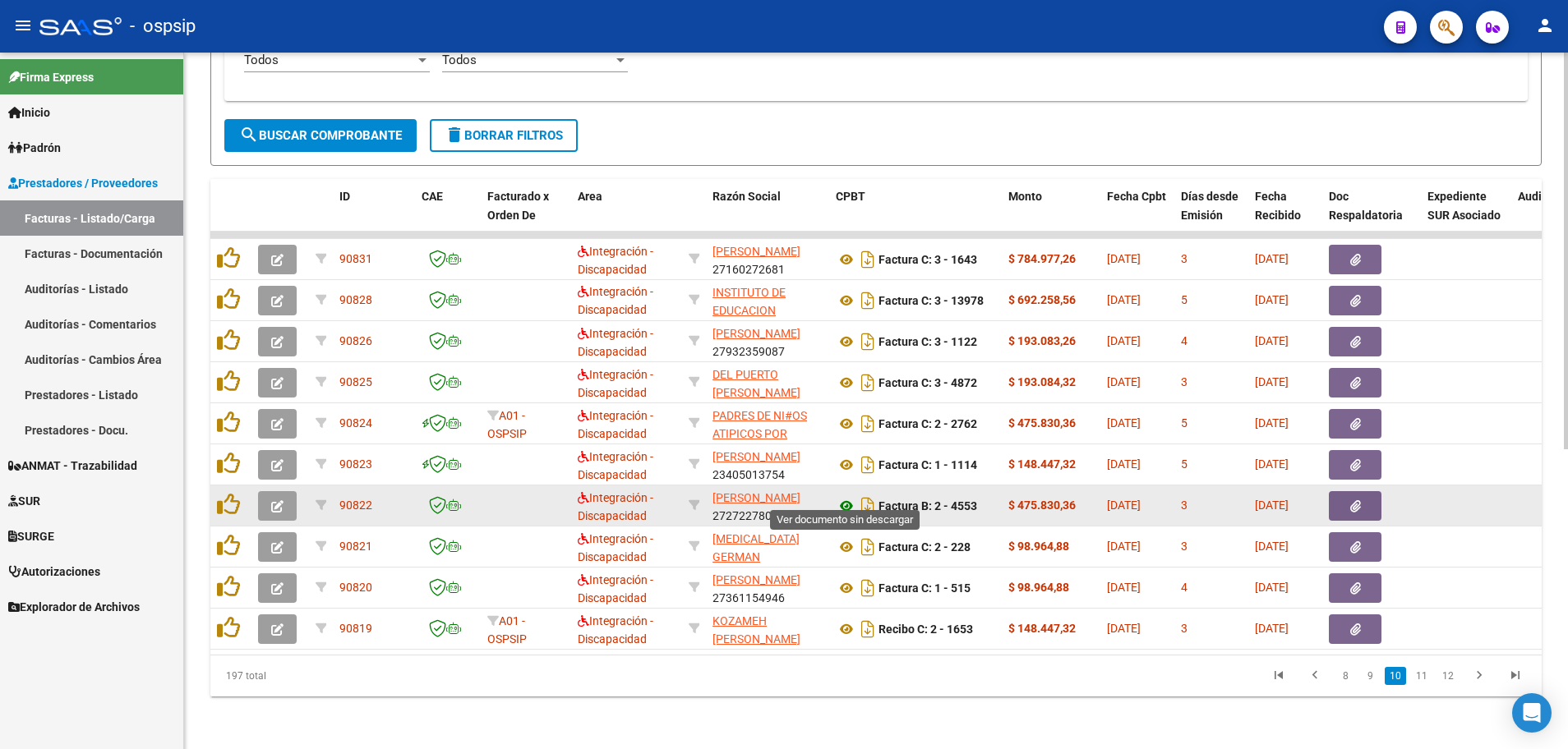
click at [840, 496] on icon at bounding box center [846, 506] width 21 height 20
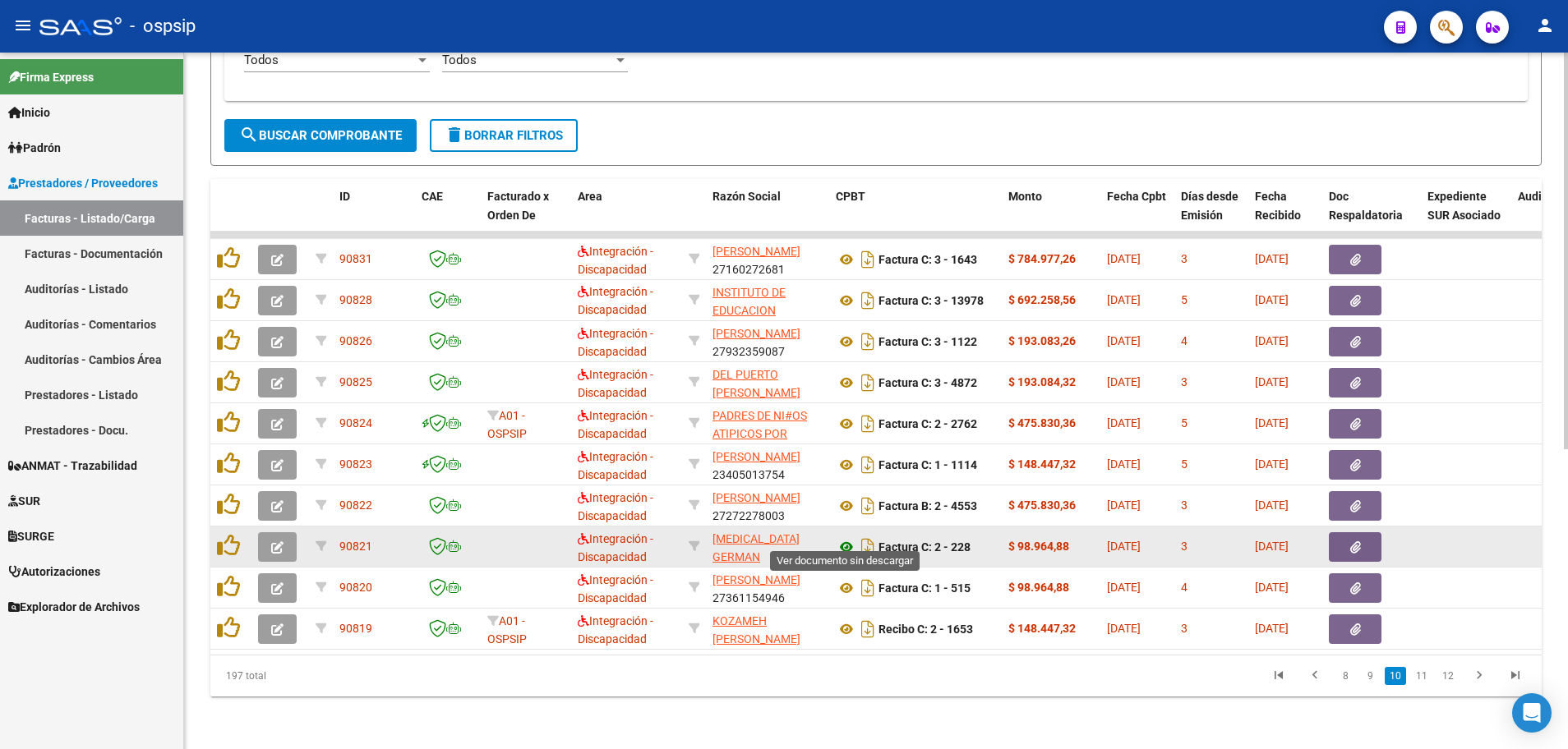
click at [845, 537] on icon at bounding box center [846, 546] width 21 height 20
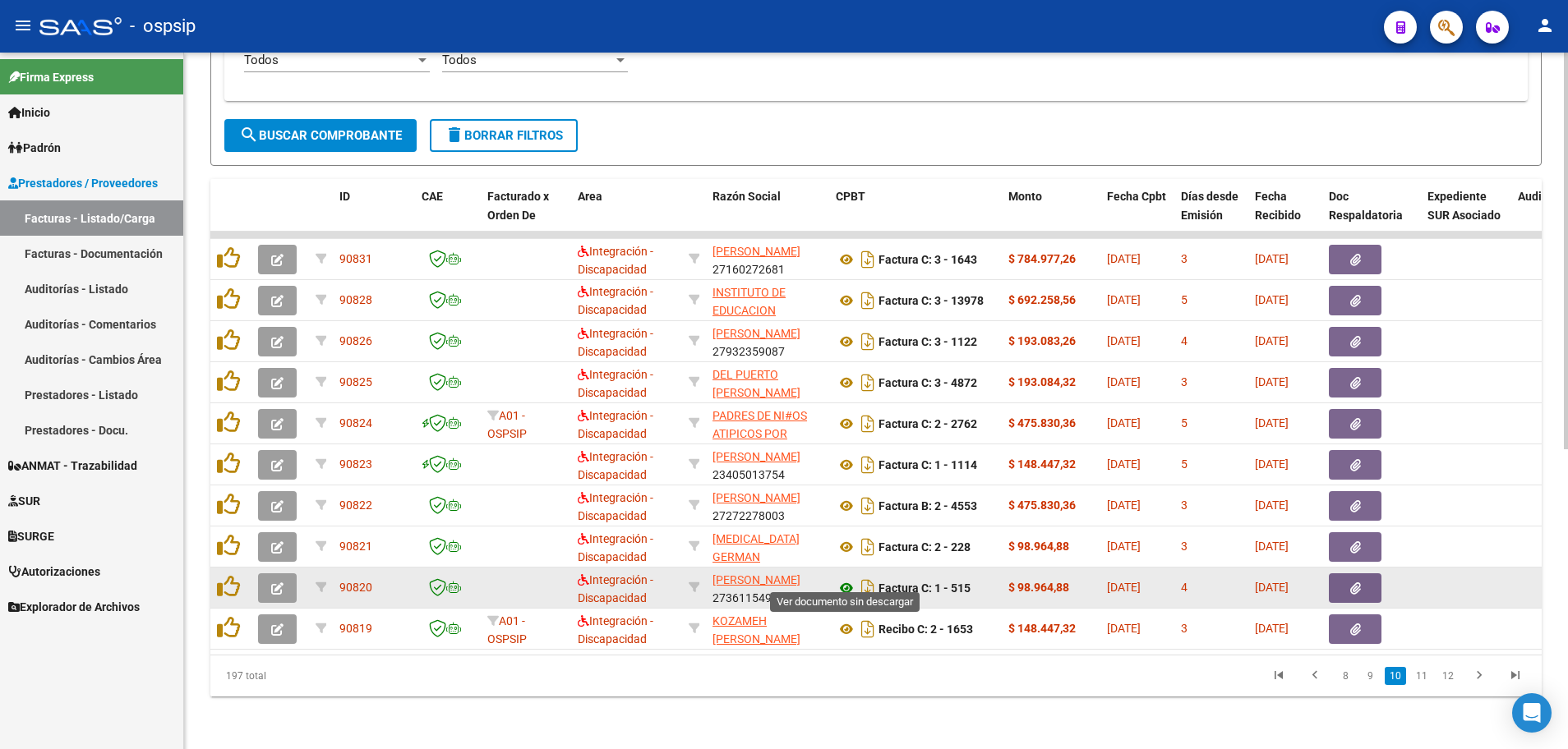
click at [843, 578] on icon at bounding box center [846, 587] width 21 height 20
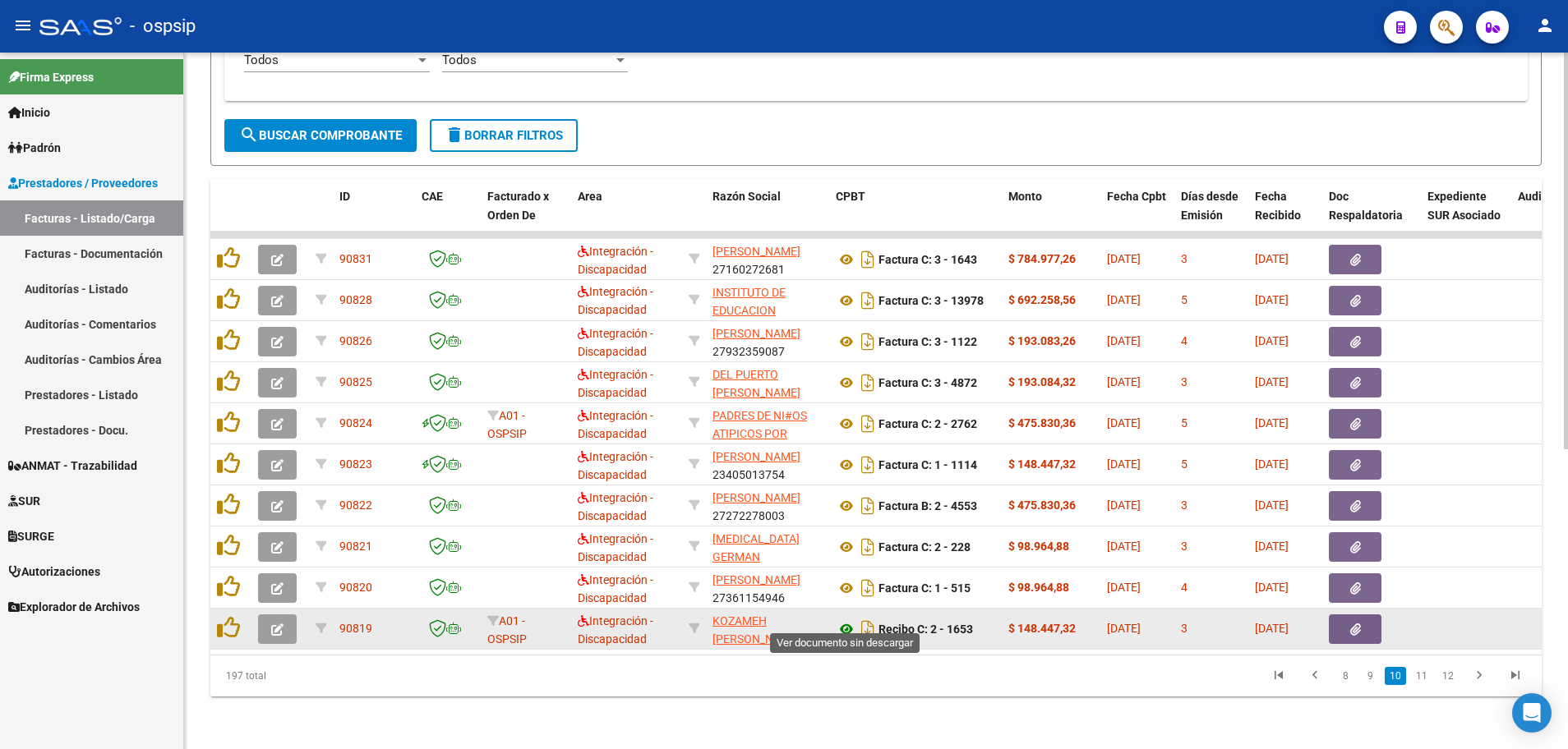
click at [847, 619] on icon at bounding box center [846, 628] width 21 height 20
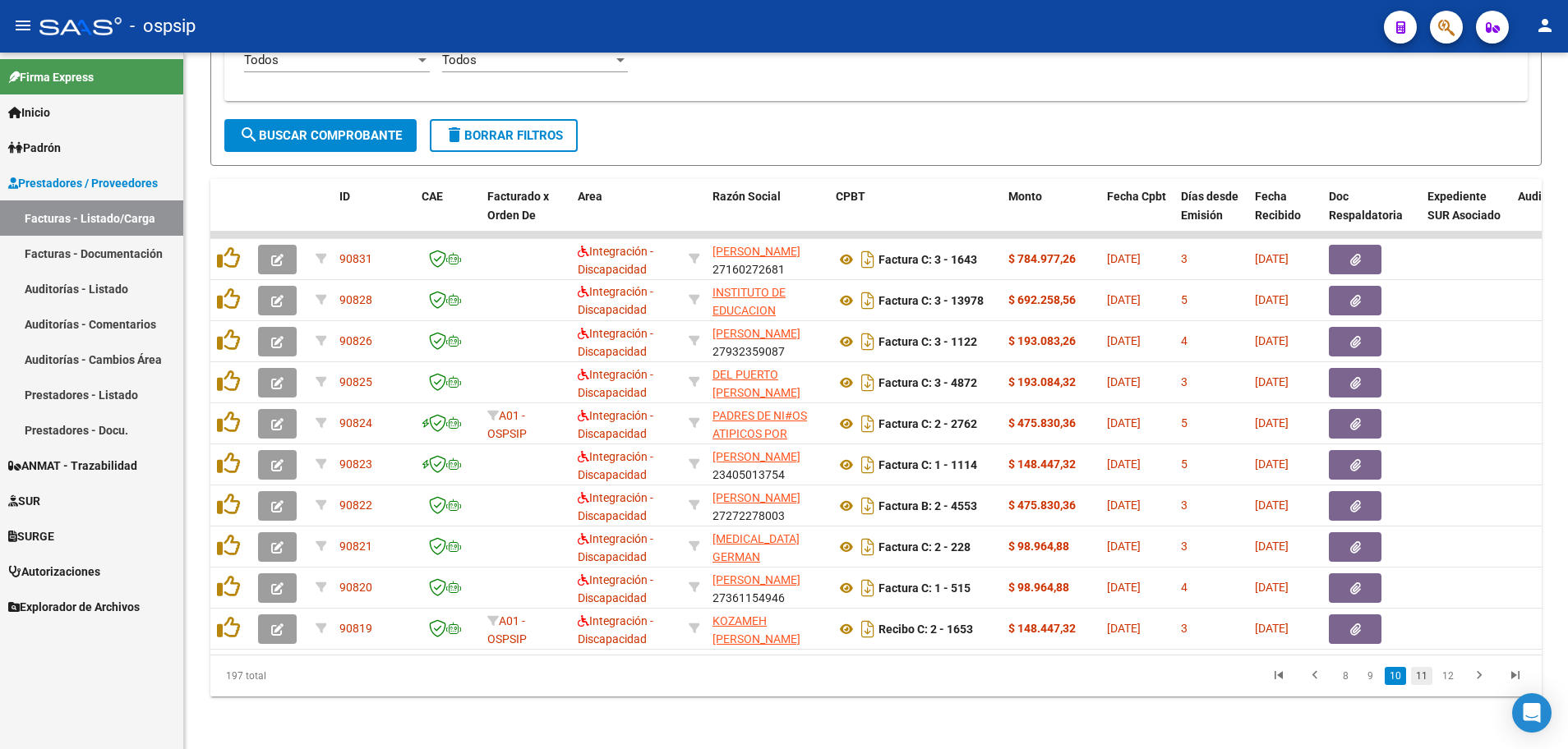
click at [1419, 677] on link "11" at bounding box center [1421, 676] width 21 height 18
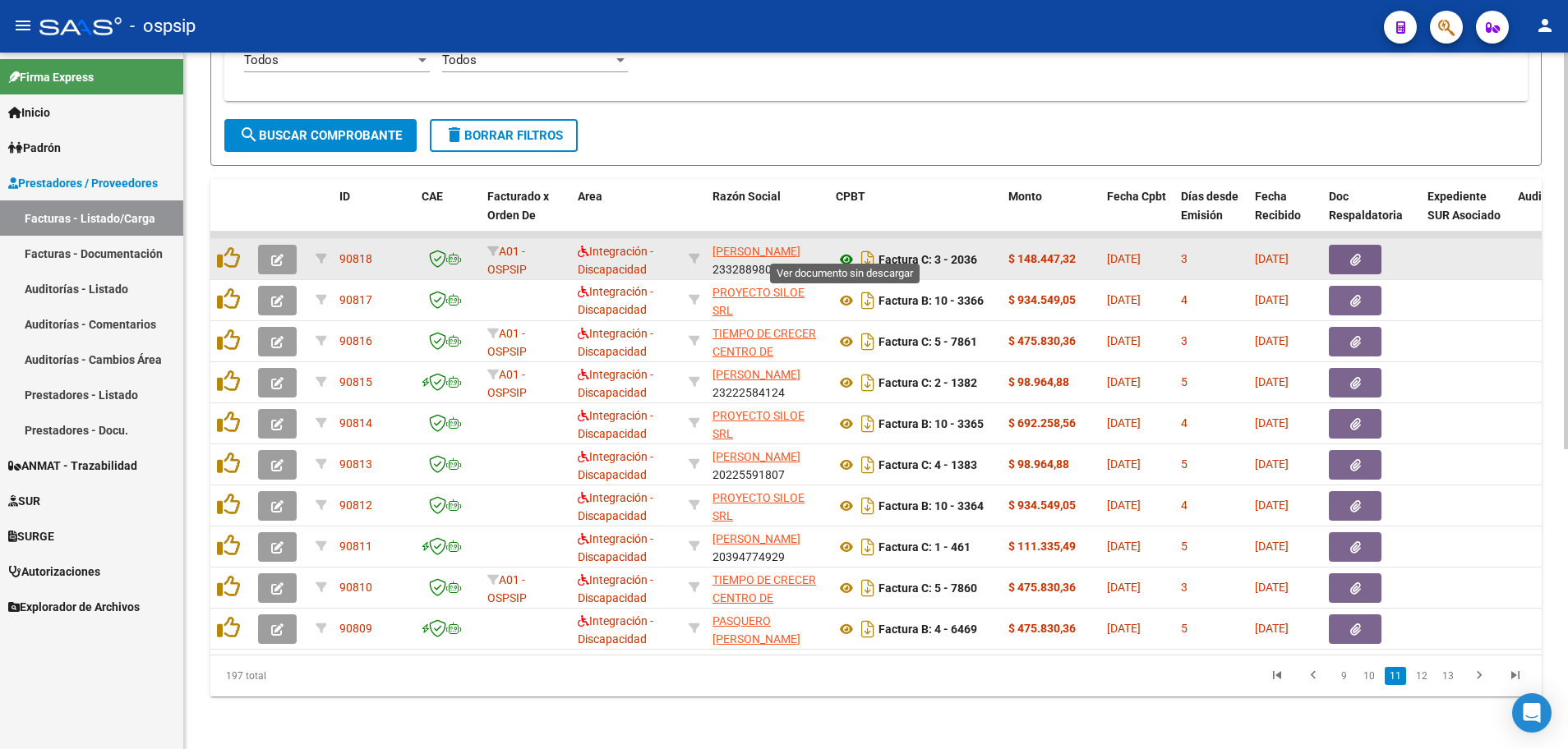
click at [843, 250] on icon at bounding box center [846, 259] width 21 height 20
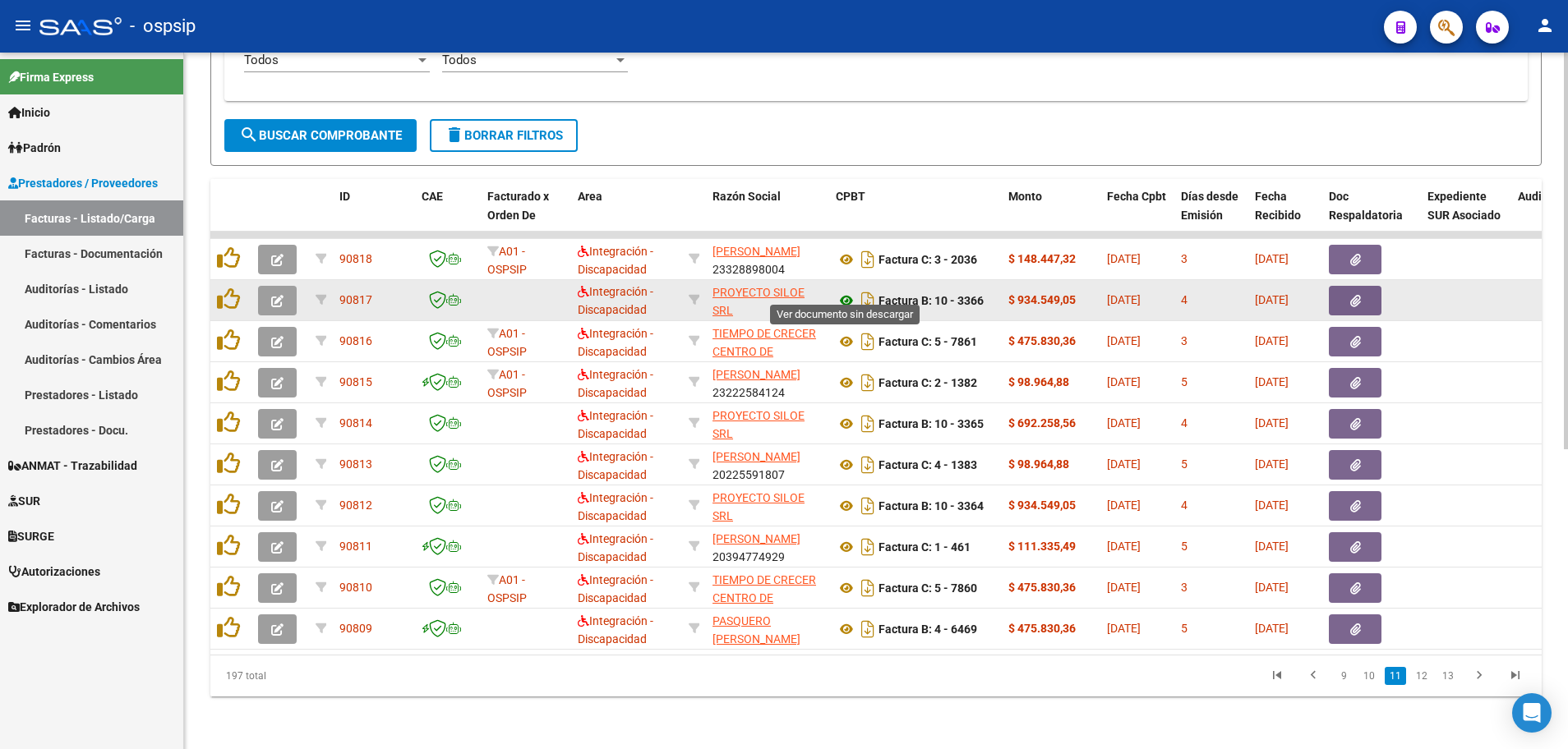
click at [849, 291] on icon at bounding box center [846, 300] width 21 height 20
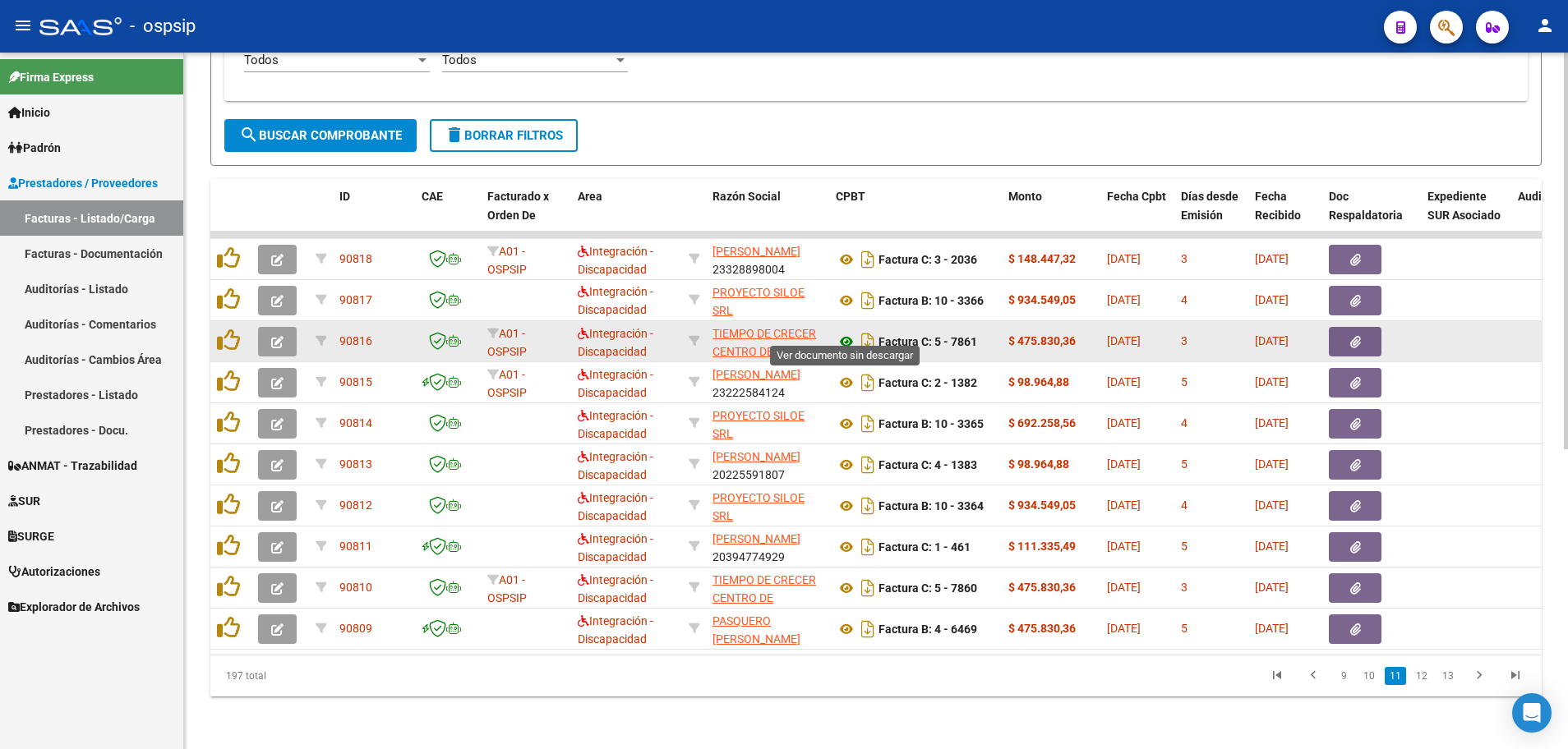
click at [843, 333] on icon at bounding box center [846, 341] width 21 height 20
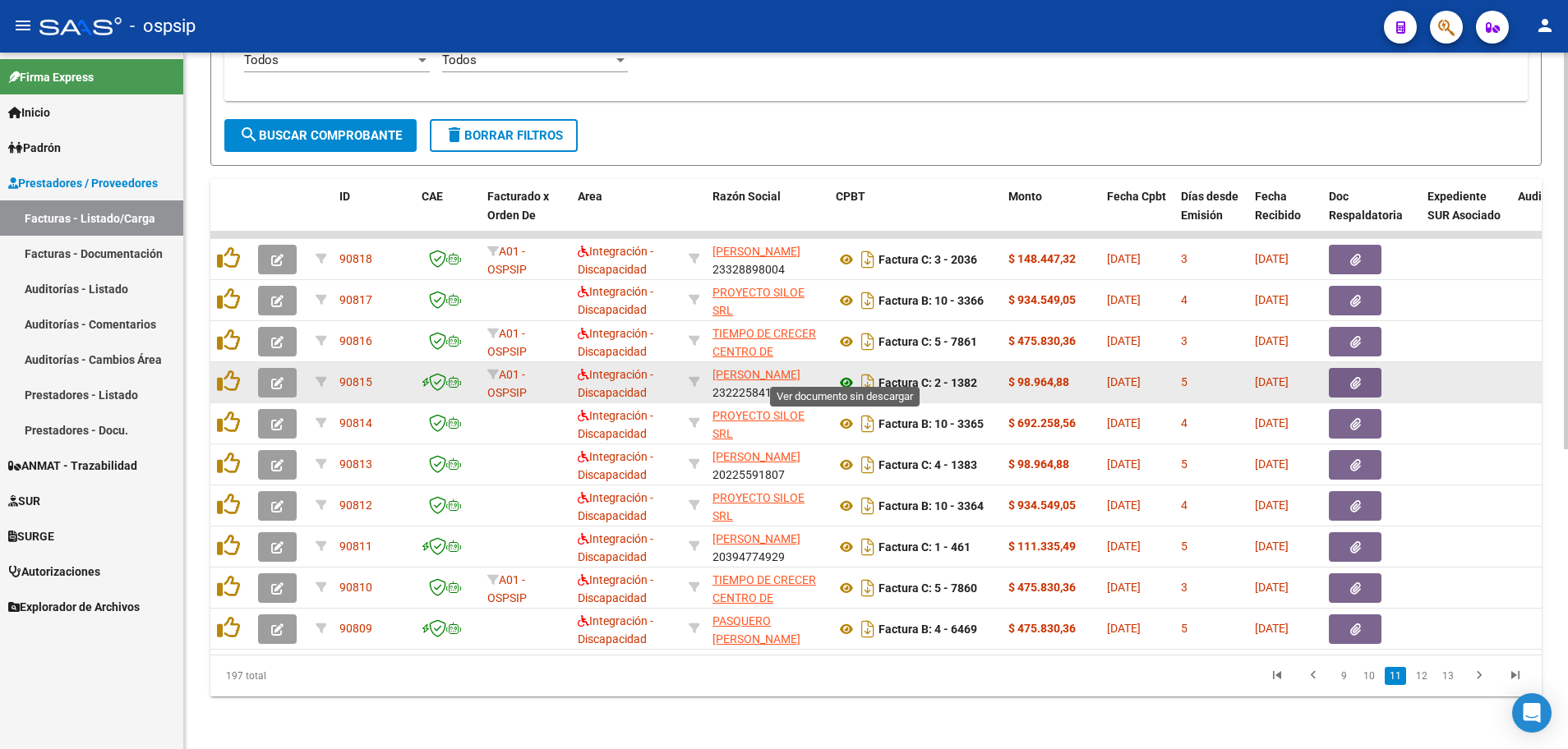
click at [844, 373] on icon at bounding box center [846, 382] width 21 height 20
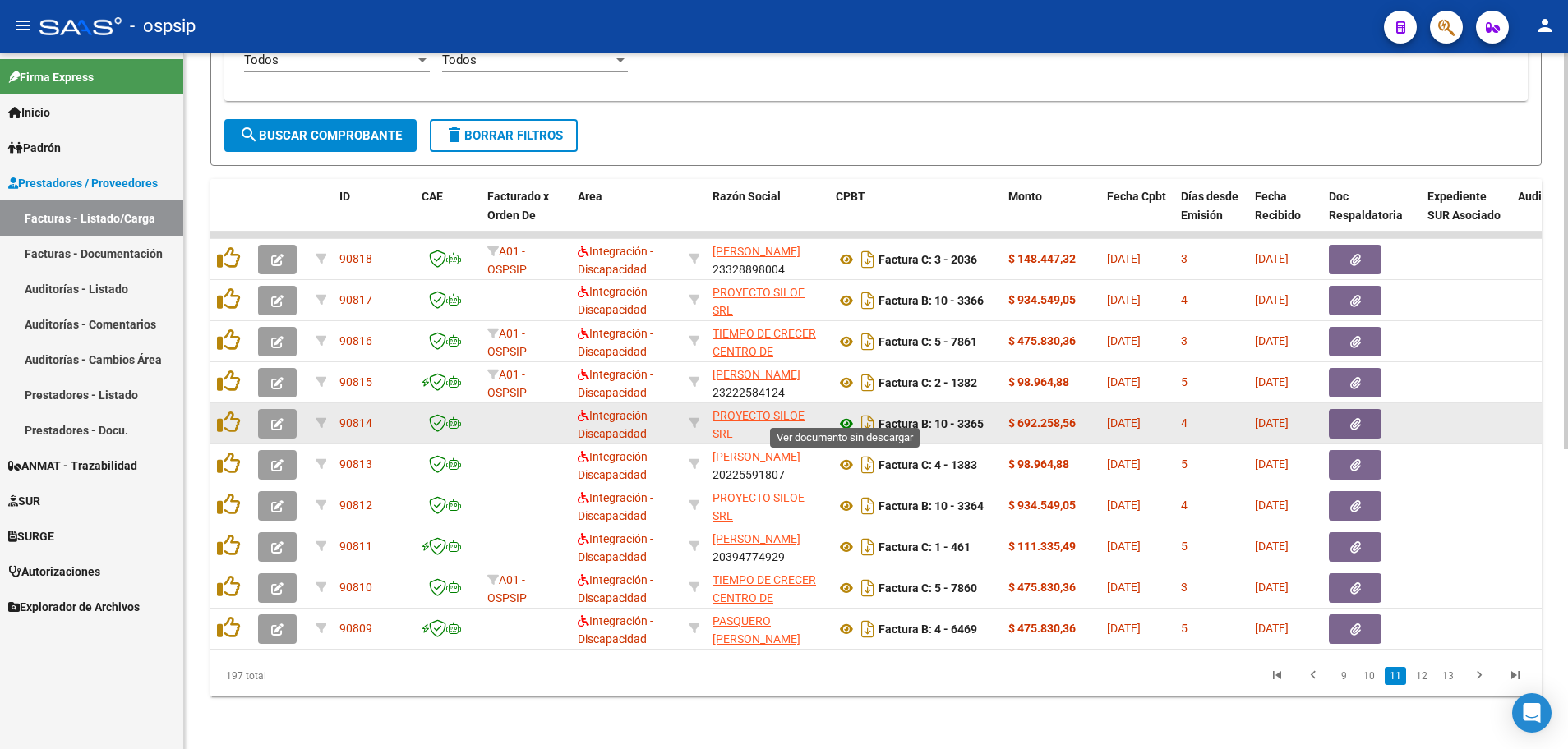
click at [840, 414] on icon at bounding box center [846, 424] width 21 height 20
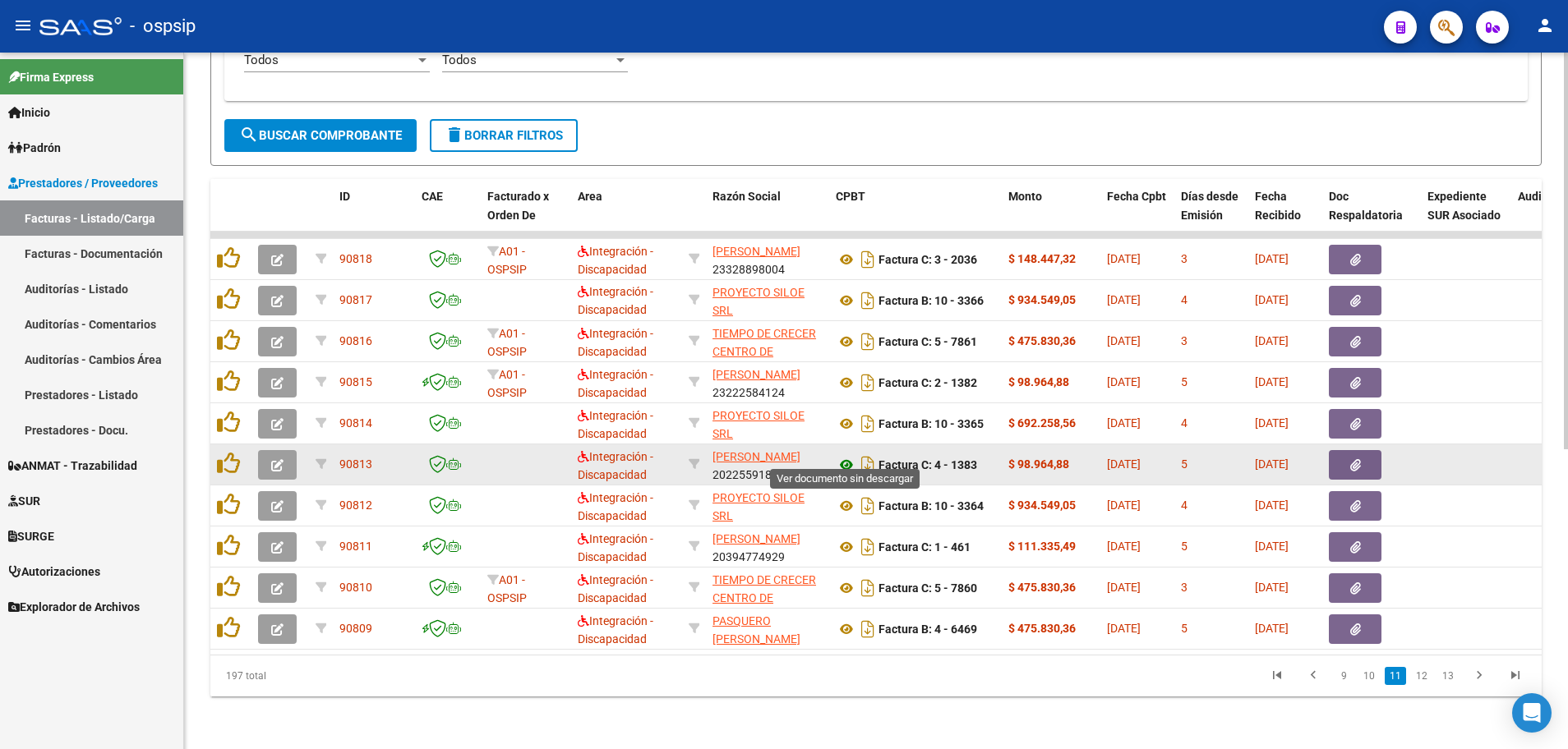
click at [847, 456] on icon at bounding box center [846, 465] width 21 height 20
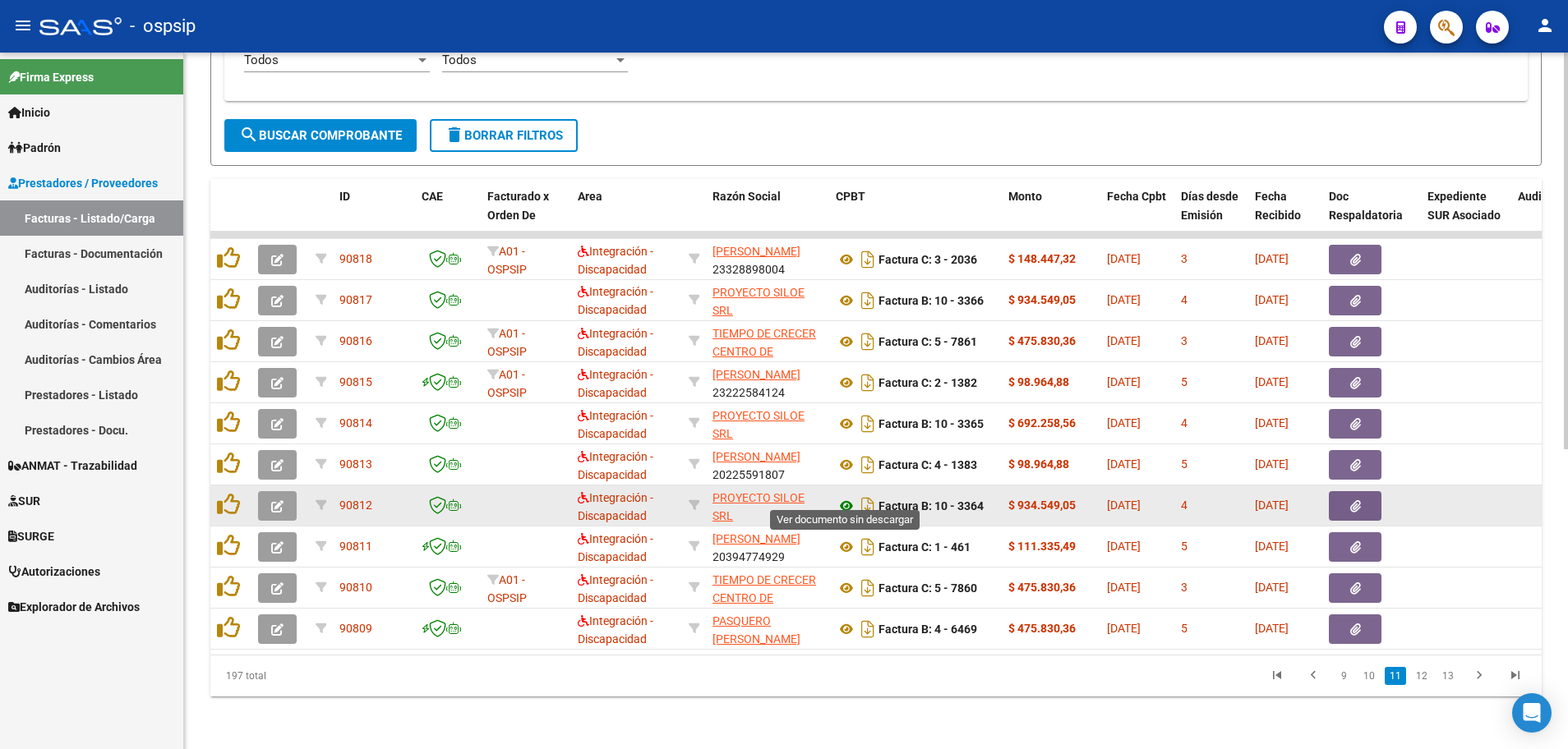
click at [844, 496] on icon at bounding box center [846, 506] width 21 height 20
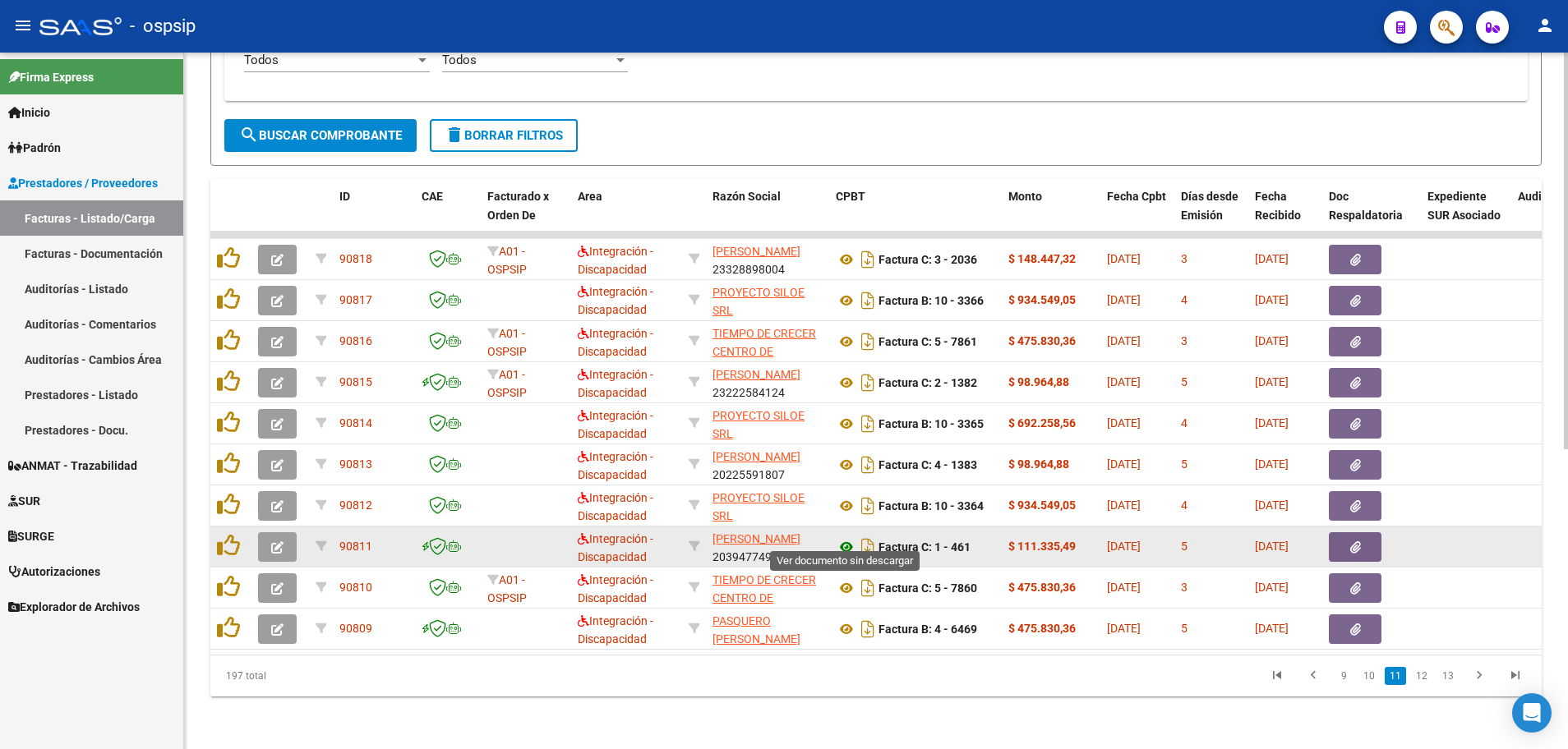
click at [842, 538] on icon at bounding box center [846, 546] width 21 height 20
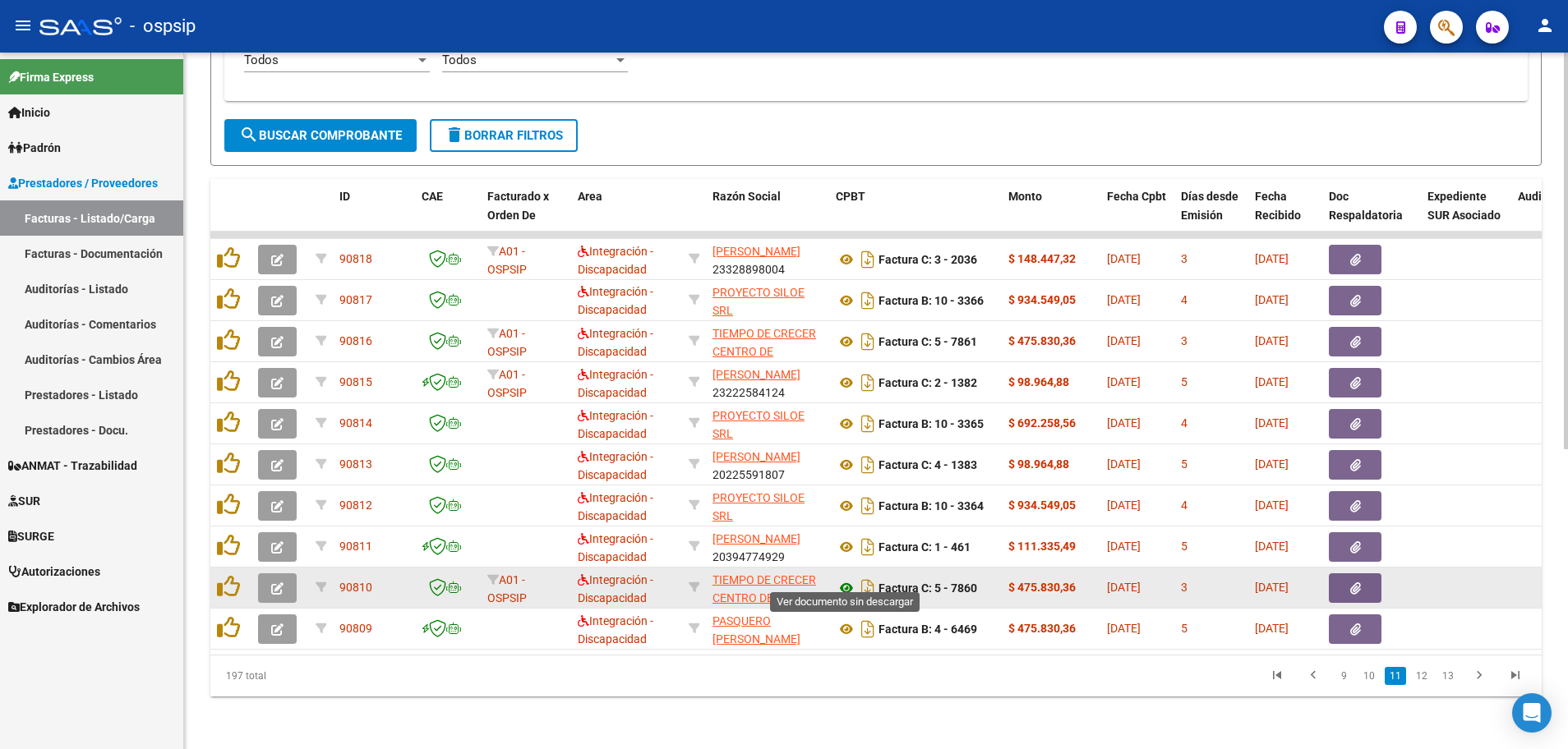
click at [850, 580] on icon at bounding box center [846, 587] width 21 height 20
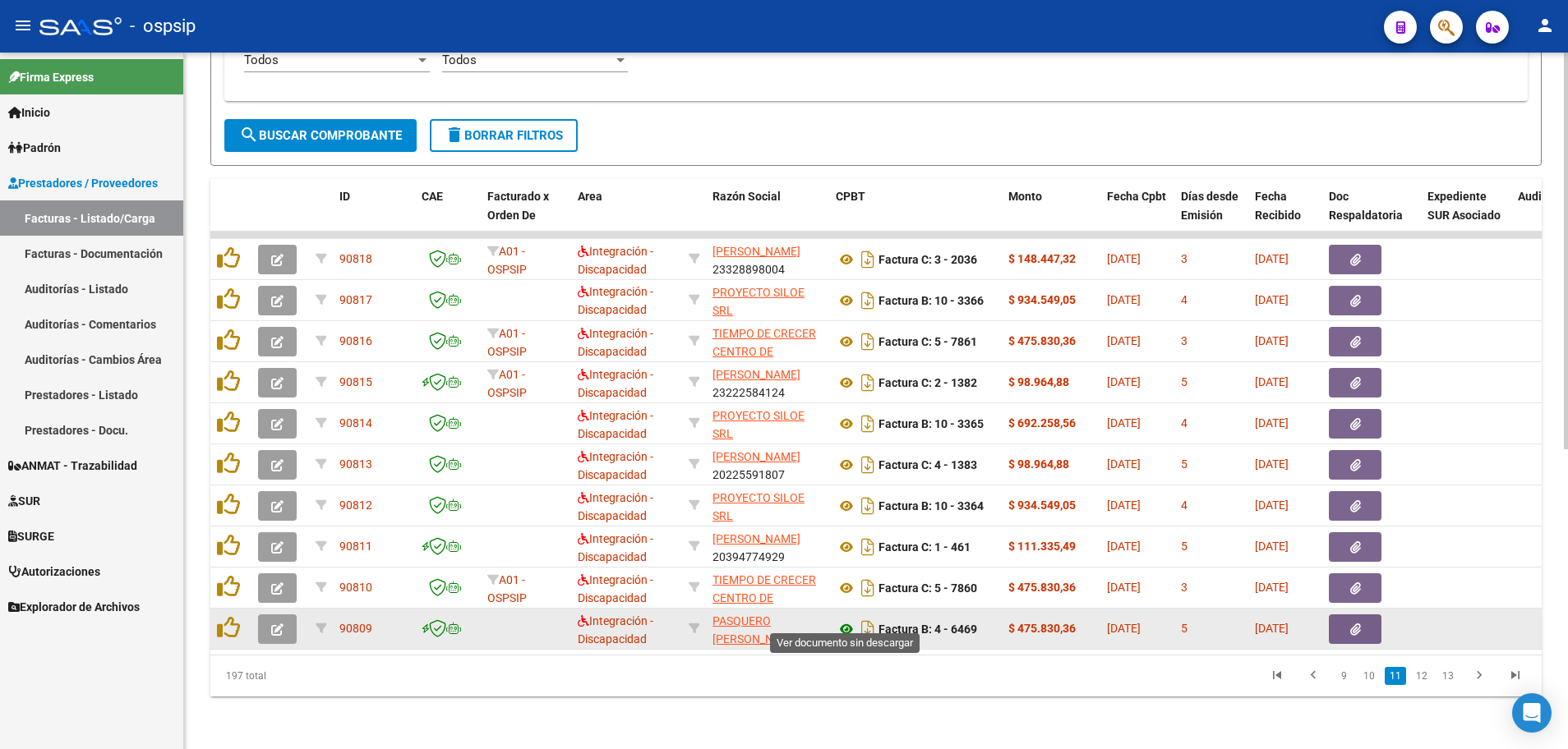
click at [844, 619] on icon at bounding box center [846, 628] width 21 height 20
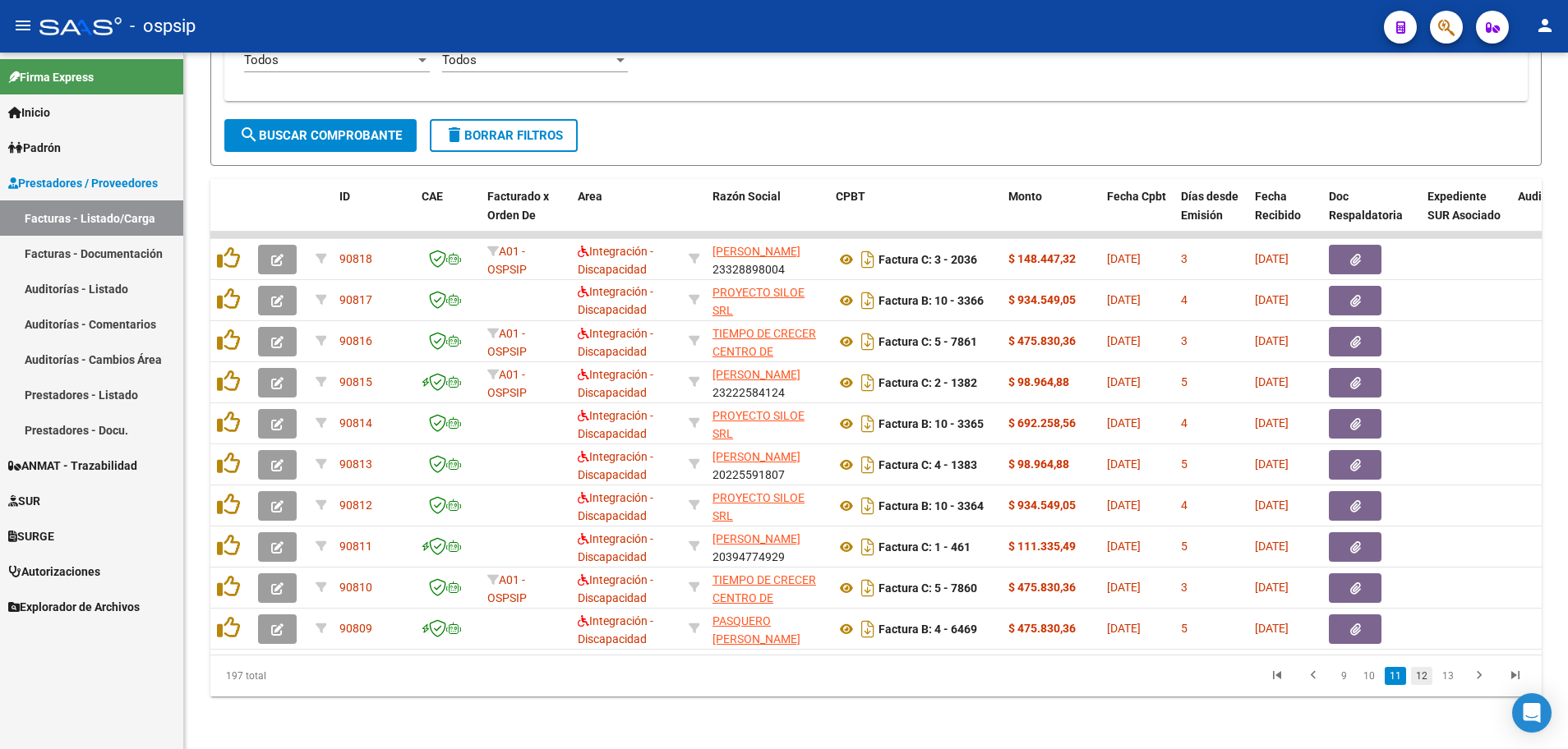
click at [1418, 670] on link "12" at bounding box center [1421, 676] width 21 height 18
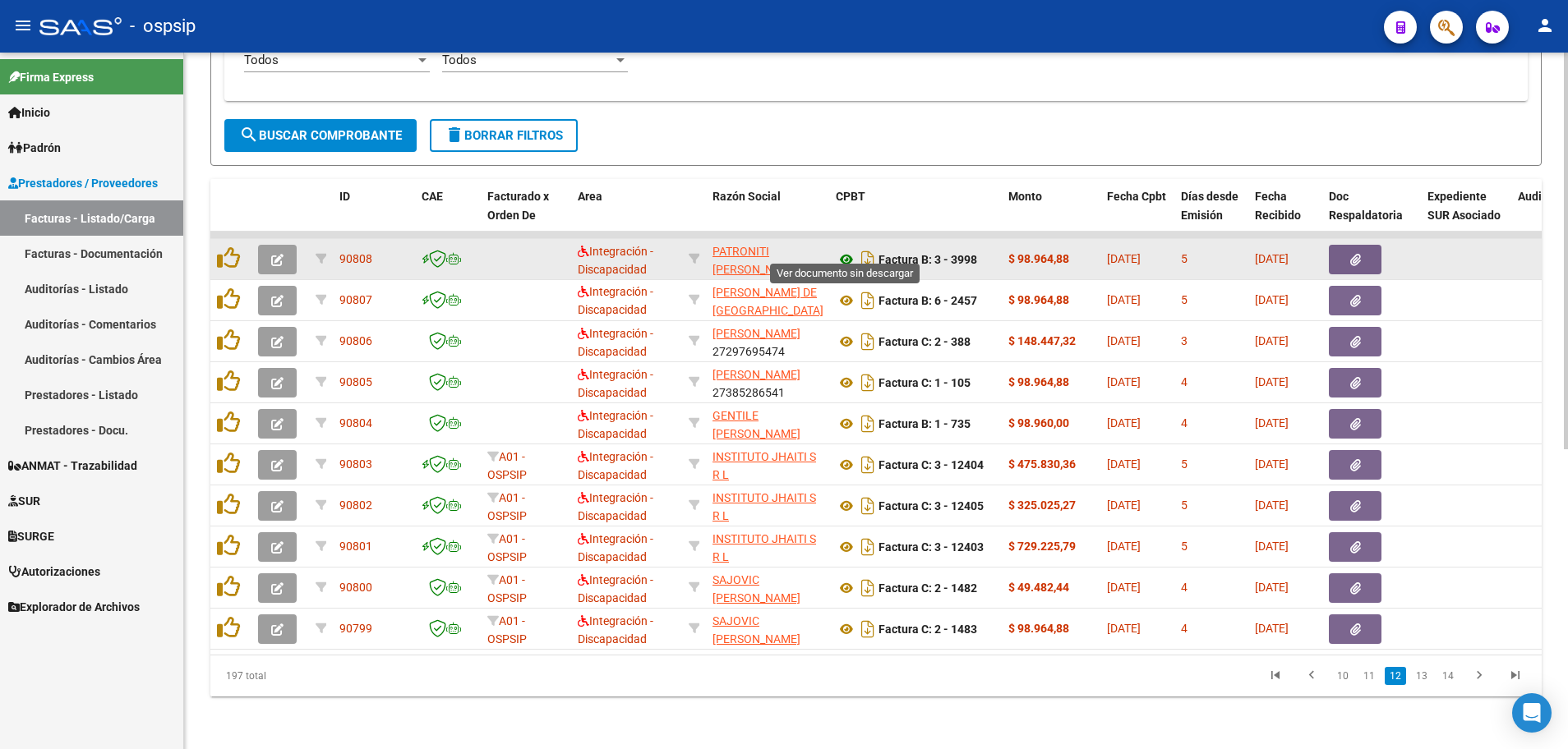
click at [846, 250] on icon at bounding box center [846, 259] width 21 height 20
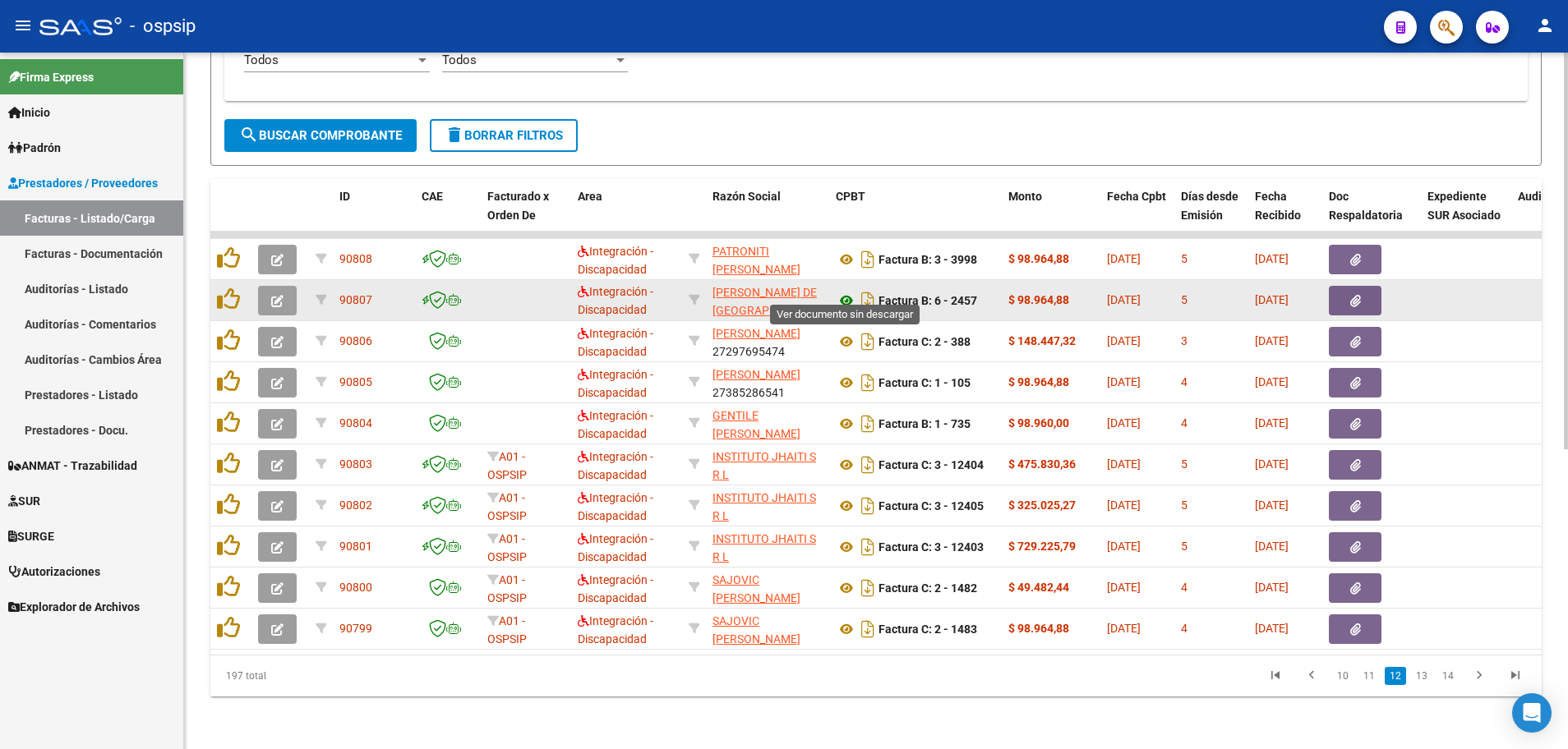
click at [844, 291] on icon at bounding box center [846, 300] width 21 height 20
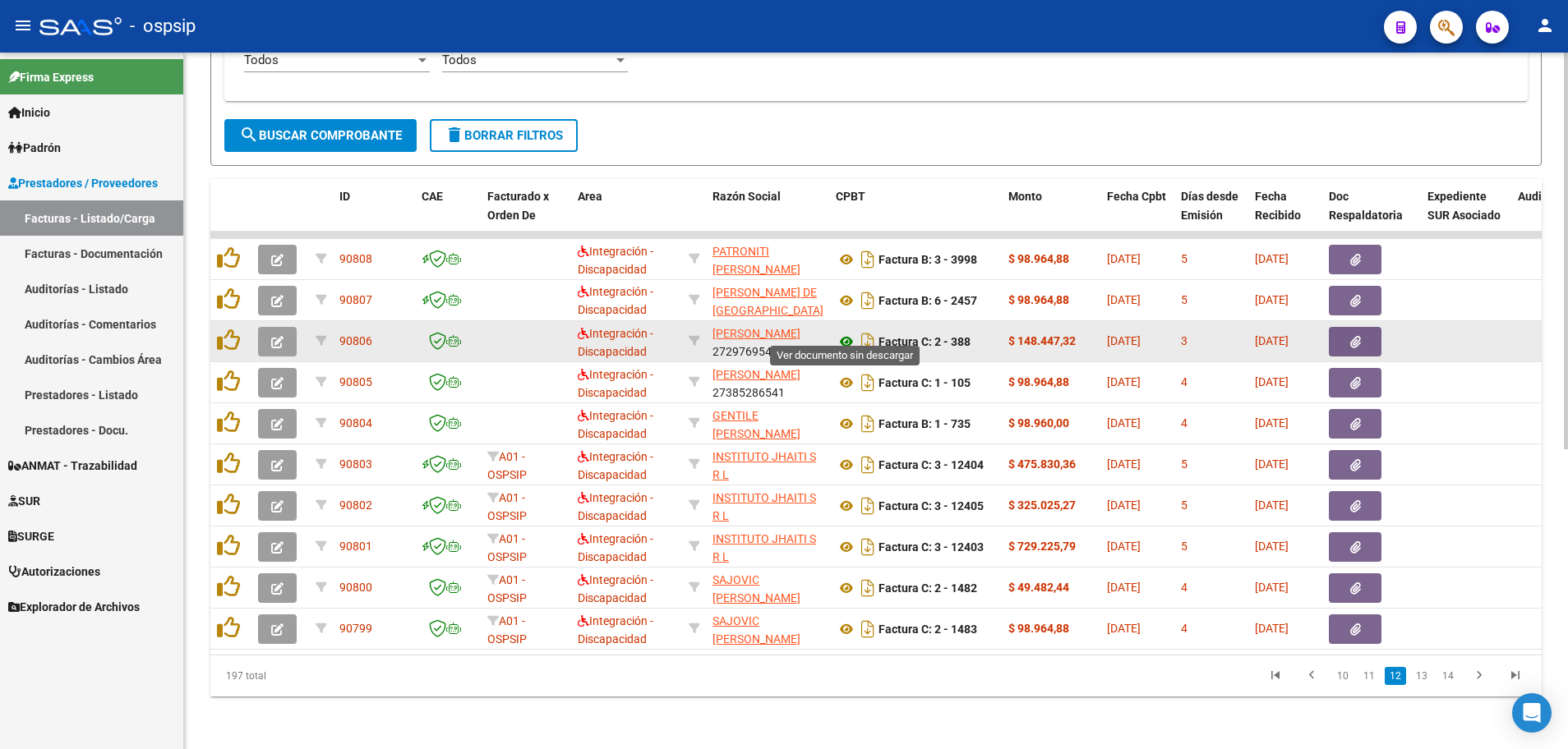
click at [850, 333] on icon at bounding box center [846, 341] width 21 height 20
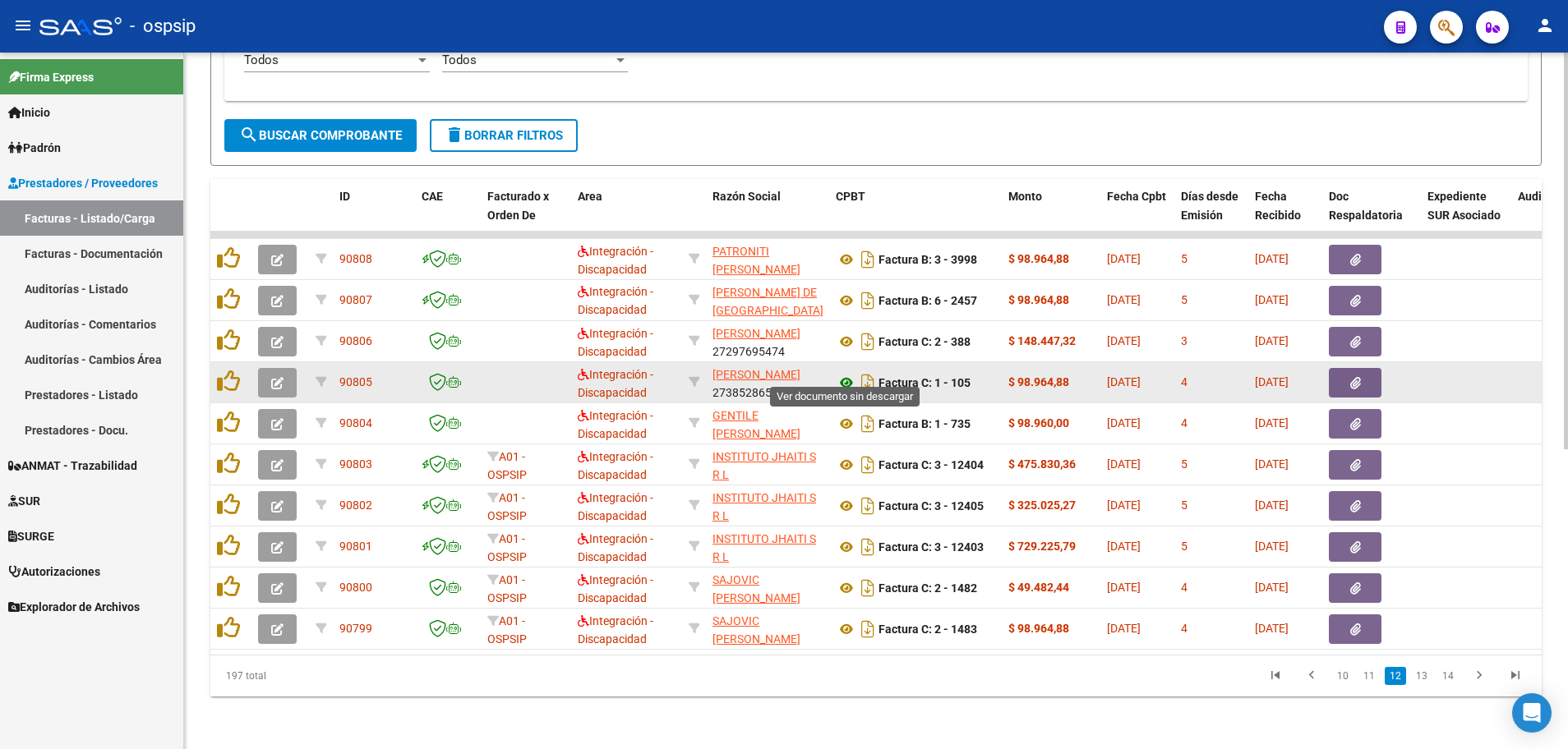
click at [845, 374] on icon at bounding box center [846, 382] width 21 height 20
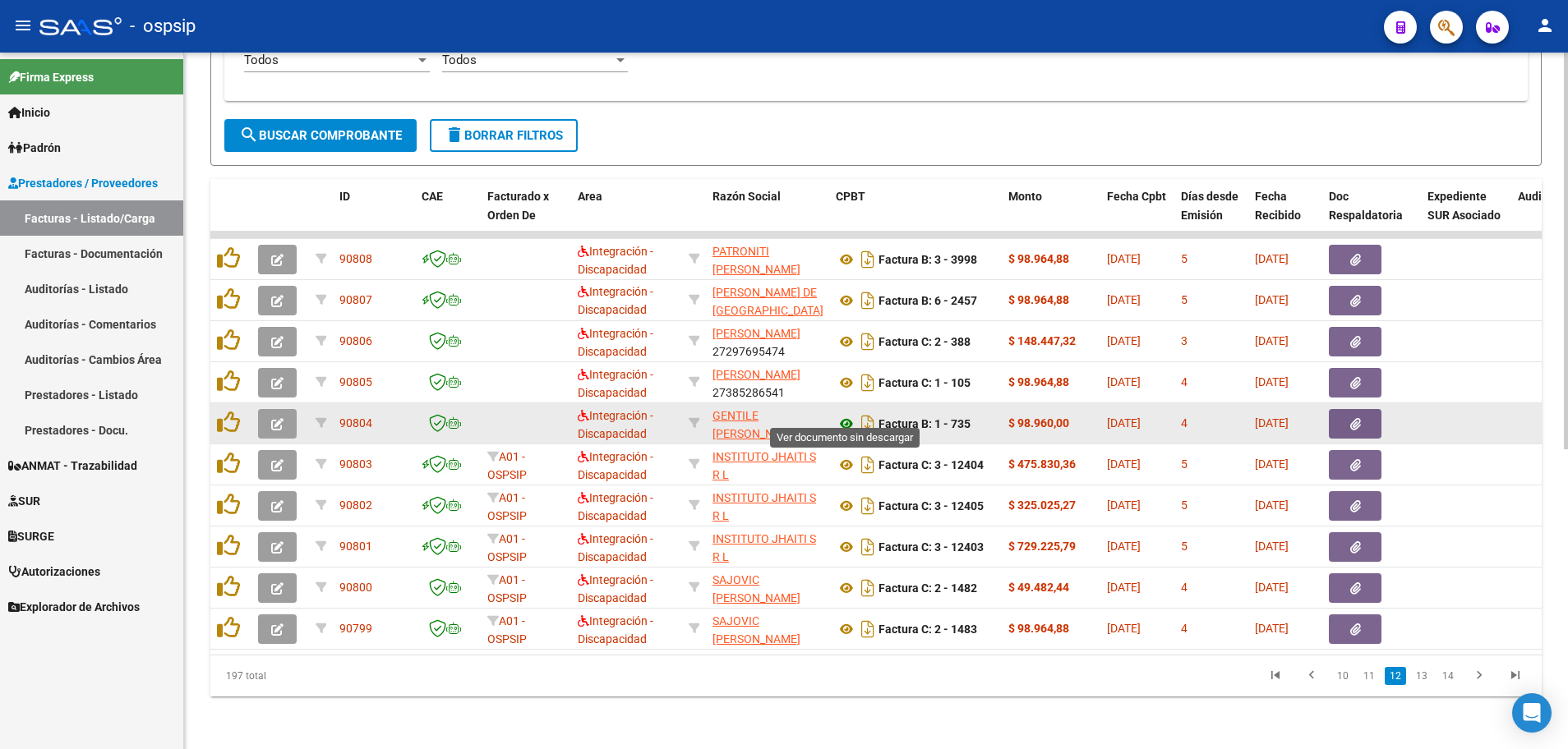
click at [846, 414] on icon at bounding box center [846, 424] width 21 height 20
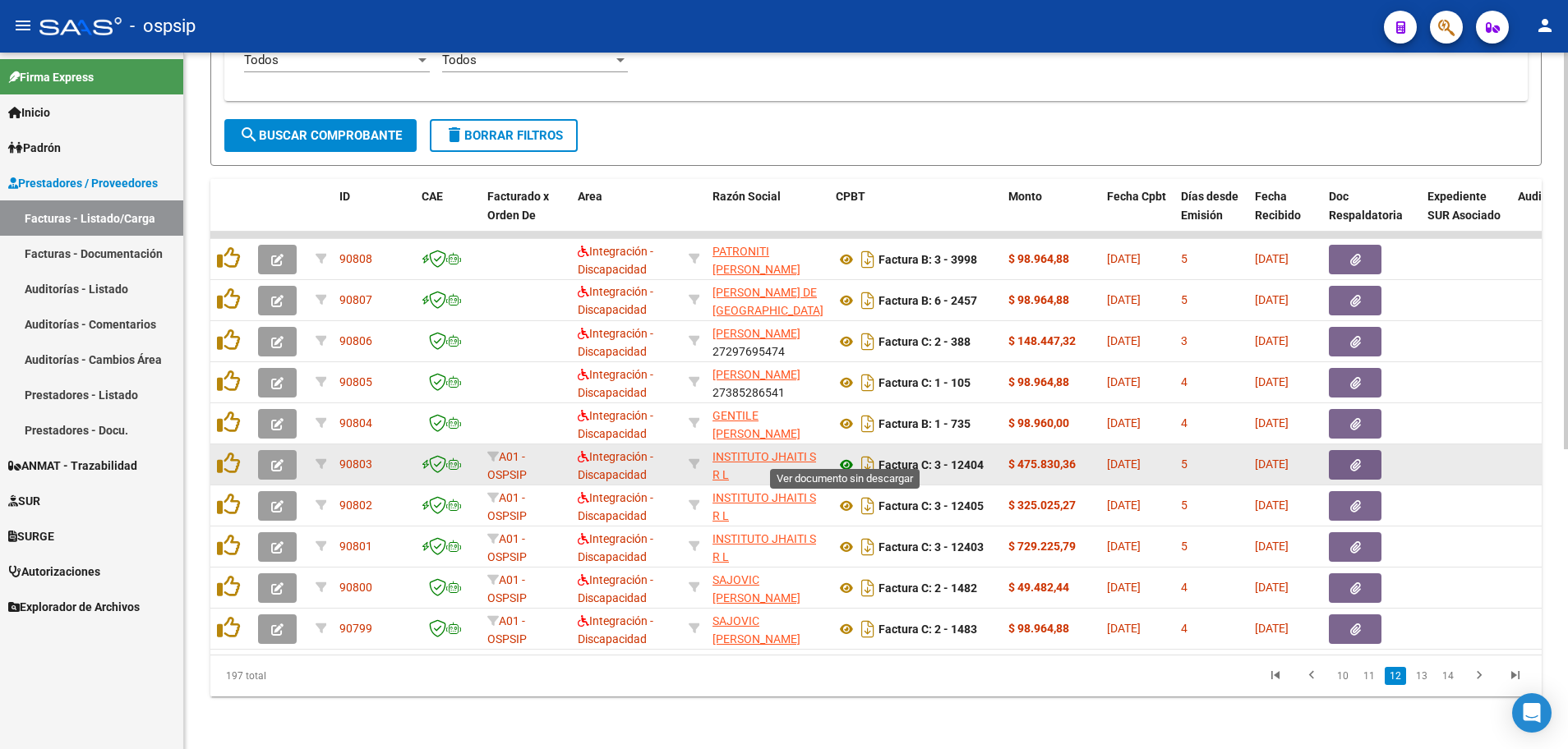
click at [847, 455] on icon at bounding box center [846, 465] width 21 height 20
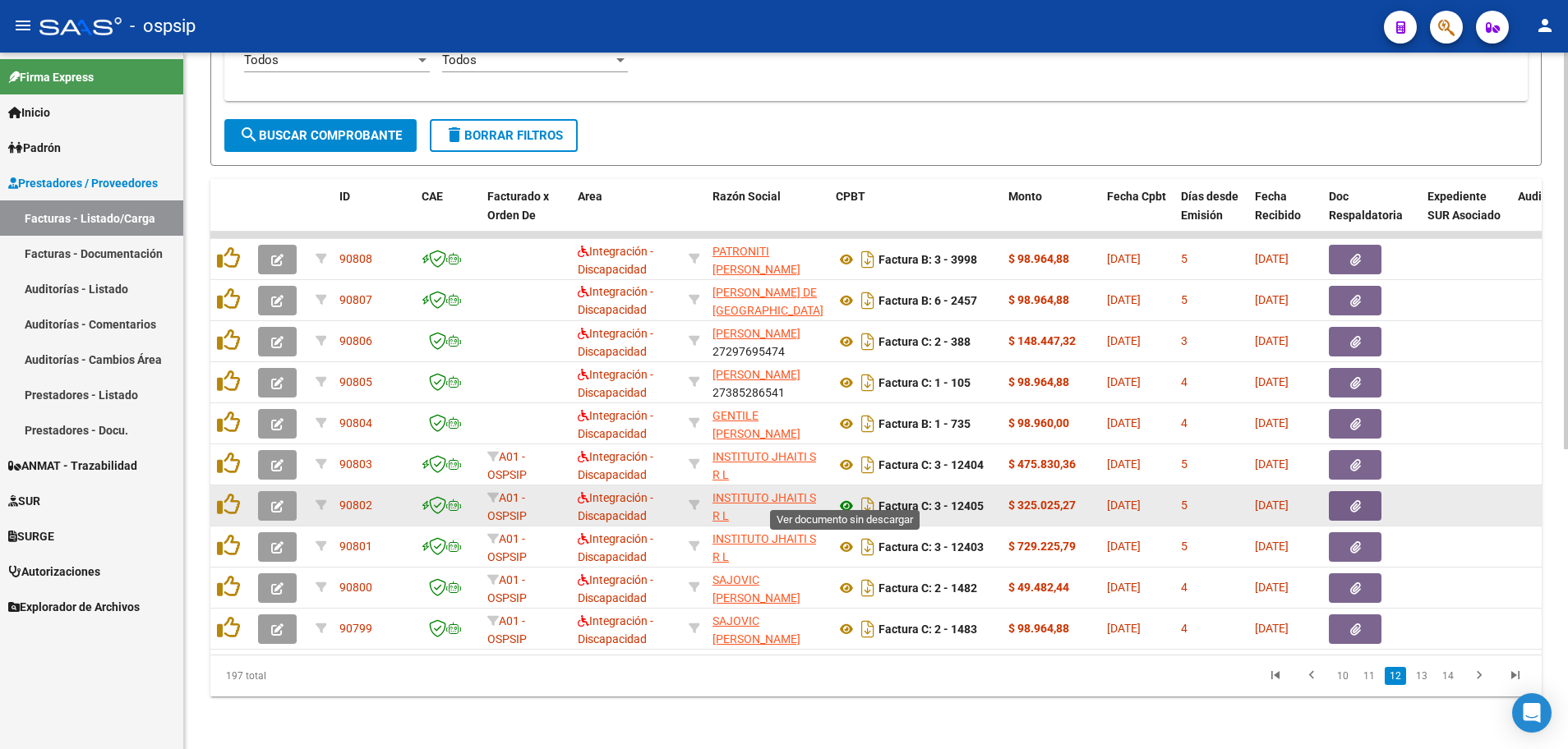
click at [844, 496] on icon at bounding box center [846, 506] width 21 height 20
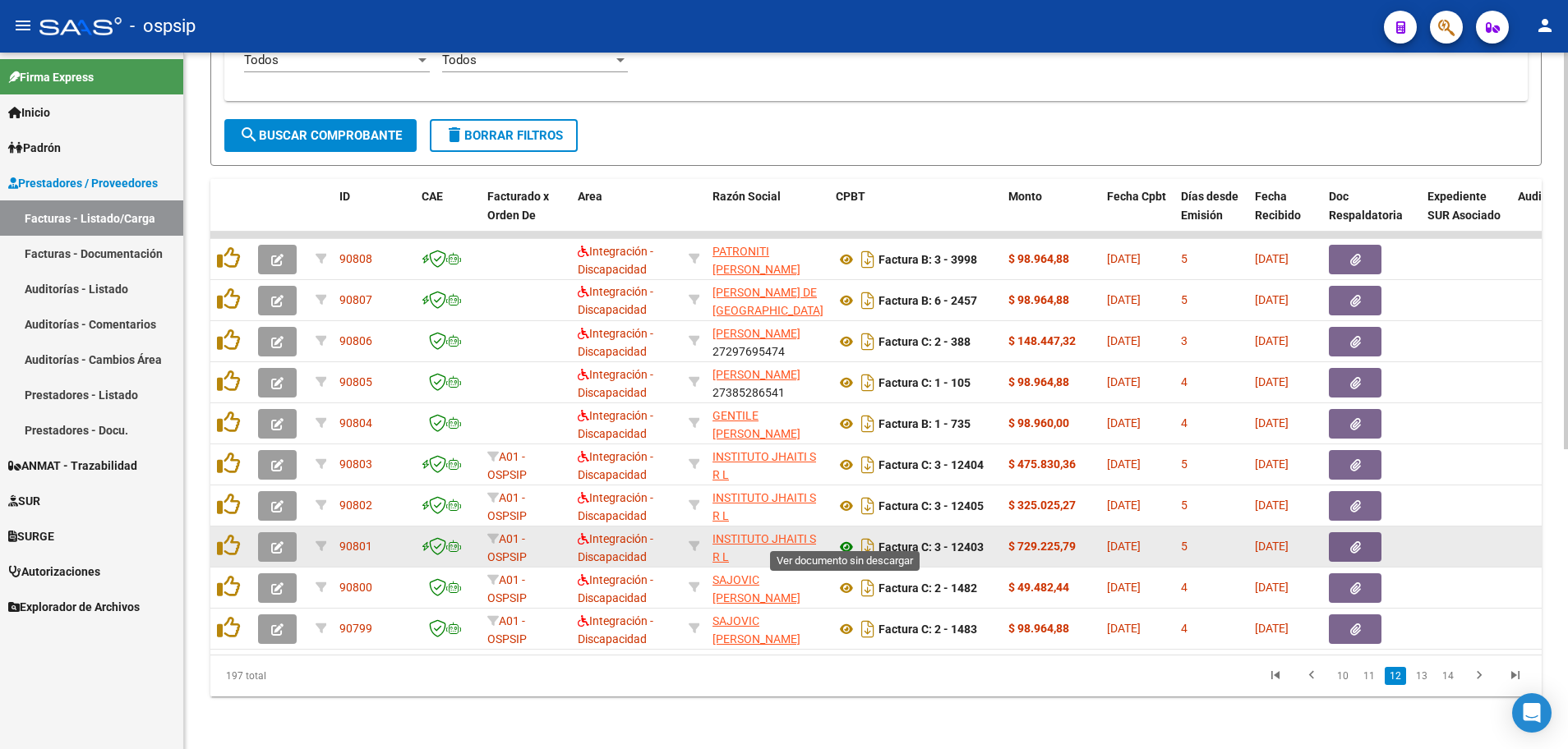
click at [843, 537] on icon at bounding box center [846, 546] width 21 height 20
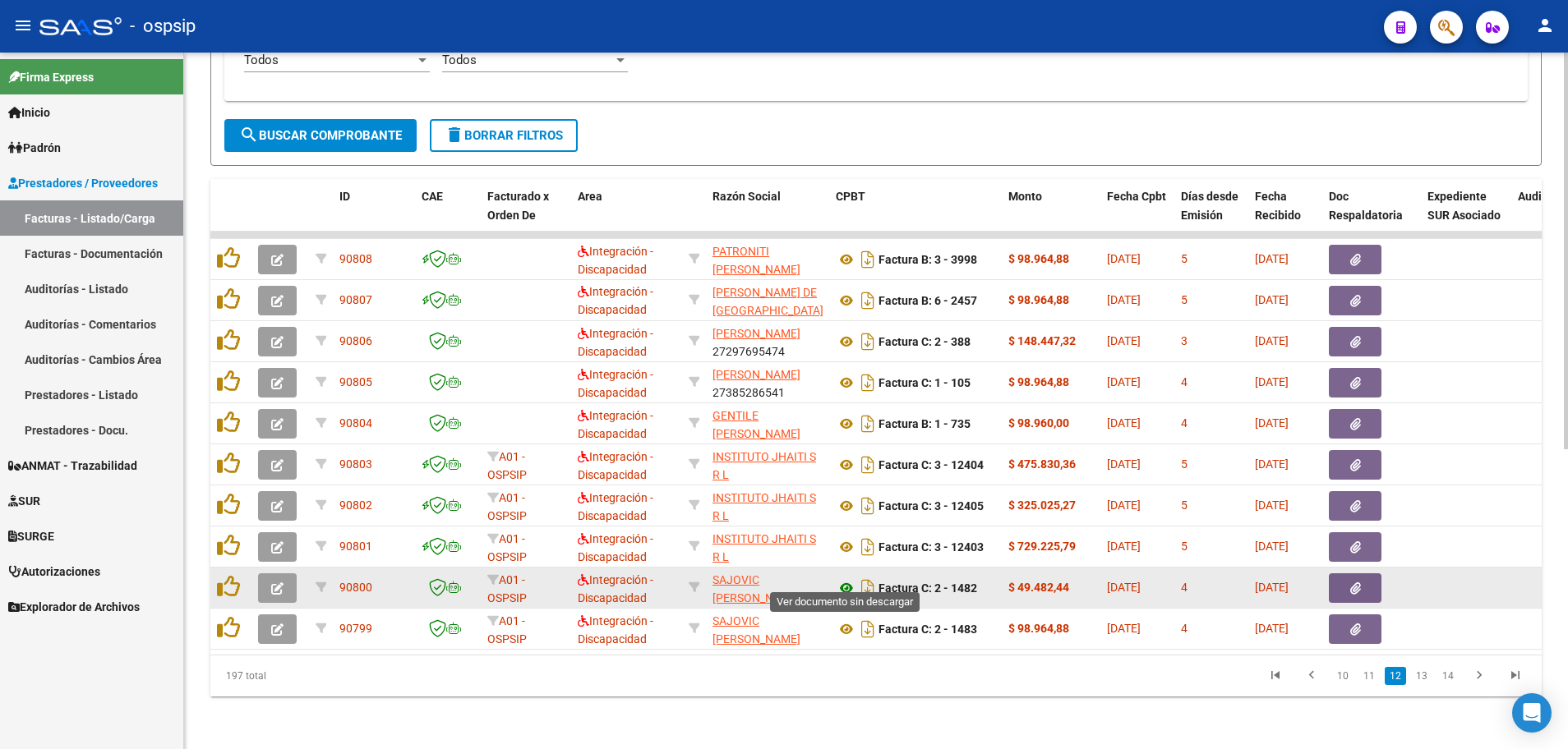
click at [848, 578] on icon at bounding box center [846, 587] width 21 height 20
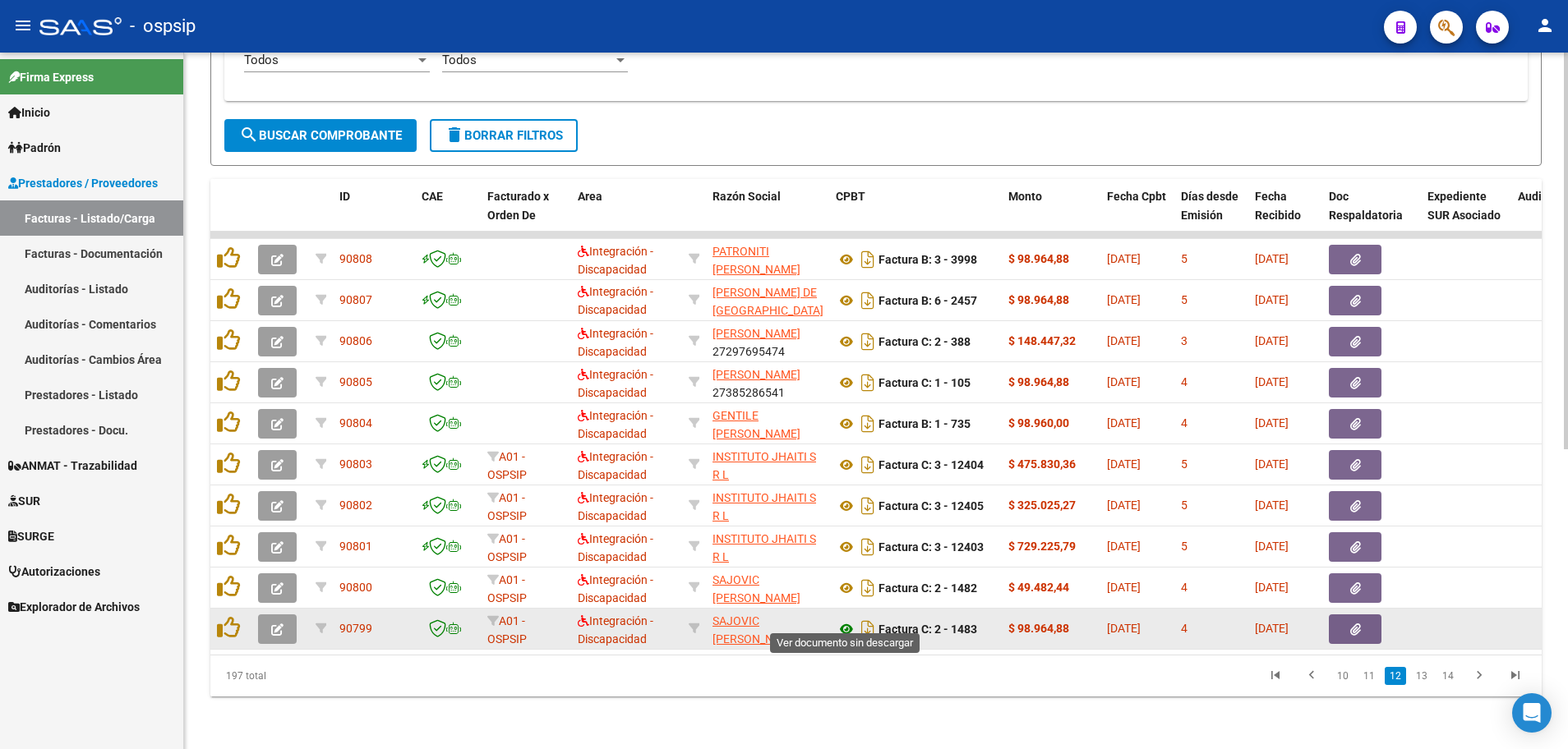
click at [842, 619] on icon at bounding box center [846, 628] width 21 height 20
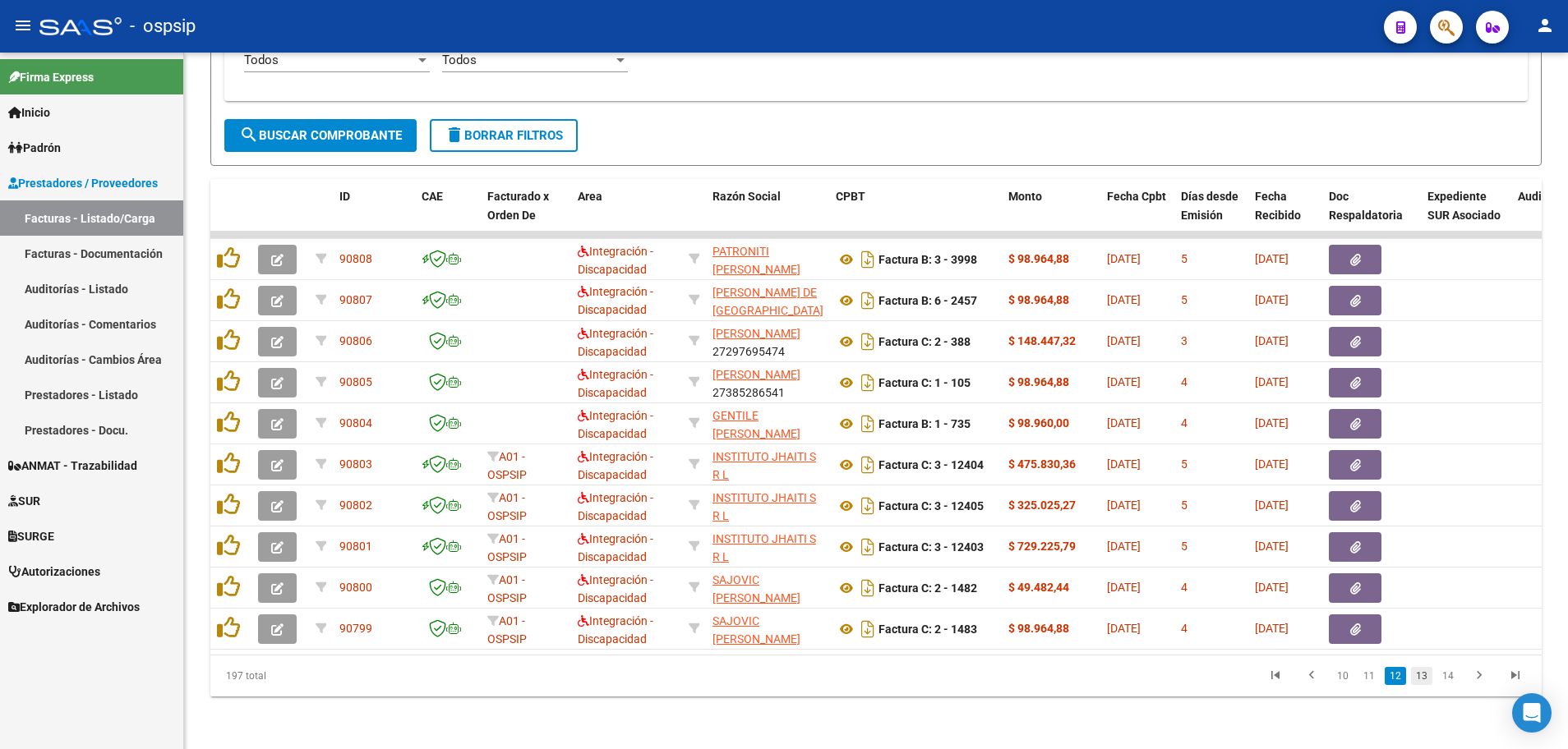
click at [1420, 677] on link "13" at bounding box center [1421, 676] width 21 height 18
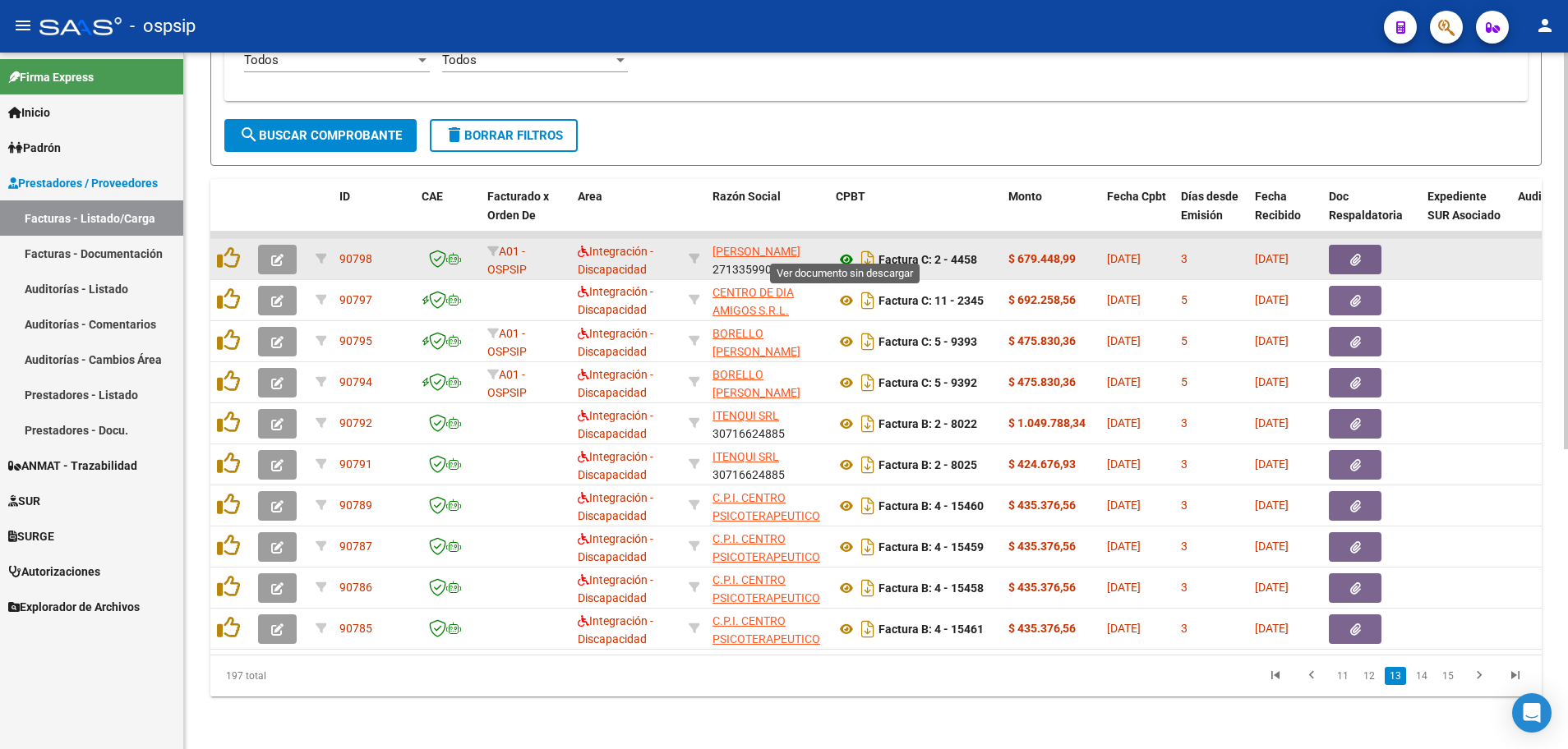
click at [848, 250] on icon at bounding box center [846, 259] width 21 height 20
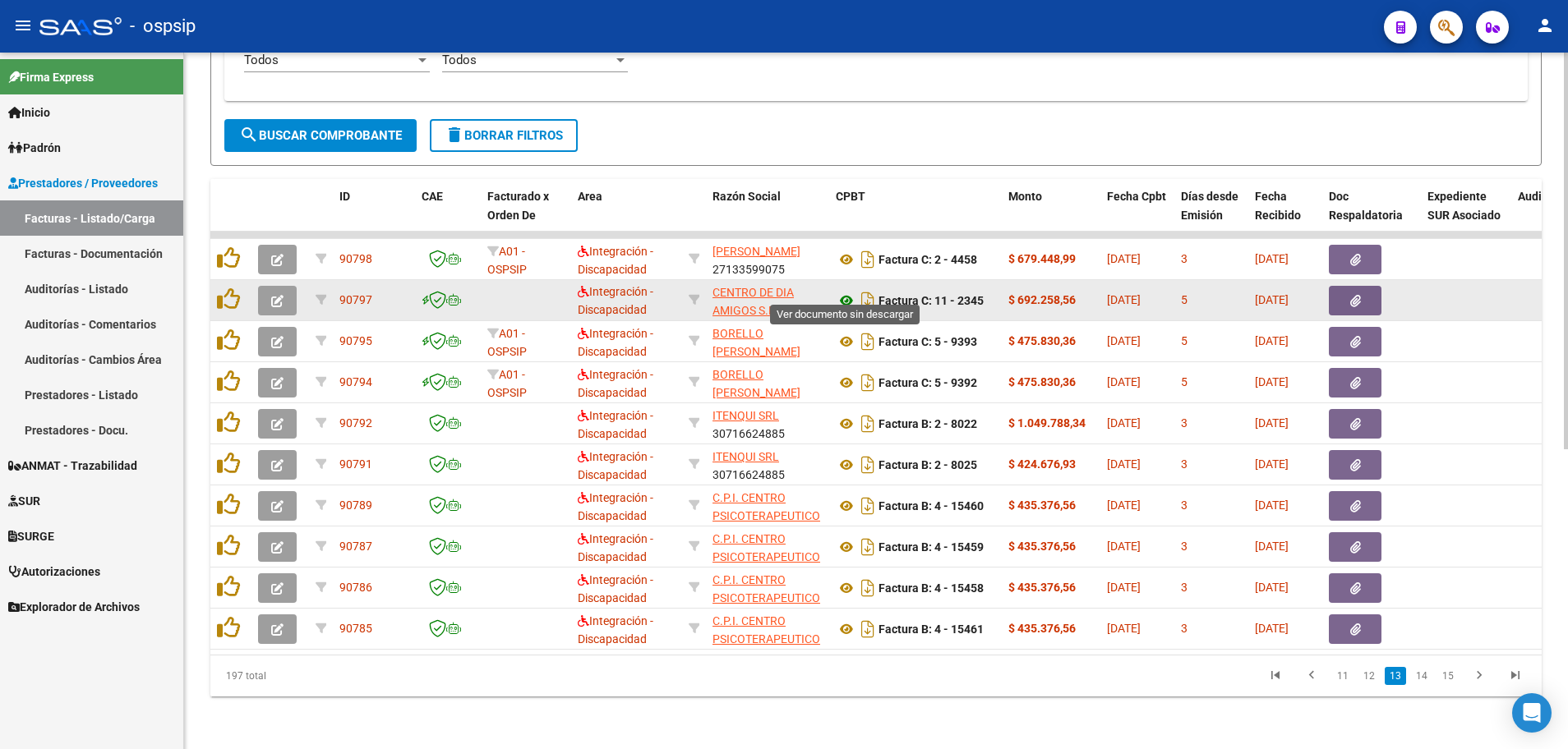
click at [846, 291] on icon at bounding box center [846, 300] width 21 height 20
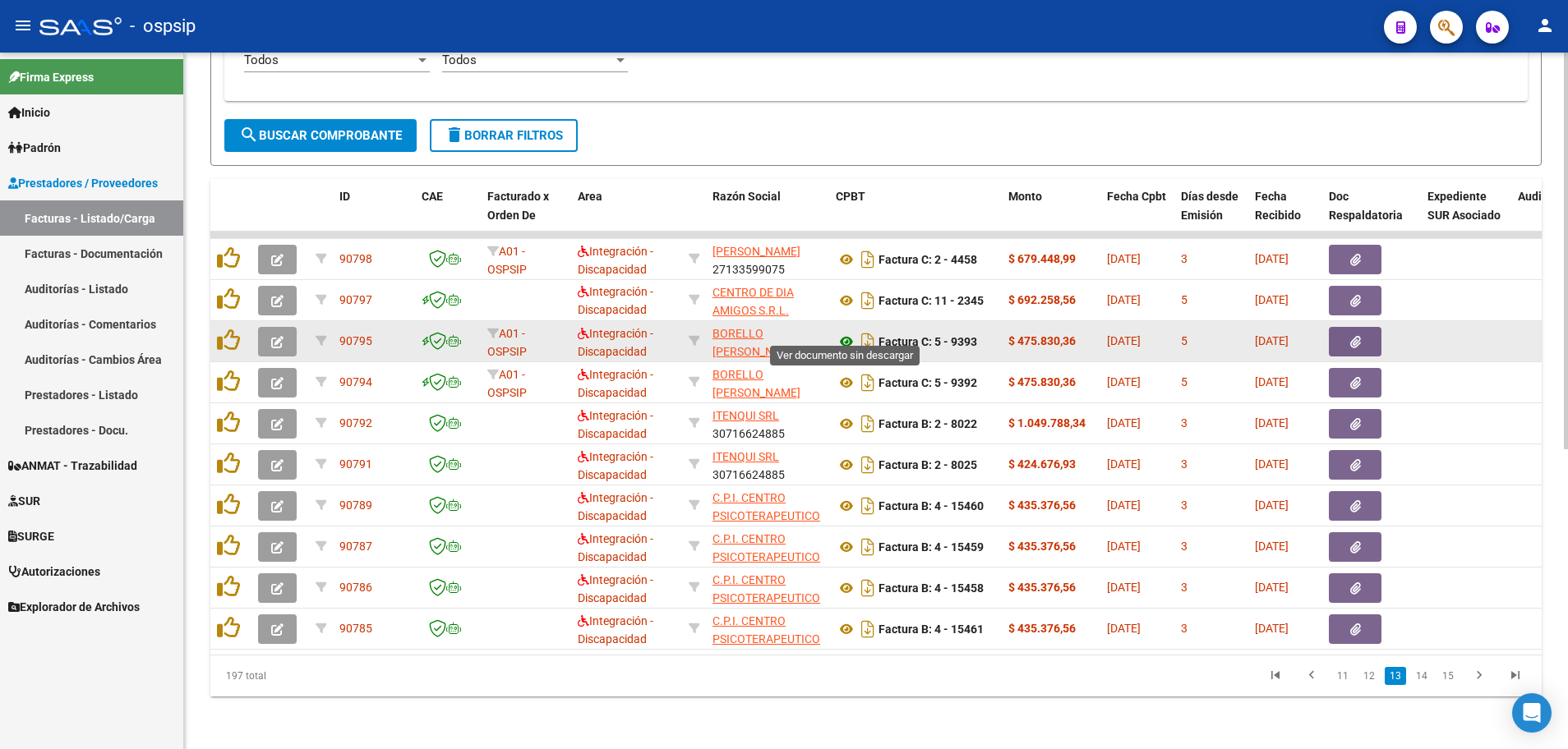
click at [844, 332] on icon at bounding box center [846, 341] width 21 height 20
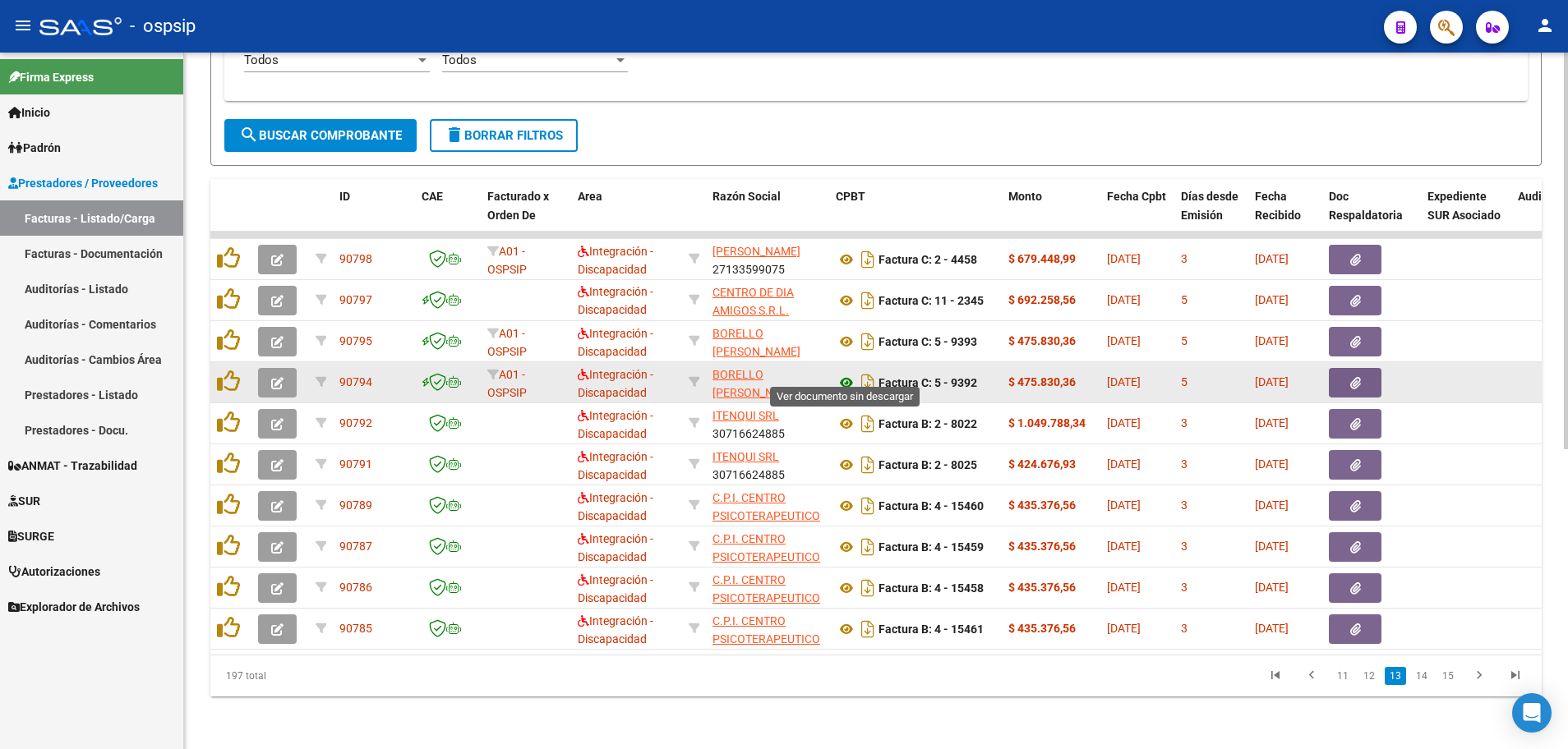
click at [844, 373] on icon at bounding box center [846, 382] width 21 height 20
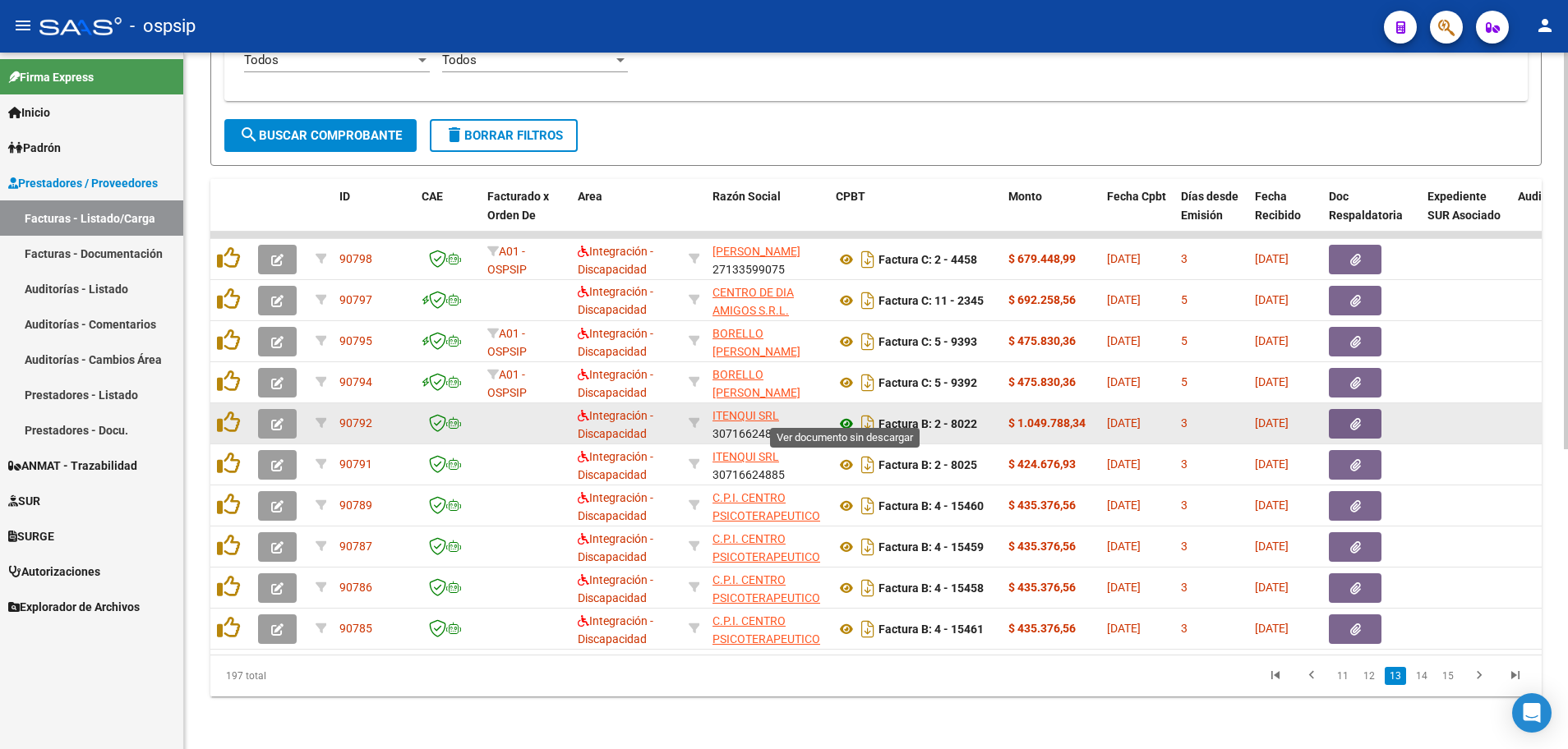
click at [844, 414] on icon at bounding box center [846, 424] width 21 height 20
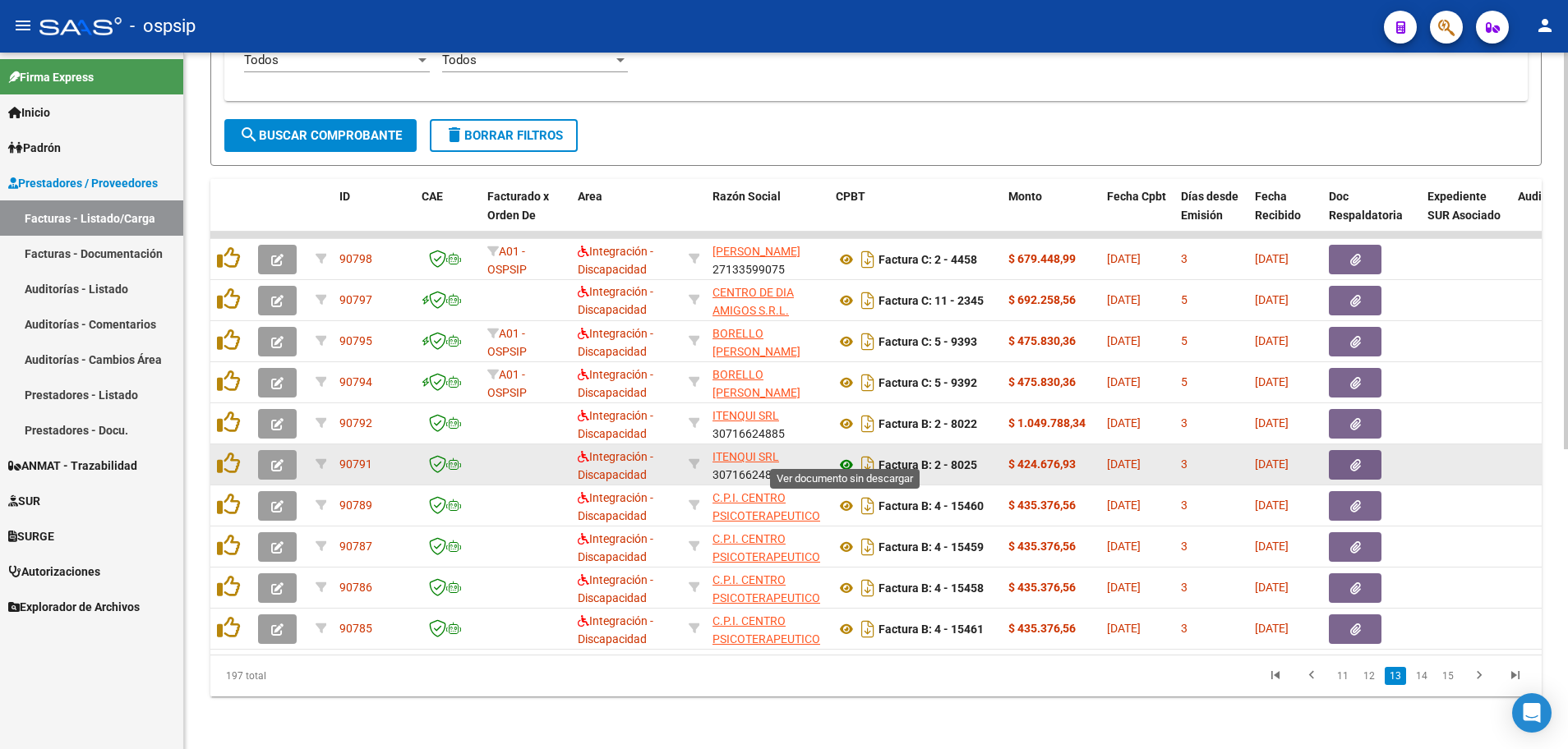
click at [844, 455] on icon at bounding box center [846, 465] width 21 height 20
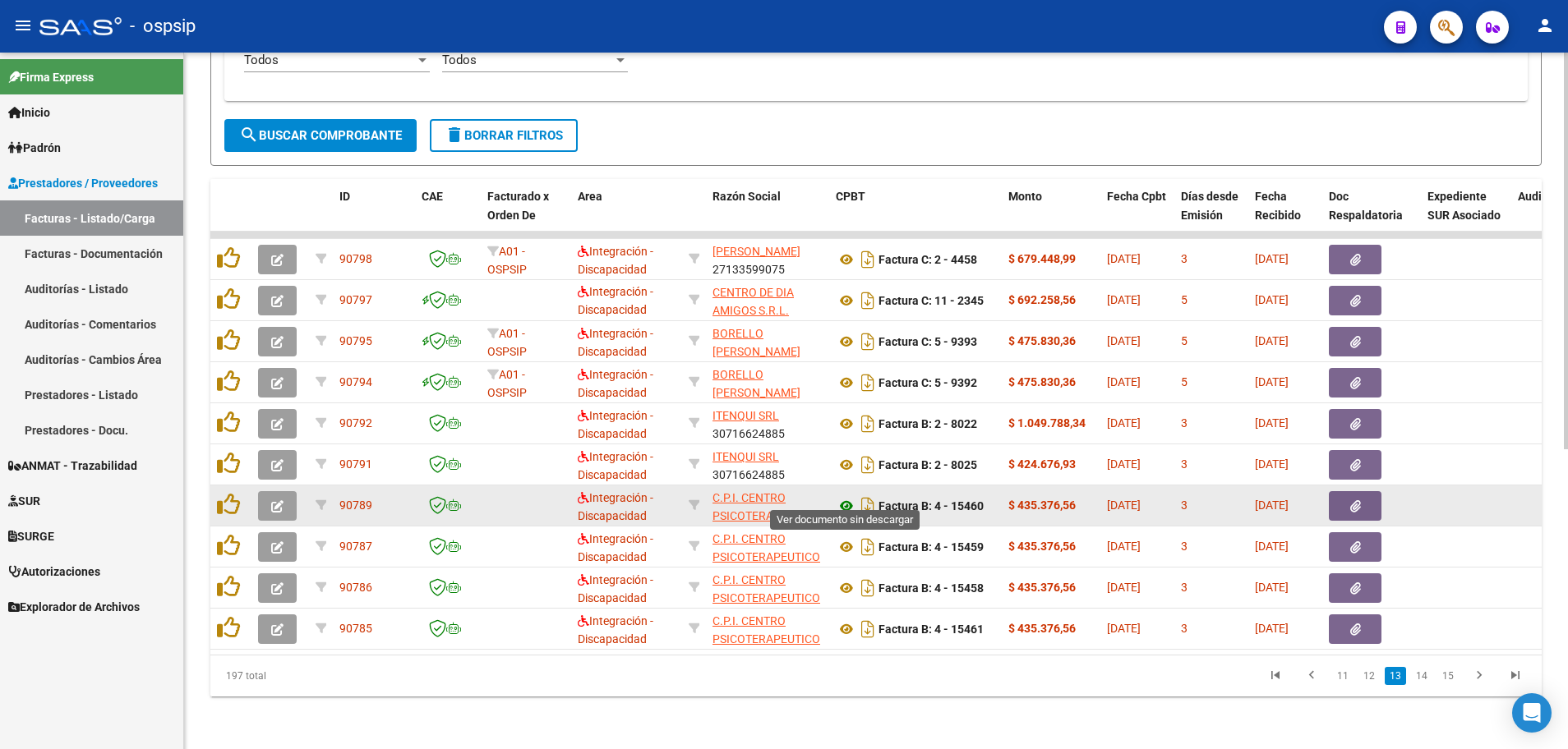
click at [849, 496] on icon at bounding box center [846, 506] width 21 height 20
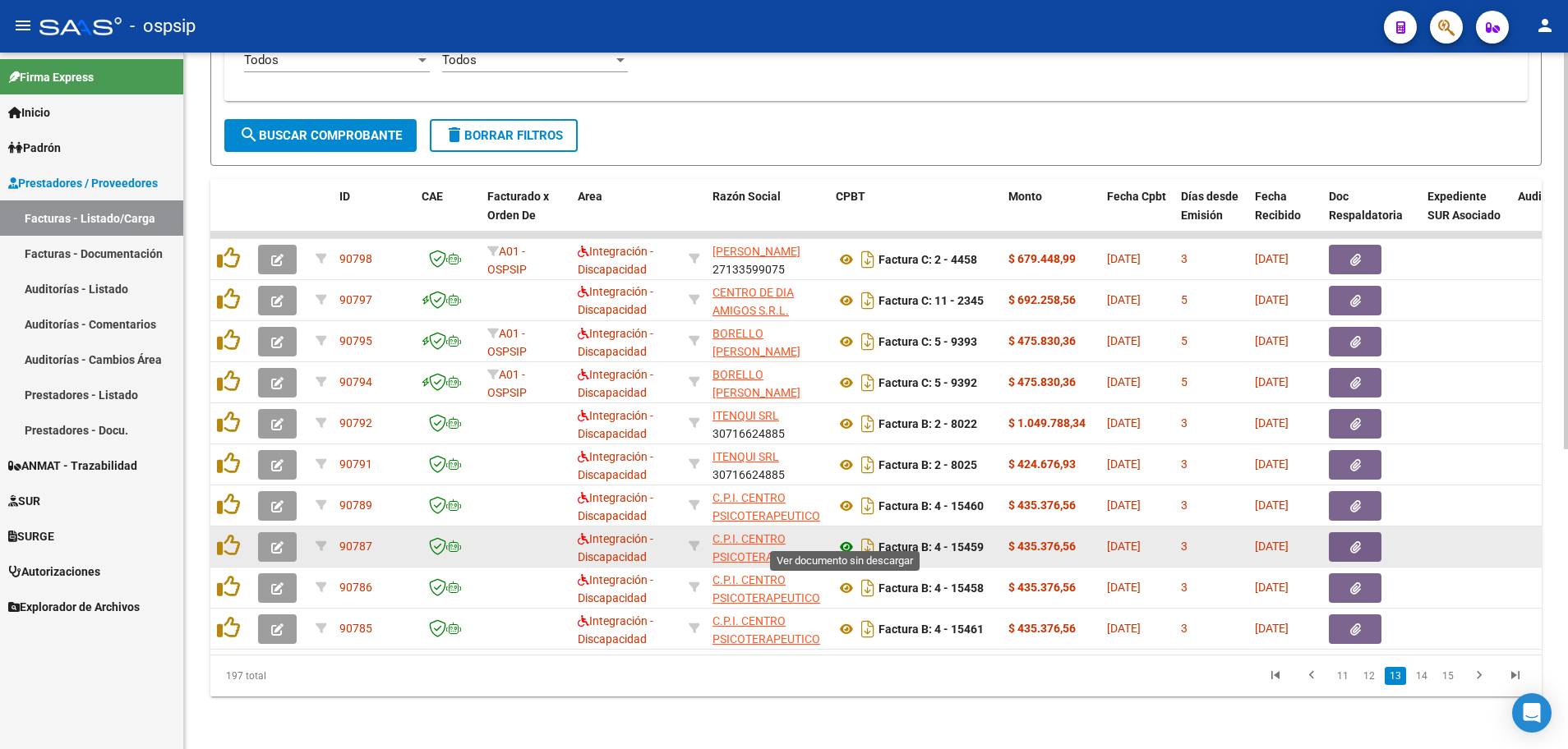
click at [842, 537] on icon at bounding box center [846, 546] width 21 height 20
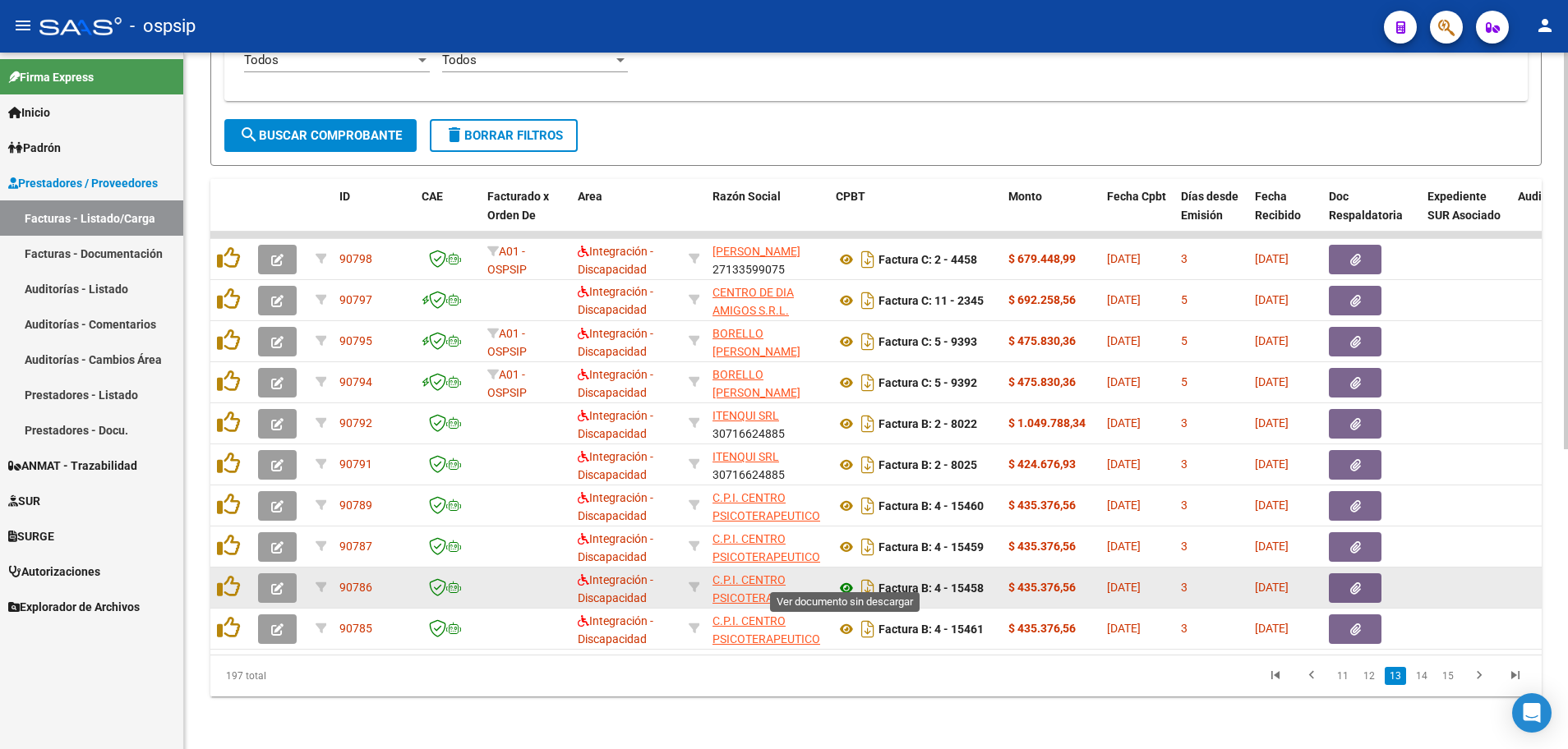
click at [847, 578] on icon at bounding box center [846, 587] width 21 height 20
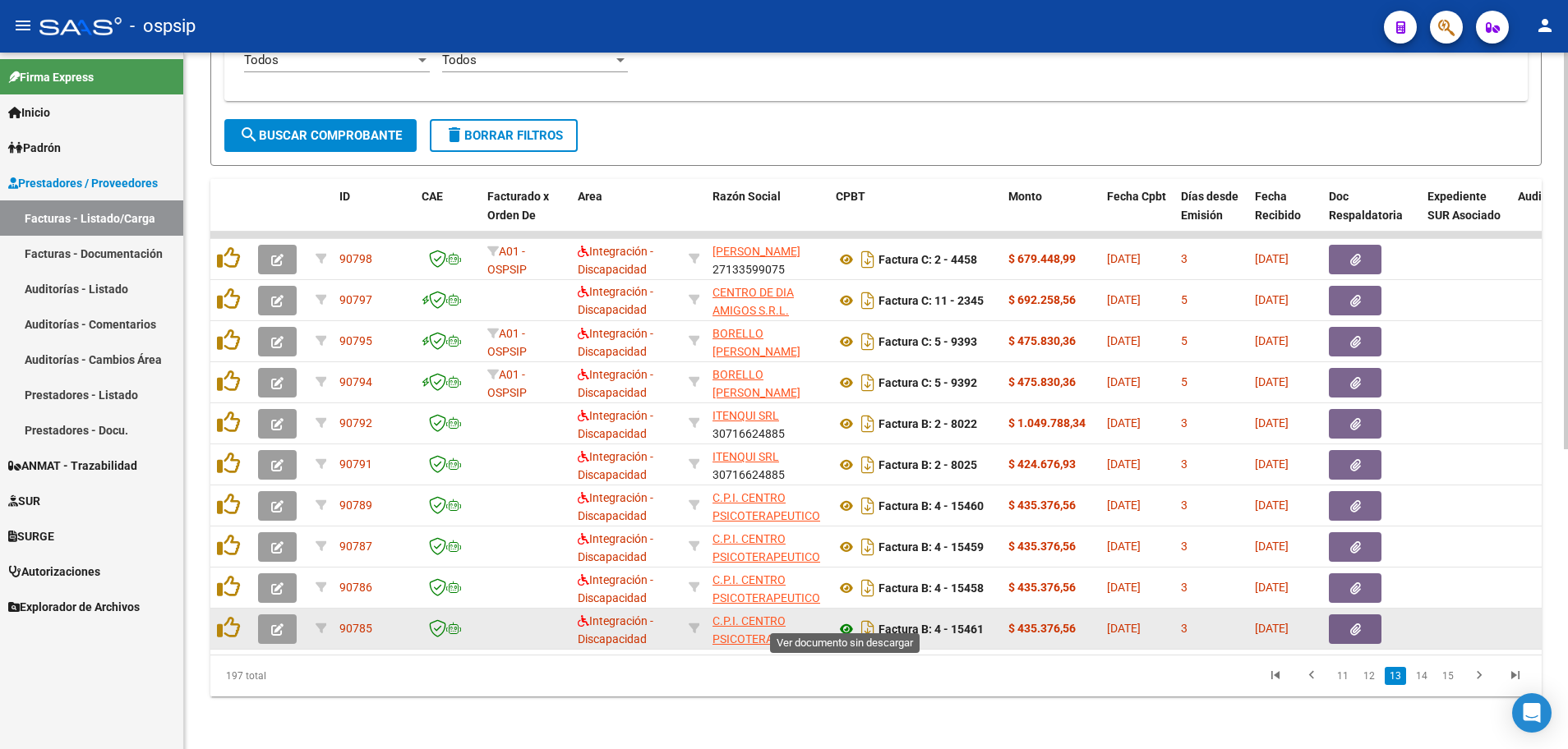
click at [846, 619] on icon at bounding box center [846, 628] width 21 height 20
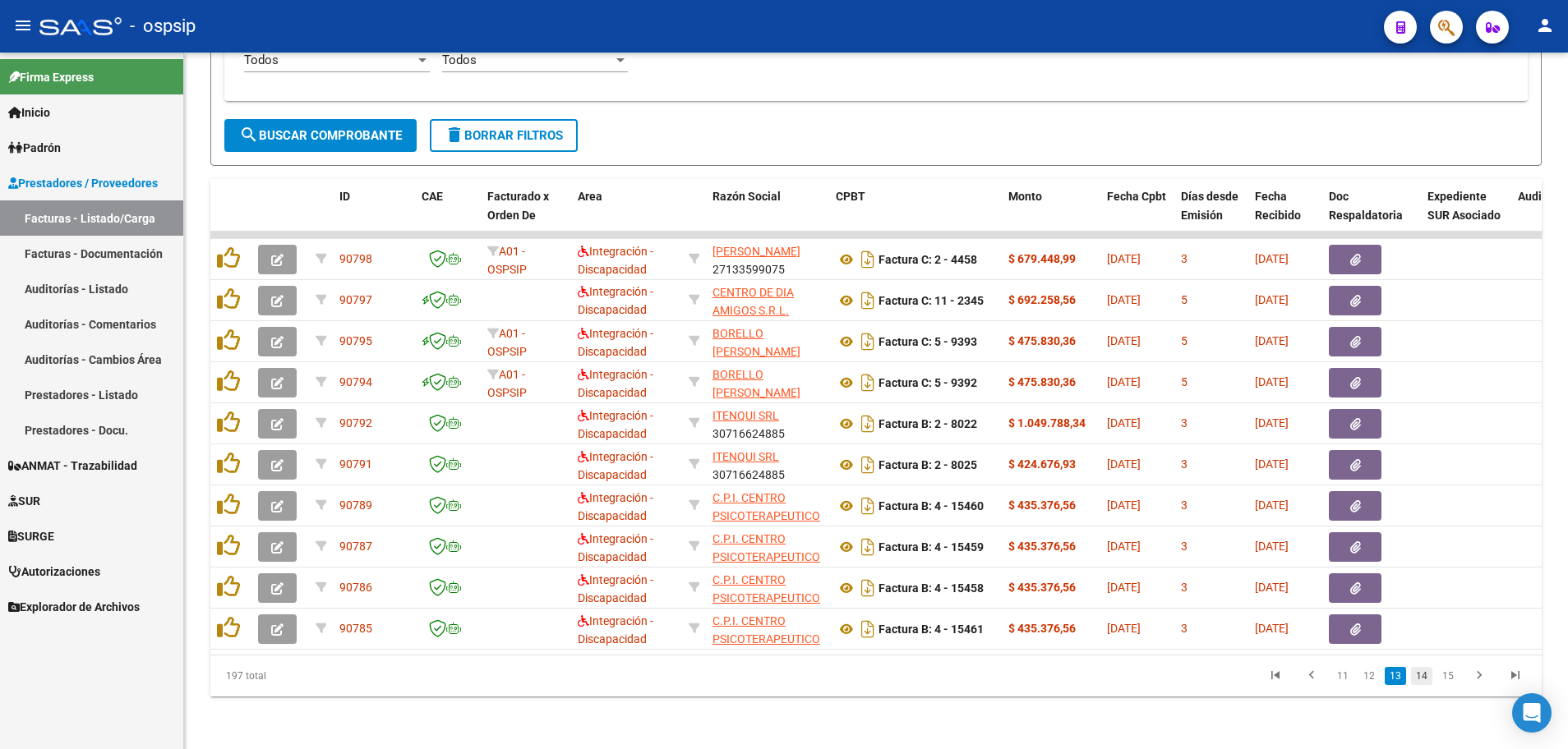
click at [1420, 673] on link "14" at bounding box center [1421, 676] width 21 height 18
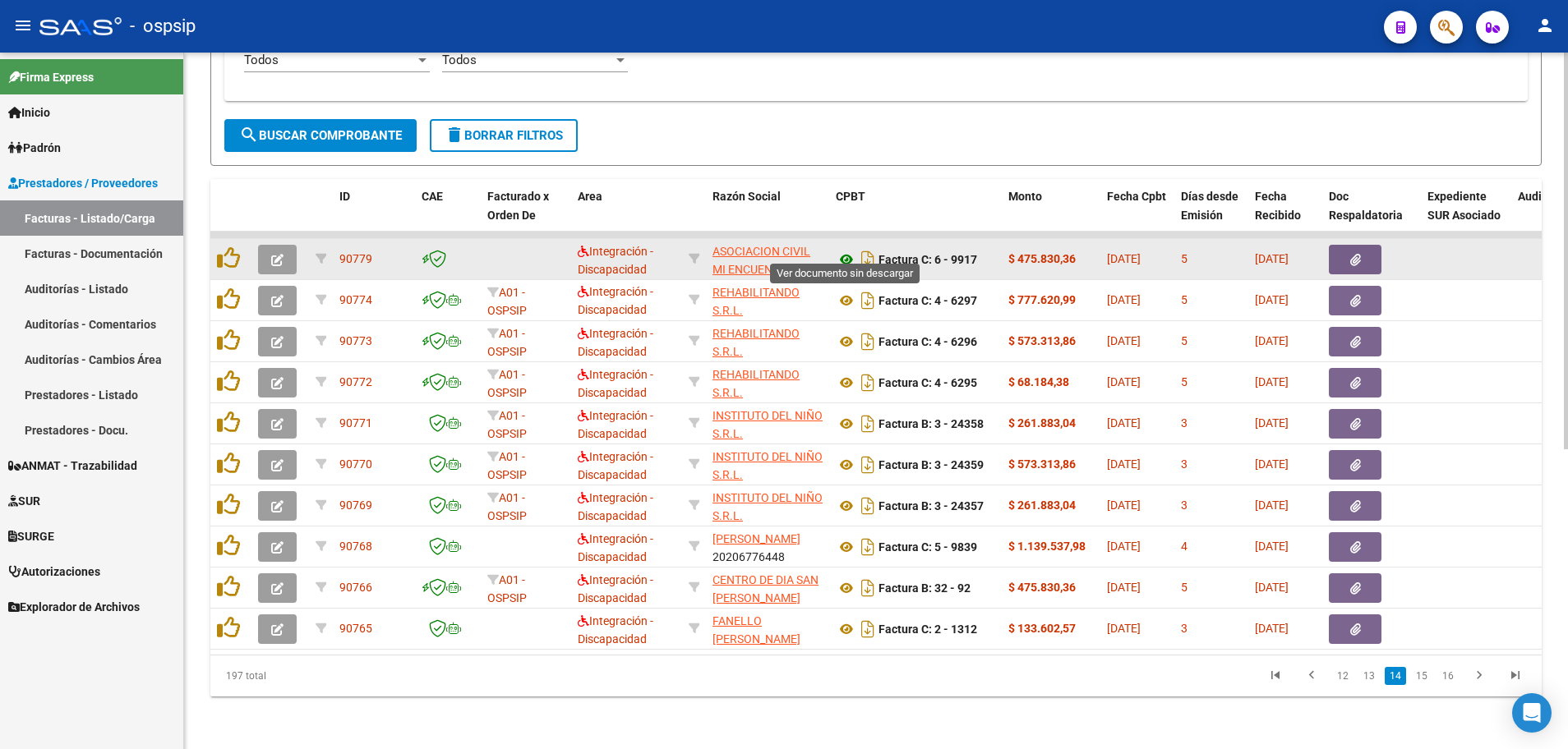
click at [846, 250] on icon at bounding box center [846, 259] width 21 height 20
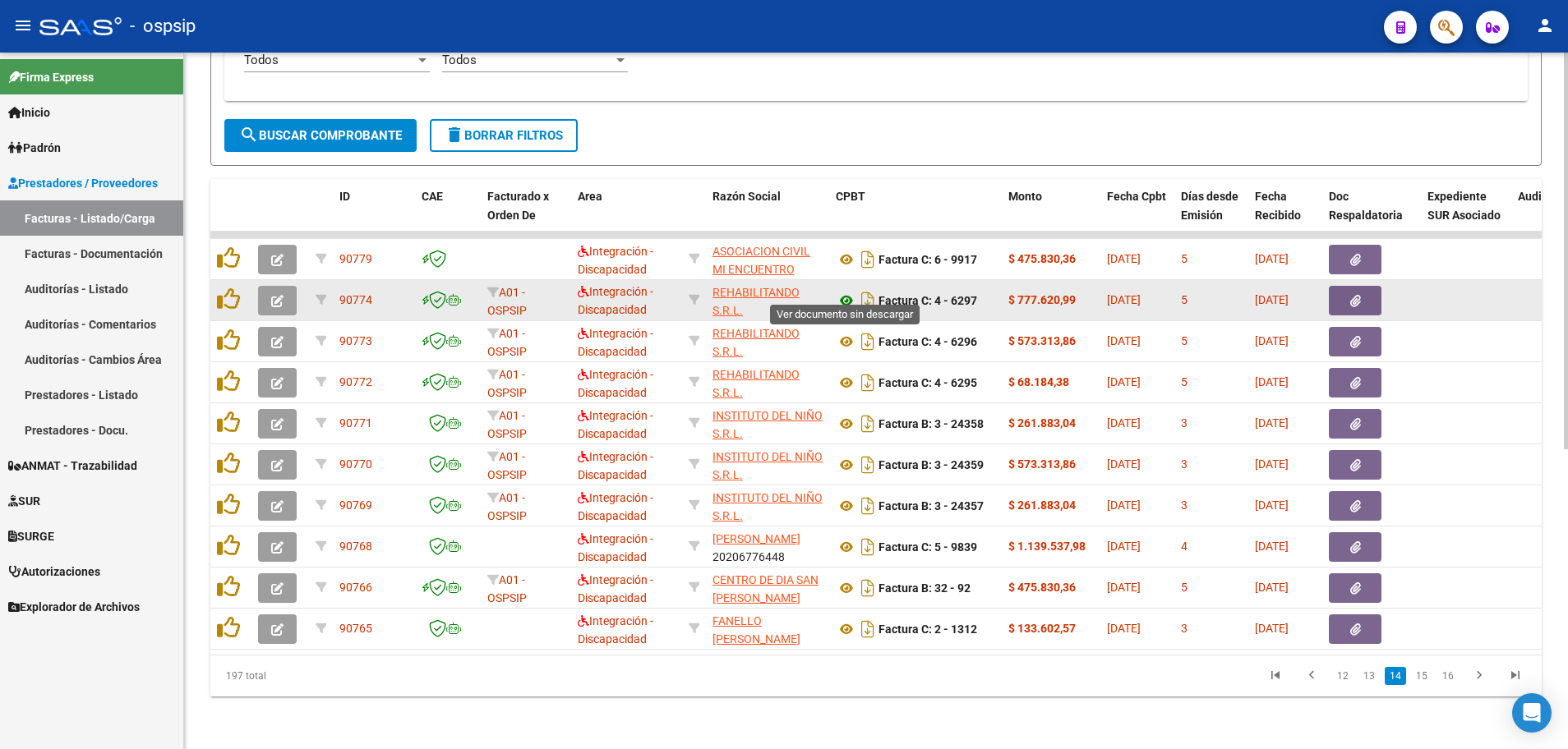
click at [846, 291] on icon at bounding box center [846, 300] width 21 height 20
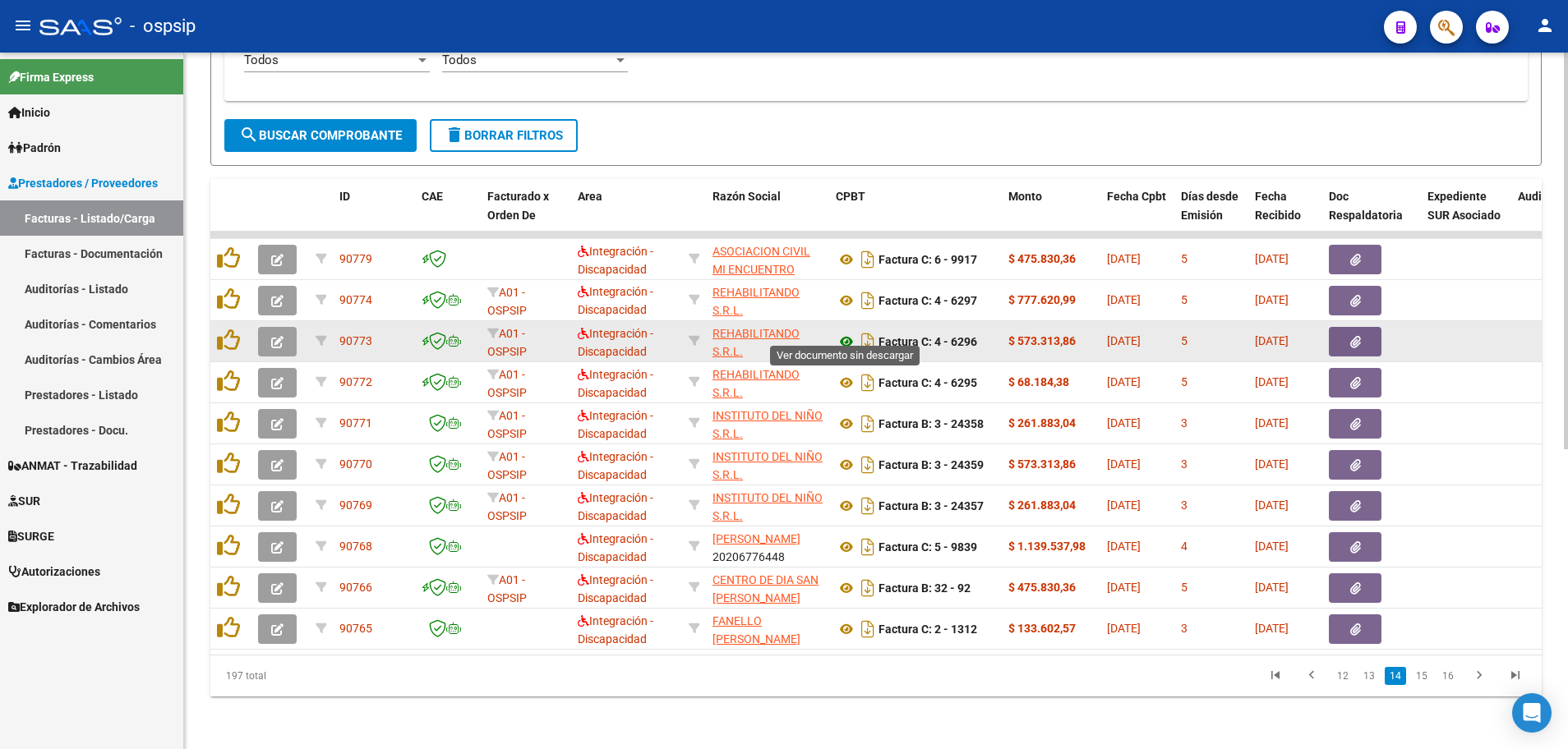
click at [848, 332] on icon at bounding box center [846, 341] width 21 height 20
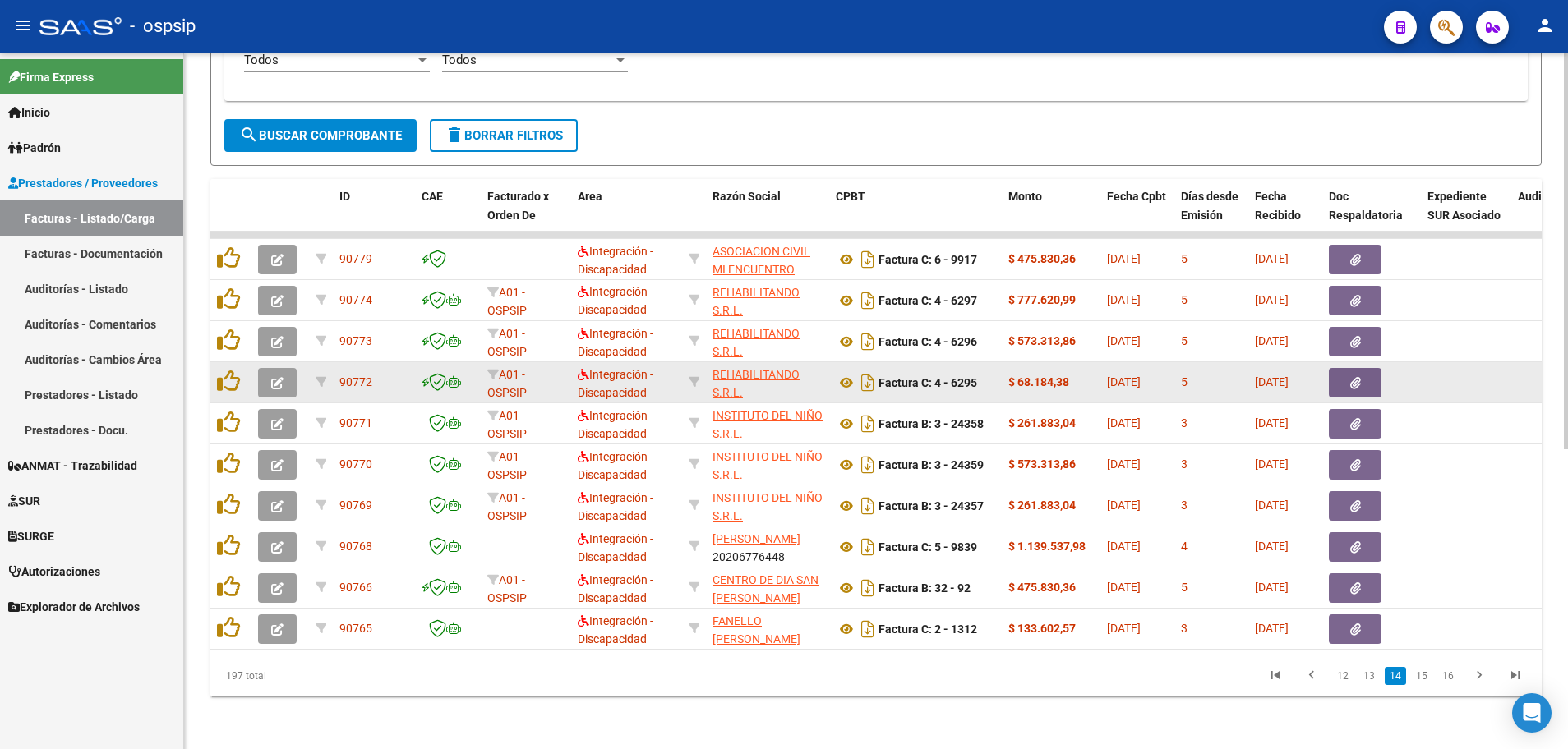
click at [838, 370] on div "Factura C: 4 - 6295" at bounding box center [915, 383] width 159 height 26
click at [840, 374] on icon at bounding box center [846, 382] width 21 height 20
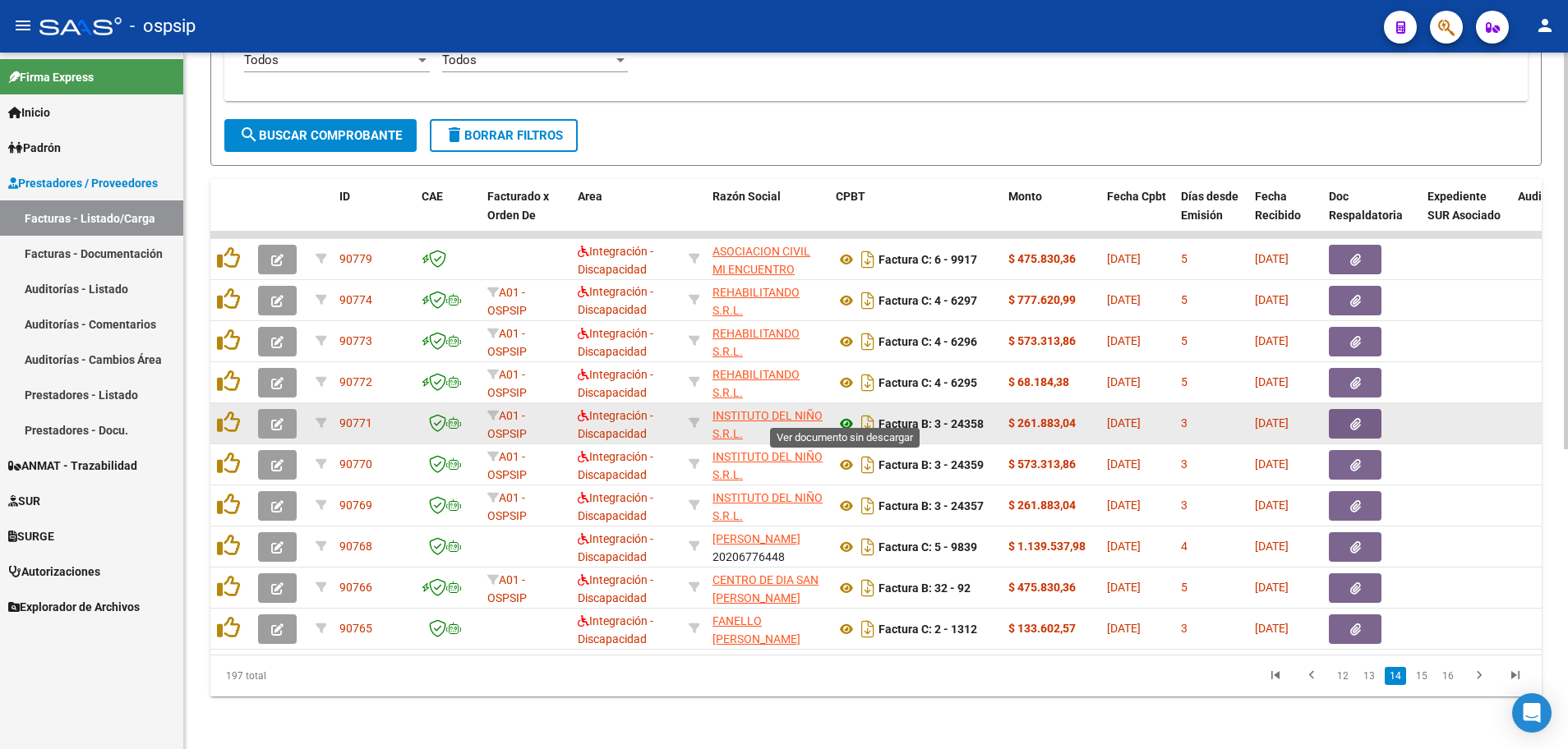
click at [846, 414] on icon at bounding box center [846, 424] width 21 height 20
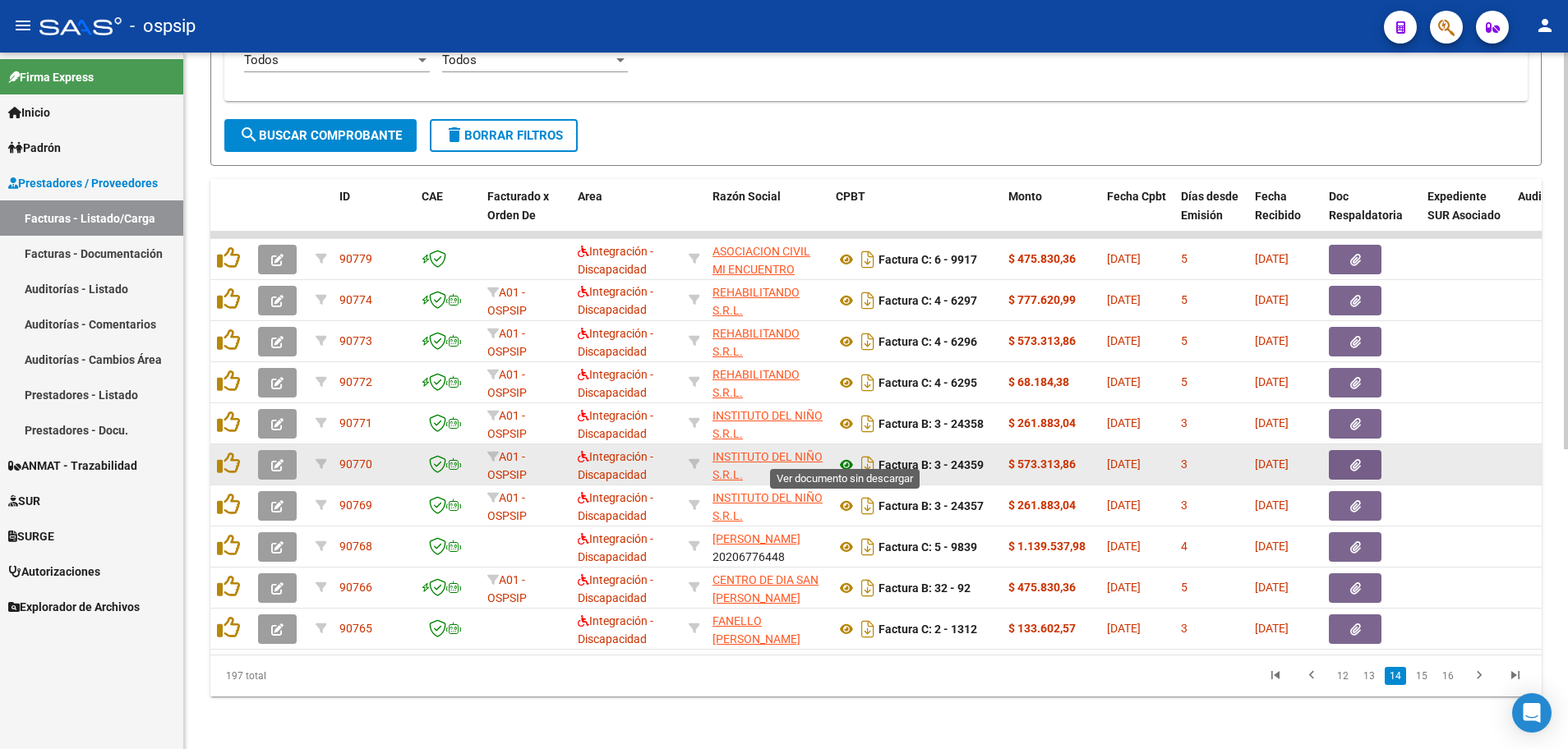
click at [845, 455] on icon at bounding box center [846, 465] width 21 height 20
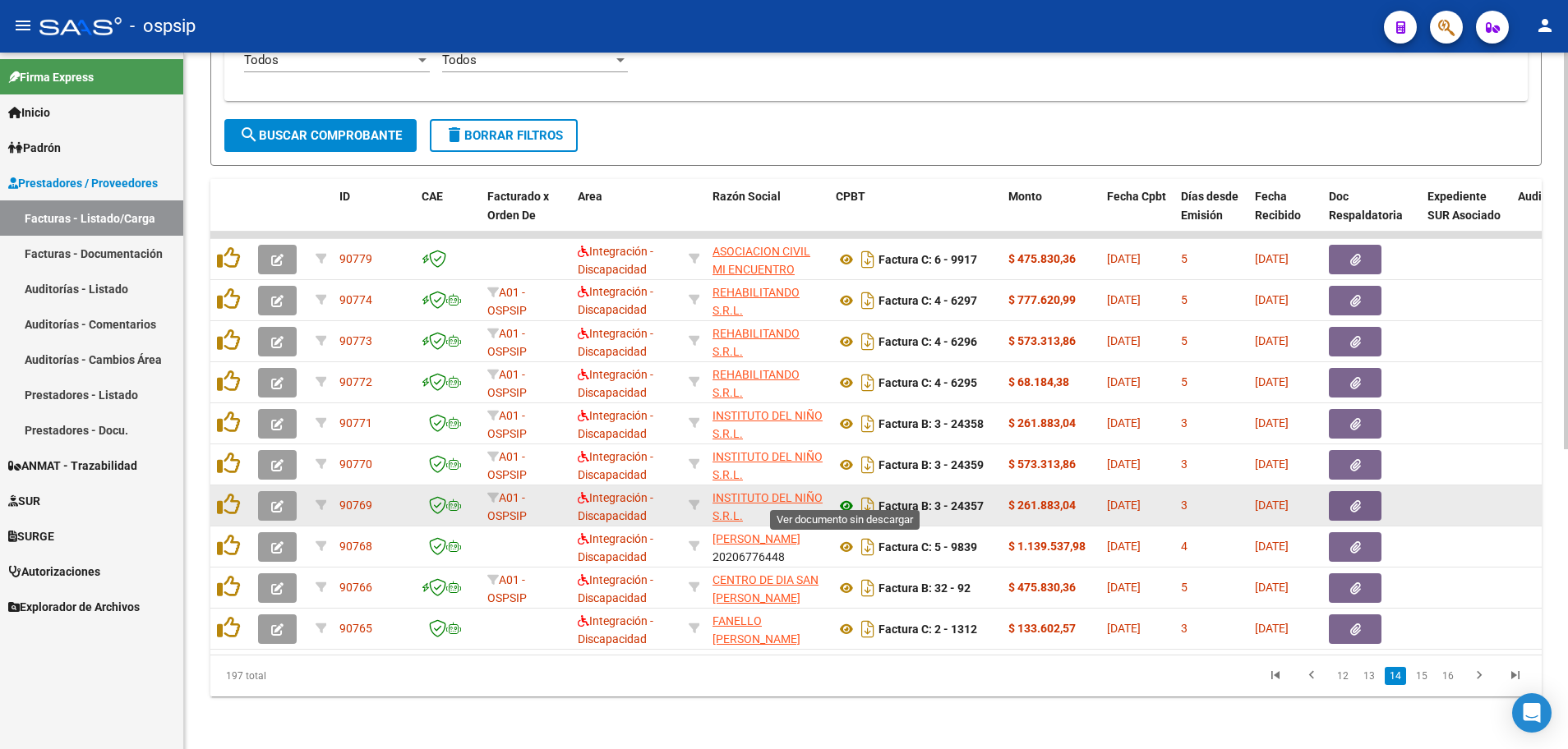
click at [846, 496] on icon at bounding box center [846, 506] width 21 height 20
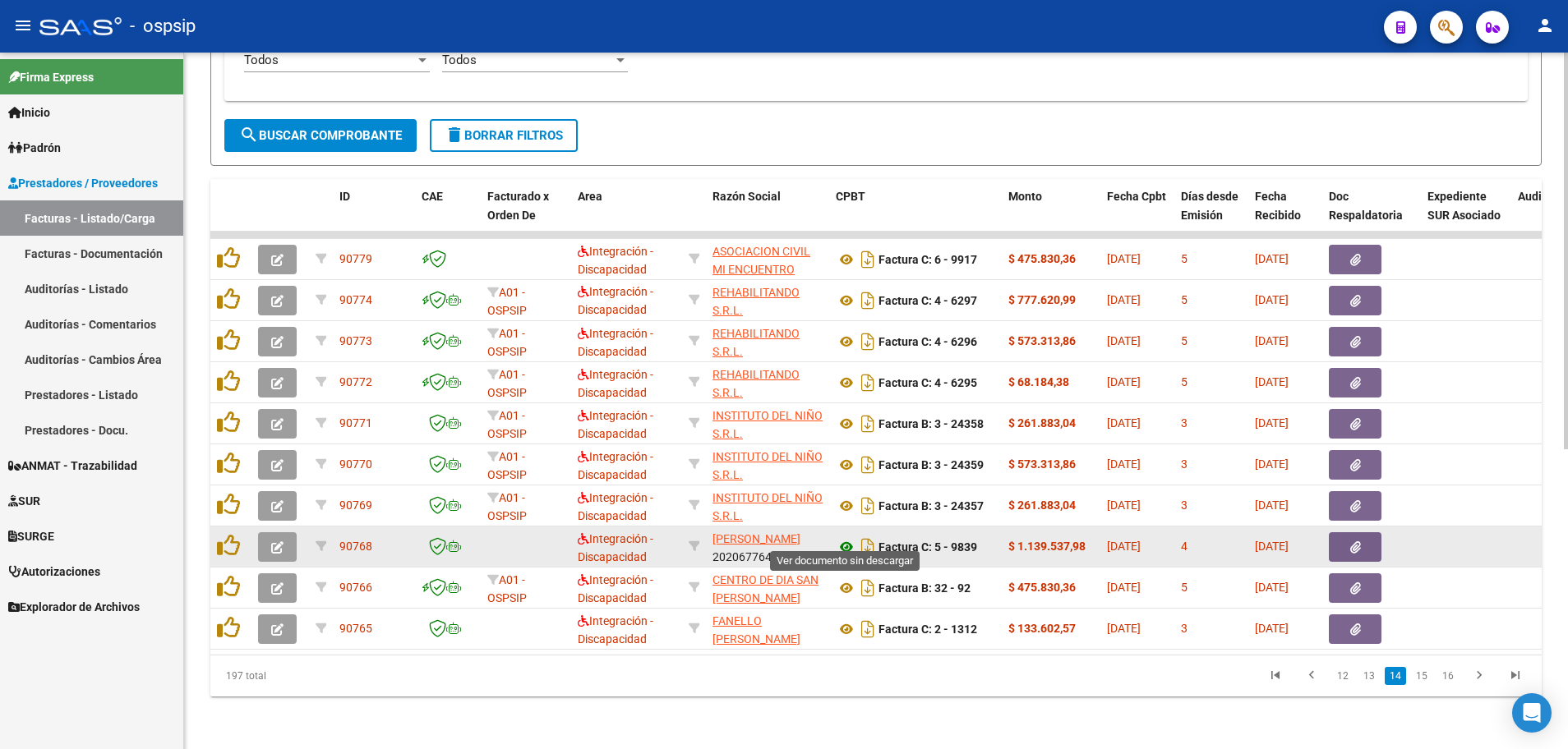
click at [845, 537] on icon at bounding box center [846, 546] width 21 height 20
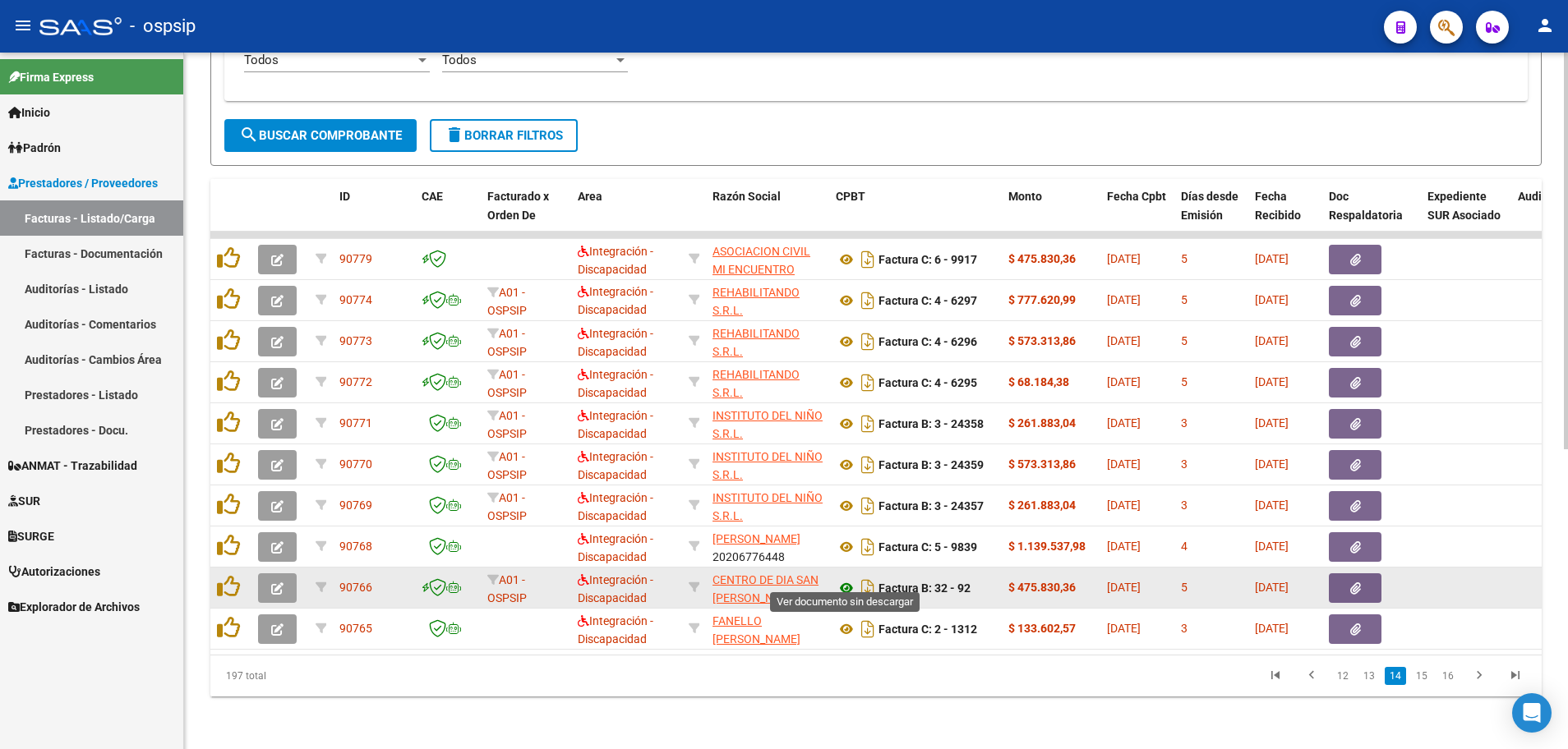
click at [846, 580] on icon at bounding box center [846, 587] width 21 height 20
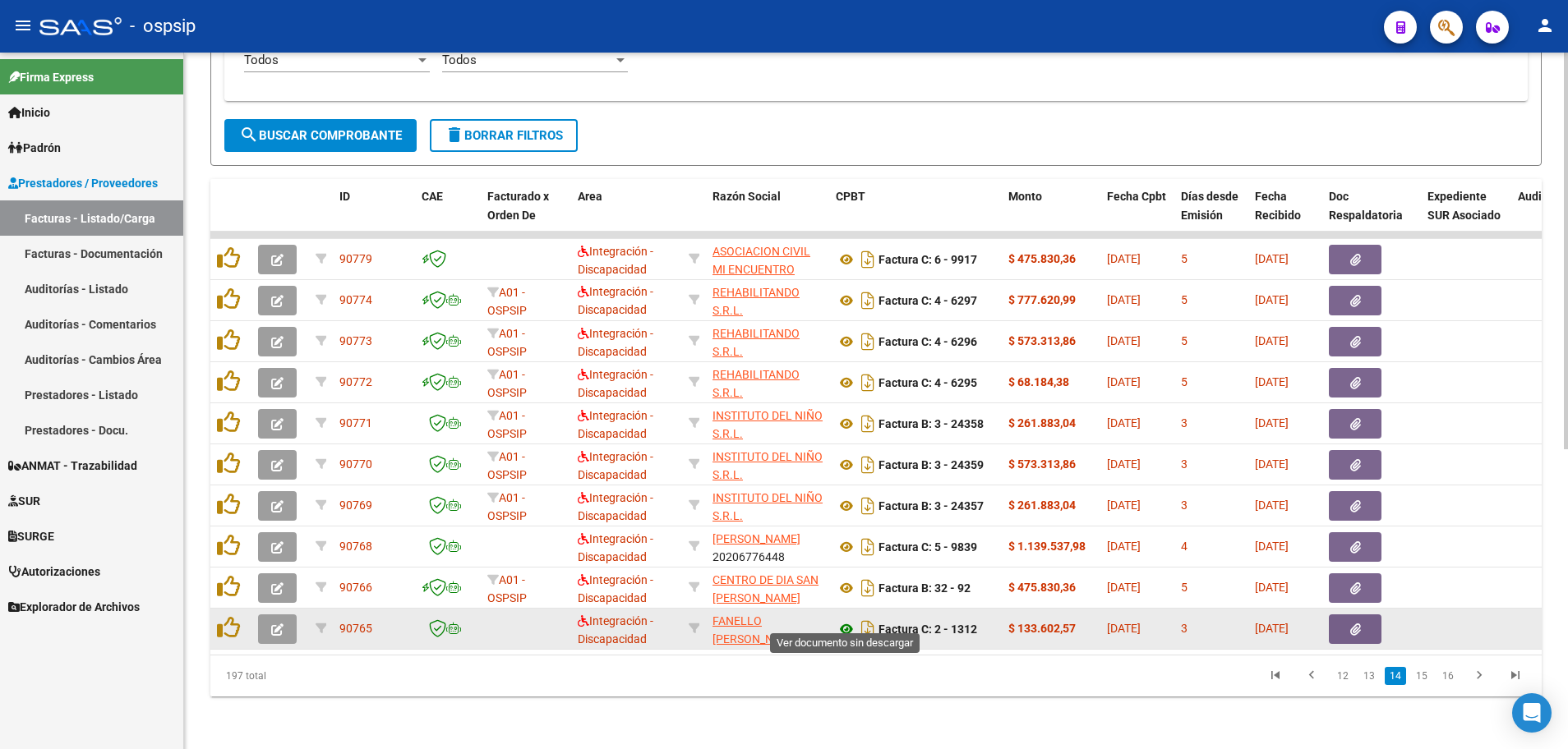
click at [844, 619] on icon at bounding box center [846, 628] width 21 height 20
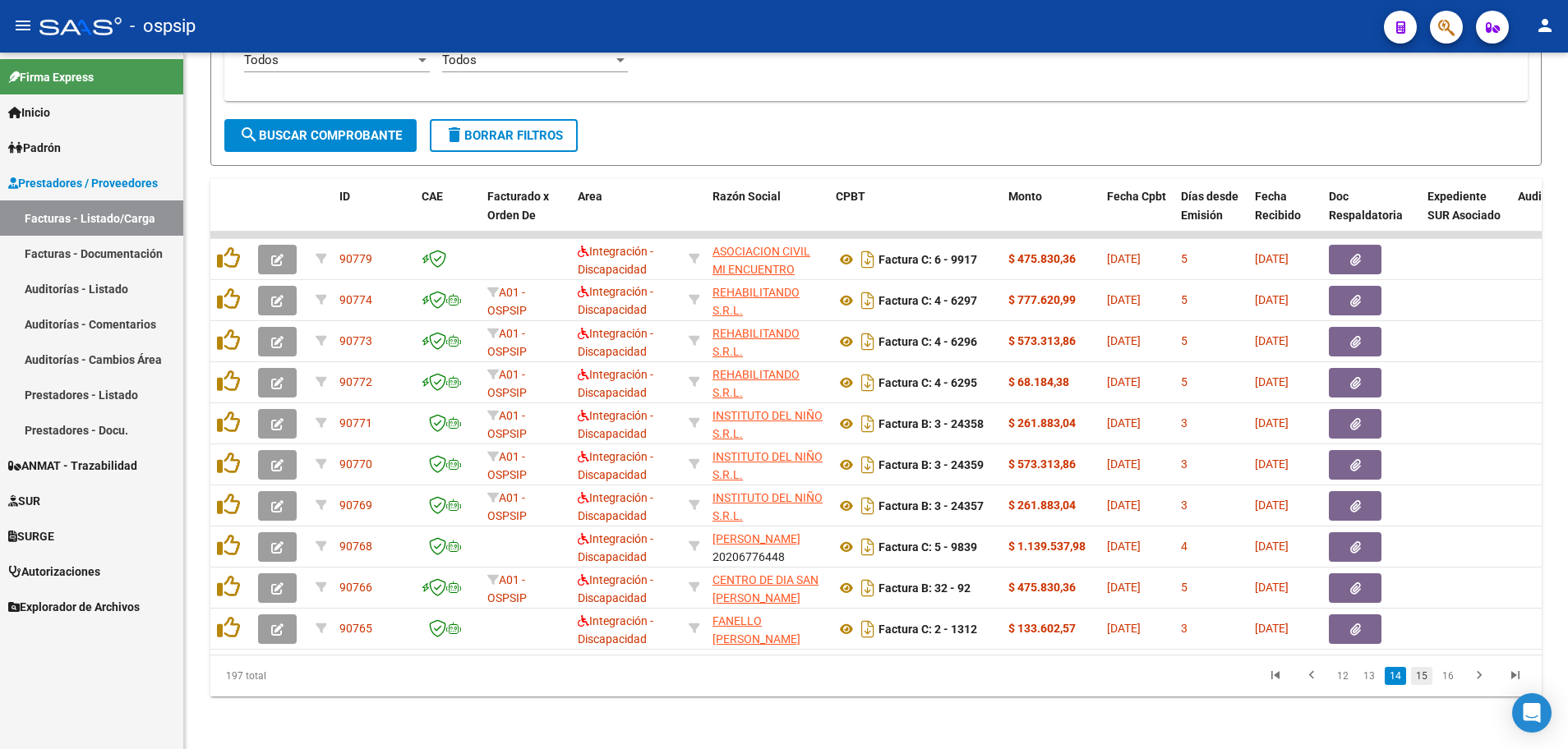
click at [1426, 675] on link "15" at bounding box center [1421, 676] width 21 height 18
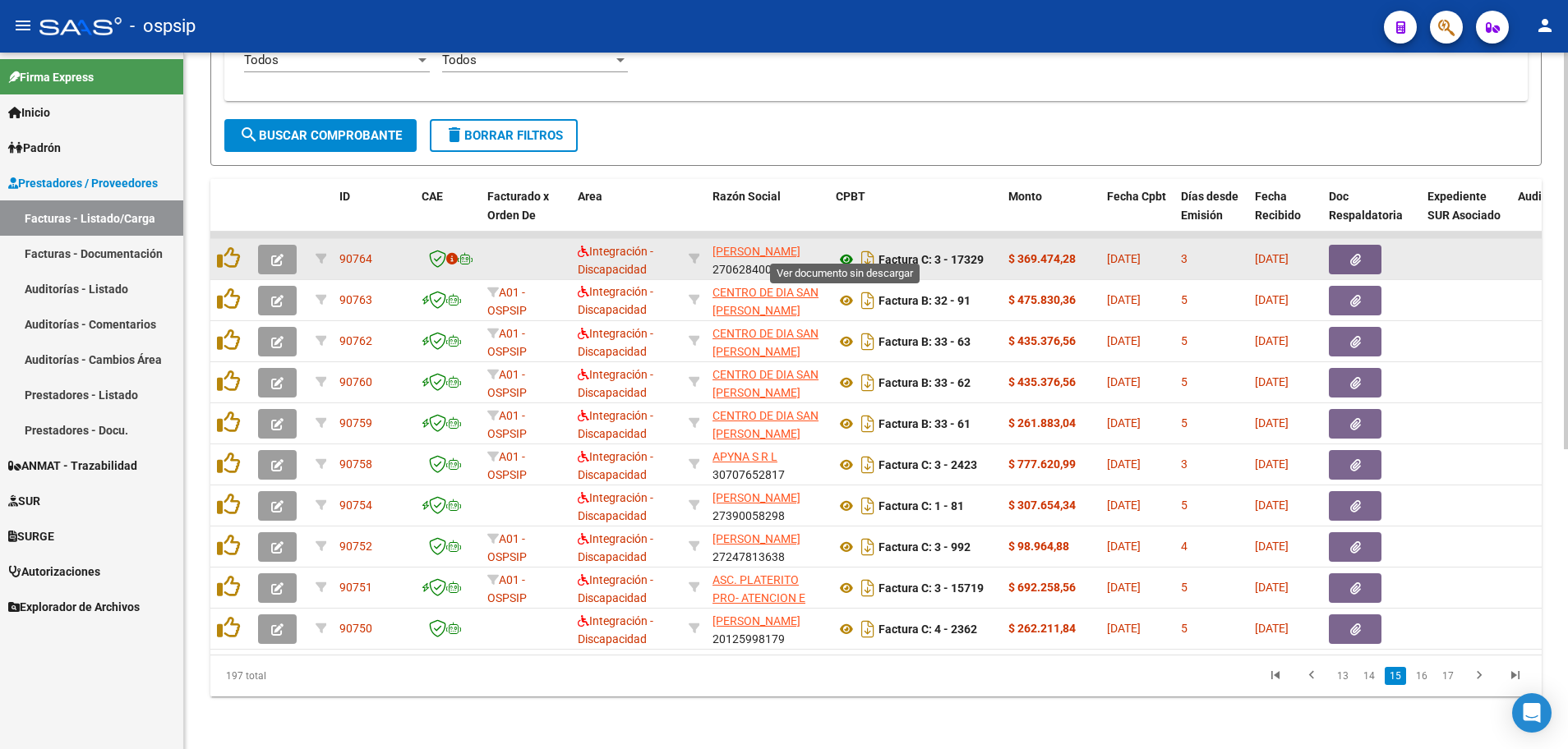
click at [842, 250] on icon at bounding box center [846, 259] width 21 height 20
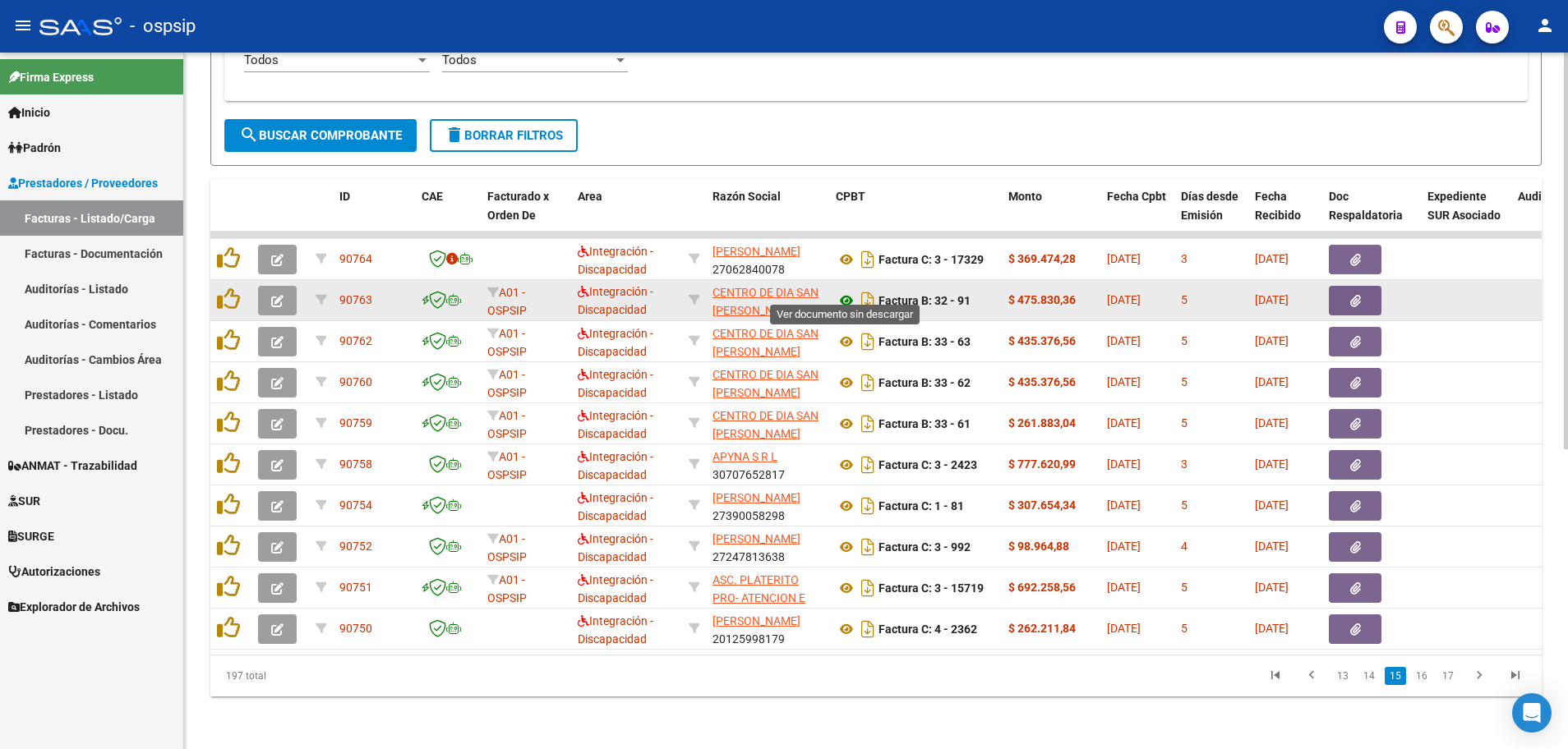
click at [844, 291] on icon at bounding box center [846, 300] width 21 height 20
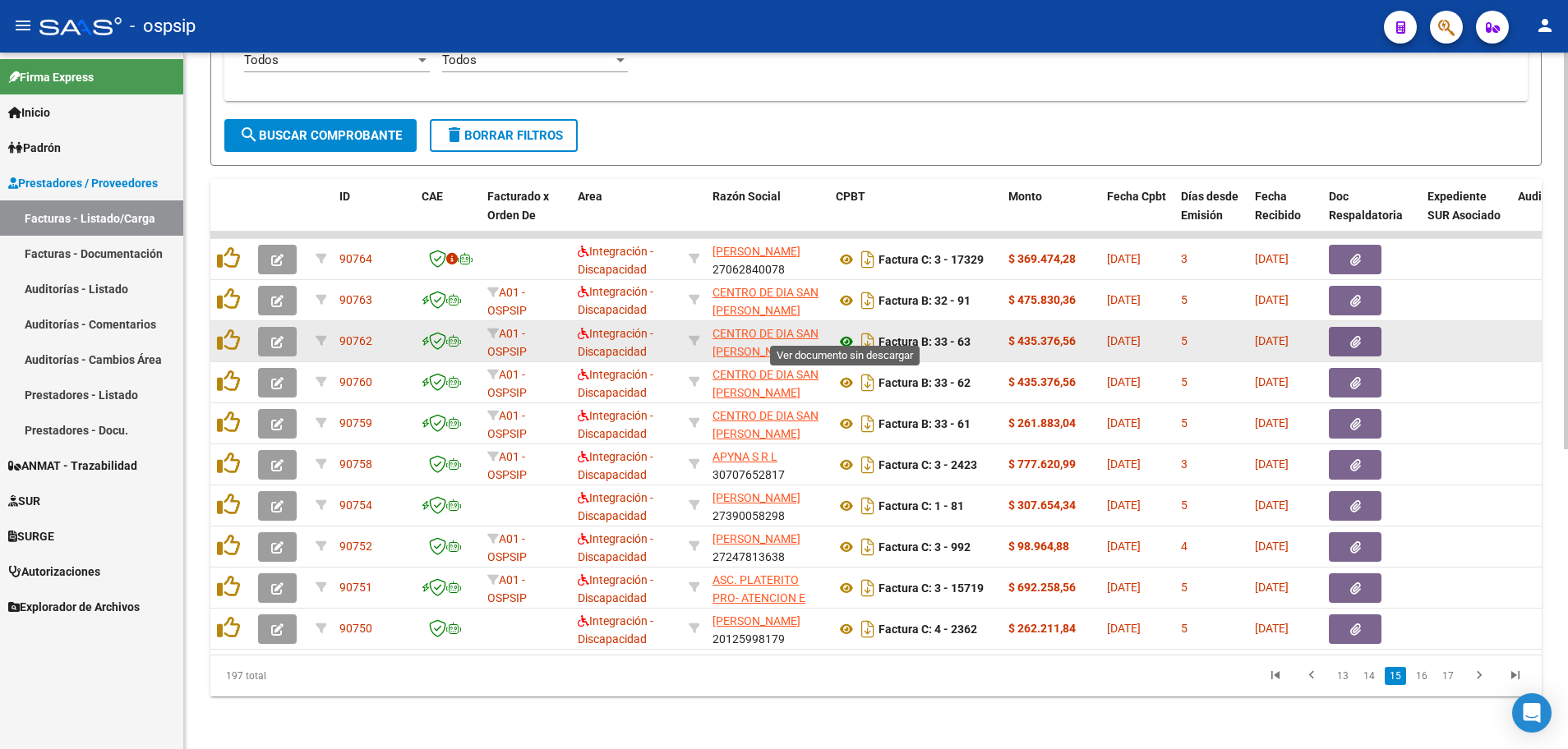
click at [842, 332] on icon at bounding box center [846, 341] width 21 height 20
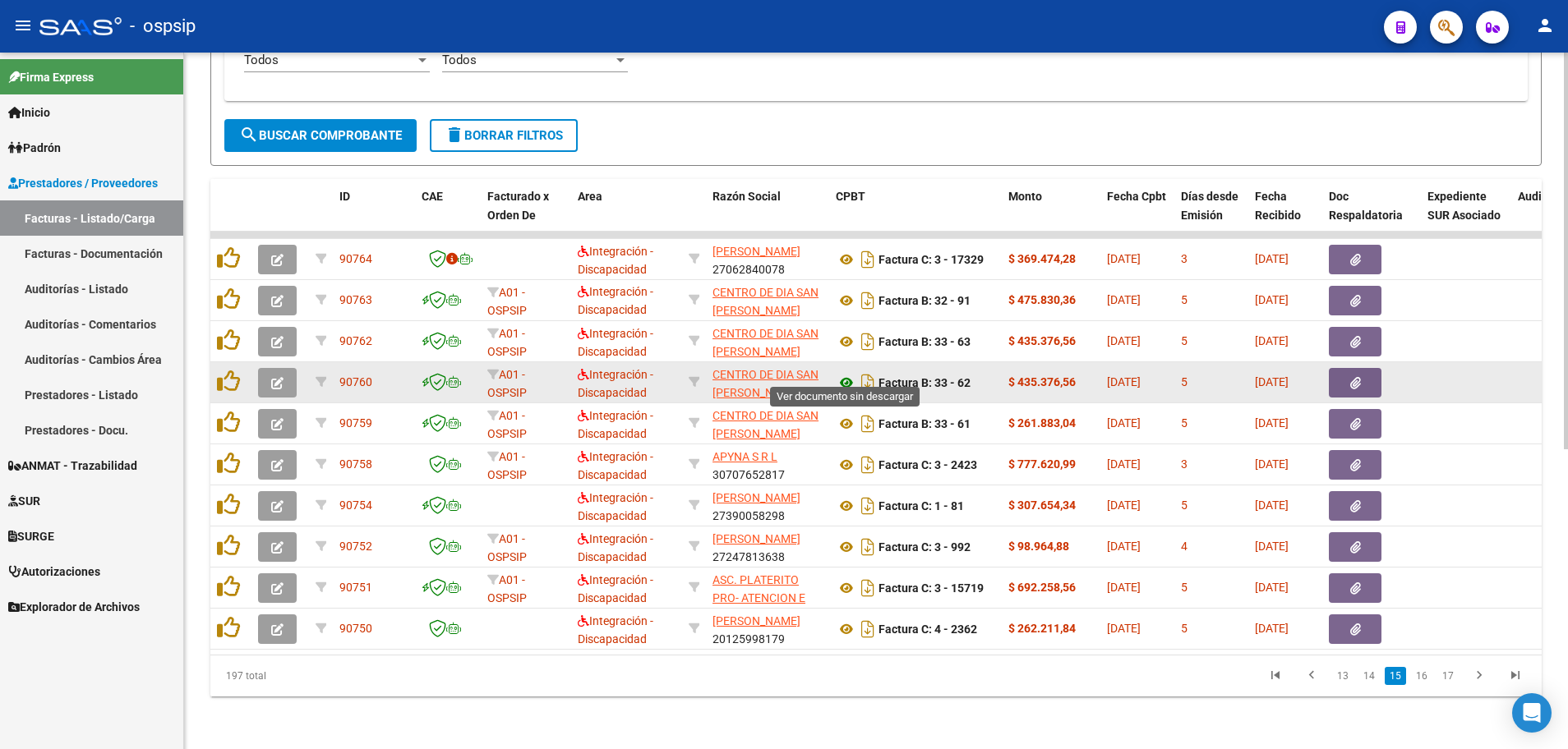
click at [843, 373] on icon at bounding box center [846, 382] width 21 height 20
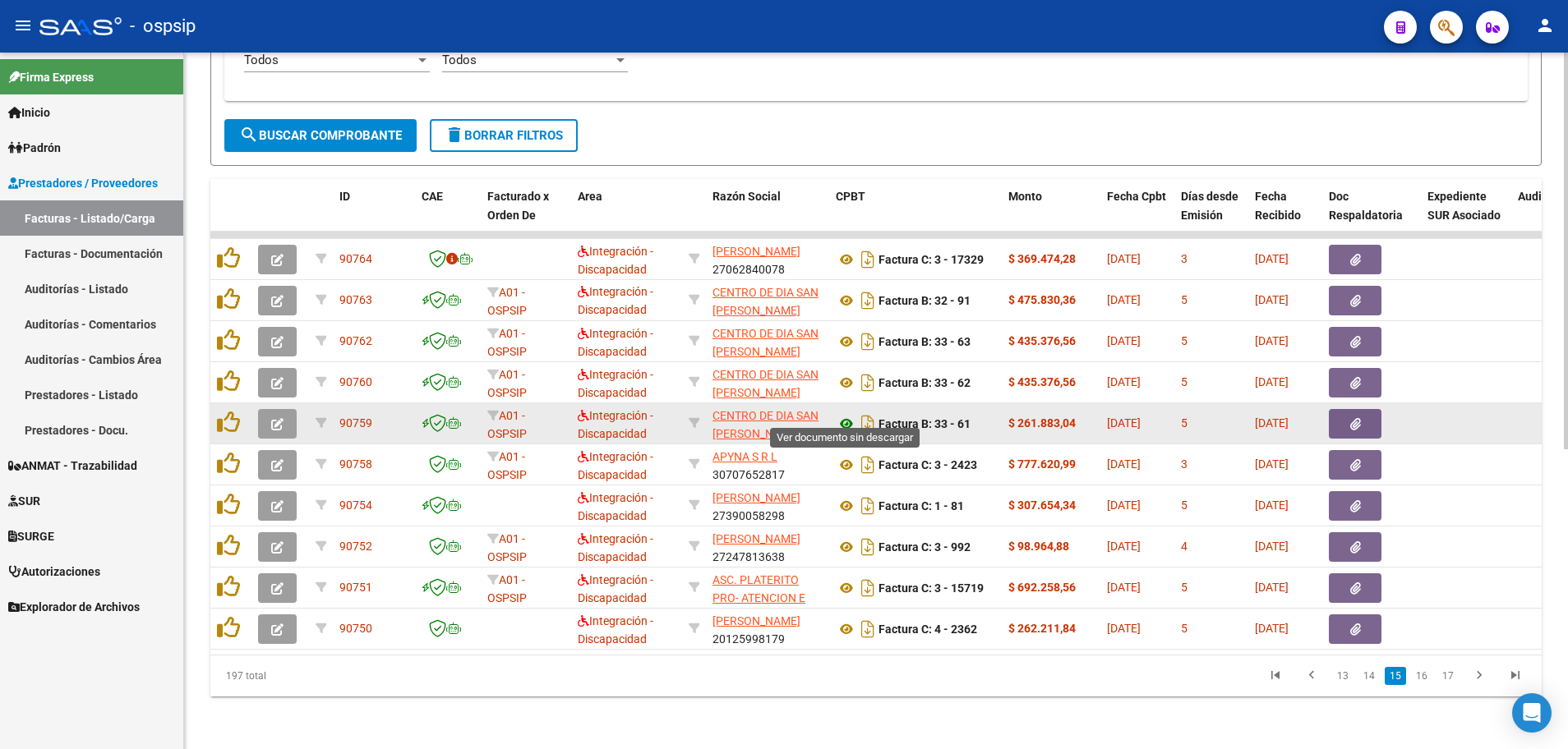
click at [850, 414] on icon at bounding box center [846, 424] width 21 height 20
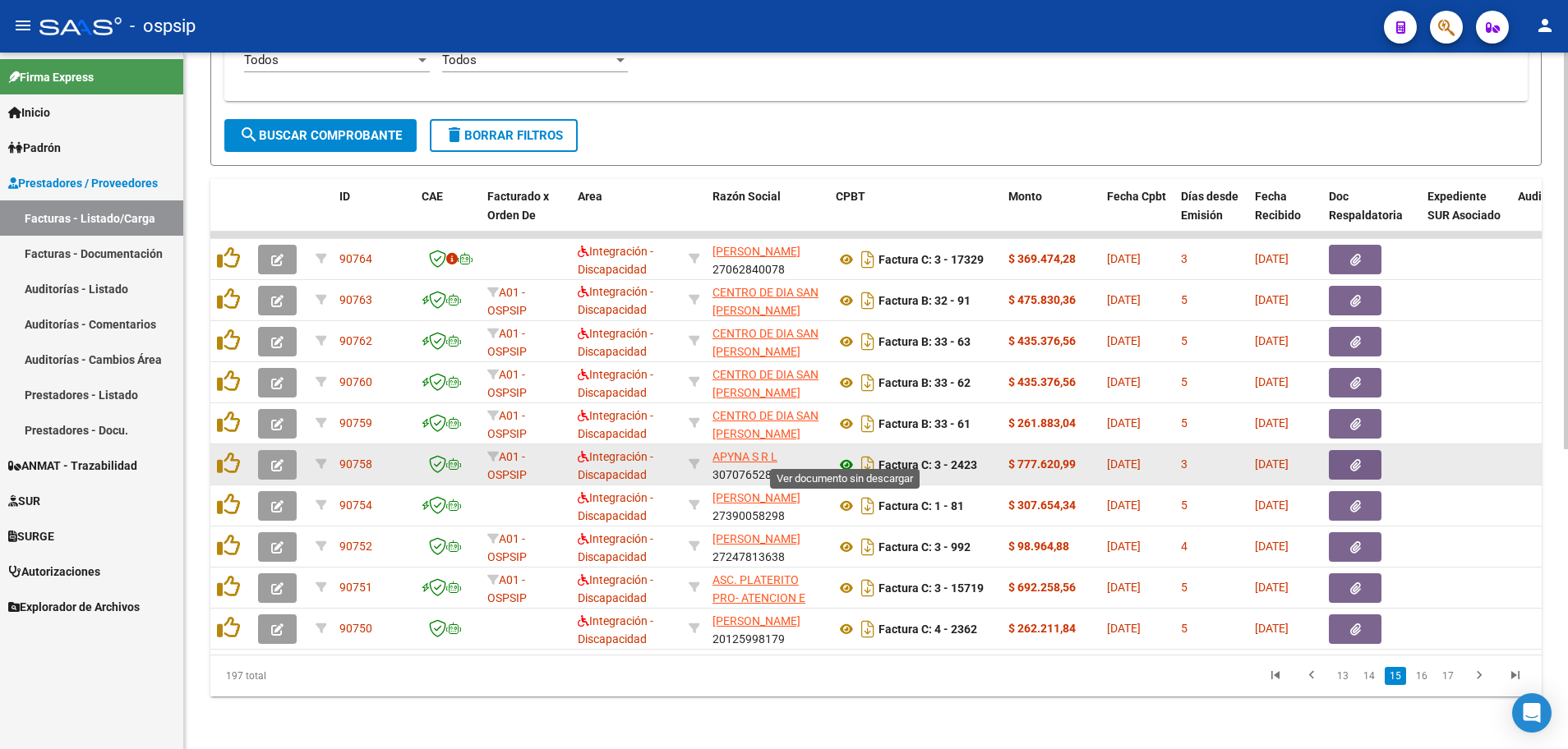
click at [847, 456] on icon at bounding box center [846, 465] width 21 height 20
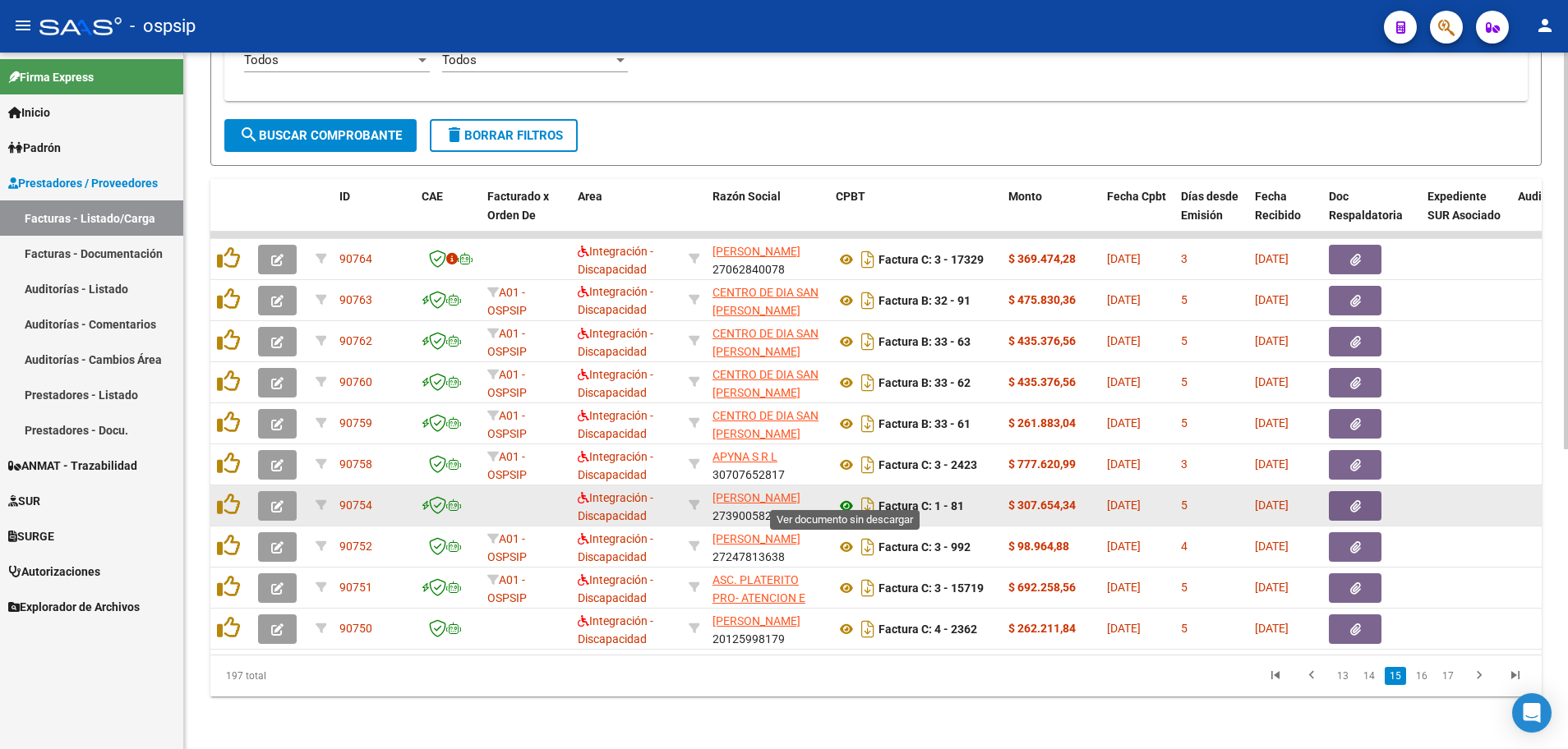
click at [843, 496] on icon at bounding box center [846, 506] width 21 height 20
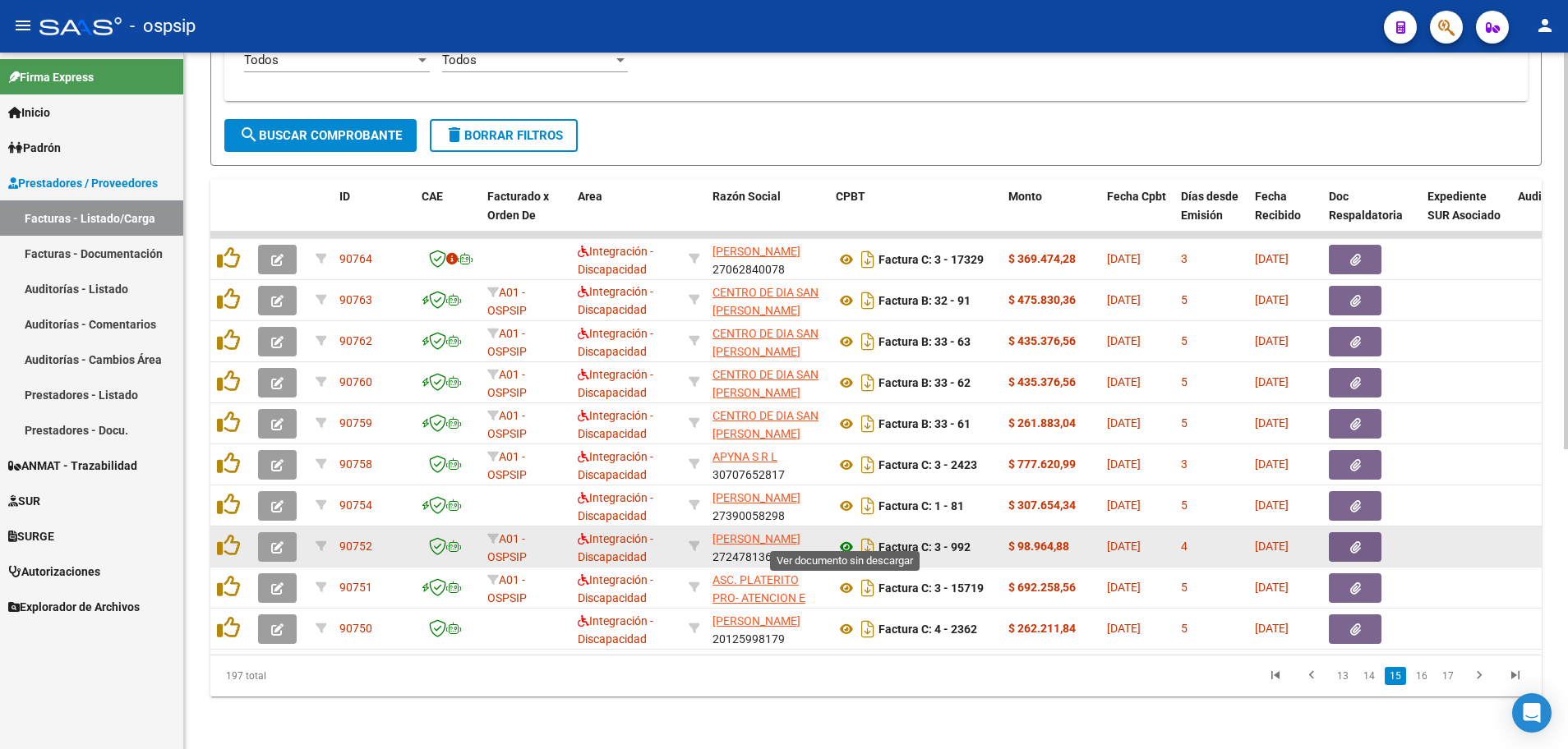
click at [843, 537] on icon at bounding box center [846, 546] width 21 height 20
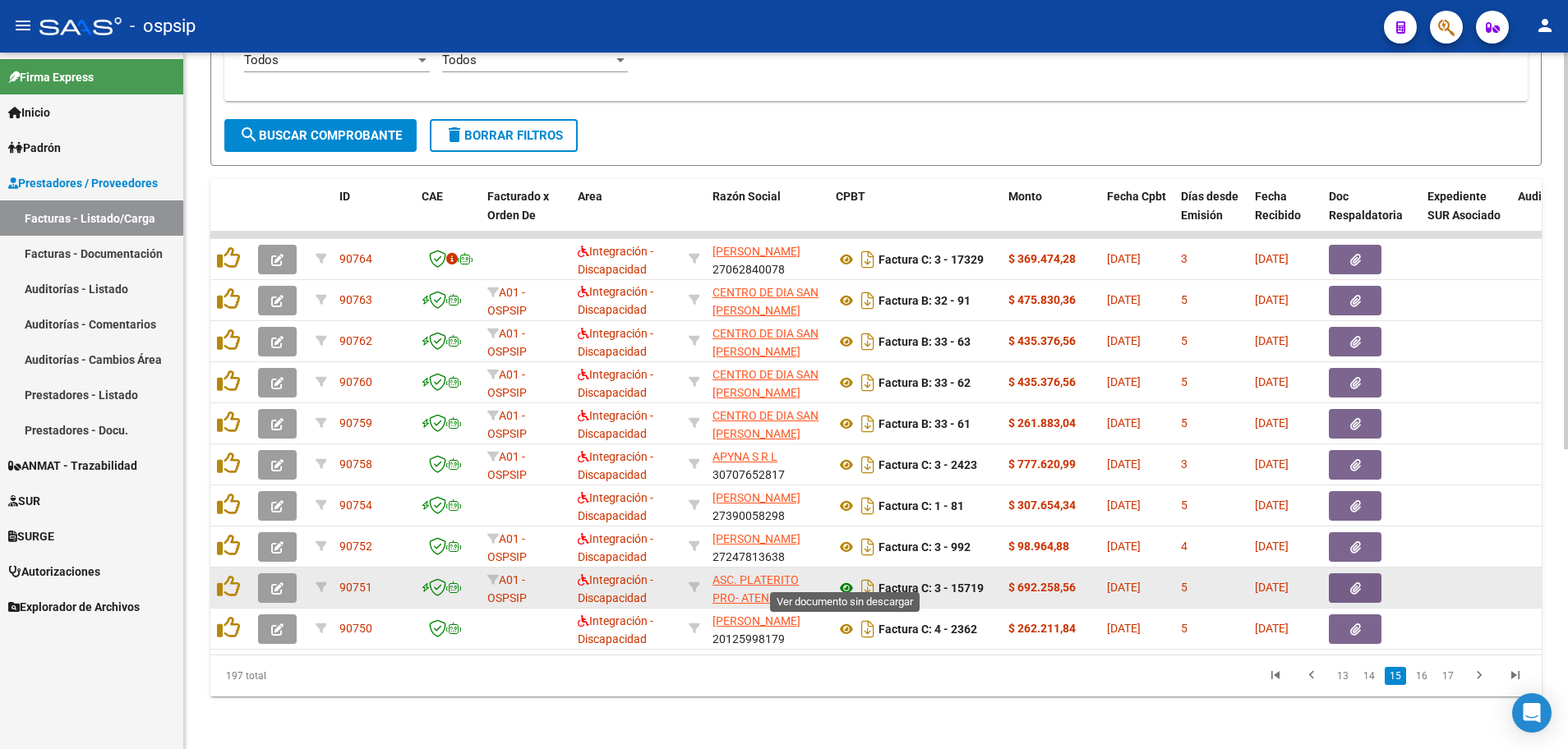
click at [843, 578] on icon at bounding box center [846, 587] width 21 height 20
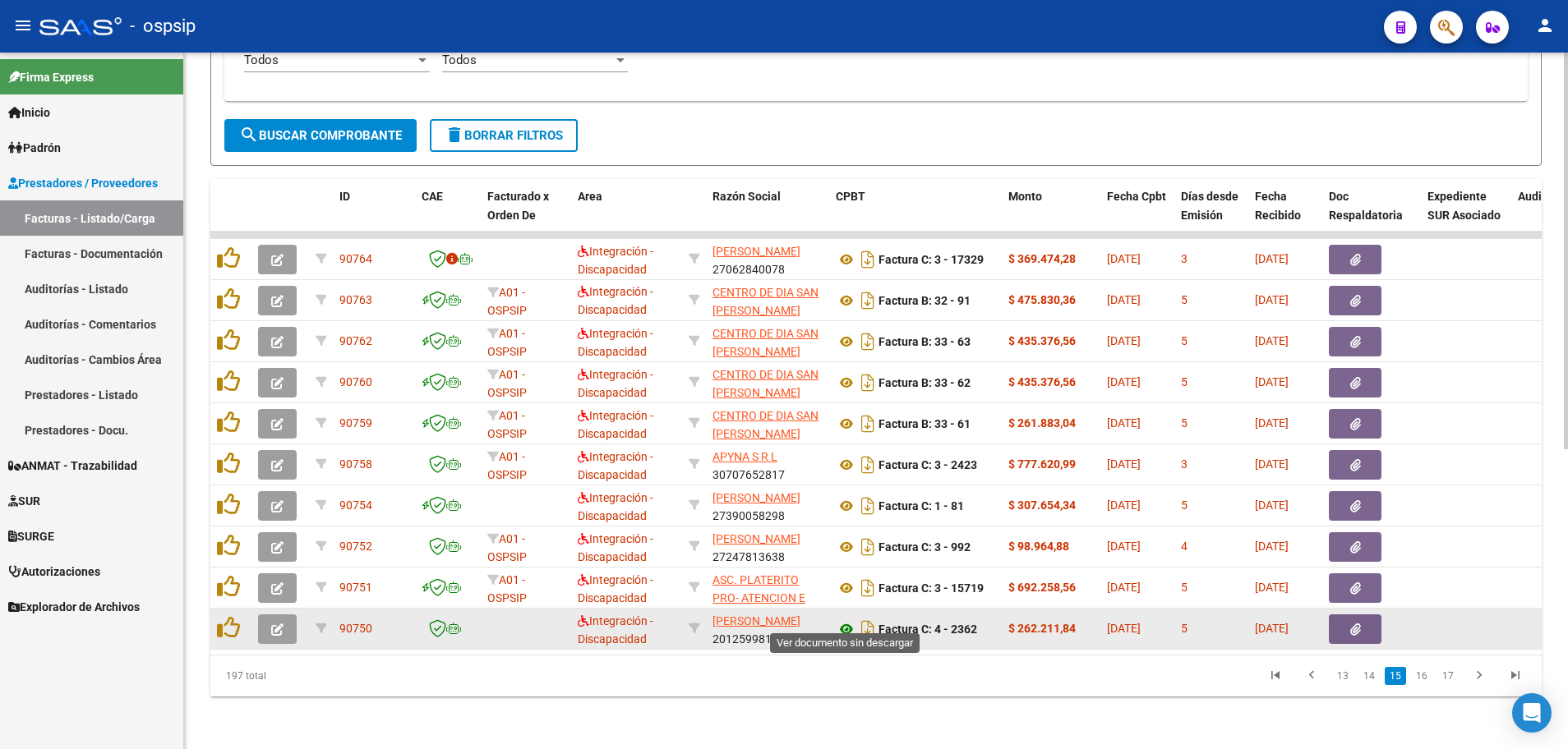
click at [843, 619] on icon at bounding box center [846, 628] width 21 height 20
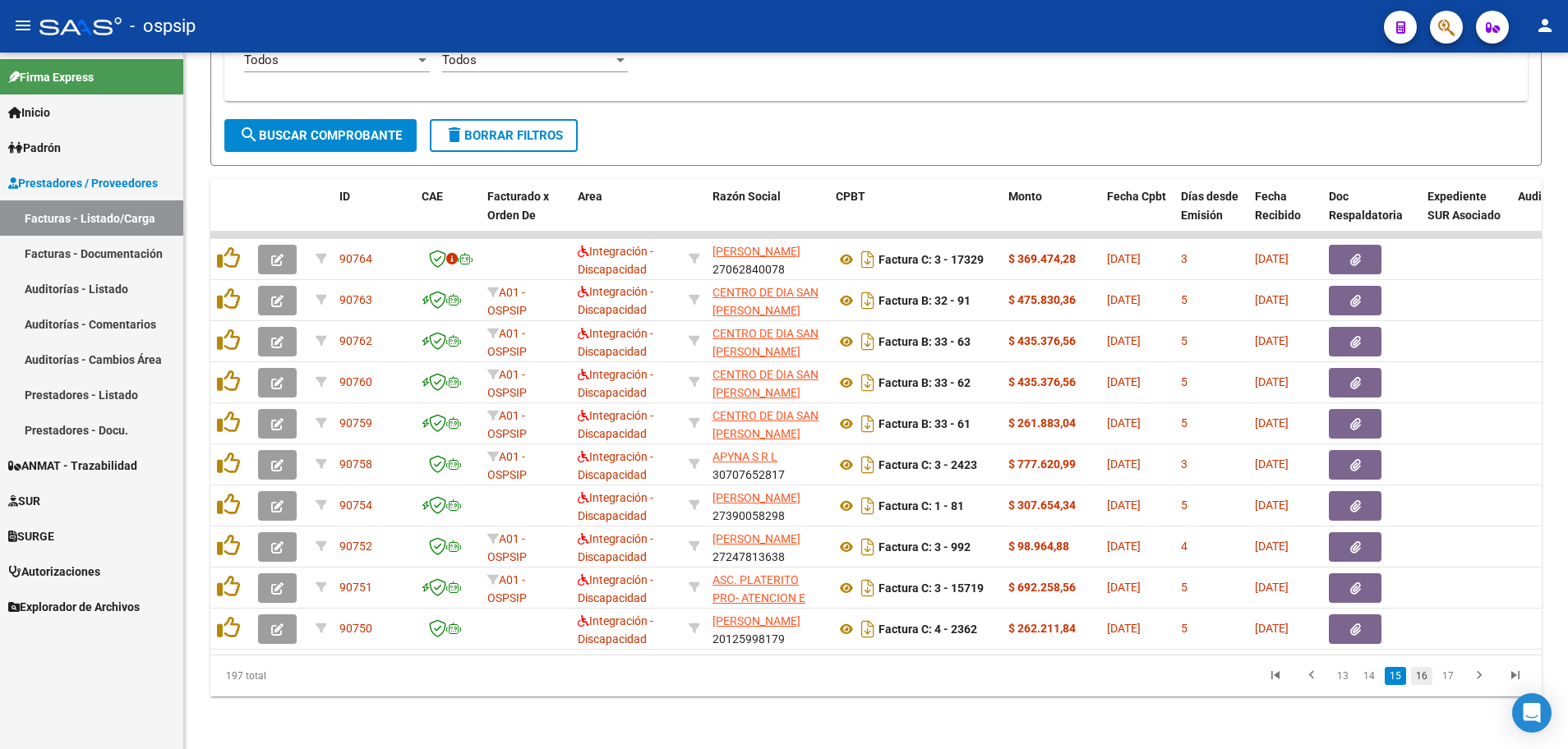
click at [1426, 678] on link "16" at bounding box center [1421, 676] width 21 height 18
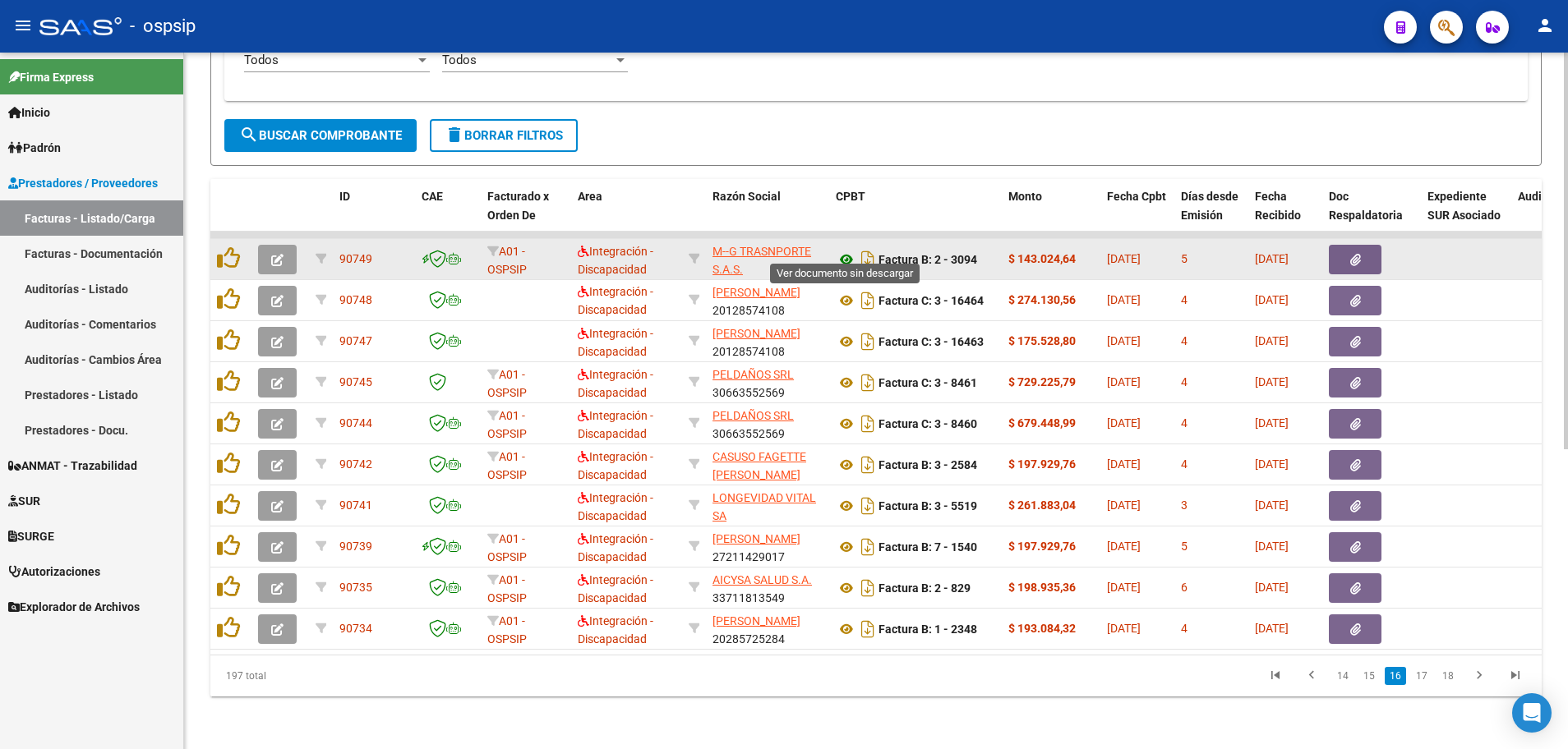
click at [842, 250] on icon at bounding box center [846, 259] width 21 height 20
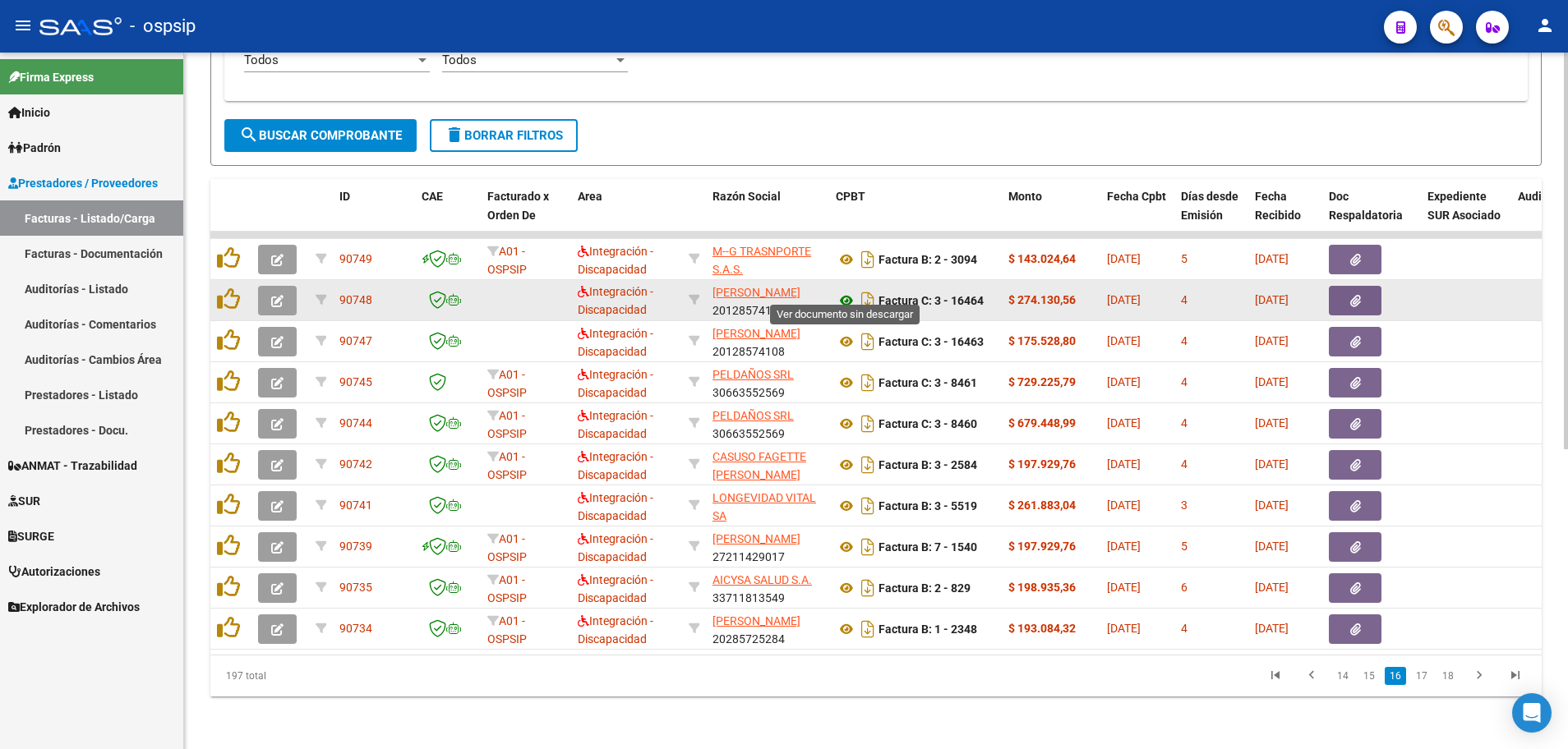
click at [842, 291] on icon at bounding box center [846, 300] width 21 height 20
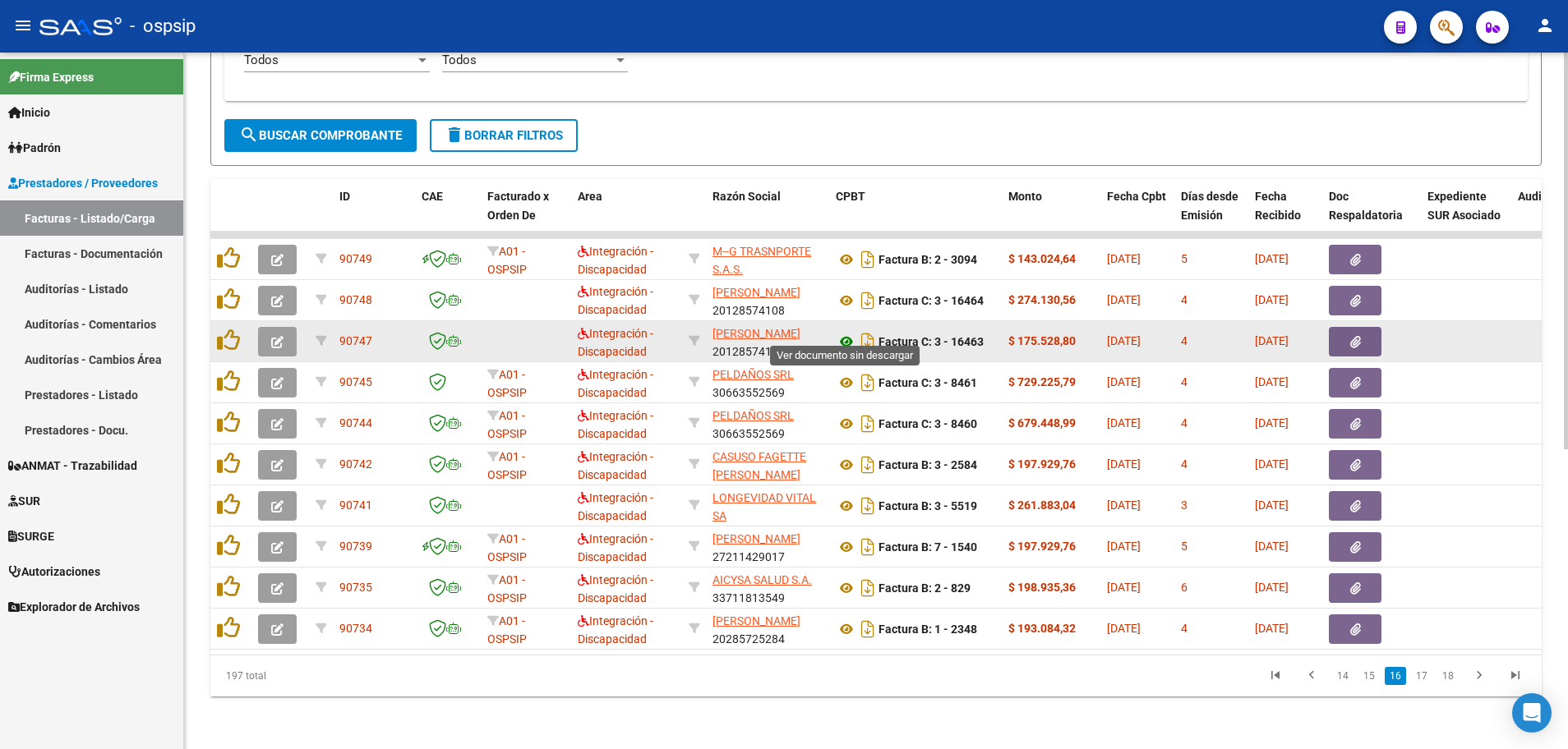
click at [843, 332] on icon at bounding box center [846, 341] width 21 height 20
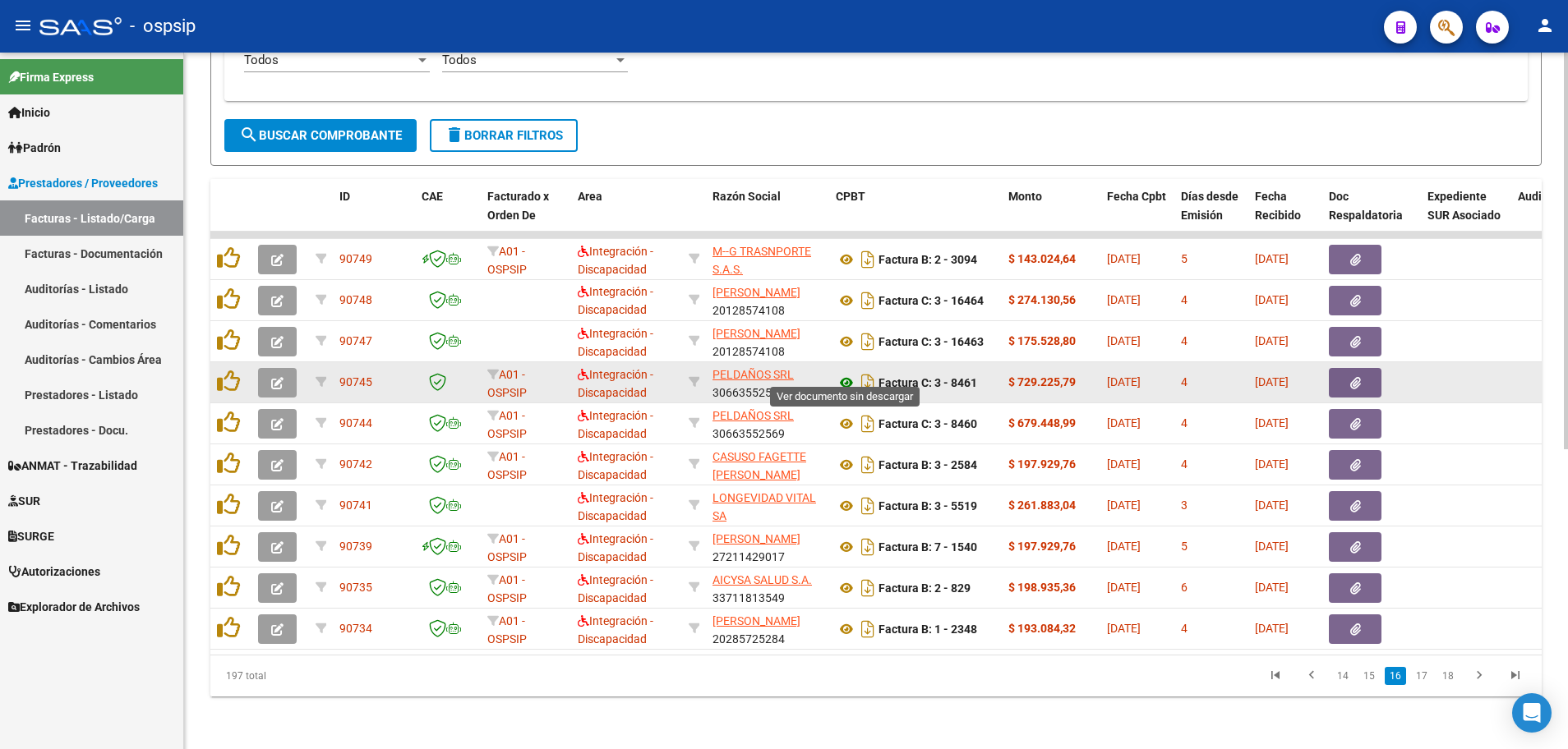
click at [844, 373] on icon at bounding box center [846, 382] width 21 height 20
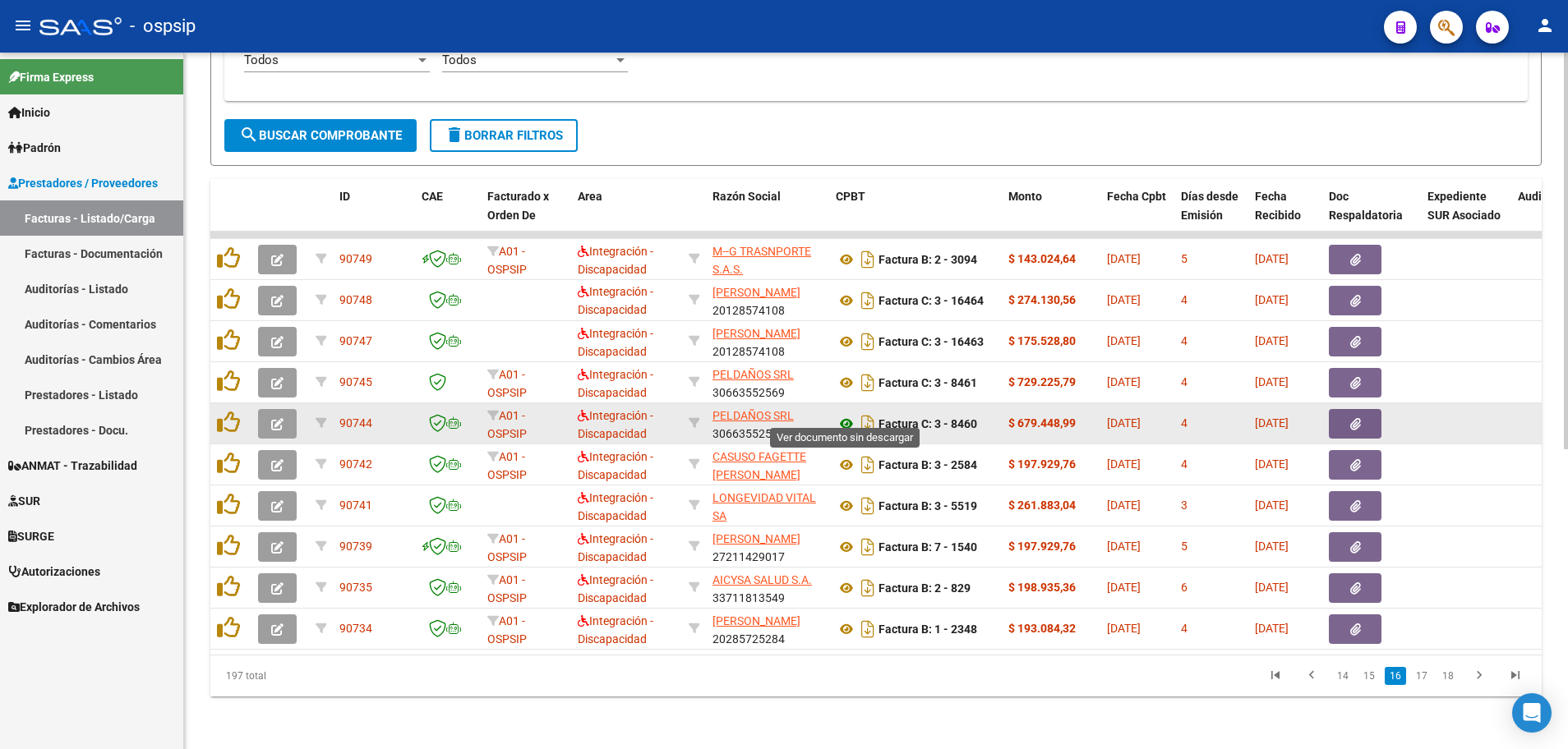
click at [847, 414] on icon at bounding box center [846, 424] width 21 height 20
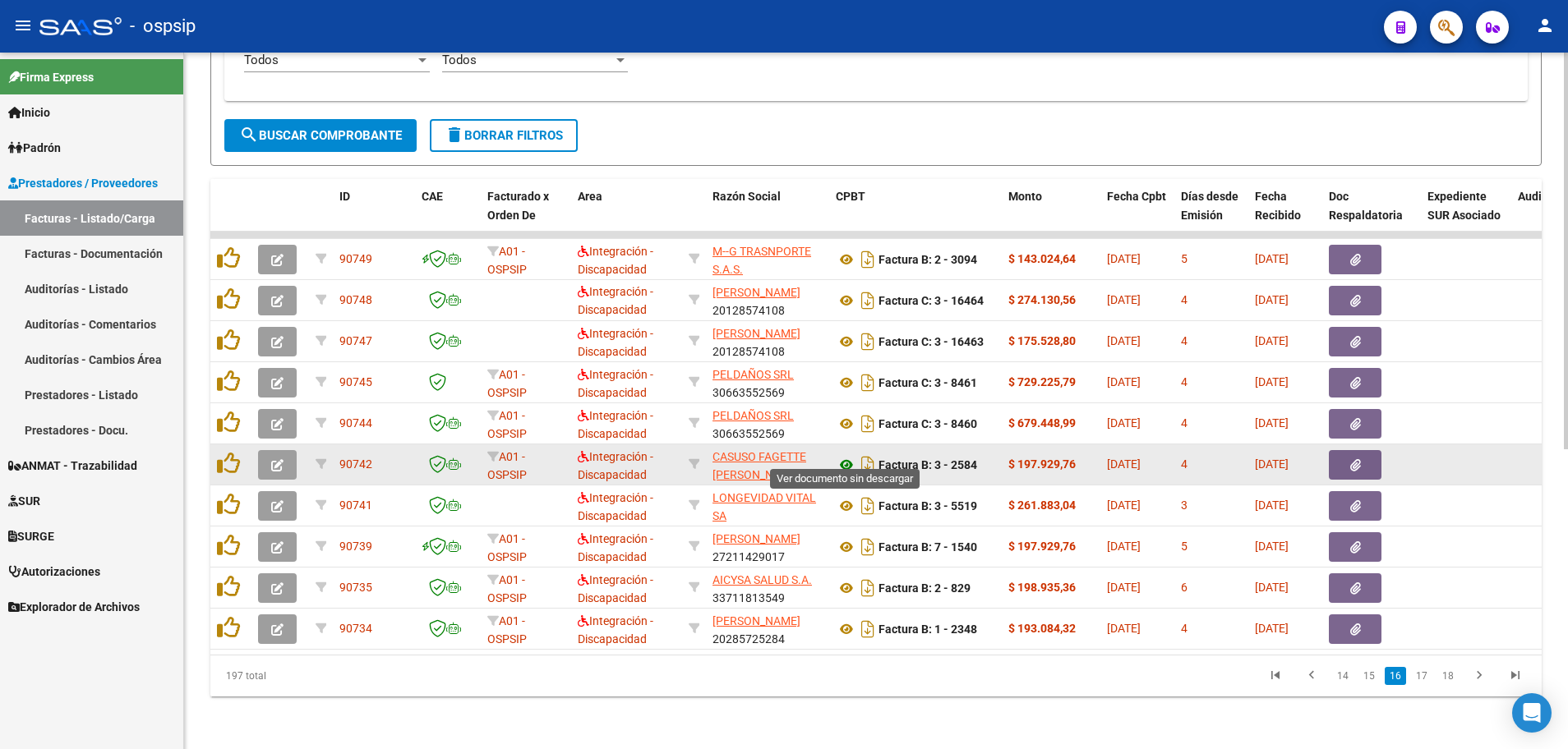
click at [838, 455] on icon at bounding box center [846, 465] width 21 height 20
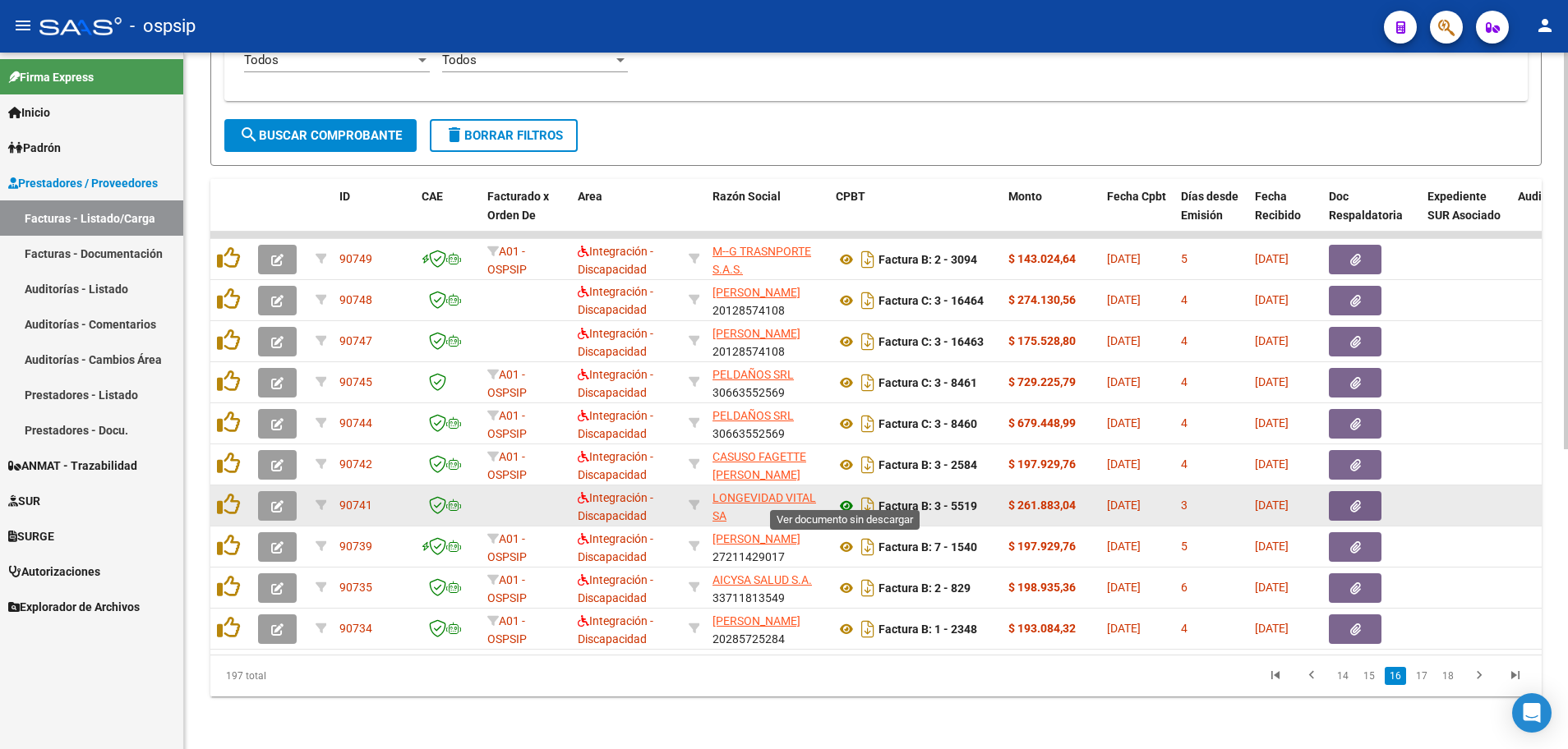
click at [843, 496] on icon at bounding box center [846, 506] width 21 height 20
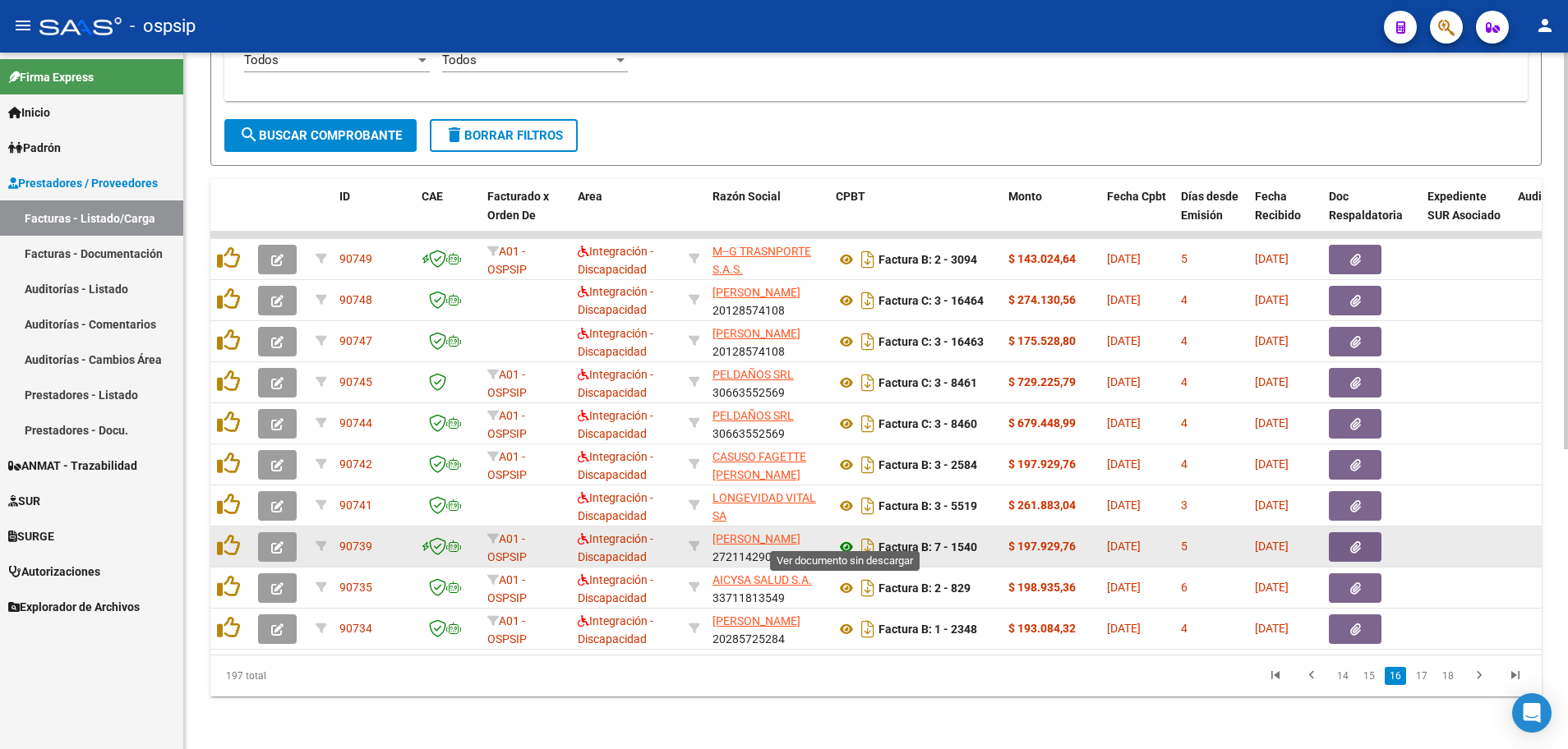
click at [844, 537] on icon at bounding box center [846, 546] width 21 height 20
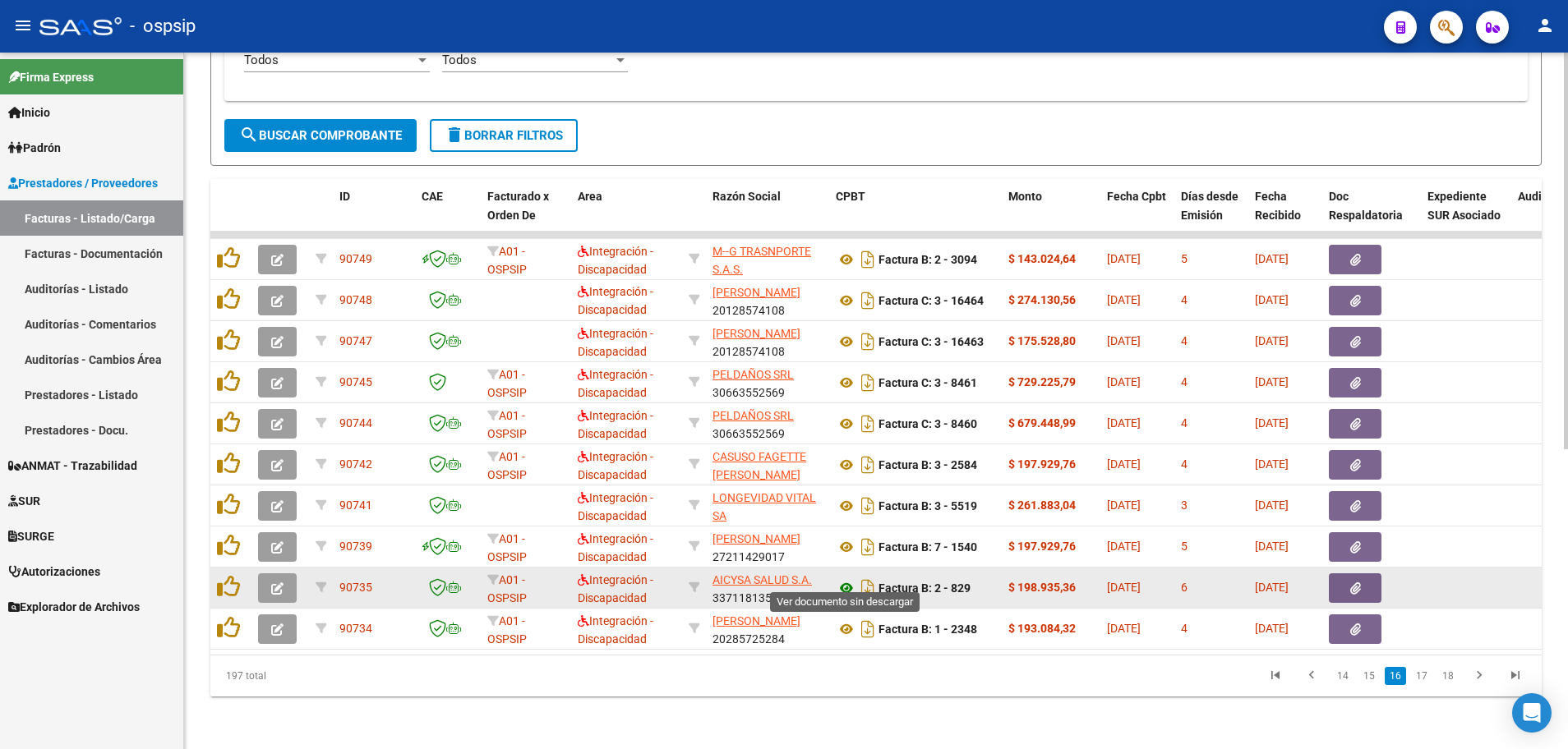
click at [844, 578] on icon at bounding box center [846, 587] width 21 height 20
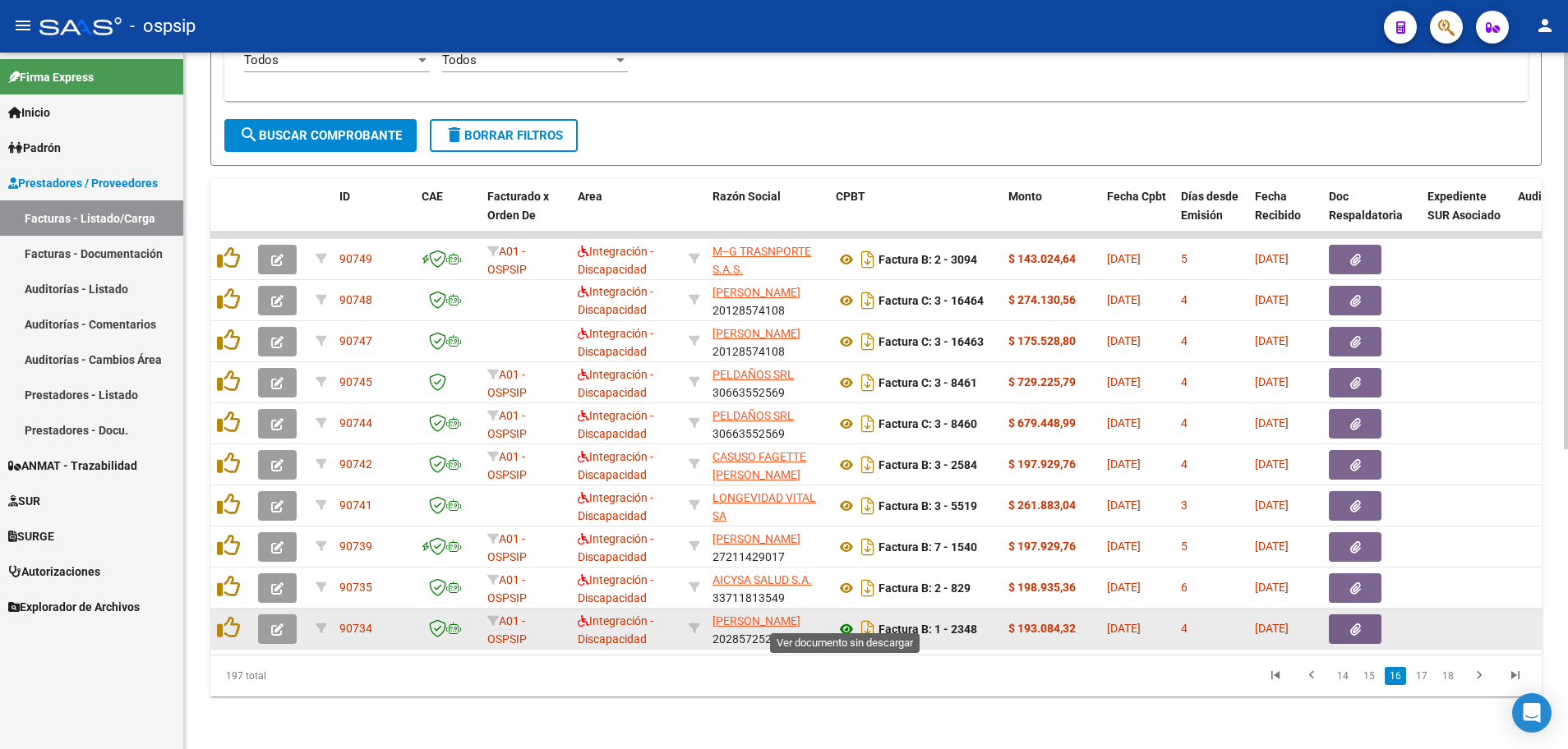
click at [848, 619] on icon at bounding box center [846, 628] width 21 height 20
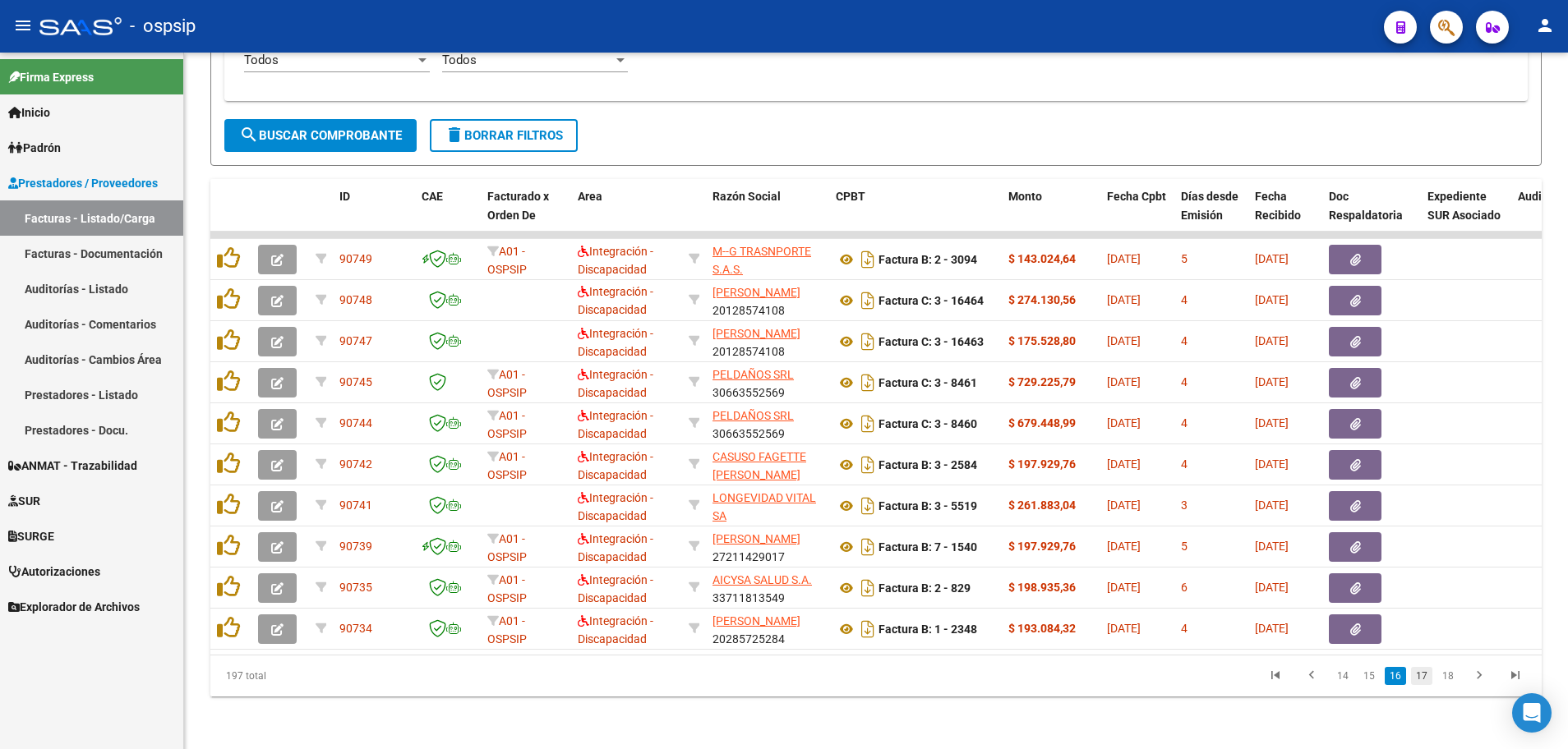
click at [1424, 676] on link "17" at bounding box center [1421, 676] width 21 height 18
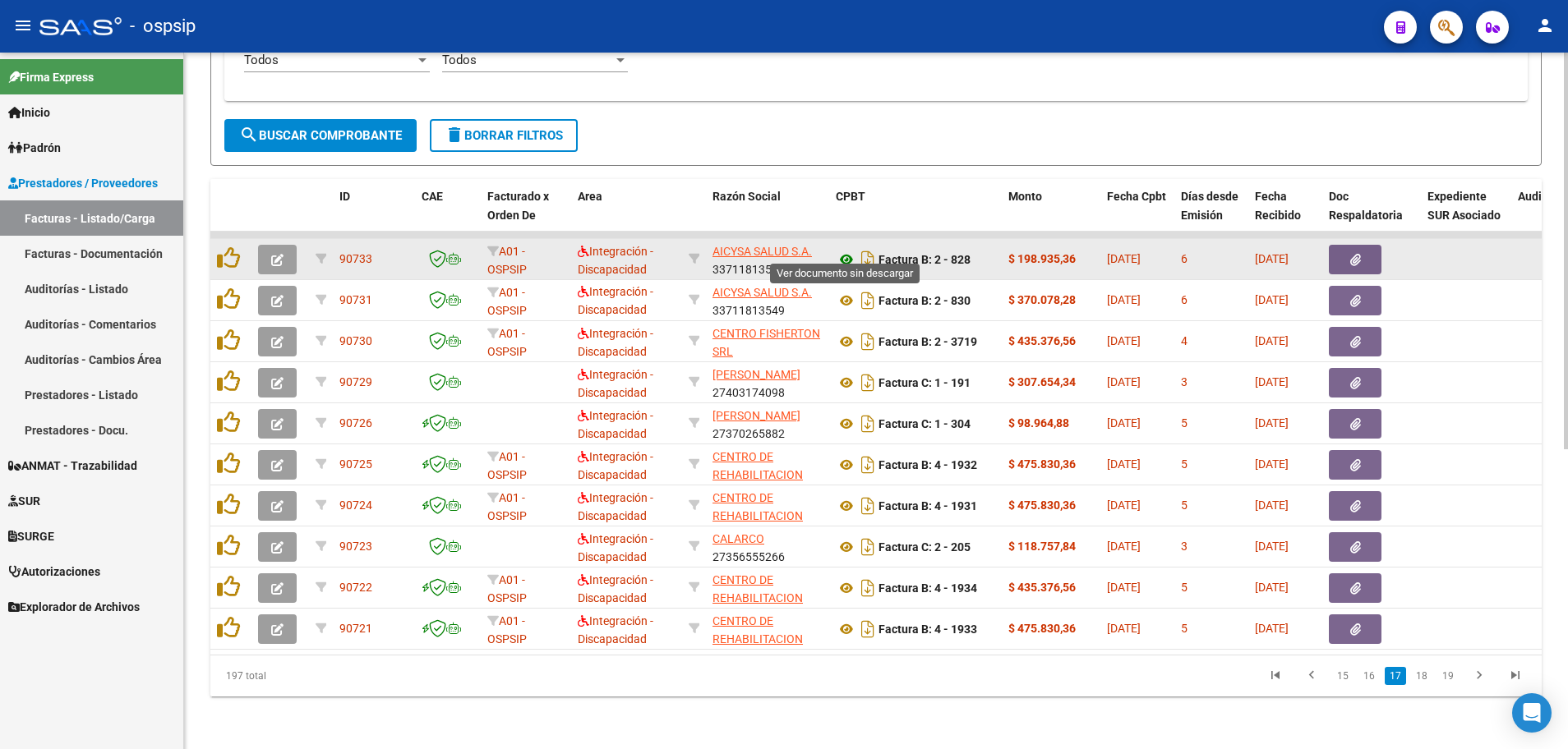
click at [845, 251] on icon at bounding box center [846, 259] width 21 height 20
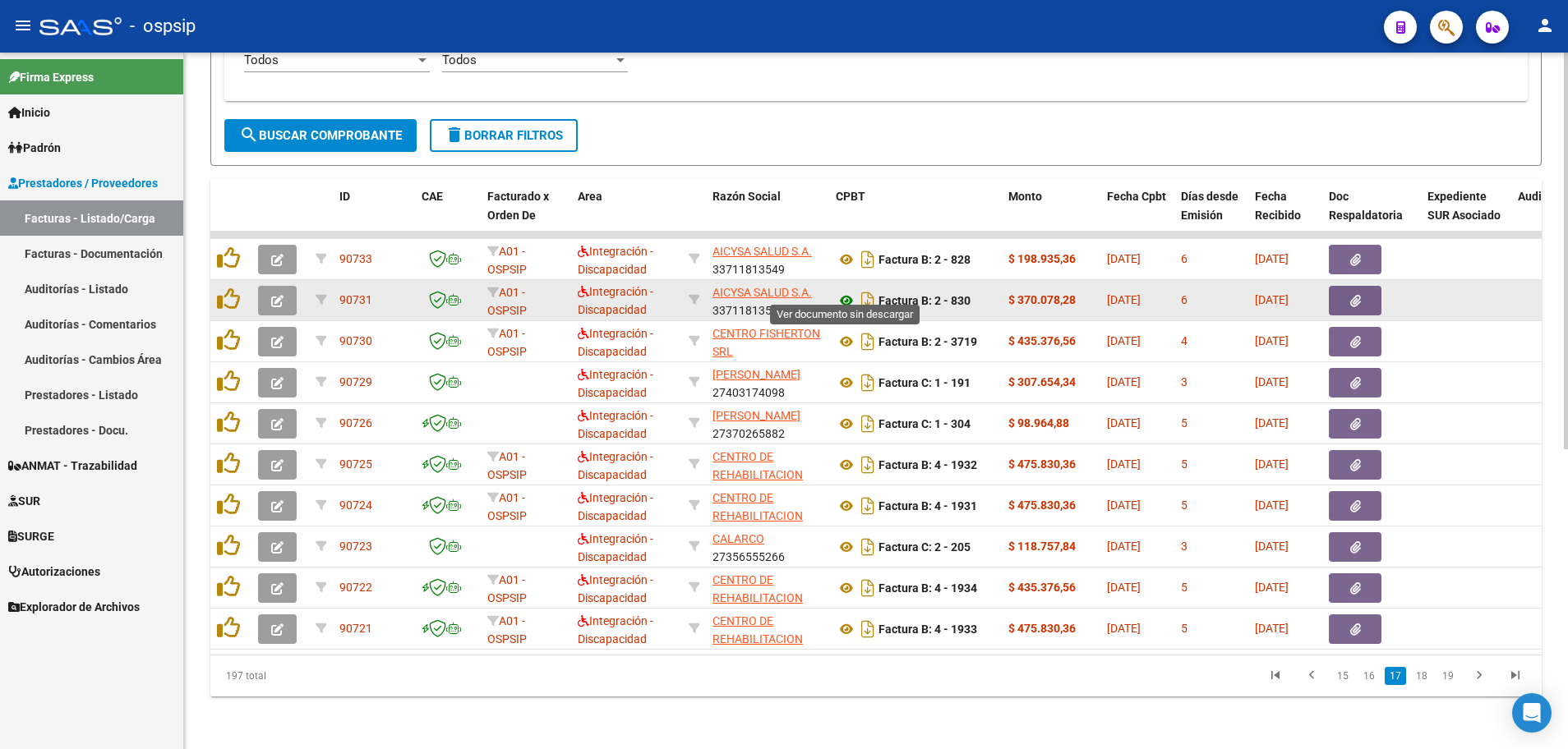
click at [841, 294] on icon at bounding box center [846, 300] width 21 height 20
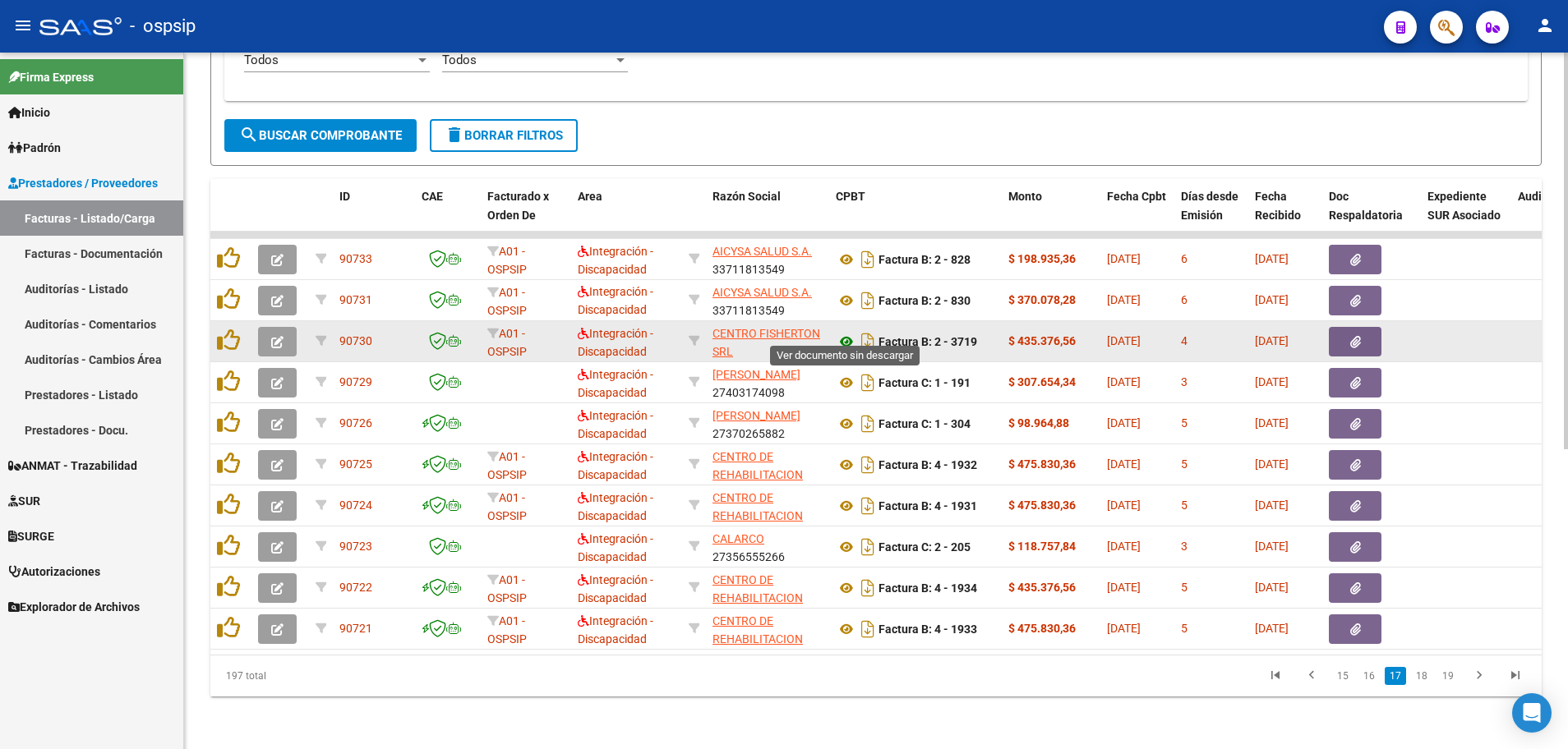
click at [845, 333] on icon at bounding box center [846, 341] width 21 height 20
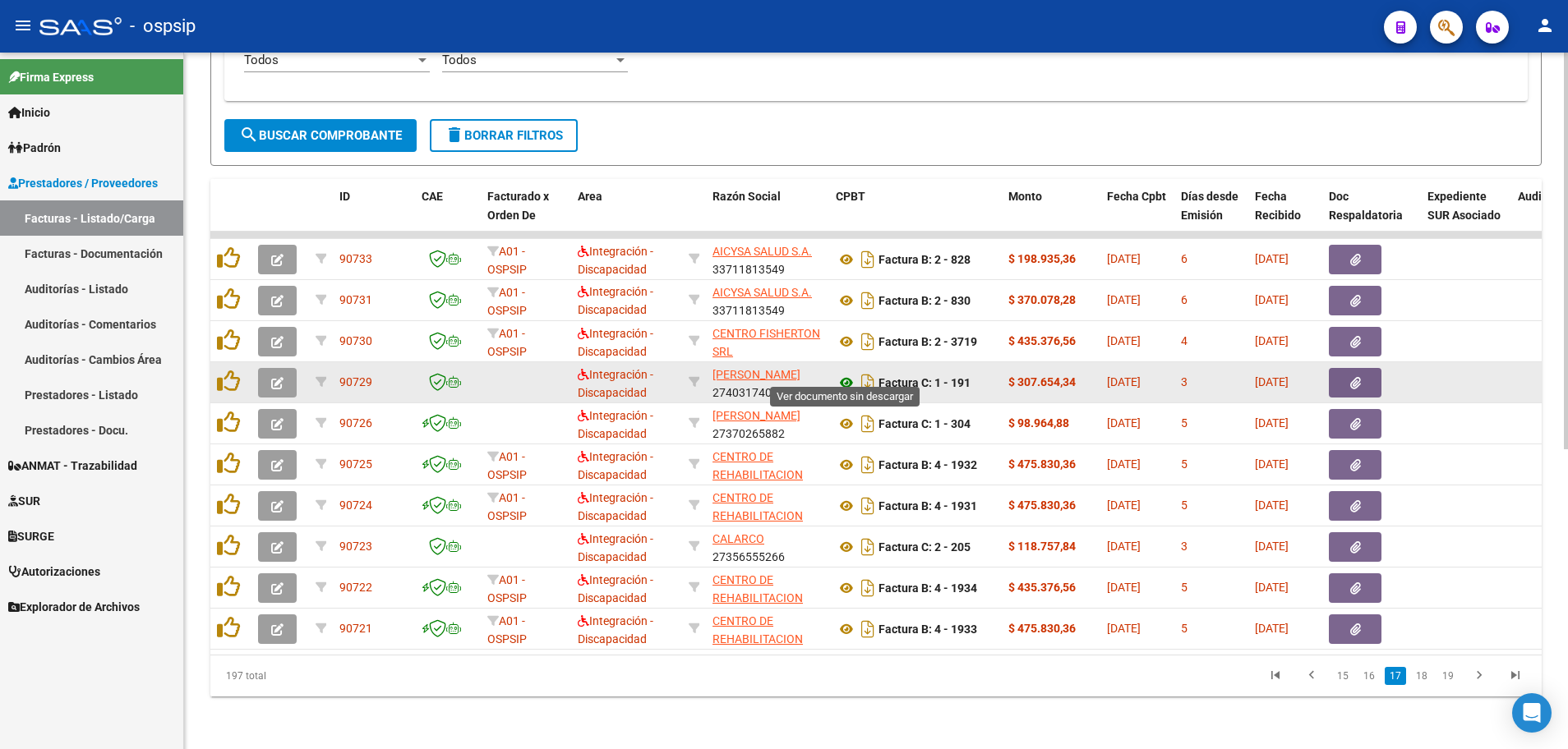
click at [844, 373] on icon at bounding box center [846, 382] width 21 height 20
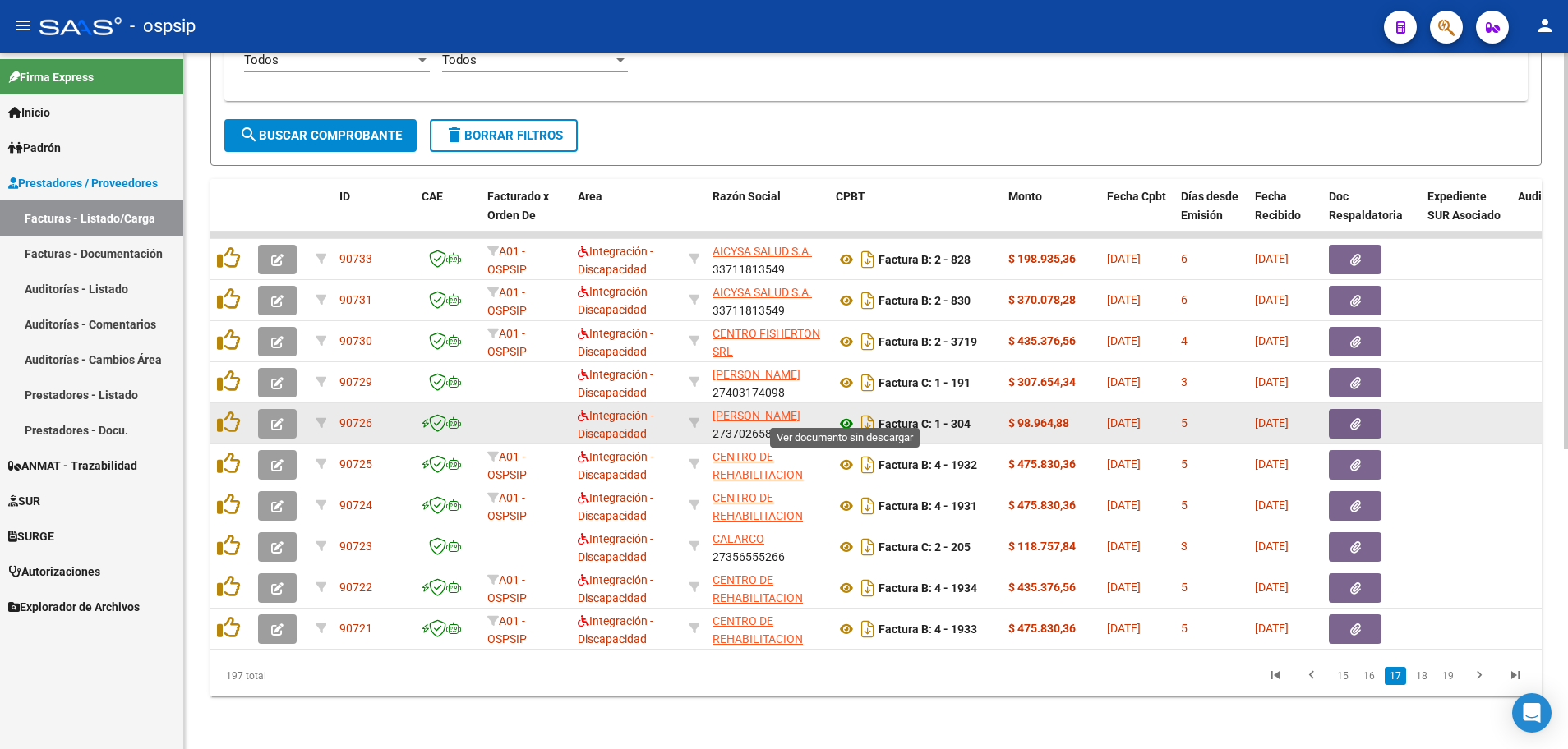
click at [847, 418] on icon at bounding box center [846, 424] width 21 height 20
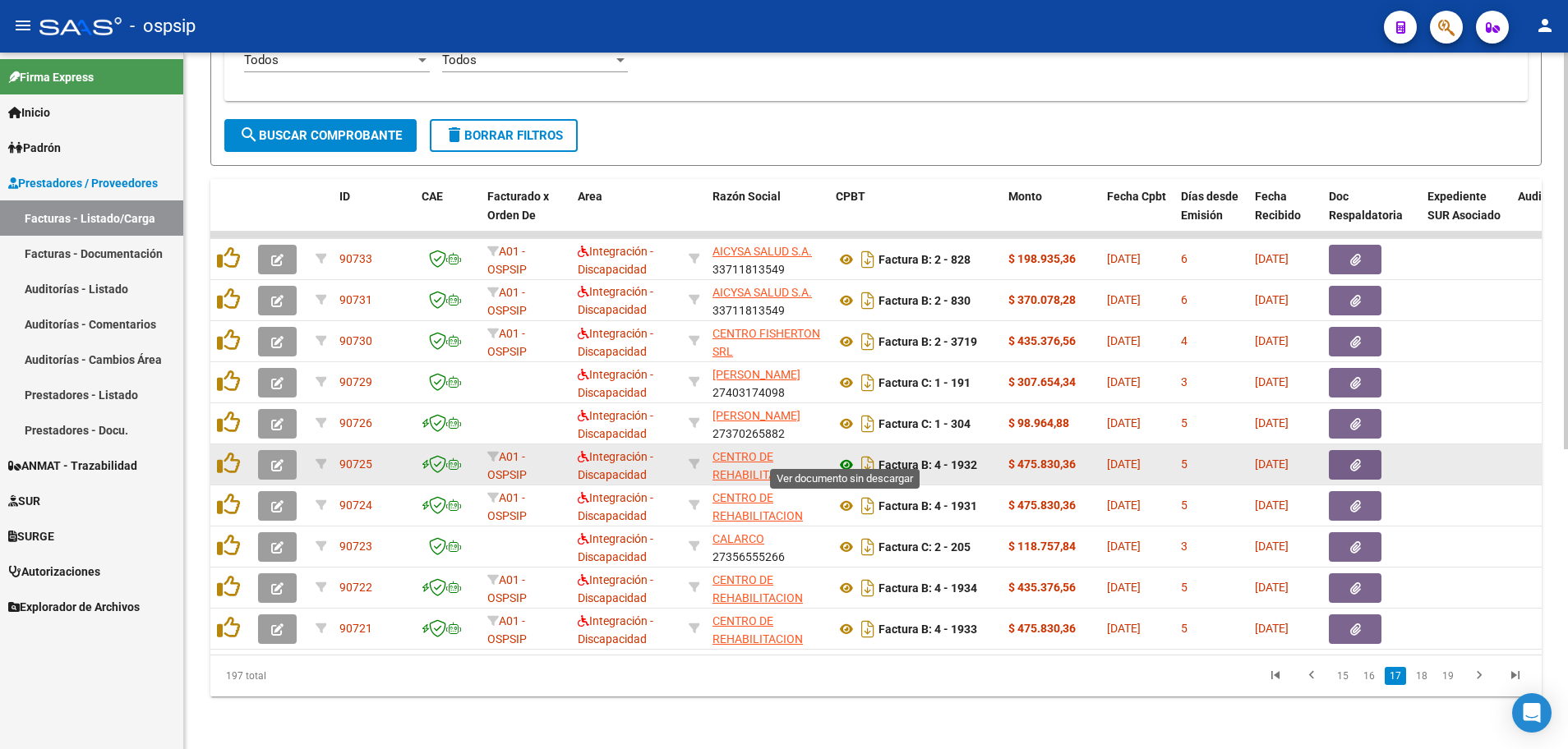
click at [844, 455] on icon at bounding box center [846, 465] width 21 height 20
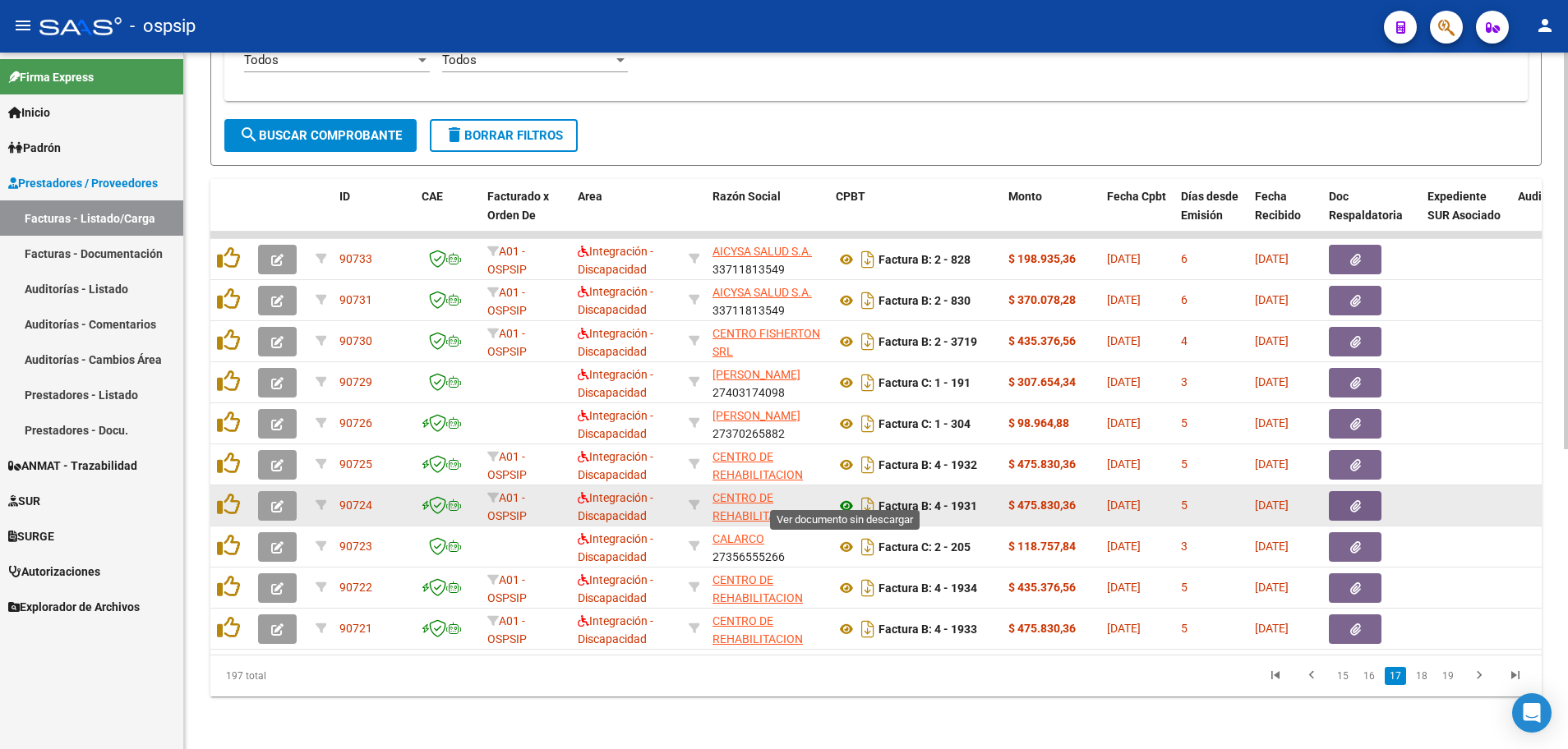
click at [847, 496] on icon at bounding box center [846, 506] width 21 height 20
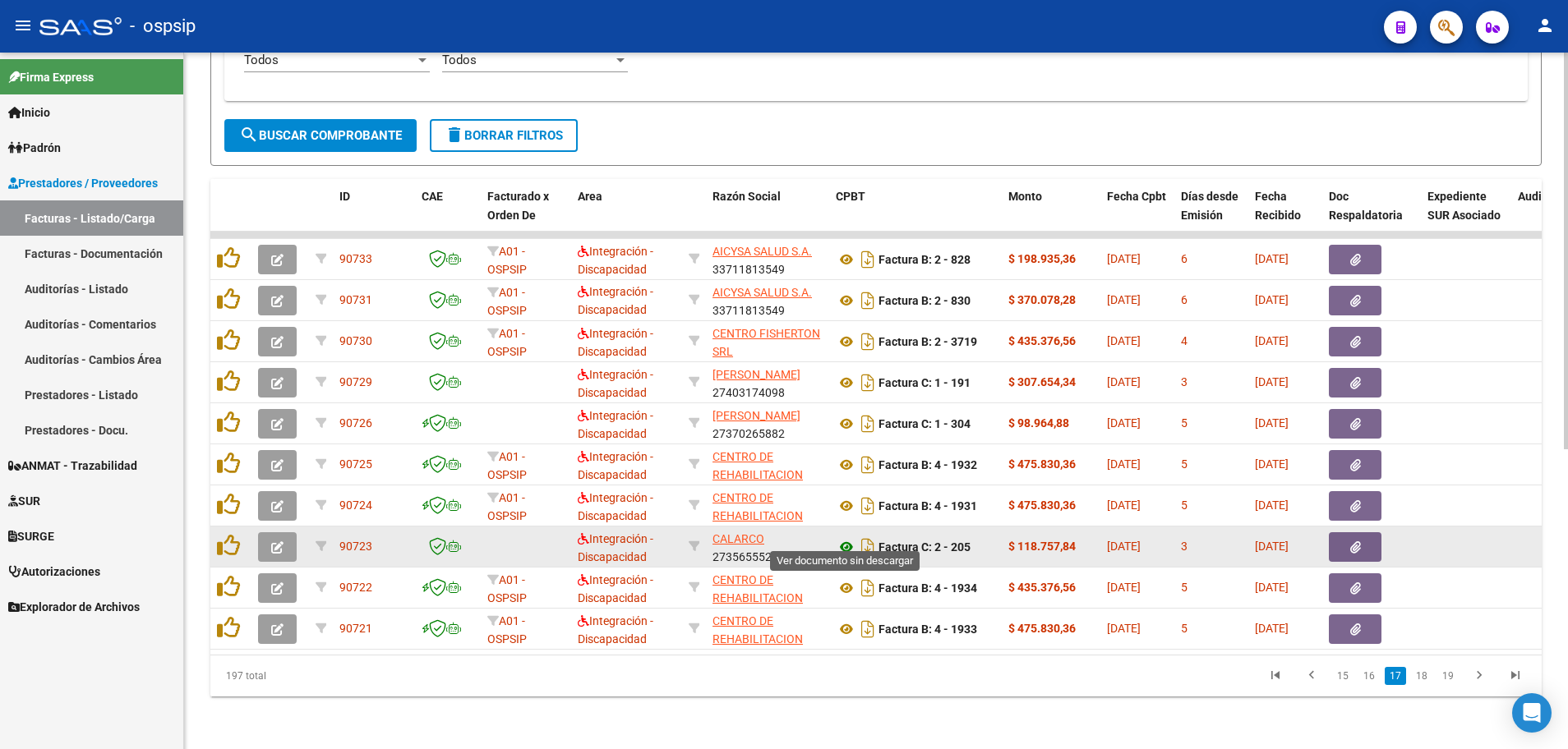
click at [846, 537] on icon at bounding box center [846, 546] width 21 height 20
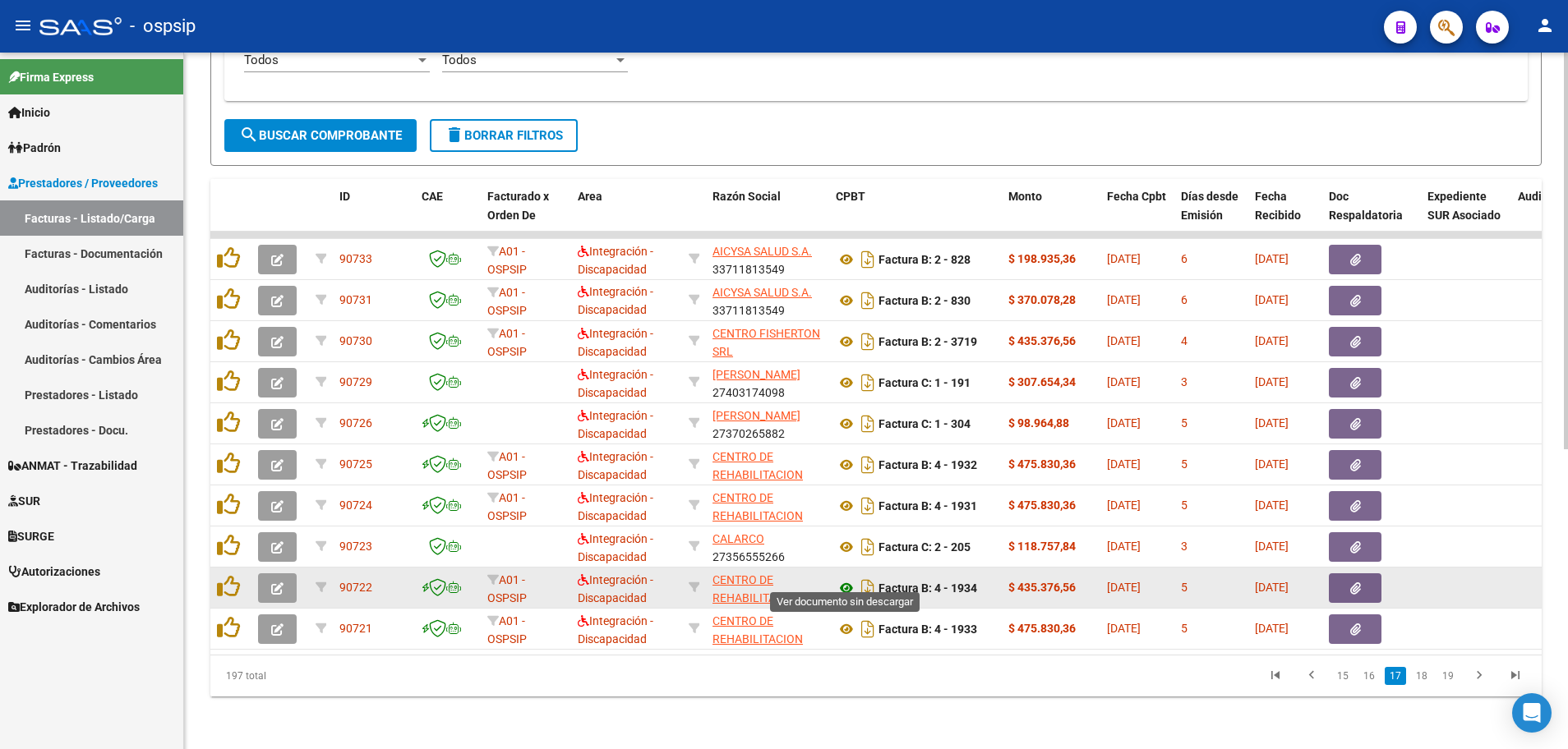
click at [848, 578] on icon at bounding box center [846, 587] width 21 height 20
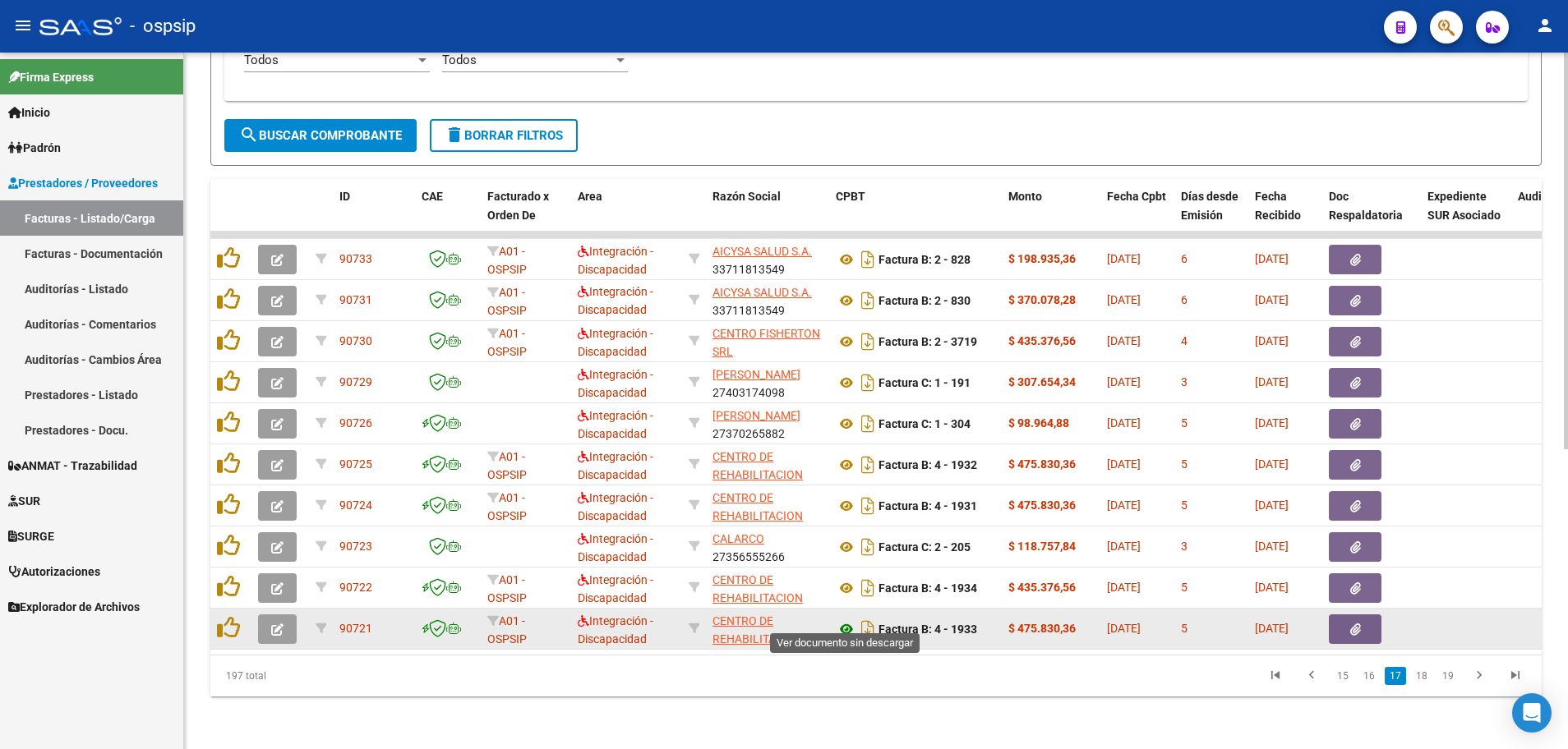
click at [845, 619] on icon at bounding box center [846, 628] width 21 height 20
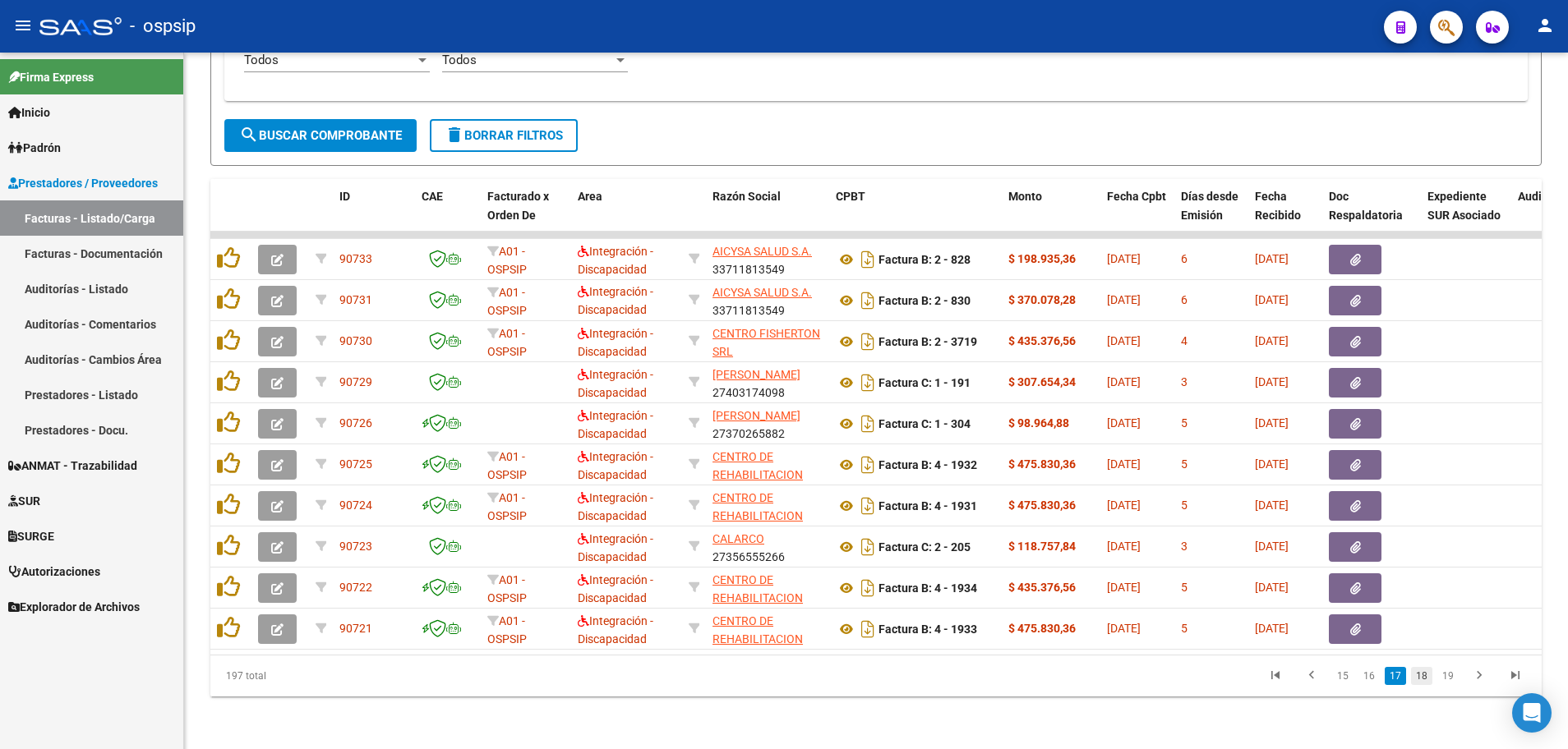
click at [1423, 676] on link "18" at bounding box center [1421, 676] width 21 height 18
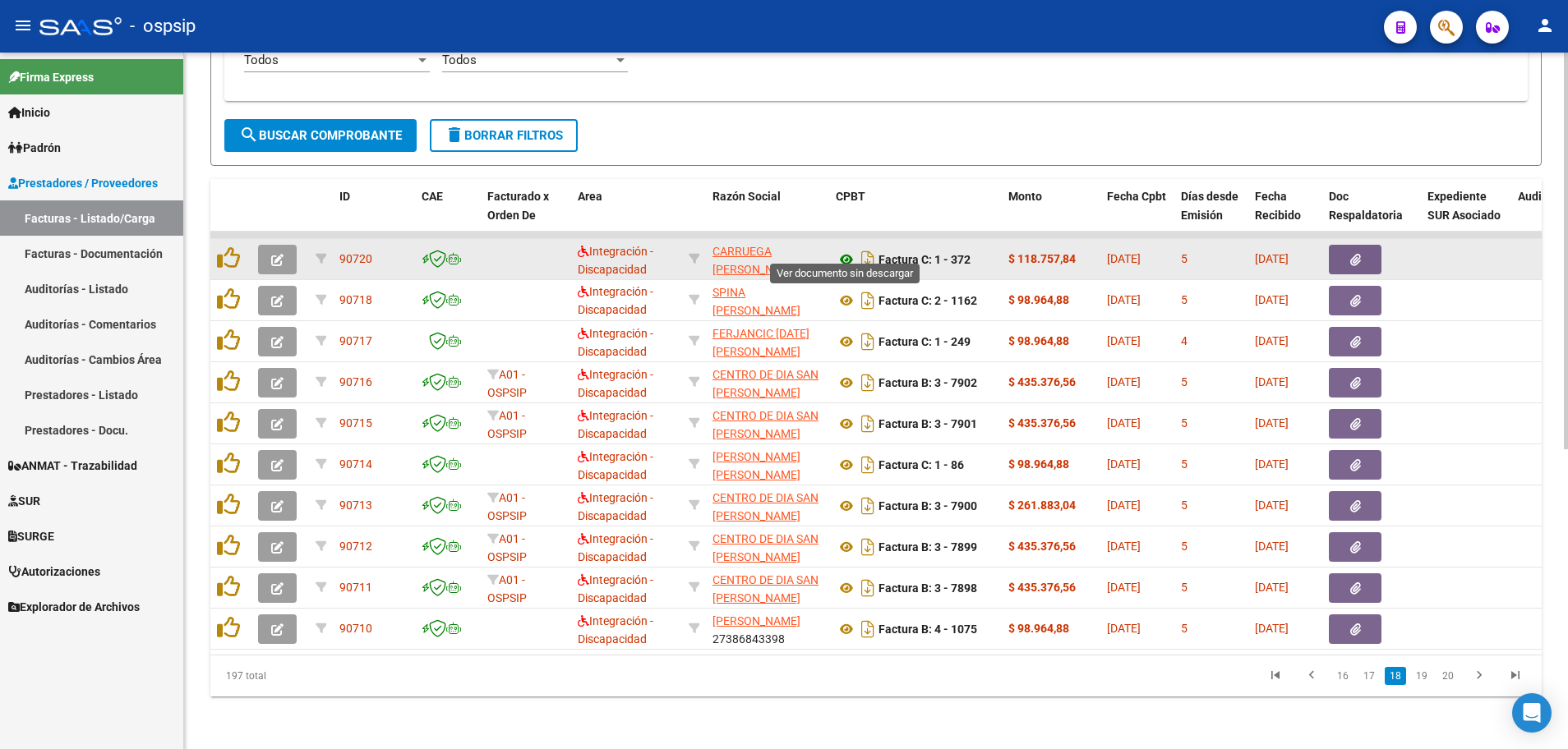
click at [853, 250] on icon at bounding box center [846, 259] width 21 height 20
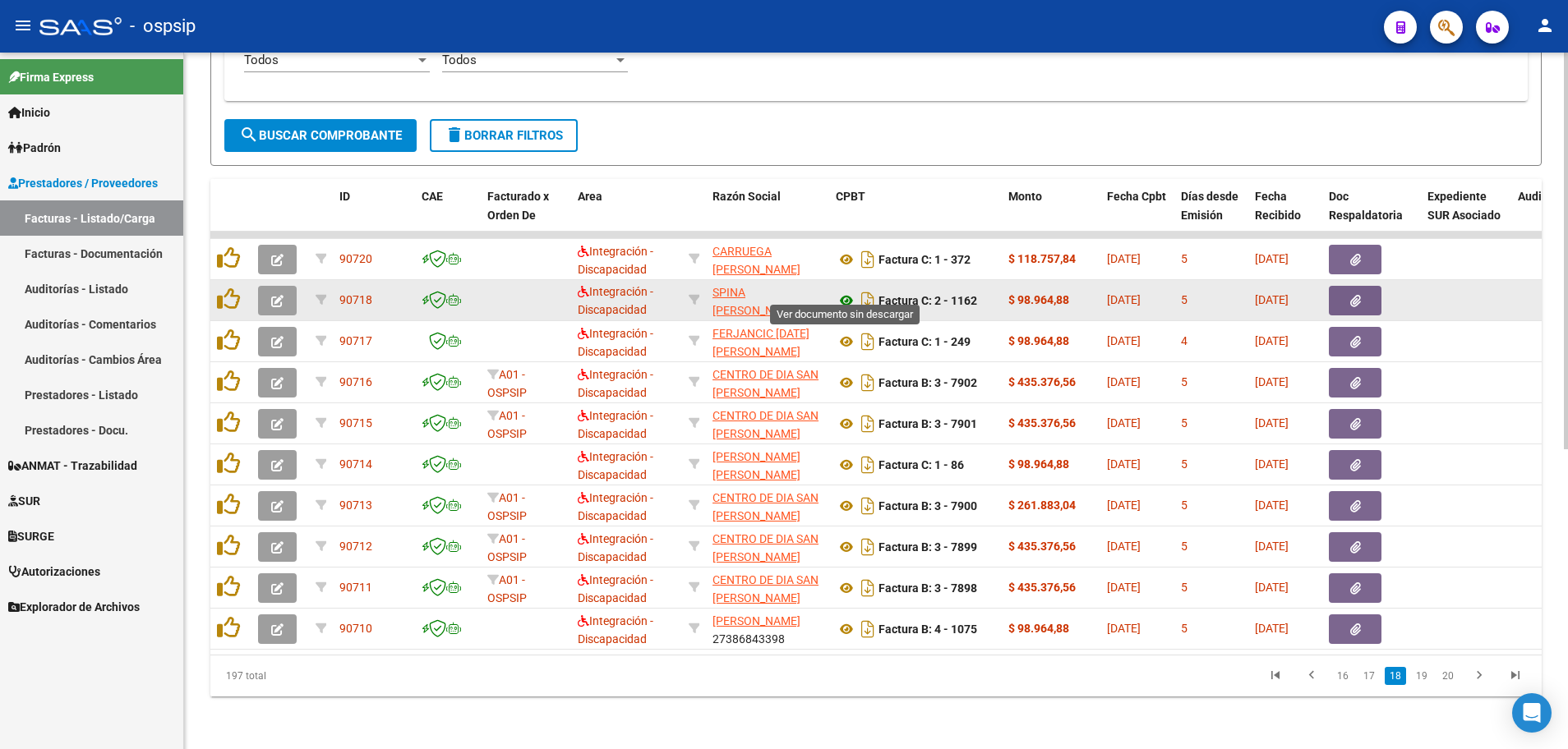
click at [846, 291] on icon at bounding box center [846, 300] width 21 height 20
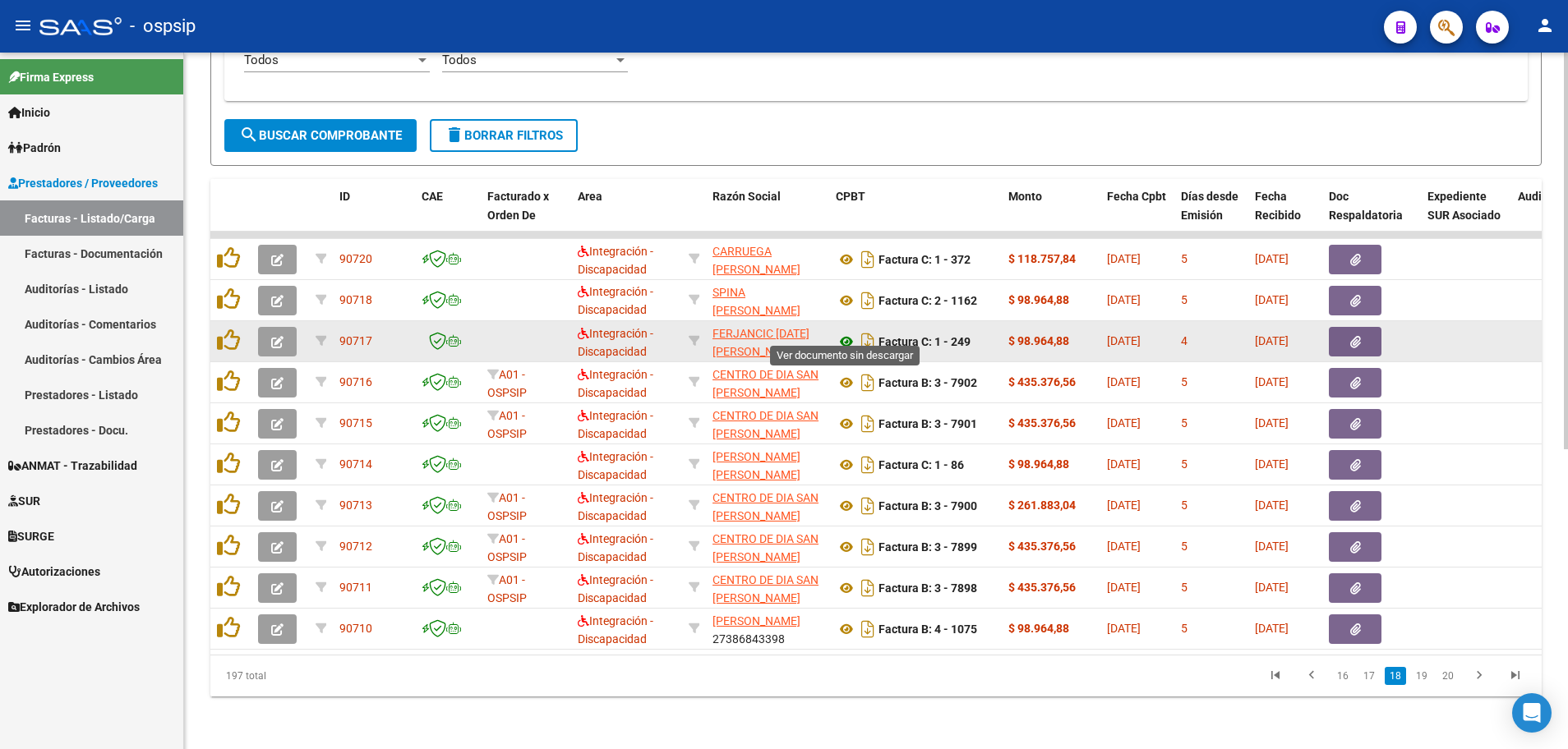
click at [847, 332] on icon at bounding box center [846, 341] width 21 height 20
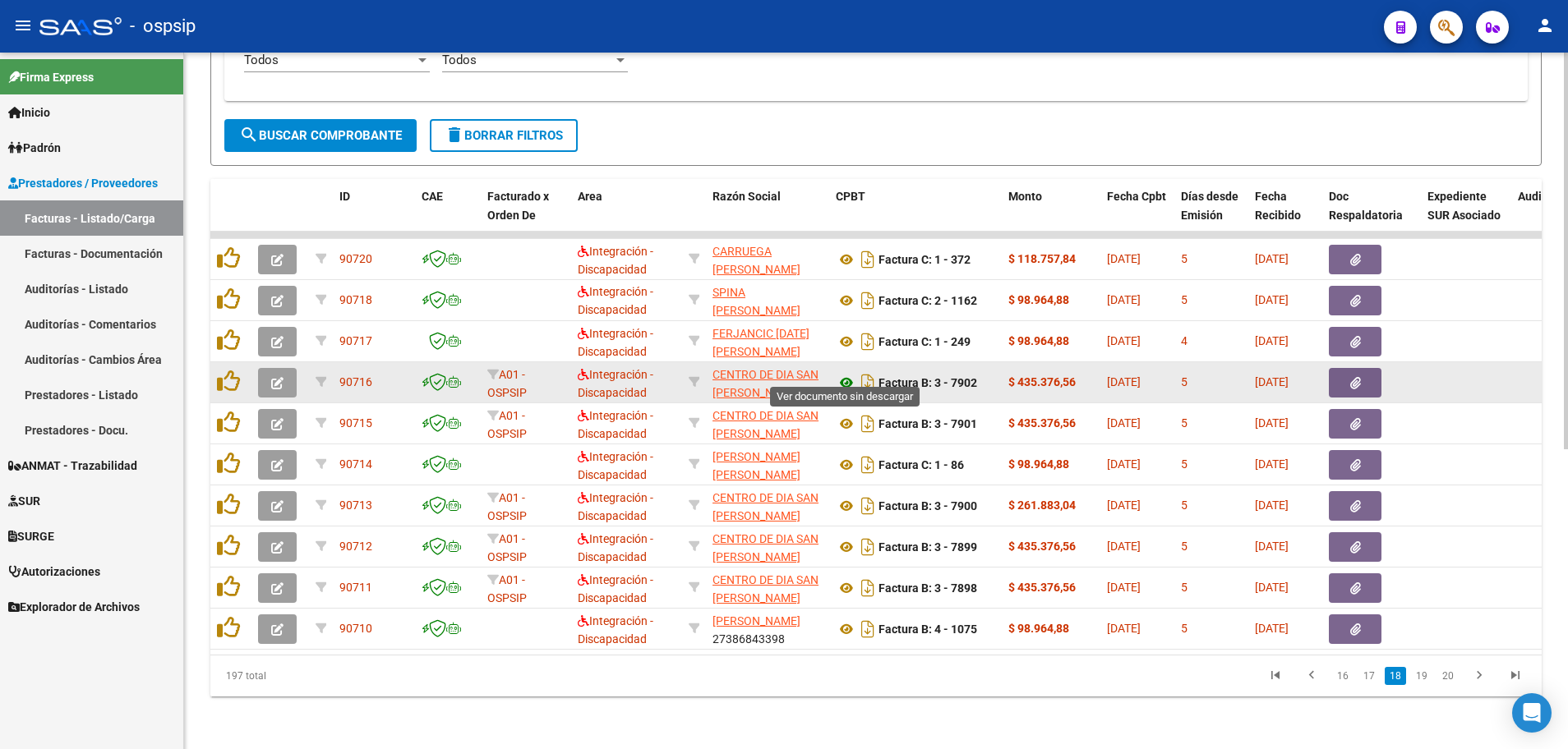
click at [845, 373] on icon at bounding box center [846, 382] width 21 height 20
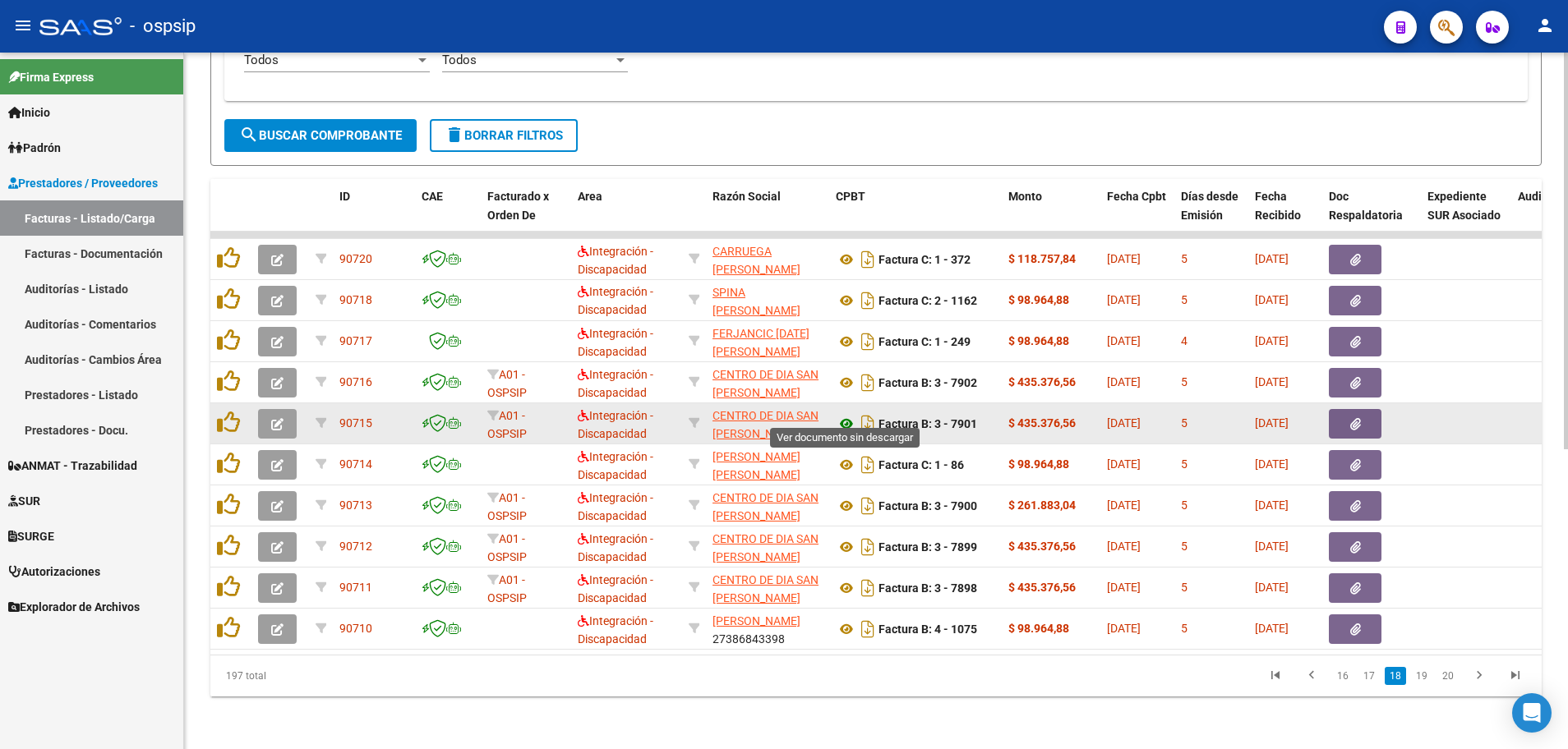
click at [846, 414] on icon at bounding box center [846, 424] width 21 height 20
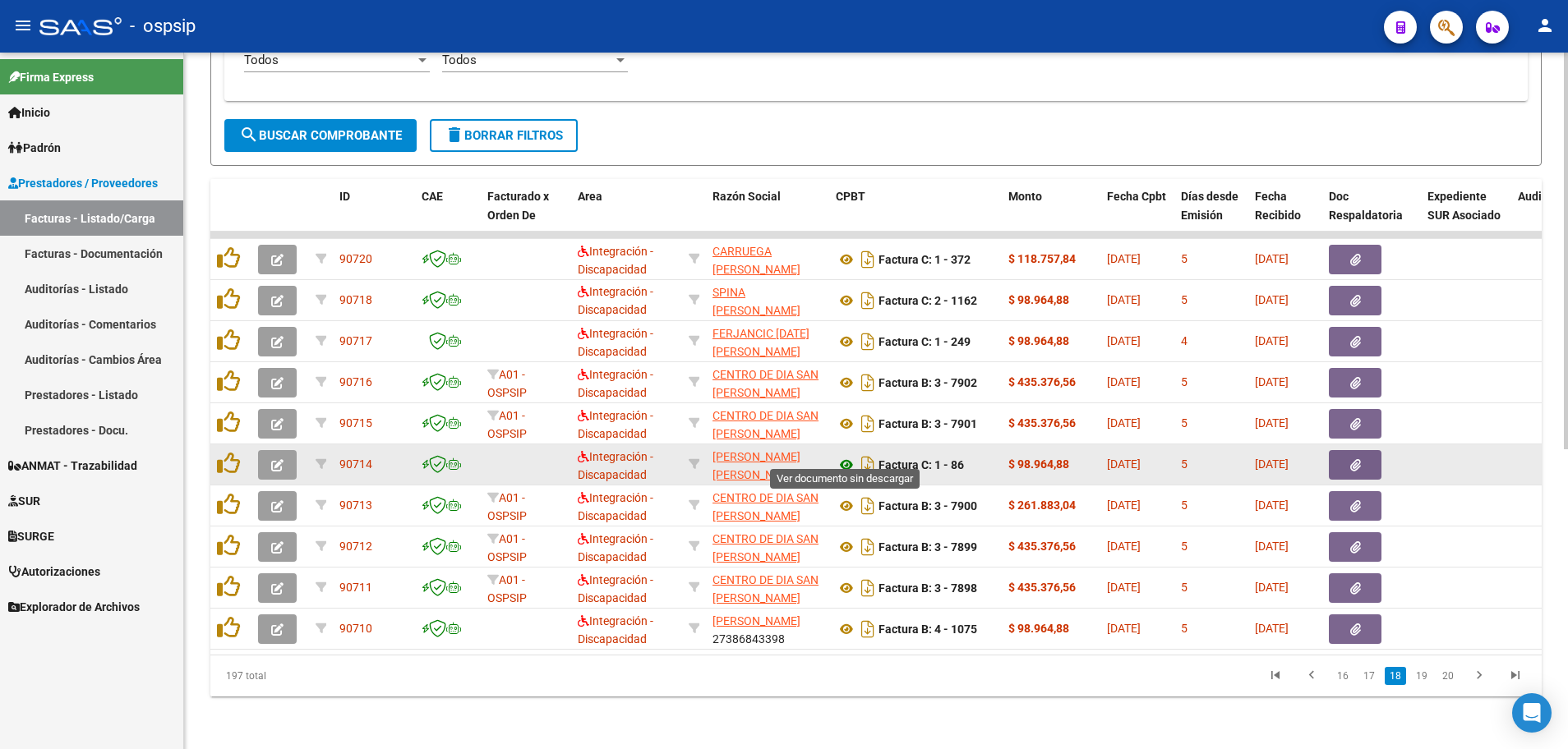
click at [846, 455] on icon at bounding box center [846, 465] width 21 height 20
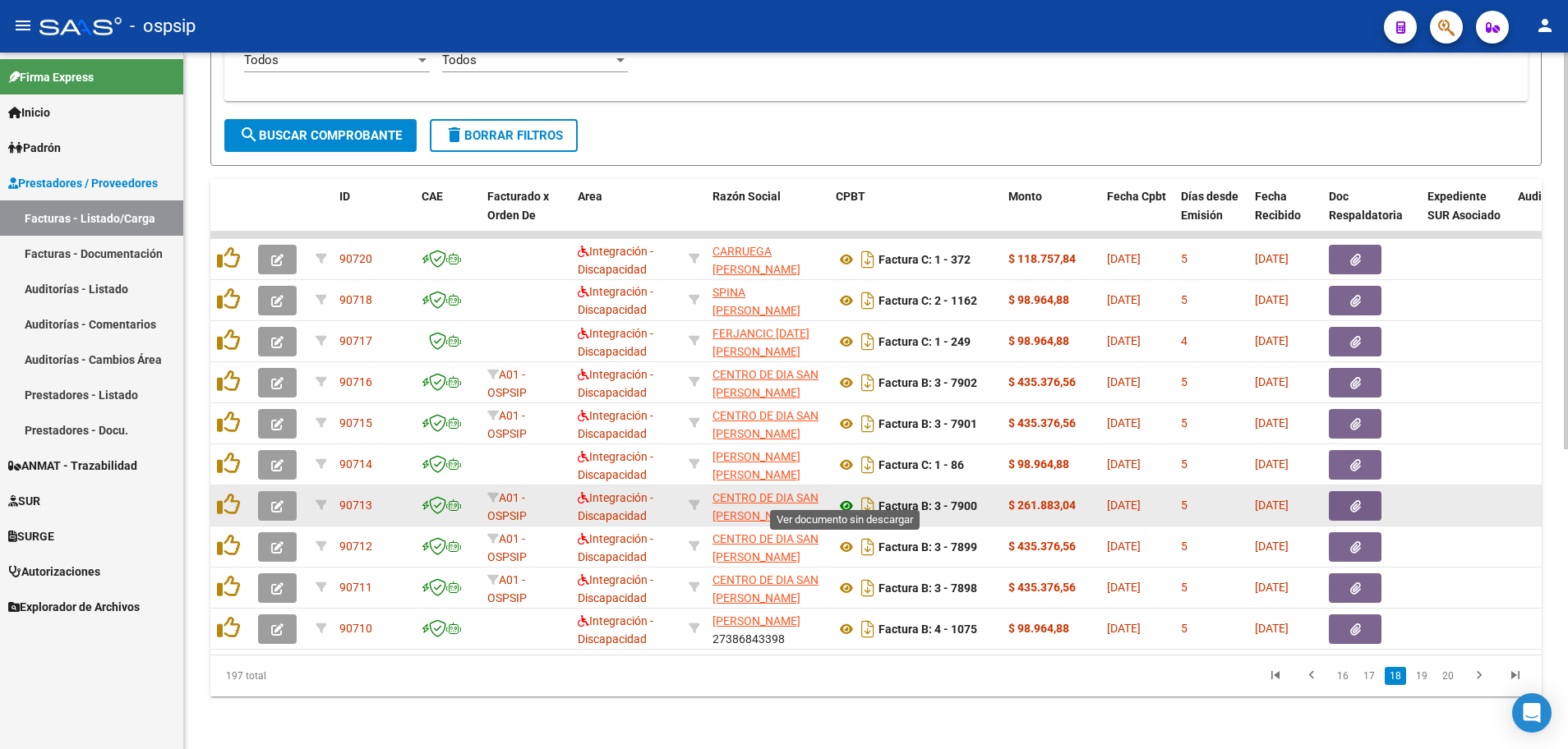
click at [843, 496] on icon at bounding box center [846, 506] width 21 height 20
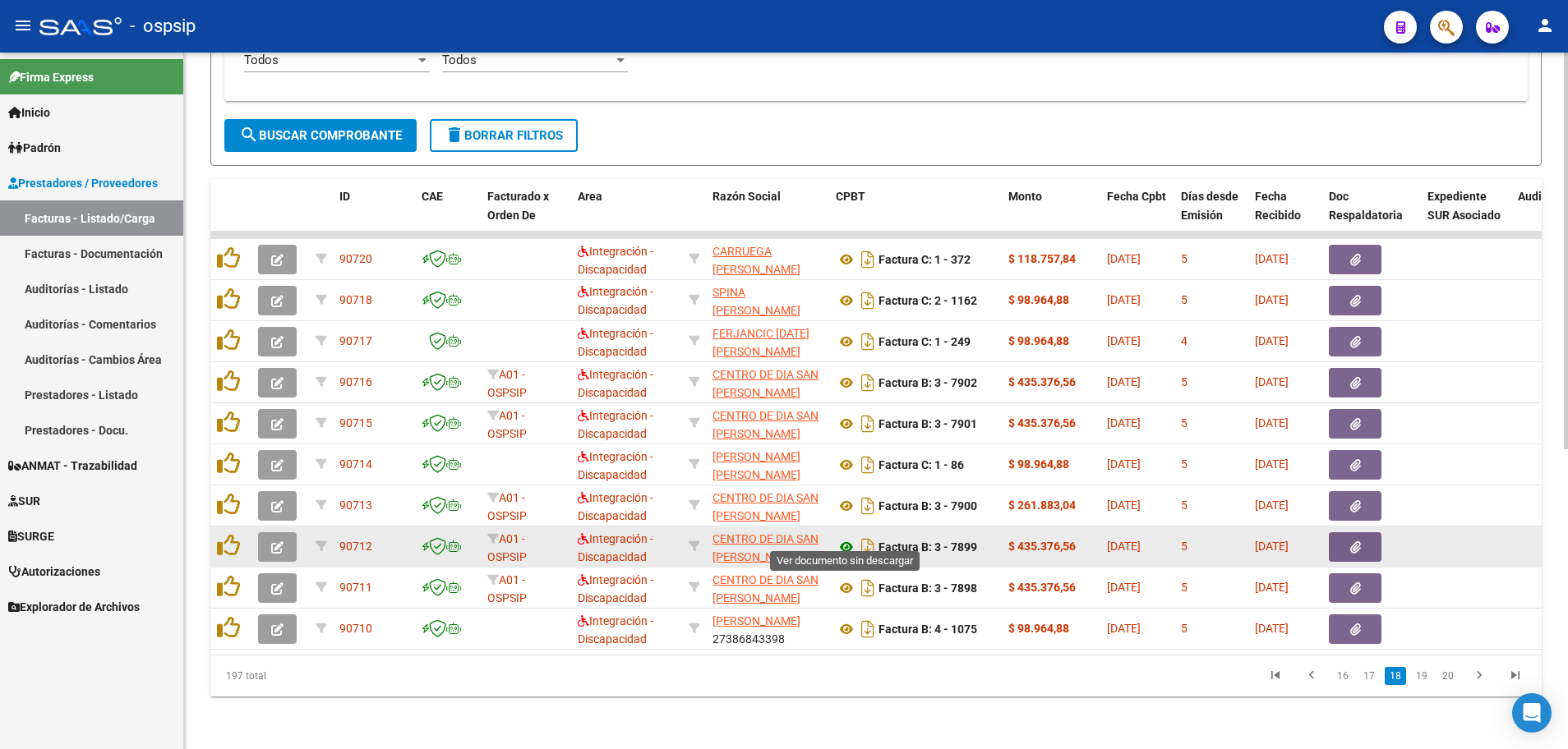
click at [849, 537] on icon at bounding box center [846, 546] width 21 height 20
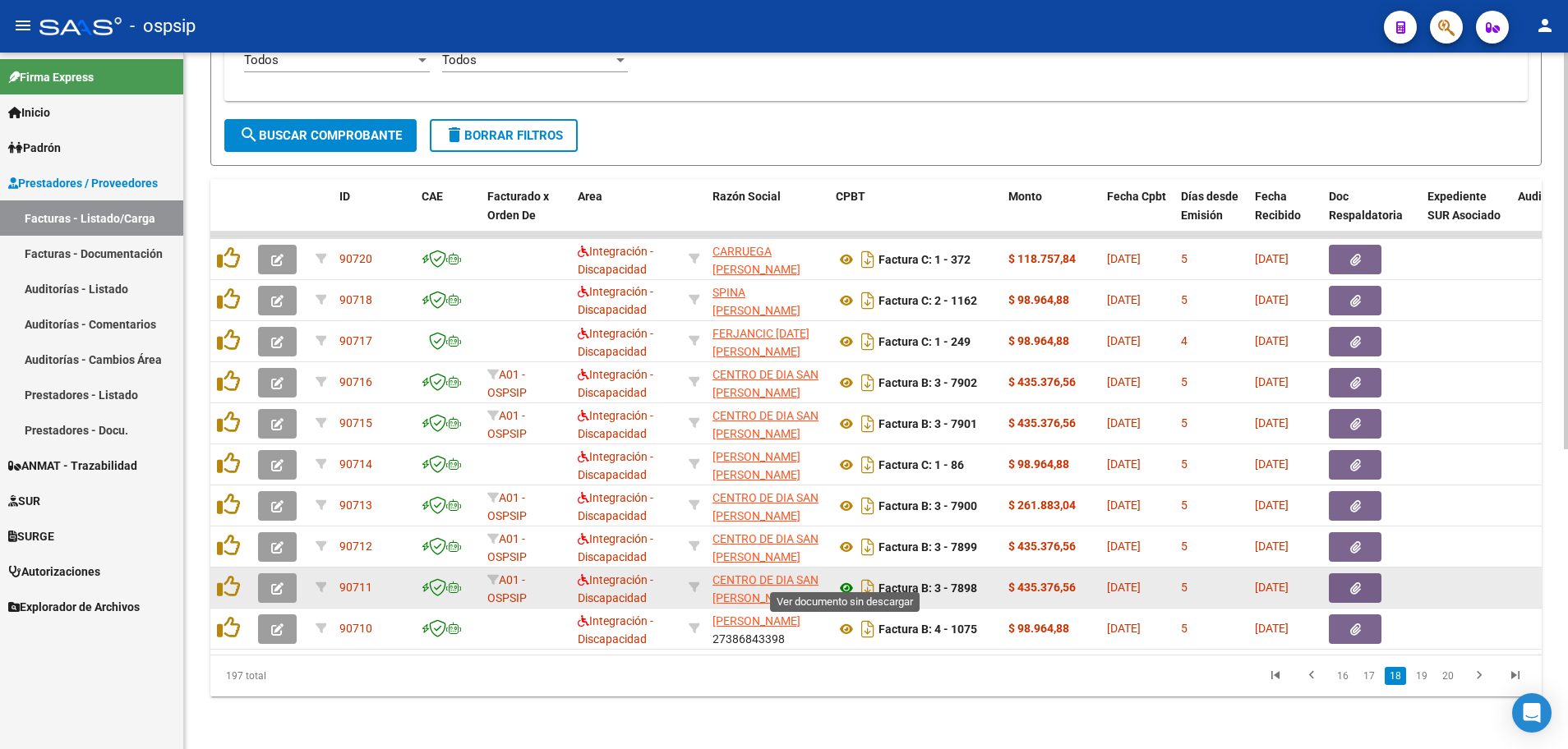
click at [843, 578] on icon at bounding box center [846, 587] width 21 height 20
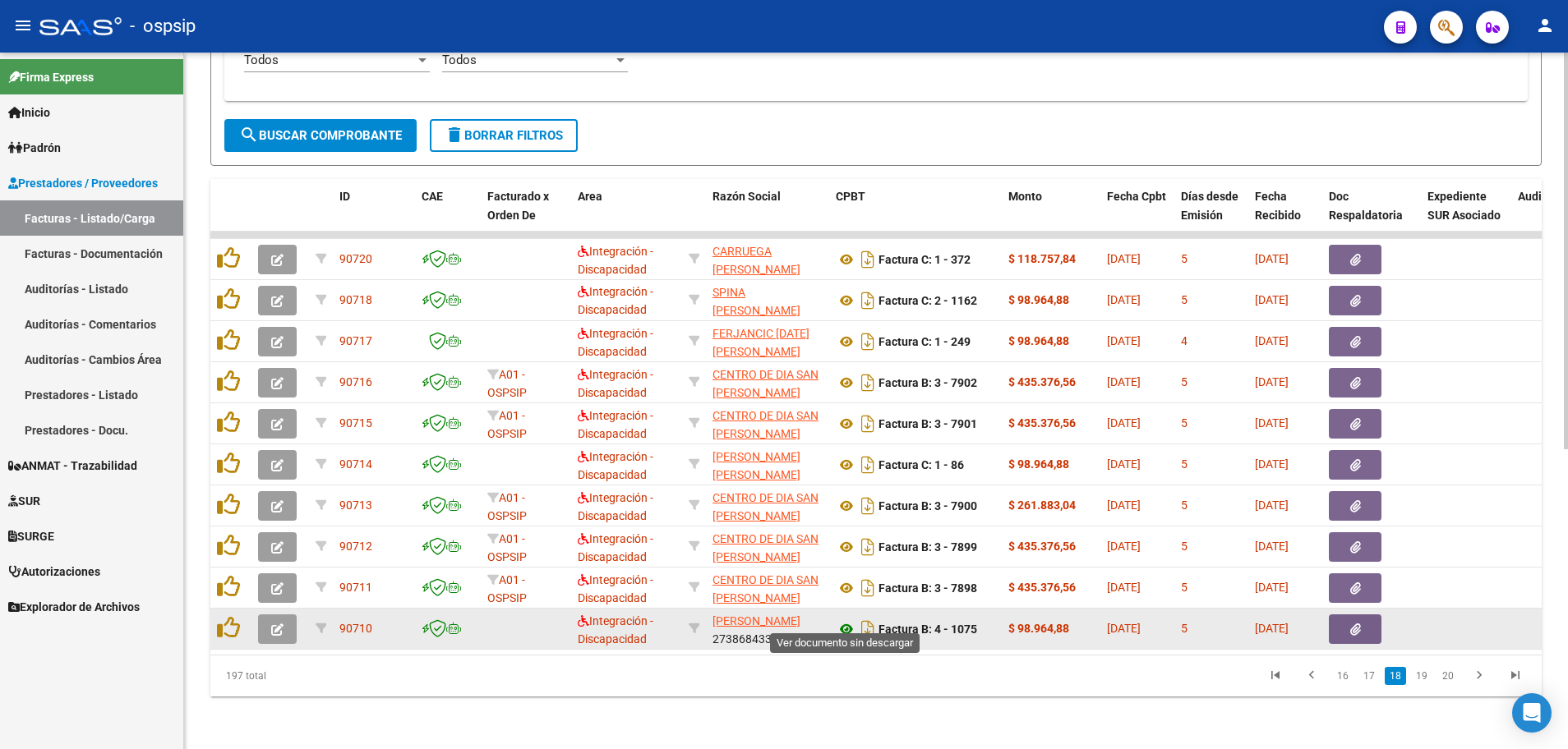
click at [849, 619] on icon at bounding box center [846, 628] width 21 height 20
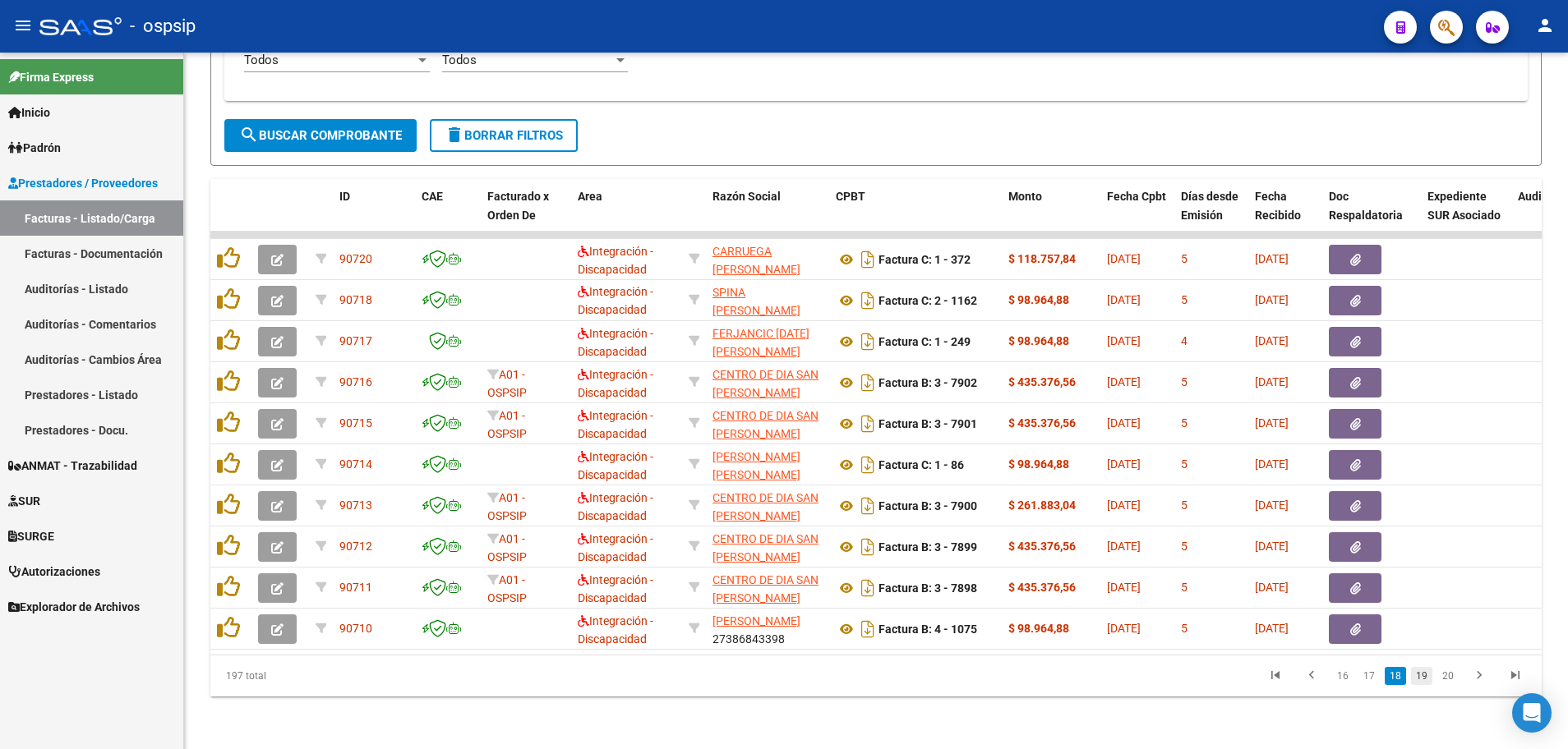
click at [1417, 680] on link "19" at bounding box center [1421, 676] width 21 height 18
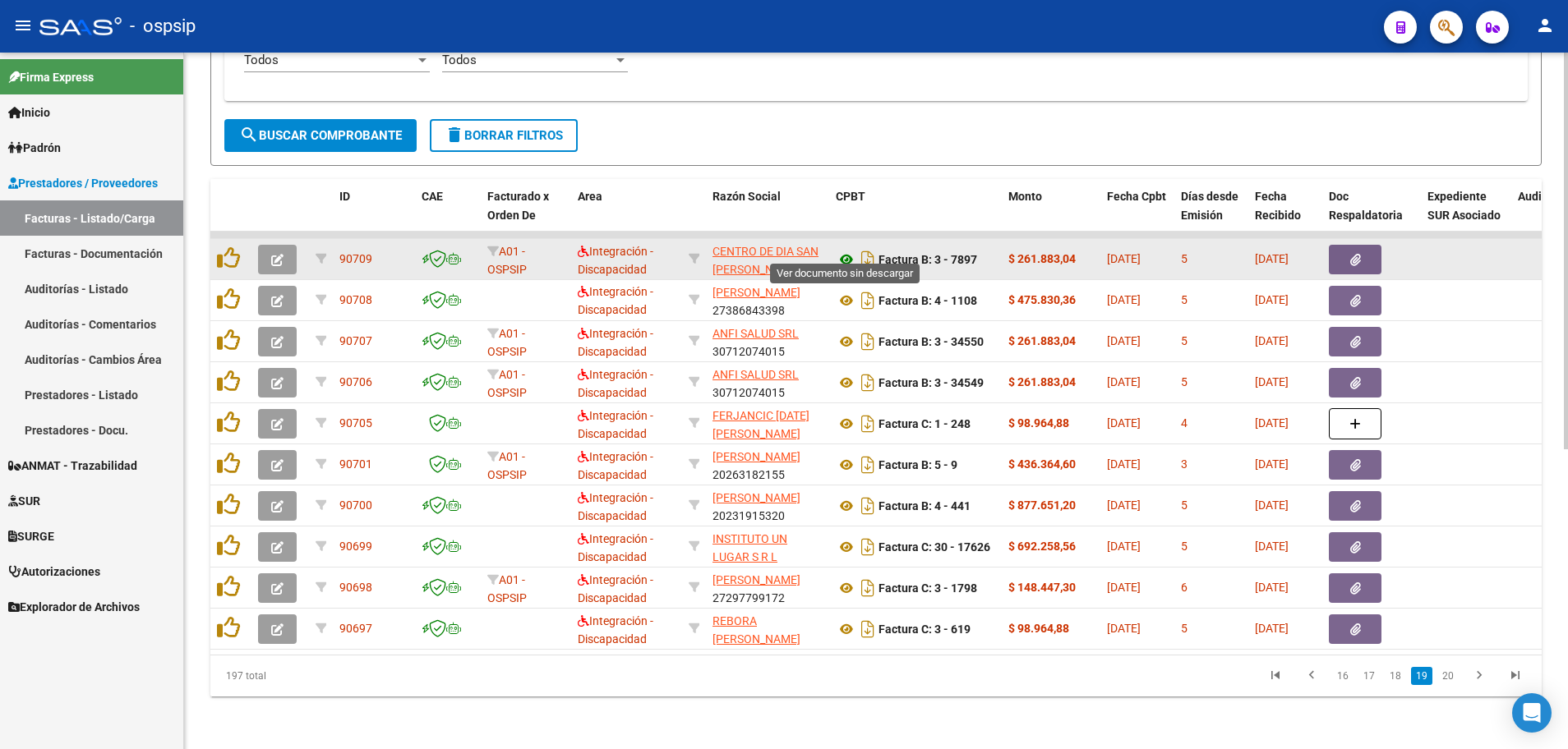
click at [845, 250] on icon at bounding box center [846, 259] width 21 height 20
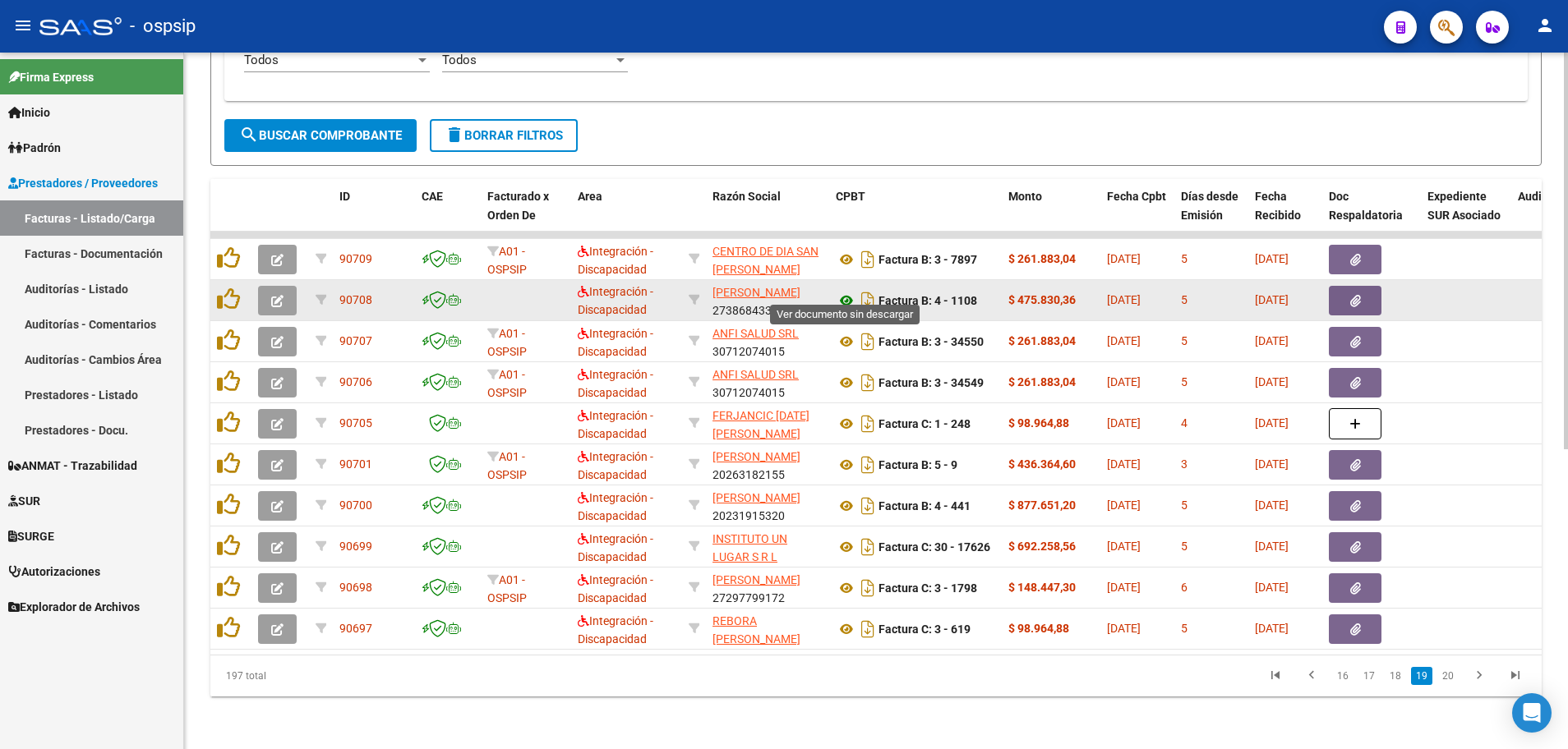
click at [843, 291] on icon at bounding box center [846, 300] width 21 height 20
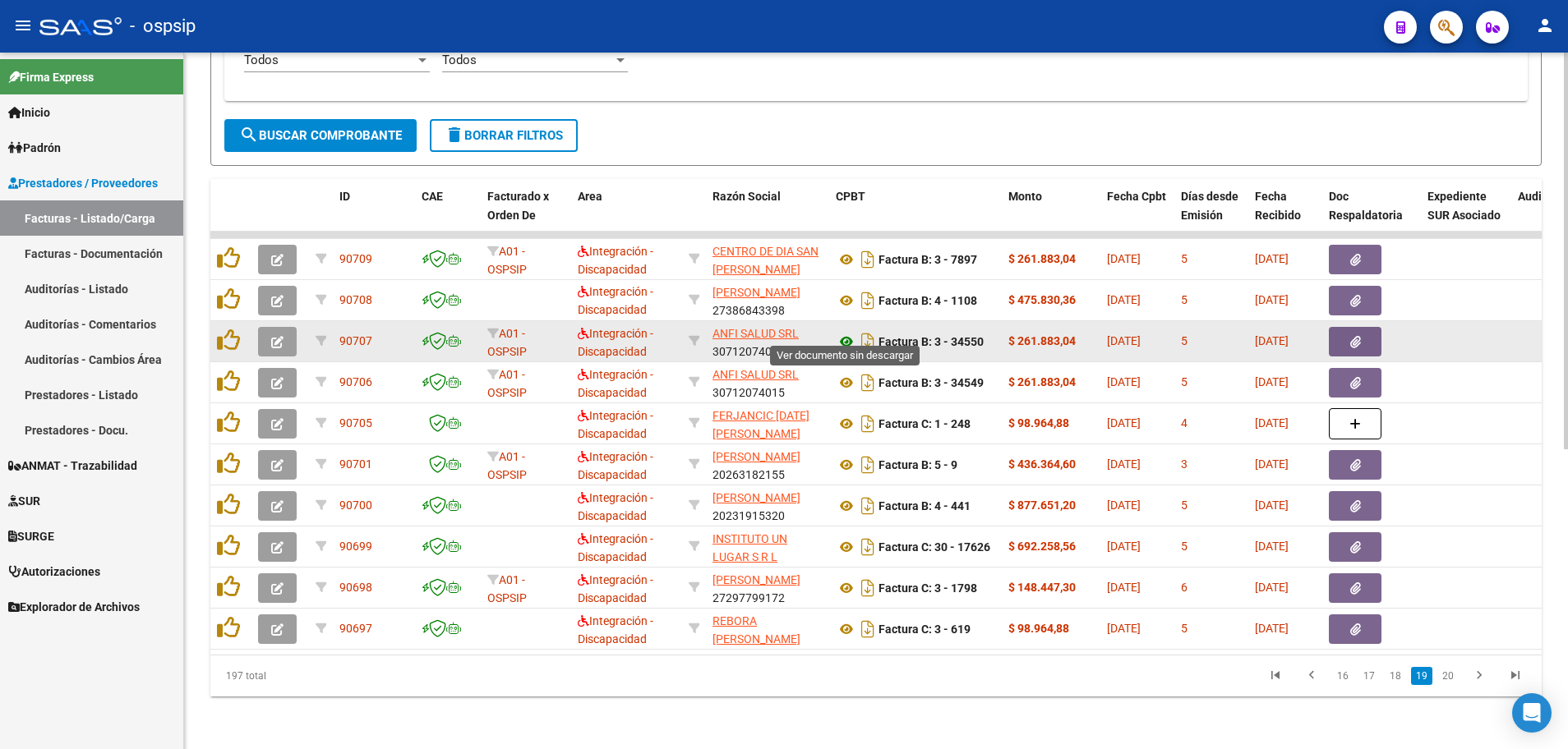
click at [848, 335] on icon at bounding box center [846, 341] width 21 height 20
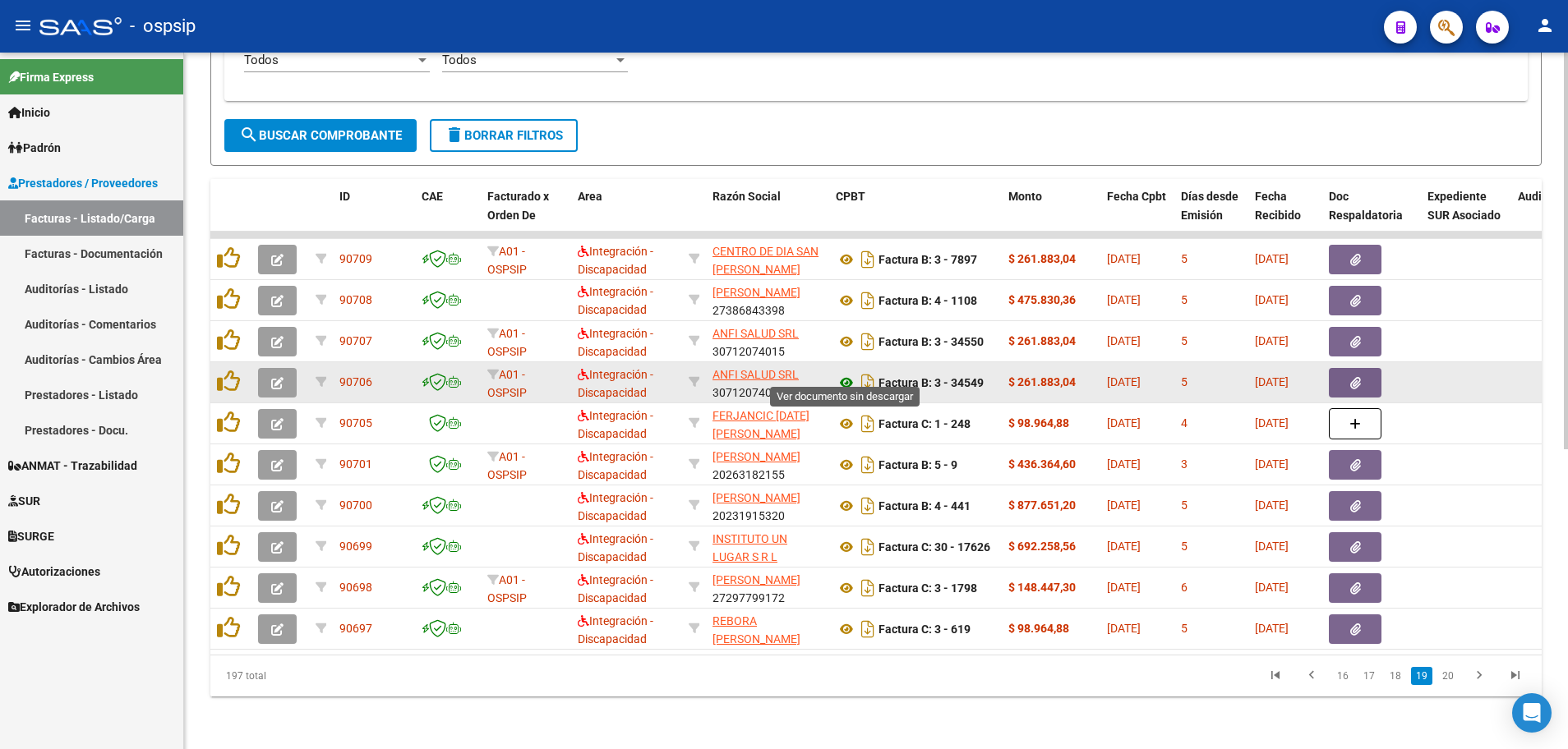
click at [845, 373] on icon at bounding box center [846, 382] width 21 height 20
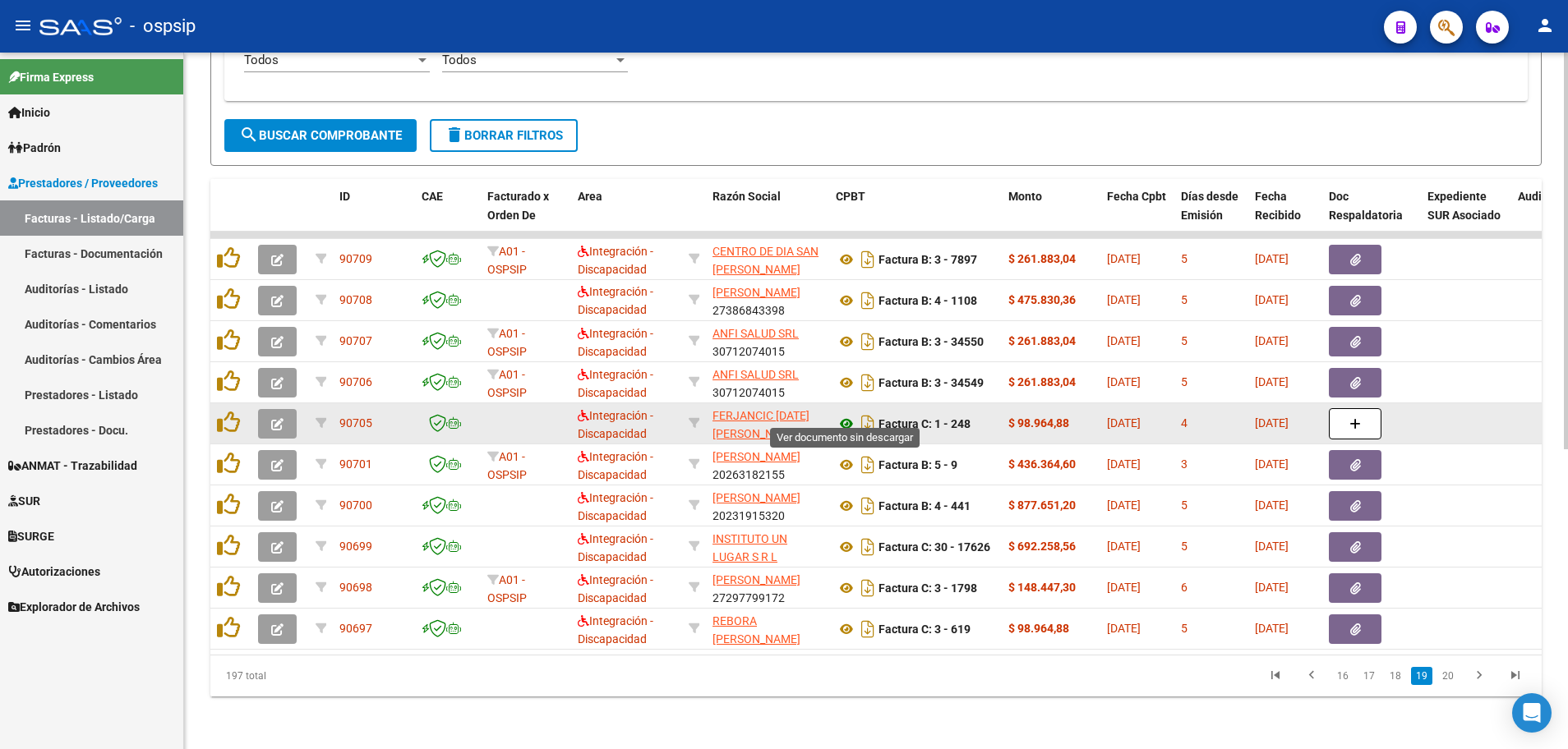
click at [842, 414] on icon at bounding box center [846, 424] width 21 height 20
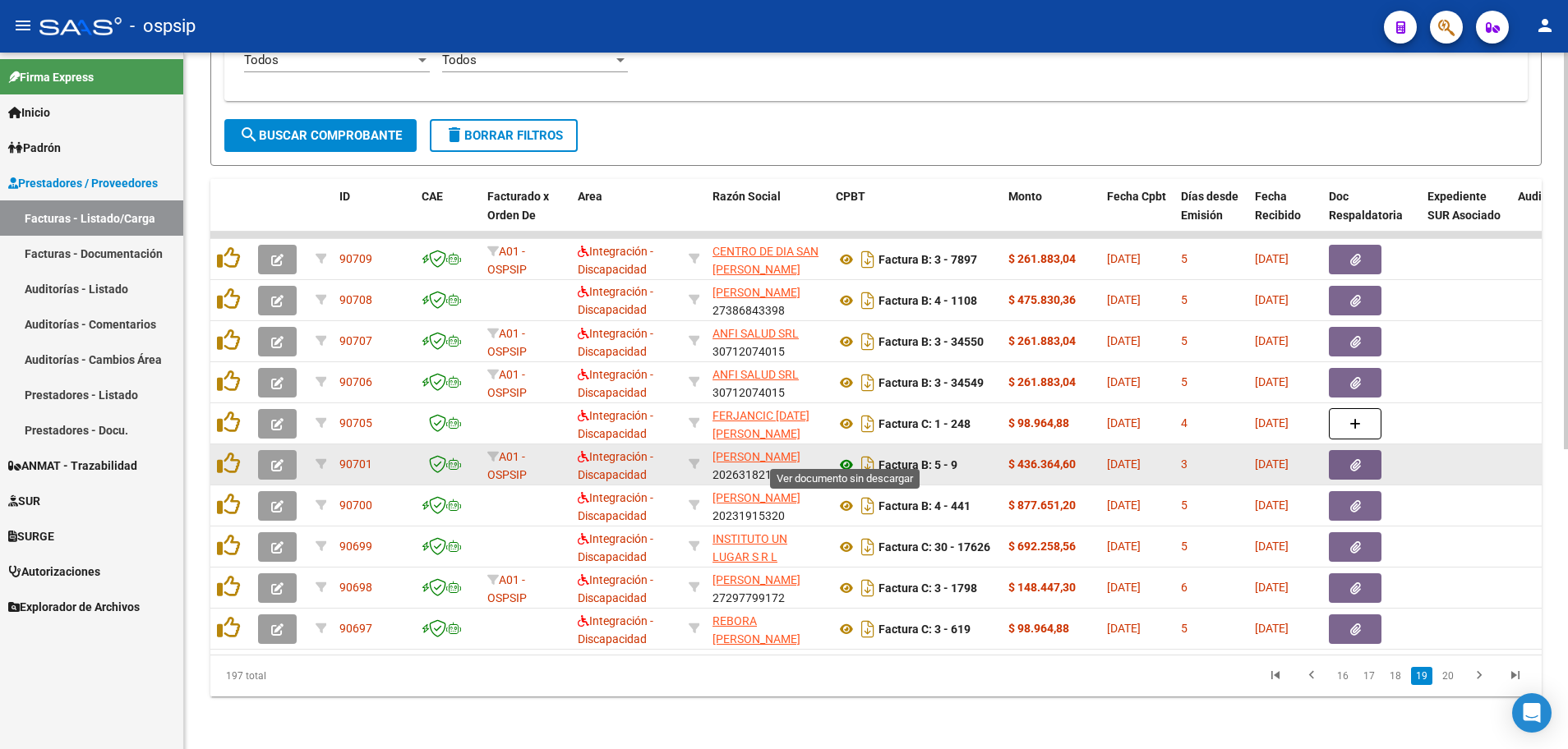
click at [845, 455] on icon at bounding box center [846, 465] width 21 height 20
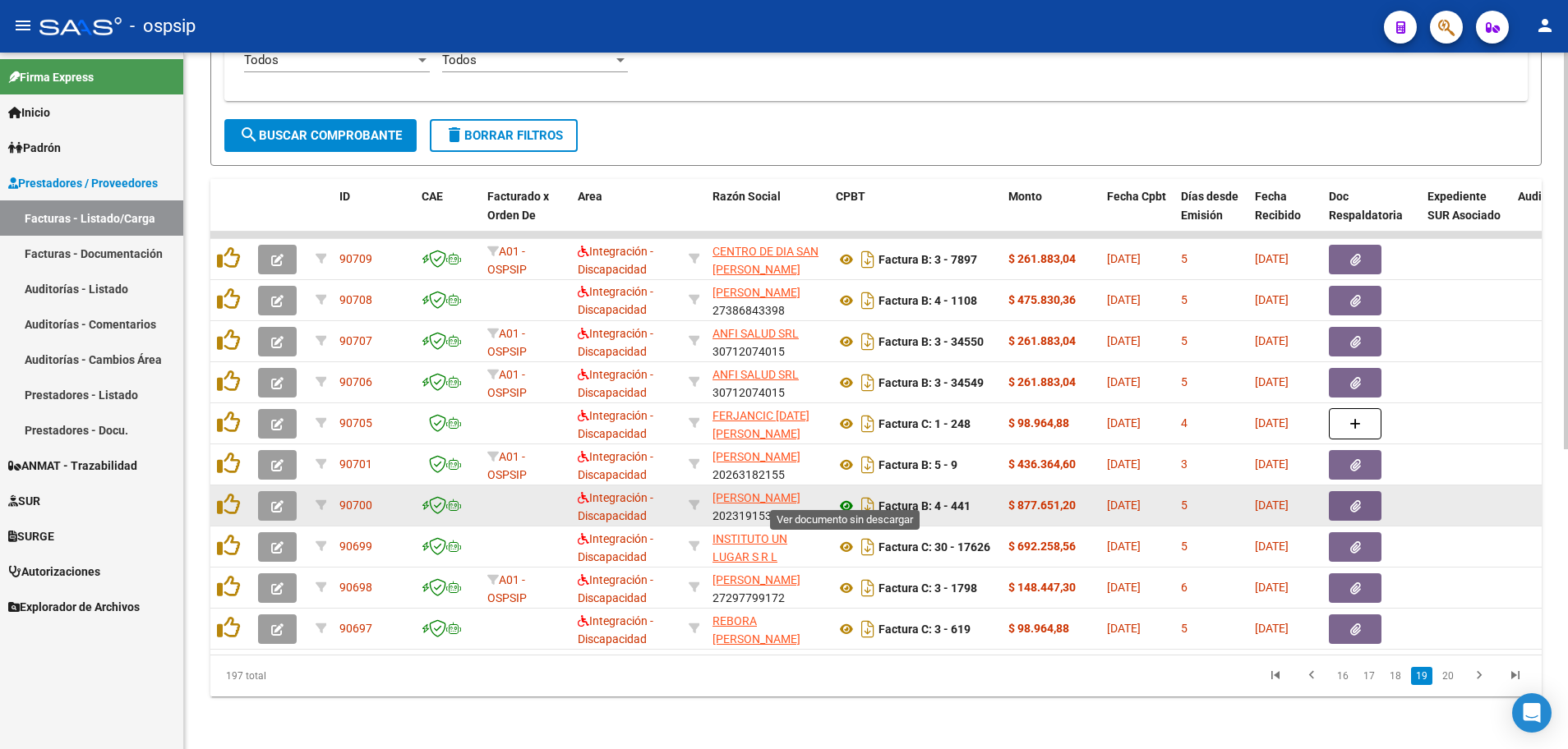
click at [846, 496] on icon at bounding box center [846, 506] width 21 height 20
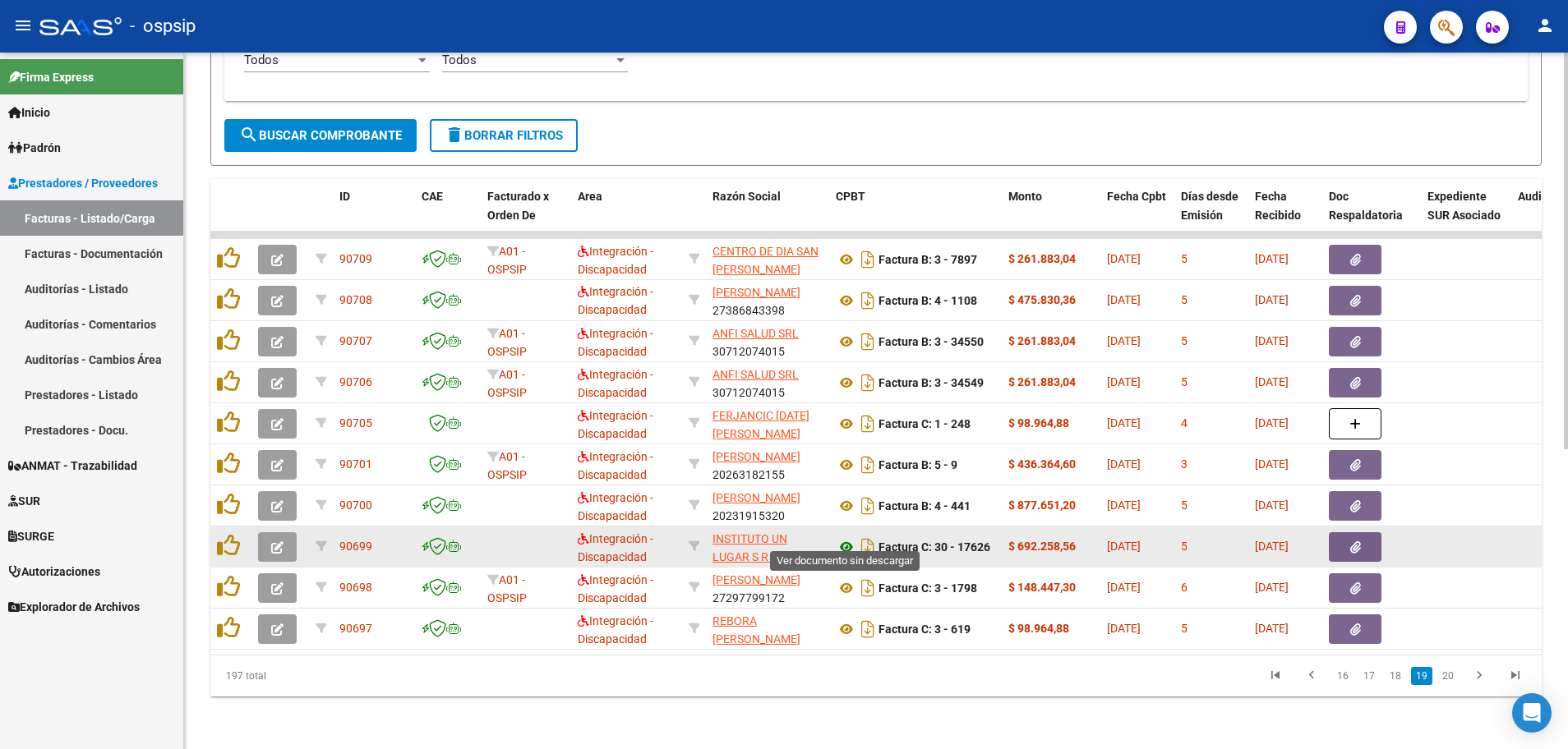
click at [848, 537] on icon at bounding box center [846, 546] width 21 height 20
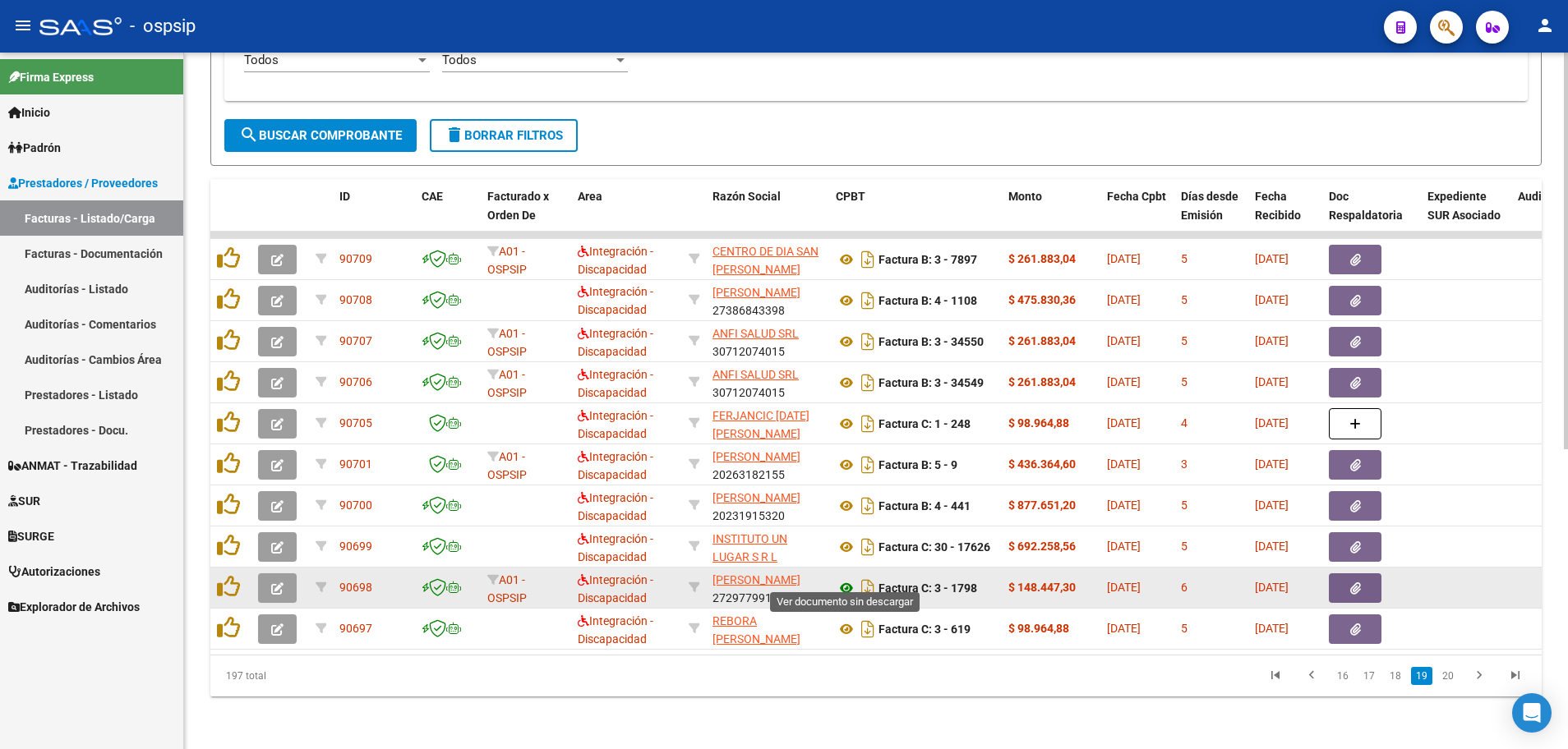
click at [843, 578] on icon at bounding box center [846, 587] width 21 height 20
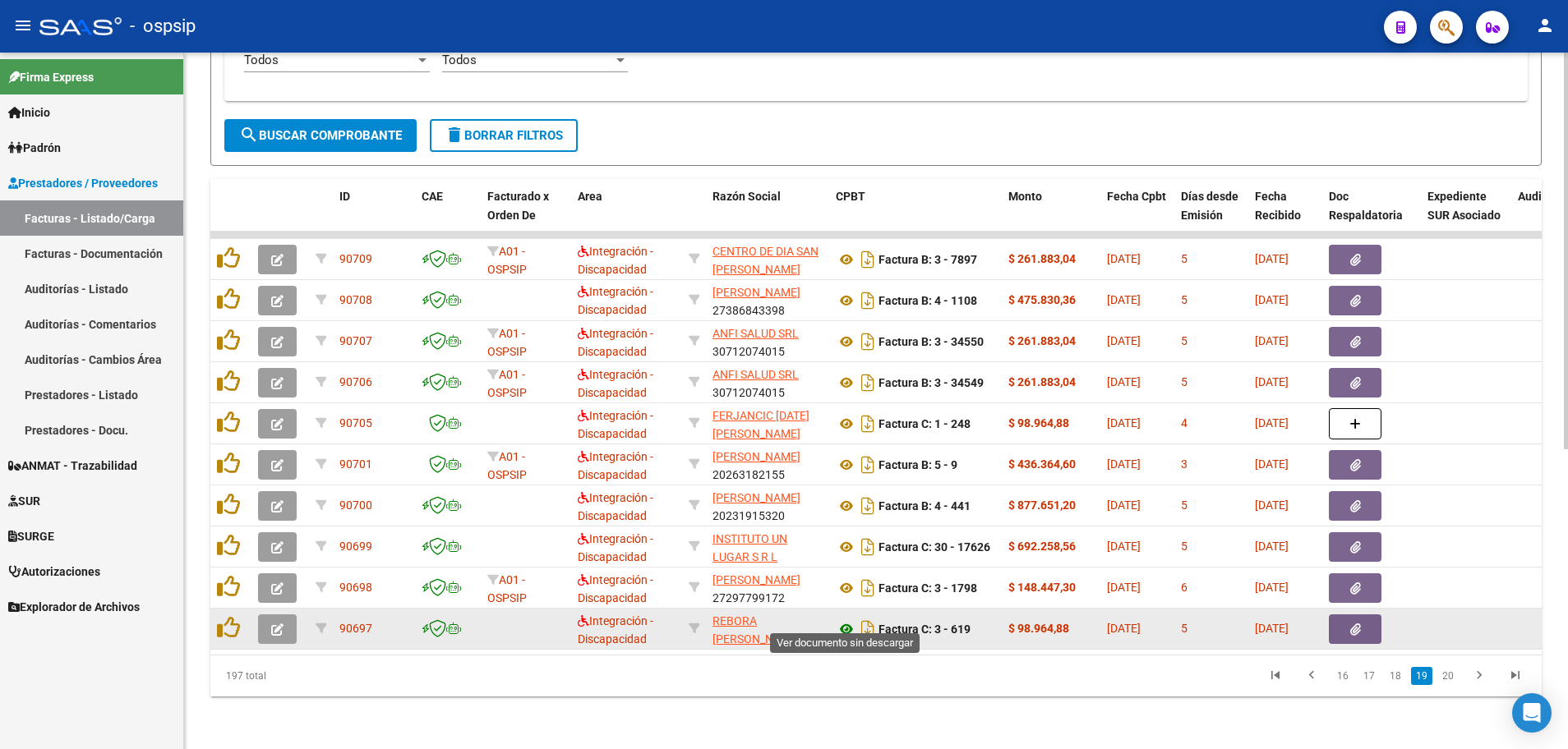
click at [848, 619] on icon at bounding box center [846, 628] width 21 height 20
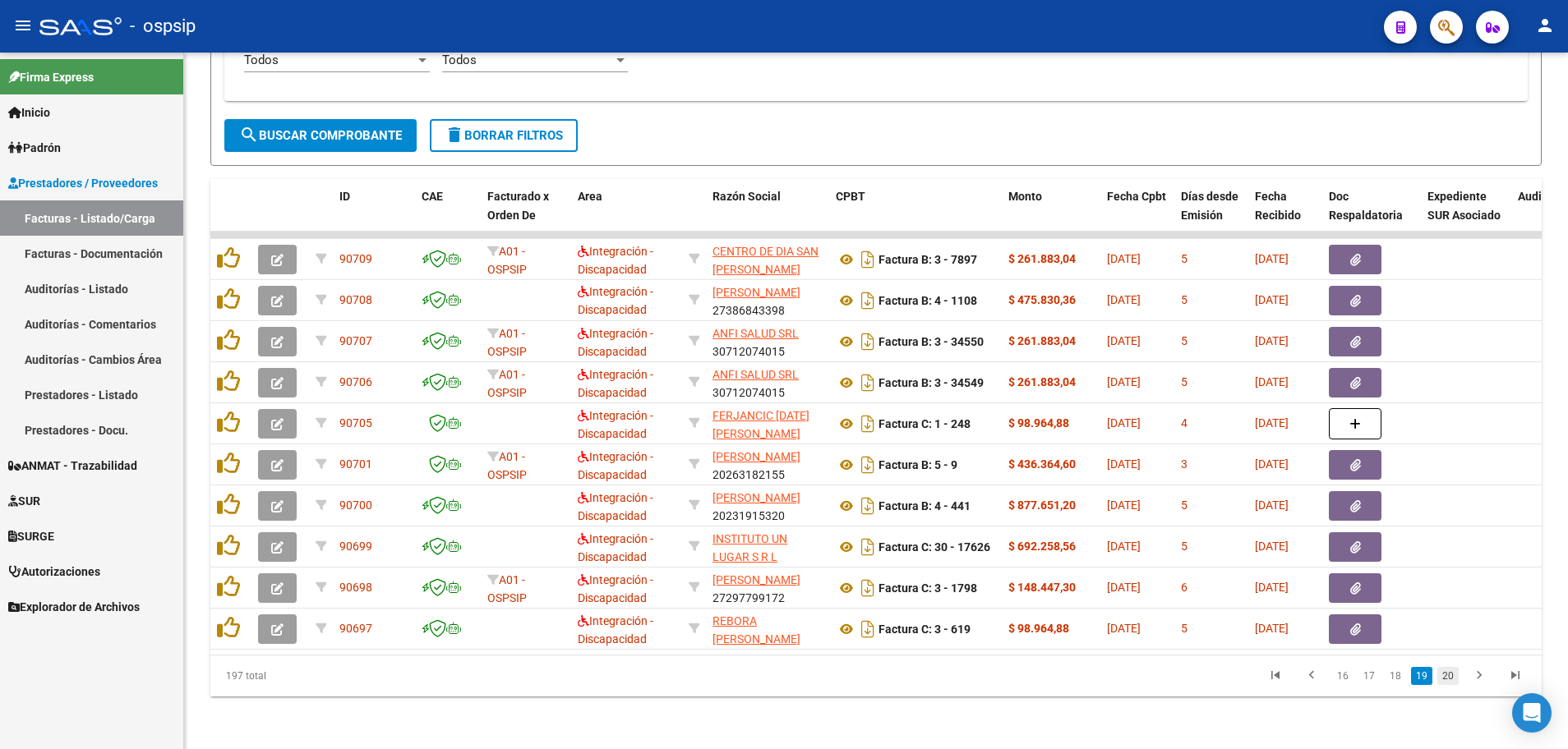
click at [1447, 676] on link "20" at bounding box center [1447, 676] width 21 height 18
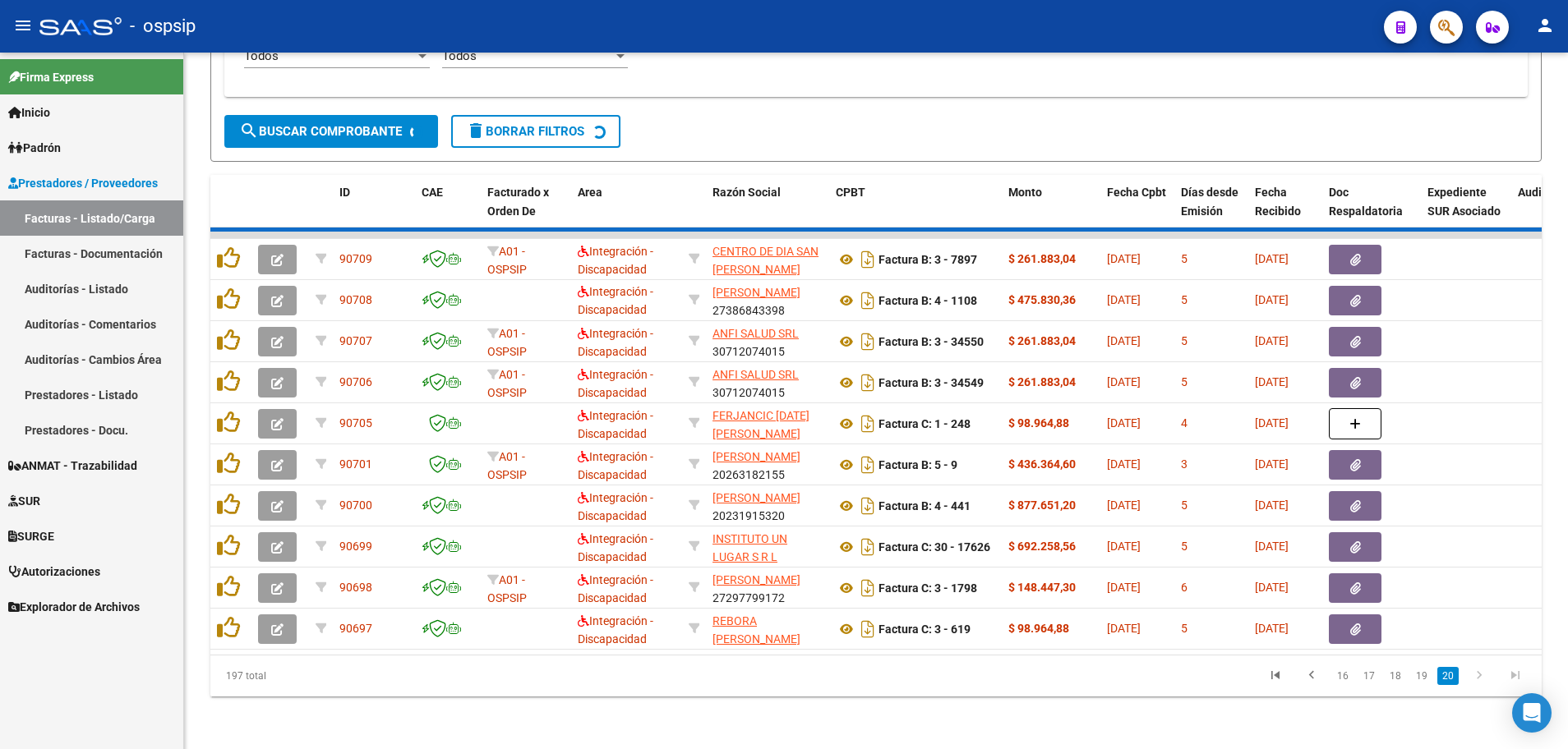
scroll to position [403, 0]
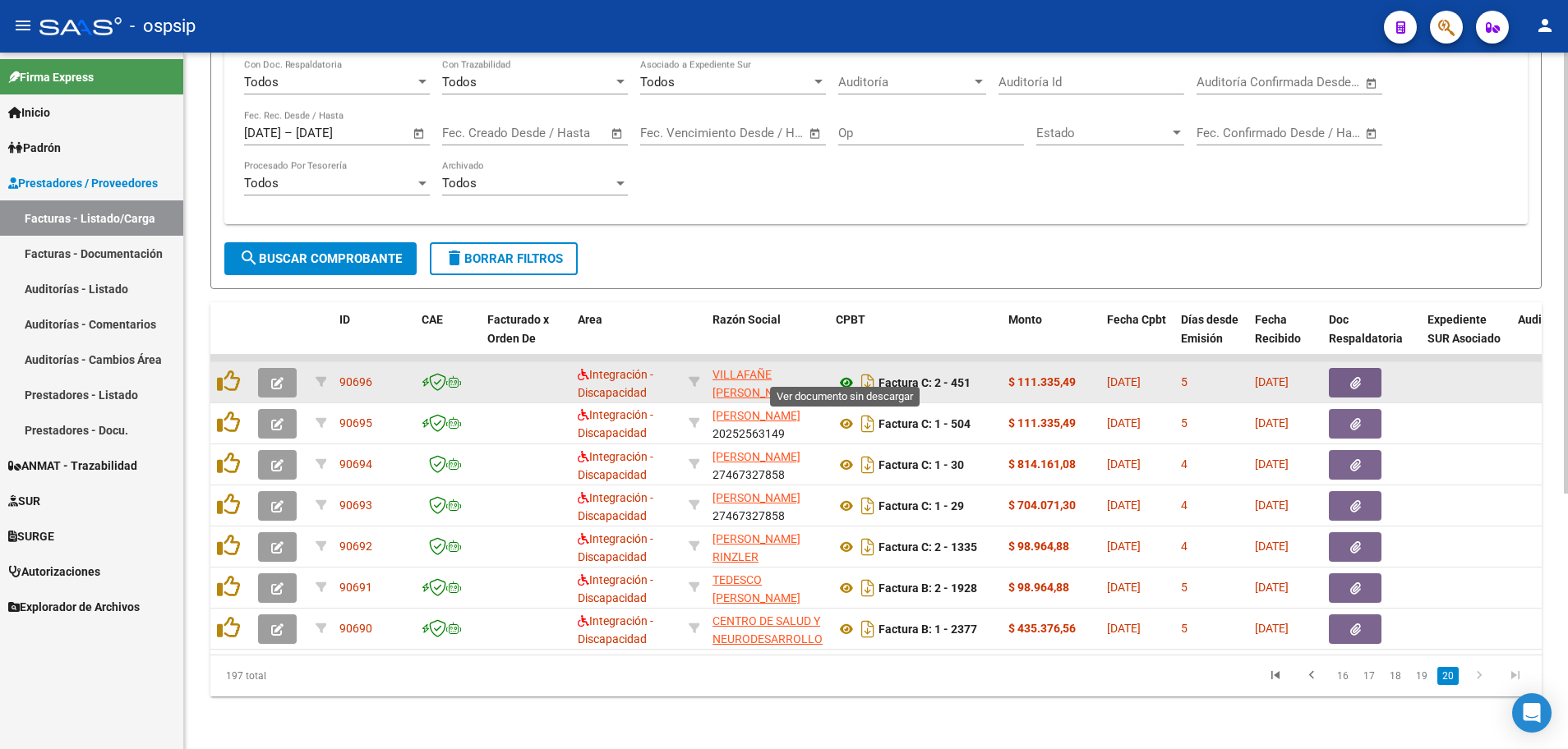
click at [853, 373] on icon at bounding box center [846, 382] width 21 height 20
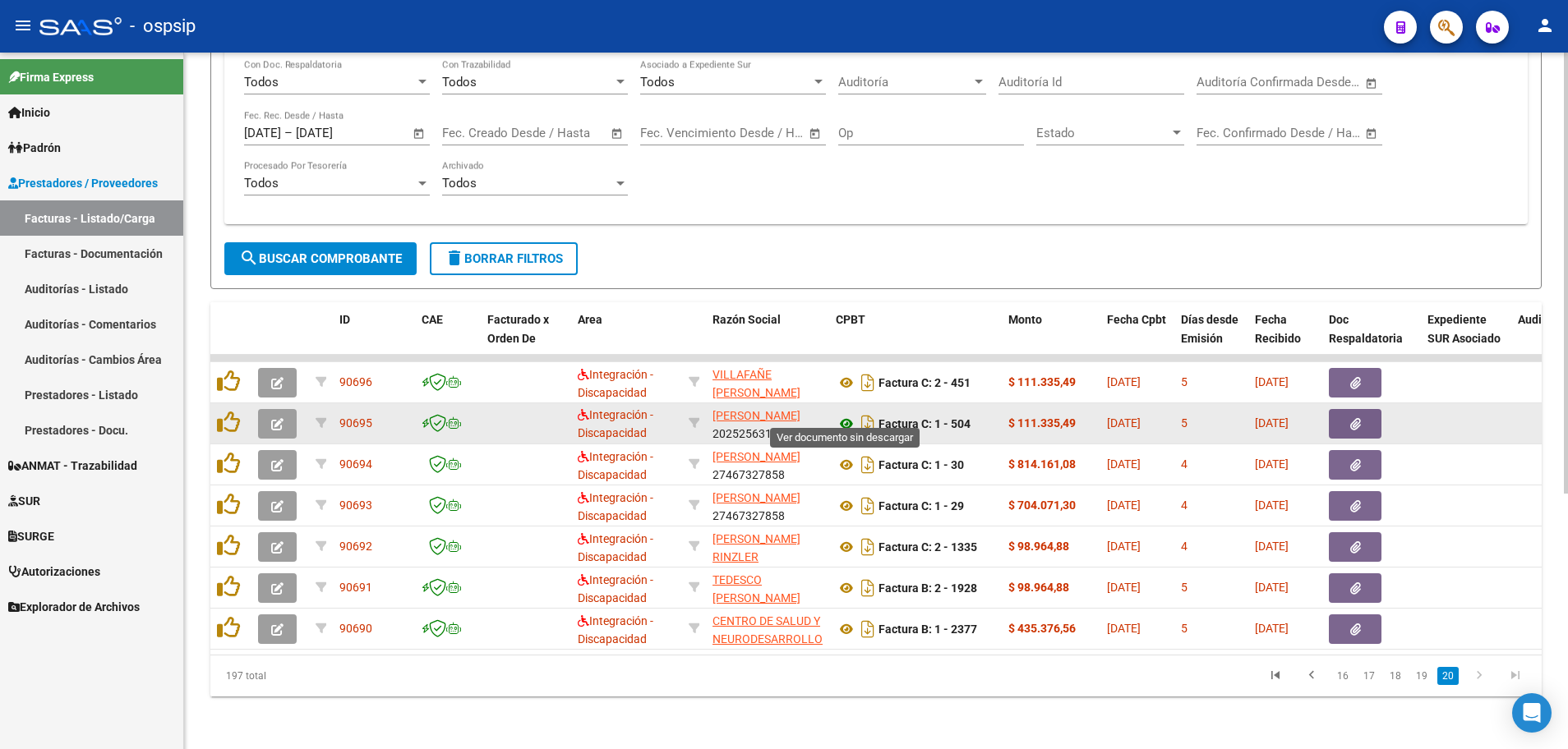
click at [847, 414] on icon at bounding box center [846, 424] width 21 height 20
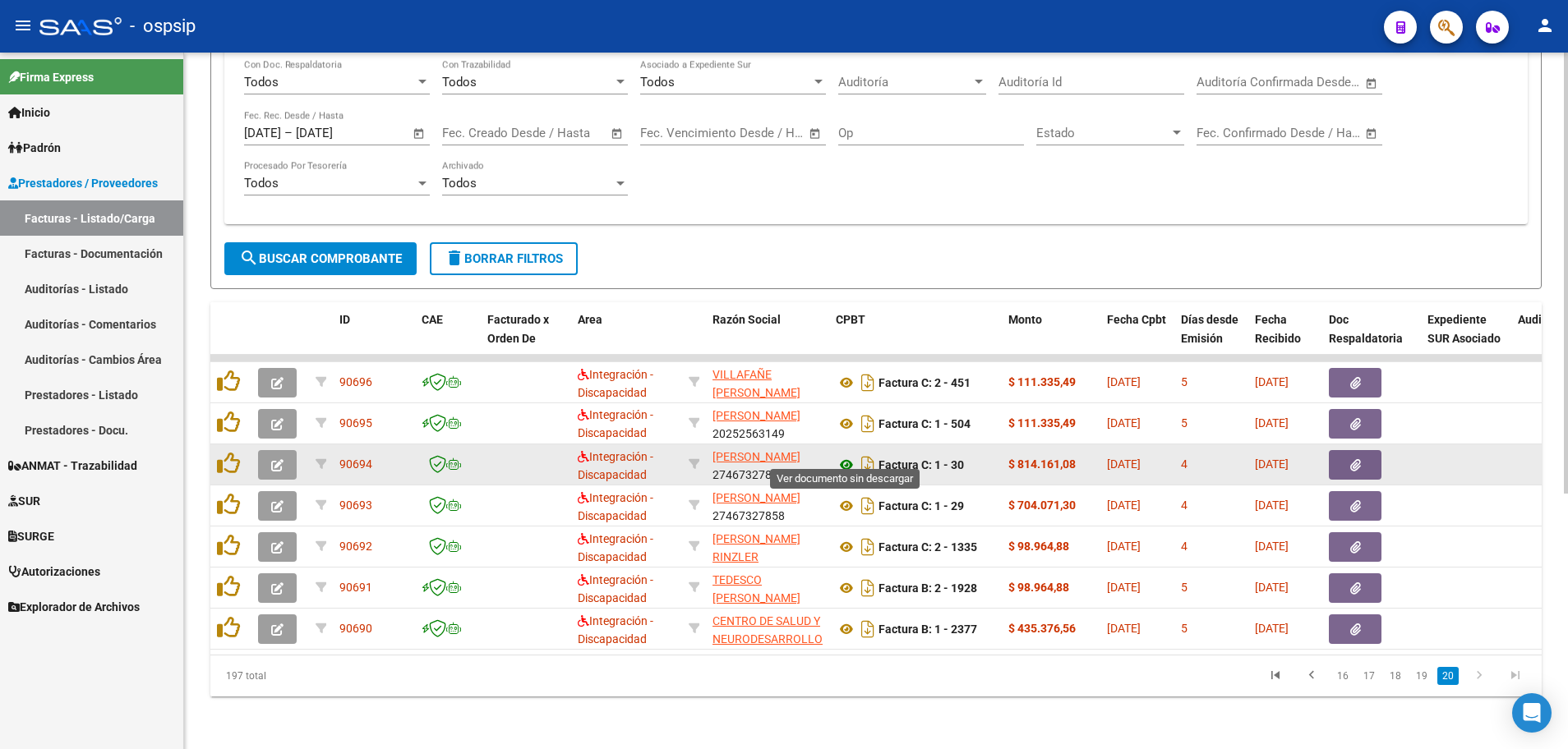
click at [847, 455] on icon at bounding box center [846, 465] width 21 height 20
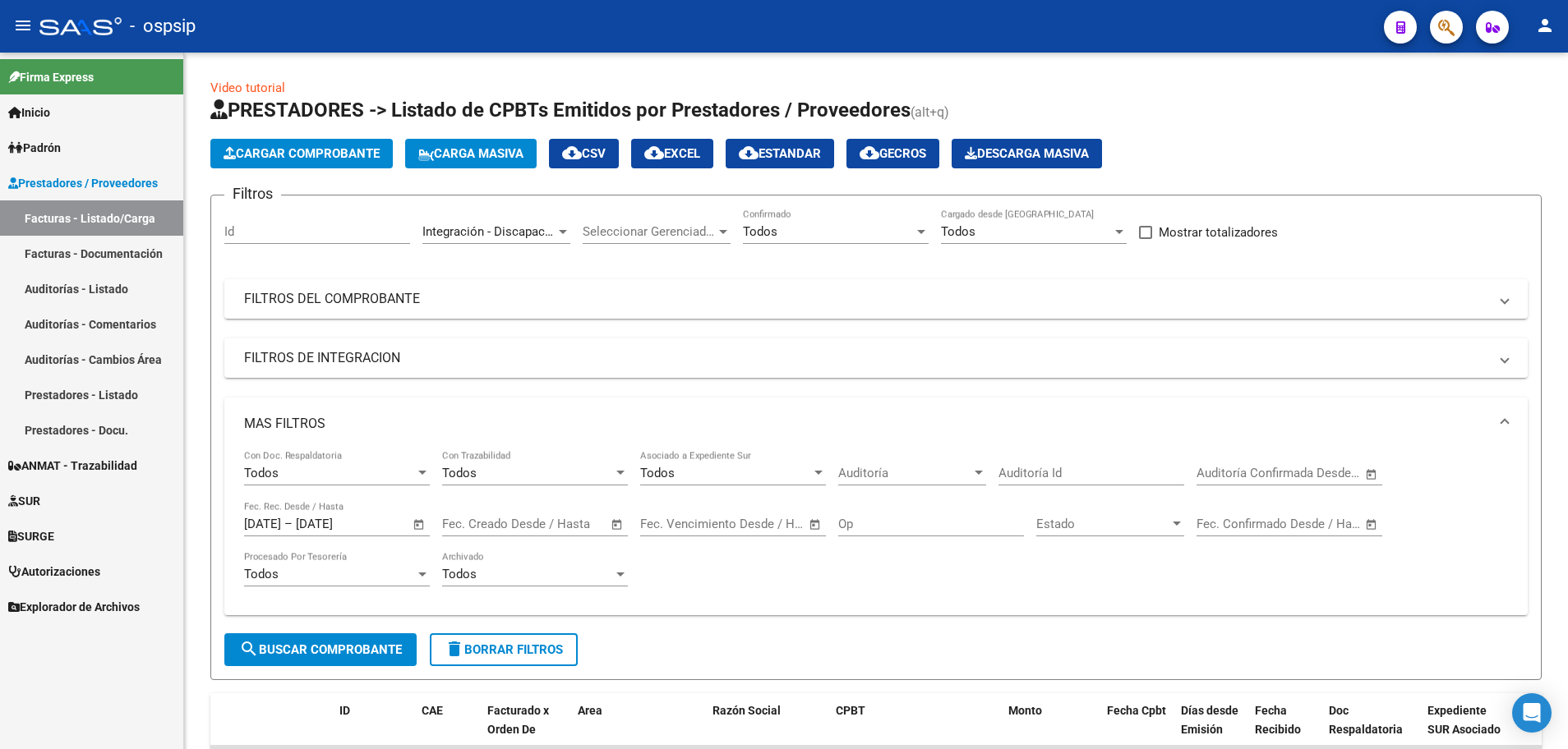
scroll to position [1, 0]
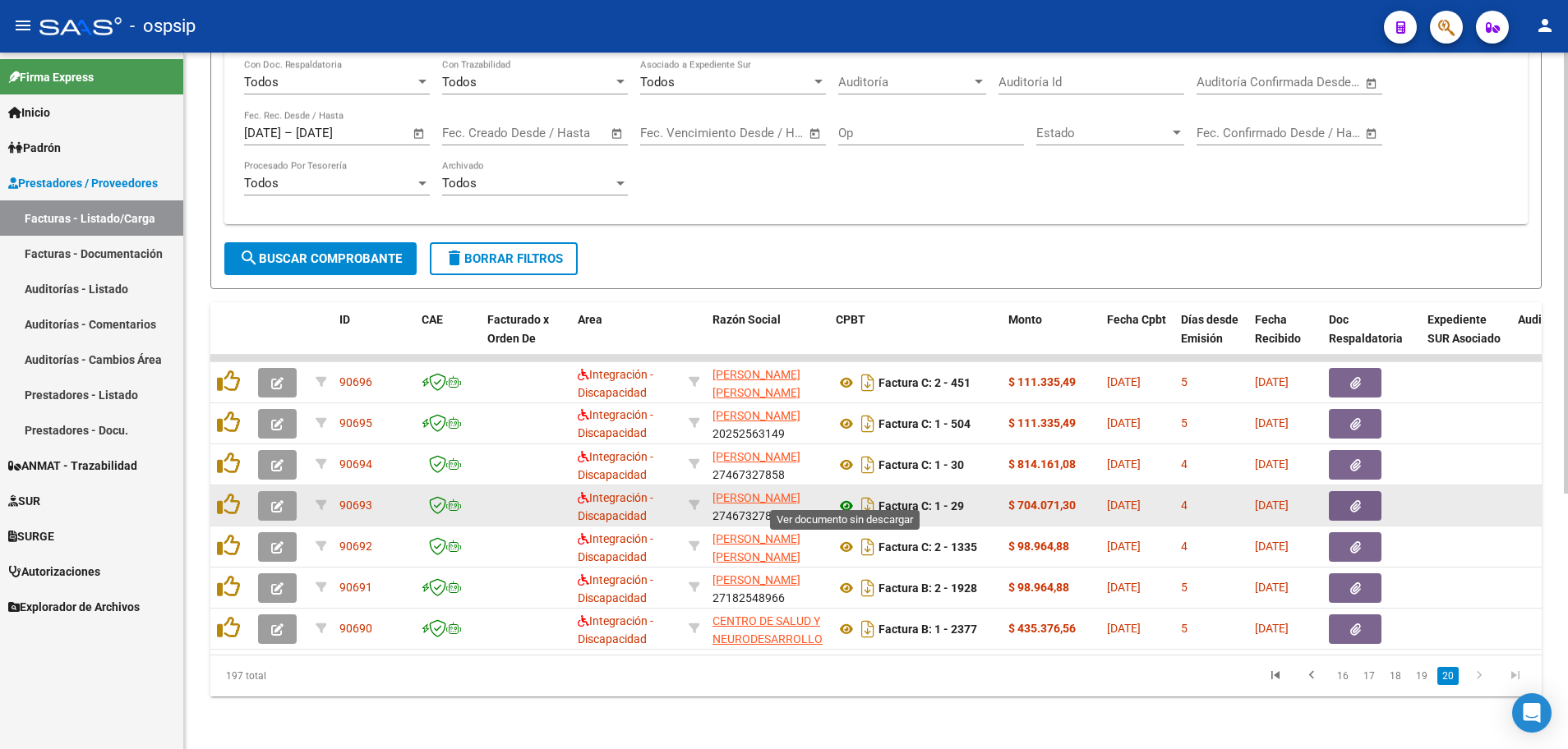
click at [852, 496] on icon at bounding box center [846, 506] width 21 height 20
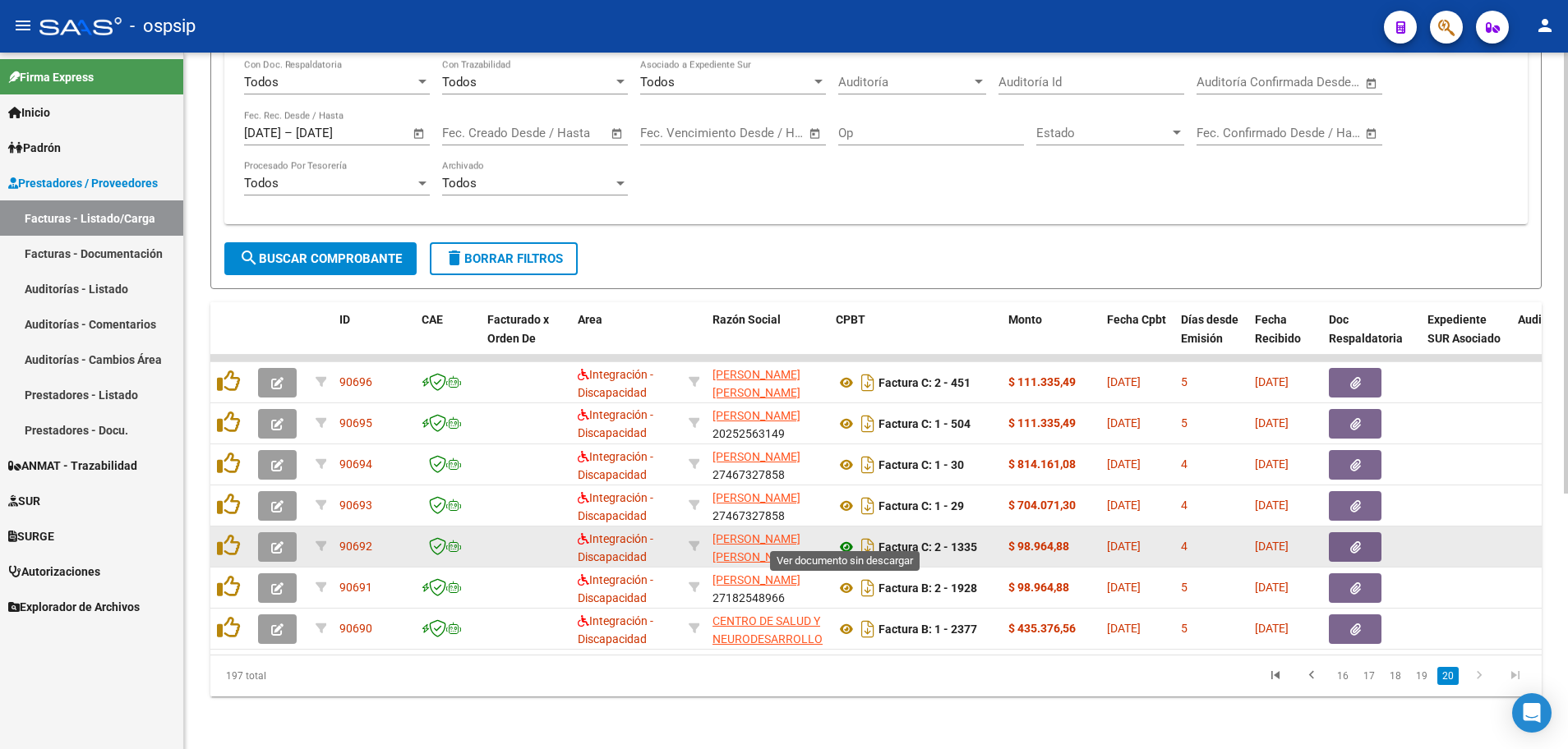
click at [845, 537] on icon at bounding box center [846, 546] width 21 height 20
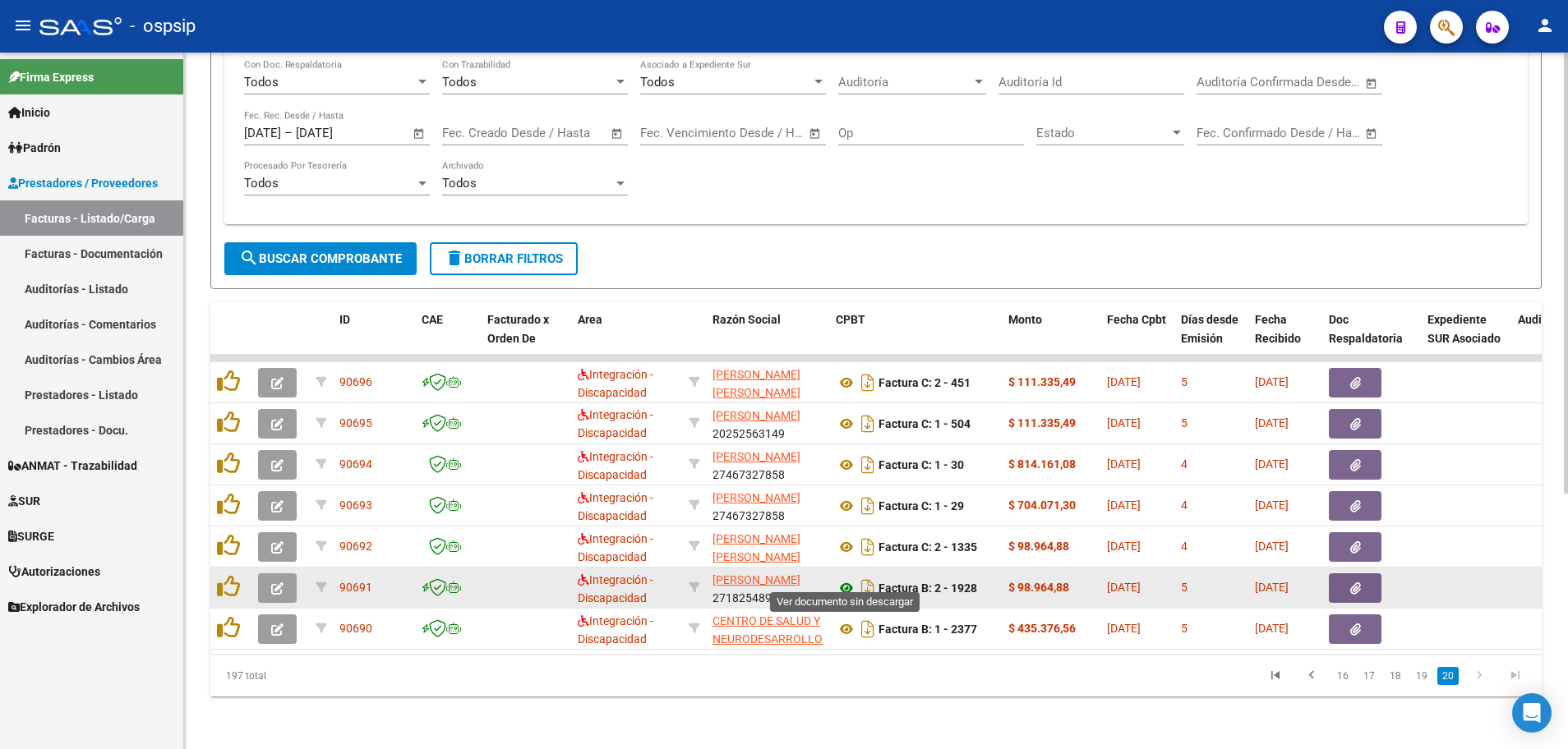
click at [846, 578] on icon at bounding box center [846, 587] width 21 height 20
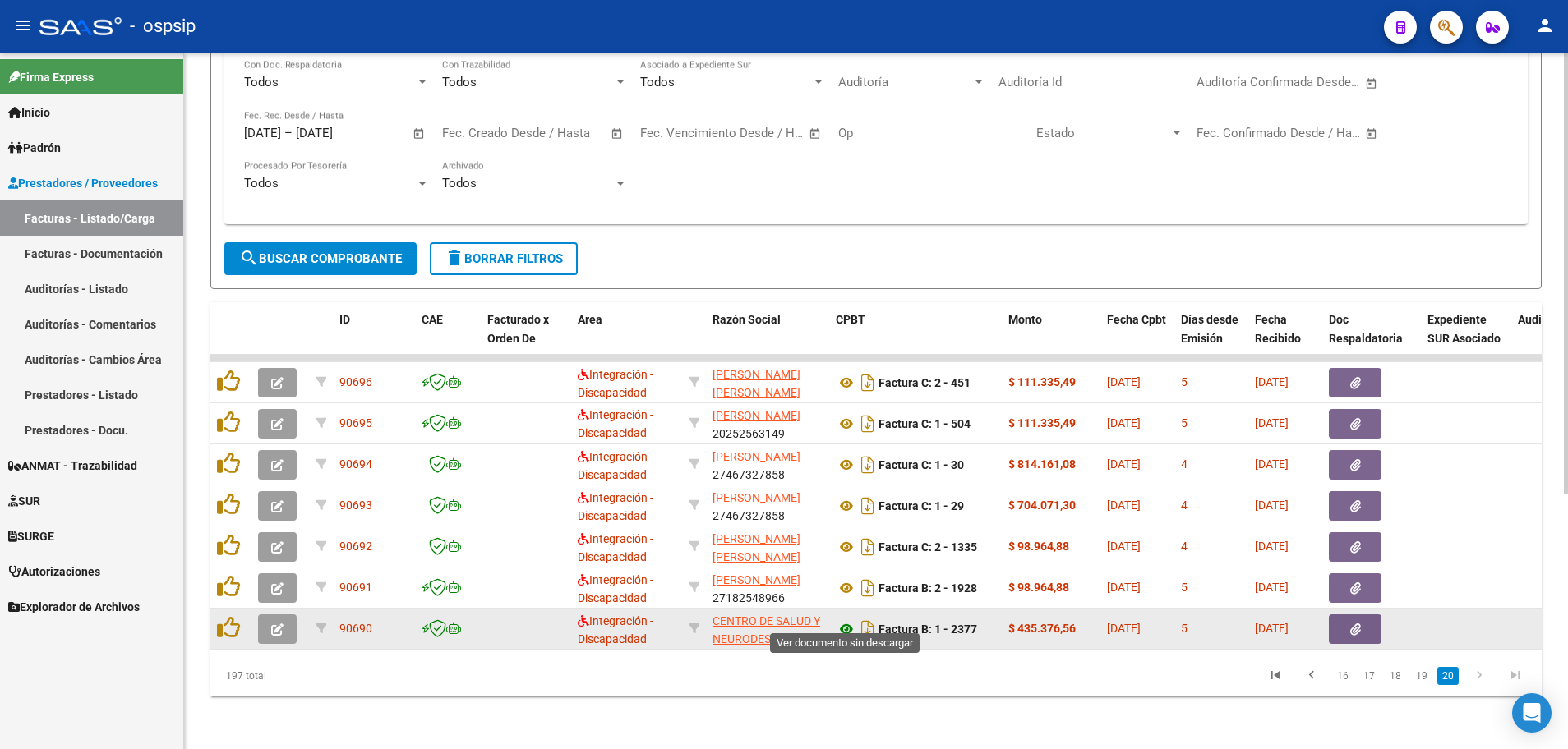
click at [849, 619] on icon at bounding box center [846, 628] width 21 height 20
